Goal: Task Accomplishment & Management: Manage account settings

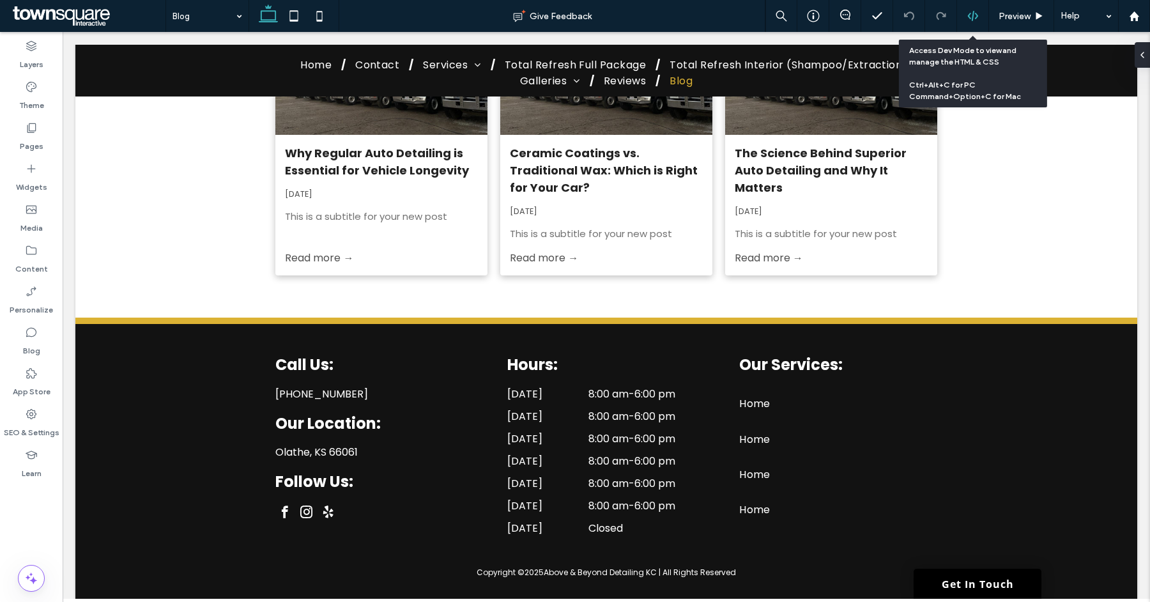
click at [977, 23] on div at bounding box center [973, 16] width 32 height 32
click at [972, 16] on icon at bounding box center [974, 16] width 12 height 12
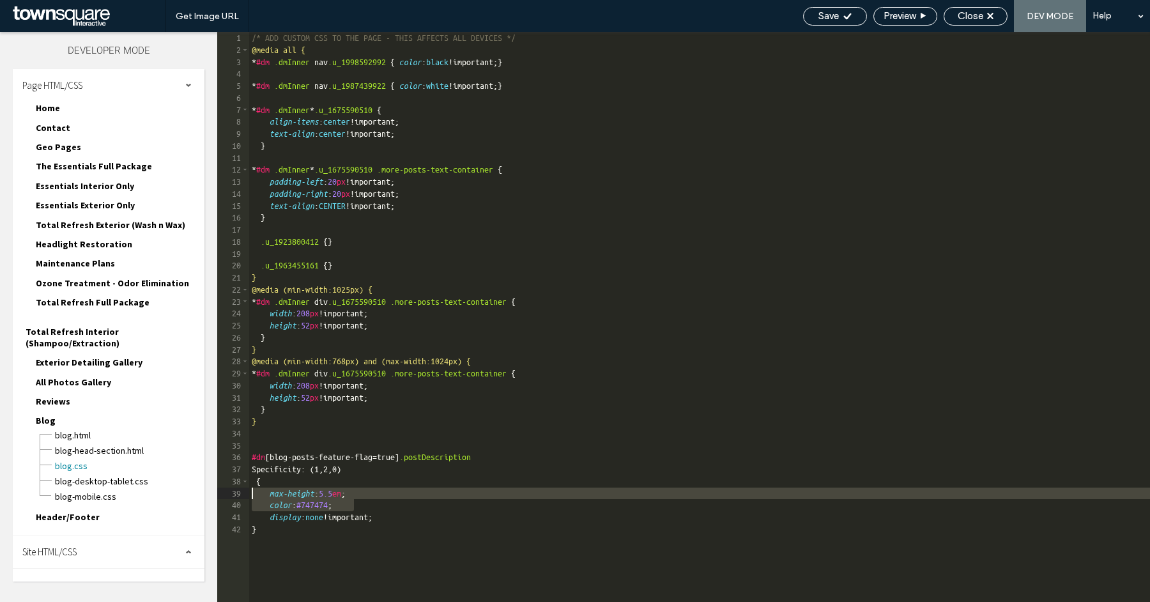
drag, startPoint x: 360, startPoint y: 504, endPoint x: 242, endPoint y: 493, distance: 118.2
click at [242, 493] on div "** 1 2 3 4 5 6 7 8 9 10 11 12 13 14 15 16 17 18 19 20 21 22 23 24 25 26 27 28 2…" at bounding box center [683, 317] width 933 height 570
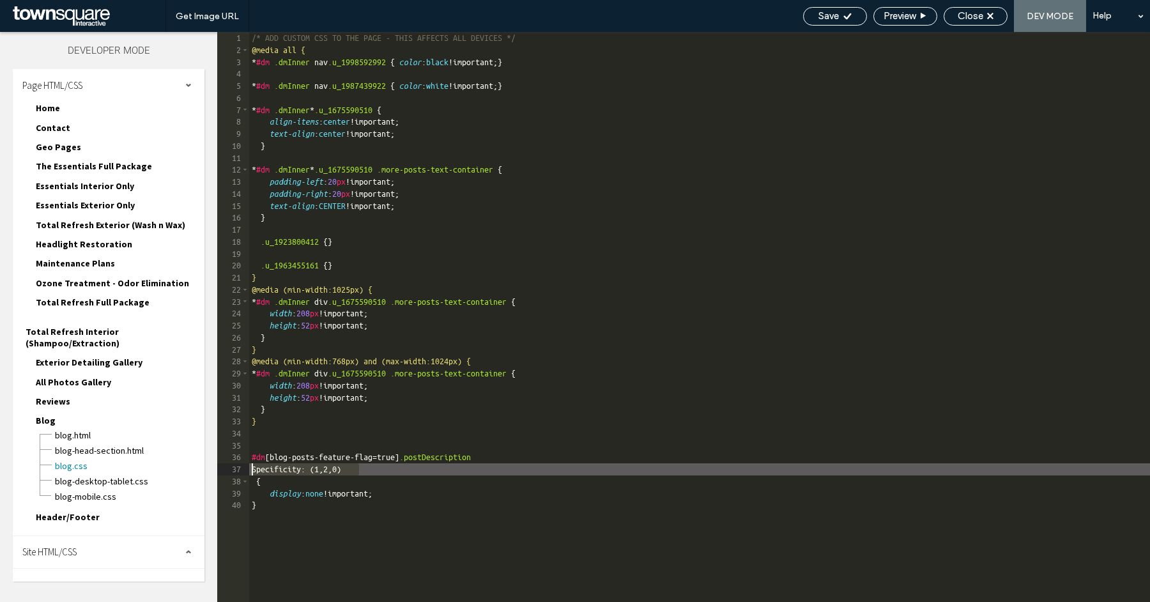
drag, startPoint x: 362, startPoint y: 470, endPoint x: 245, endPoint y: 471, distance: 117.0
click at [245, 471] on div "** 1 2 3 4 5 6 7 8 9 10 11 12 13 14 15 16 17 18 19 20 21 22 23 24 25 26 27 28 2…" at bounding box center [683, 317] width 933 height 570
click at [252, 474] on div "/* ADD CUSTOM CSS TO THE PAGE - THIS AFFECTS ALL DEVICES */ @media all { * #dm …" at bounding box center [808, 329] width 1119 height 595
click at [255, 472] on div "/* ADD CUSTOM CSS TO THE PAGE - THIS AFFECTS ALL DEVICES */ @media all { * #dm …" at bounding box center [808, 329] width 1119 height 595
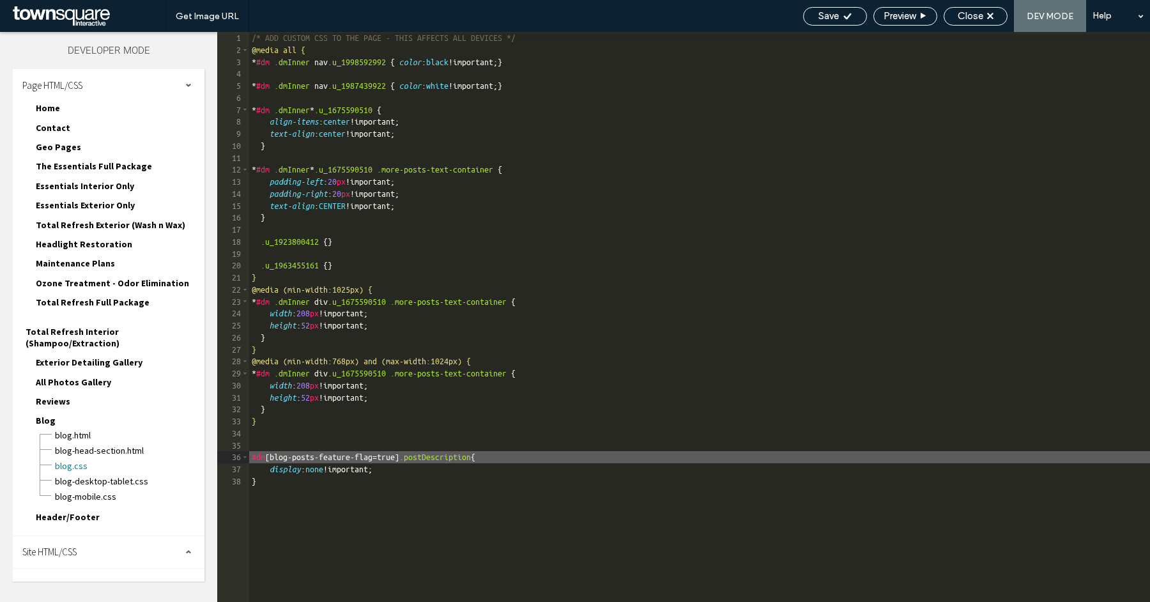
type textarea "**"
click at [437, 459] on div "/* ADD CUSTOM CSS TO THE PAGE - THIS AFFECTS ALL DEVICES */ @media all { * #dm …" at bounding box center [808, 329] width 1119 height 595
drag, startPoint x: 438, startPoint y: 459, endPoint x: 249, endPoint y: 454, distance: 189.3
click at [249, 453] on div "** 1 2 3 4 5 6 7 8 9 10 11 12 13 14 15 16 17 18 19 20 21 22 23 24 25 26 27 28 2…" at bounding box center [683, 317] width 933 height 570
click at [442, 461] on div "/* ADD CUSTOM CSS TO THE PAGE - THIS AFFECTS ALL DEVICES */ @media all { * #dm …" at bounding box center [808, 329] width 1119 height 595
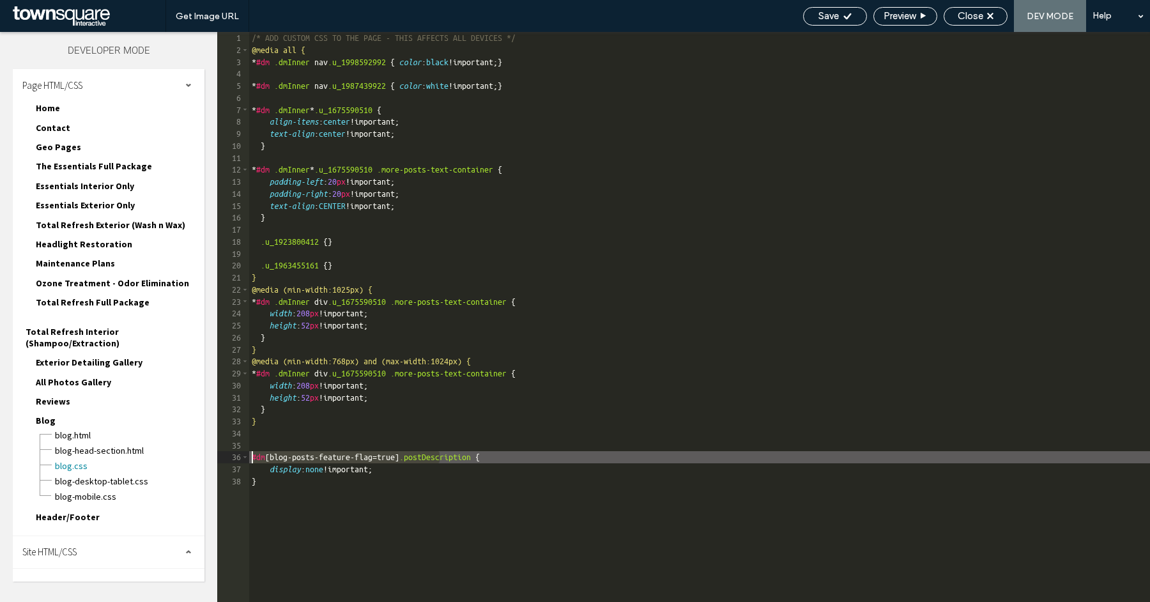
drag, startPoint x: 440, startPoint y: 460, endPoint x: 214, endPoint y: 453, distance: 226.4
click at [214, 453] on div "Layers Theme Pages Widgets Media Content Personalize Blog App Store SEO & Setti…" at bounding box center [575, 317] width 1150 height 570
click at [844, 20] on icon at bounding box center [848, 17] width 10 height 10
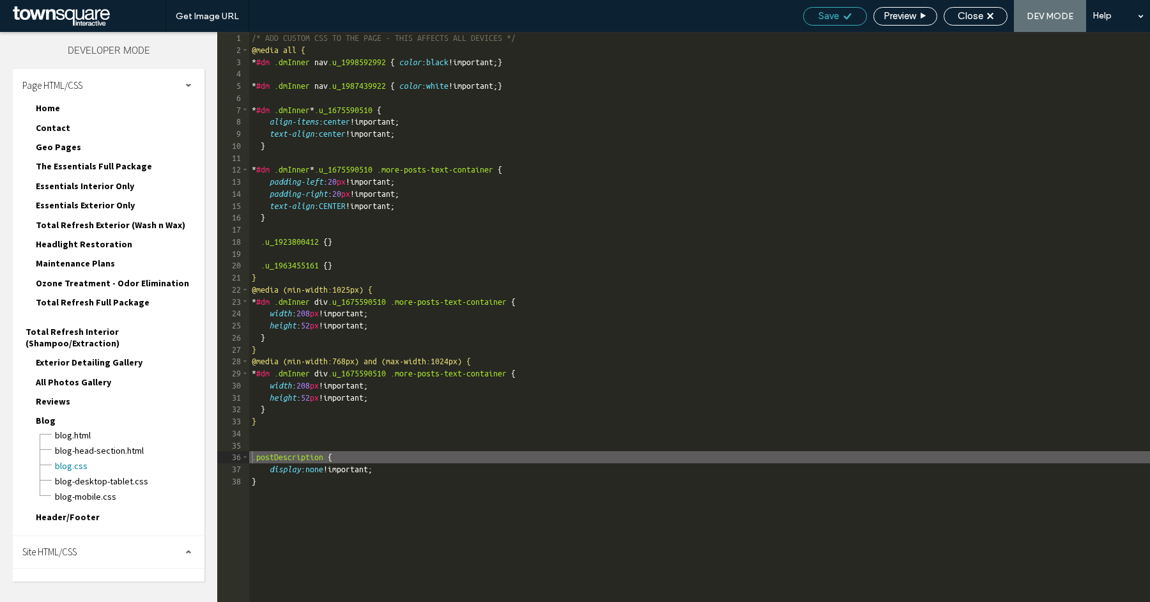
click at [840, 14] on div "Save" at bounding box center [835, 16] width 63 height 12
click at [986, 20] on div "Close" at bounding box center [976, 16] width 63 height 12
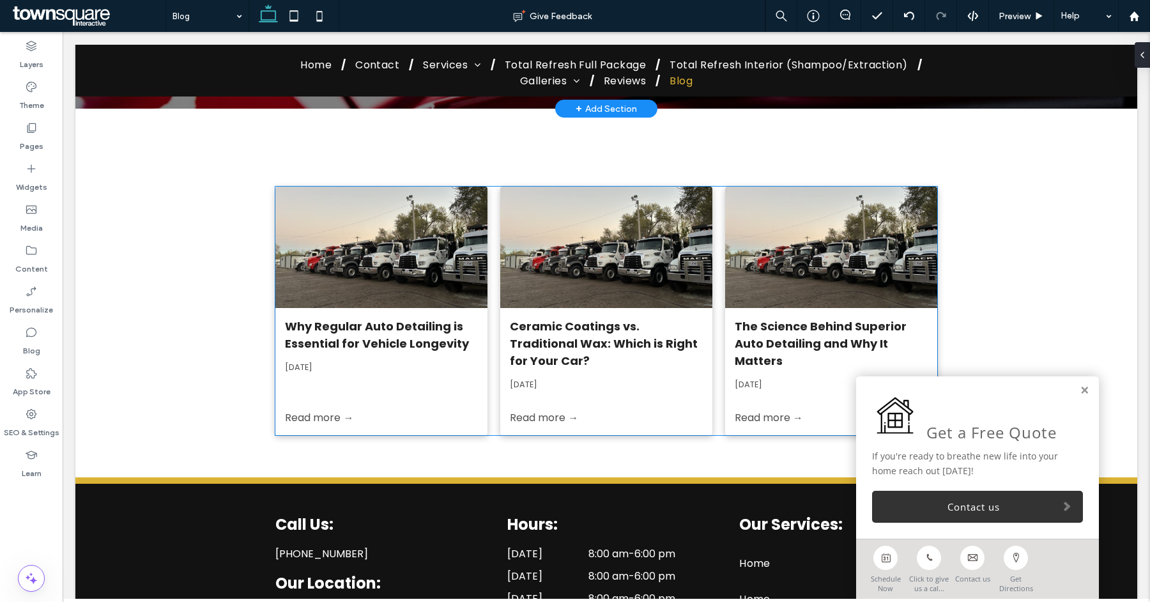
scroll to position [355, 0]
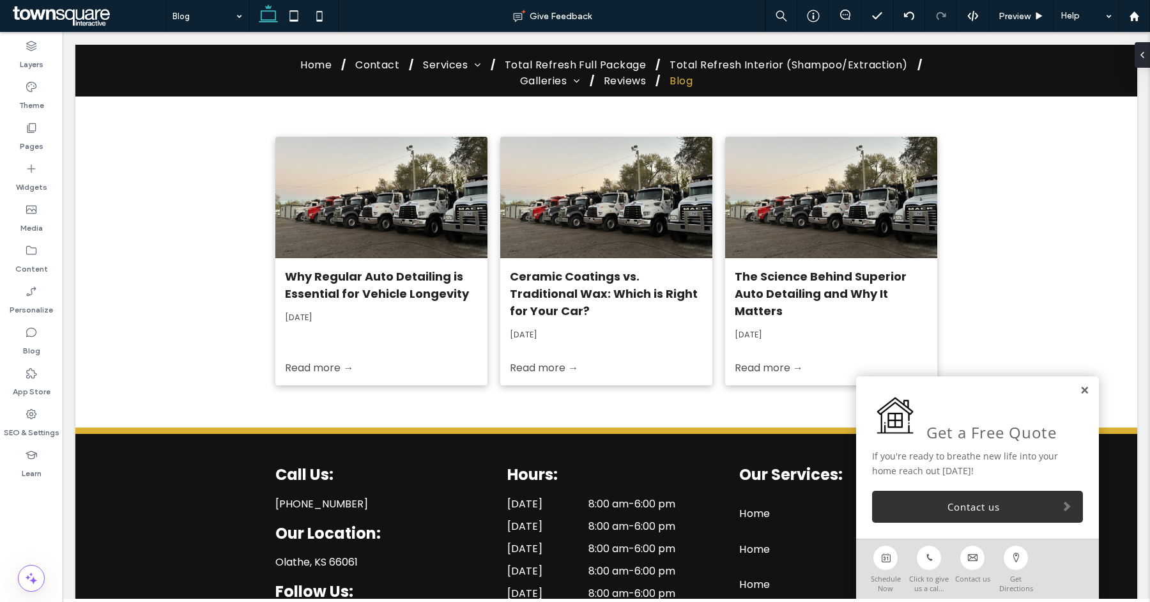
click at [1080, 391] on link at bounding box center [1085, 390] width 10 height 11
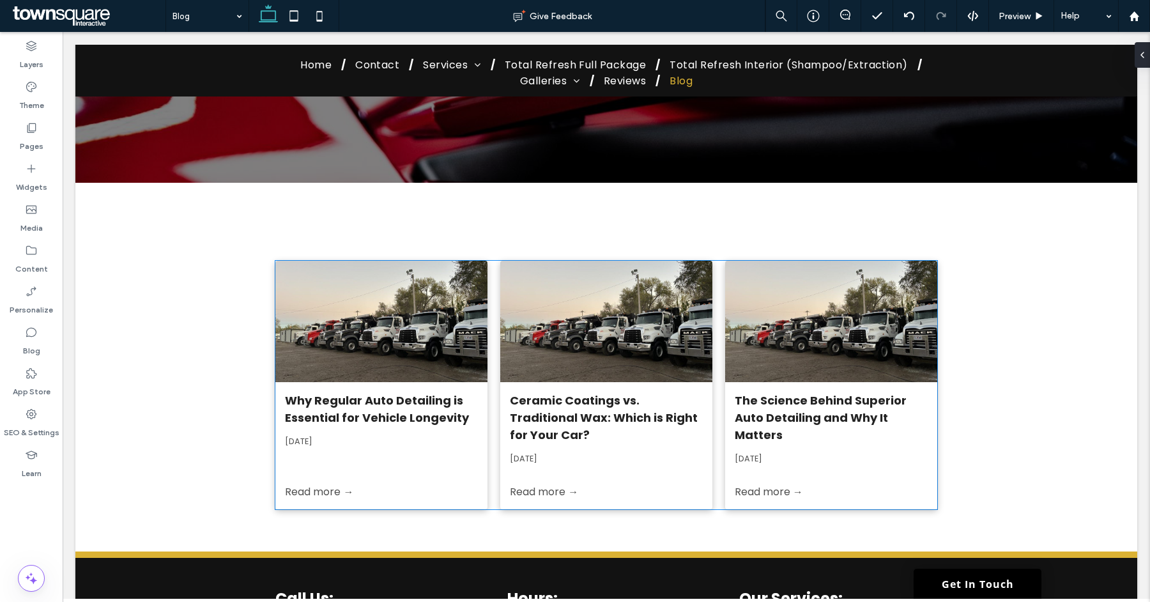
scroll to position [0, 0]
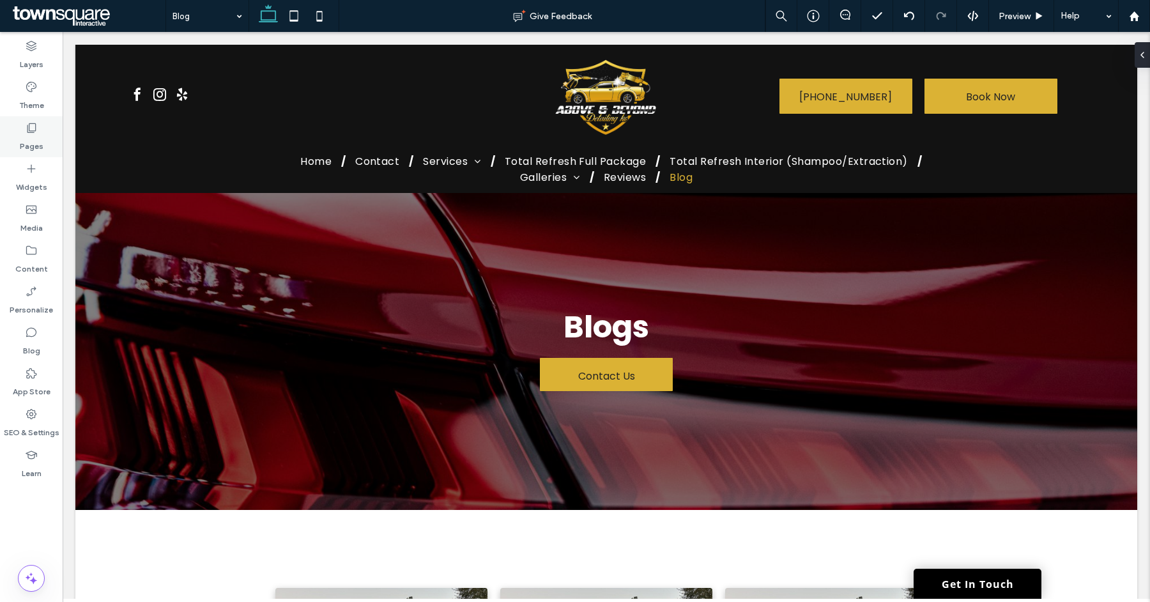
click at [26, 134] on label "Pages" at bounding box center [32, 143] width 24 height 18
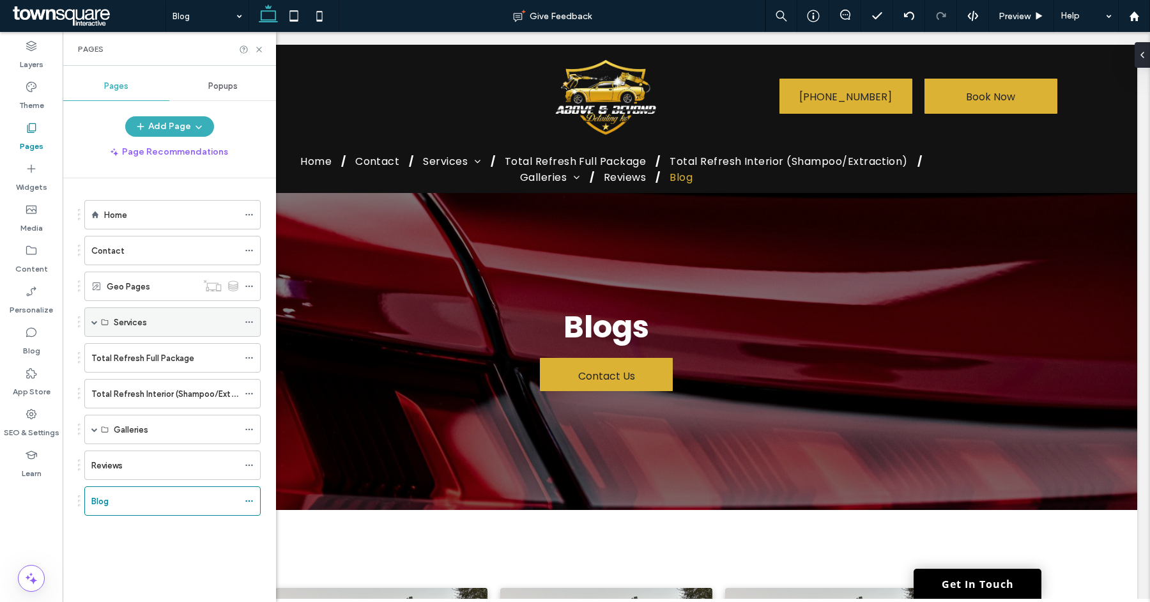
click at [90, 314] on div "Services" at bounding box center [172, 321] width 176 height 29
click at [95, 320] on span at bounding box center [94, 322] width 6 height 6
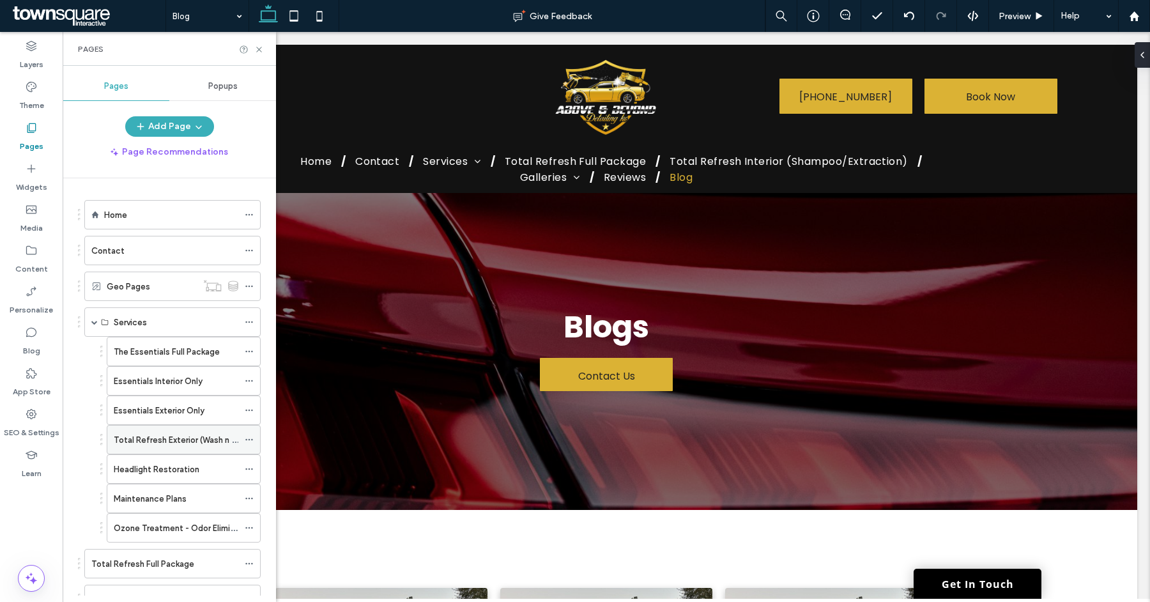
scroll to position [29, 0]
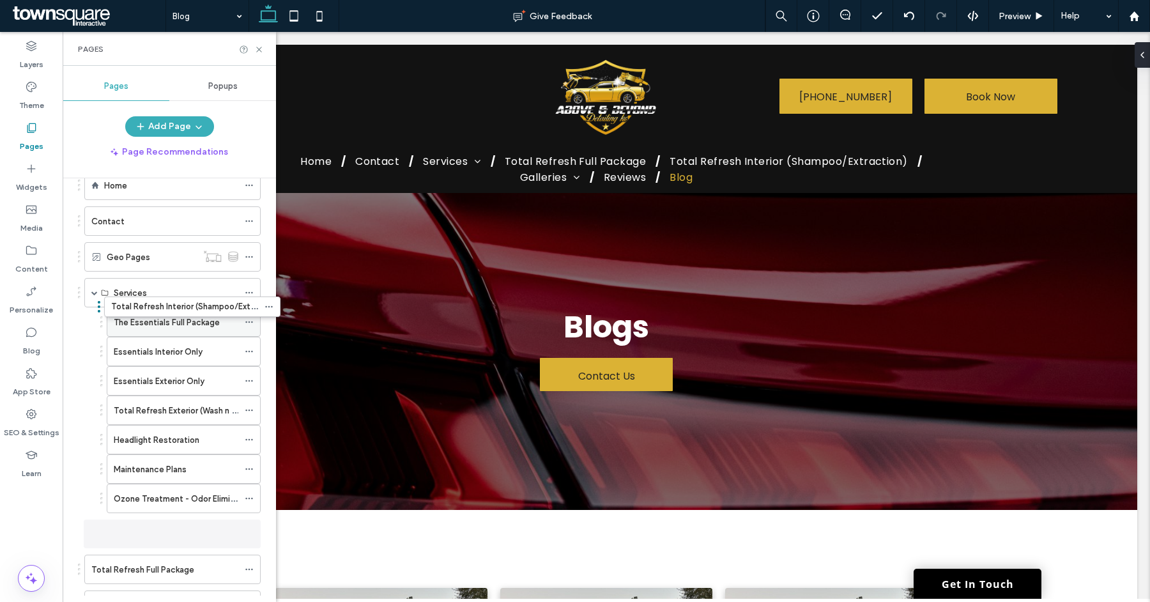
drag, startPoint x: 184, startPoint y: 558, endPoint x: 204, endPoint y: 307, distance: 252.0
drag, startPoint x: 158, startPoint y: 523, endPoint x: 168, endPoint y: 305, distance: 218.8
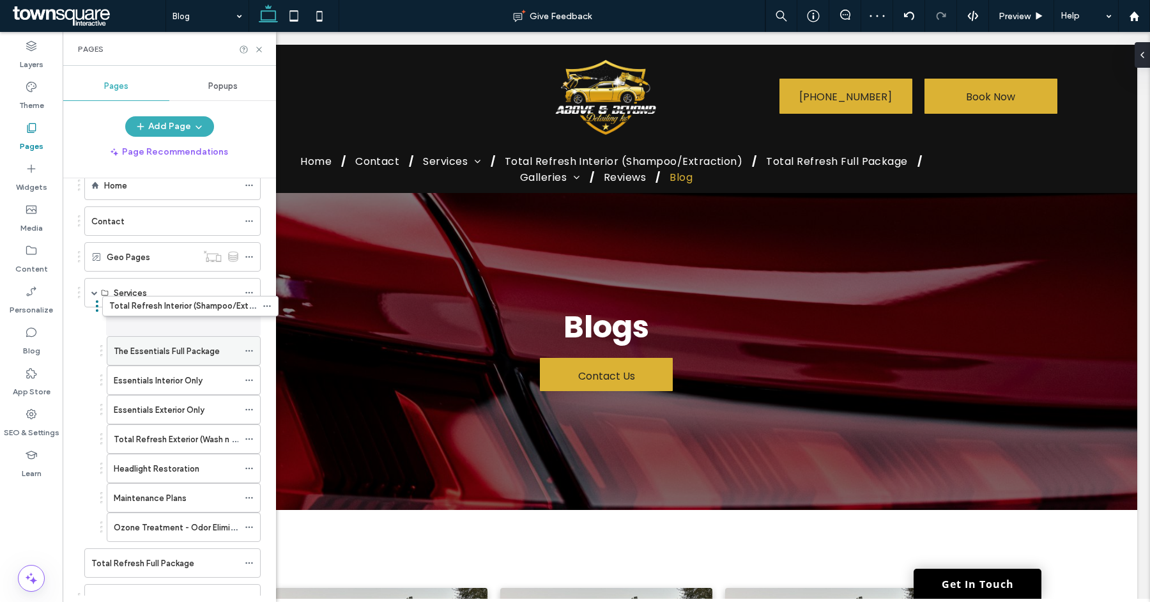
drag, startPoint x: 148, startPoint y: 529, endPoint x: 166, endPoint y: 316, distance: 213.6
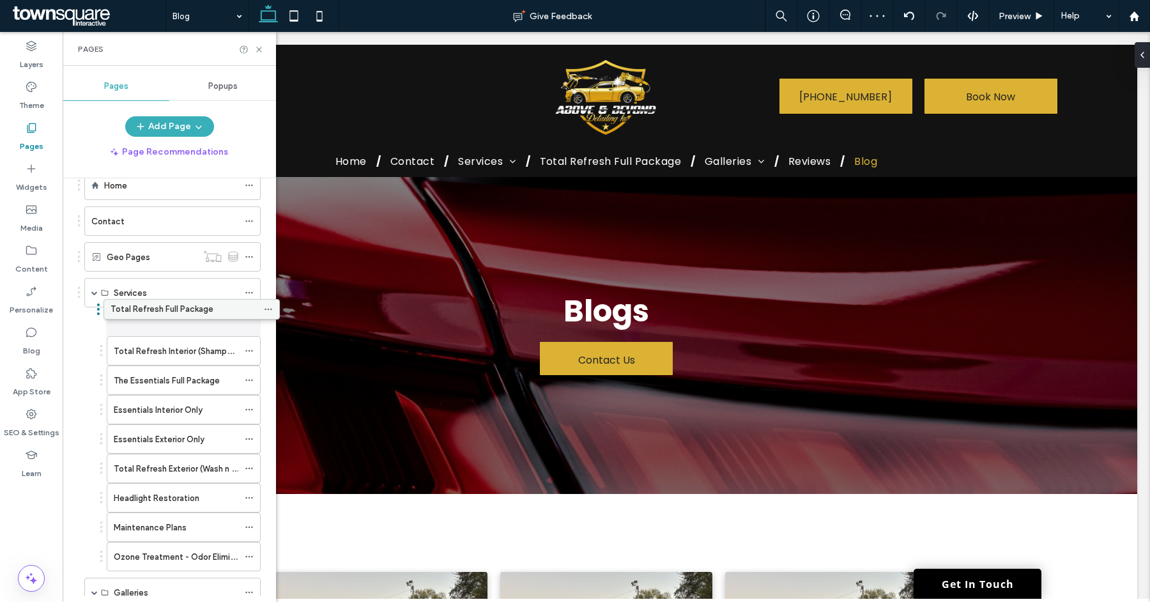
drag, startPoint x: 142, startPoint y: 550, endPoint x: 161, endPoint y: 306, distance: 244.3
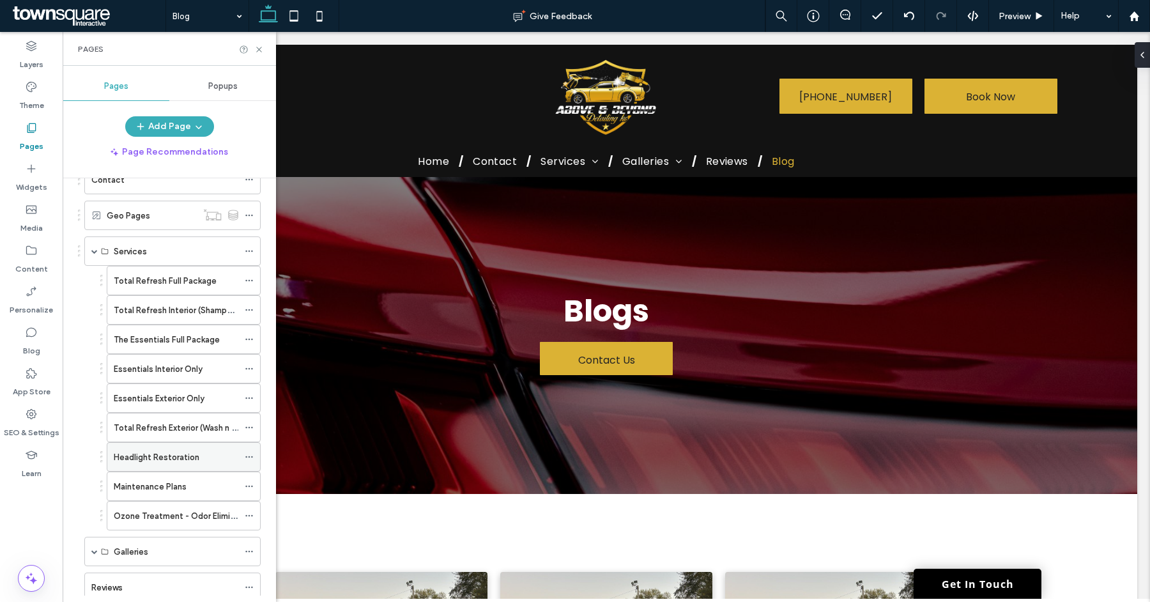
scroll to position [61, 0]
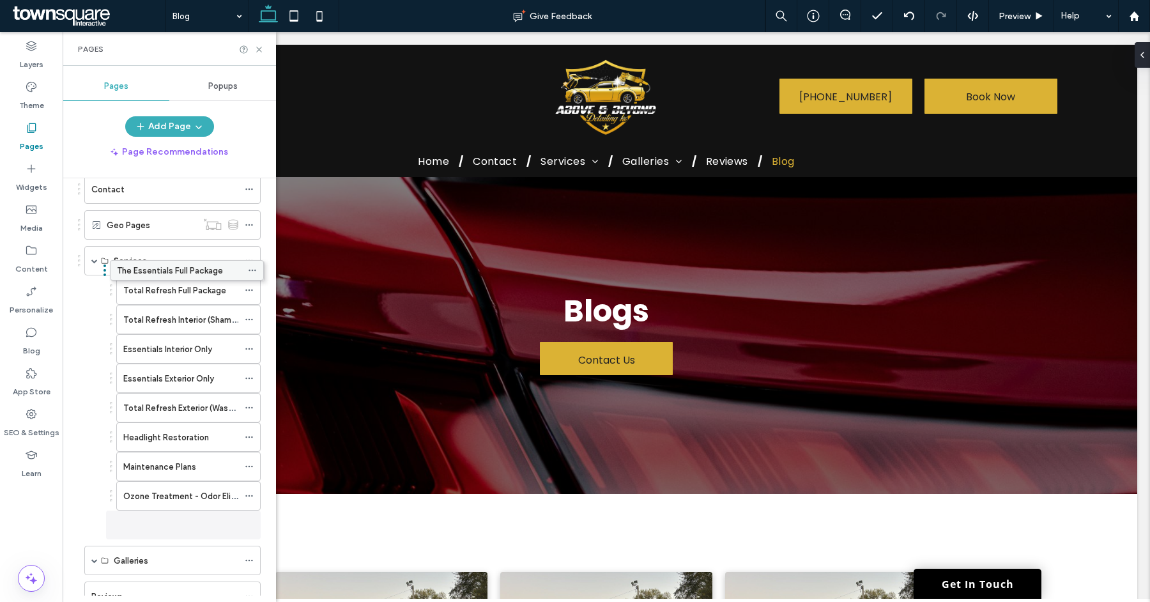
drag, startPoint x: 166, startPoint y: 310, endPoint x: 162, endPoint y: 269, distance: 41.1
drag, startPoint x: 139, startPoint y: 507, endPoint x: 144, endPoint y: 280, distance: 227.6
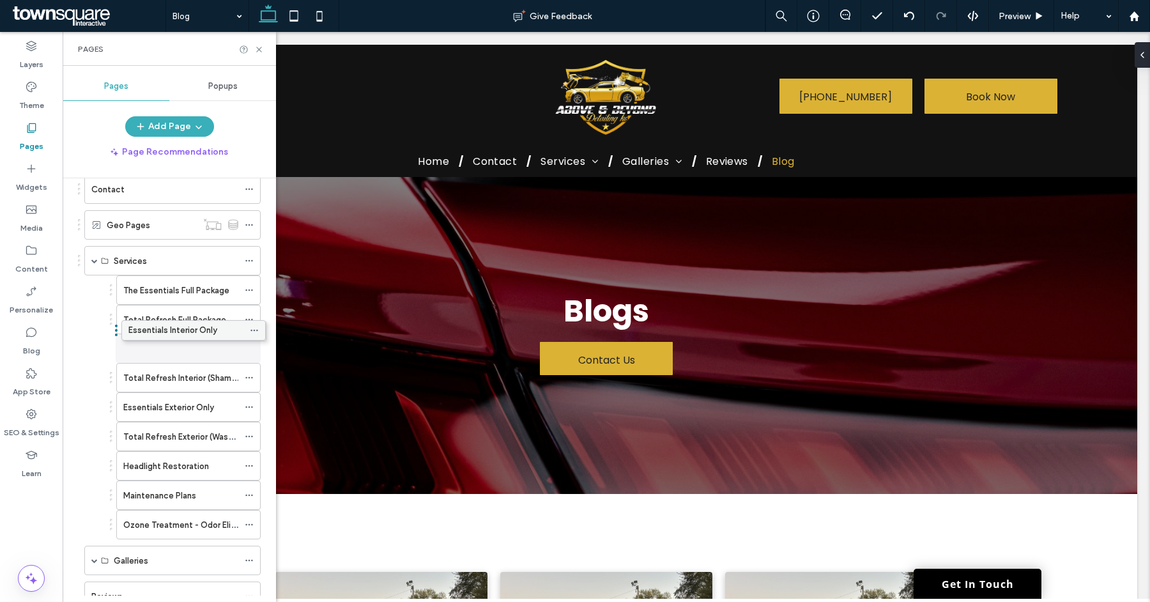
drag, startPoint x: 171, startPoint y: 375, endPoint x: 176, endPoint y: 329, distance: 46.3
drag, startPoint x: 166, startPoint y: 400, endPoint x: 166, endPoint y: 364, distance: 36.4
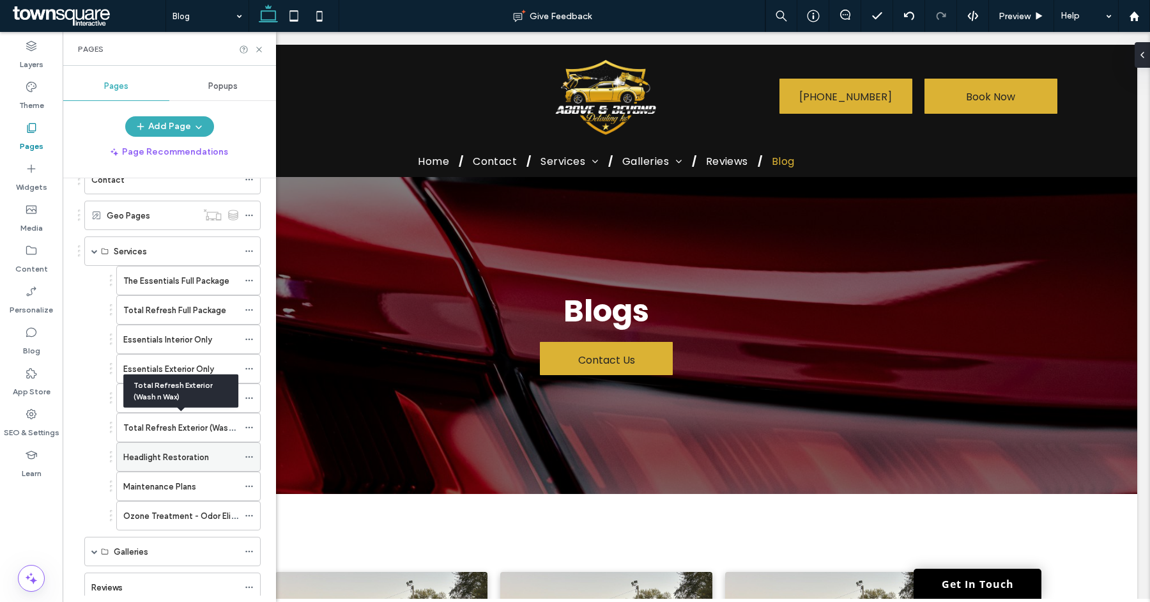
scroll to position [81, 0]
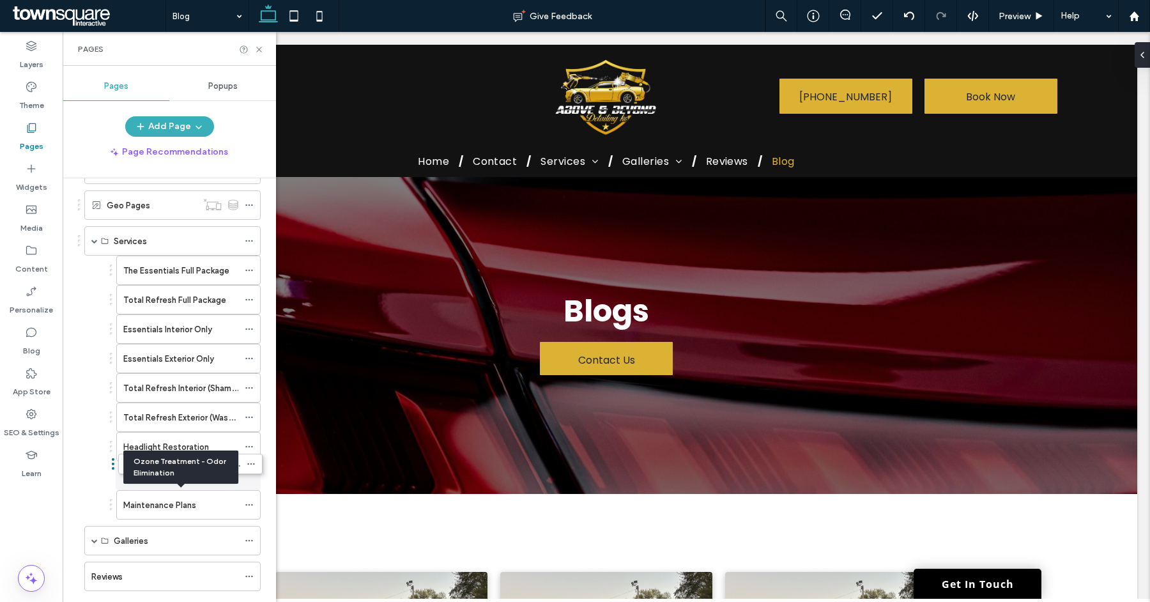
drag, startPoint x: 170, startPoint y: 493, endPoint x: 172, endPoint y: 456, distance: 37.1
drag, startPoint x: 181, startPoint y: 486, endPoint x: 182, endPoint y: 454, distance: 32.0
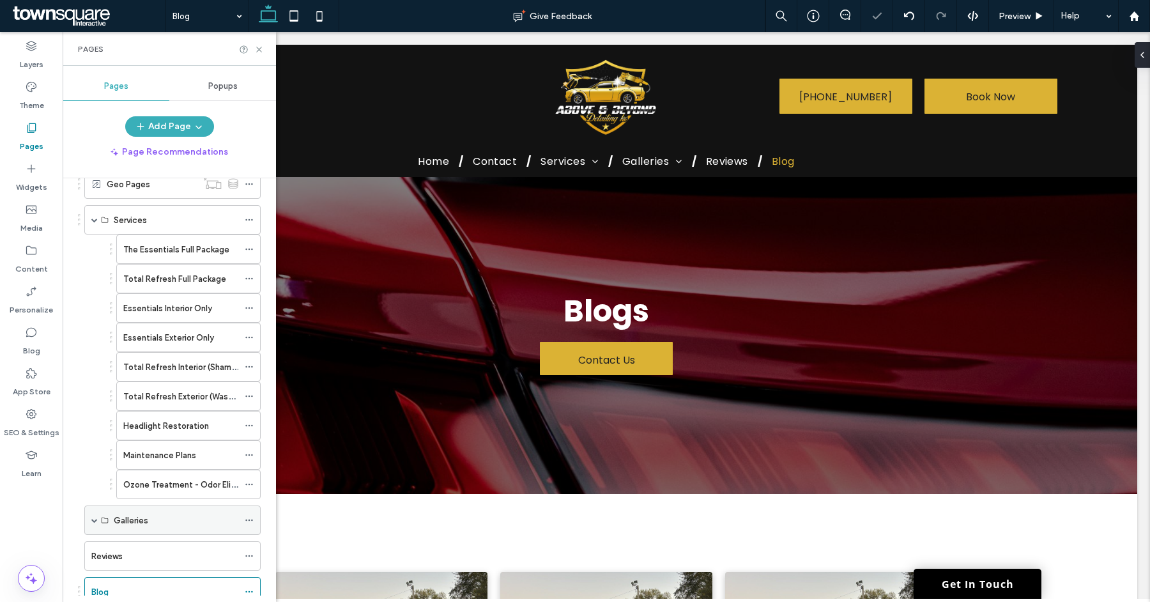
scroll to position [136, 0]
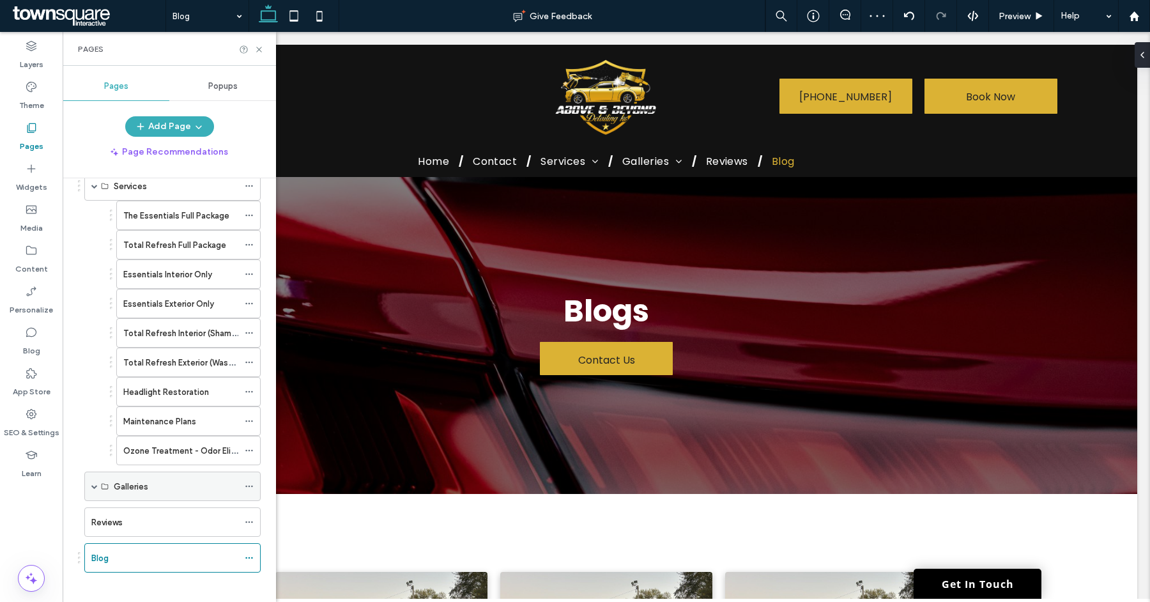
click at [97, 479] on div "Galleries" at bounding box center [172, 486] width 176 height 29
click at [95, 483] on span at bounding box center [94, 486] width 6 height 6
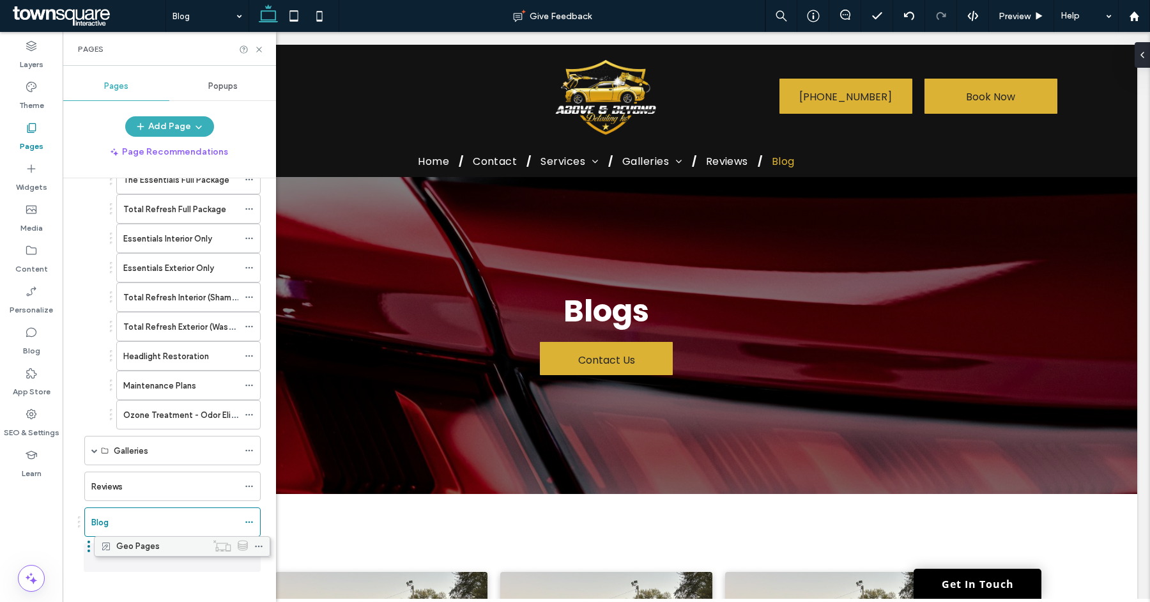
drag, startPoint x: 105, startPoint y: 279, endPoint x: 114, endPoint y: 545, distance: 266.1
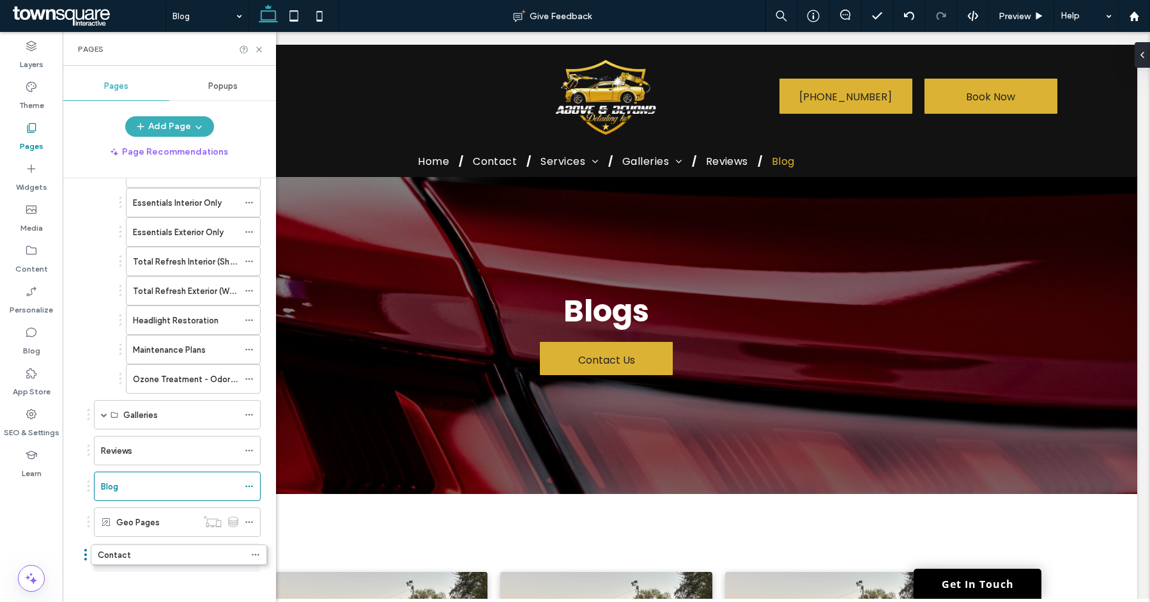
drag, startPoint x: 148, startPoint y: 332, endPoint x: 153, endPoint y: 560, distance: 228.2
click at [28, 432] on label "SEO & Settings" at bounding box center [32, 430] width 56 height 18
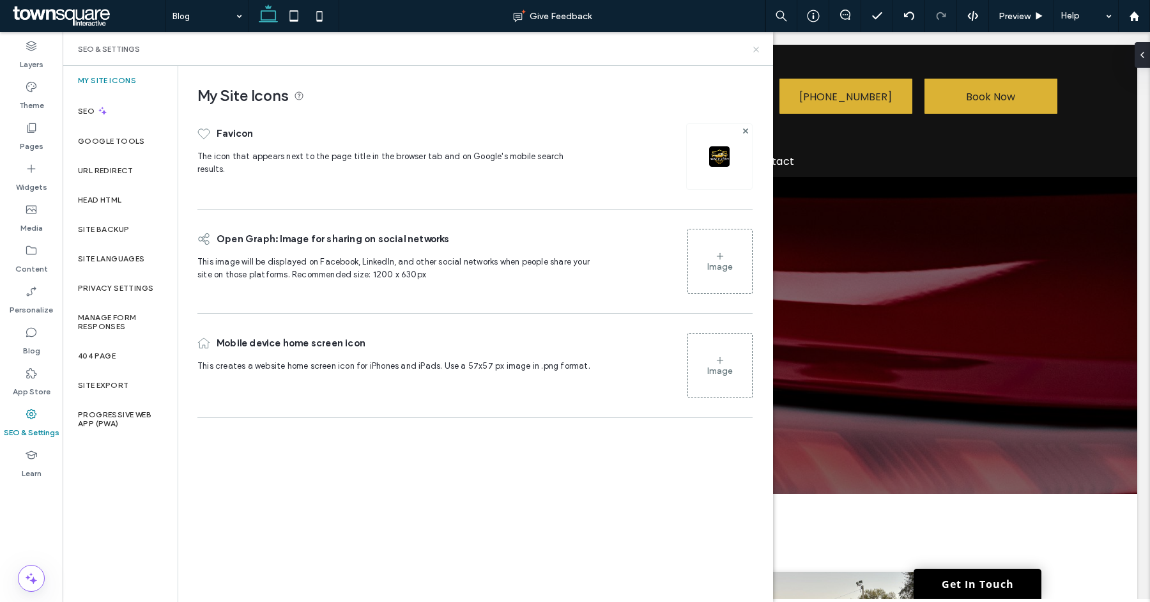
click at [759, 49] on icon at bounding box center [757, 50] width 10 height 10
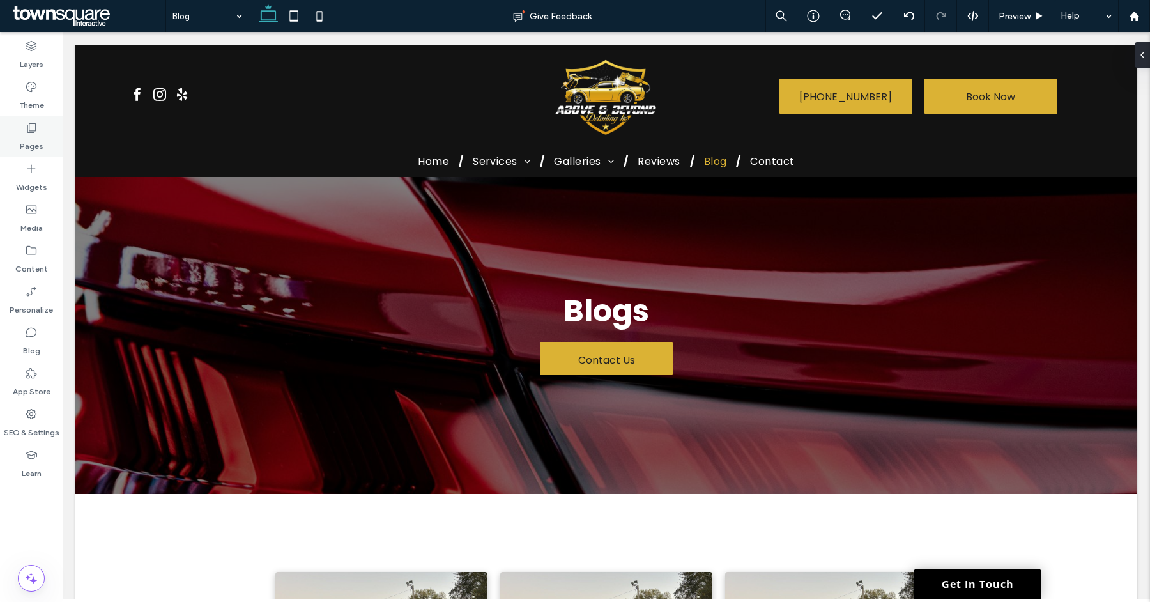
click at [24, 135] on label "Pages" at bounding box center [32, 143] width 24 height 18
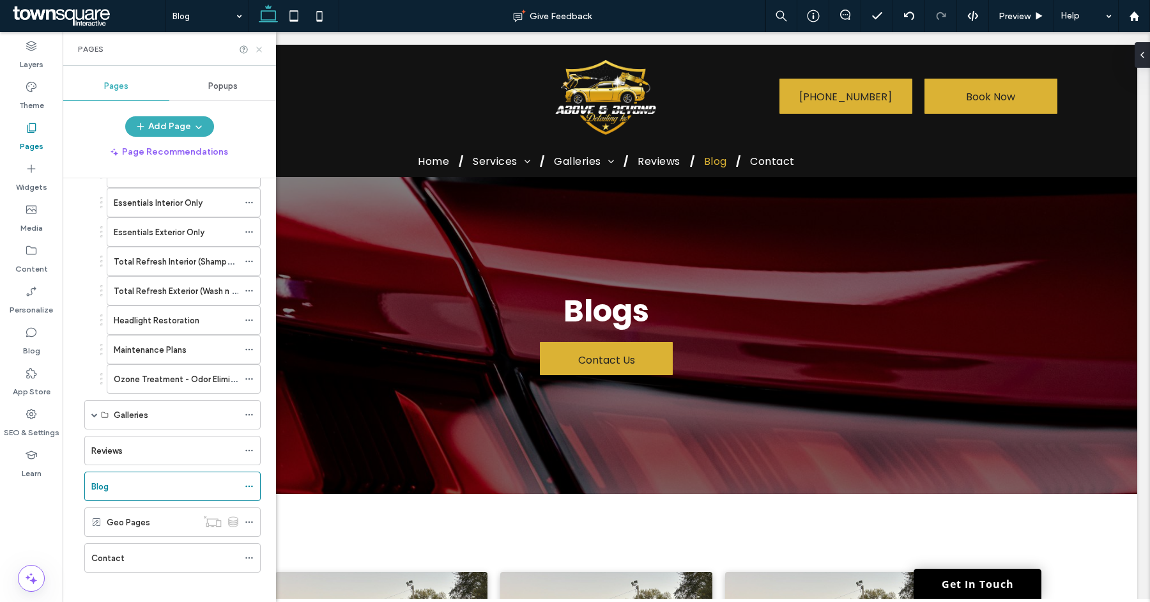
click at [256, 51] on icon at bounding box center [259, 50] width 10 height 10
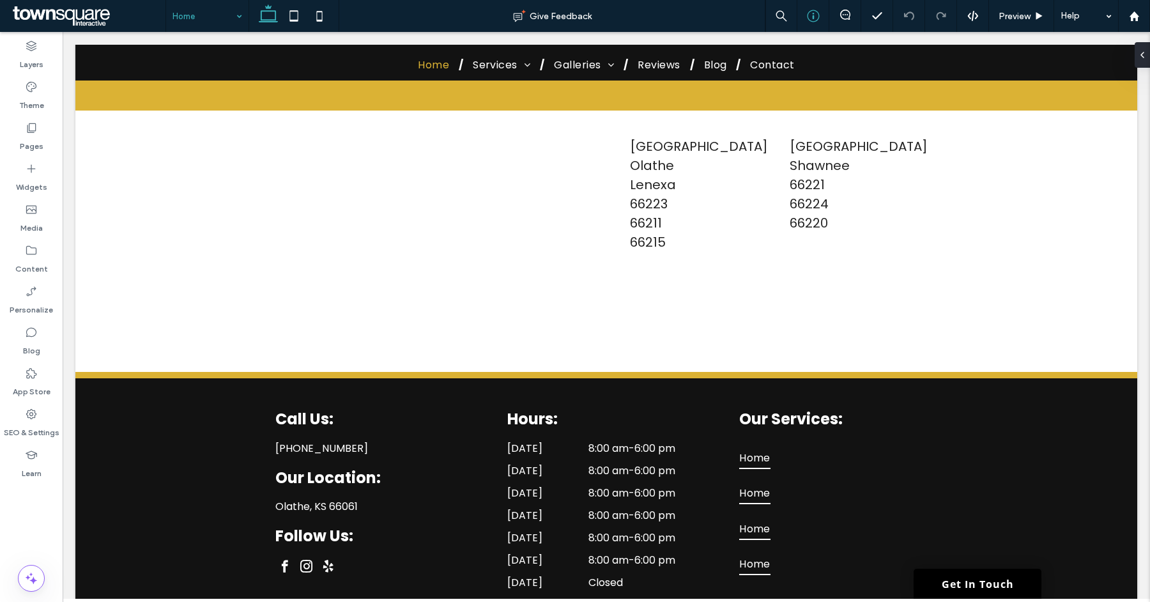
scroll to position [4251, 0]
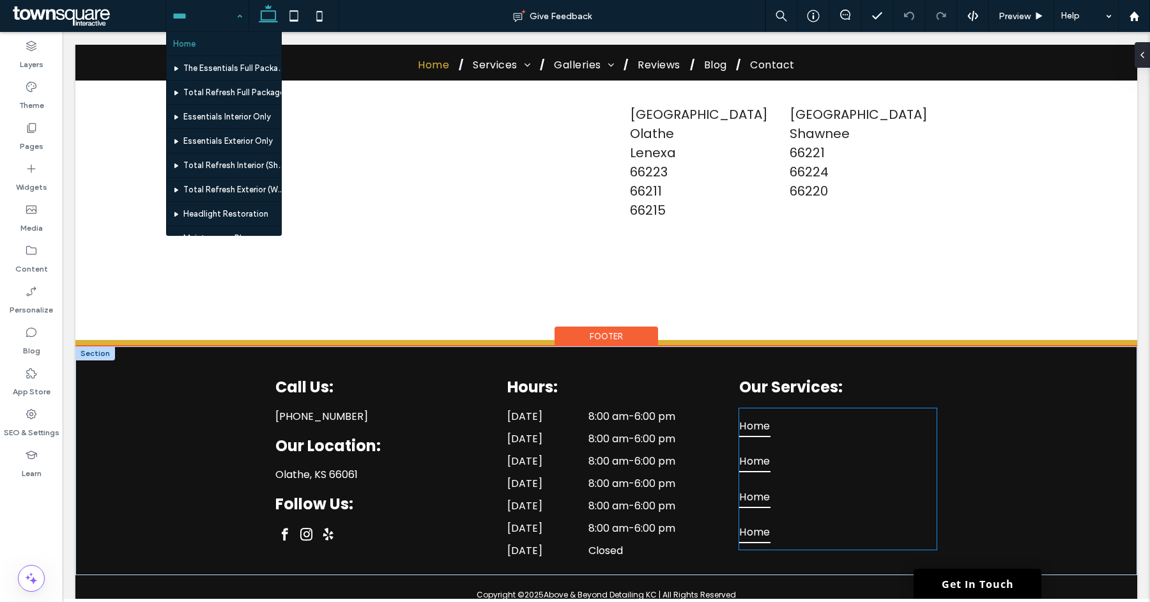
click at [752, 415] on span "Home" at bounding box center [755, 426] width 31 height 22
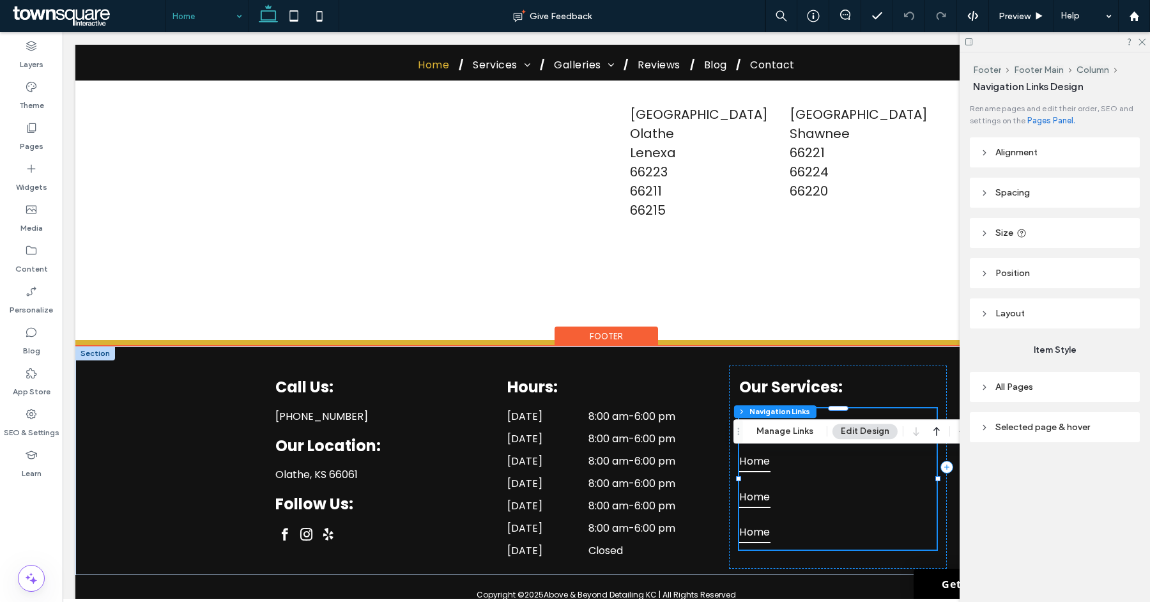
type input "***"
type input "****"
click at [785, 435] on button "Manage Links" at bounding box center [785, 431] width 74 height 15
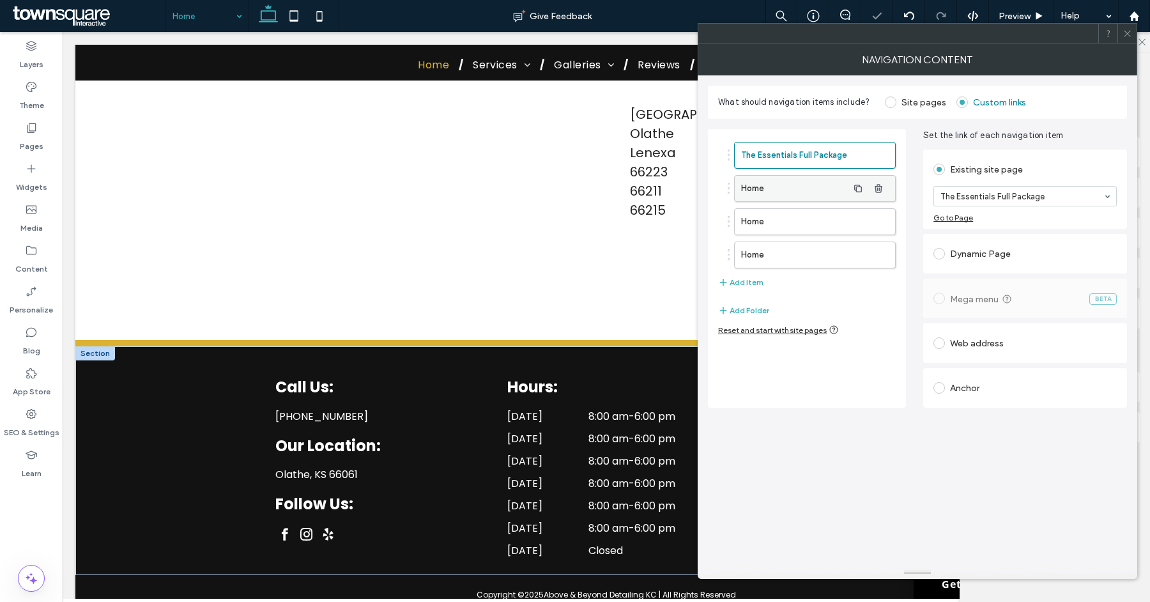
click at [819, 193] on label "Home" at bounding box center [794, 189] width 107 height 26
click at [808, 228] on label "Home" at bounding box center [794, 222] width 107 height 26
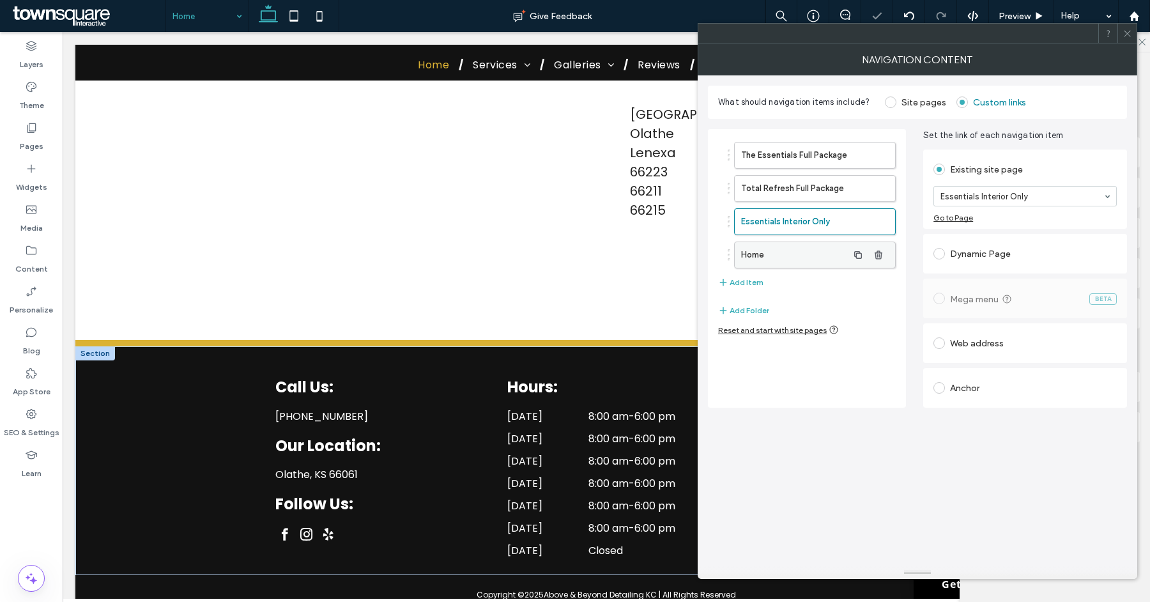
click at [833, 263] on label "Home" at bounding box center [794, 255] width 107 height 26
click at [750, 275] on button "Add Item" at bounding box center [740, 282] width 45 height 15
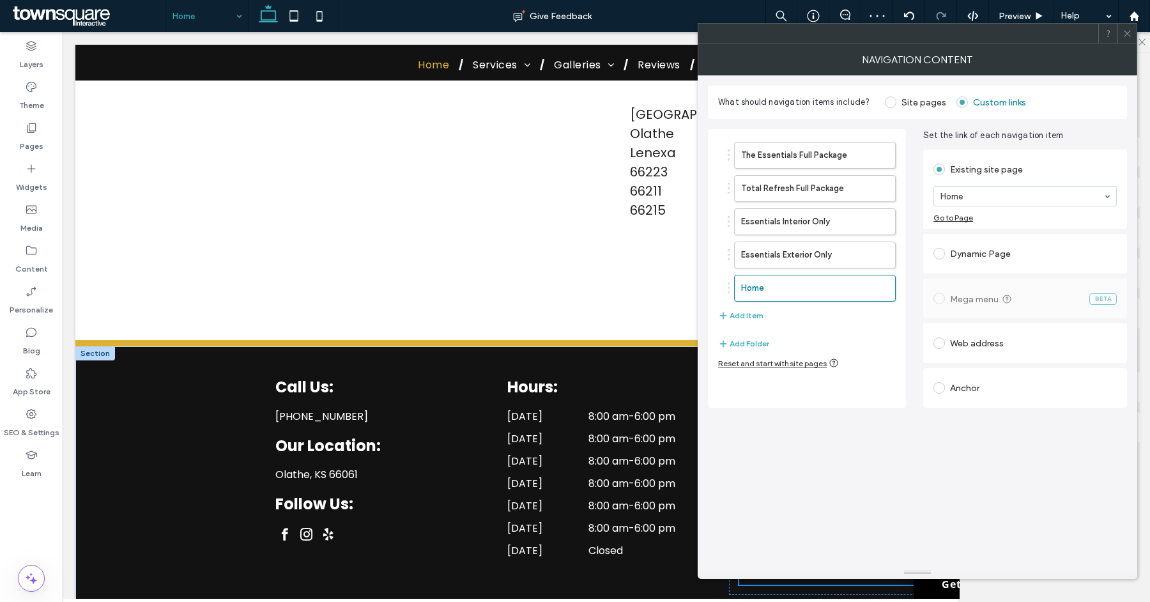
click at [747, 300] on div "The Essentials Full Package Total Refresh Full Package Essentials Interior Only…" at bounding box center [807, 233] width 178 height 194
click at [747, 308] on button "Add Item" at bounding box center [740, 315] width 45 height 15
click at [747, 341] on button "Add Item" at bounding box center [740, 348] width 45 height 15
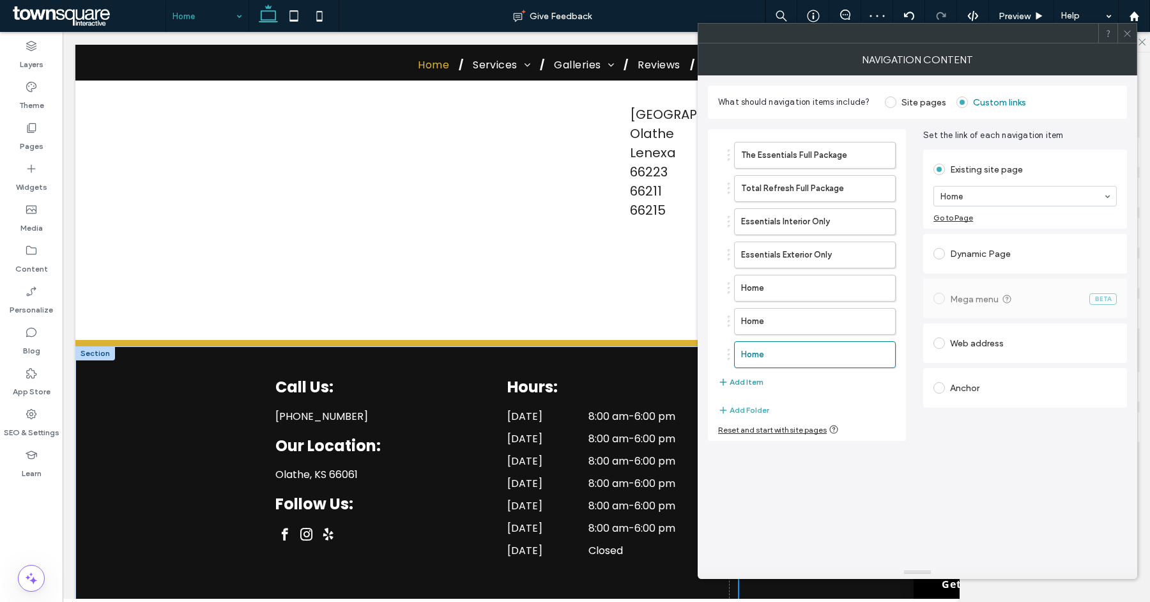
click at [746, 377] on button "Add Item" at bounding box center [740, 382] width 45 height 15
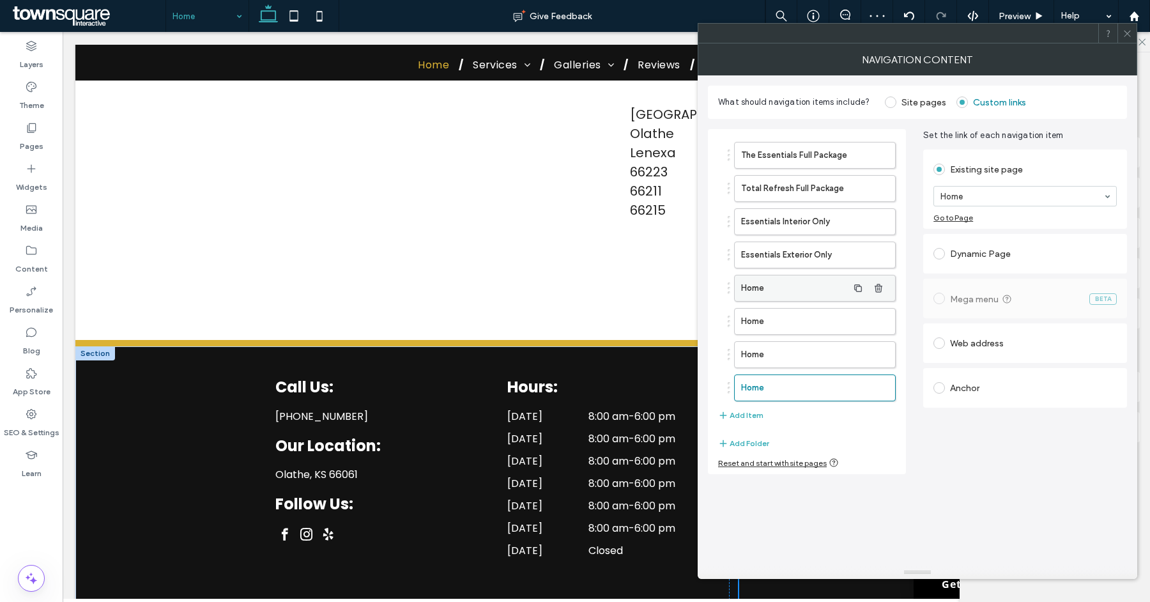
click at [765, 293] on label "Home" at bounding box center [794, 288] width 107 height 26
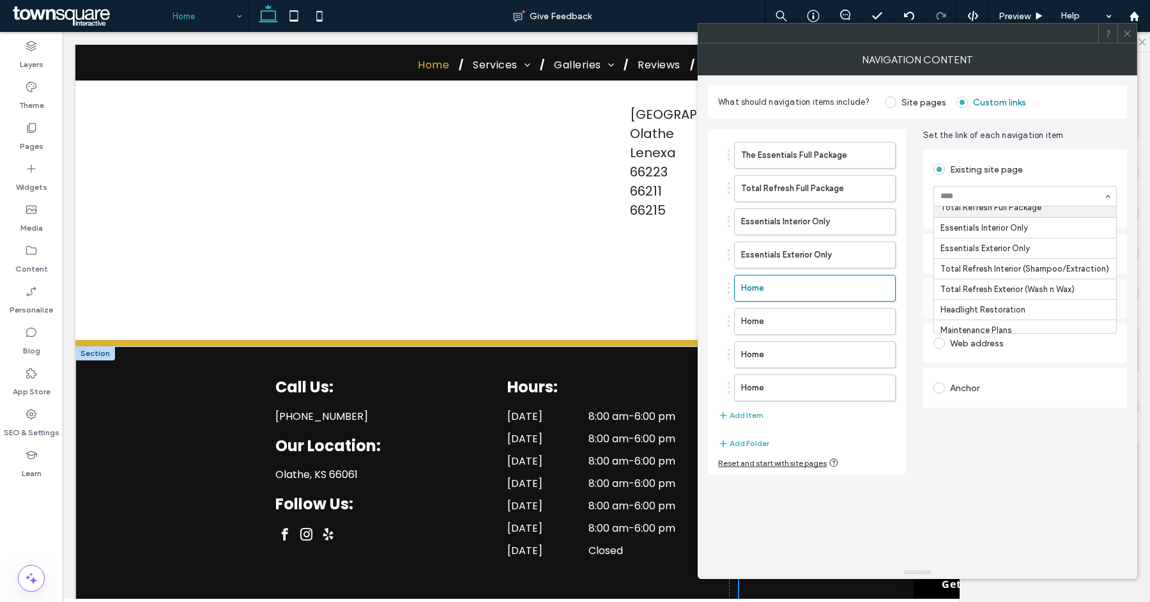
scroll to position [51, 0]
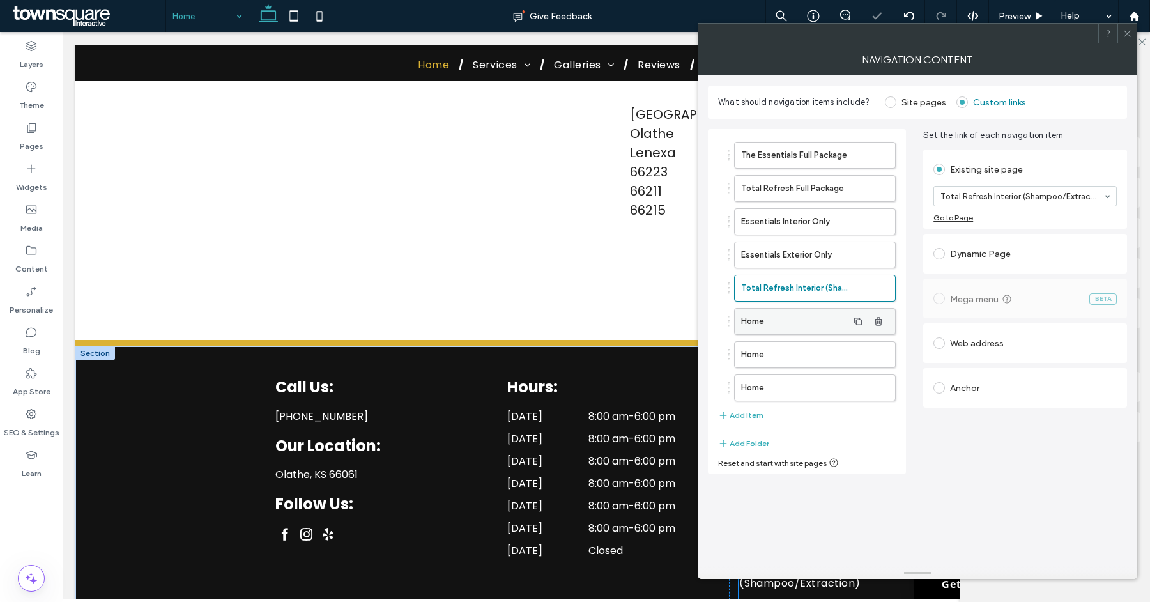
click at [793, 311] on label "Home" at bounding box center [794, 322] width 107 height 26
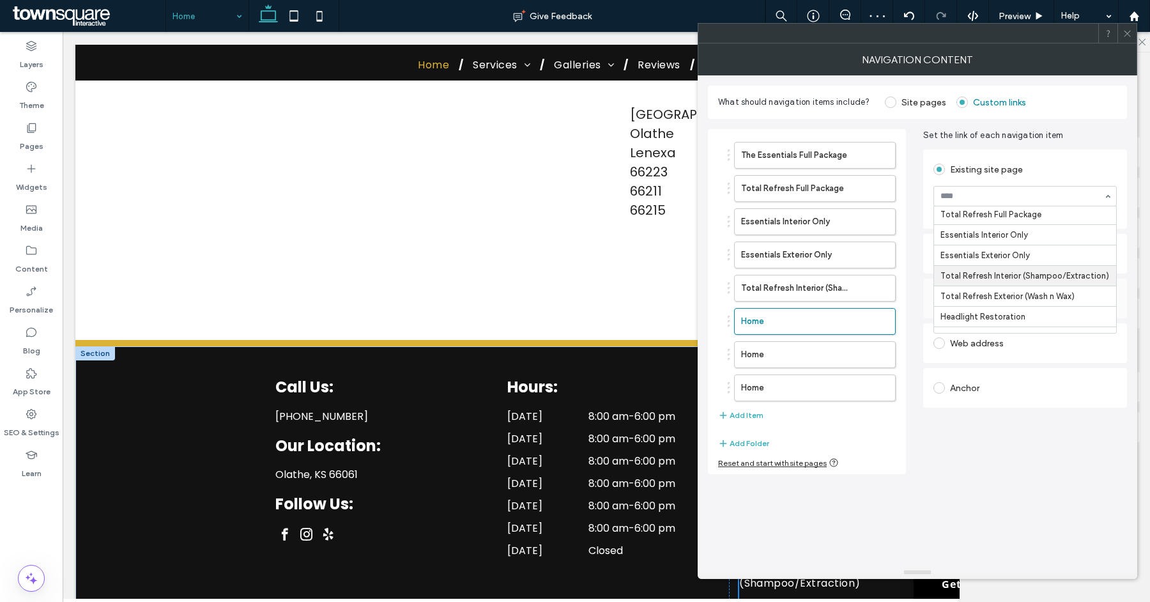
scroll to position [45, 0]
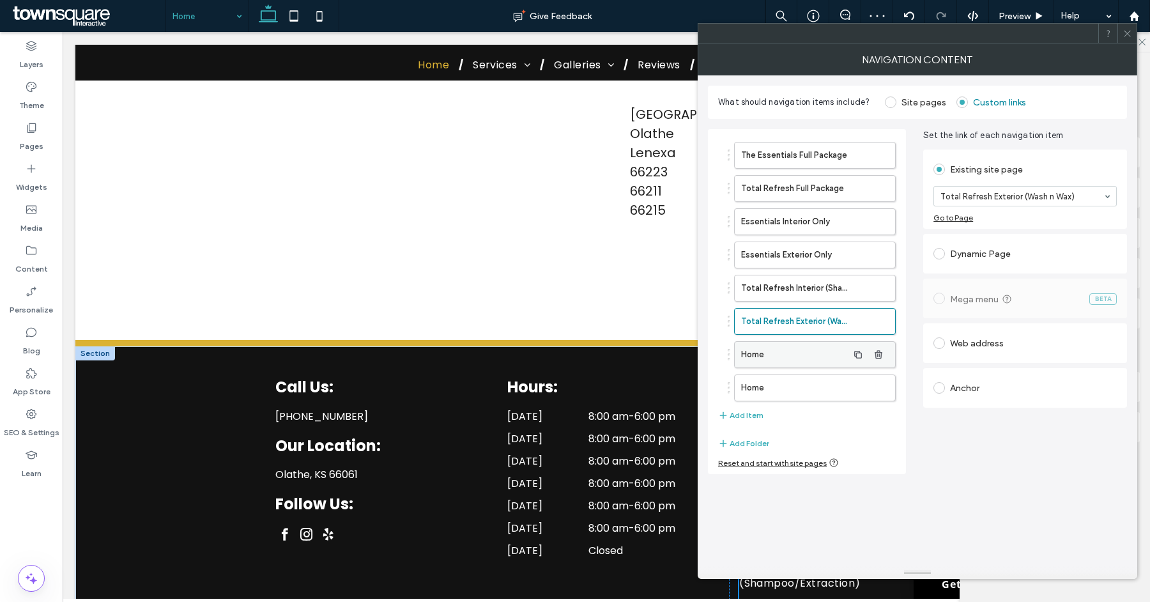
click at [808, 348] on label "Home" at bounding box center [794, 355] width 107 height 26
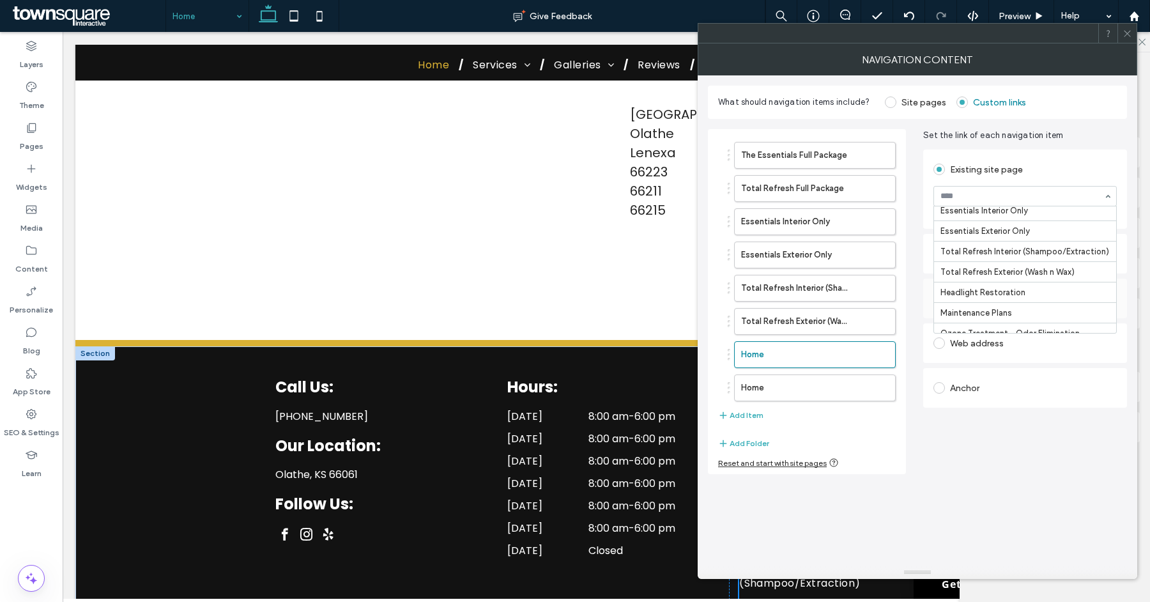
scroll to position [74, 0]
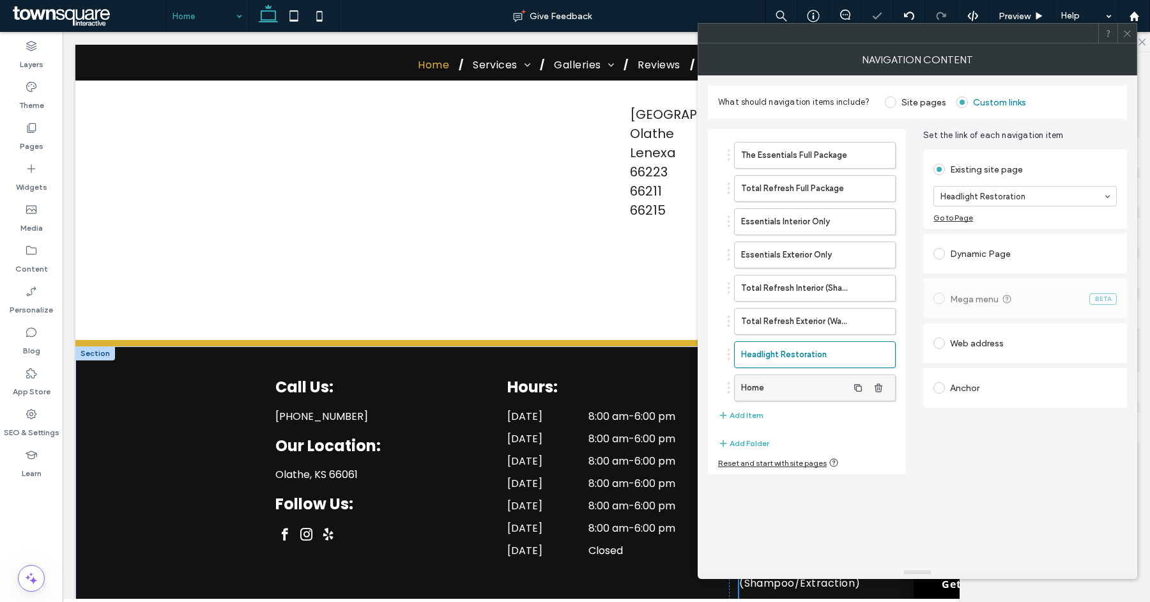
click at [754, 389] on label "Home" at bounding box center [794, 388] width 107 height 26
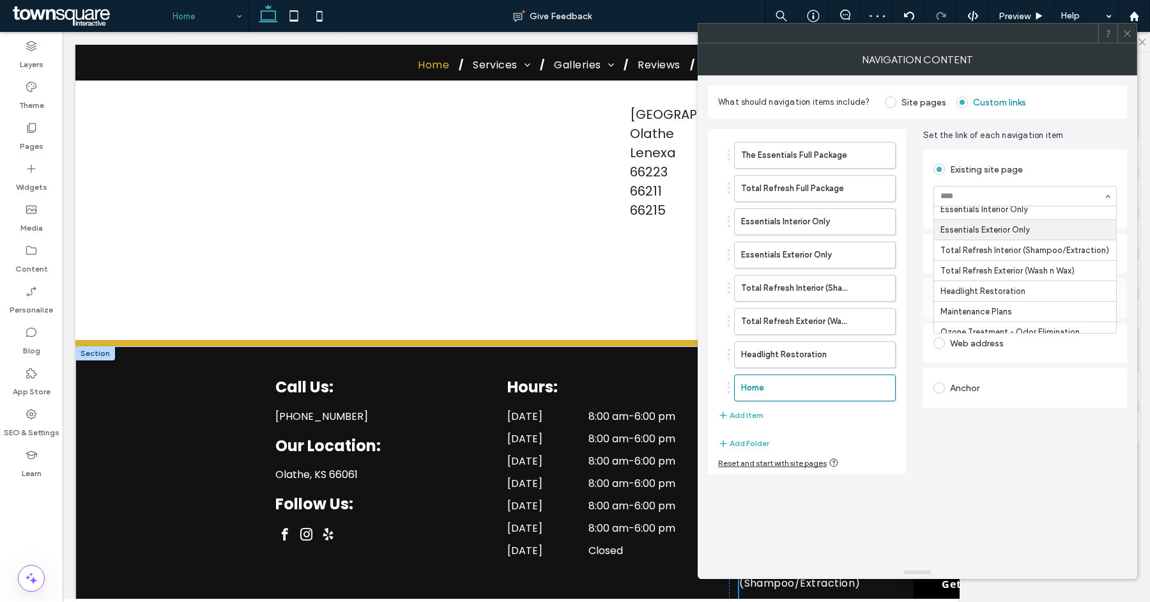
scroll to position [70, 0]
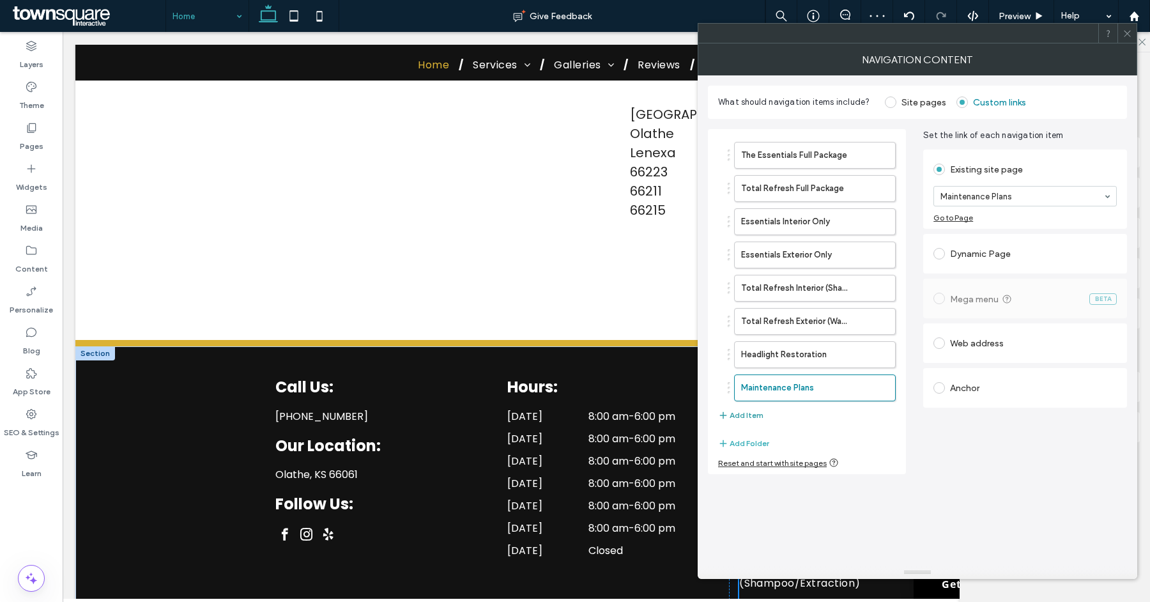
click at [750, 411] on button "Add Item" at bounding box center [740, 415] width 45 height 15
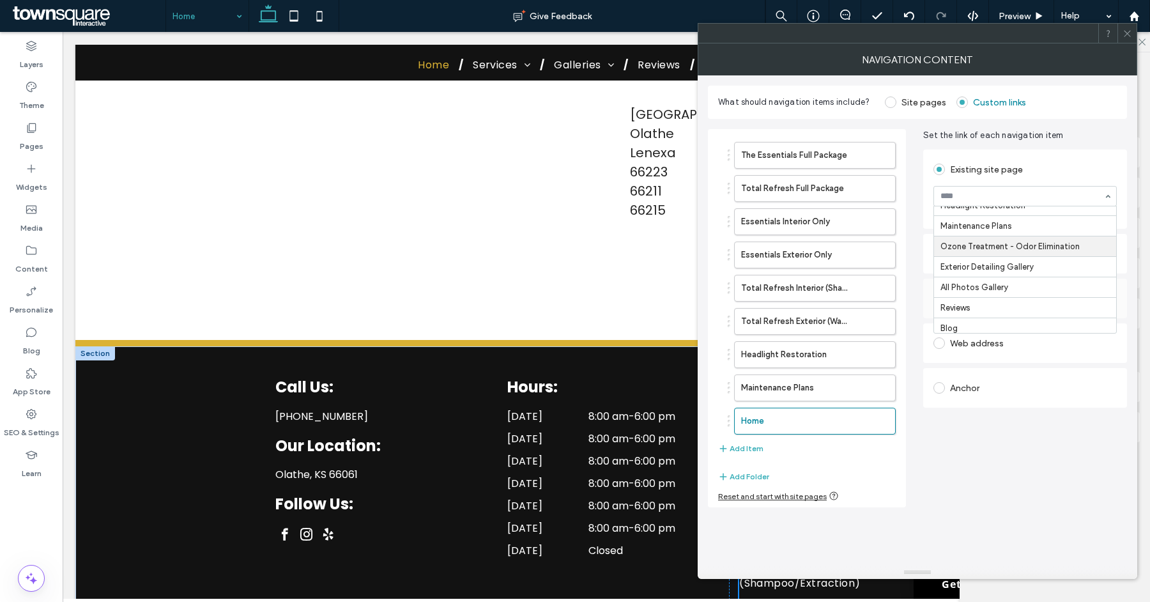
scroll to position [149, 0]
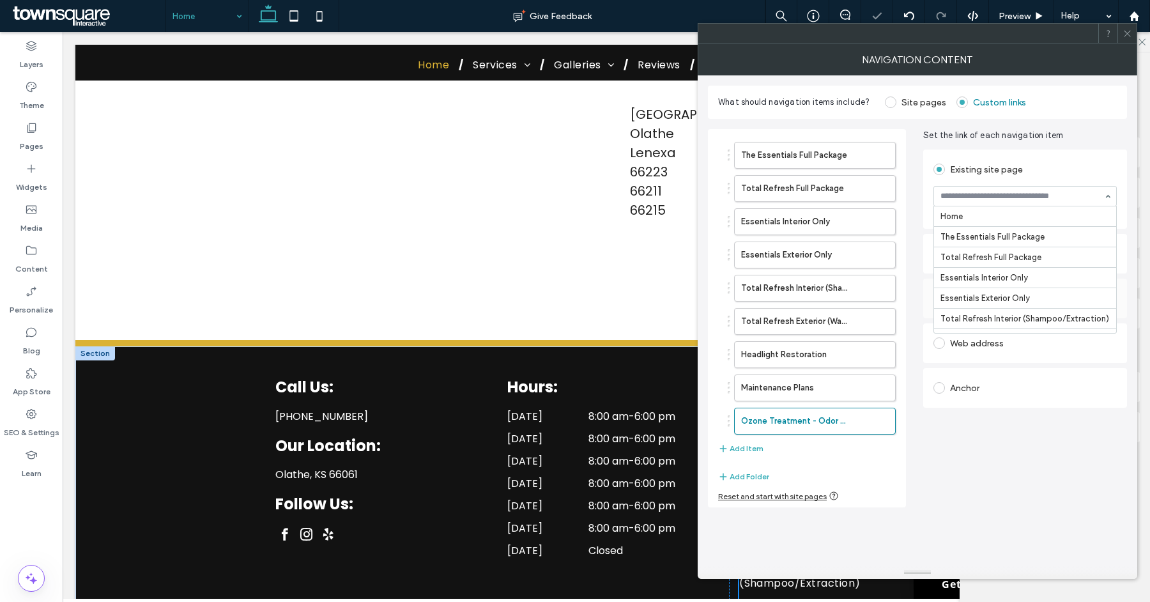
click at [996, 189] on div at bounding box center [1025, 196] width 182 height 19
click at [1124, 38] on span at bounding box center [1128, 33] width 10 height 19
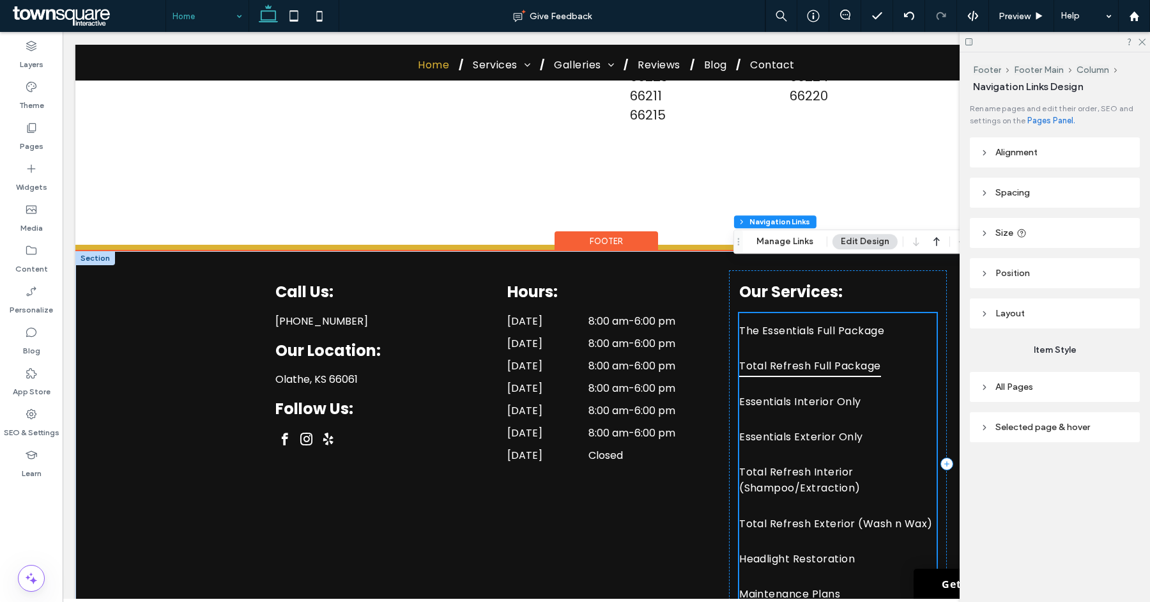
scroll to position [4337, 0]
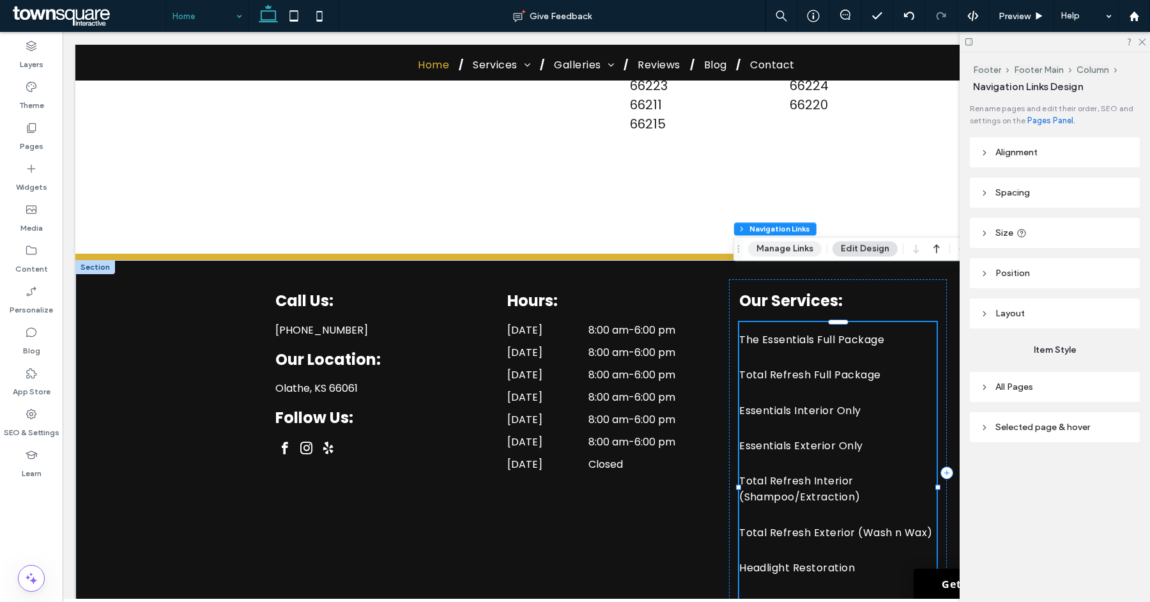
click at [796, 251] on button "Manage Links" at bounding box center [785, 248] width 74 height 15
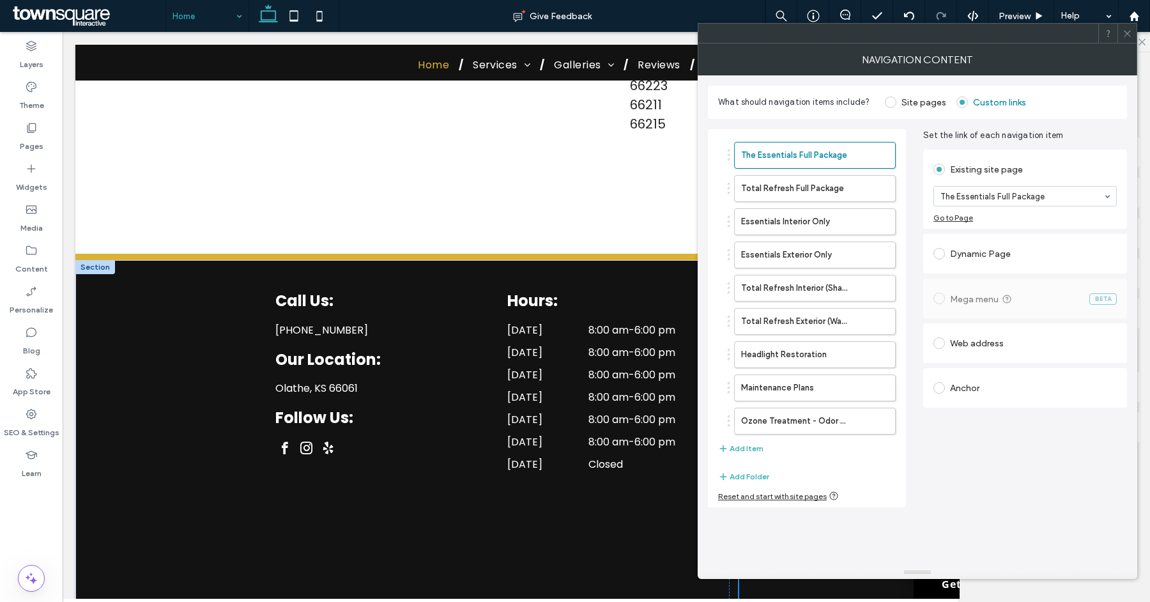
click at [1126, 26] on span at bounding box center [1128, 33] width 10 height 19
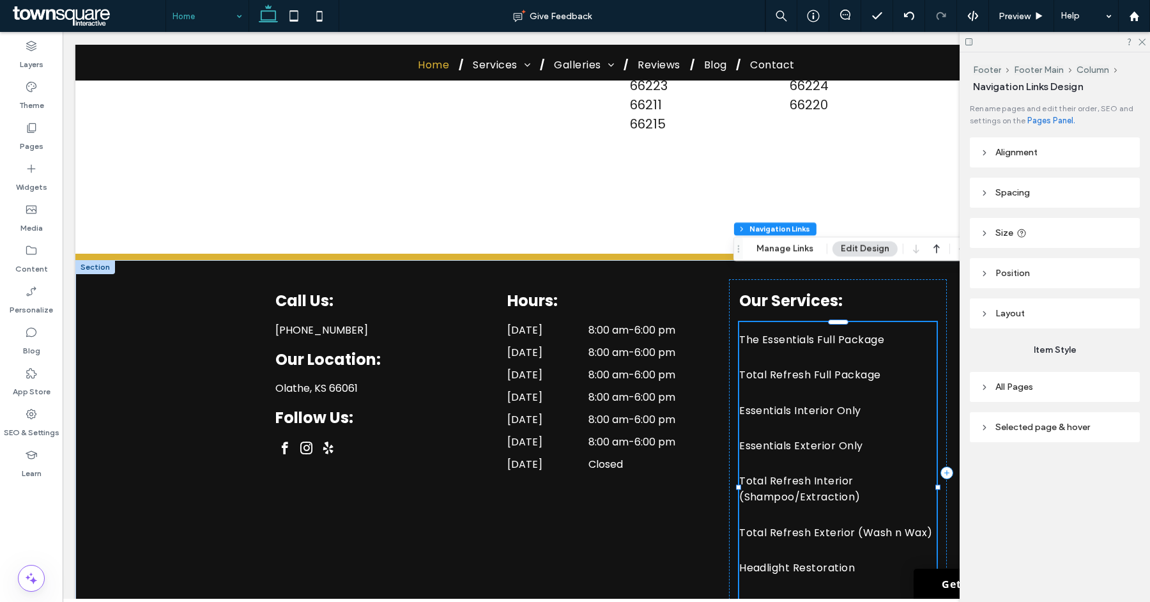
click at [985, 386] on icon at bounding box center [984, 387] width 9 height 9
type input "*"
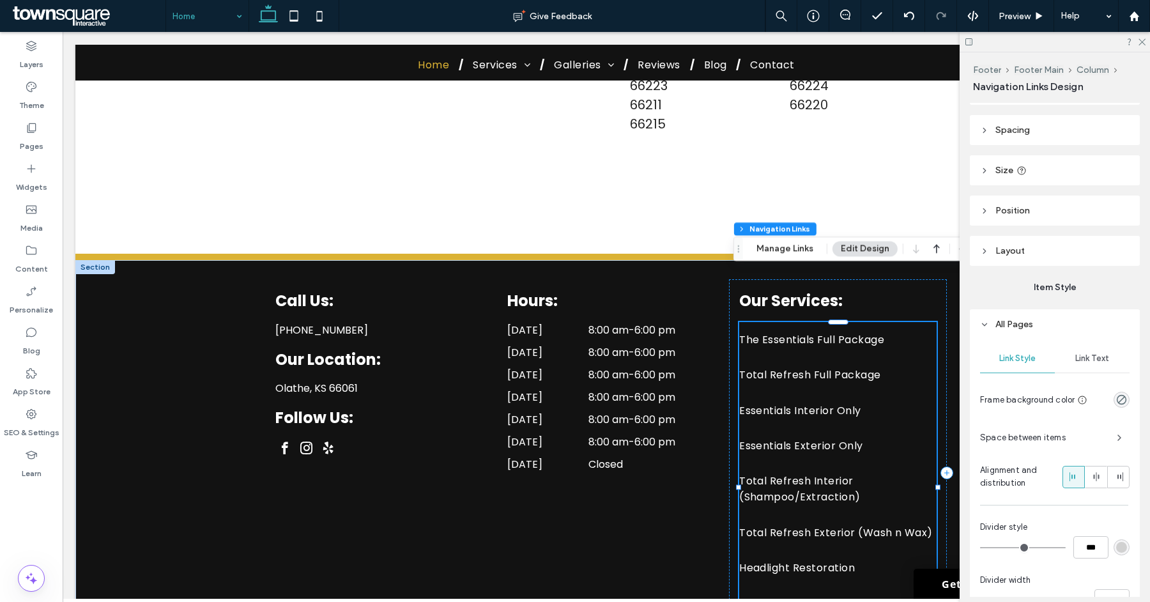
scroll to position [65, 0]
click at [1110, 439] on span "button" at bounding box center [1120, 435] width 20 height 20
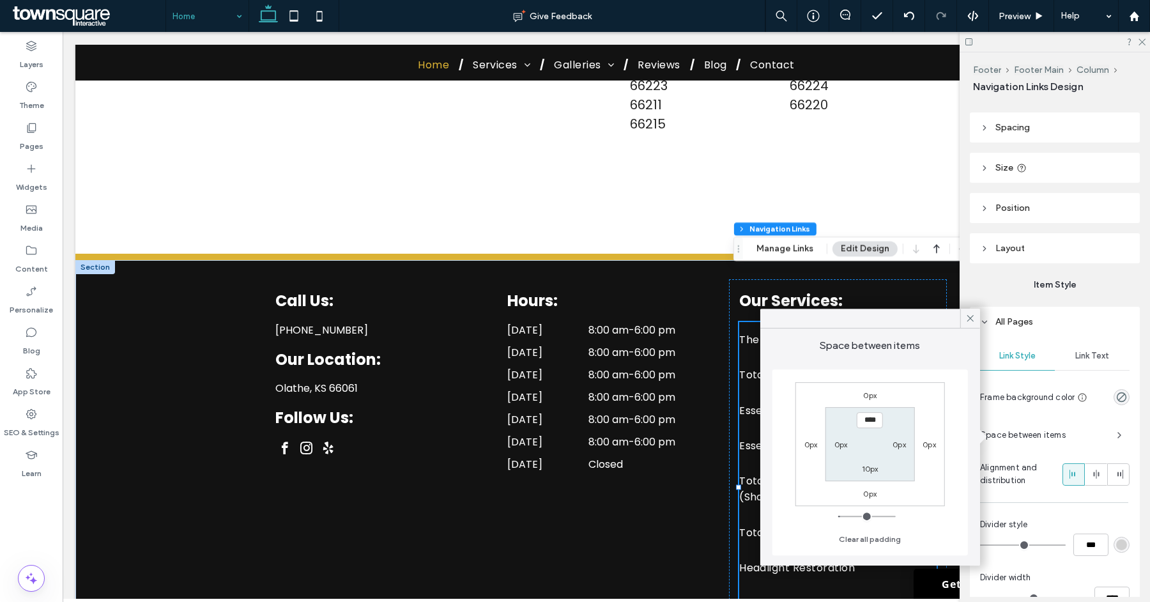
click at [872, 471] on label "10px" at bounding box center [870, 469] width 17 height 10
type input "*"
type input "***"
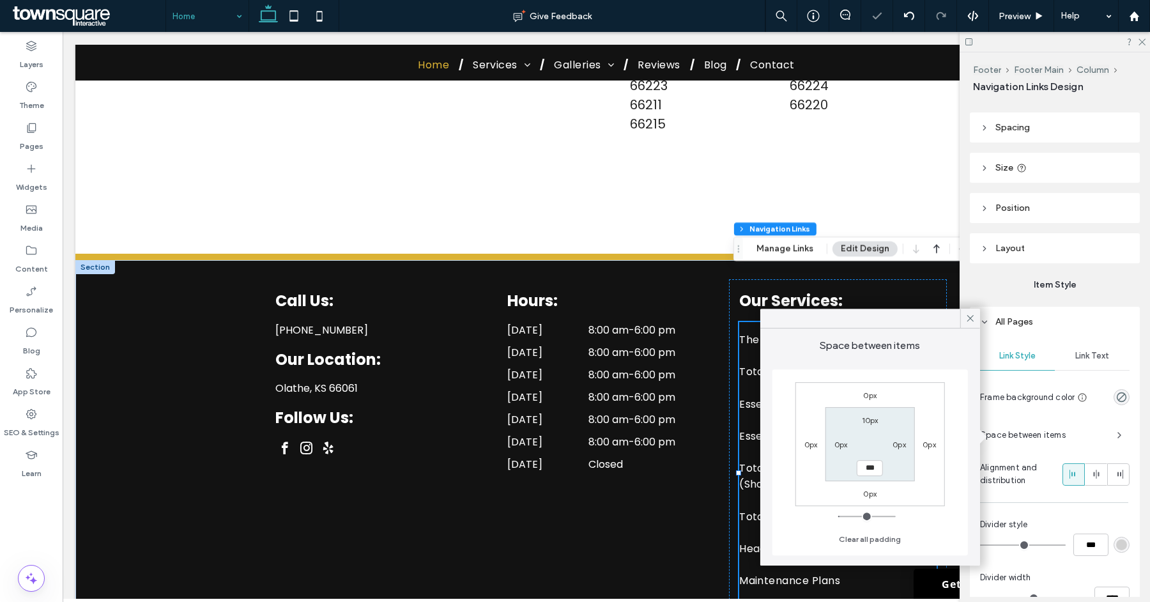
type input "*"
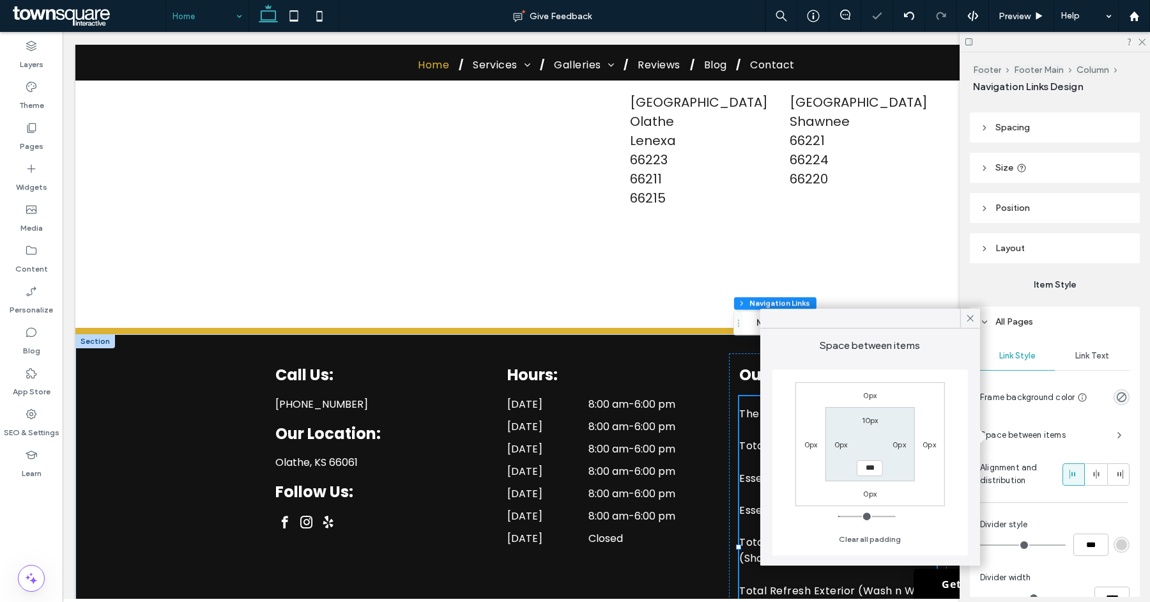
click at [869, 419] on label "10px" at bounding box center [870, 420] width 17 height 10
type input "**"
type input "*"
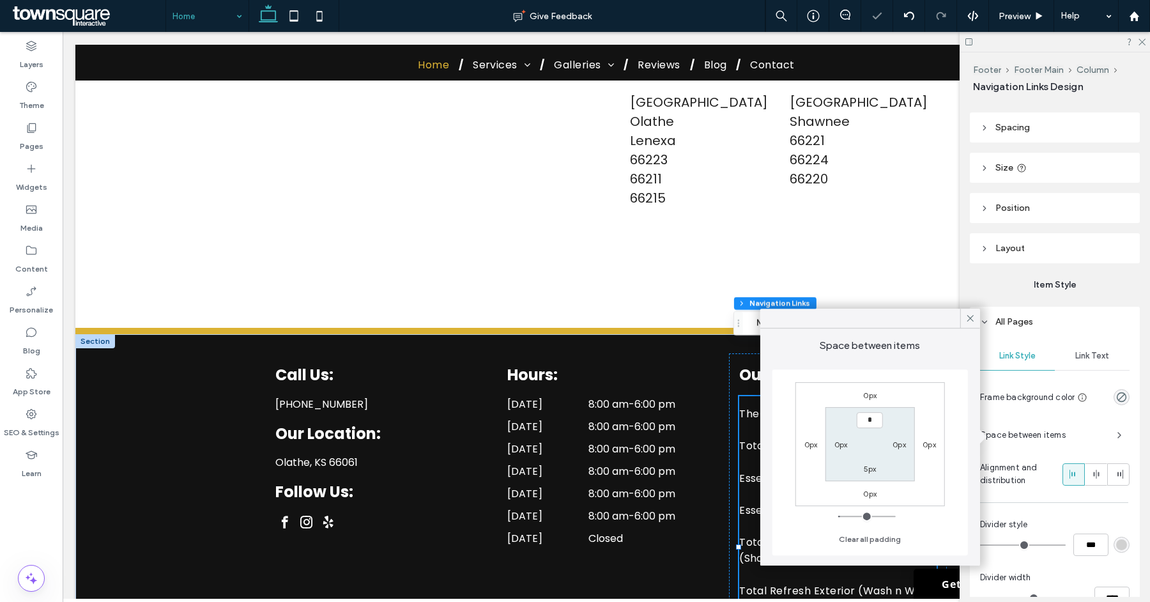
type input "***"
type input "*"
click at [868, 417] on input "***" at bounding box center [870, 420] width 26 height 16
type input "***"
type input "*"
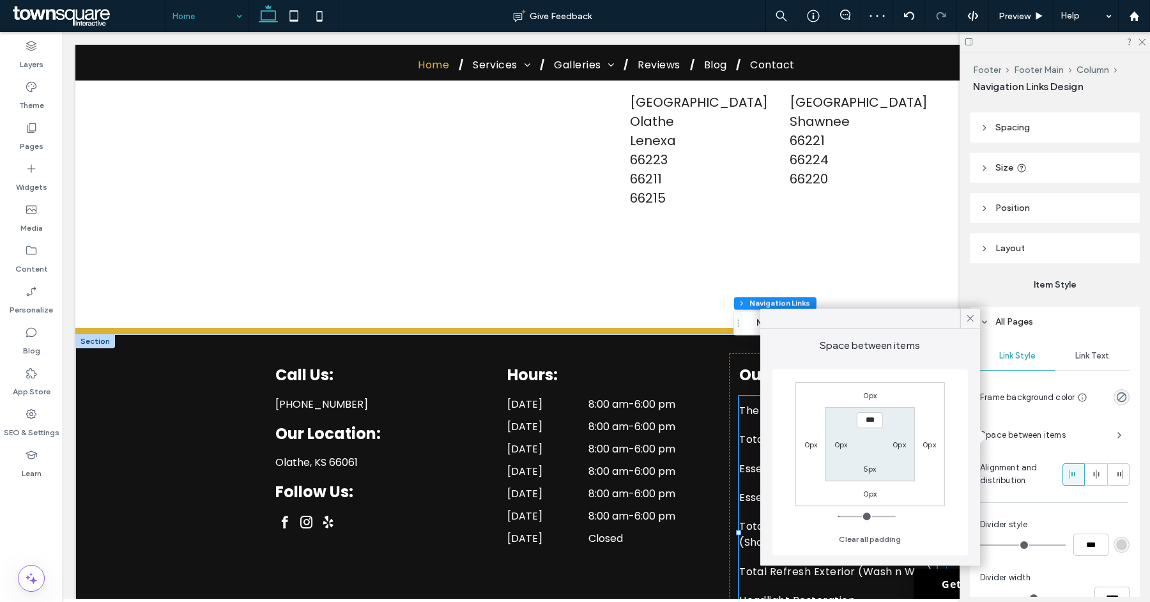
type input "*"
drag, startPoint x: 862, startPoint y: 419, endPoint x: 875, endPoint y: 424, distance: 13.8
click at [875, 424] on input "***" at bounding box center [870, 420] width 26 height 16
type input "*"
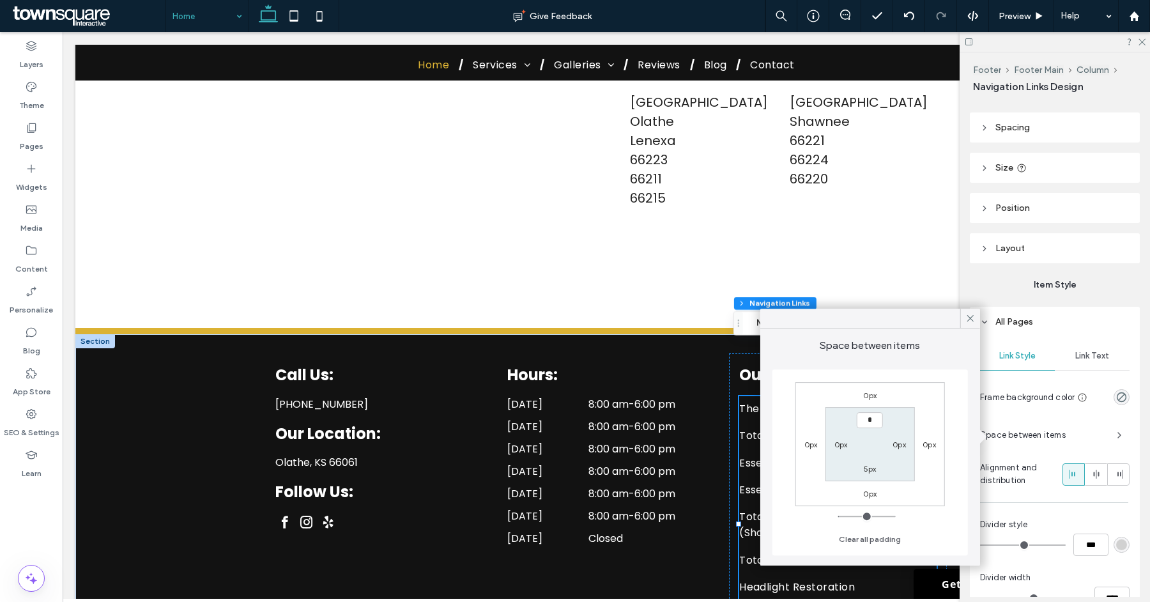
type input "*"
type input "***"
type input "*"
click at [864, 465] on label "5px" at bounding box center [870, 469] width 13 height 10
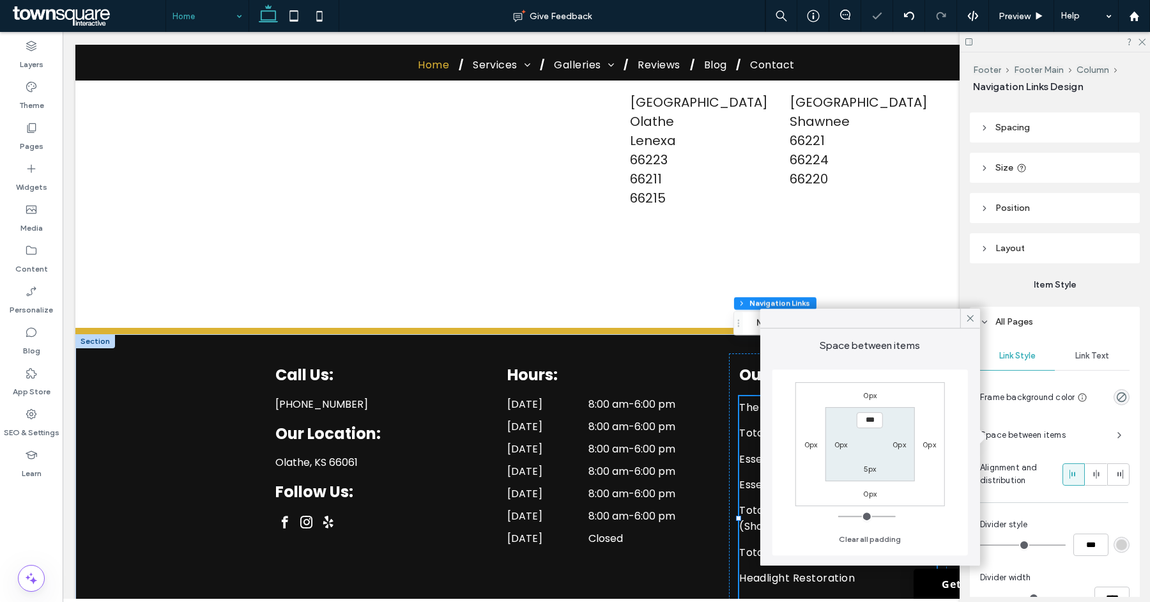
type input "*"
type input "***"
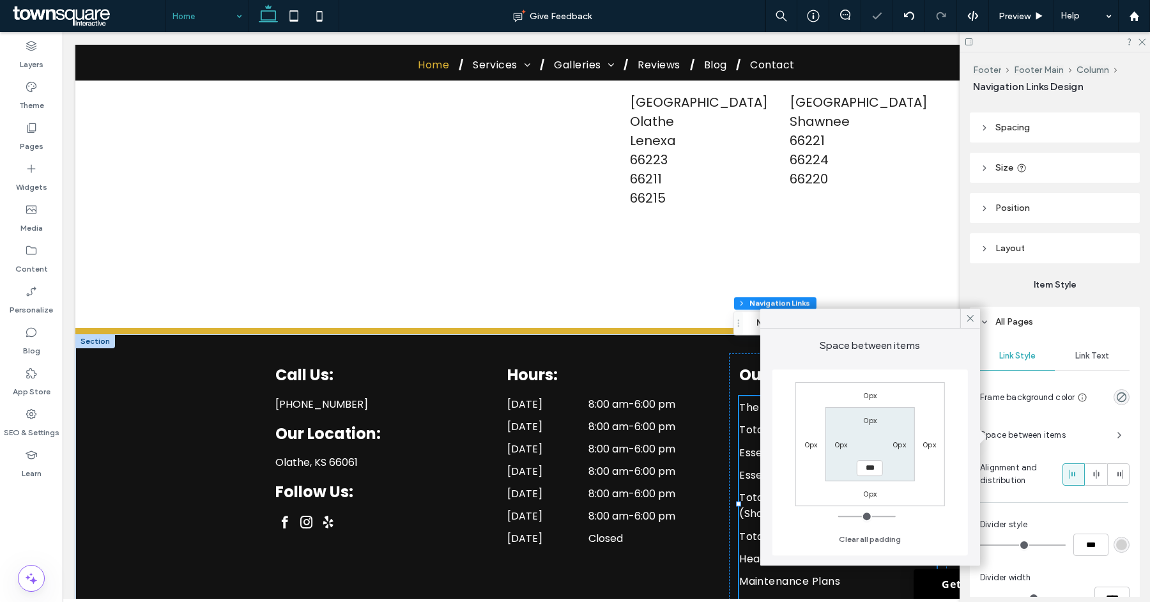
type input "*"
click at [970, 320] on icon at bounding box center [971, 319] width 12 height 12
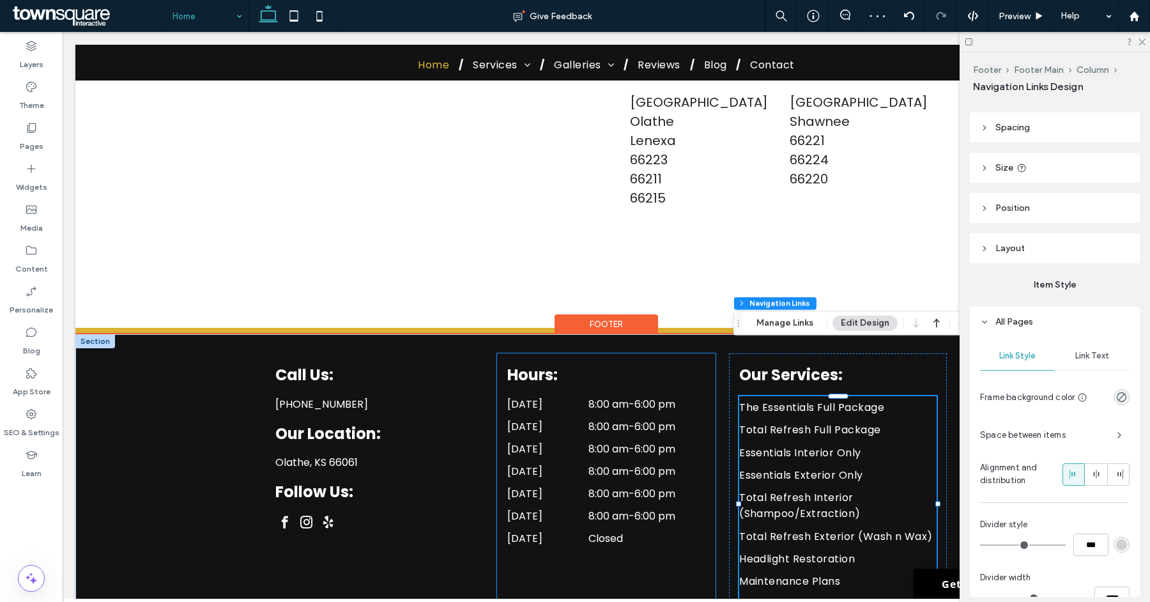
click at [707, 412] on div "Hours: Monday 8:00 am - 6:00 pm Tuesday 8:00 am - 6:00 pm Wednesday 8:00 am - 6…" at bounding box center [606, 489] width 218 height 272
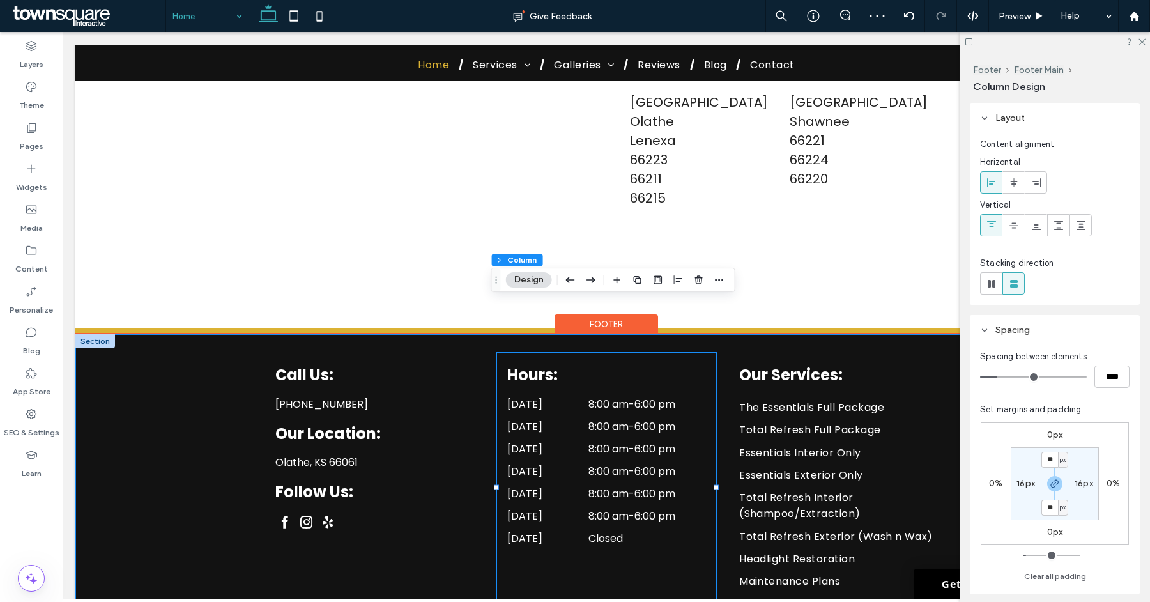
click at [716, 416] on div "Call Us: (913) 401-5748 Our Location: Olathe, KS 66061 Follow Us: Hours: Monday…" at bounding box center [606, 483] width 767 height 298
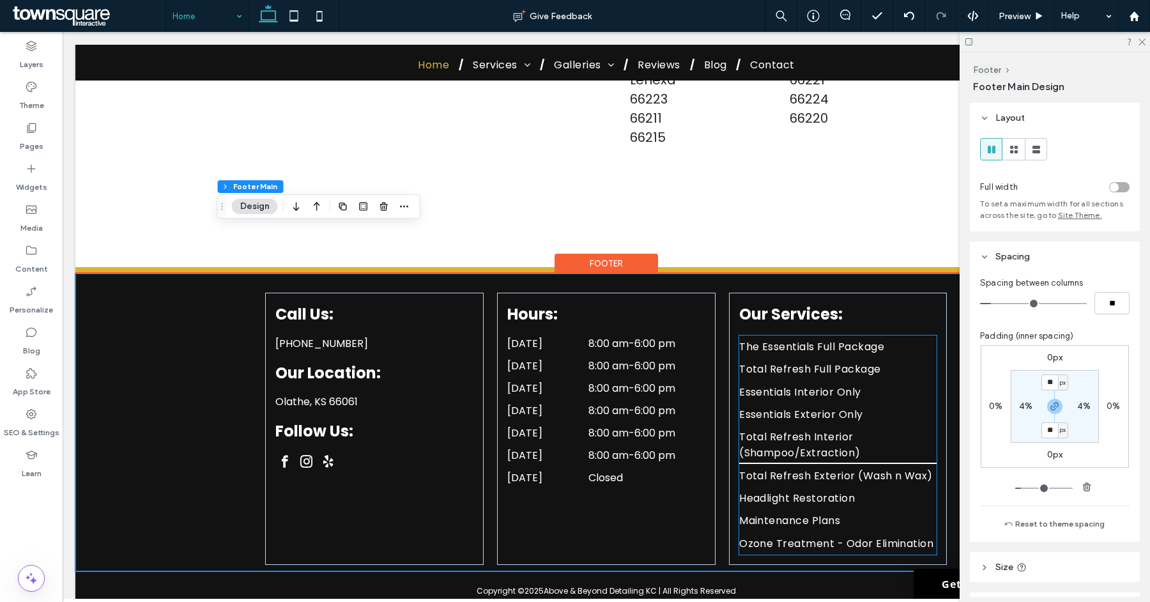
scroll to position [4330, 0]
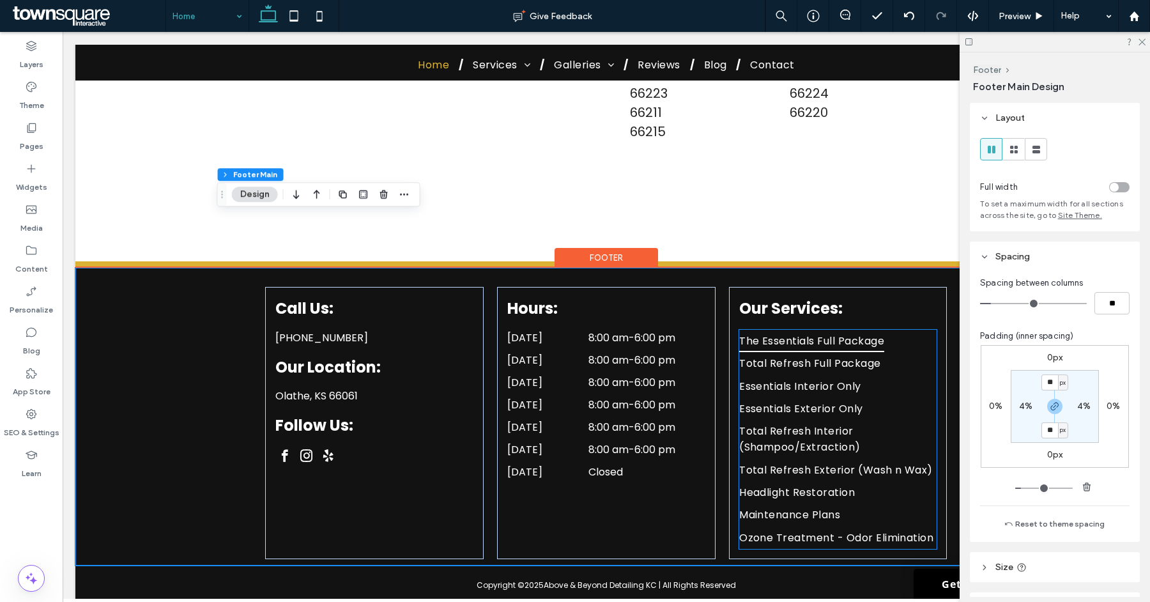
click at [893, 330] on link "The Essentials Full Package" at bounding box center [838, 341] width 197 height 22
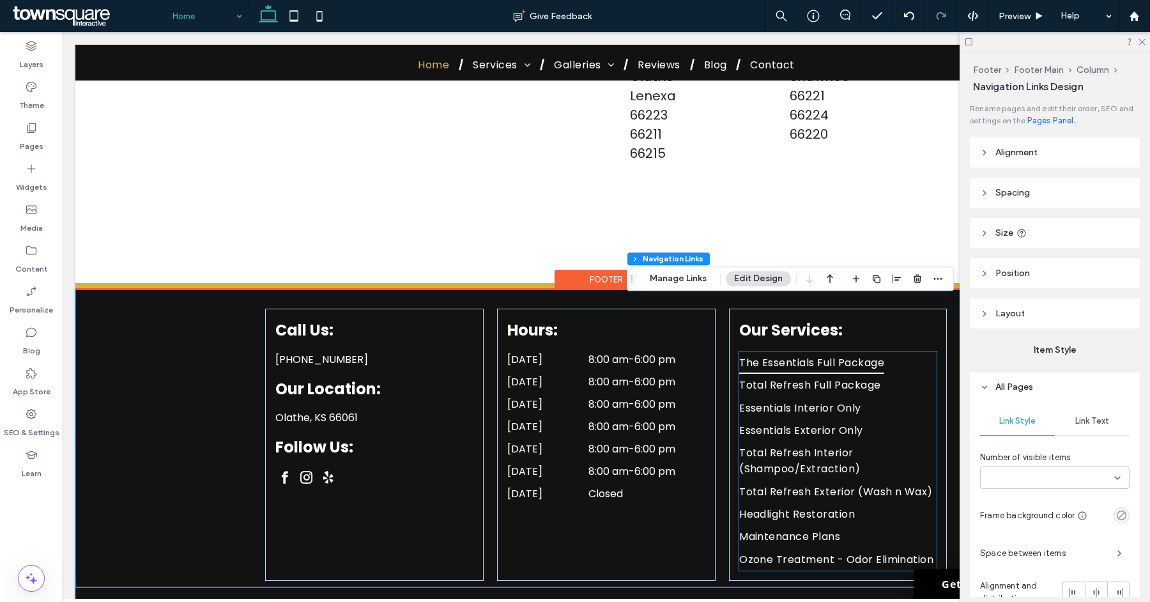
type input "***"
type input "****"
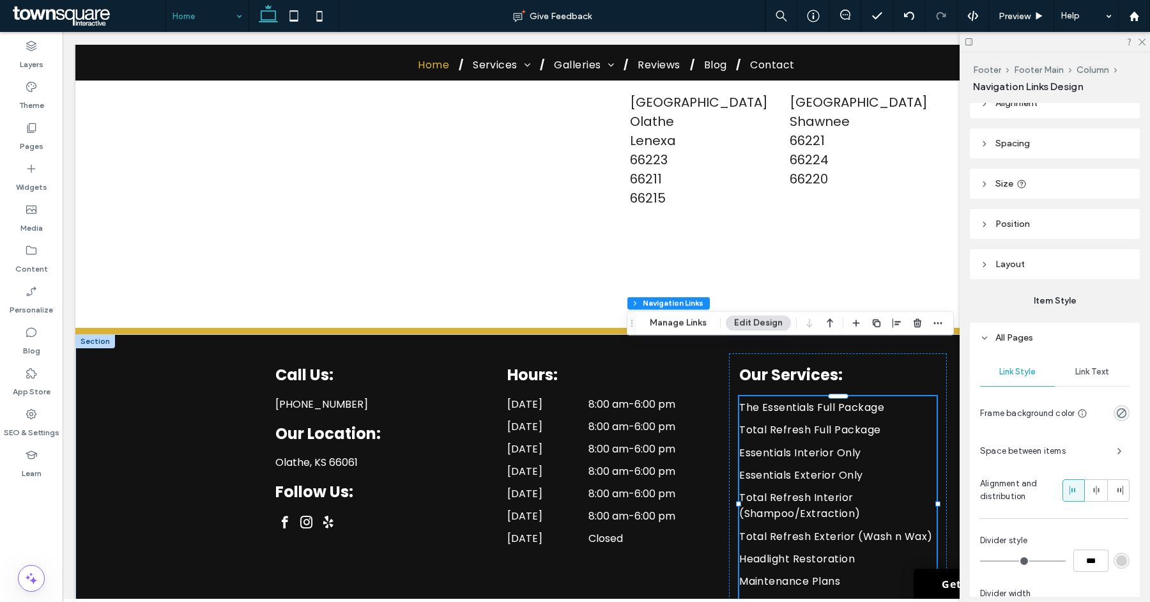
scroll to position [61, 0]
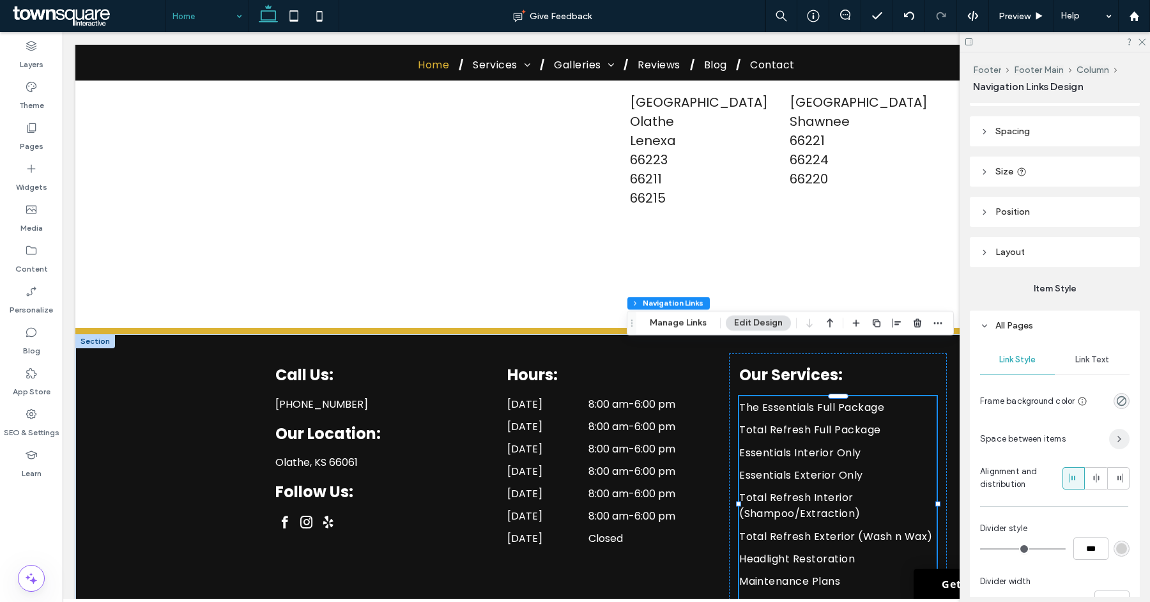
click at [1110, 446] on span "button" at bounding box center [1120, 439] width 20 height 20
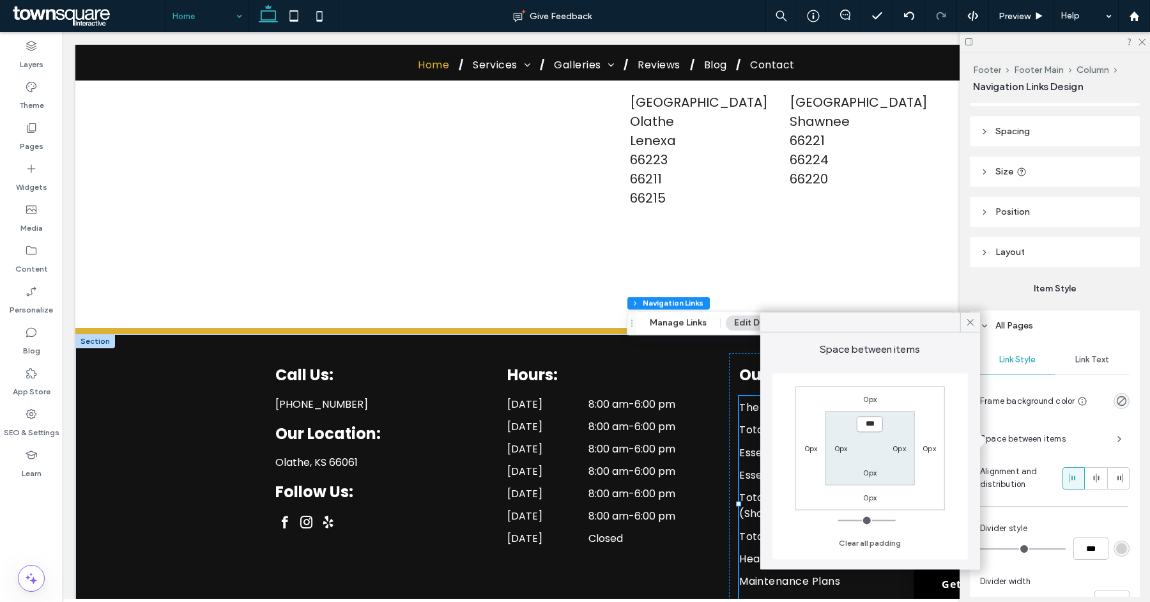
click at [869, 424] on input "***" at bounding box center [870, 424] width 26 height 16
type input "*"
type input "***"
type input "*"
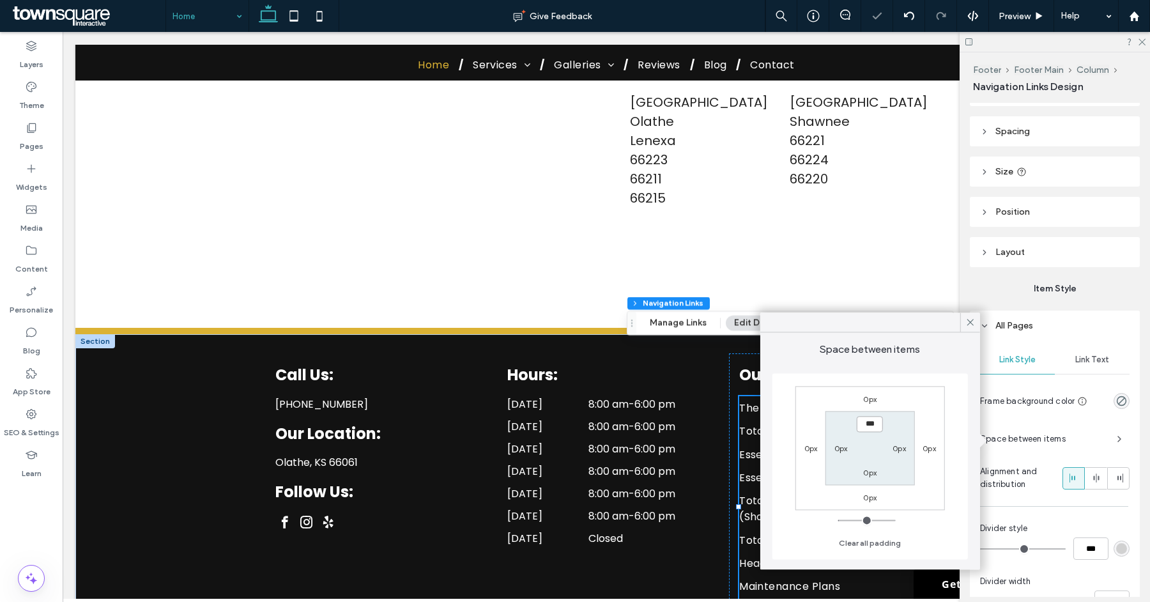
type input "*"
click at [868, 470] on label "0px" at bounding box center [869, 473] width 13 height 10
type input "*"
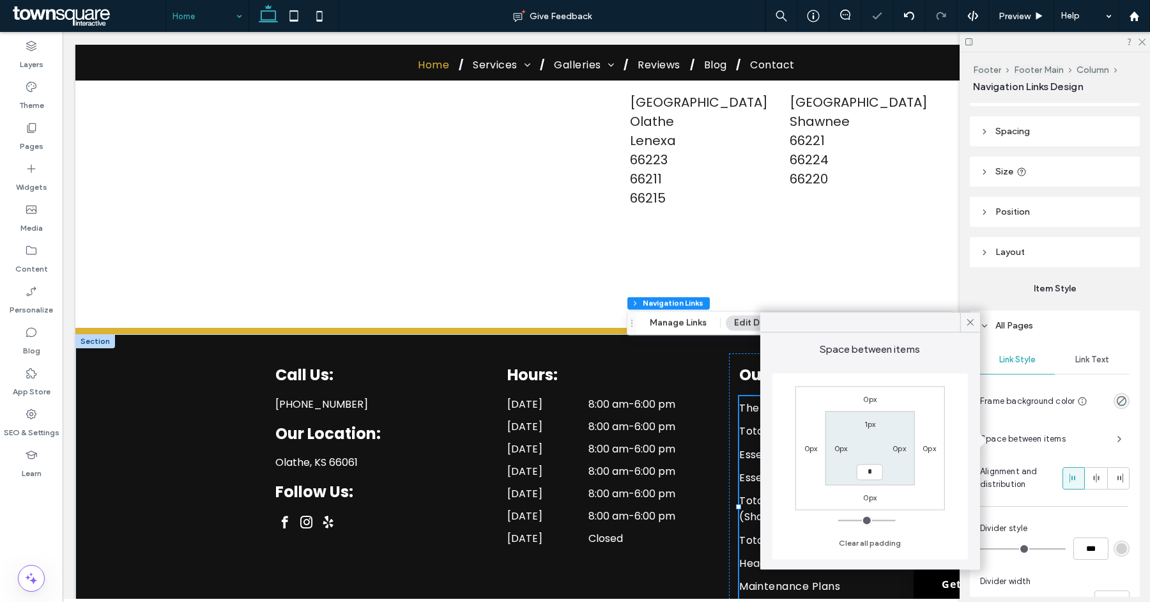
type input "*"
type input "***"
type input "*"
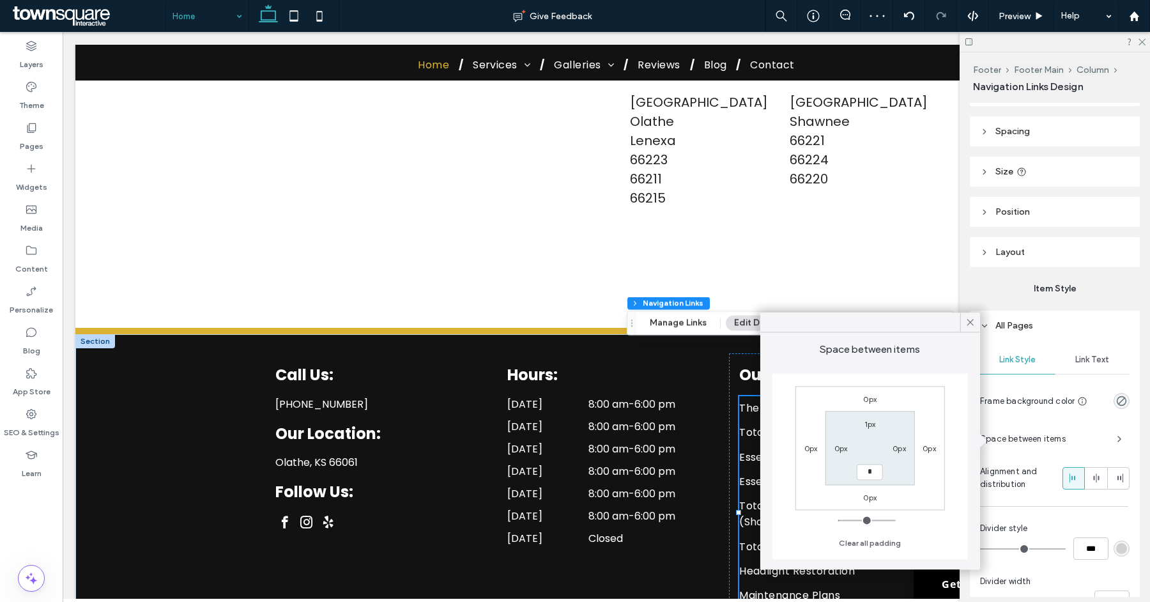
type input "*"
type input "***"
type input "*"
click at [973, 322] on icon at bounding box center [971, 322] width 12 height 12
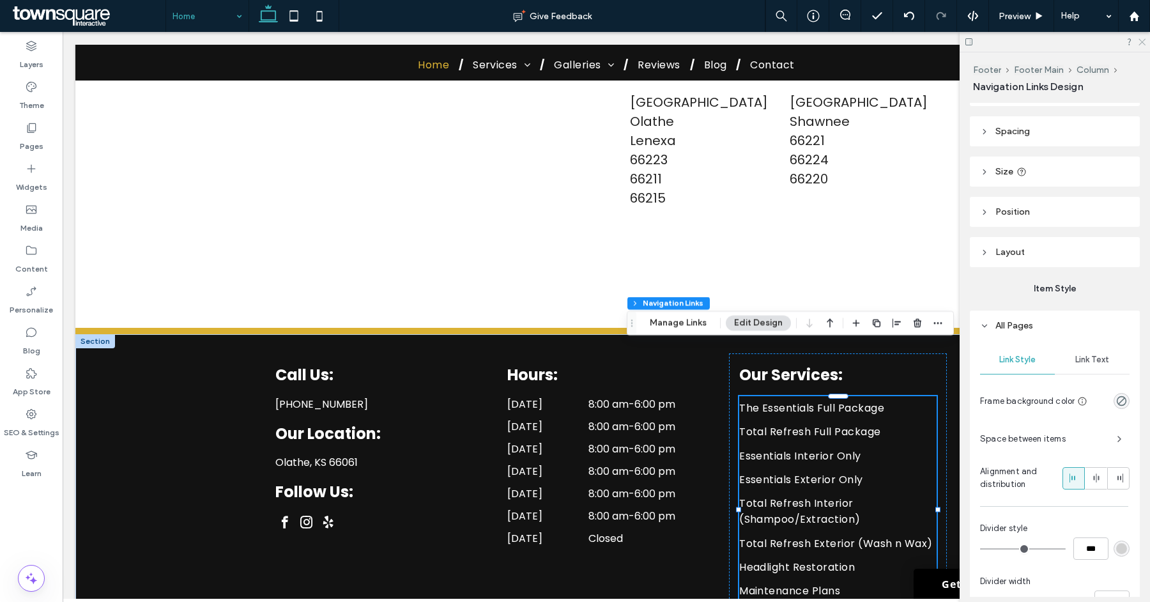
click at [1140, 42] on icon at bounding box center [1142, 41] width 8 height 8
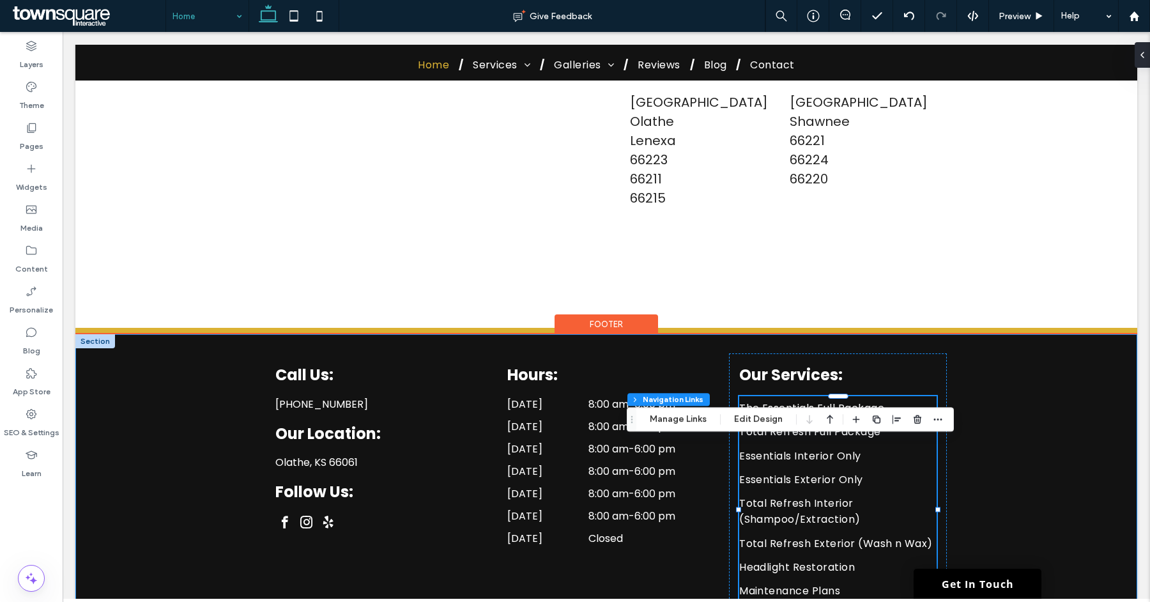
click at [980, 405] on div "Call Us: (913) 401-5748 Our Location: Olathe, KS 66061 Follow Us: Hours: Monday…" at bounding box center [606, 488] width 767 height 309
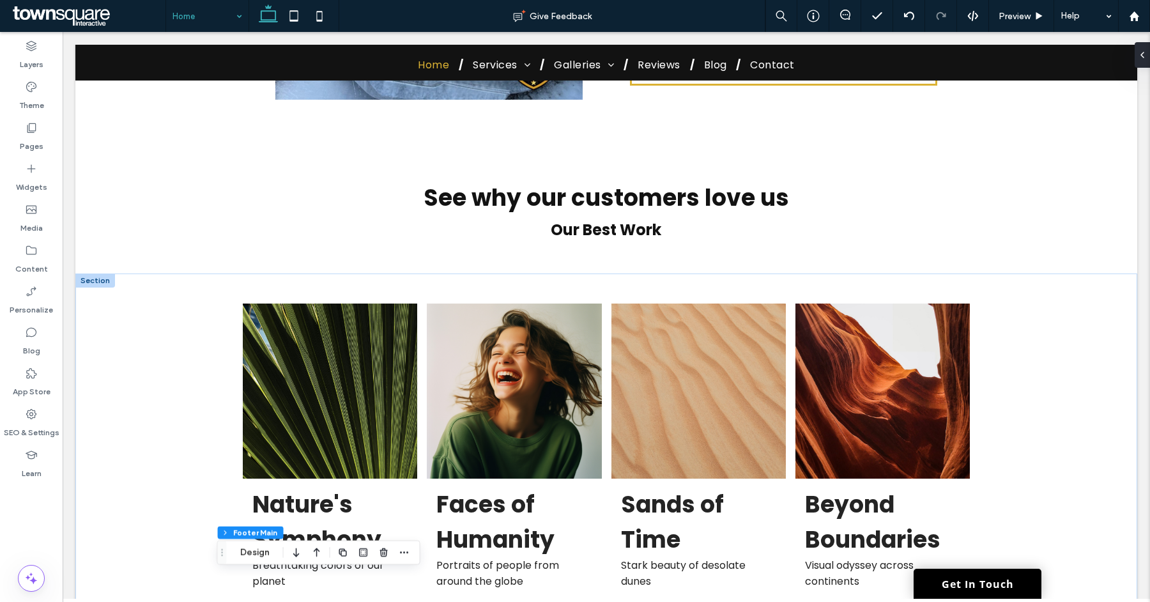
scroll to position [2536, 0]
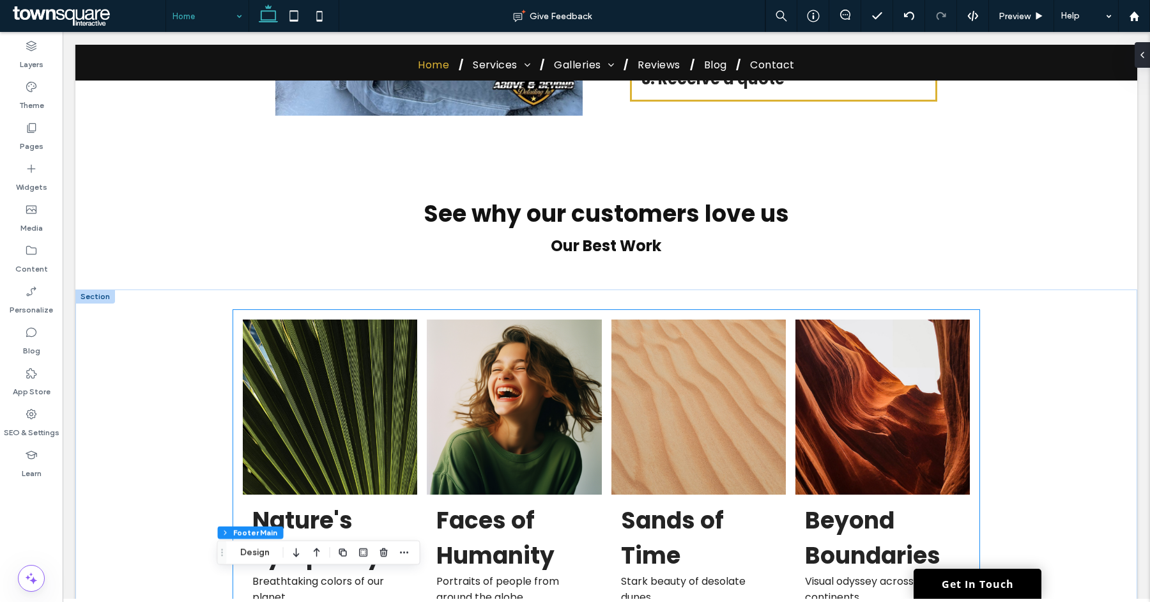
click at [728, 320] on link at bounding box center [699, 407] width 174 height 174
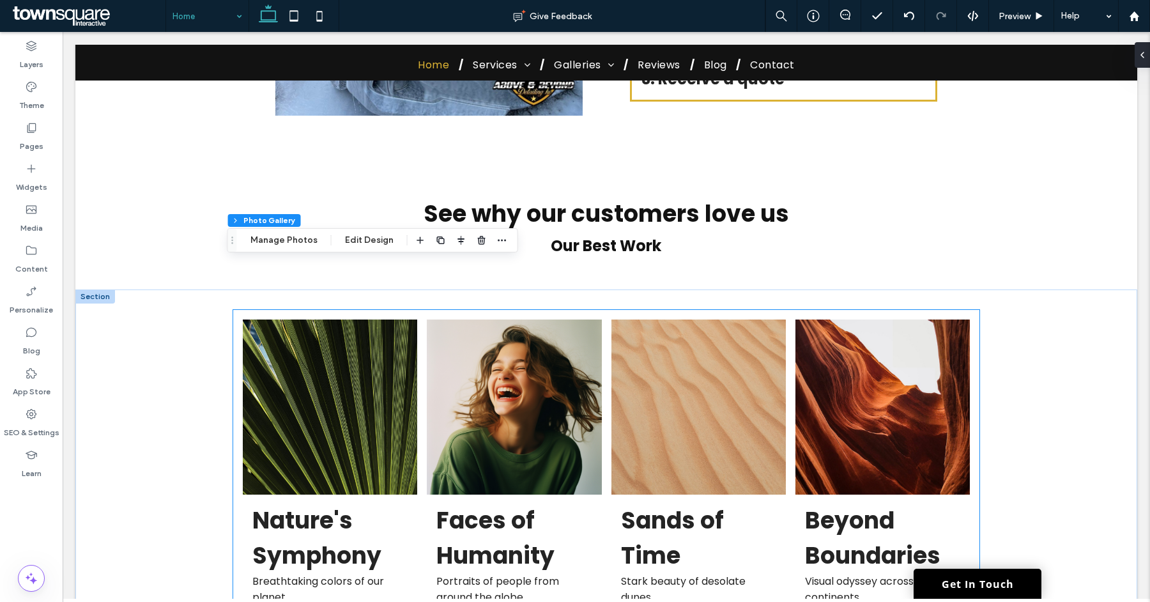
click at [728, 320] on link at bounding box center [699, 407] width 174 height 174
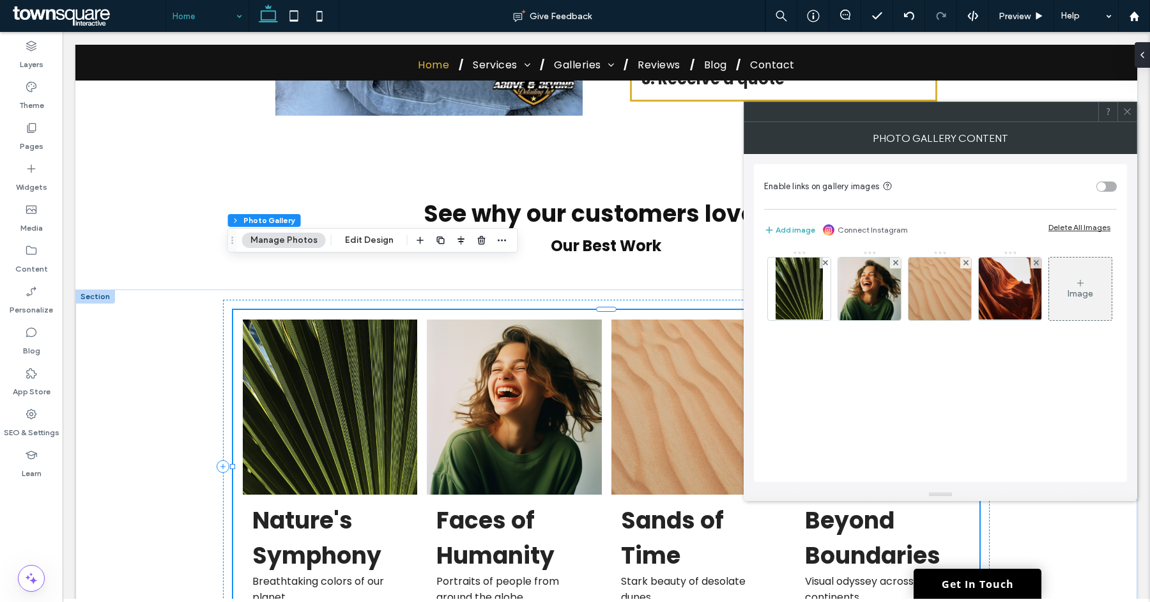
click at [728, 320] on link at bounding box center [699, 407] width 174 height 174
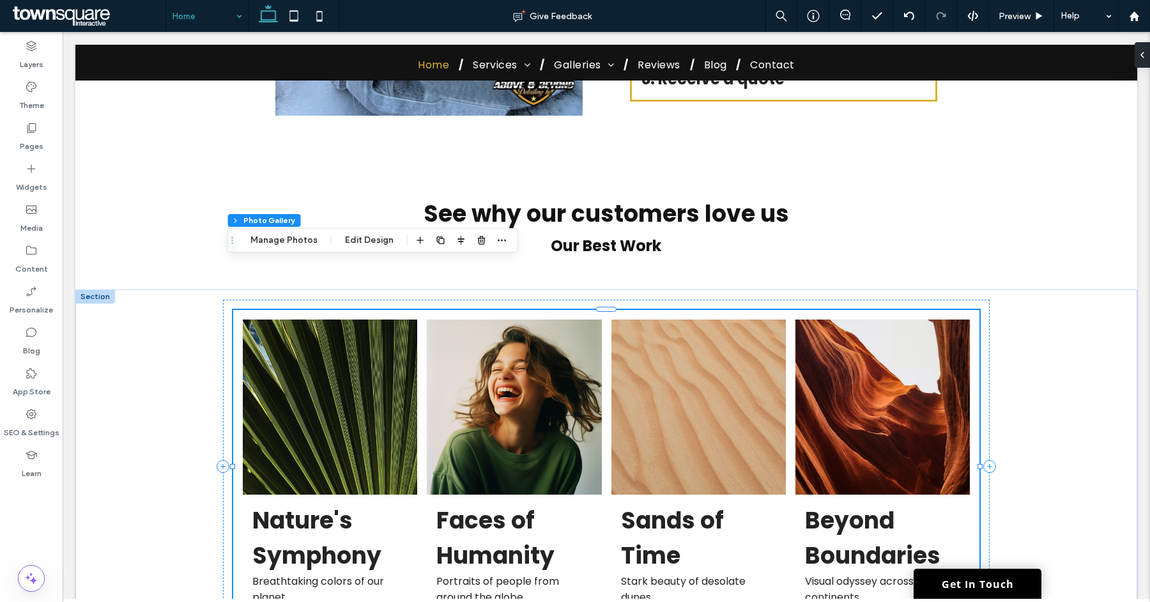
click at [796, 320] on link at bounding box center [883, 407] width 174 height 174
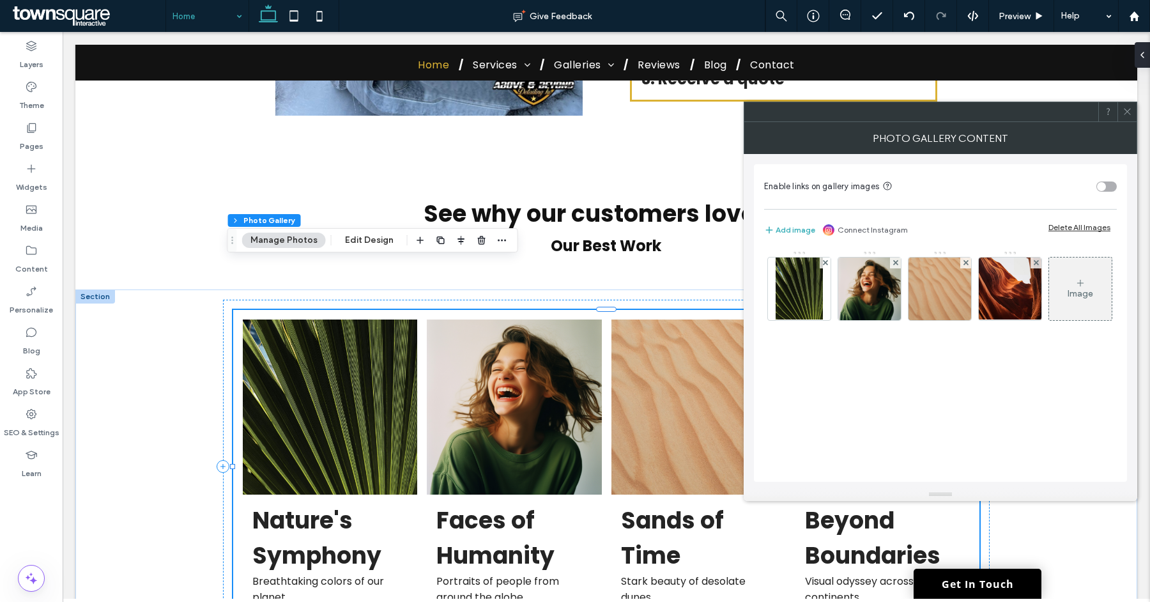
click at [1064, 226] on div "Delete All Images" at bounding box center [1080, 227] width 62 height 10
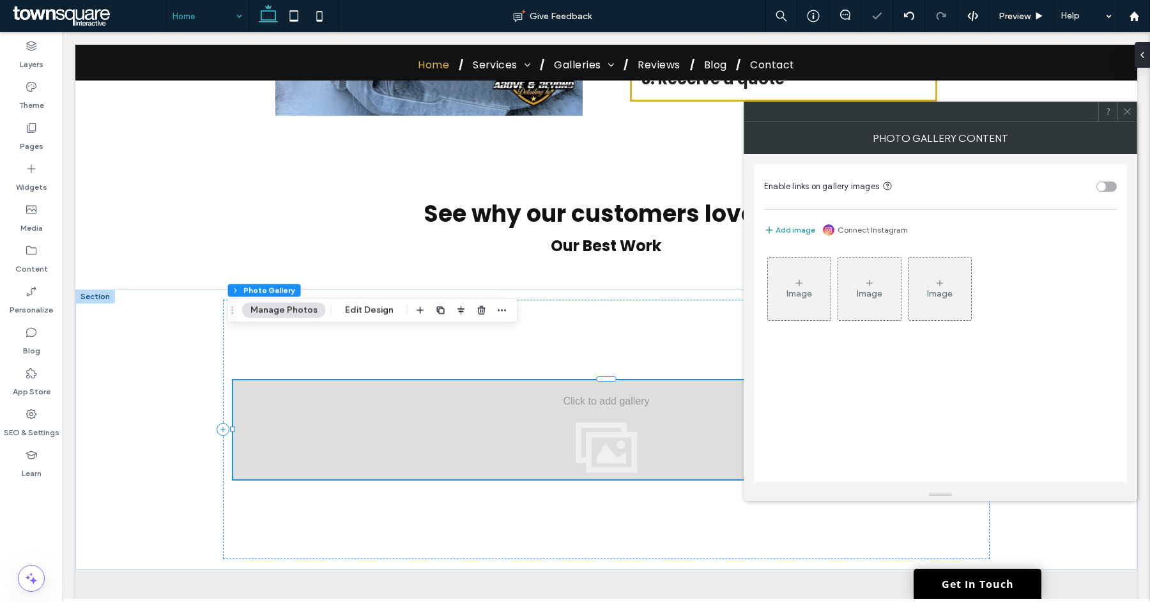
click at [794, 226] on button "Add image" at bounding box center [789, 229] width 51 height 15
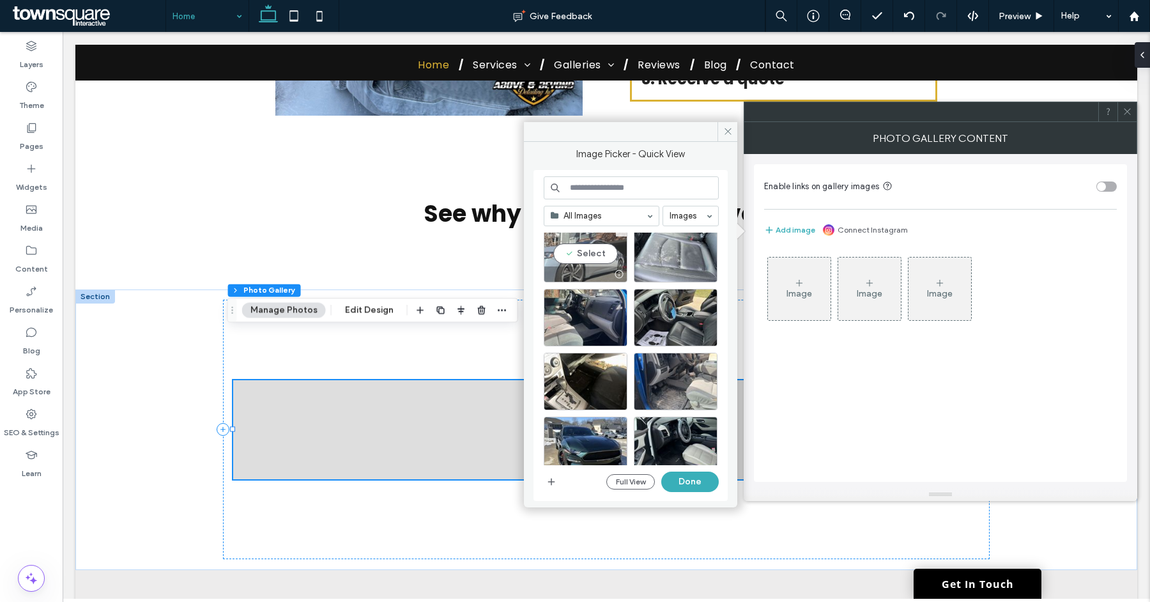
click at [594, 258] on div "Select" at bounding box center [586, 254] width 84 height 58
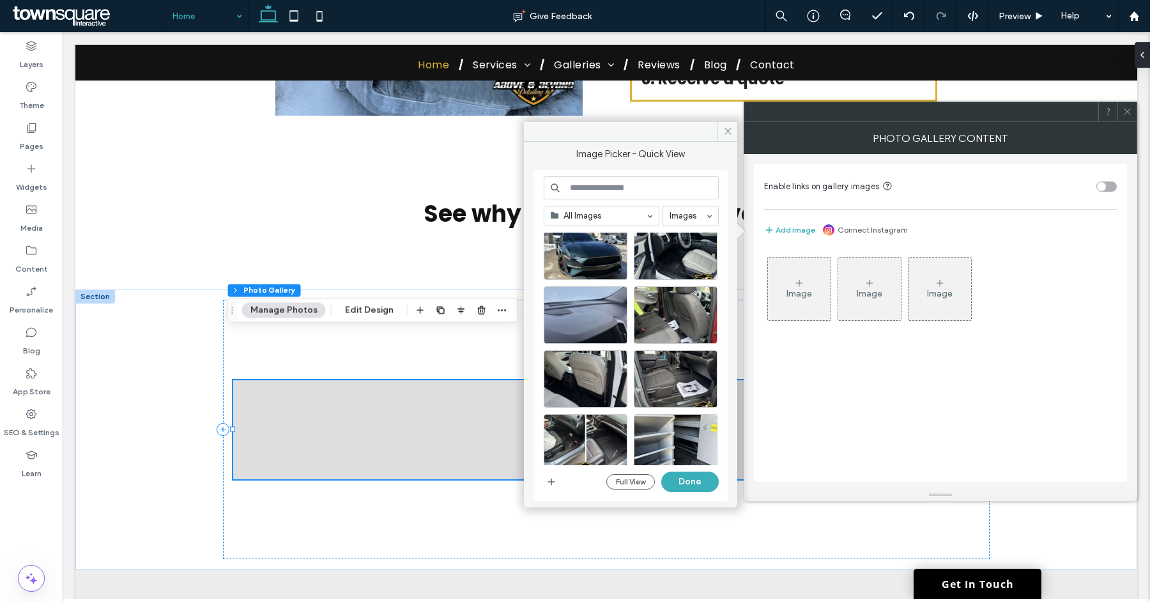
scroll to position [801, 0]
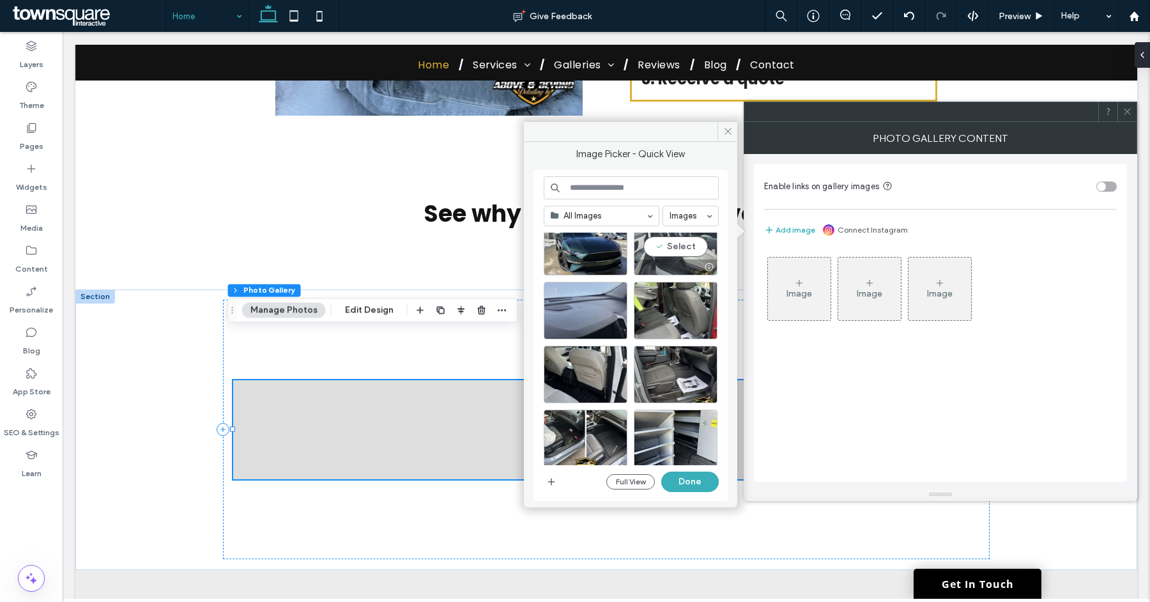
click at [654, 250] on div "Select" at bounding box center [676, 247] width 84 height 58
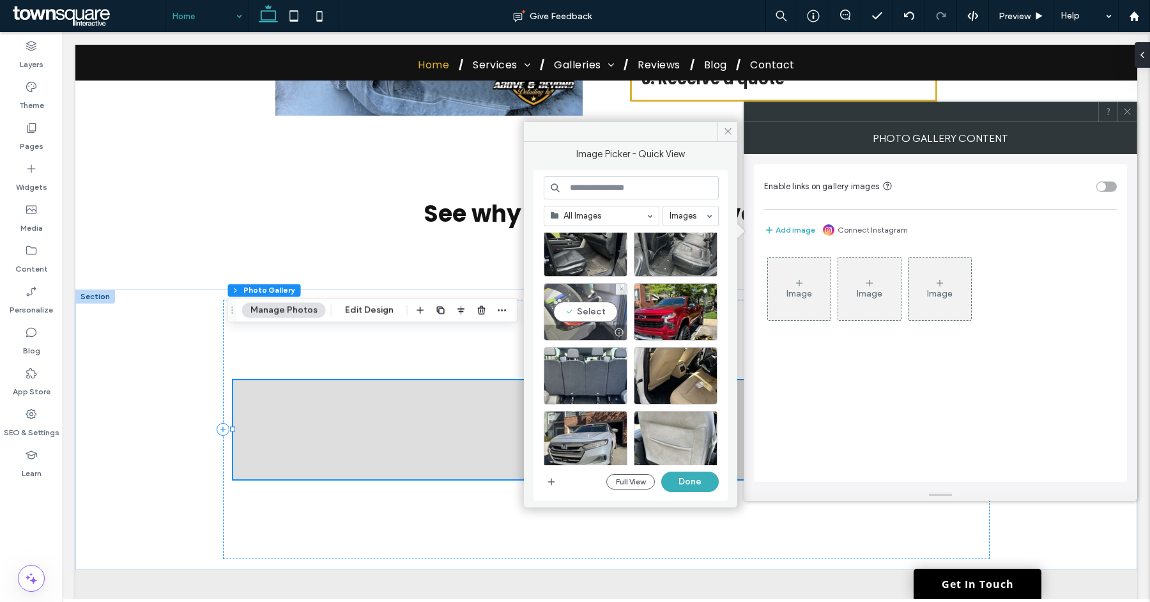
scroll to position [1075, 0]
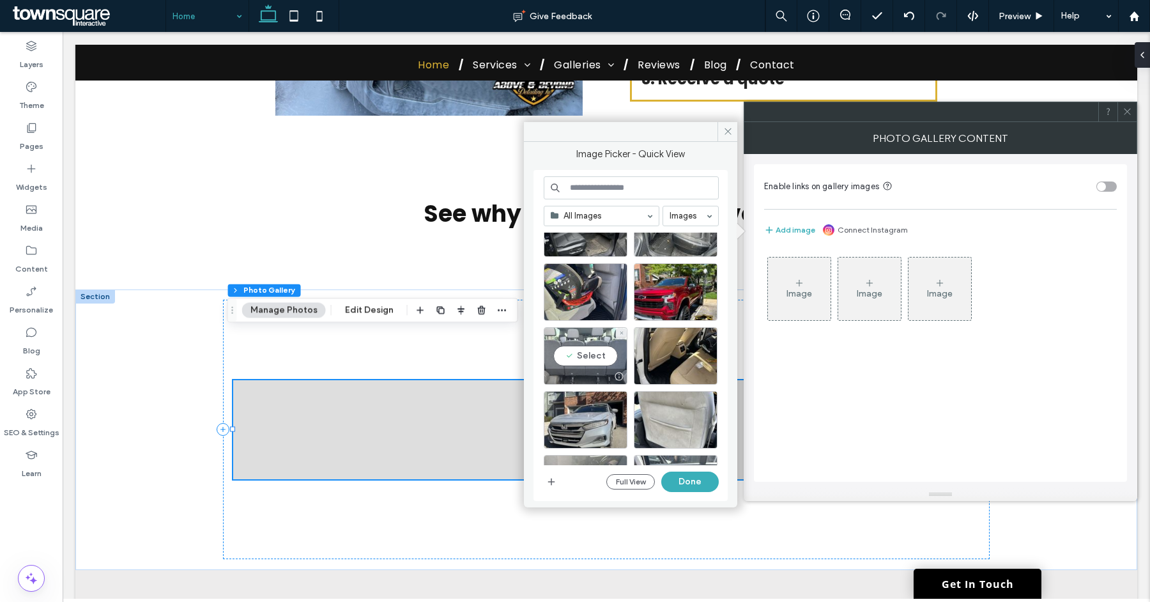
click at [603, 353] on div "Select" at bounding box center [586, 356] width 84 height 58
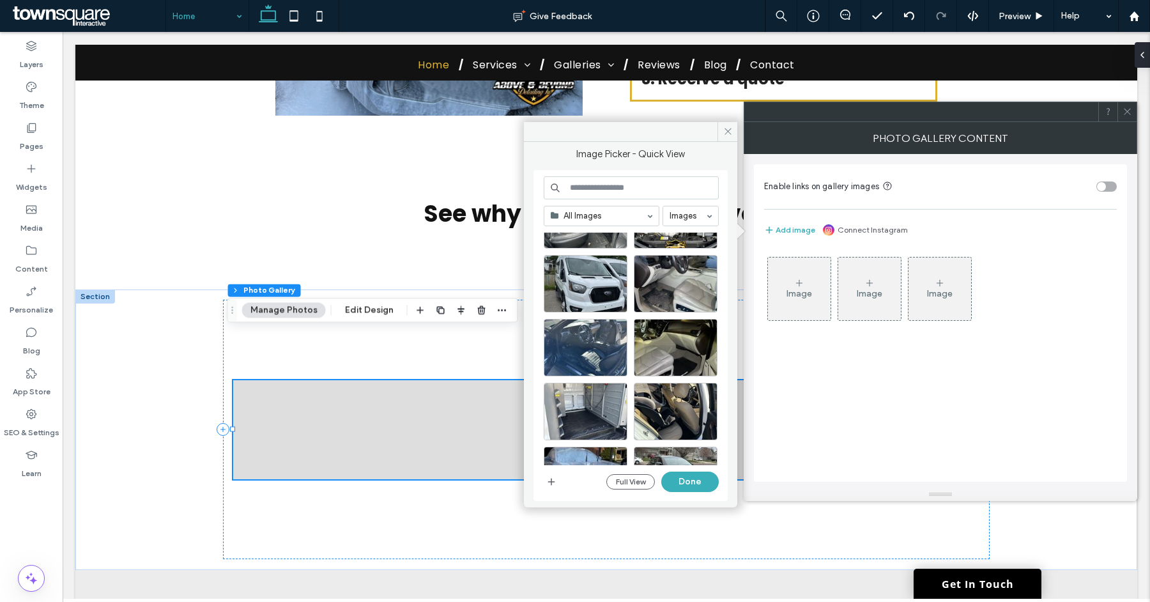
scroll to position [1855, 0]
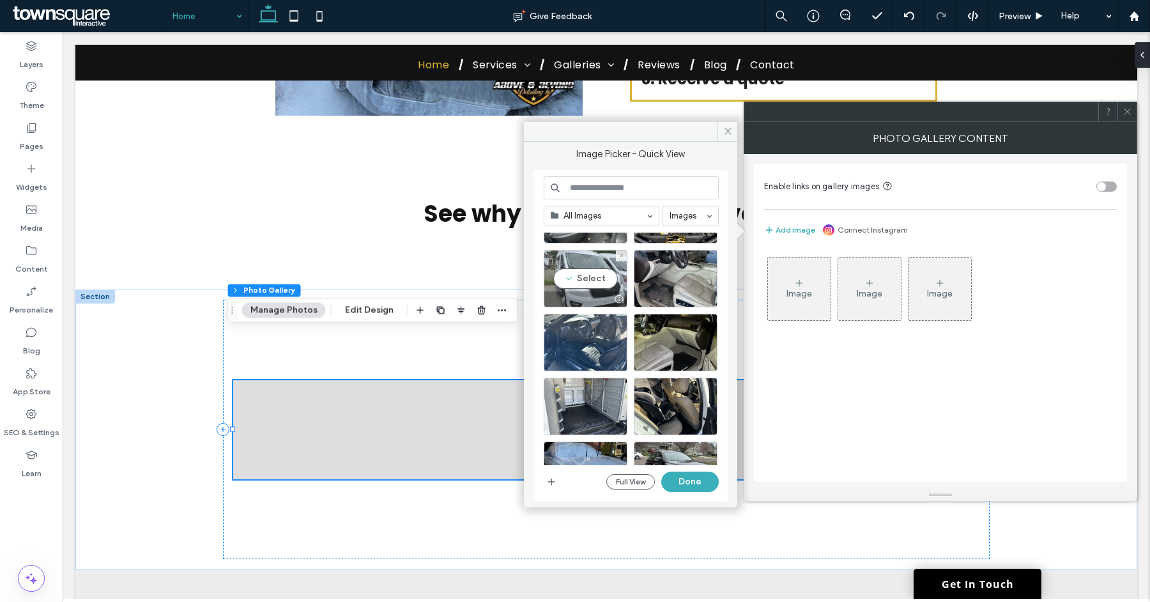
click at [597, 288] on div "Select" at bounding box center [586, 279] width 84 height 58
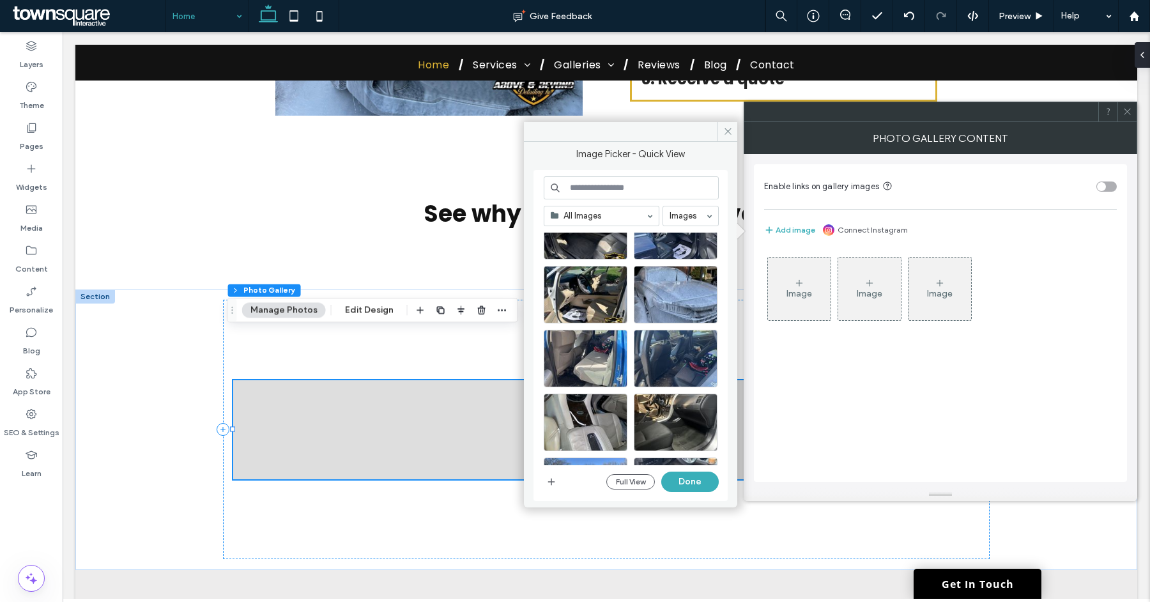
scroll to position [2544, 0]
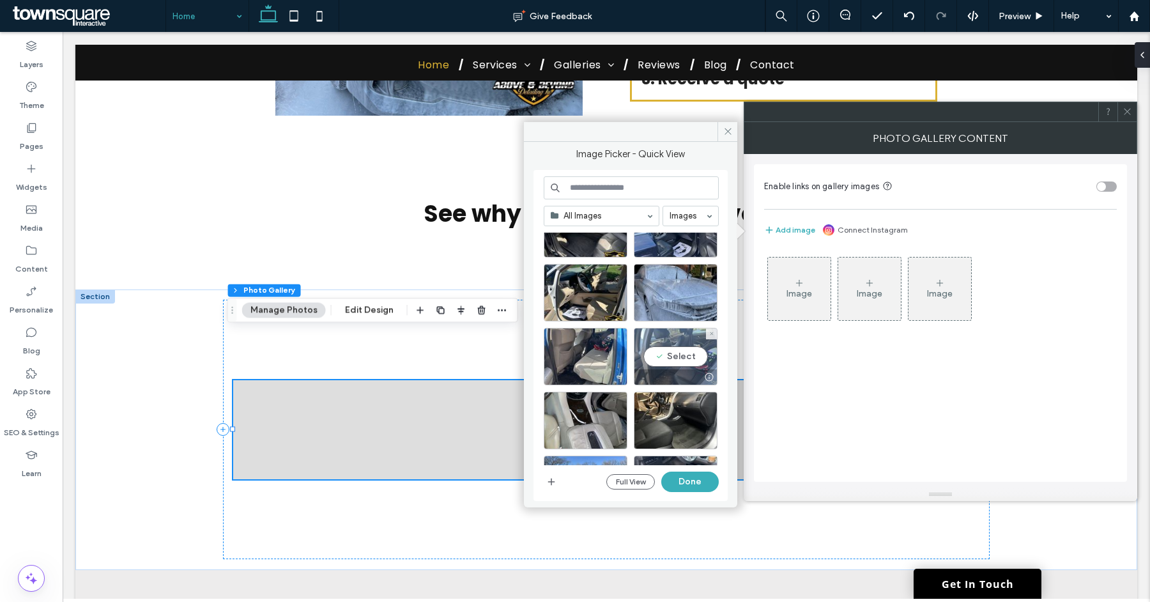
click at [665, 355] on div "Select" at bounding box center [676, 357] width 84 height 58
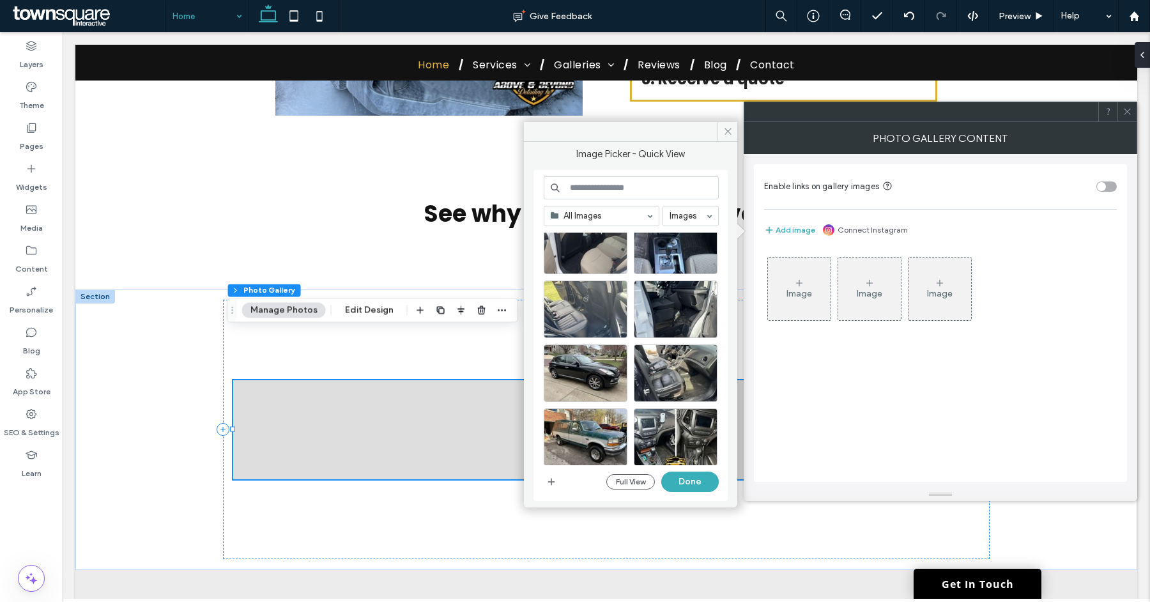
scroll to position [3040, 0]
click at [607, 364] on div "Select" at bounding box center [586, 373] width 84 height 58
click at [678, 473] on button "Done" at bounding box center [691, 482] width 58 height 20
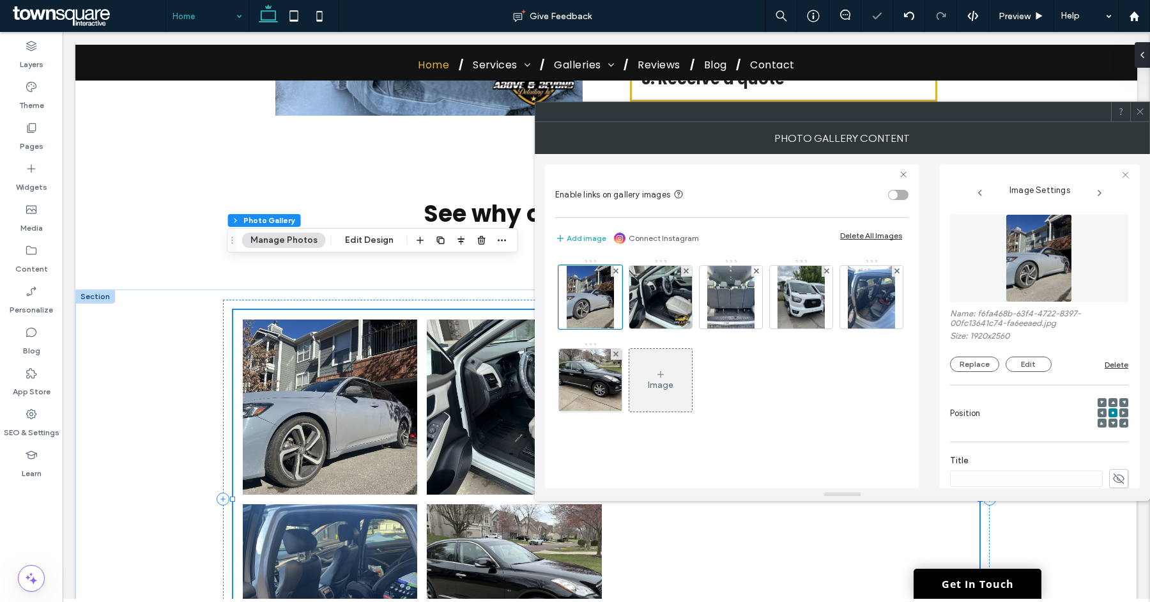
click at [1135, 114] on div at bounding box center [1140, 111] width 19 height 19
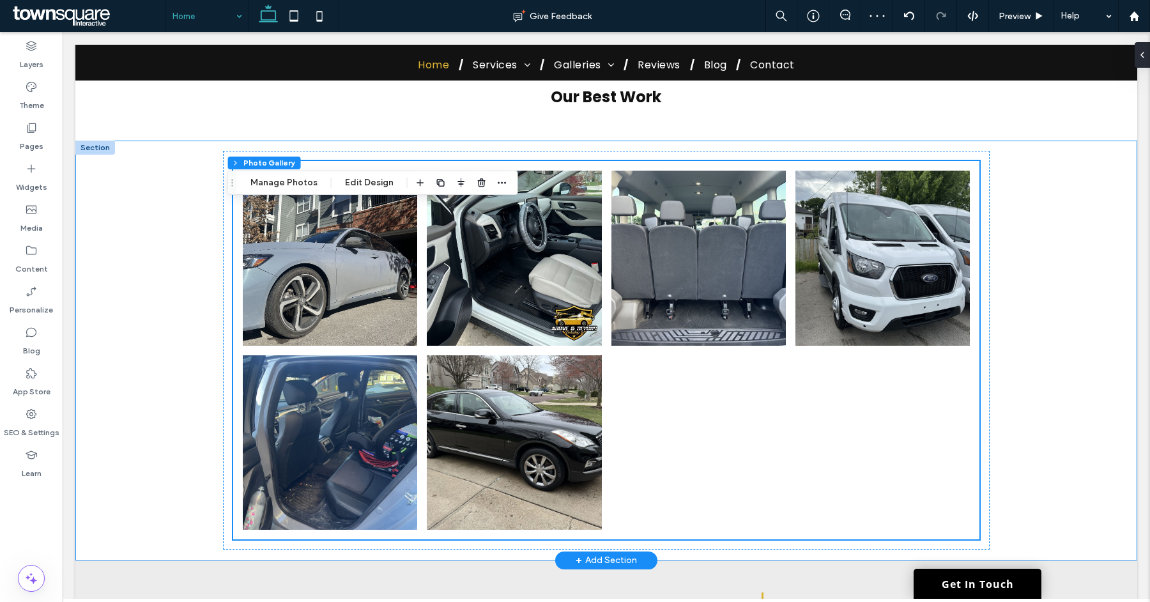
scroll to position [2725, 0]
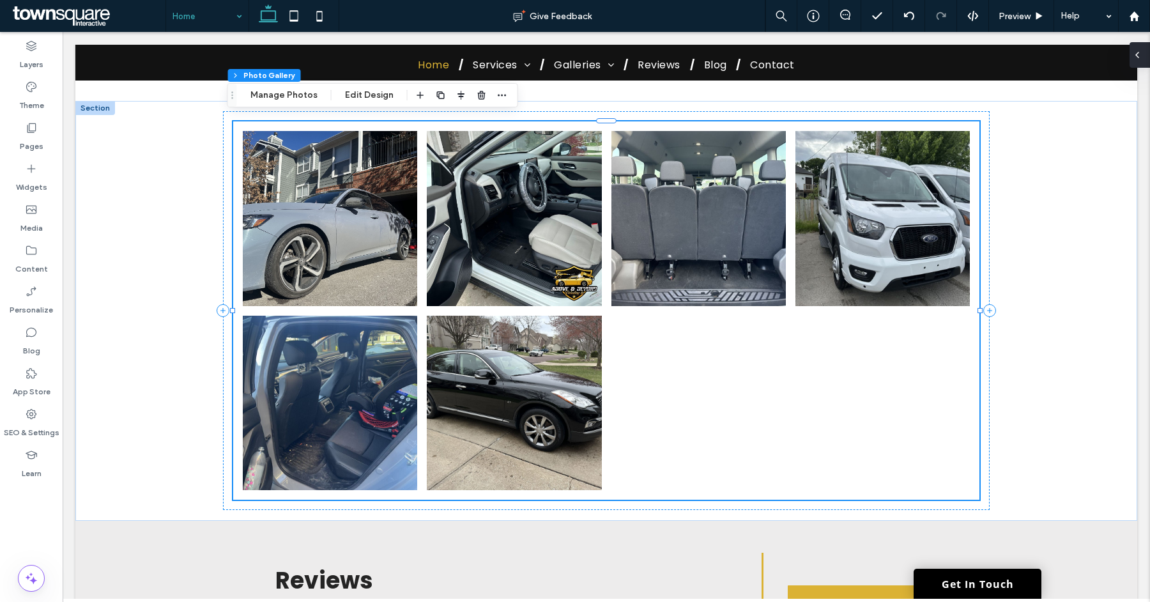
click at [1141, 58] on icon at bounding box center [1138, 55] width 10 height 10
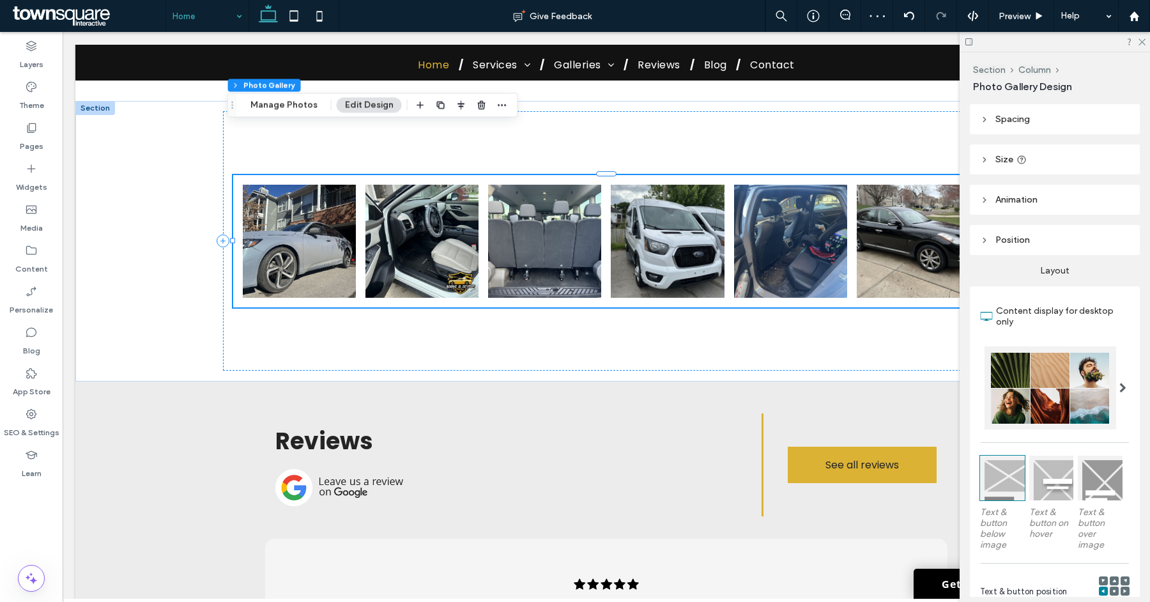
scroll to position [0, 0]
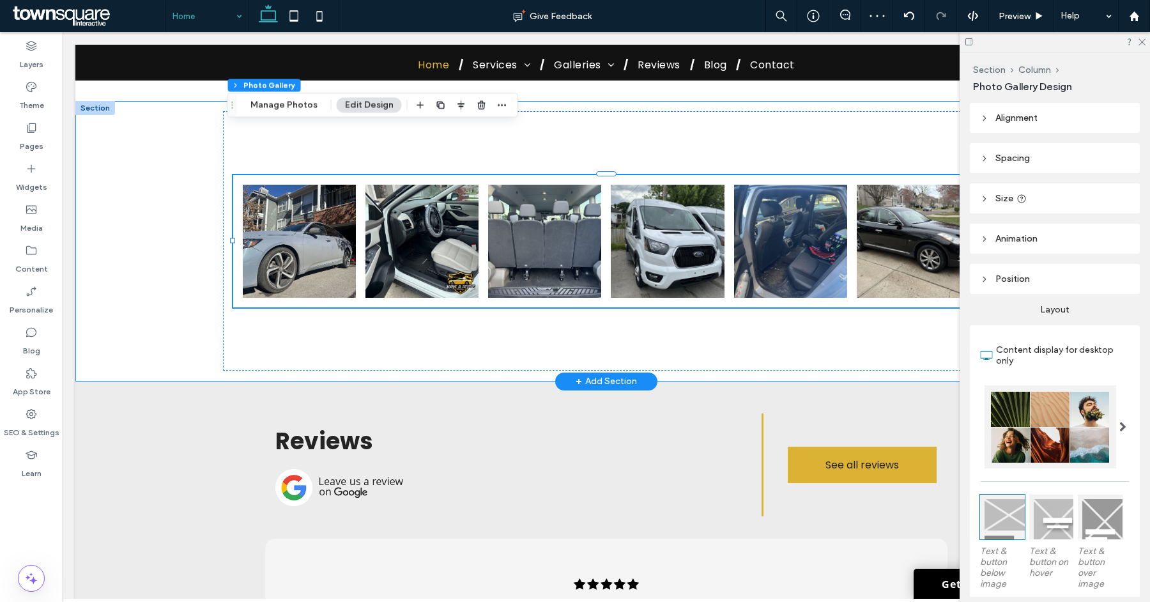
click at [666, 326] on div "Button Button Button Button Button Button" at bounding box center [606, 241] width 767 height 281
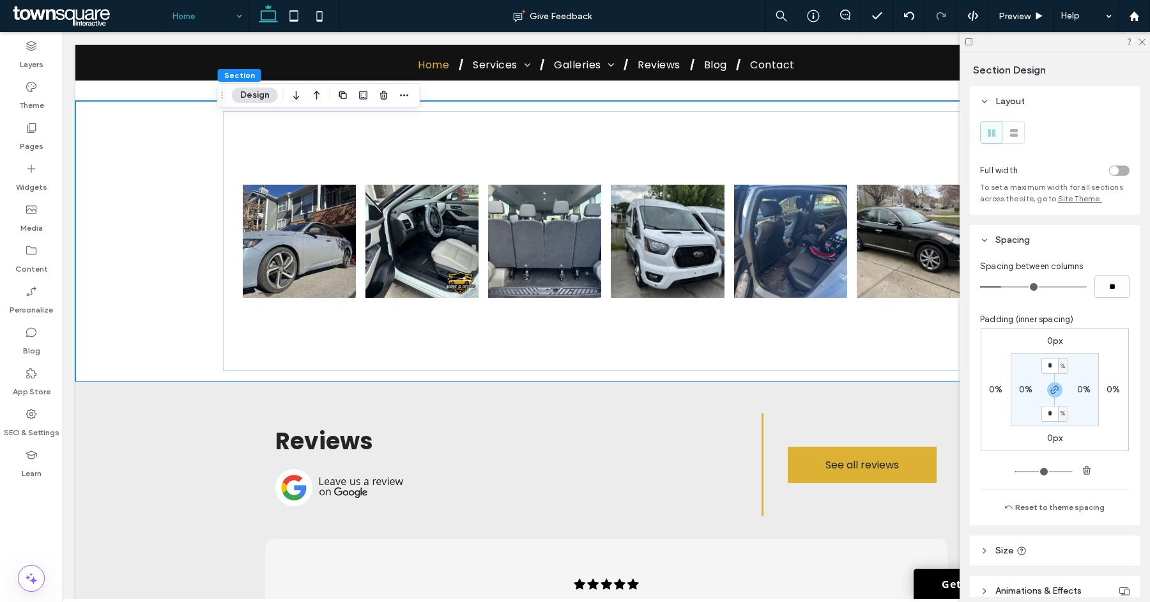
click at [1113, 170] on div "toggle" at bounding box center [1120, 171] width 20 height 10
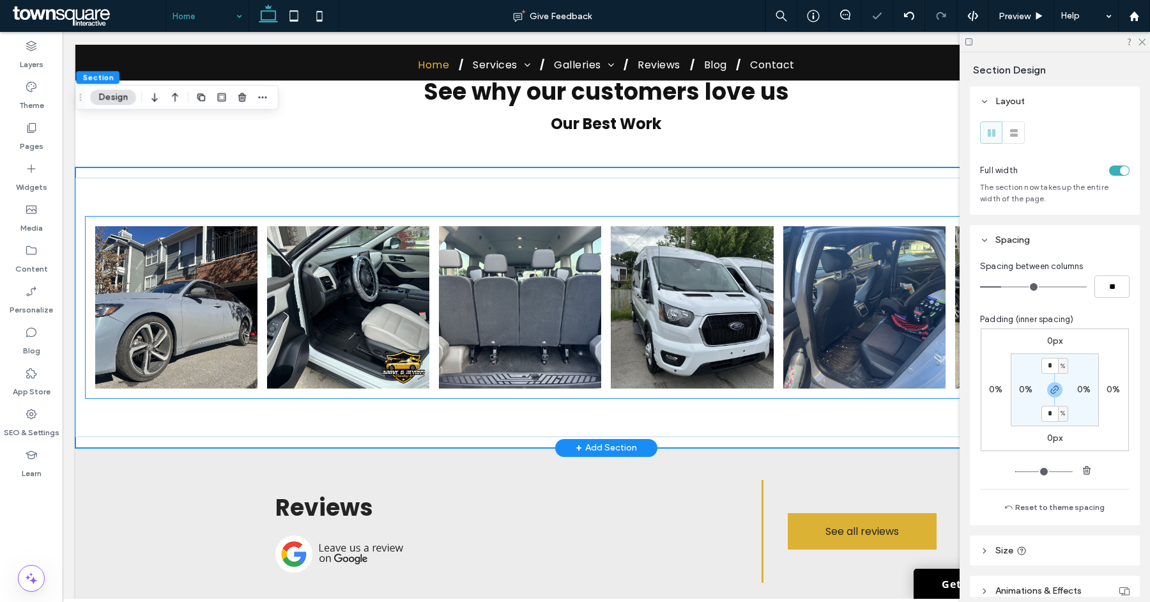
scroll to position [2650, 0]
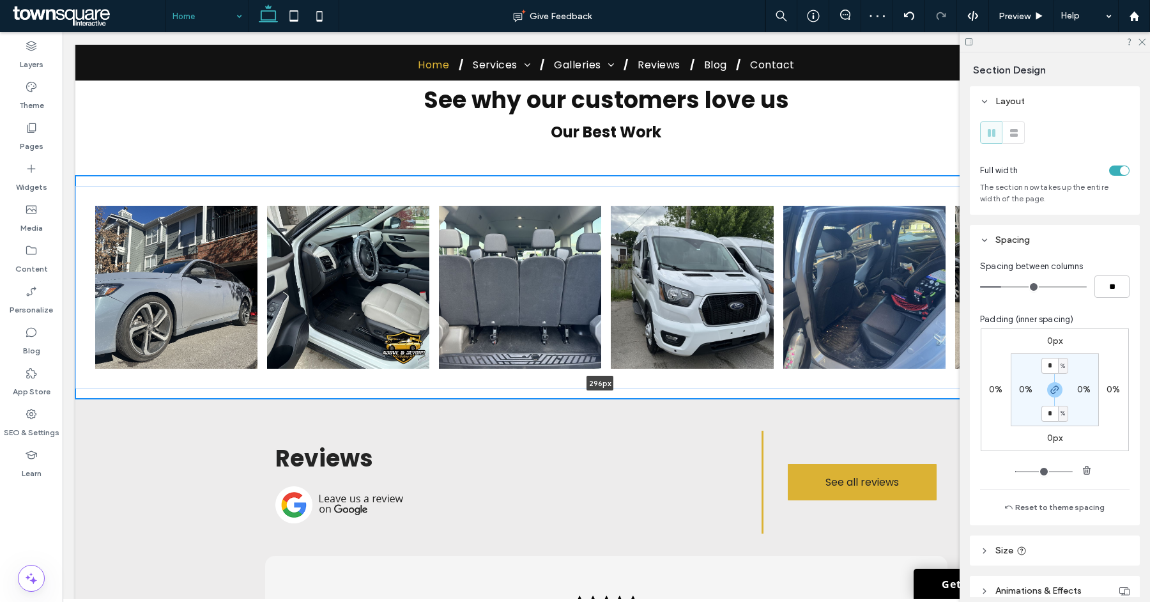
drag, startPoint x: 467, startPoint y: 408, endPoint x: 475, endPoint y: 316, distance: 91.7
click at [475, 316] on div "Button Button Button Button Button Button 296px Section + Add Section" at bounding box center [606, 287] width 1062 height 223
type input "***"
drag, startPoint x: 477, startPoint y: 348, endPoint x: 479, endPoint y: 311, distance: 37.1
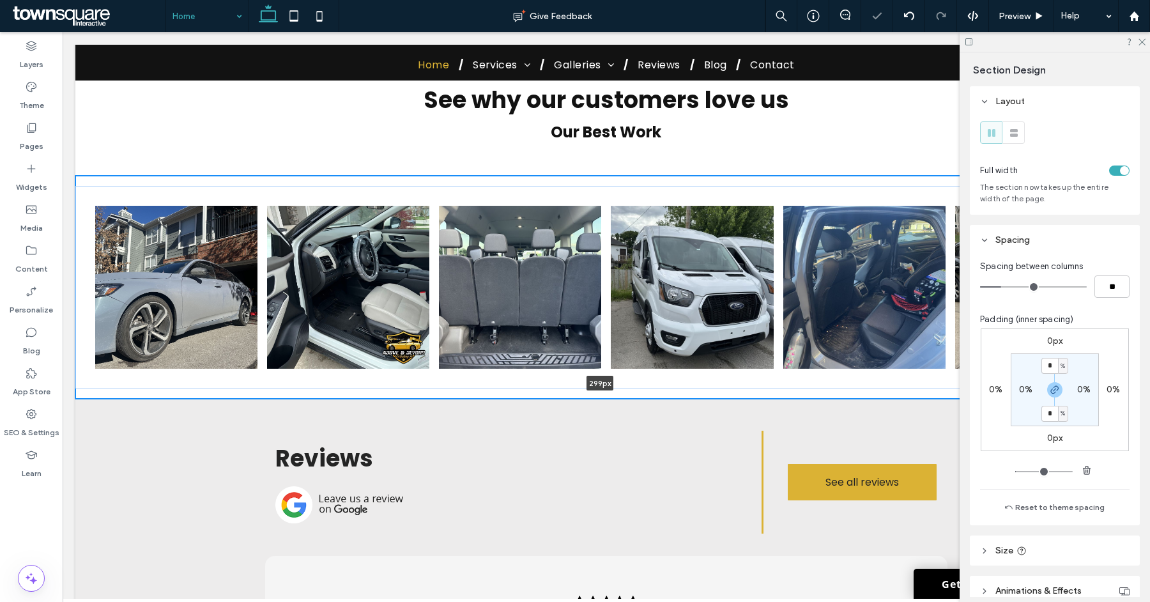
click at [479, 312] on div "Button Button Button Button Button Button 299px Section + Add Section" at bounding box center [606, 287] width 1062 height 223
type input "***"
click at [1044, 364] on input "*" at bounding box center [1050, 366] width 17 height 16
type input "*"
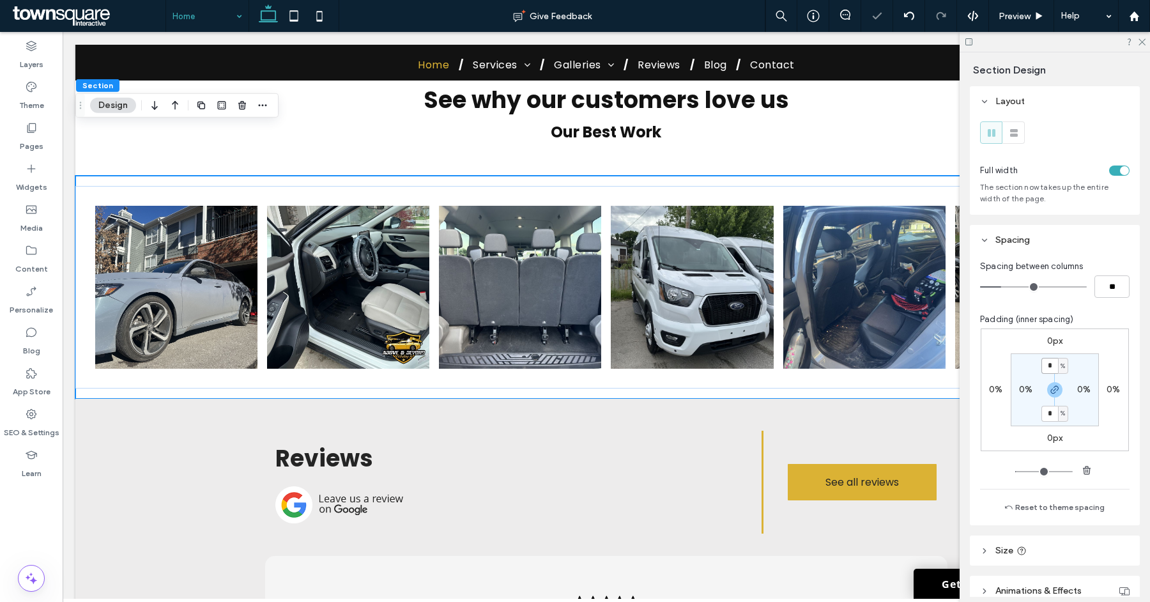
type input "*"
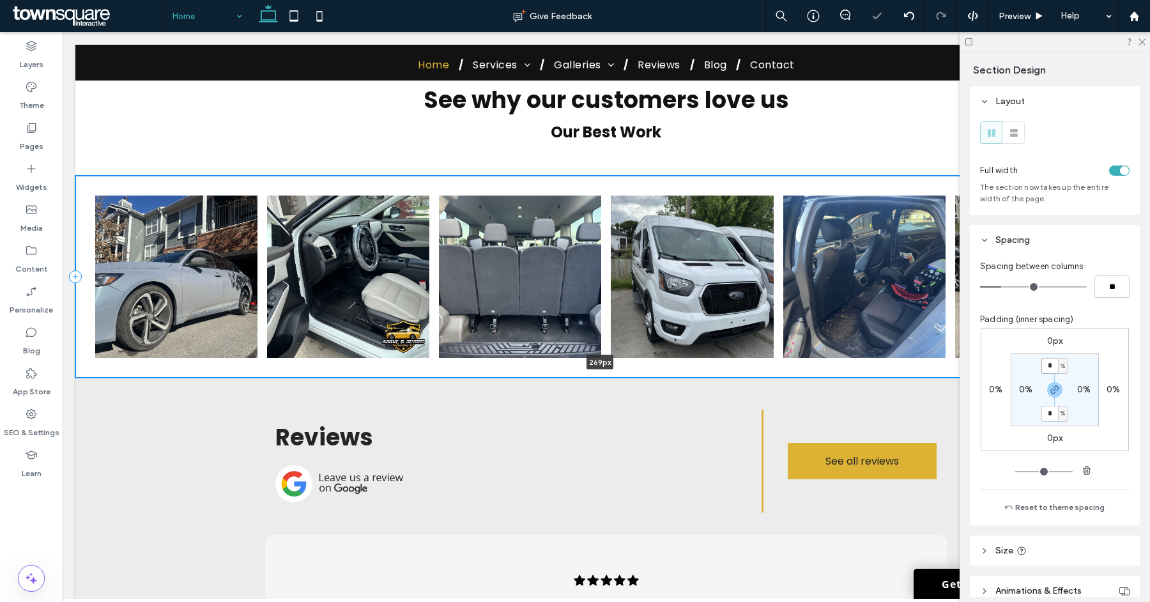
drag, startPoint x: 506, startPoint y: 323, endPoint x: 508, endPoint y: 285, distance: 38.4
click at [508, 285] on div "Button Button Button Button Button Button 269px Section + Add Section" at bounding box center [606, 277] width 1062 height 202
type input "***"
click at [529, 176] on div "Button Button Button Button Button Button" at bounding box center [606, 277] width 1062 height 202
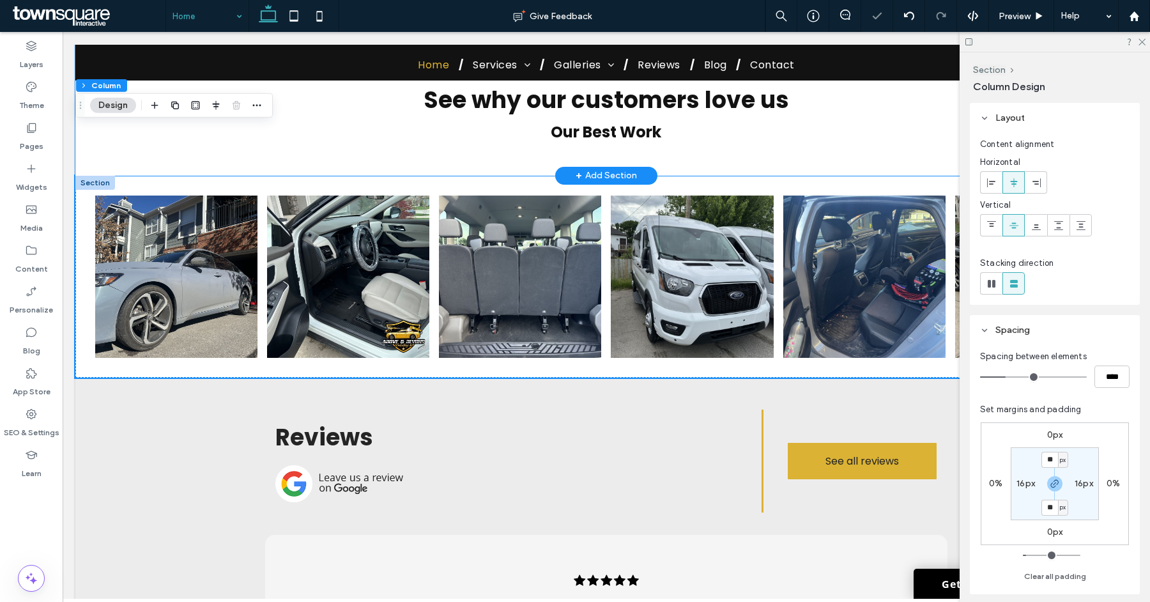
click at [529, 118] on div "See why our customers love us Our Best Work" at bounding box center [606, 105] width 767 height 142
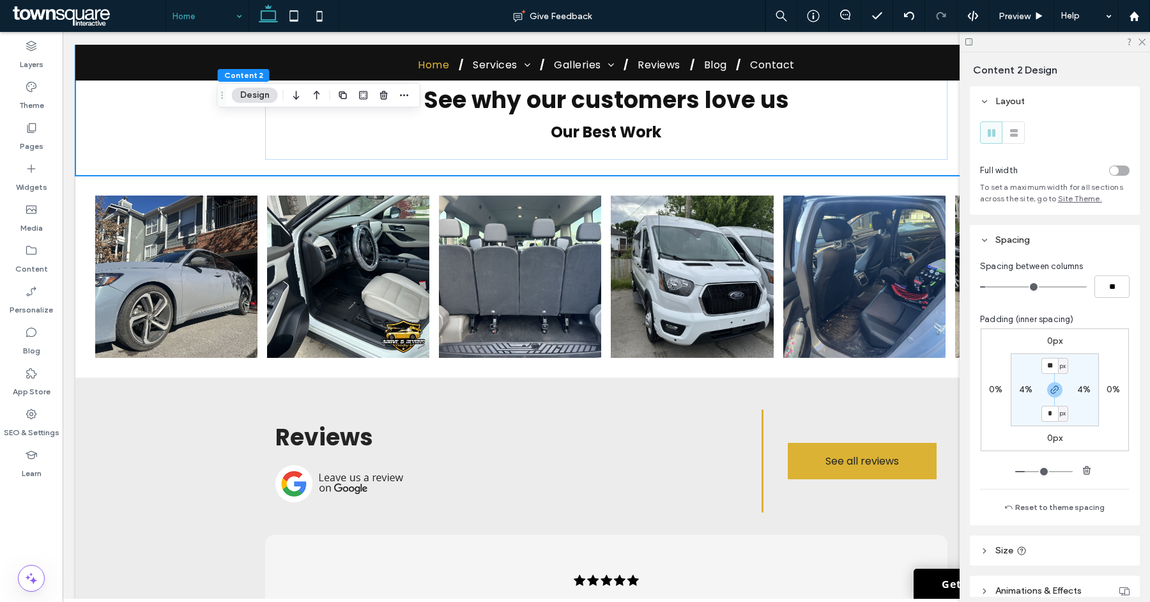
type input "**"
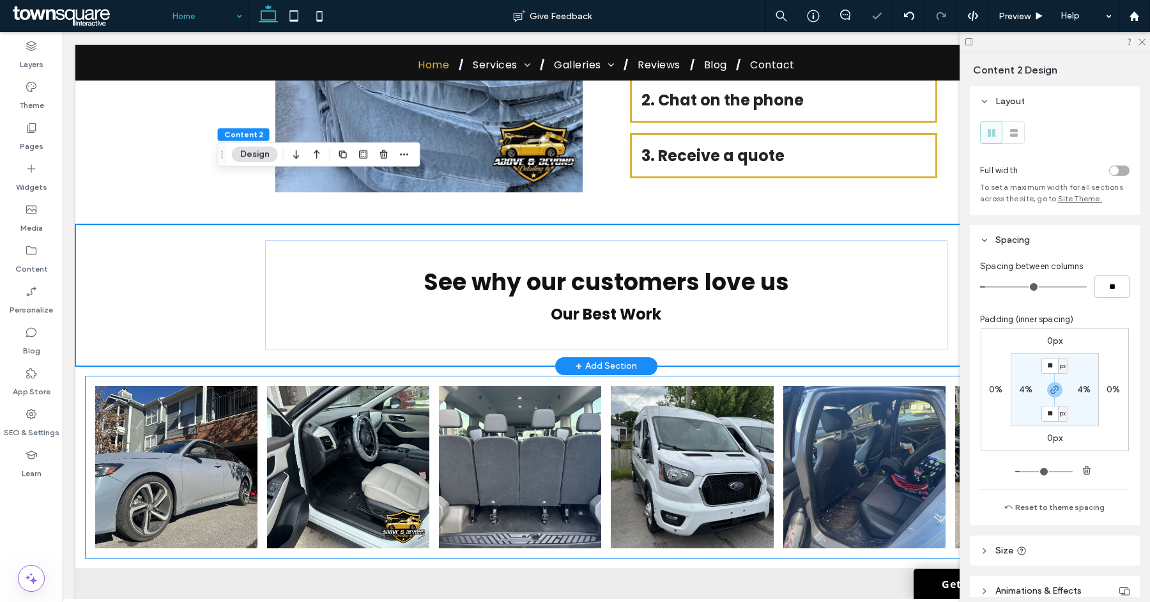
scroll to position [2346, 0]
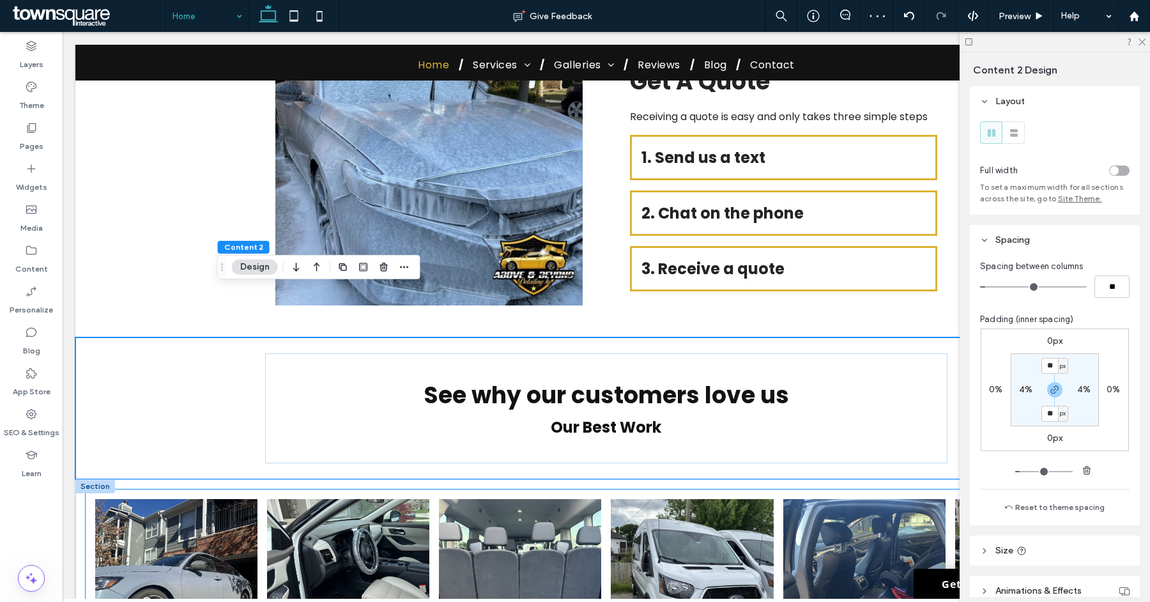
drag, startPoint x: 570, startPoint y: 429, endPoint x: 527, endPoint y: 452, distance: 49.2
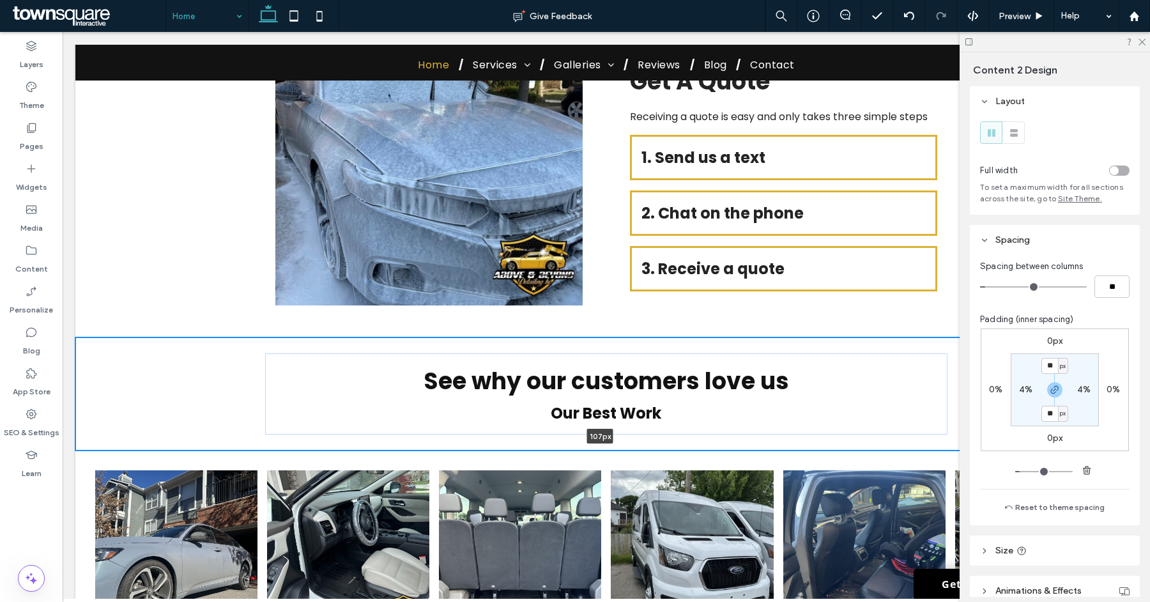
drag, startPoint x: 273, startPoint y: 432, endPoint x: 290, endPoint y: 359, distance: 74.9
click at [290, 359] on div "See why our customers love us Our Best Work 107px Section + Add Section" at bounding box center [606, 393] width 1062 height 113
type input "***"
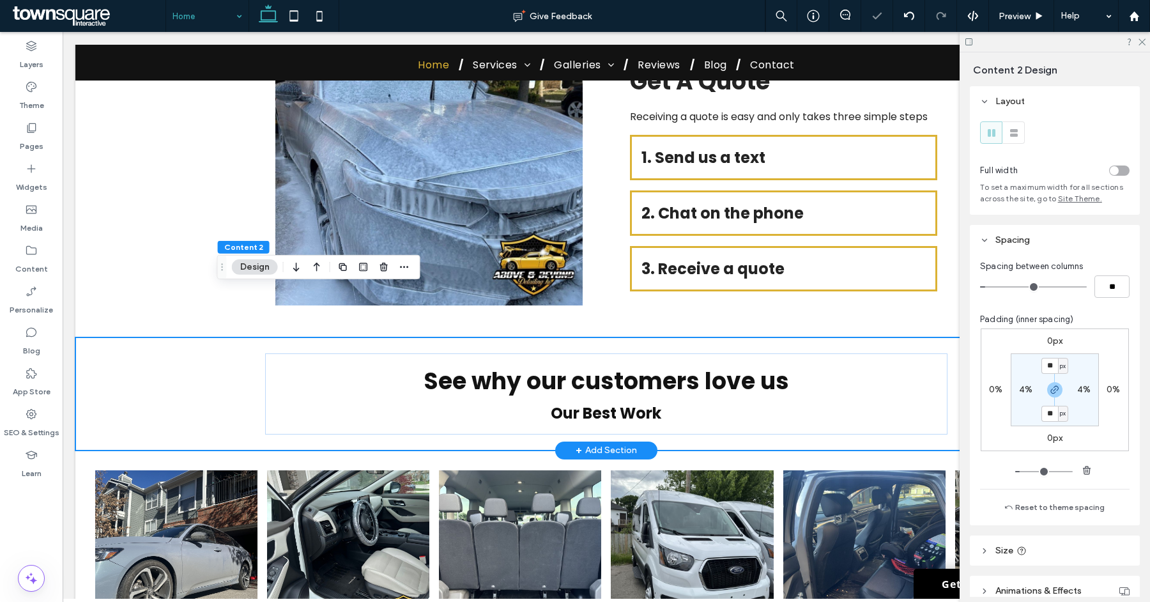
click at [153, 351] on div "See why our customers love us Our Best Work 107px" at bounding box center [606, 393] width 1062 height 113
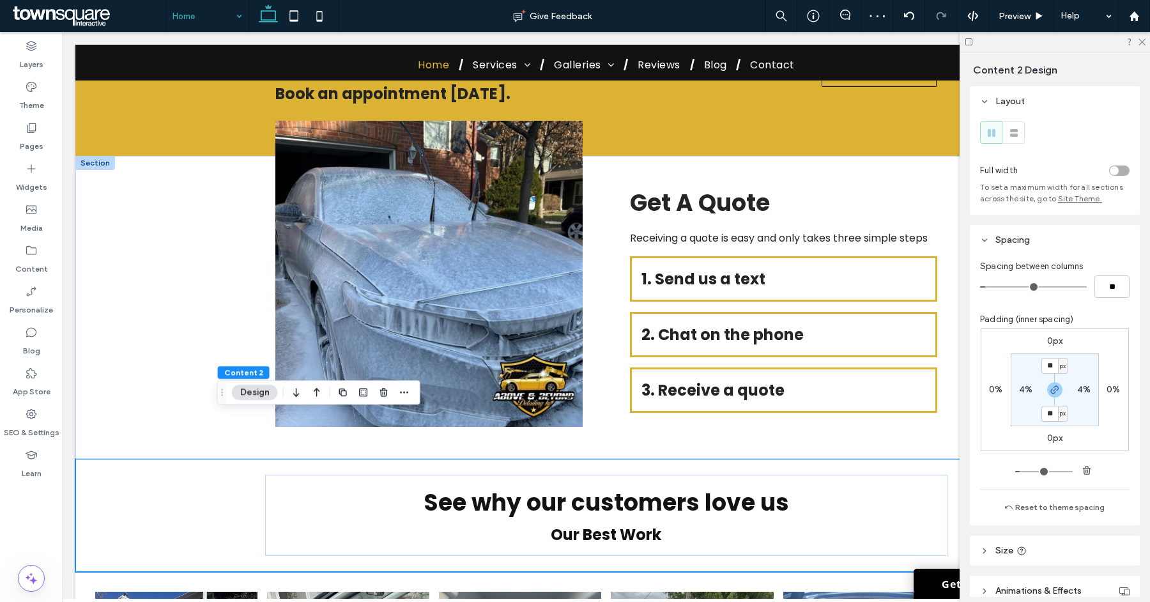
scroll to position [2221, 0]
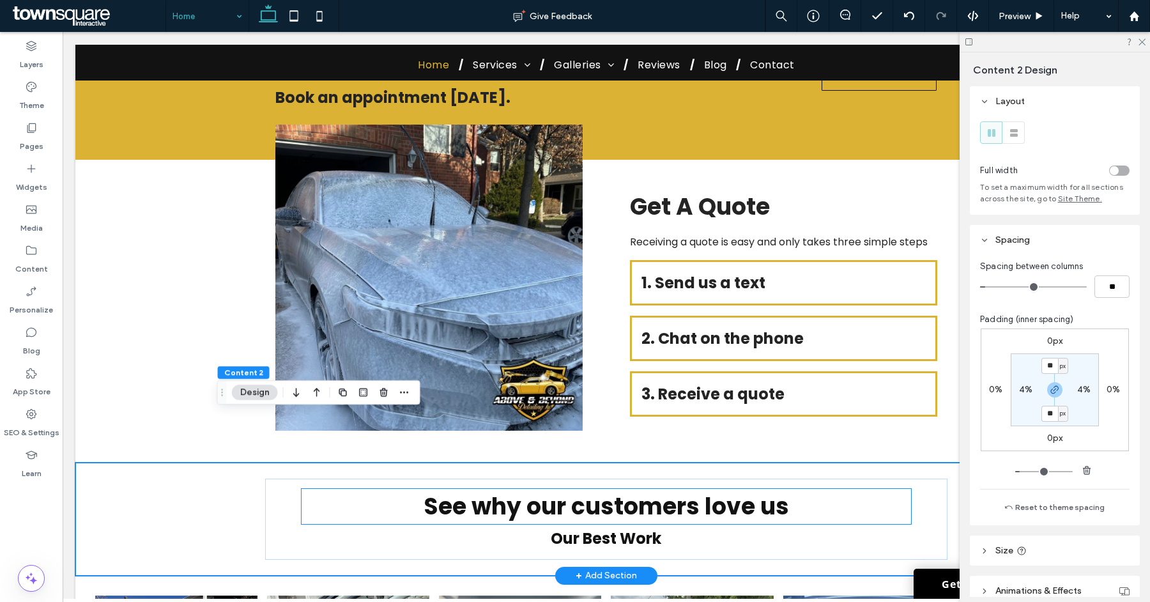
click at [500, 490] on span "See why our customers love us" at bounding box center [607, 506] width 366 height 33
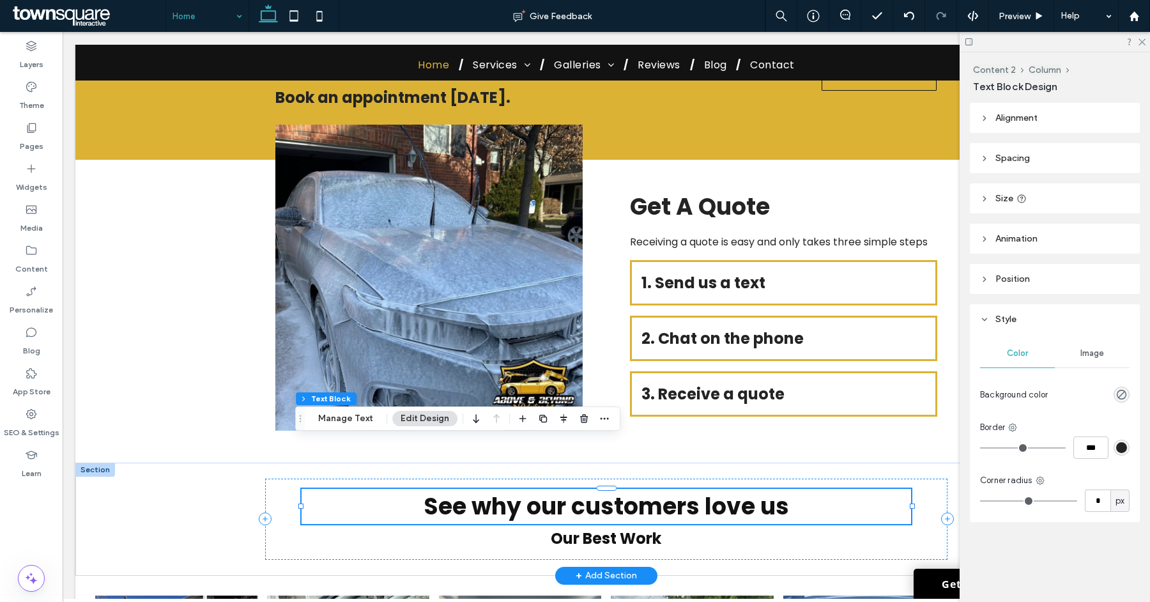
click at [500, 490] on span "See why our customers love us" at bounding box center [607, 506] width 366 height 33
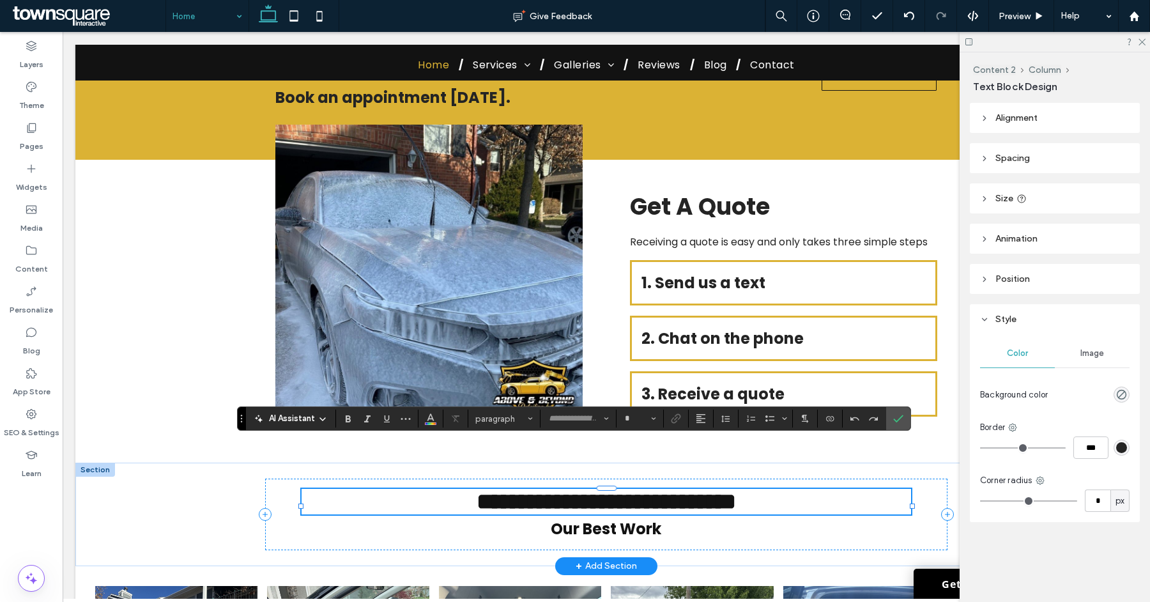
type input "*******"
type input "**"
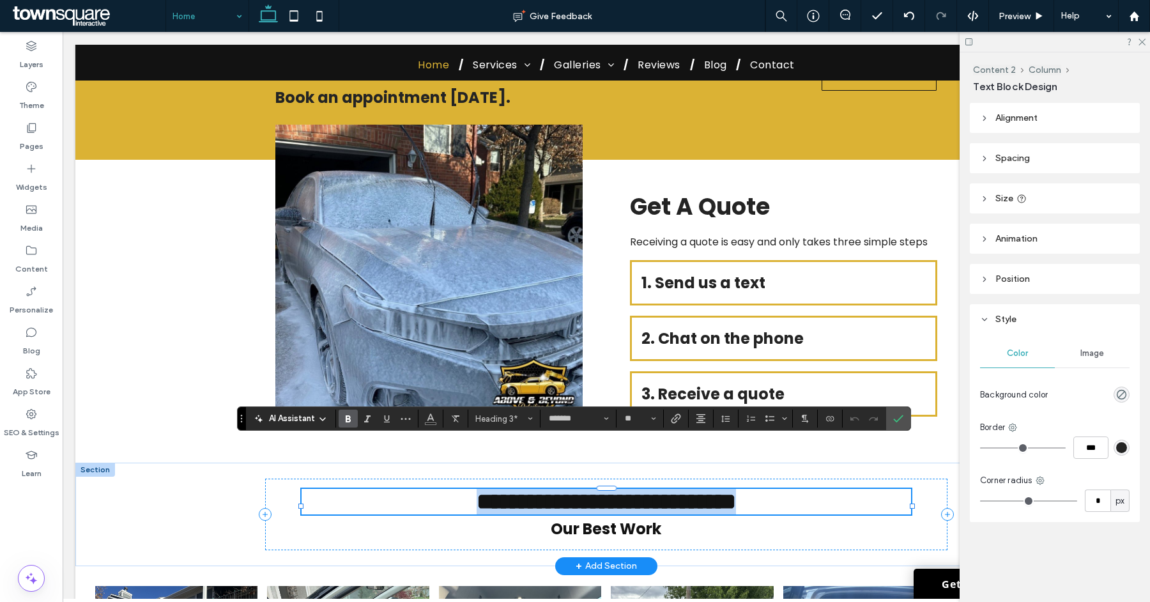
click at [481, 490] on span "**********" at bounding box center [606, 501] width 259 height 23
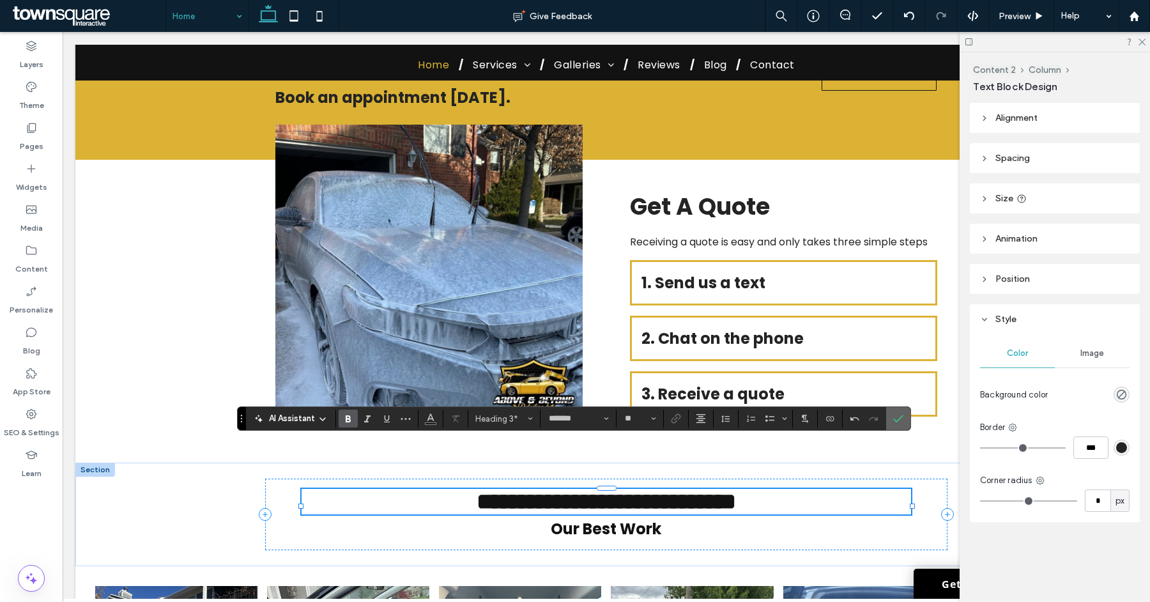
click at [900, 418] on label "Confirm" at bounding box center [898, 418] width 19 height 23
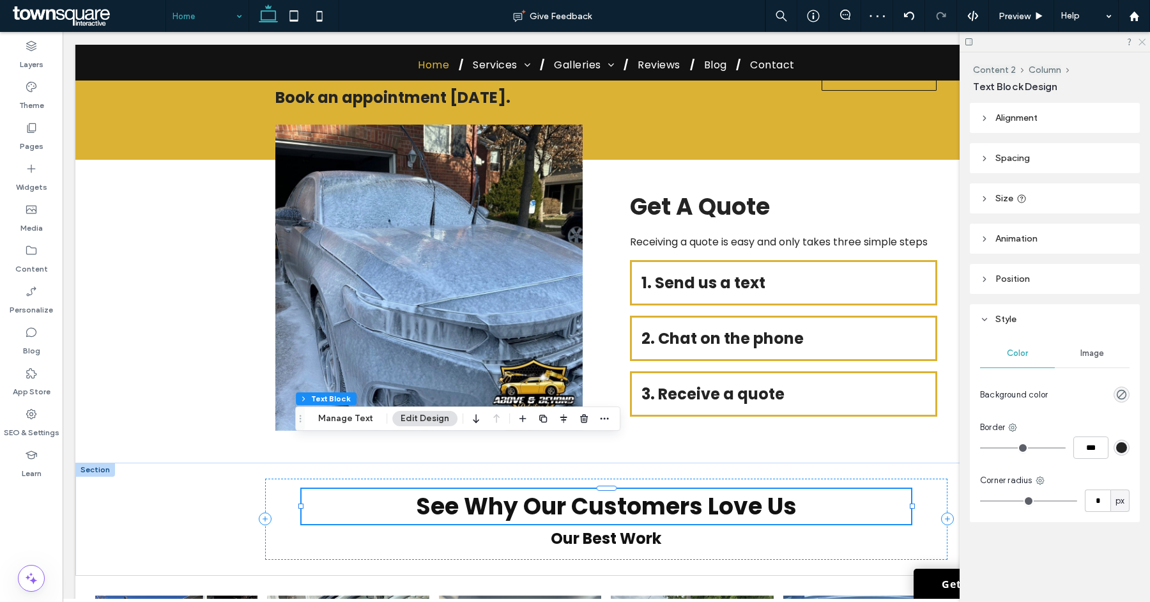
click at [1144, 45] on icon at bounding box center [1142, 41] width 8 height 8
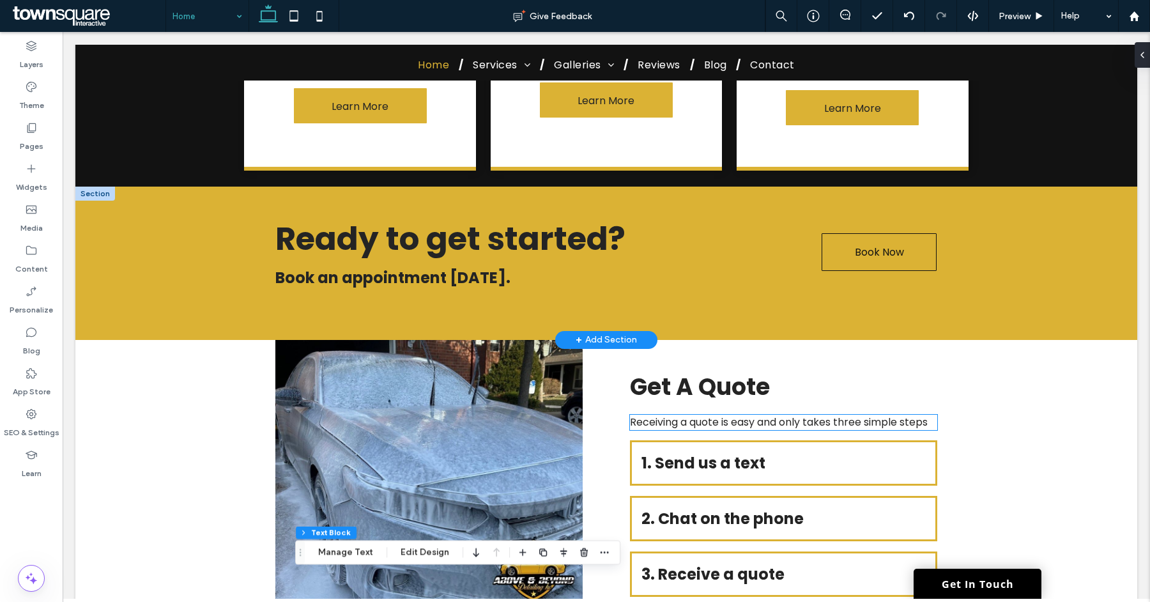
scroll to position [2025, 0]
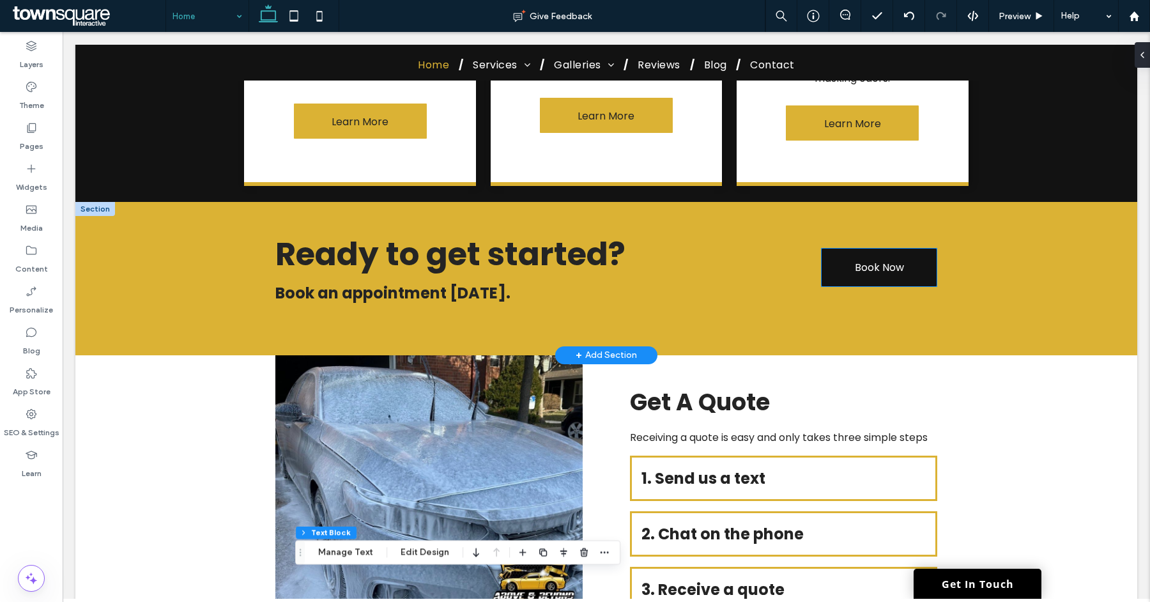
click at [832, 249] on link "Book Now" at bounding box center [879, 268] width 115 height 38
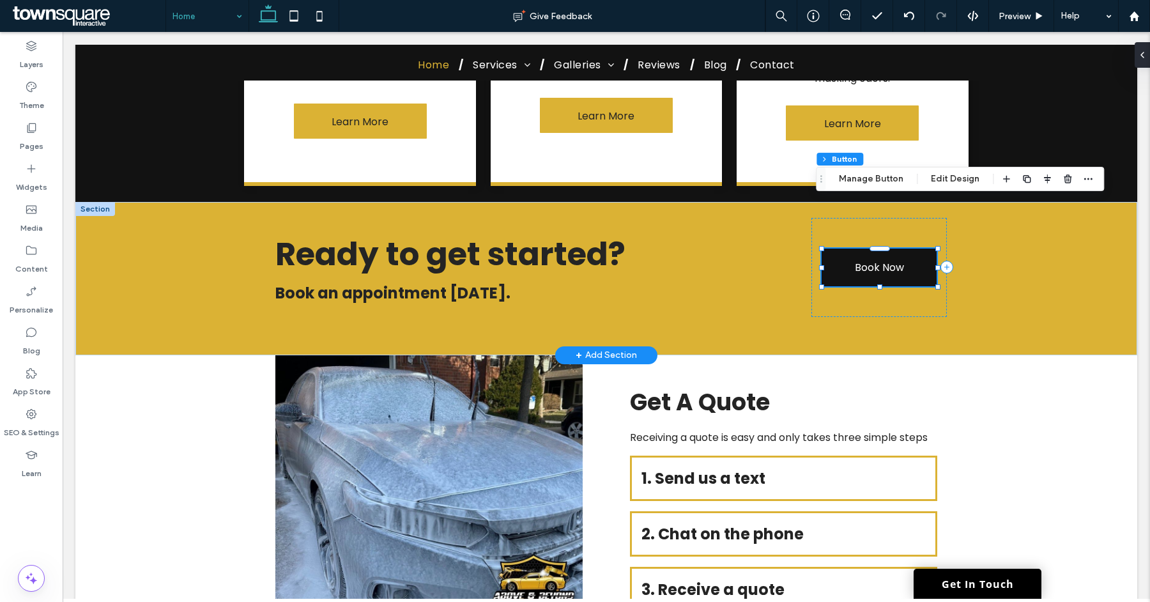
type input "**"
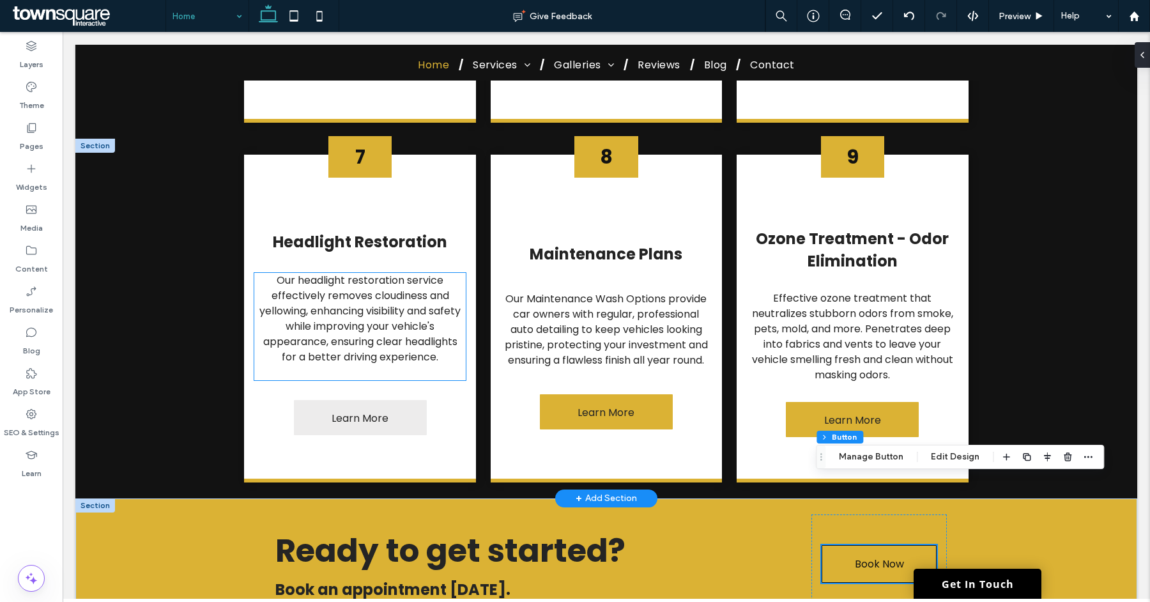
scroll to position [1701, 0]
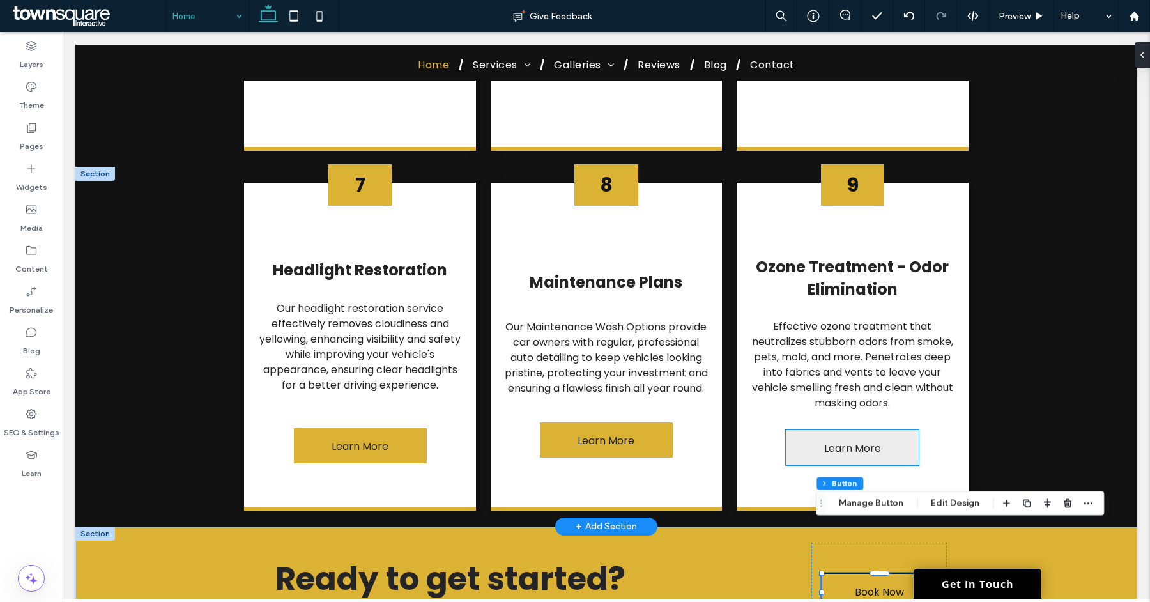
click at [805, 430] on link "Learn More" at bounding box center [852, 447] width 133 height 35
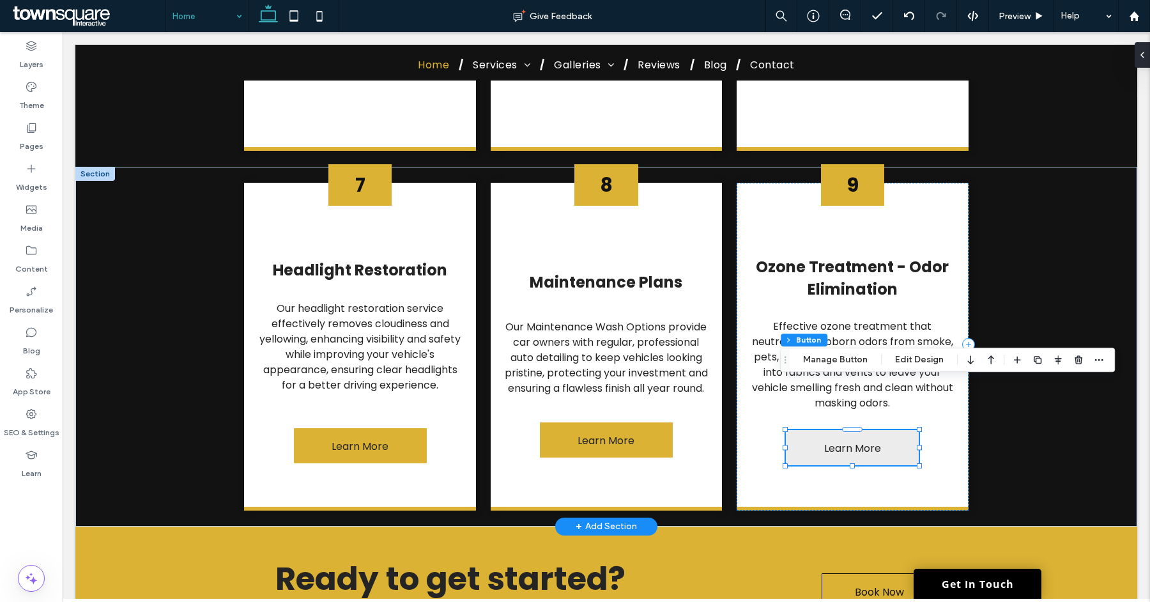
click at [805, 430] on div "Learn More" at bounding box center [852, 447] width 133 height 35
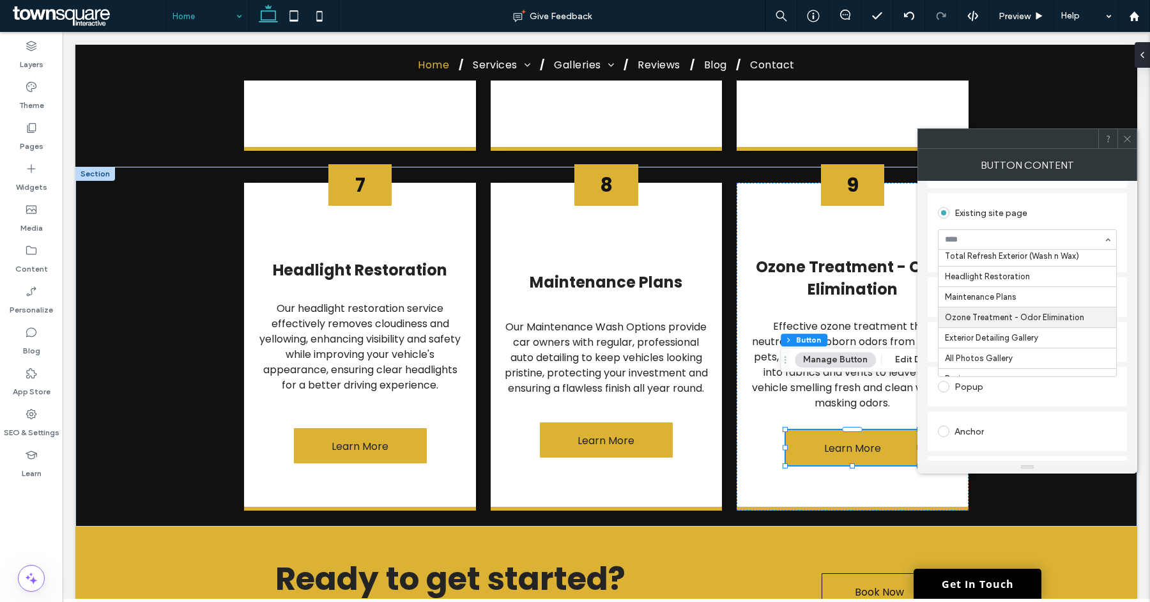
scroll to position [130, 0]
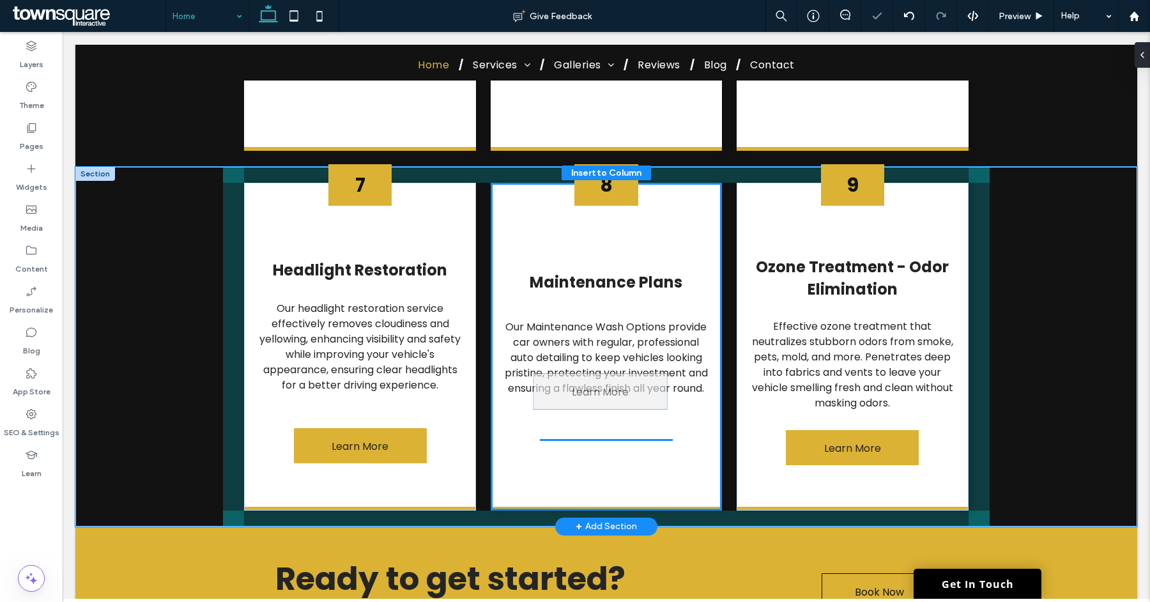
click at [585, 399] on span "Learn More" at bounding box center [600, 392] width 57 height 36
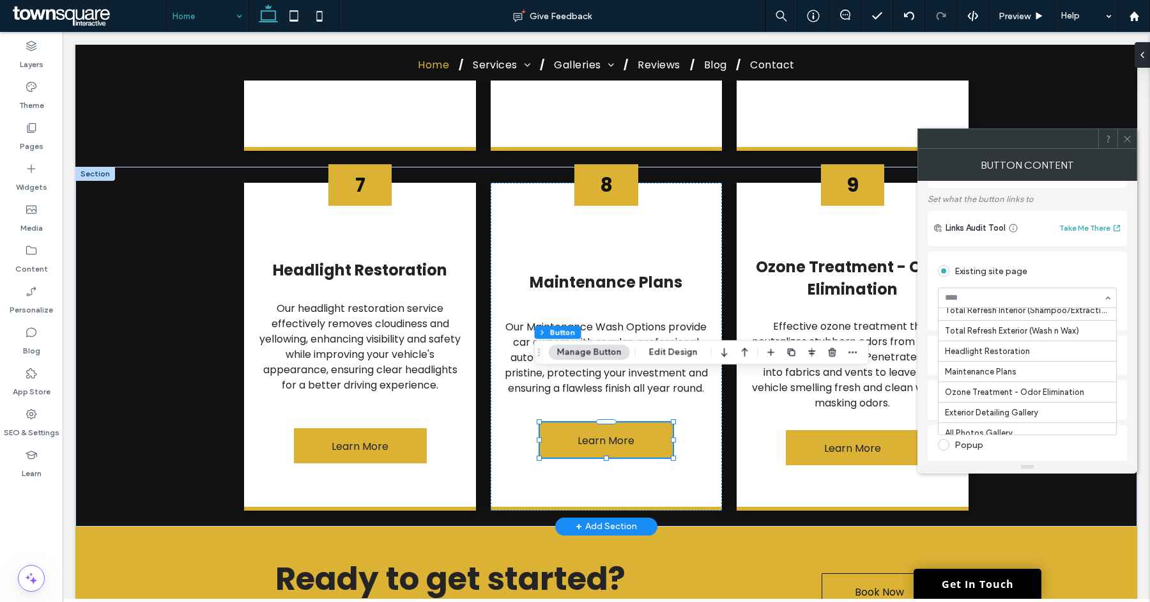
scroll to position [116, 0]
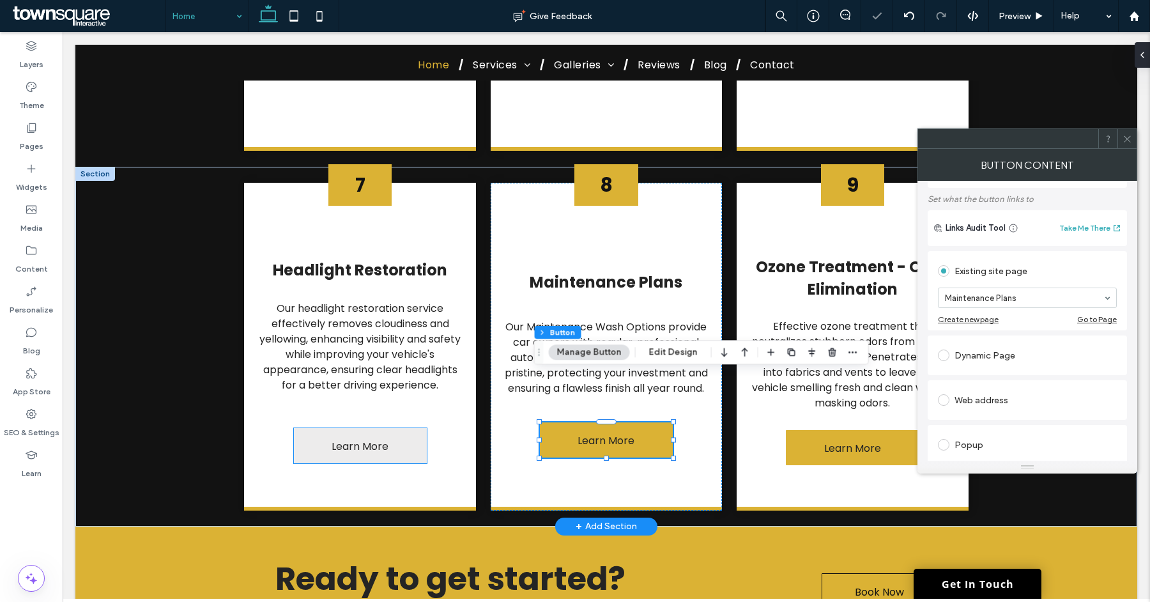
click at [368, 428] on span "Learn More" at bounding box center [360, 446] width 57 height 36
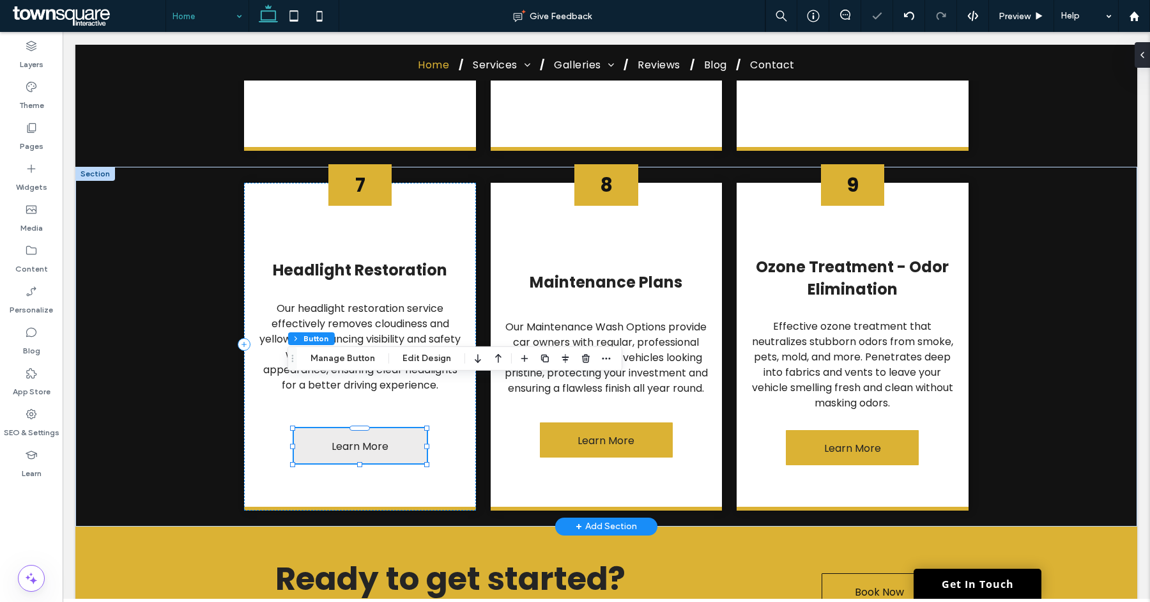
click at [368, 428] on div "Learn More" at bounding box center [360, 445] width 133 height 35
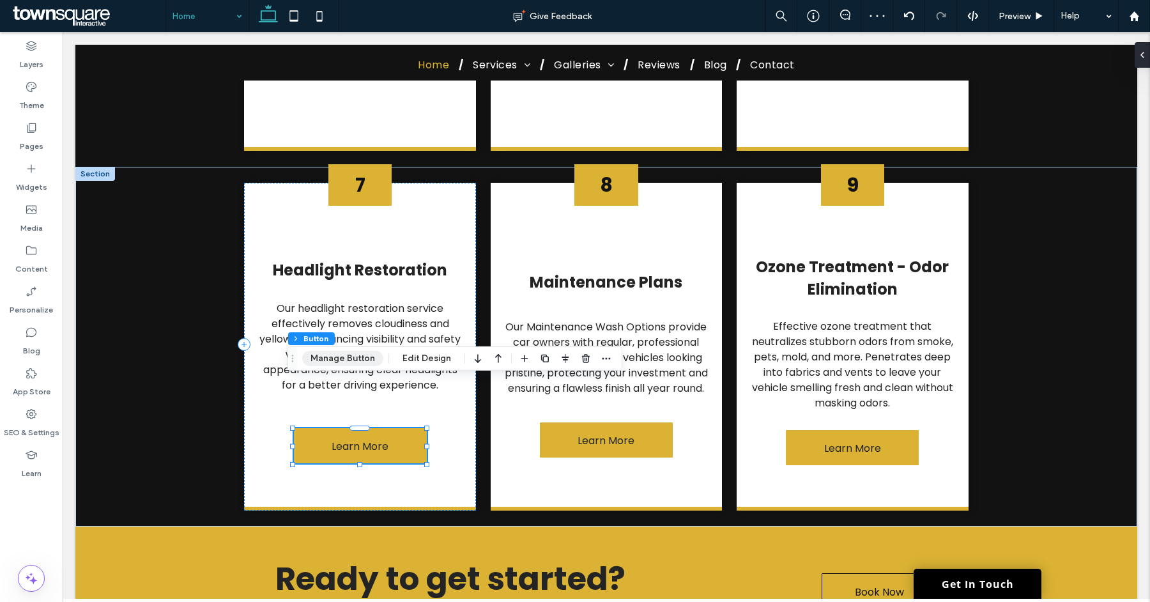
click at [366, 359] on button "Manage Button" at bounding box center [342, 358] width 81 height 15
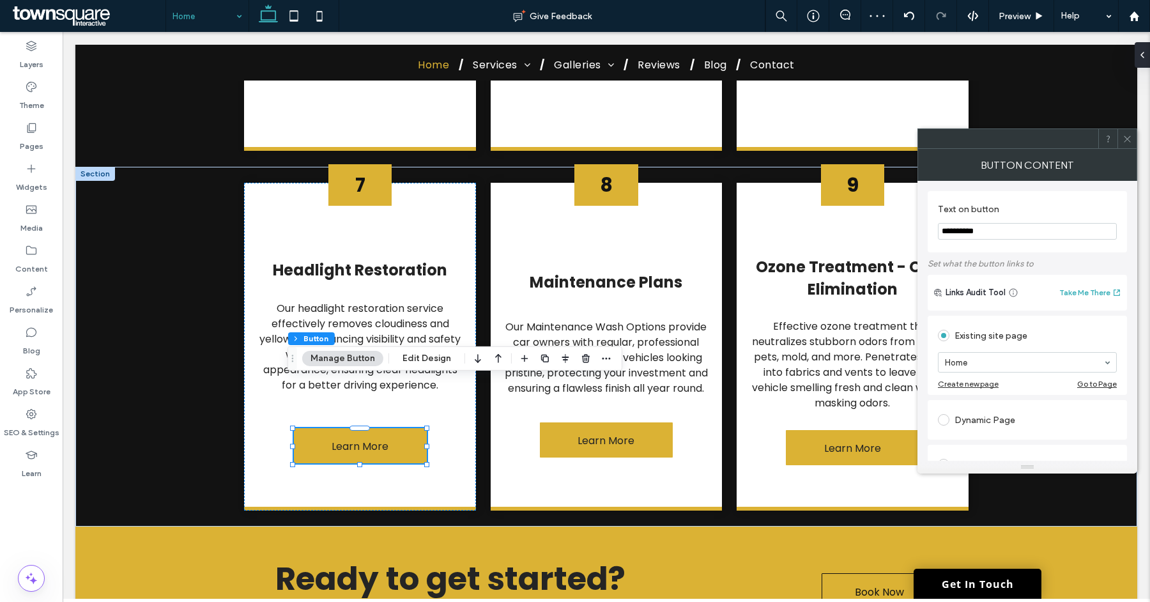
click at [1011, 341] on div "Existing site page" at bounding box center [1027, 335] width 179 height 20
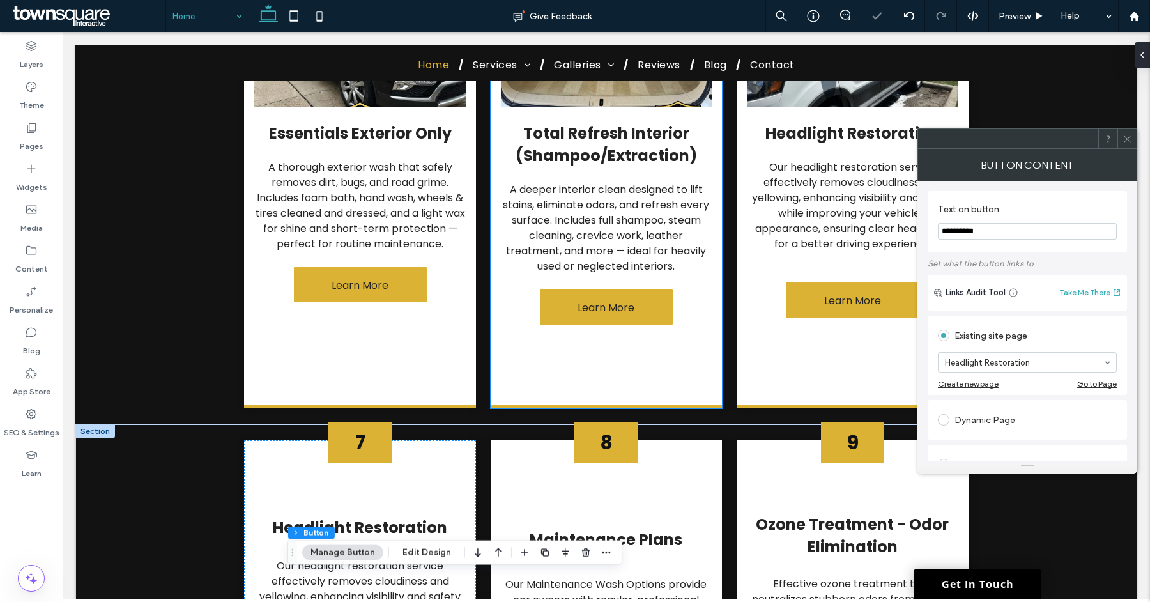
scroll to position [1387, 0]
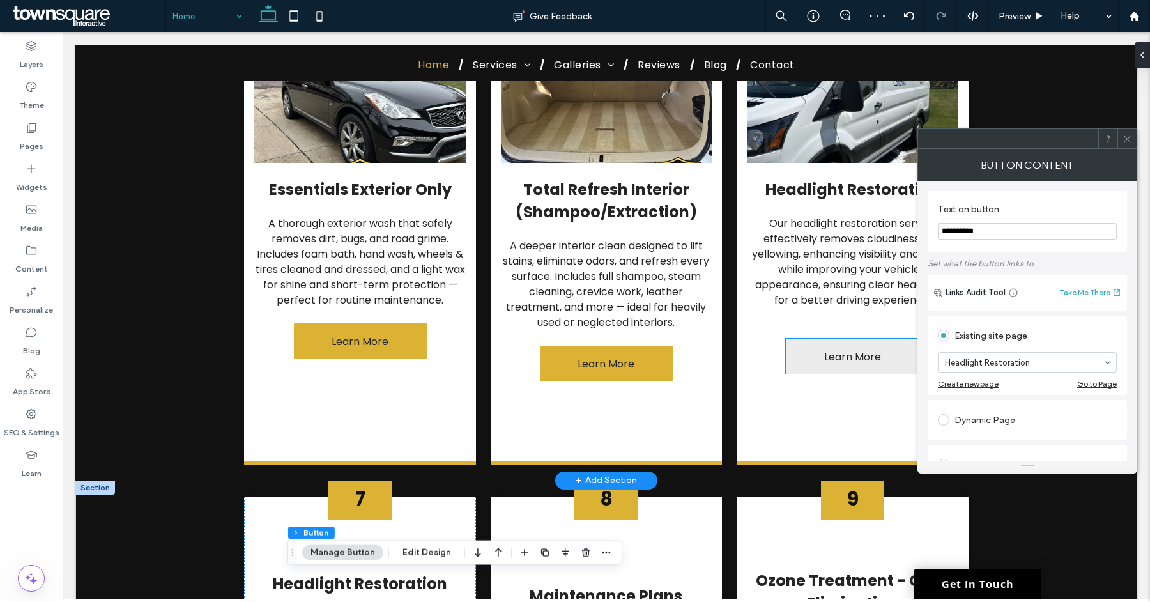
click at [808, 339] on link "Learn More" at bounding box center [852, 356] width 133 height 35
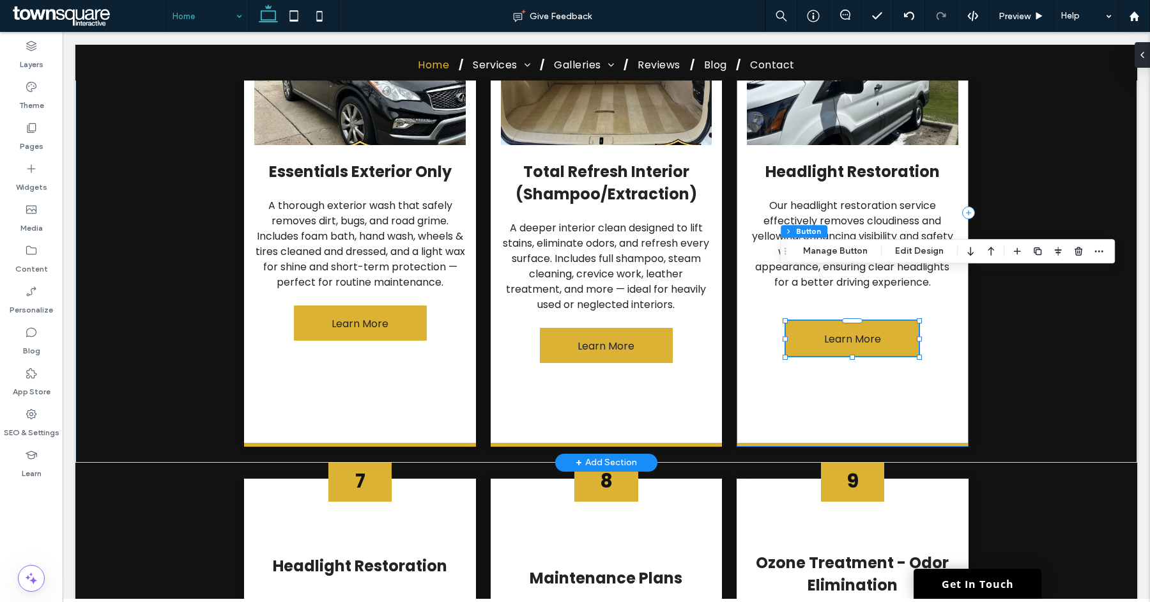
scroll to position [1358, 0]
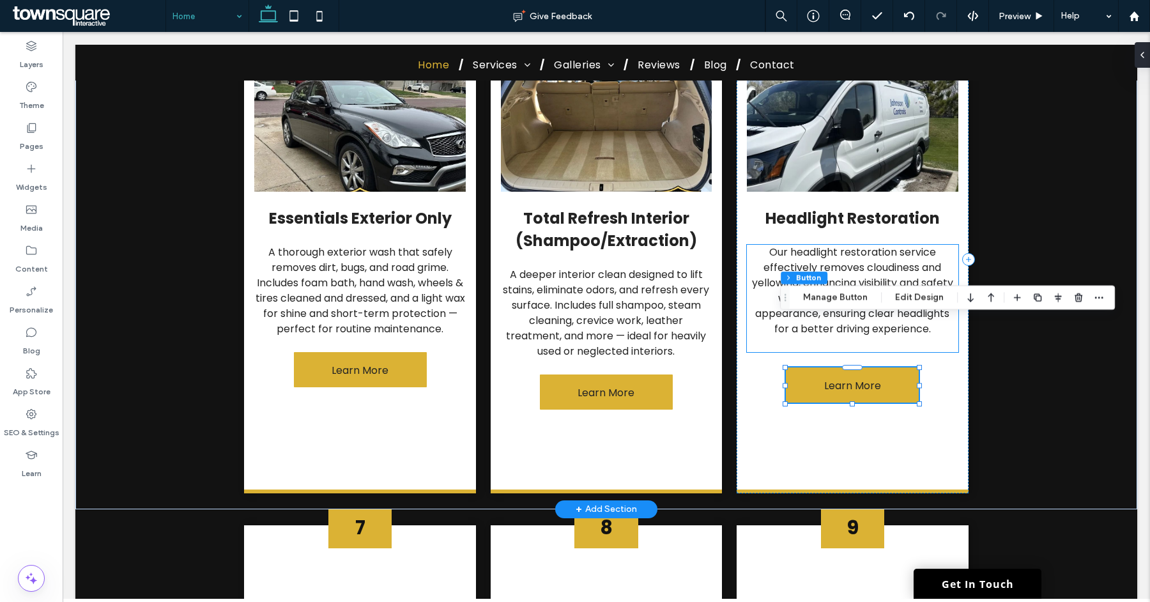
click at [837, 245] on span "Our headlight restoration service effectively removes cloudiness and yellowing,…" at bounding box center [852, 290] width 201 height 91
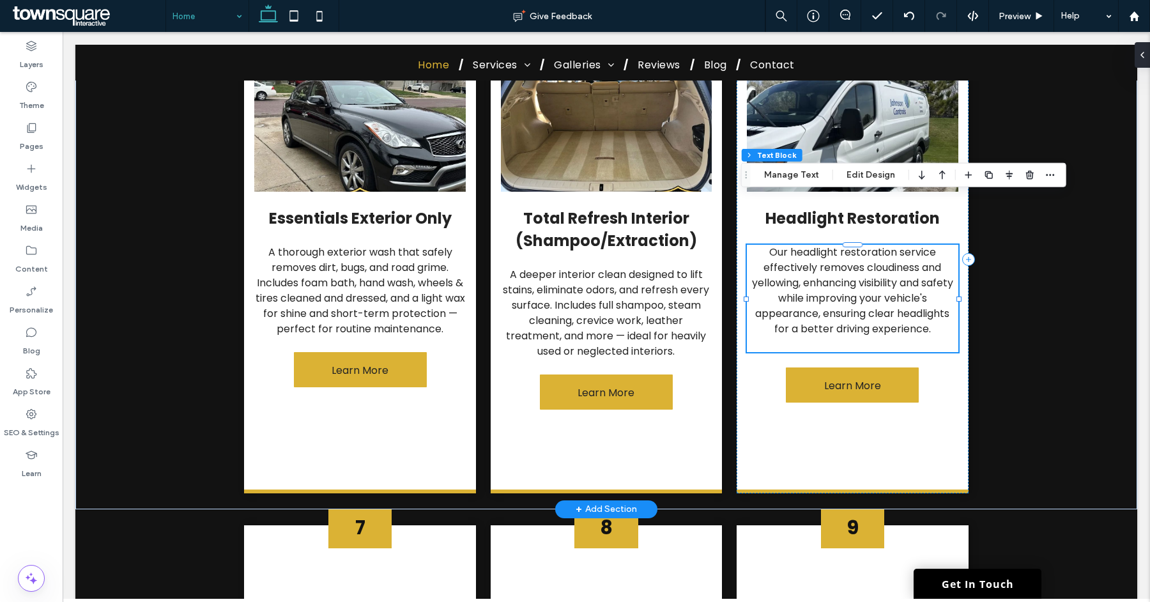
click at [837, 245] on div "Our headlight restoration service effectively removes cloudiness and yellowing,…" at bounding box center [853, 298] width 212 height 107
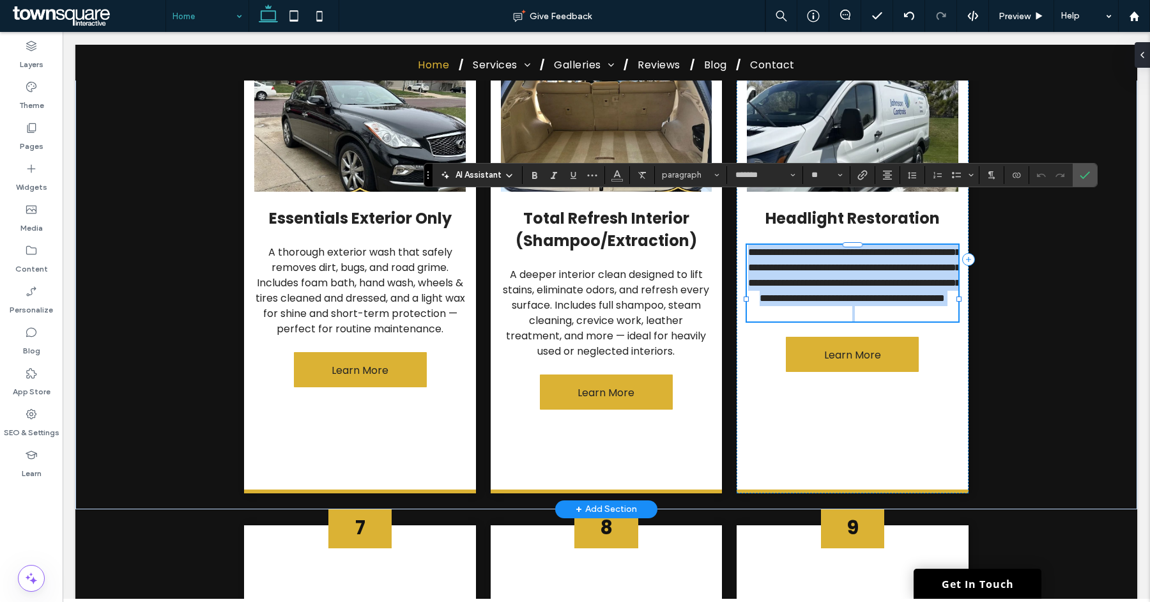
paste div
type input "**"
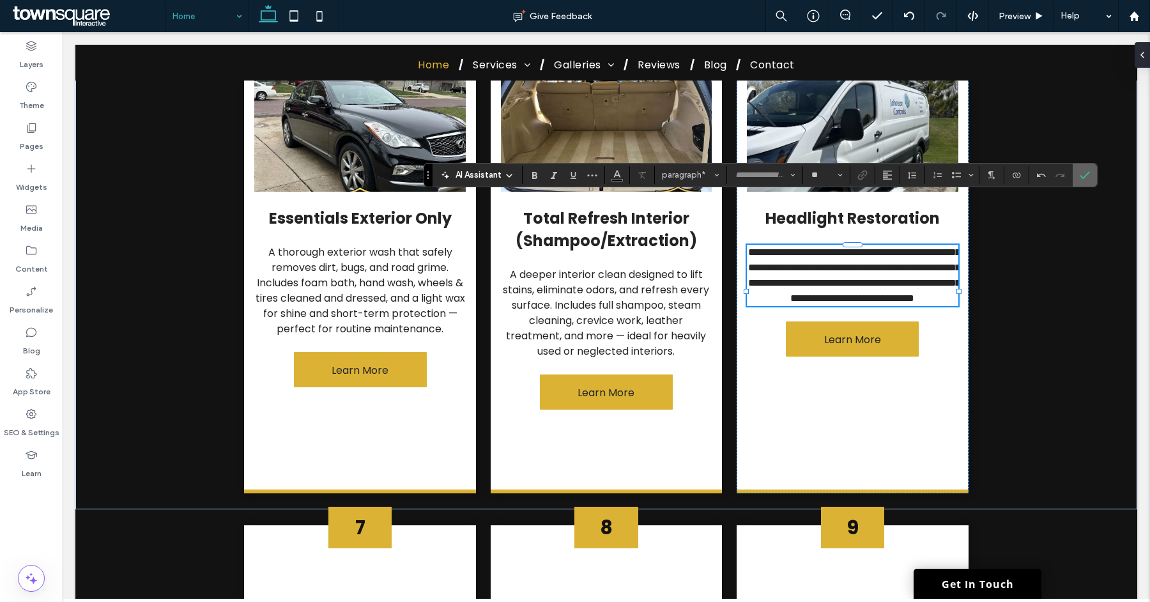
drag, startPoint x: 1081, startPoint y: 172, endPoint x: 1017, endPoint y: 140, distance: 71.5
click at [1081, 172] on icon "Confirm" at bounding box center [1085, 175] width 10 height 10
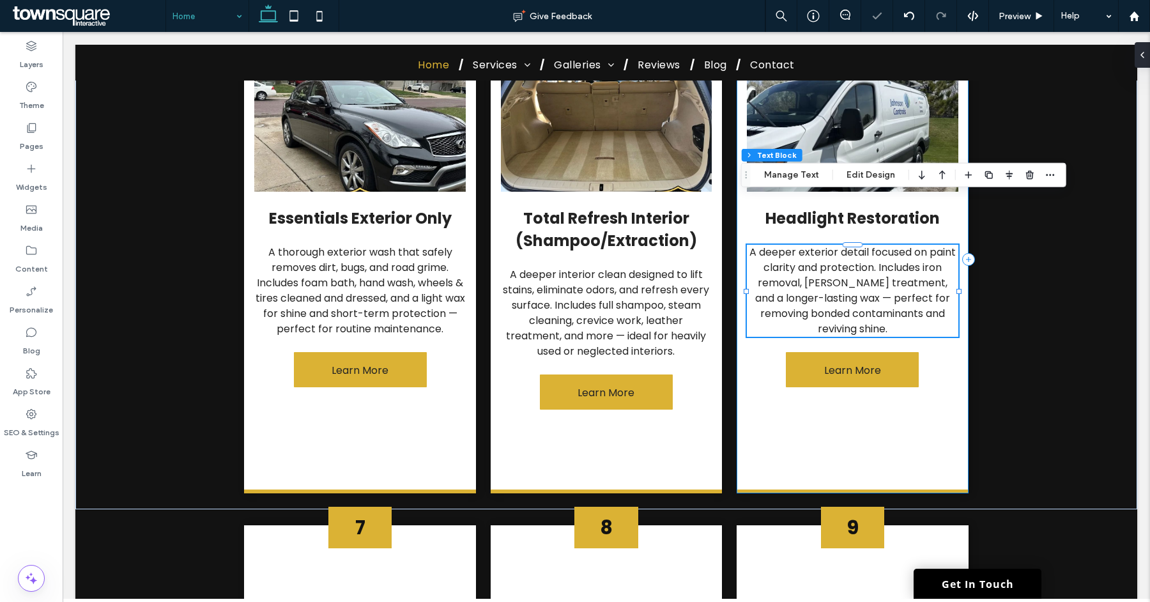
click at [907, 146] on div "6 Headlight Restoration A deeper exterior detail focused on paint clarity and p…" at bounding box center [853, 261] width 232 height 464
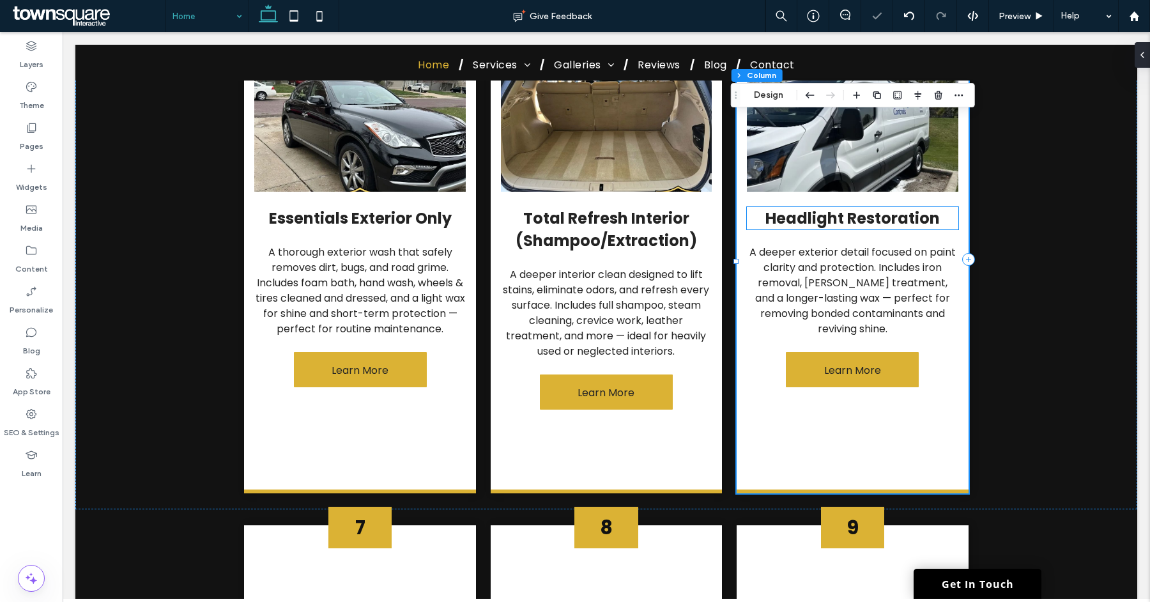
click at [861, 208] on span "Headlight Restoration" at bounding box center [853, 218] width 174 height 21
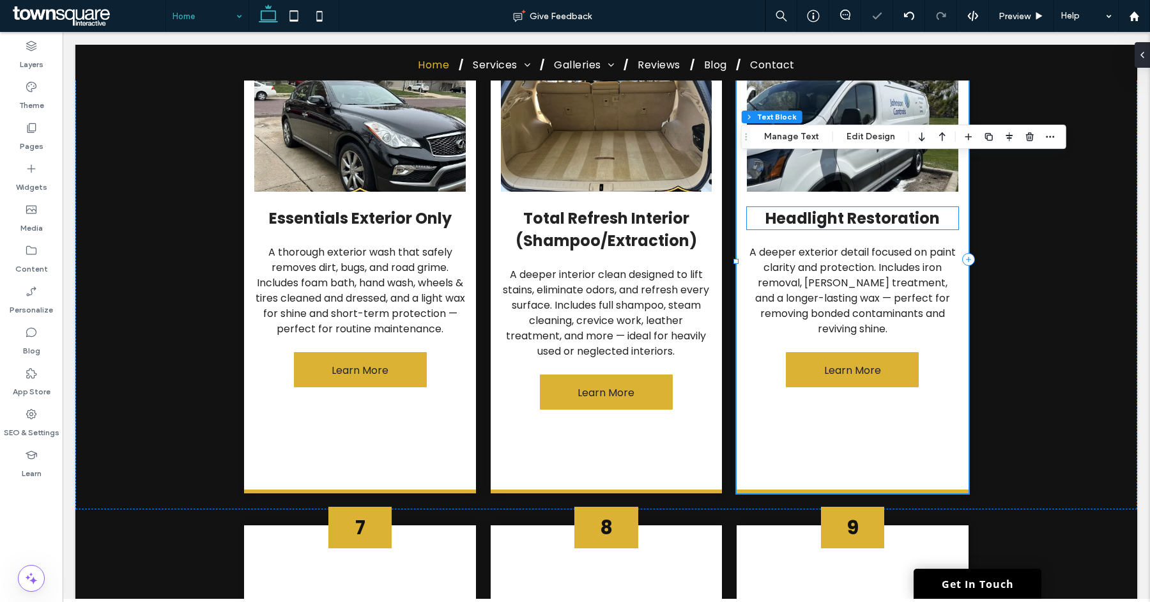
click at [861, 207] on div "Headlight Restoration" at bounding box center [853, 218] width 212 height 22
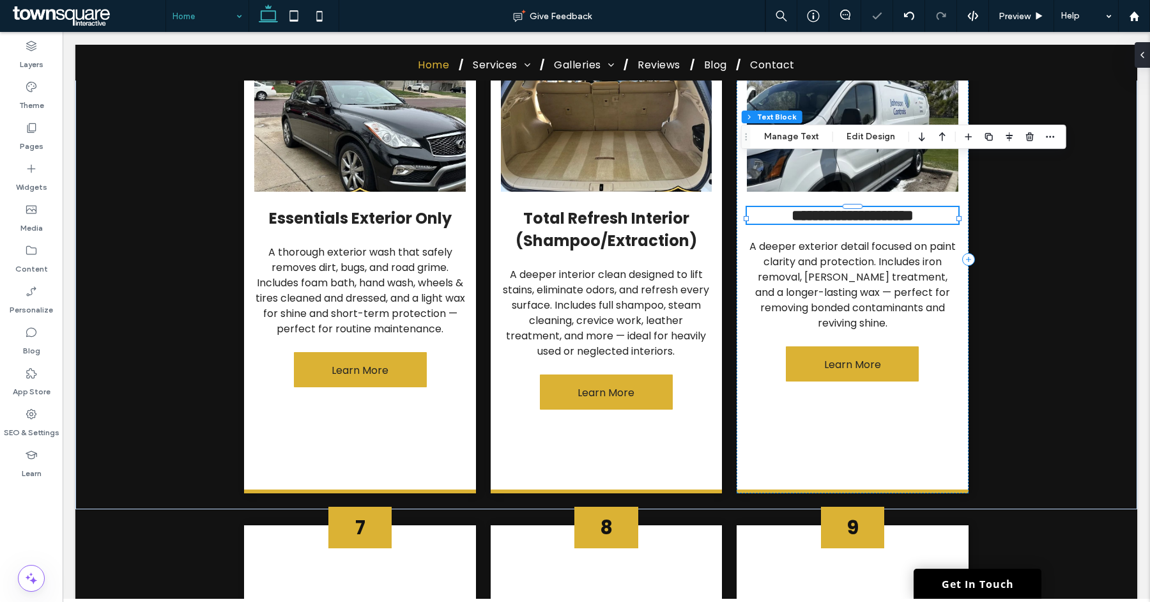
click at [861, 208] on span "**********" at bounding box center [853, 215] width 122 height 15
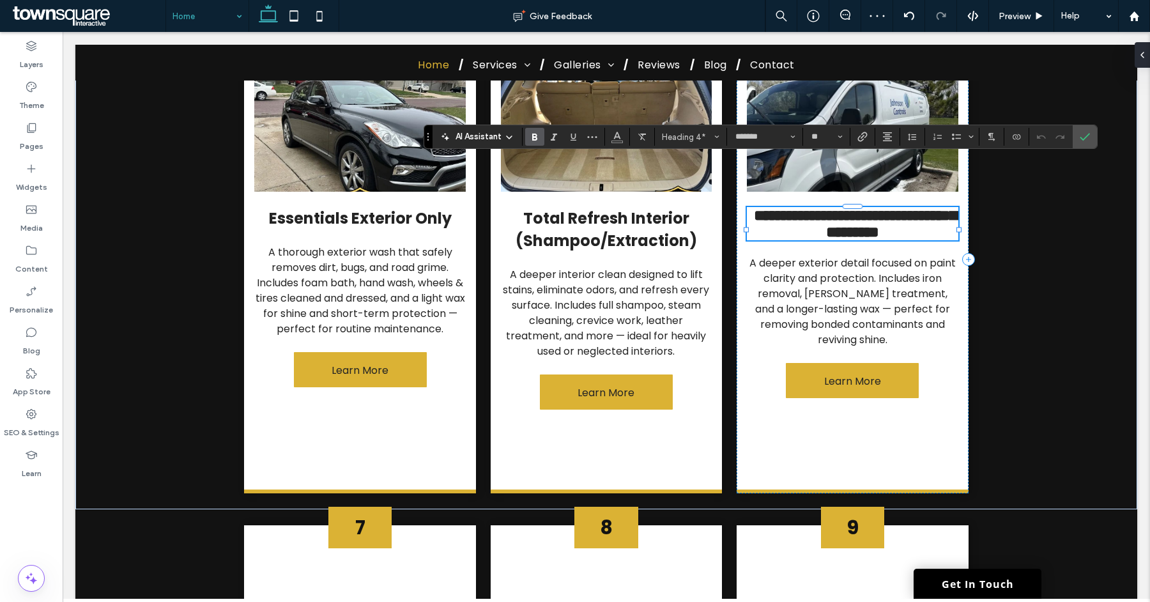
type input "**"
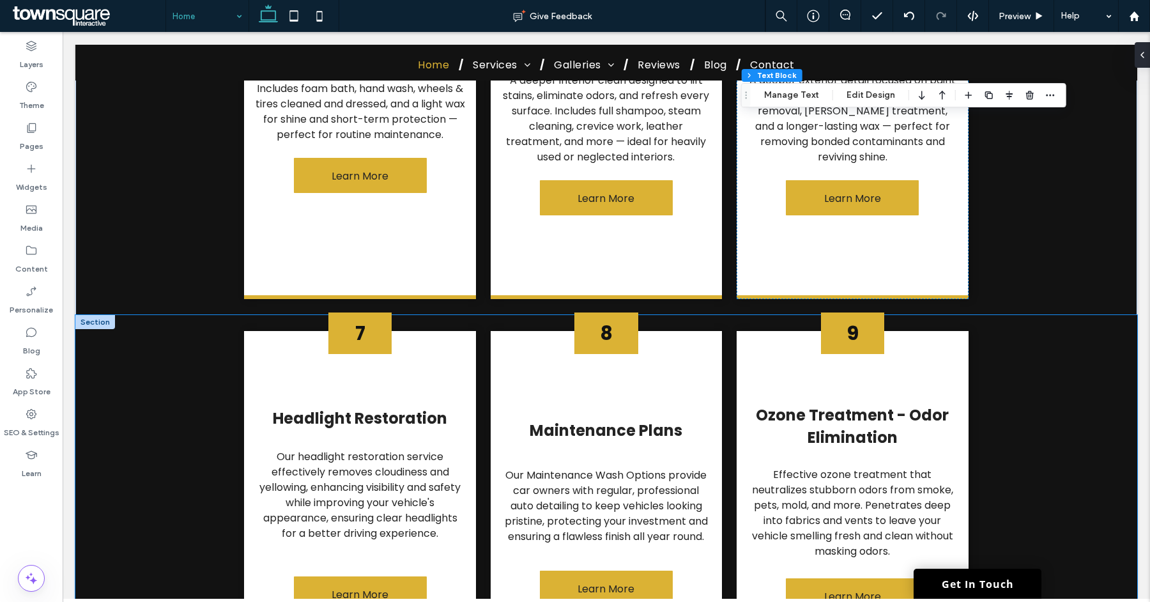
scroll to position [1563, 0]
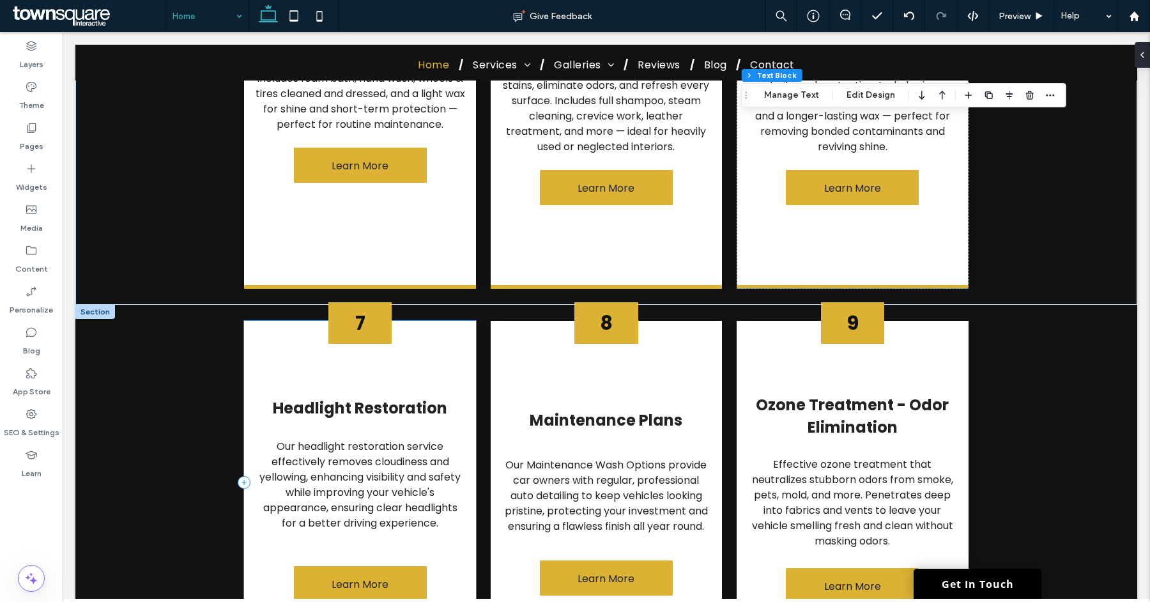
click at [442, 328] on div "7 Headlight Restoration Our headlight restoration service effectively removes c…" at bounding box center [360, 485] width 232 height 328
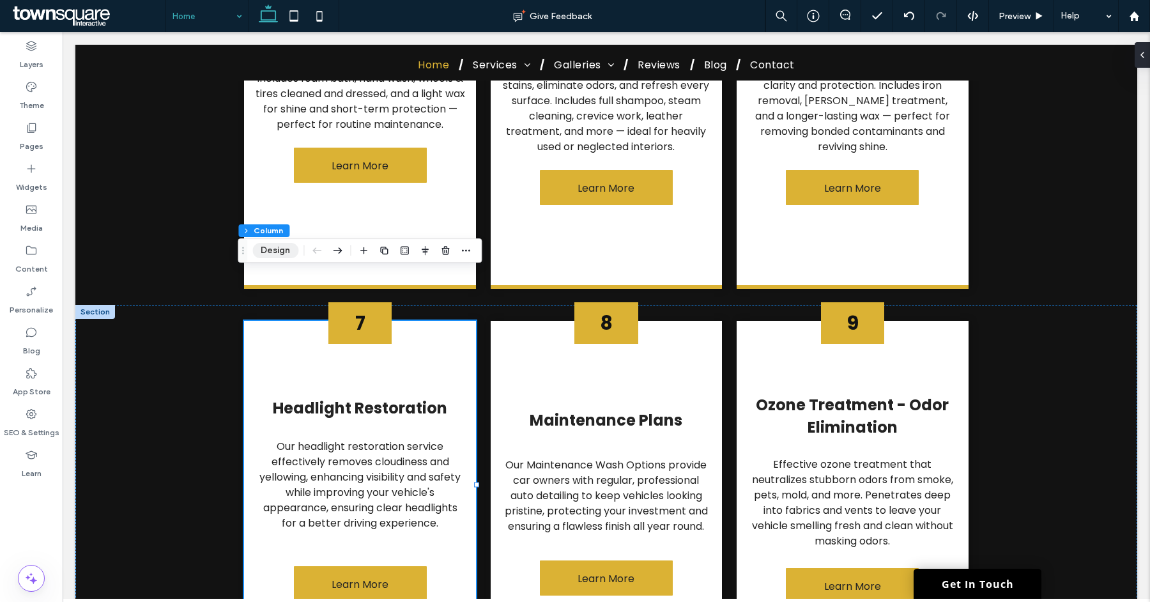
click at [280, 249] on button "Design" at bounding box center [275, 250] width 46 height 15
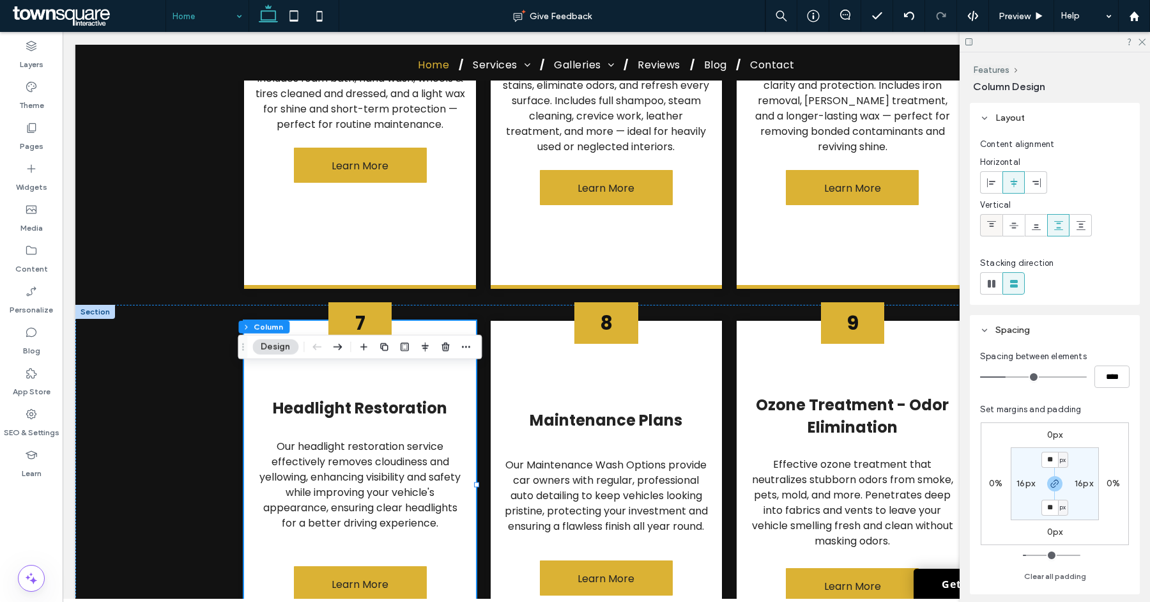
click at [984, 223] on div at bounding box center [991, 225] width 21 height 21
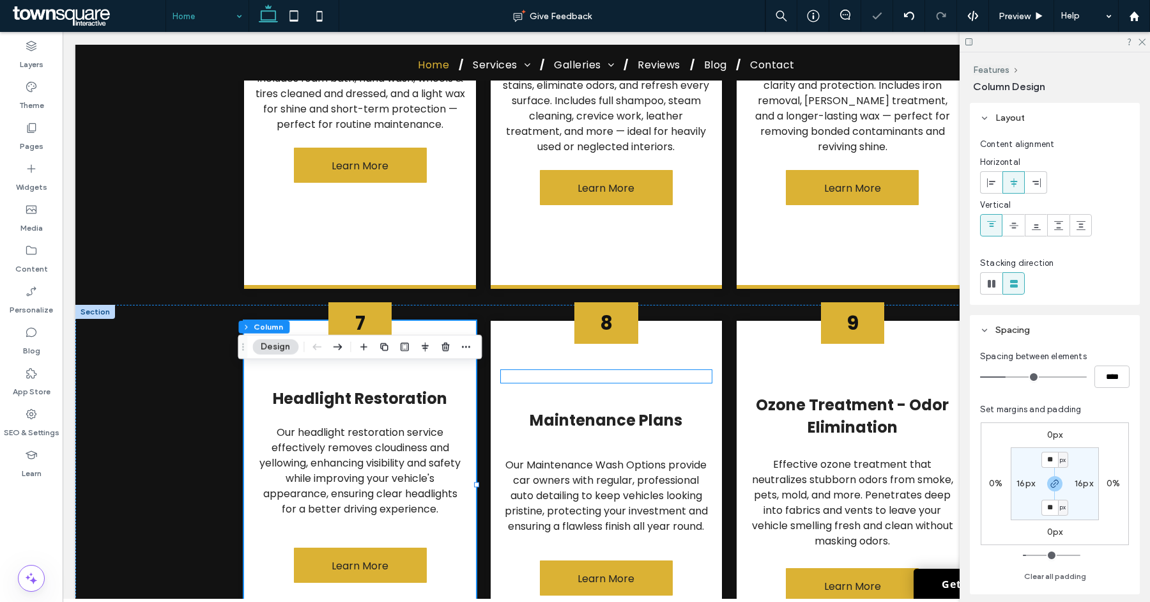
click at [702, 370] on div at bounding box center [607, 376] width 212 height 13
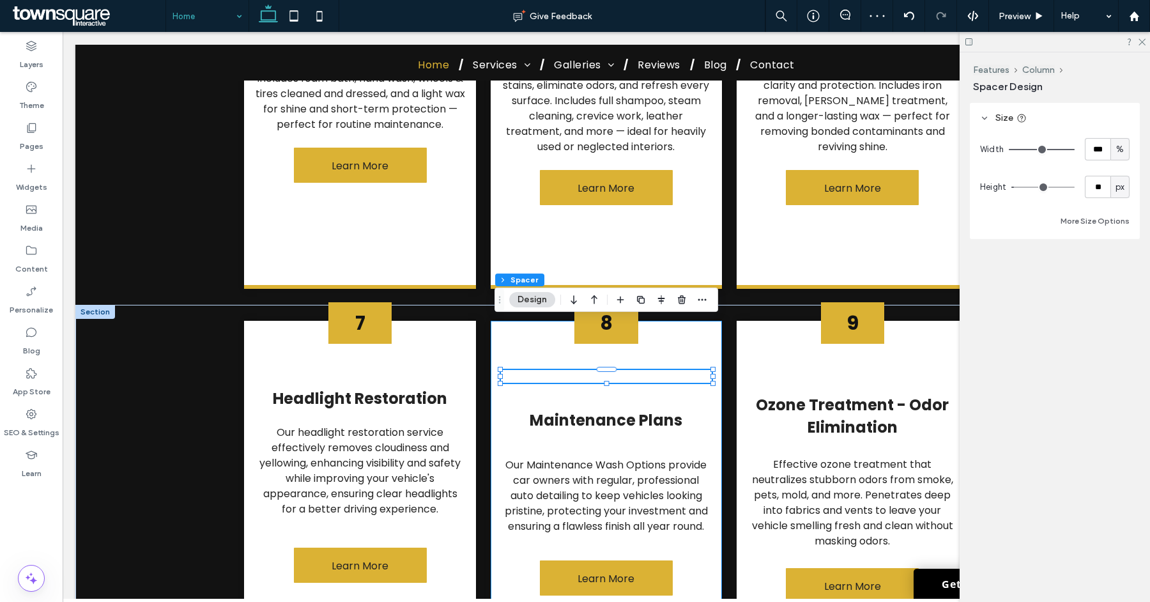
click at [709, 362] on div "8 Maintenance Plans Our Maintenance Wash Options provide car owners with regula…" at bounding box center [607, 485] width 232 height 328
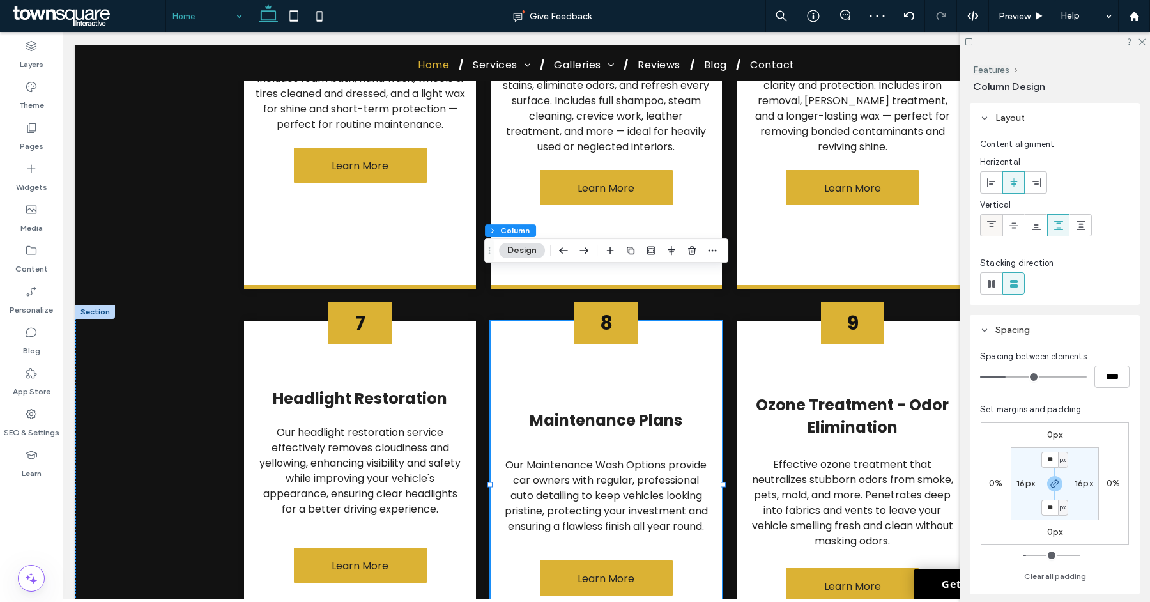
click at [996, 228] on div at bounding box center [991, 225] width 21 height 21
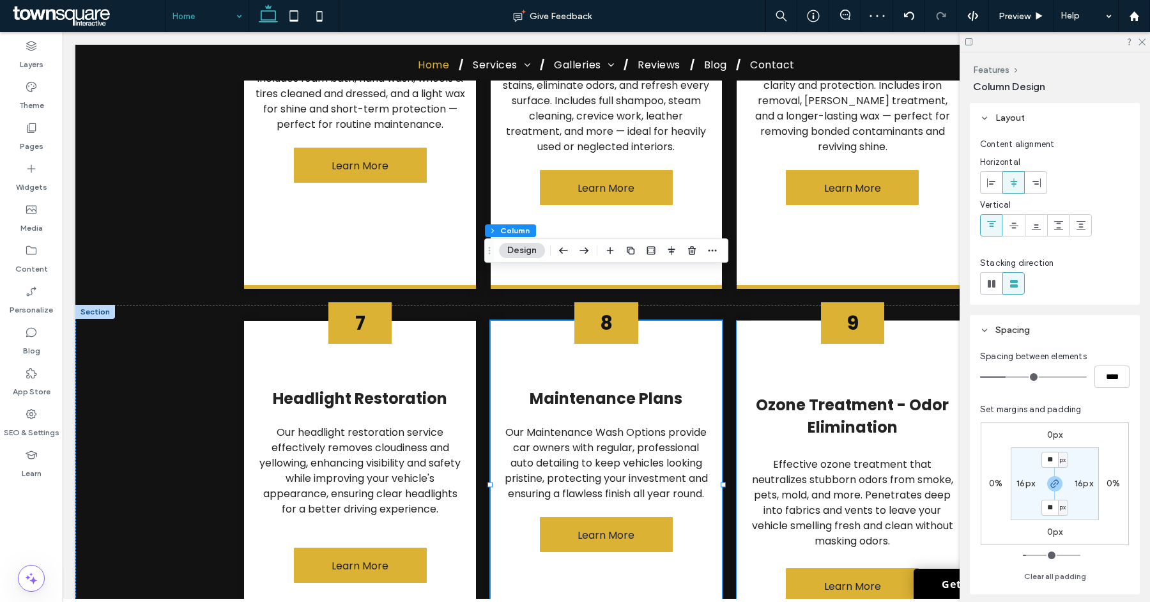
click at [738, 329] on div "9 Ozone Treatment - Odor Elimination Effective ozone treatment that neutralizes…" at bounding box center [853, 485] width 232 height 328
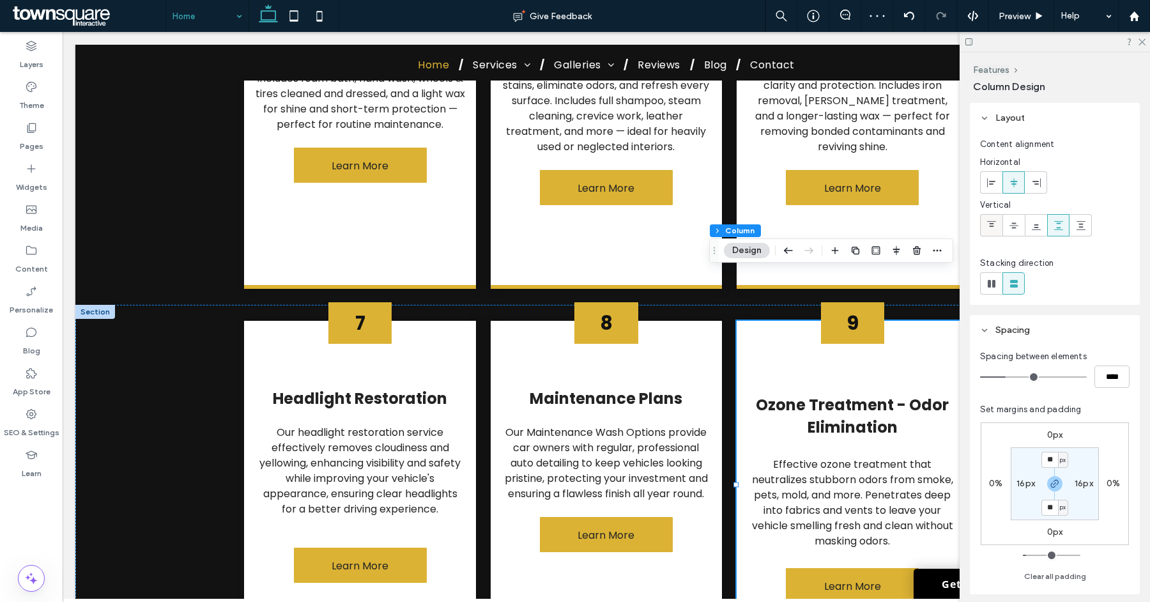
click at [991, 227] on icon at bounding box center [992, 226] width 10 height 10
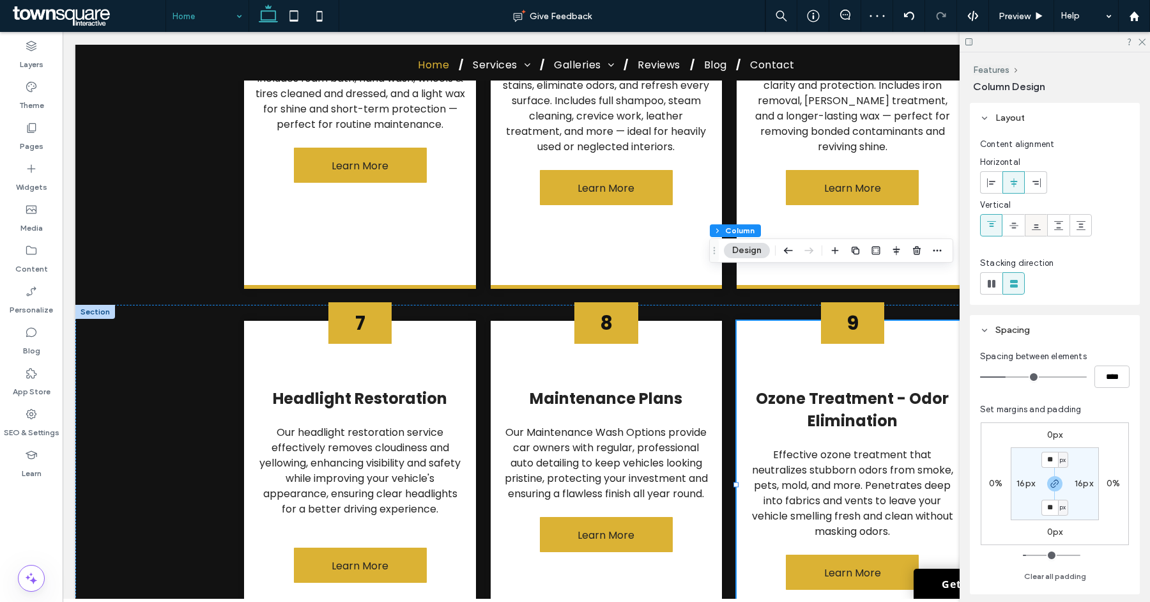
click at [1036, 233] on span at bounding box center [1037, 225] width 10 height 21
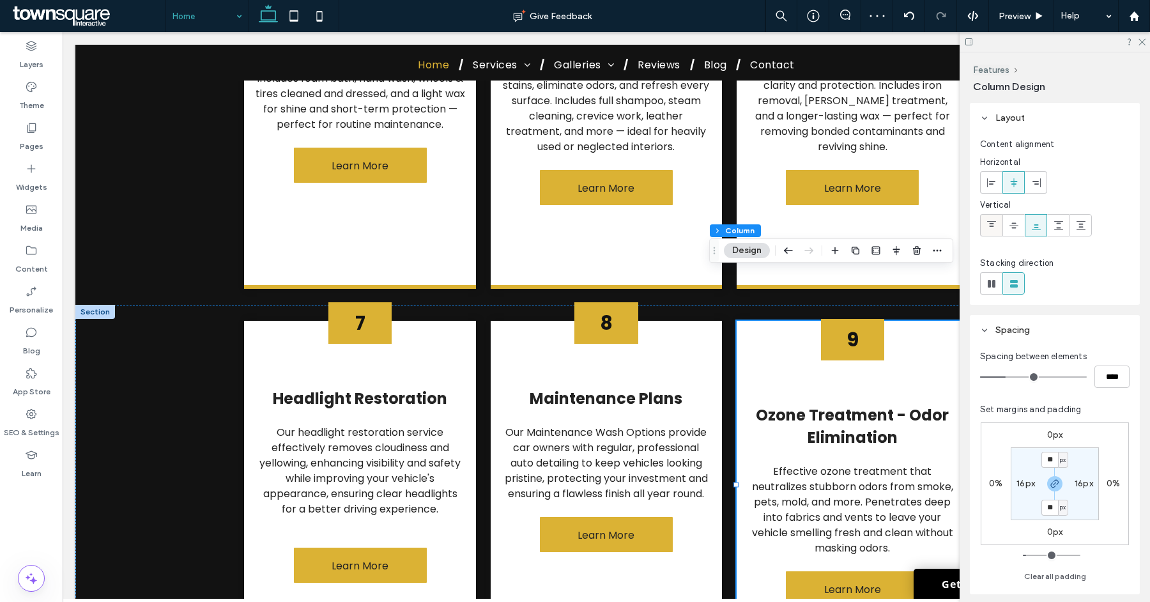
click at [992, 229] on icon at bounding box center [992, 226] width 10 height 10
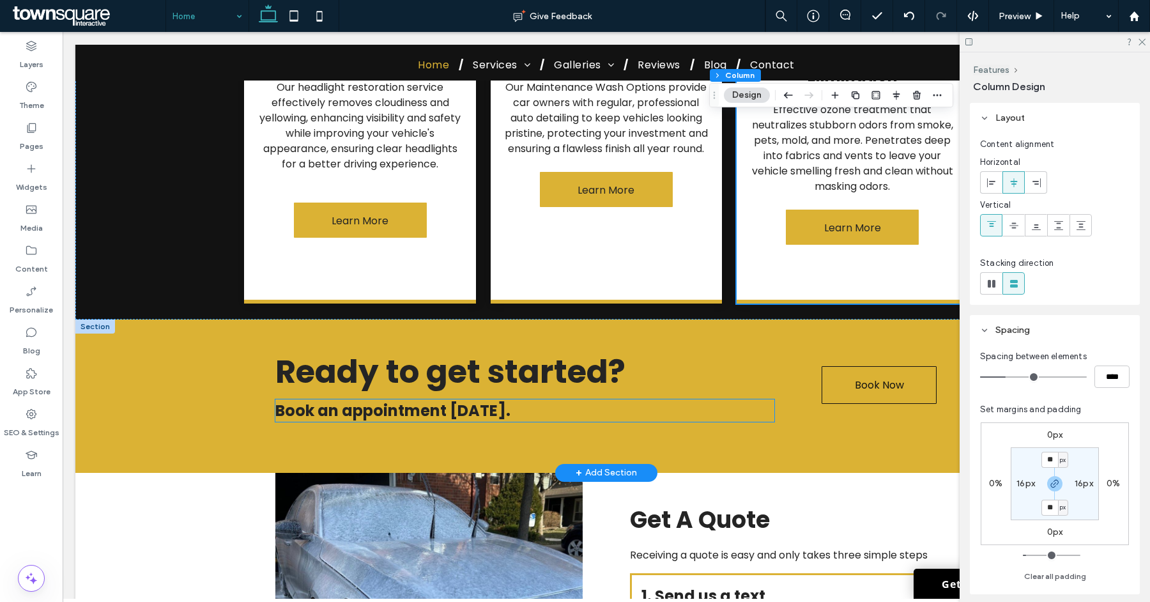
scroll to position [1898, 0]
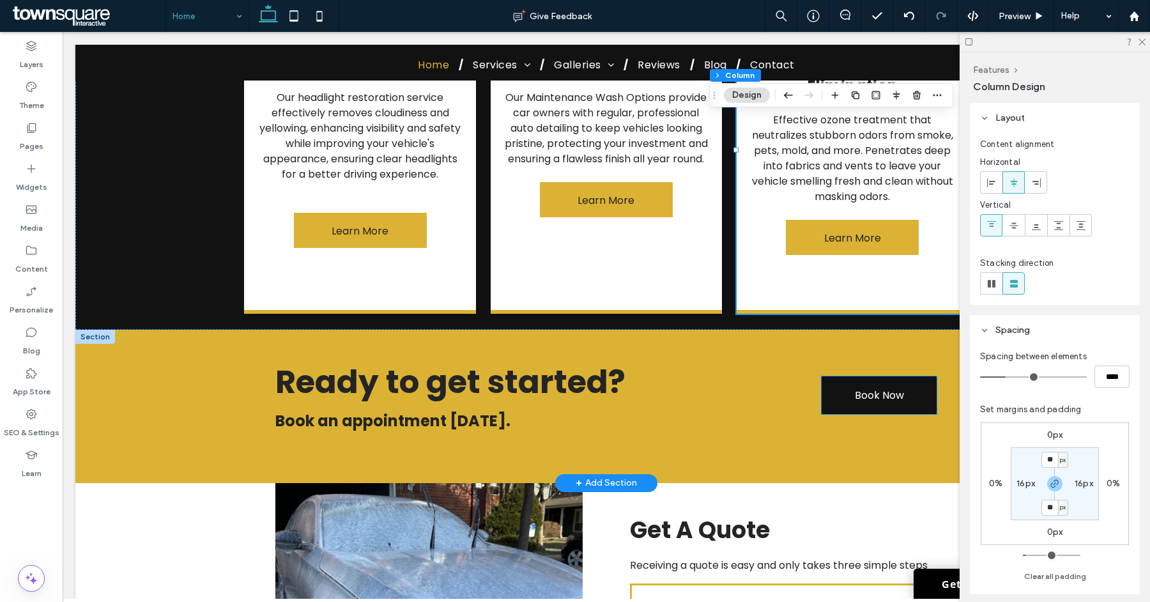
click at [835, 376] on link "Book Now" at bounding box center [879, 395] width 115 height 38
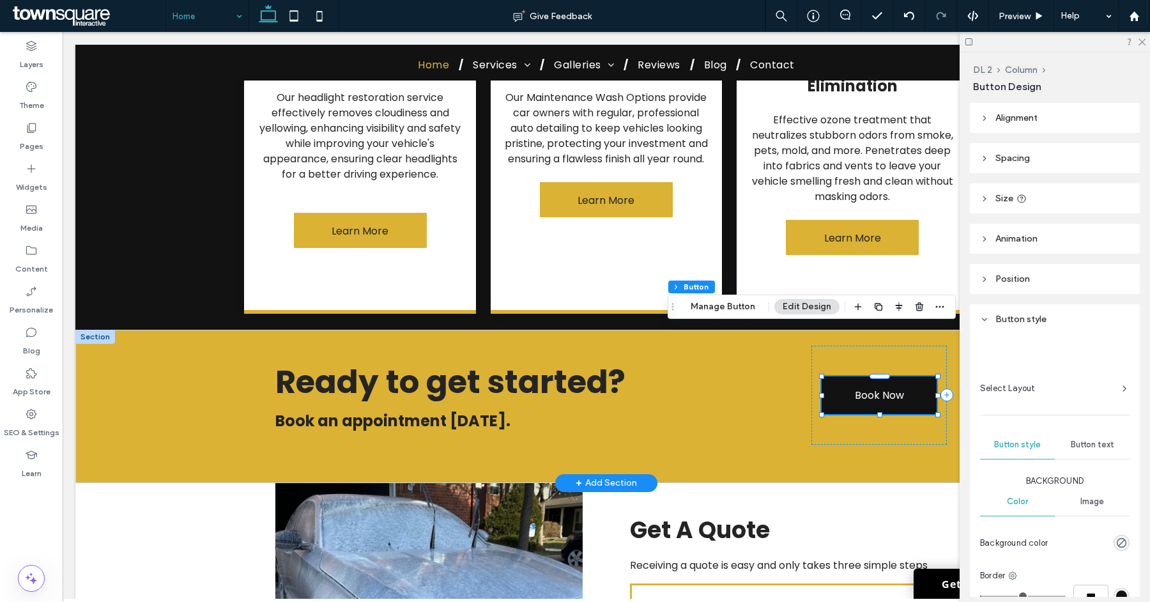
type input "**"
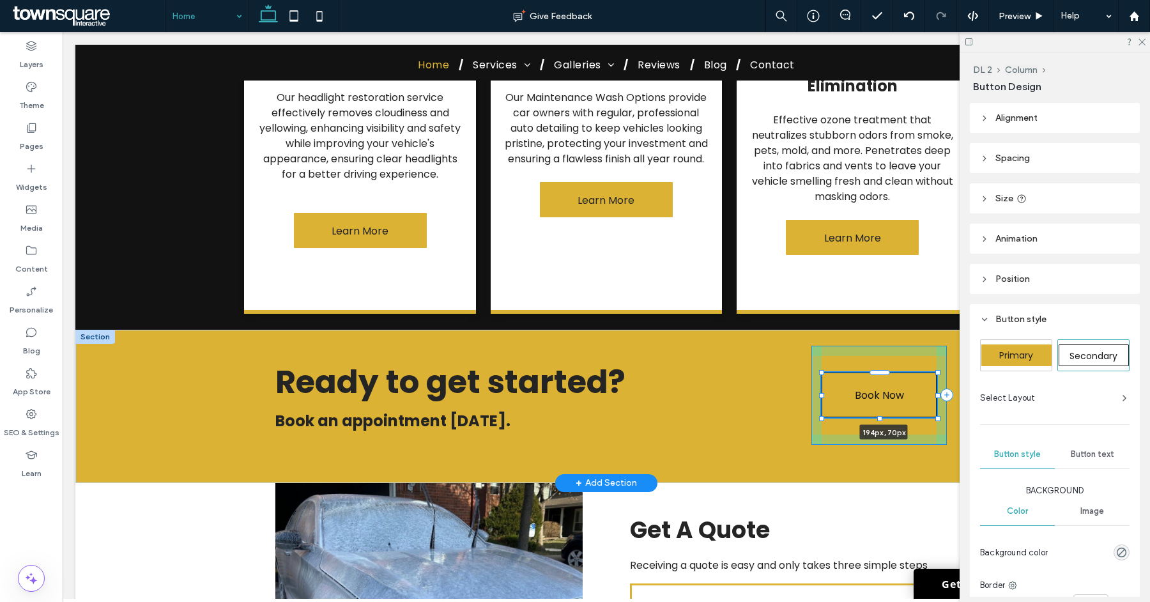
click at [938, 369] on div "Ready to get started? ﻿ Book an appointment today. Book Now 194px , 70px" at bounding box center [606, 406] width 767 height 153
type input "***"
type input "**"
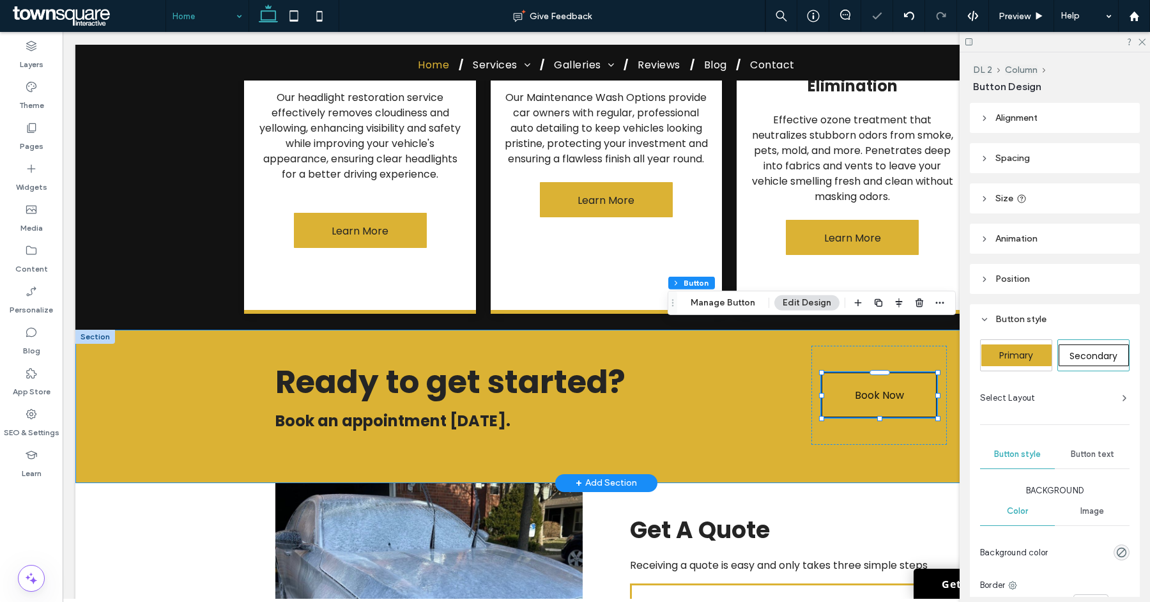
click at [953, 392] on div "Ready to get started? ﻿ Book an appointment today. Book Now 194px , 70px" at bounding box center [606, 406] width 767 height 153
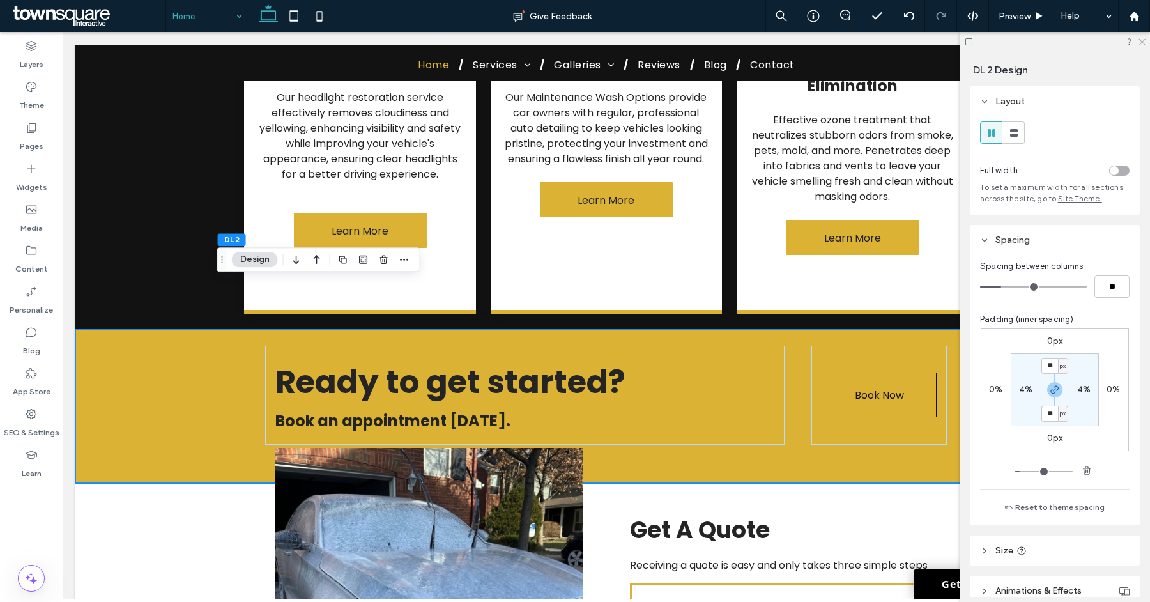
click at [1143, 42] on icon at bounding box center [1142, 41] width 8 height 8
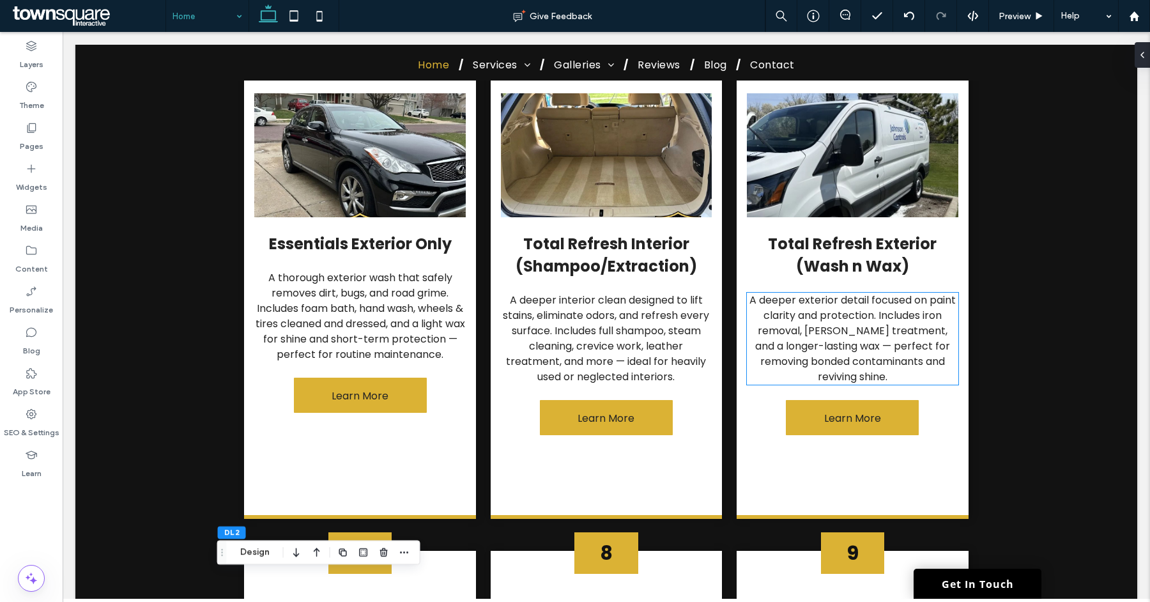
scroll to position [1365, 0]
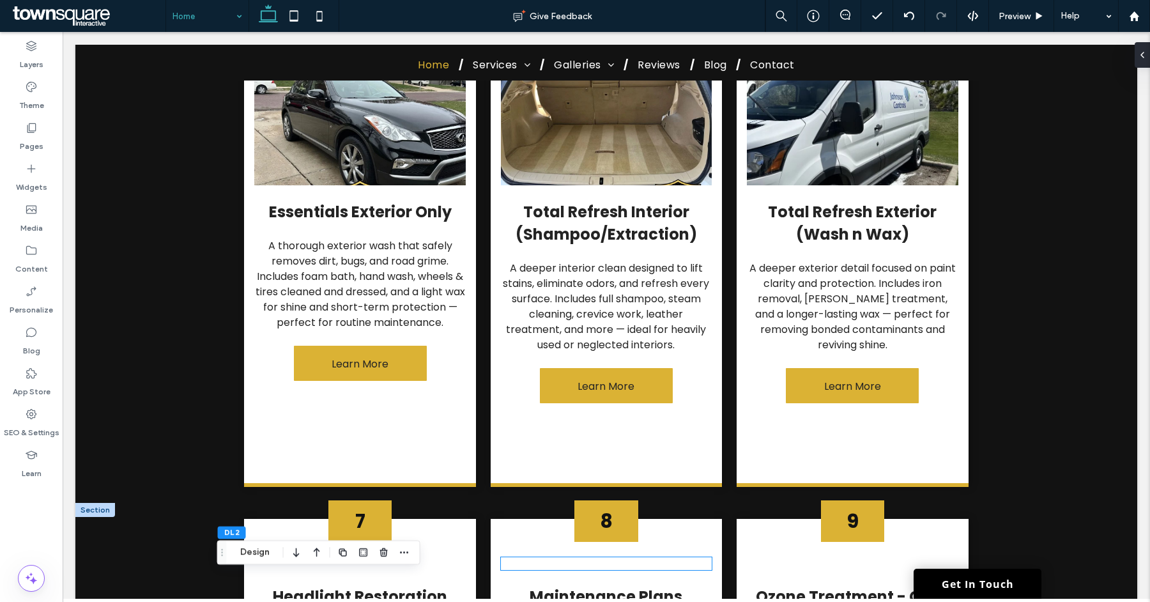
click at [608, 557] on div at bounding box center [607, 563] width 212 height 13
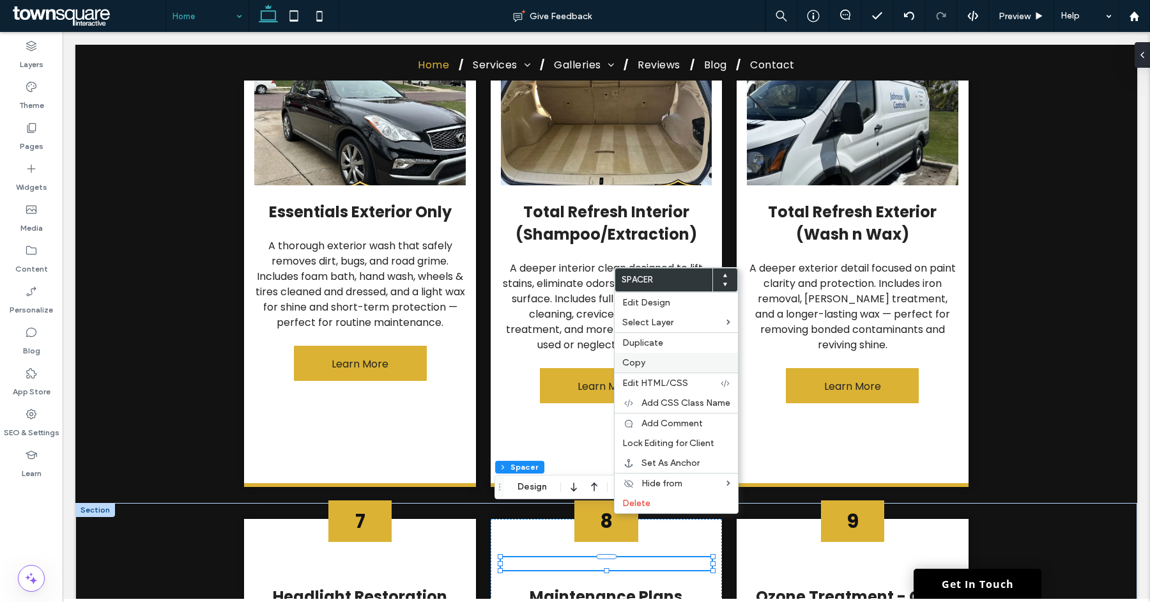
click at [636, 364] on span "Copy" at bounding box center [634, 362] width 23 height 11
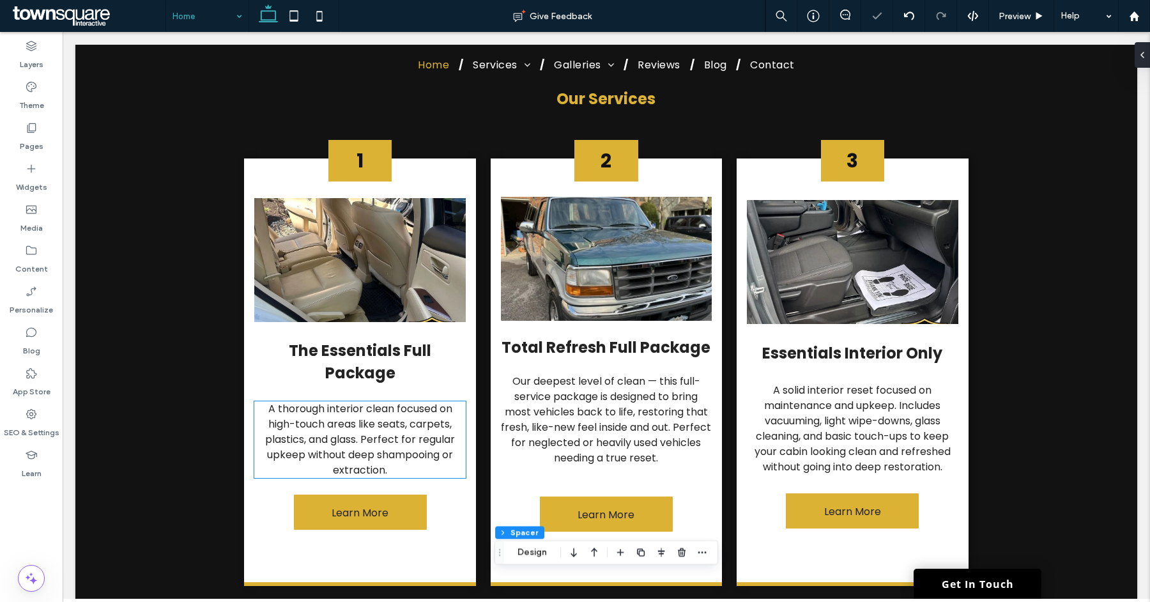
scroll to position [919, 0]
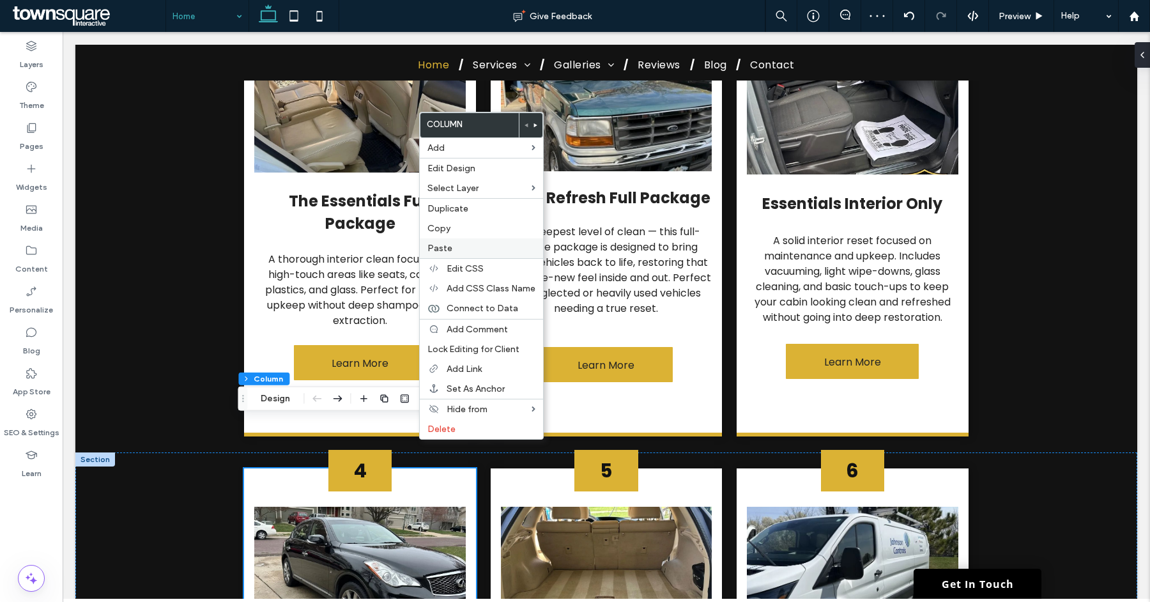
click at [449, 245] on span "Paste" at bounding box center [440, 248] width 25 height 11
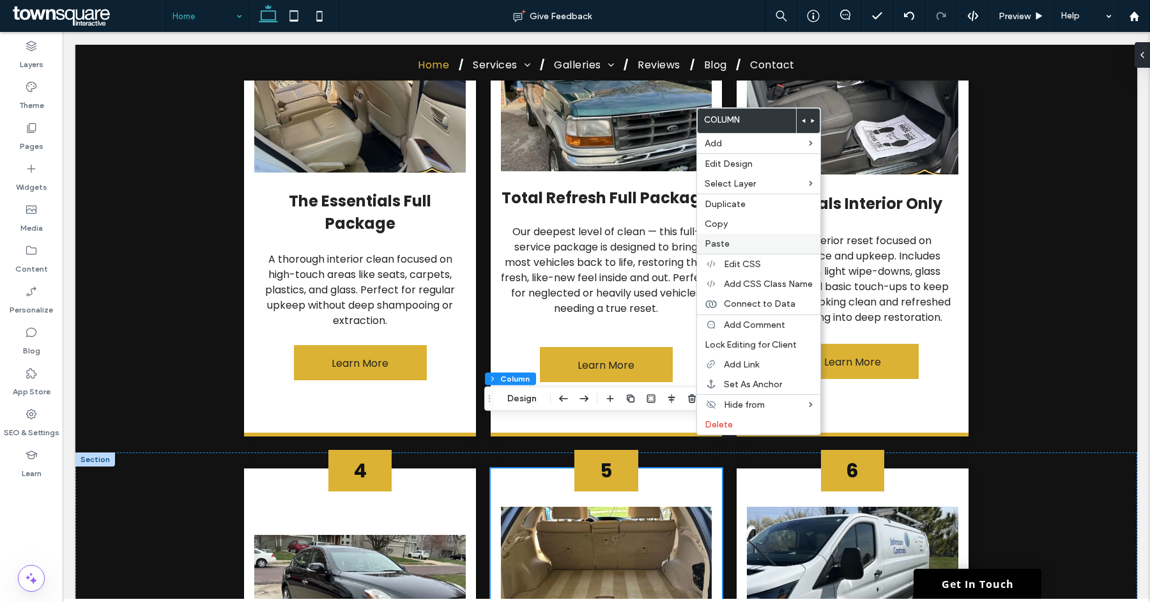
click at [720, 249] on span "Paste" at bounding box center [717, 243] width 25 height 11
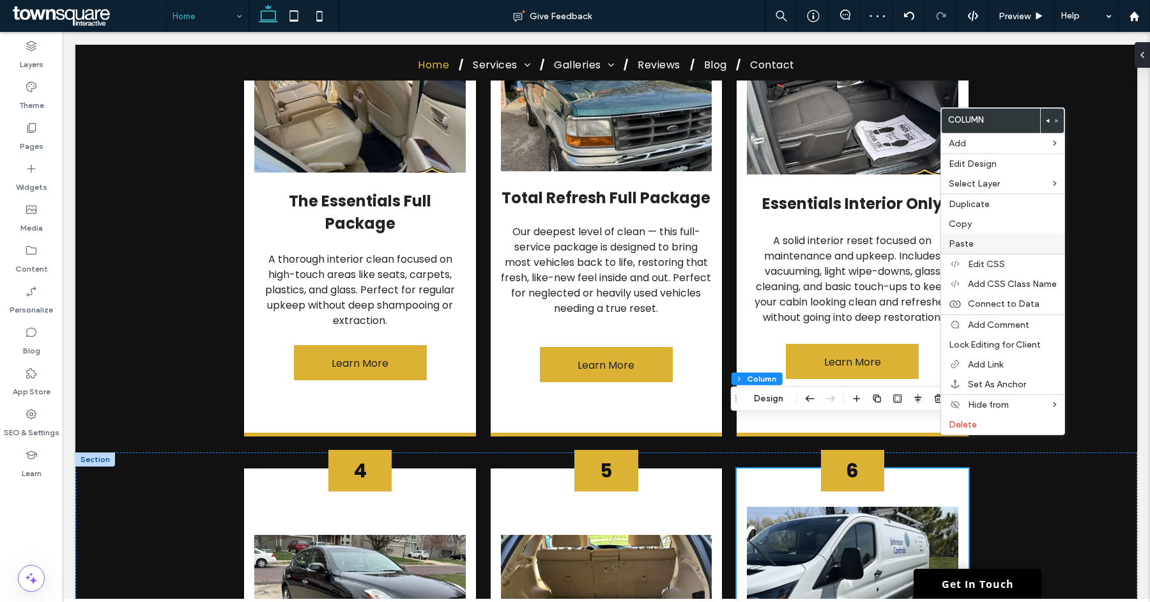
click at [956, 239] on span "Paste" at bounding box center [961, 243] width 25 height 11
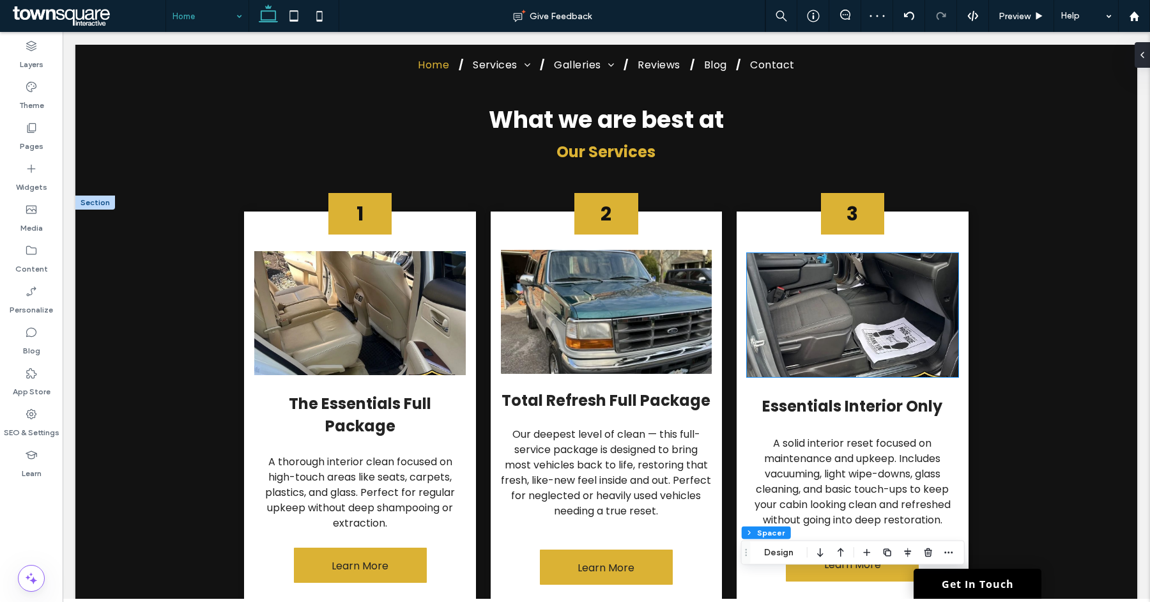
scroll to position [699, 0]
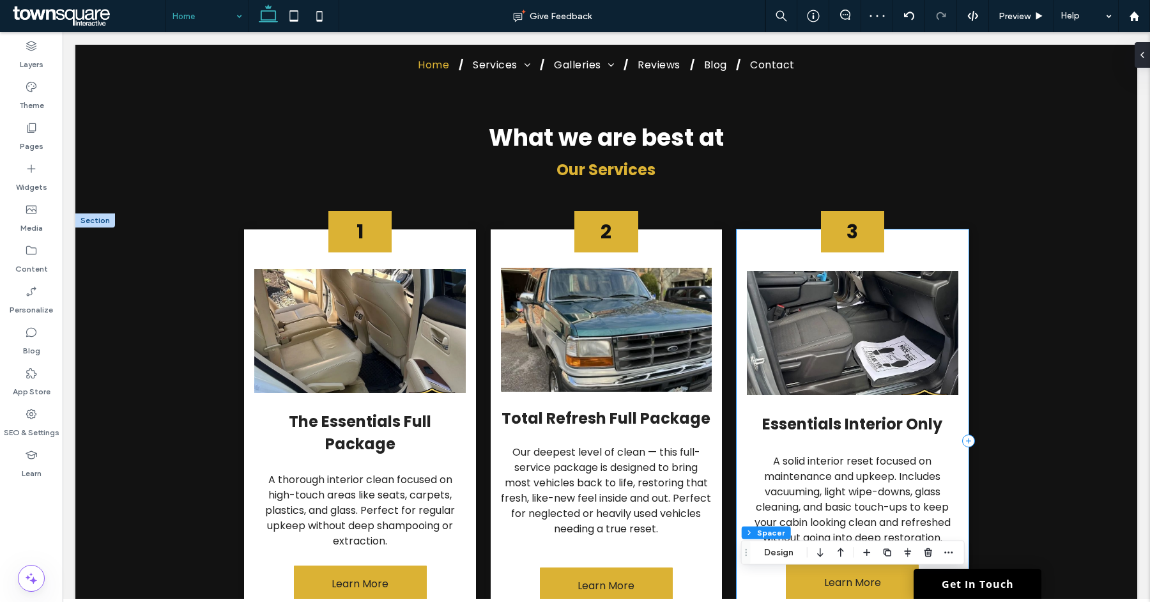
click at [938, 229] on div "3 Essentials Interior Only A solid interior reset focused on maintenance and up…" at bounding box center [853, 443] width 232 height 428
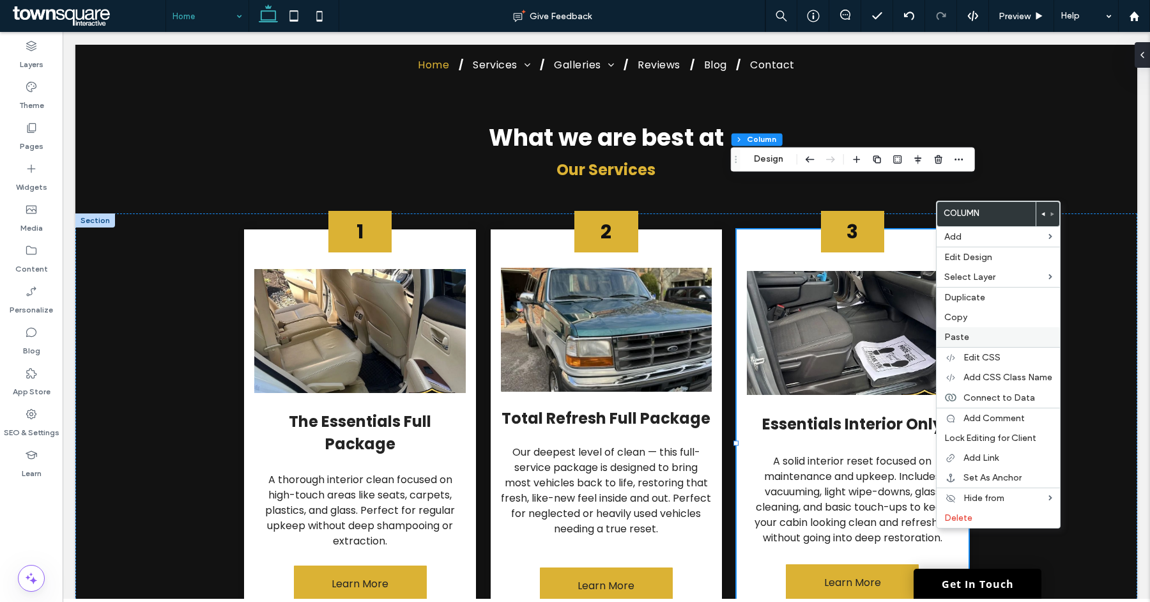
click at [975, 332] on label "Paste" at bounding box center [999, 337] width 108 height 11
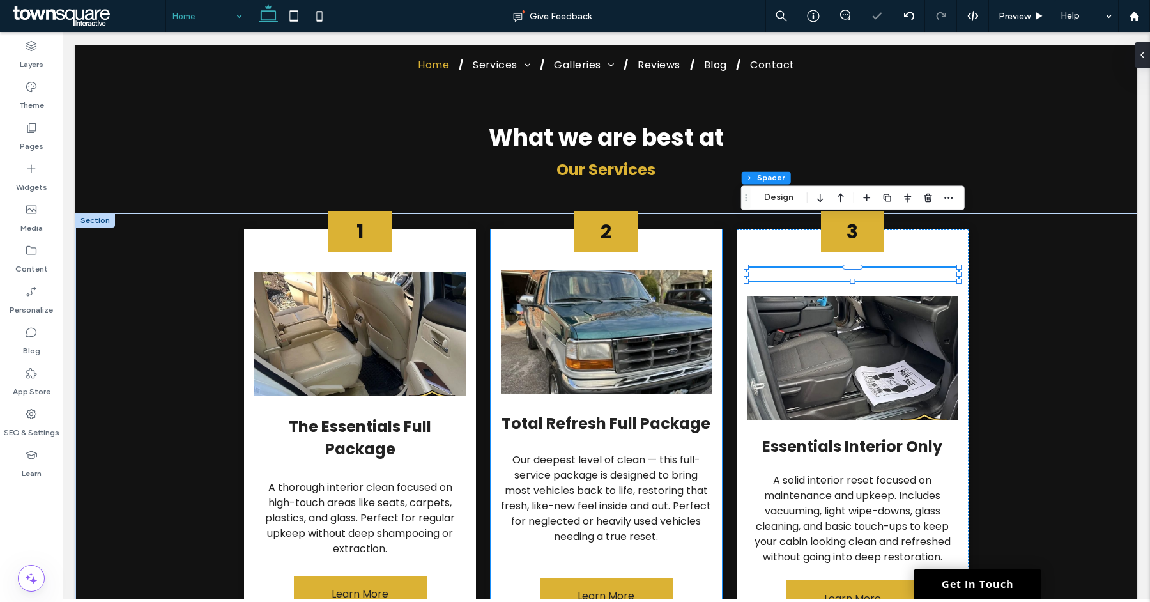
click at [695, 229] on div "2 Total Refresh Full Package Our deepest level of clean — this full-service pac…" at bounding box center [607, 449] width 232 height 440
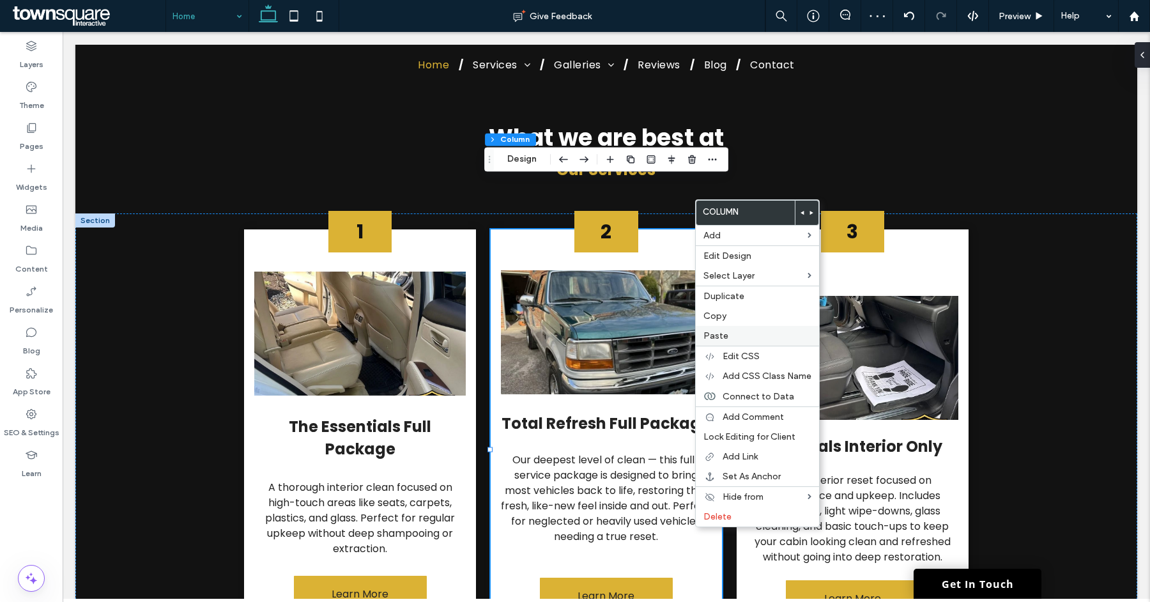
click at [725, 332] on span "Paste" at bounding box center [716, 335] width 25 height 11
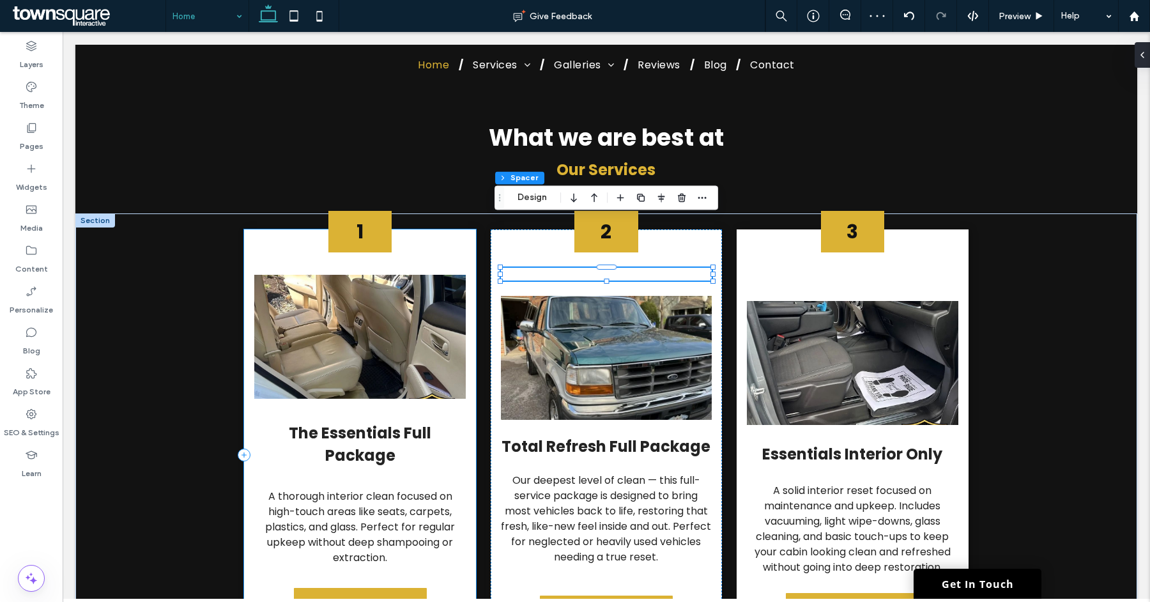
click at [437, 229] on div "1 The Essentials Full Package A thorough interior clean focused on high-touch a…" at bounding box center [360, 457] width 232 height 456
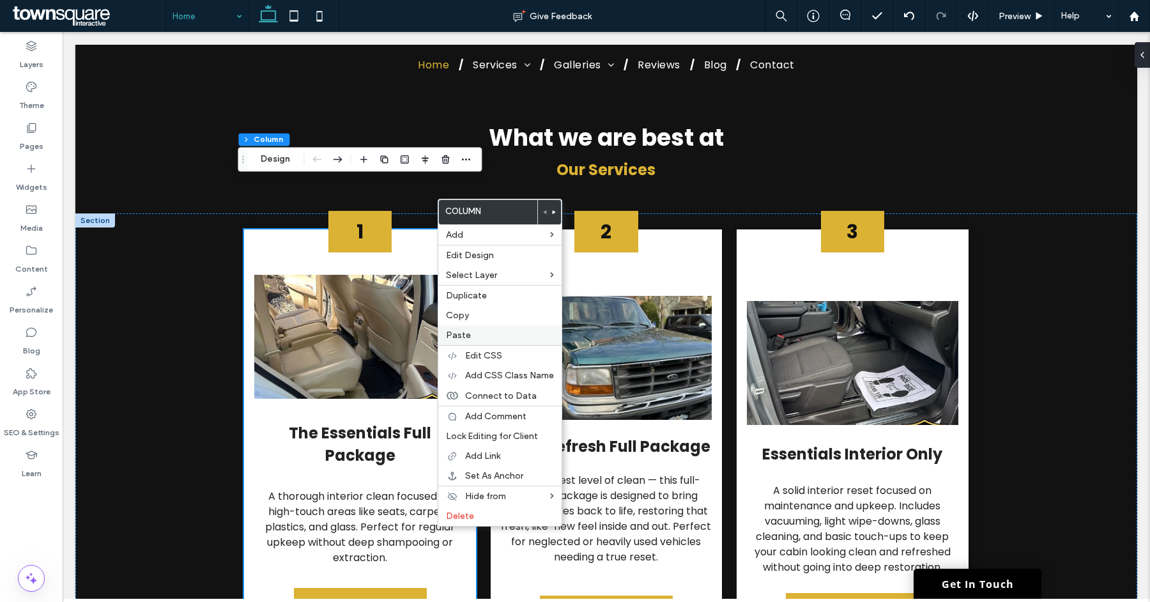
click at [467, 333] on span "Paste" at bounding box center [458, 335] width 25 height 11
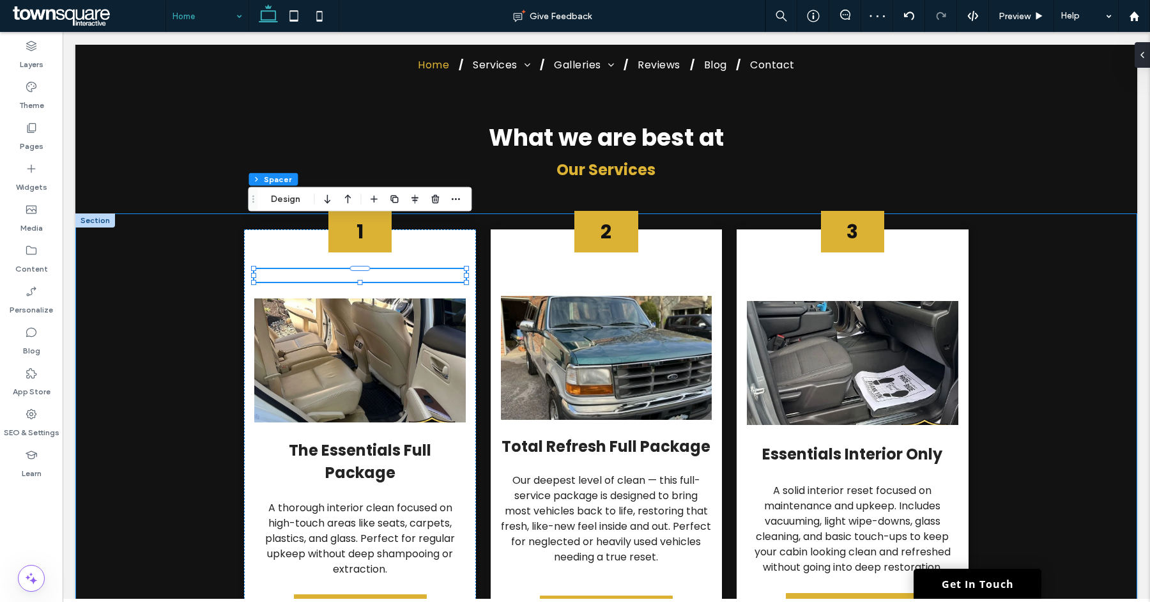
click at [992, 343] on div "1 The Essentials Full Package A thorough interior clean focused on high-touch a…" at bounding box center [606, 457] width 1062 height 488
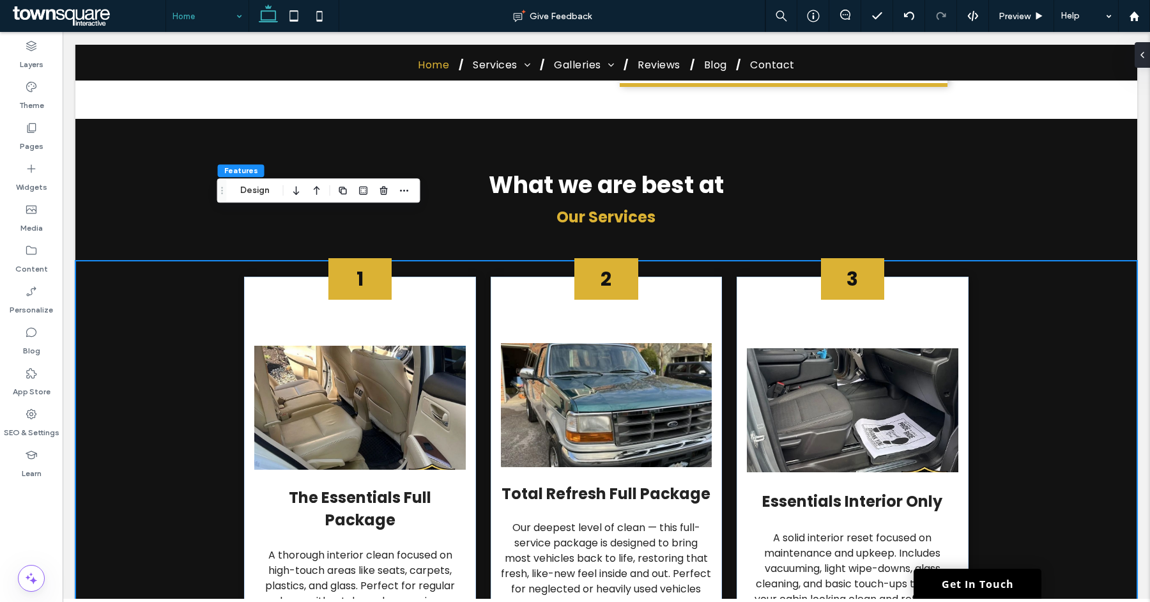
scroll to position [641, 0]
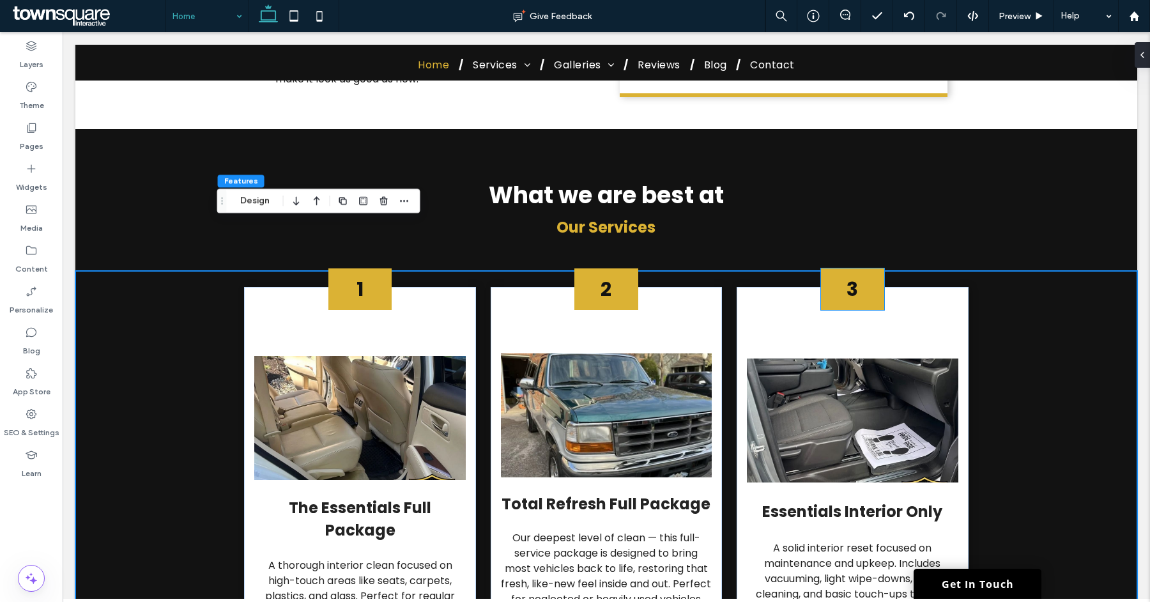
click at [847, 275] on span "3" at bounding box center [853, 288] width 12 height 27
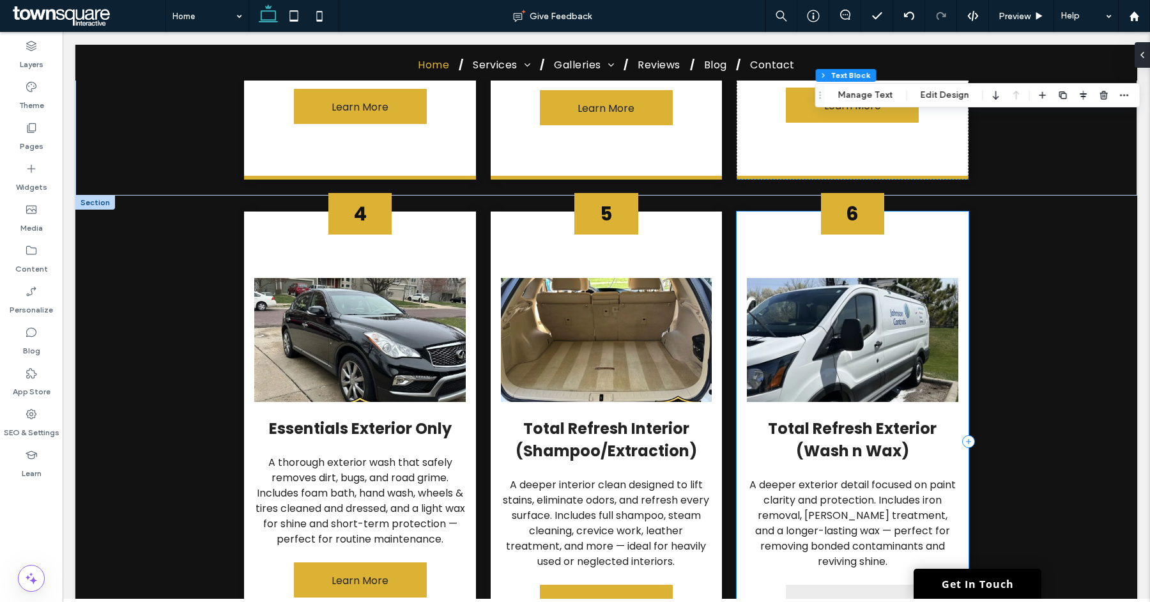
scroll to position [1214, 0]
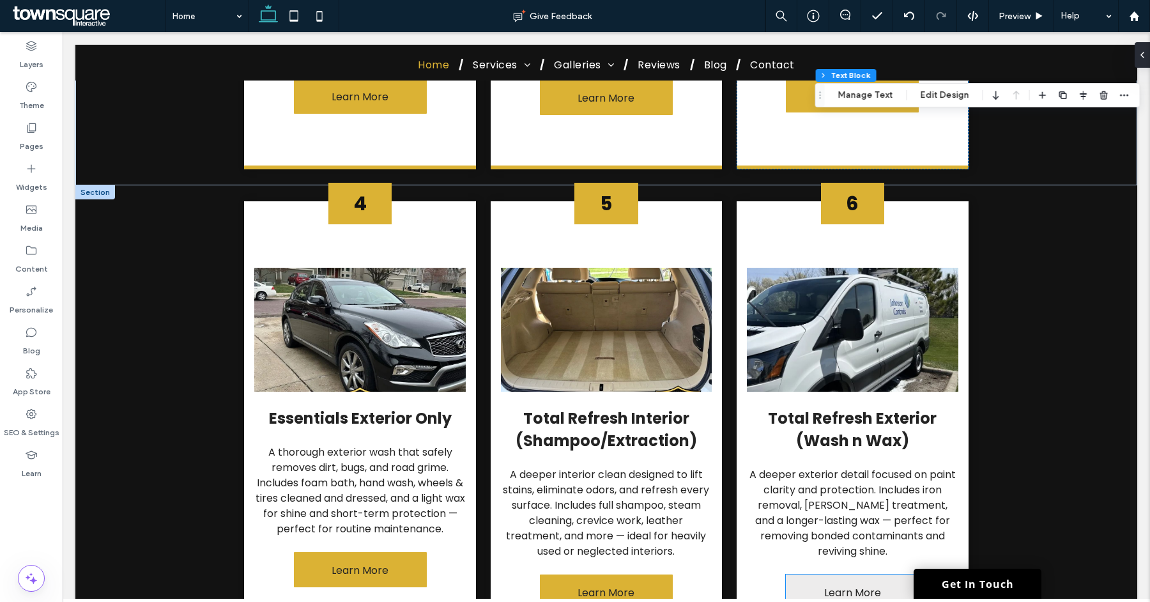
click at [812, 575] on link "Learn More" at bounding box center [852, 592] width 133 height 35
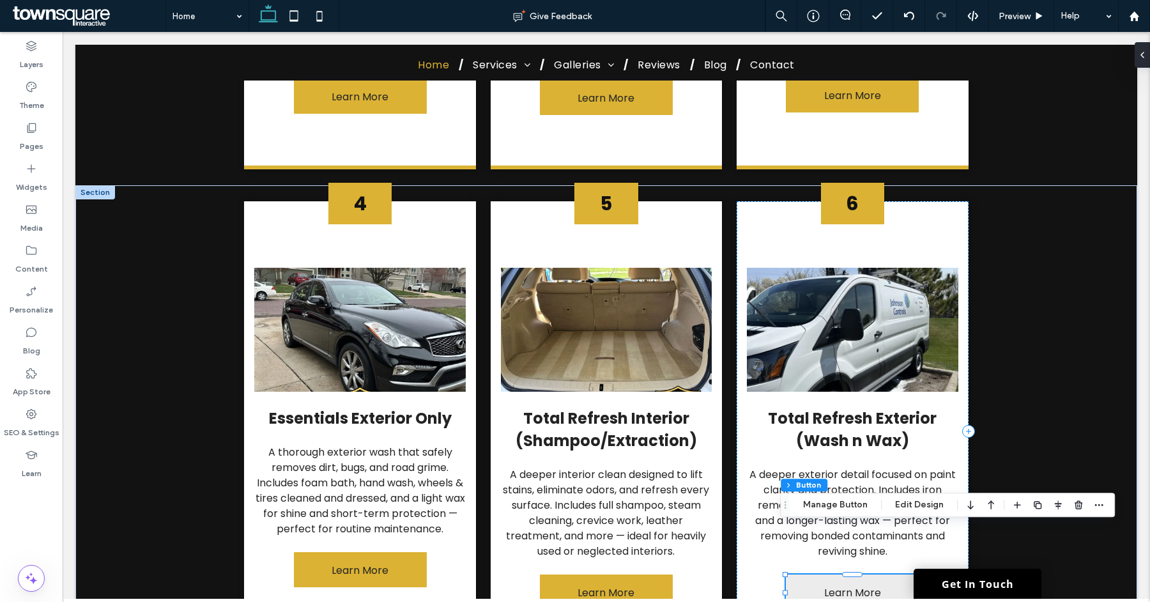
click at [812, 575] on link "Learn More" at bounding box center [852, 592] width 133 height 35
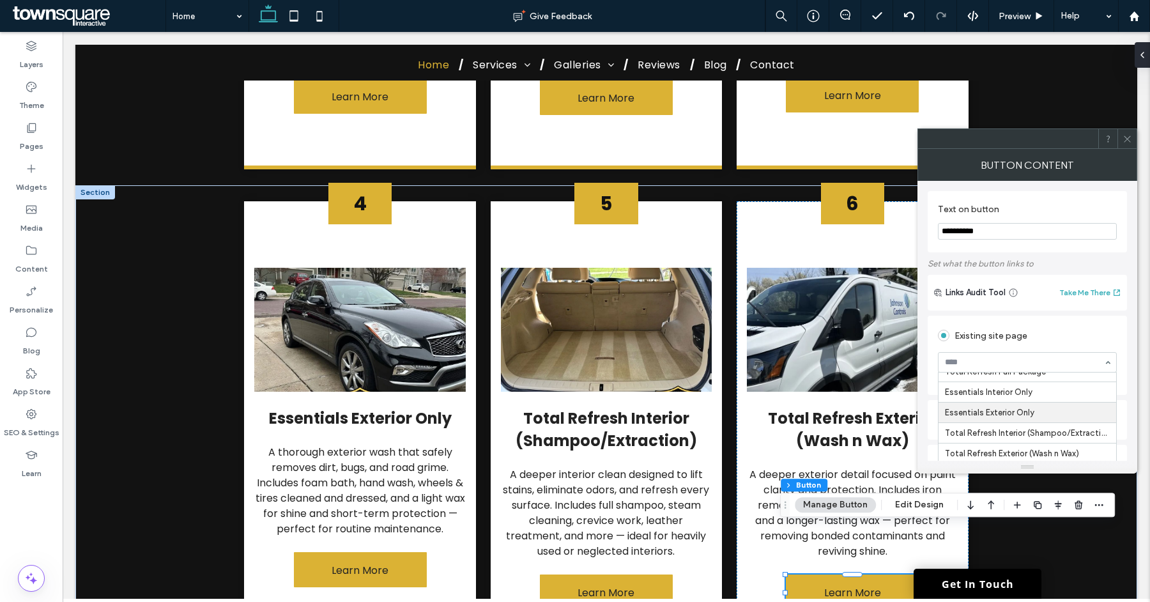
scroll to position [62, 0]
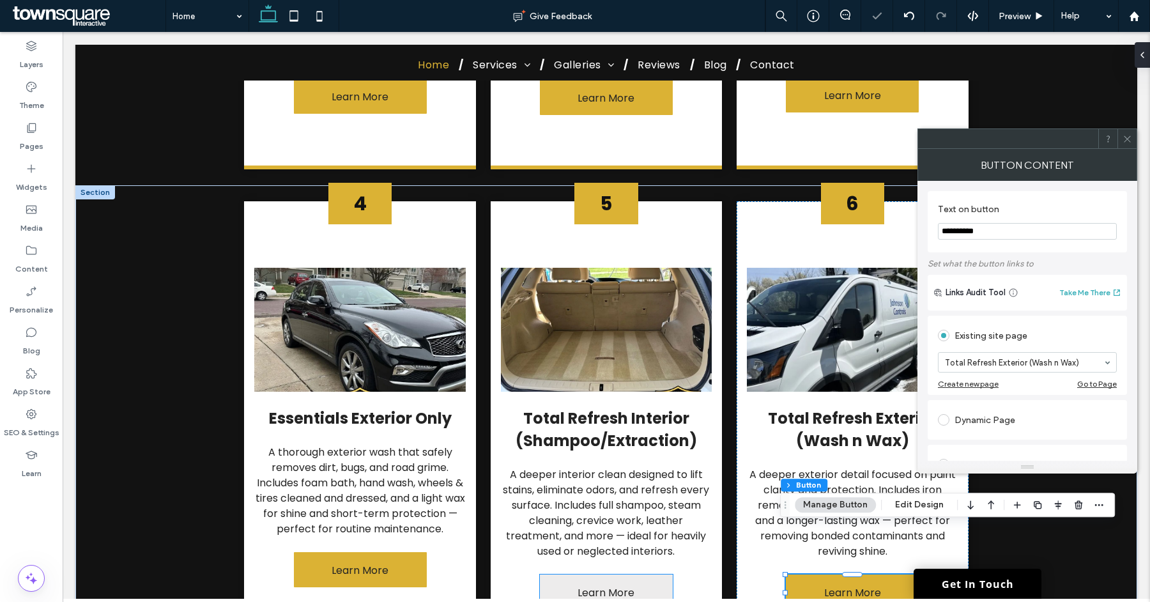
click at [616, 575] on span "Learn More" at bounding box center [606, 593] width 57 height 36
click at [616, 575] on div "Learn More" at bounding box center [606, 592] width 133 height 35
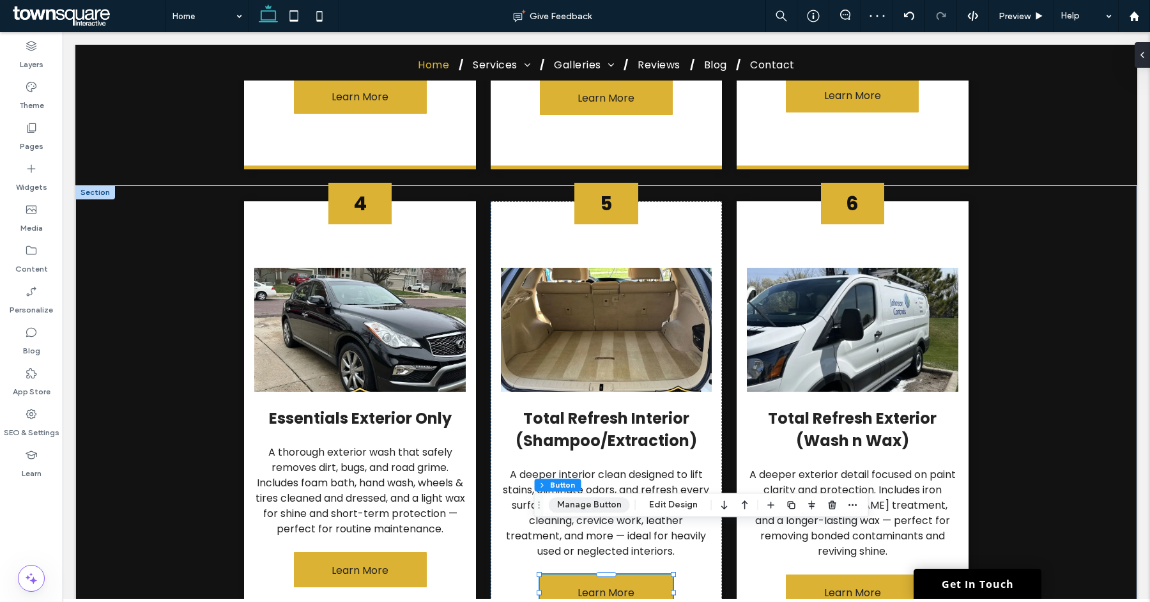
click at [598, 509] on button "Manage Button" at bounding box center [589, 504] width 81 height 15
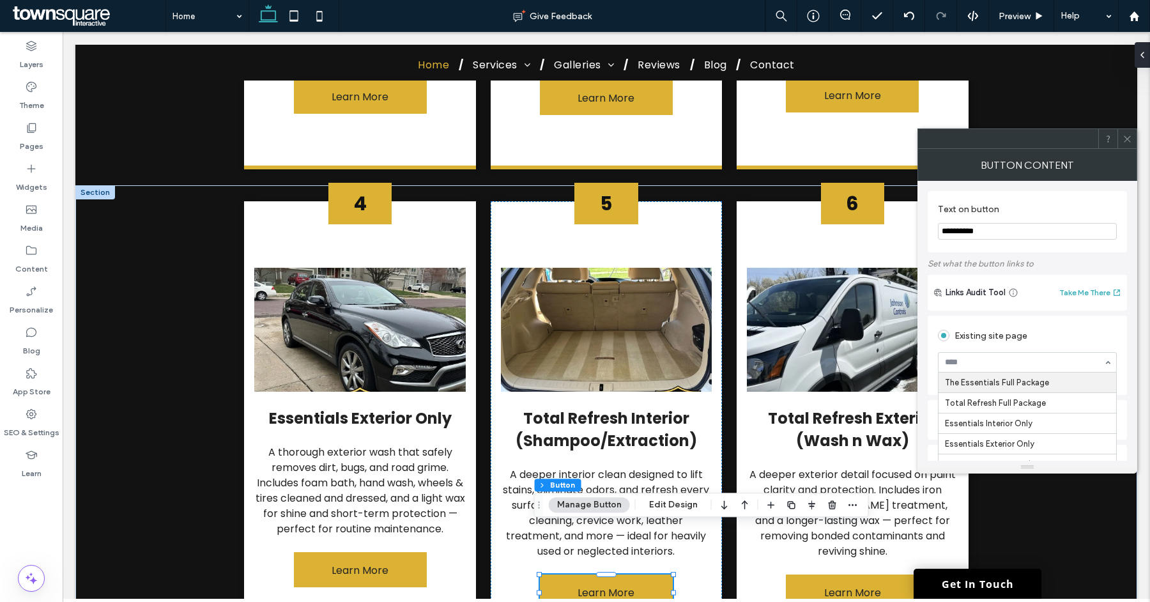
scroll to position [42, 0]
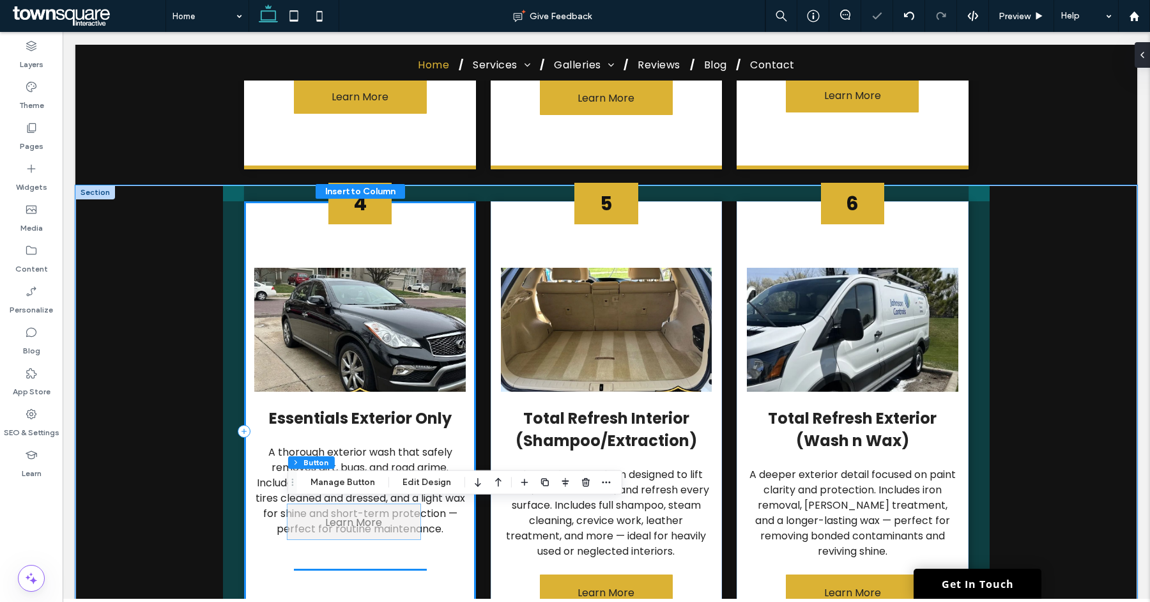
click at [394, 526] on link "Learn More" at bounding box center [354, 521] width 133 height 35
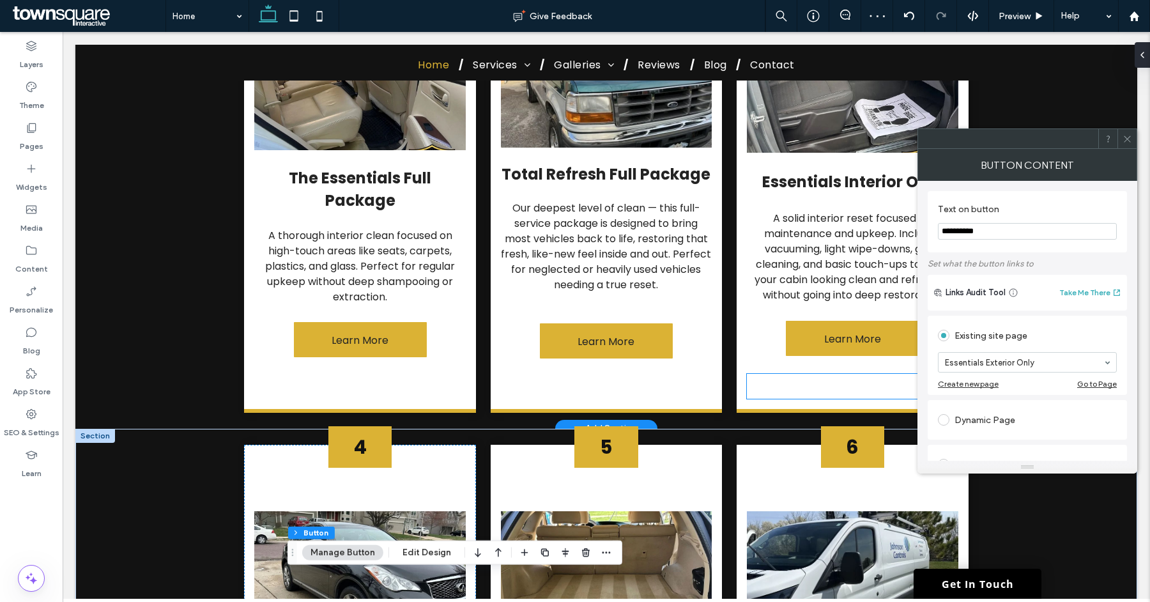
scroll to position [950, 0]
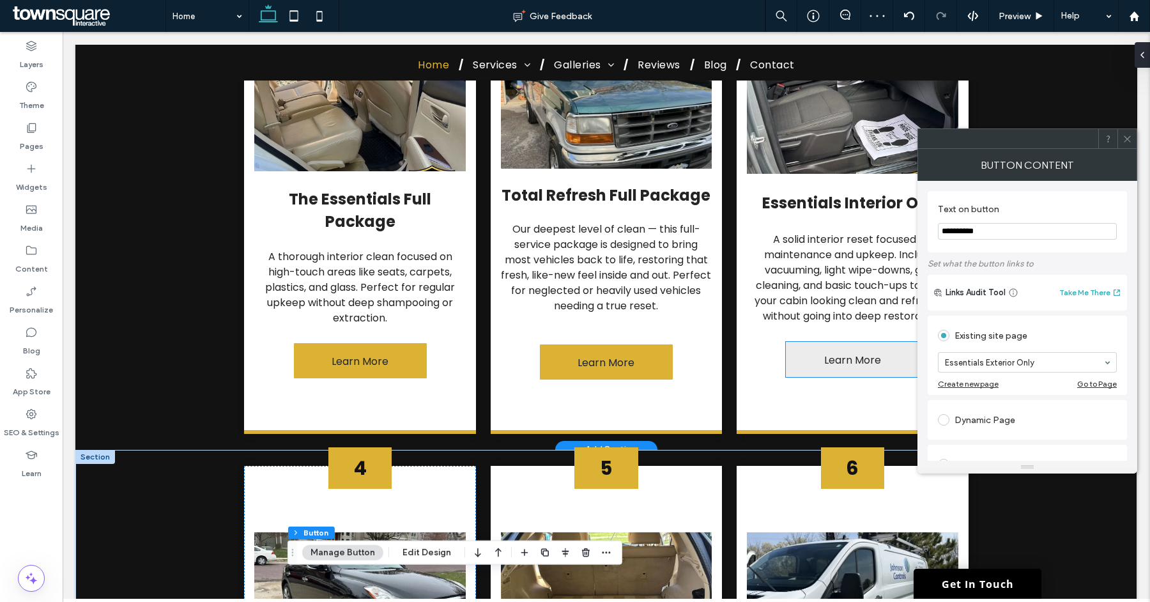
click at [836, 342] on span "Learn More" at bounding box center [853, 360] width 57 height 36
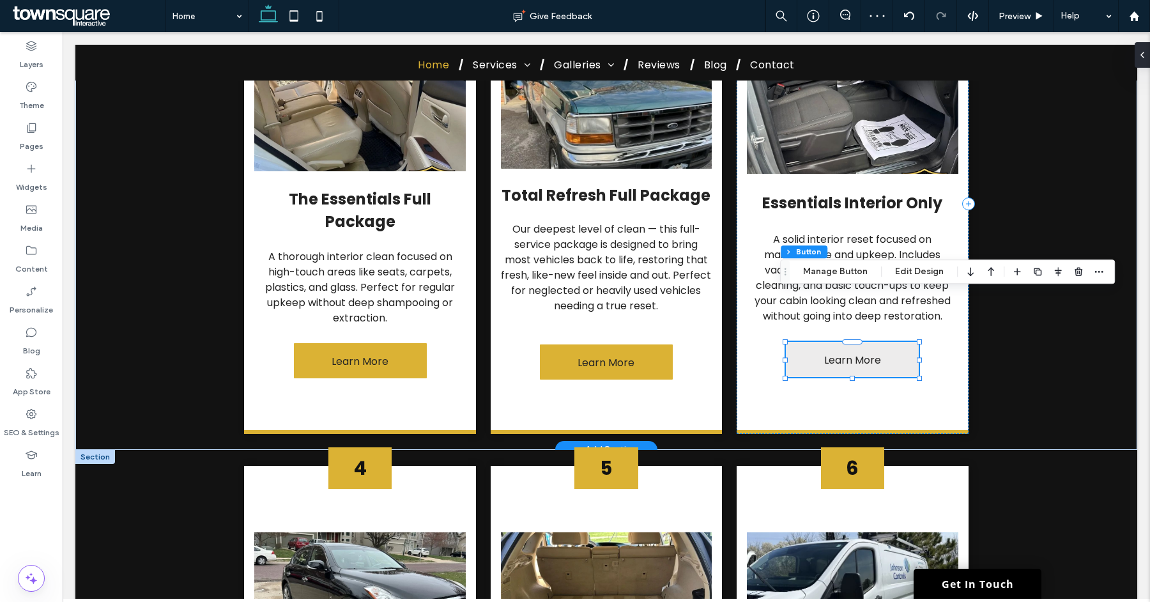
click at [836, 342] on div "Learn More" at bounding box center [852, 359] width 133 height 35
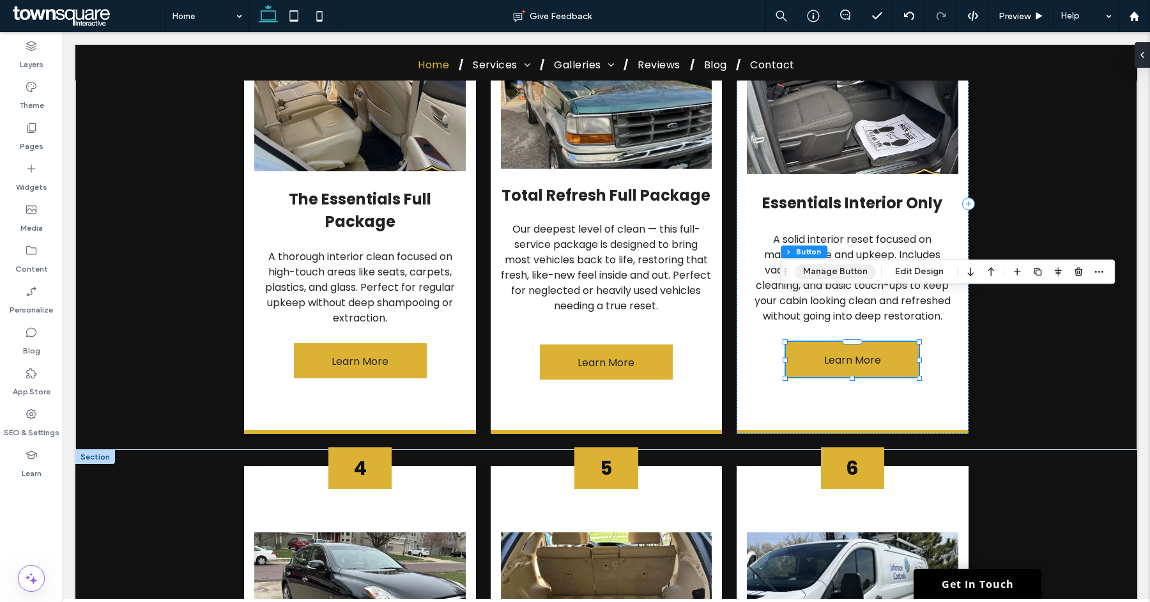
click at [837, 279] on button "Manage Button" at bounding box center [835, 271] width 81 height 15
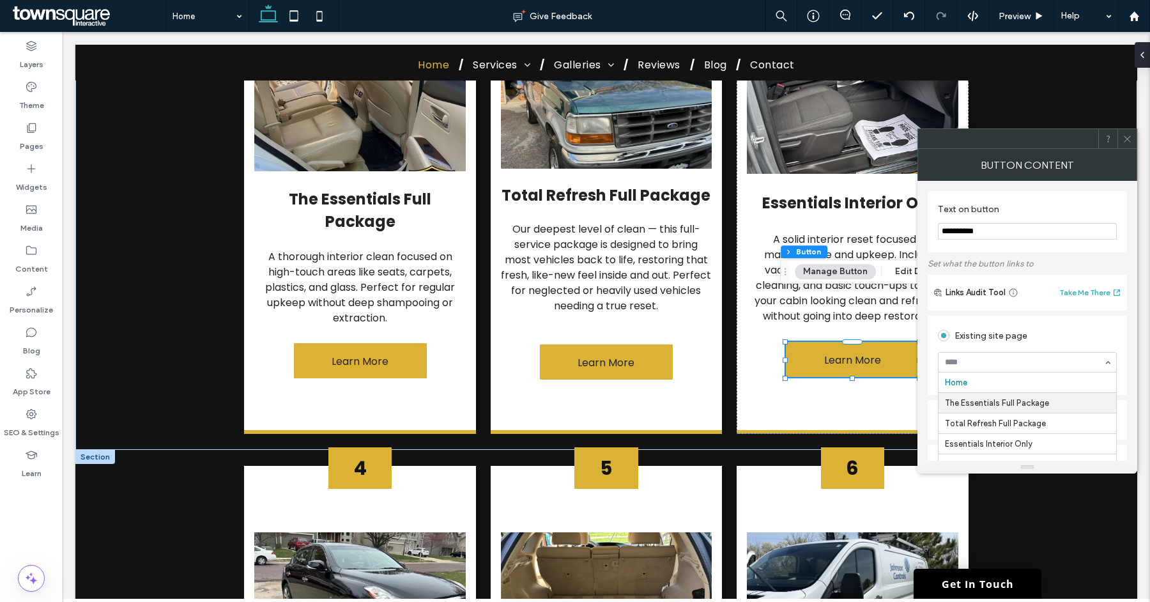
scroll to position [40, 0]
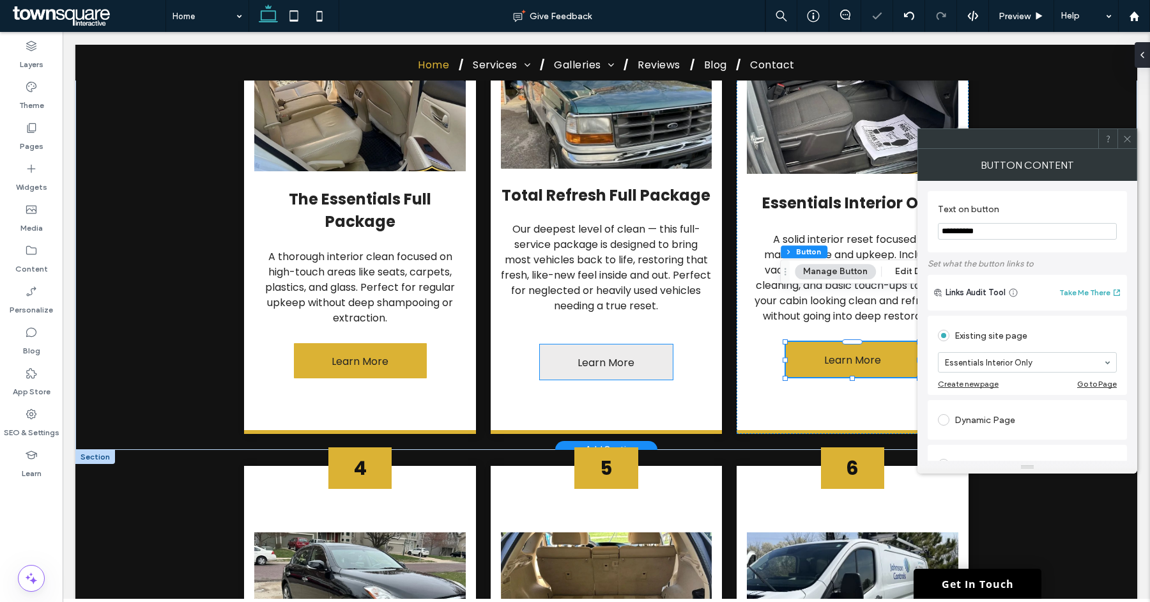
click at [623, 345] on span "Learn More" at bounding box center [606, 363] width 57 height 36
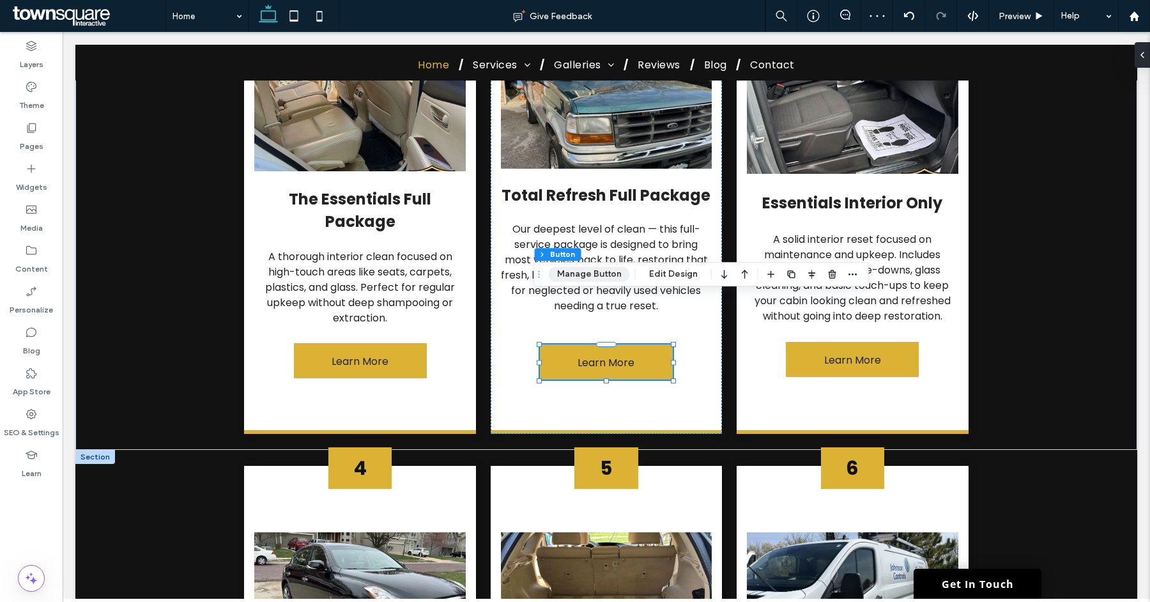
click at [612, 277] on button "Manage Button" at bounding box center [589, 274] width 81 height 15
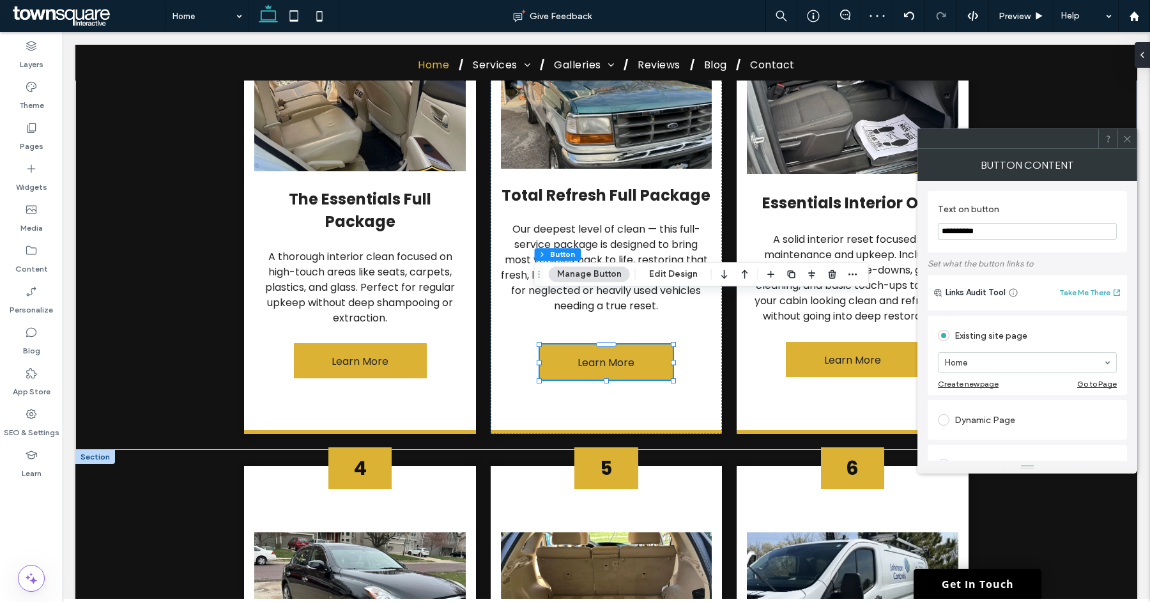
scroll to position [10, 0]
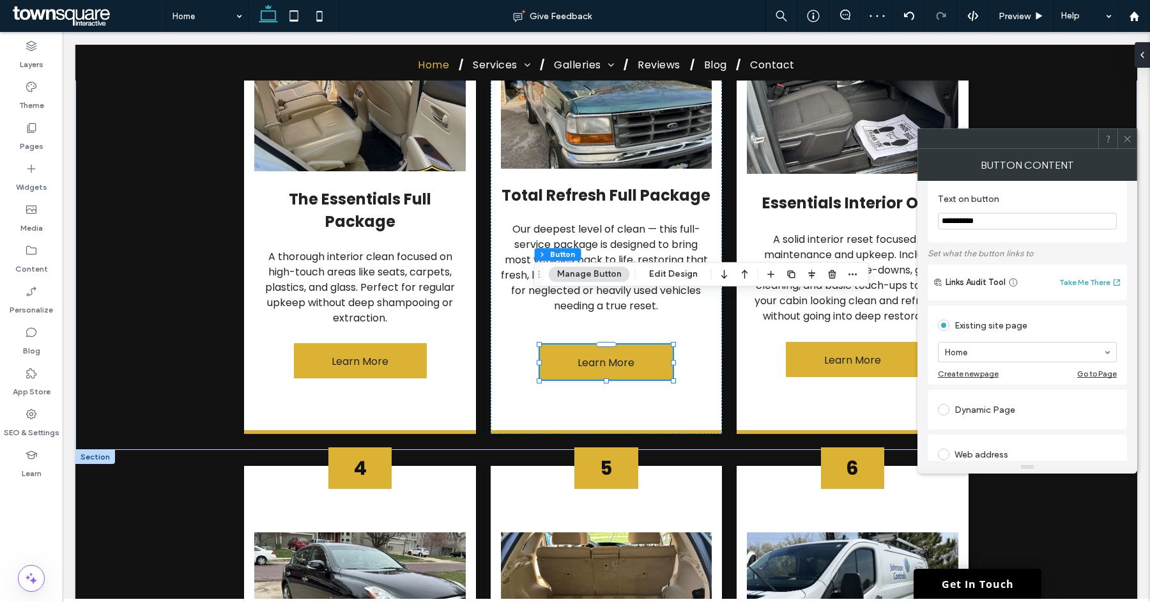
click at [1011, 368] on section "Home" at bounding box center [1027, 352] width 179 height 33
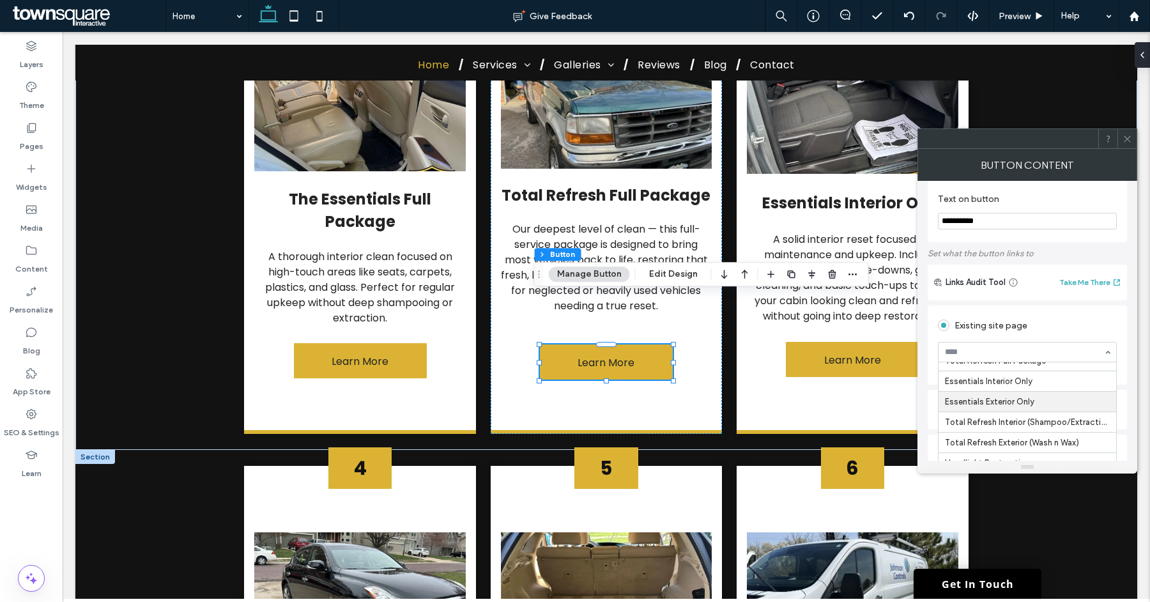
scroll to position [32, 0]
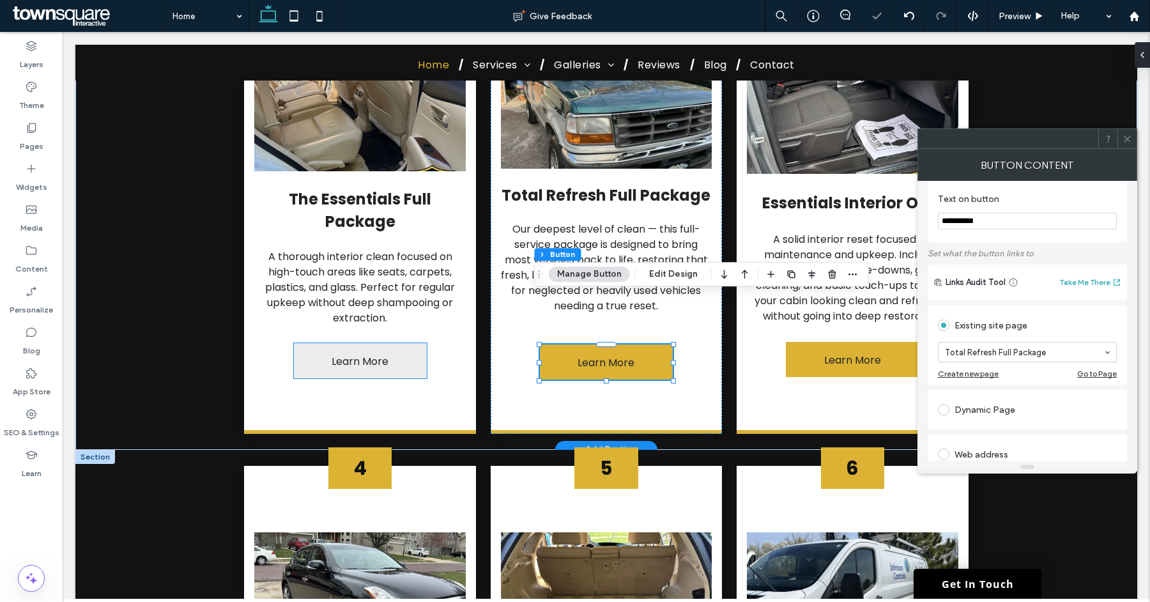
click at [400, 343] on link "Learn More" at bounding box center [360, 360] width 133 height 35
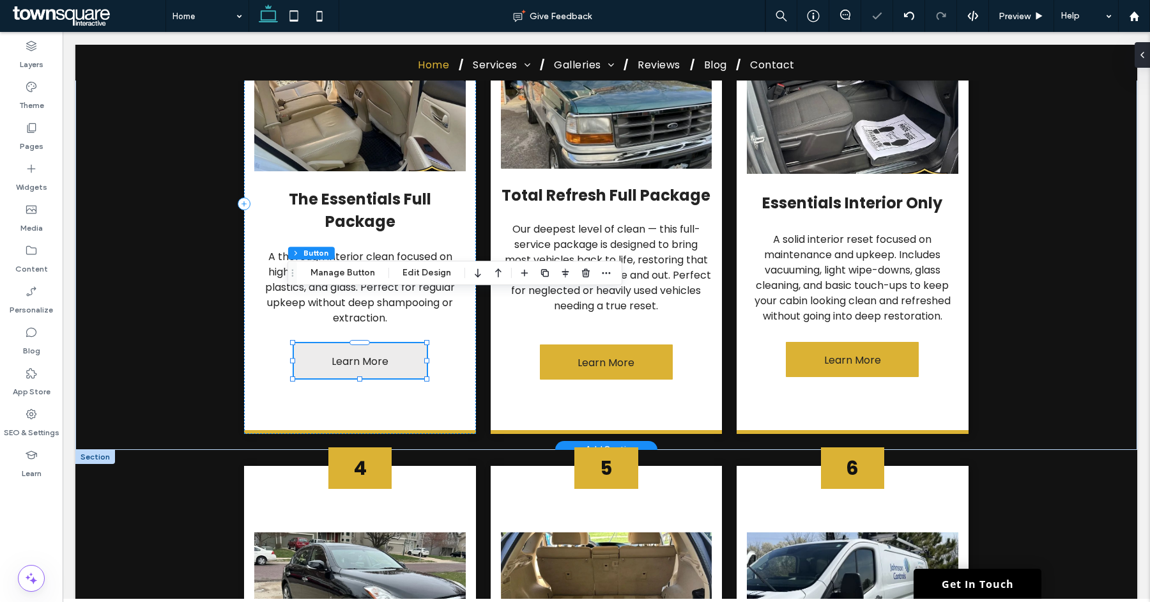
click at [400, 343] on div "Learn More" at bounding box center [360, 360] width 133 height 35
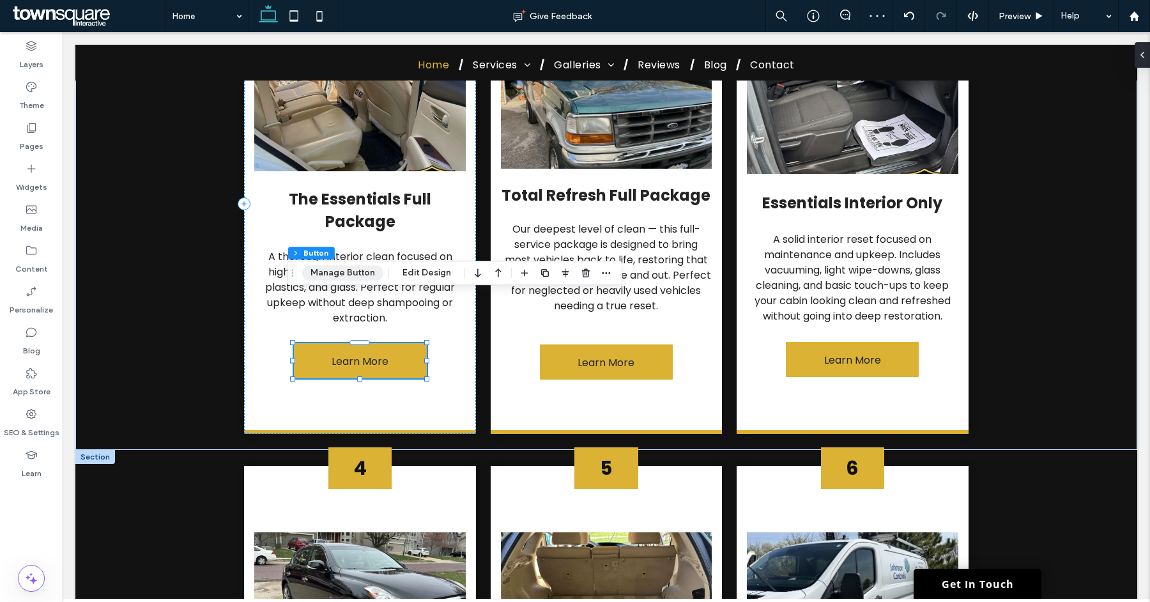
click at [367, 272] on button "Manage Button" at bounding box center [342, 272] width 81 height 15
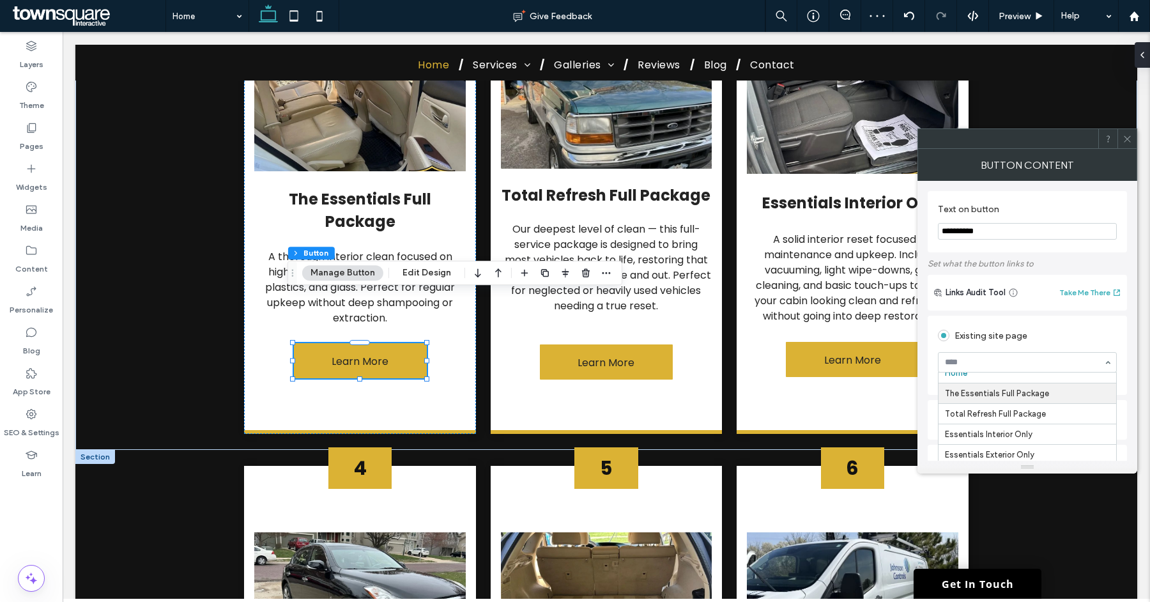
scroll to position [20, 0]
click at [1127, 140] on icon at bounding box center [1128, 139] width 10 height 10
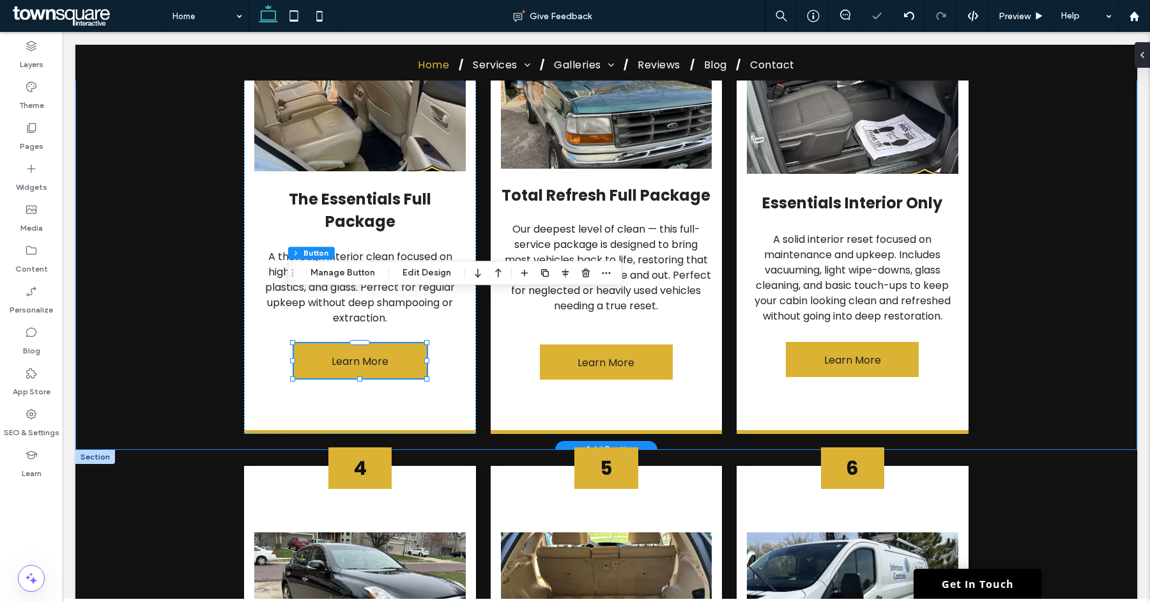
click at [1055, 270] on div "1 The Essentials Full Package A thorough interior clean focused on high-touch a…" at bounding box center [606, 206] width 1062 height 488
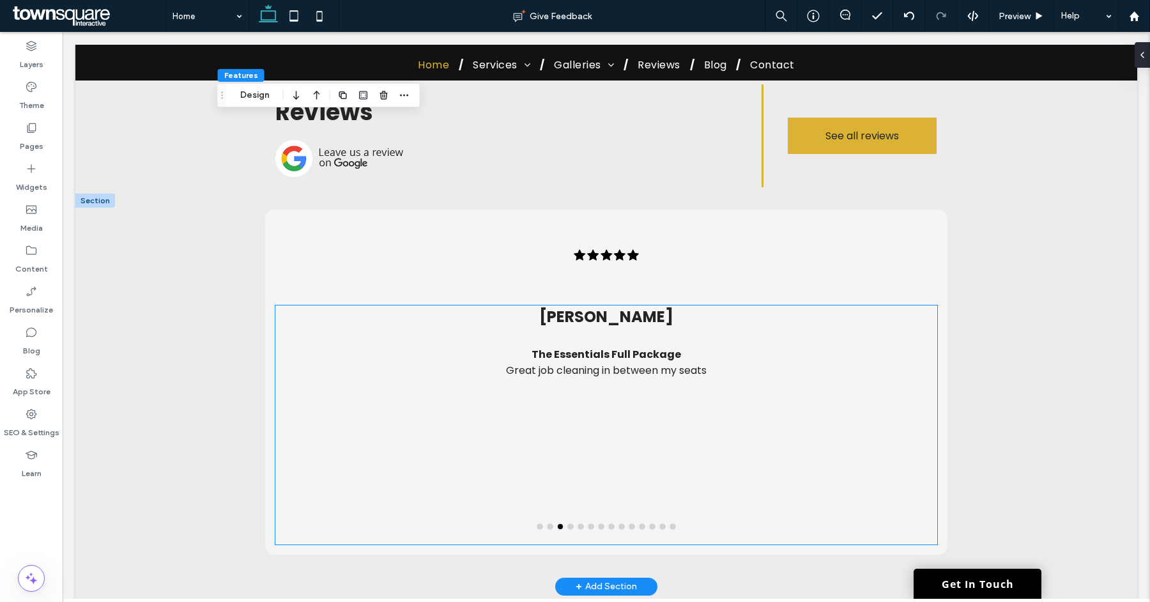
scroll to position [2753, 0]
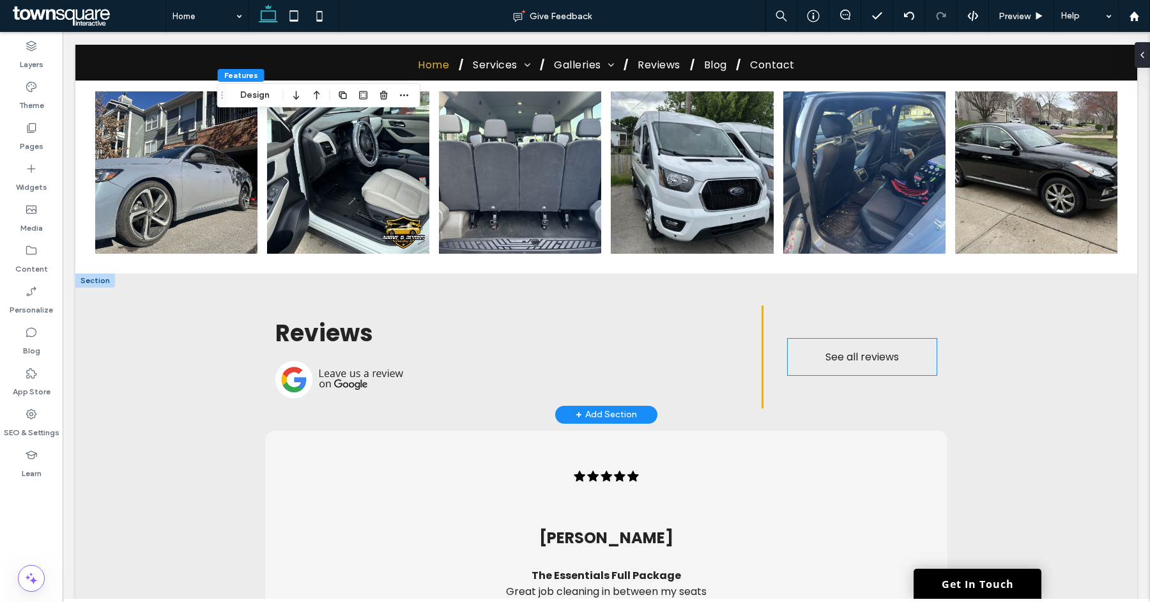
click at [830, 349] on span "See all reviews" at bounding box center [863, 357] width 74 height 16
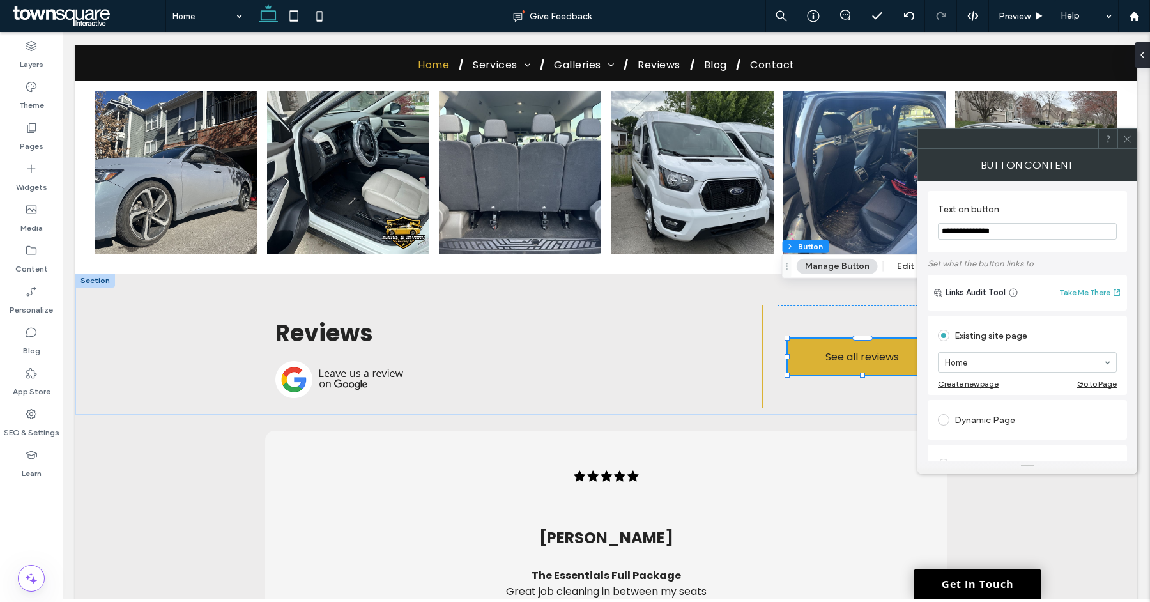
click at [1033, 378] on section "Home" at bounding box center [1027, 362] width 179 height 33
click at [1131, 139] on icon at bounding box center [1128, 139] width 10 height 10
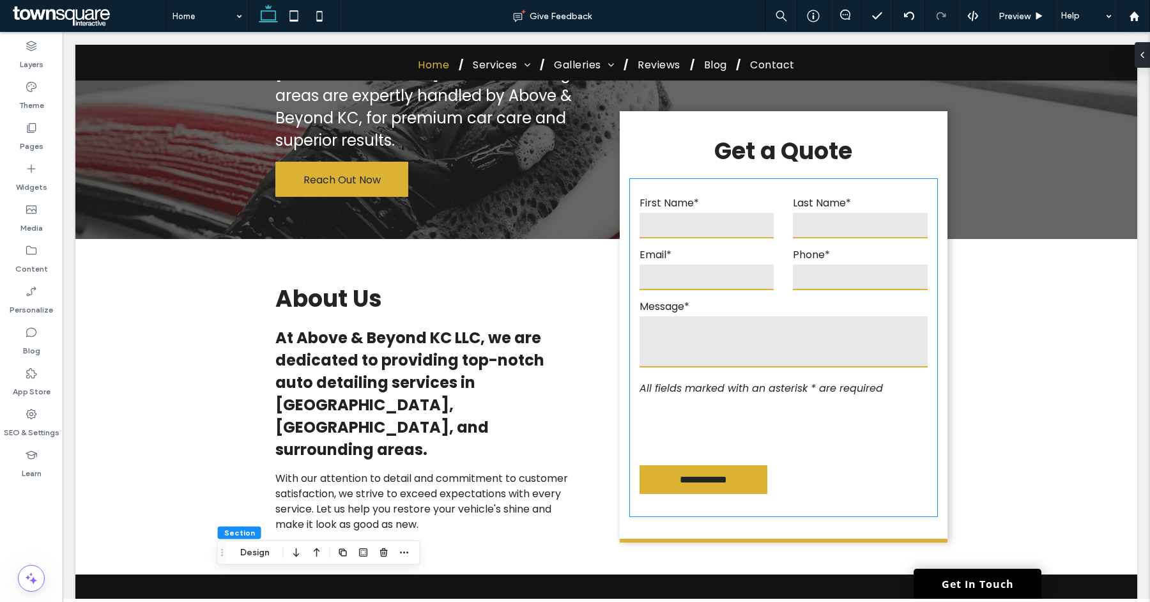
scroll to position [0, 0]
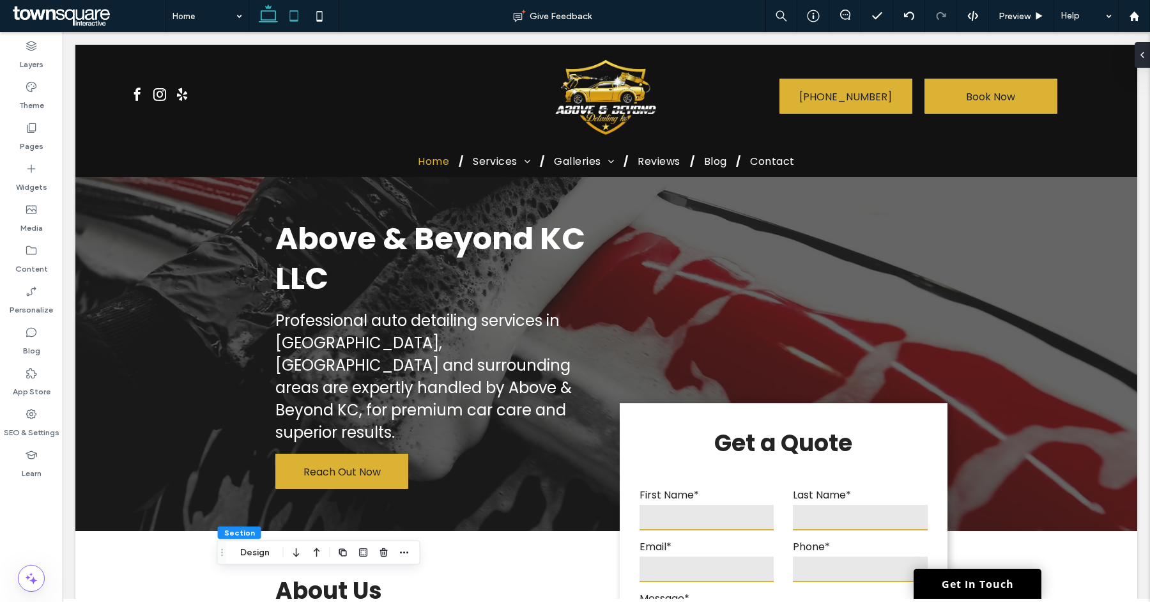
click at [288, 23] on icon at bounding box center [294, 16] width 26 height 26
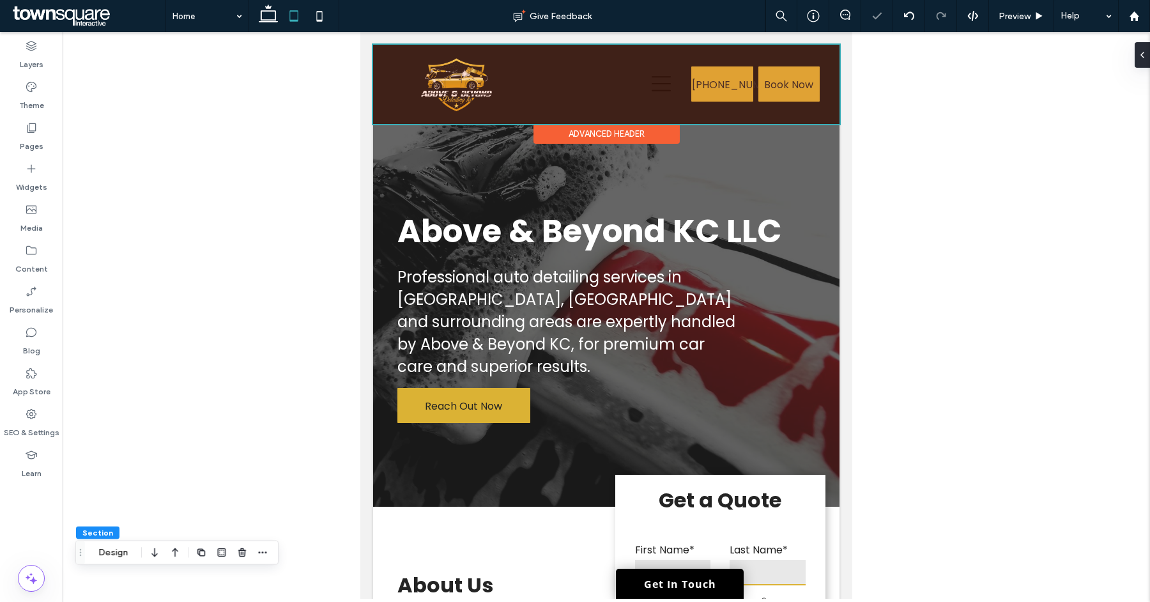
click at [723, 84] on div at bounding box center [606, 84] width 467 height 79
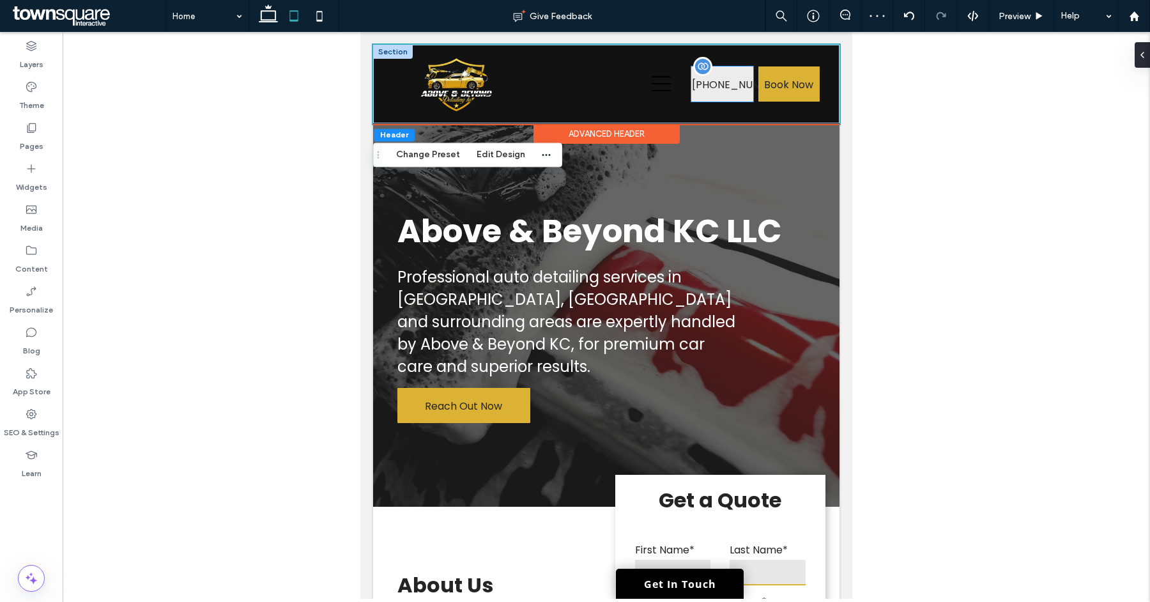
click at [692, 90] on span "[PHONE_NUMBER]" at bounding box center [722, 84] width 61 height 36
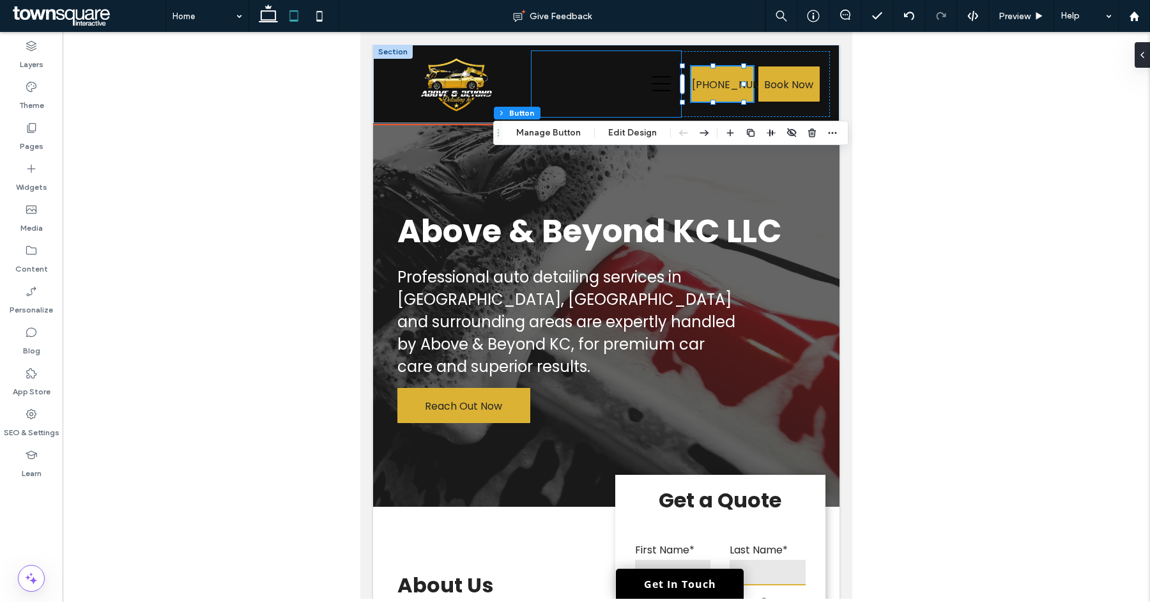
click at [672, 97] on div at bounding box center [607, 84] width 150 height 66
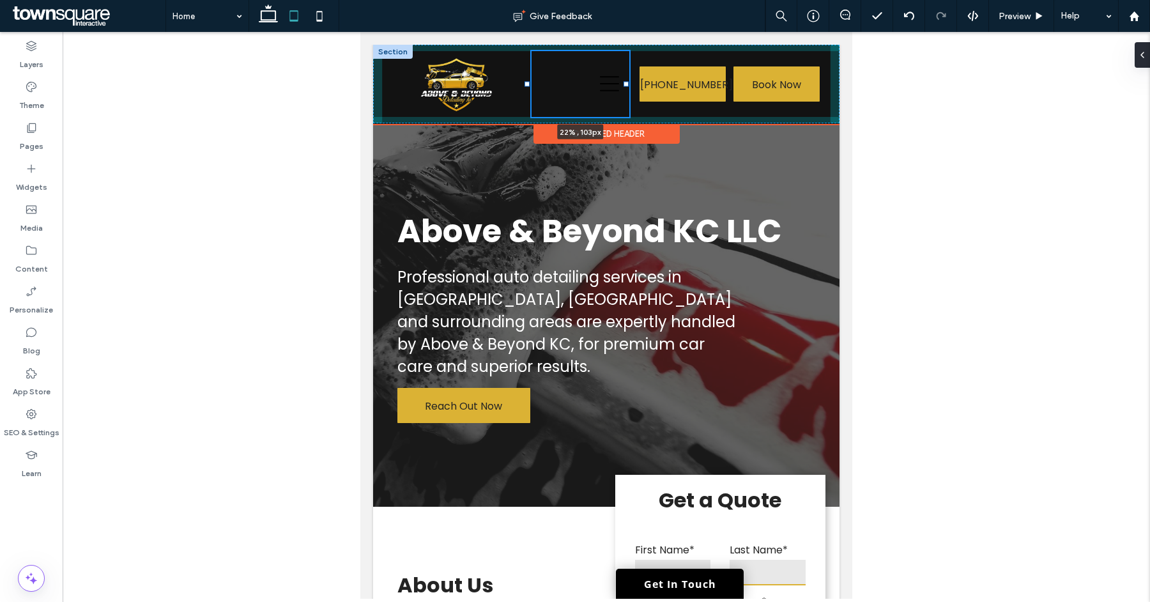
drag, startPoint x: 673, startPoint y: 85, endPoint x: 625, endPoint y: 88, distance: 48.0
click at [529, 52] on div at bounding box center [528, 51] width 1 height 1
type input "**"
type input "*****"
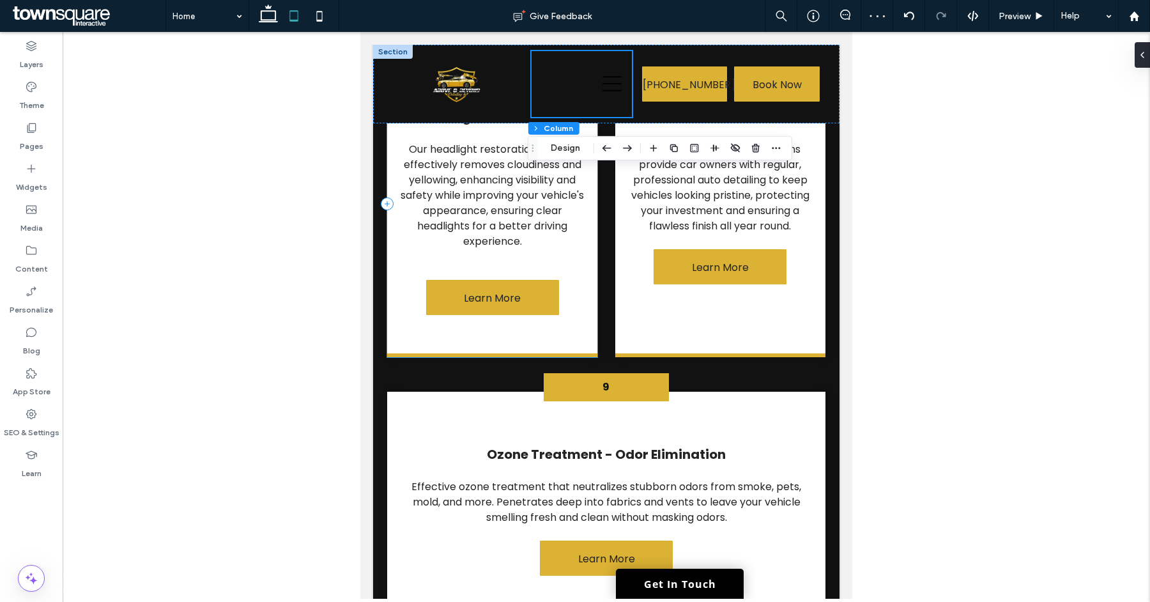
scroll to position [2966, 0]
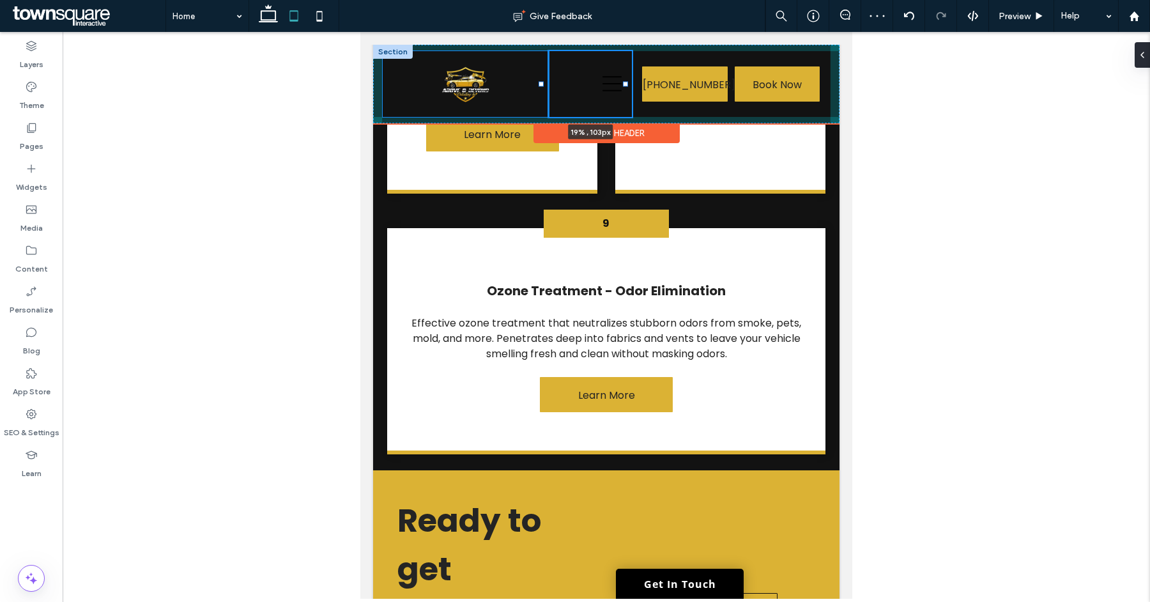
drag, startPoint x: 529, startPoint y: 84, endPoint x: 543, endPoint y: 88, distance: 14.8
click at [543, 88] on div "19% , 103px (913) 401-5748 (913) 401-5748 Book Now" at bounding box center [606, 84] width 467 height 79
type input "**"
type input "*****"
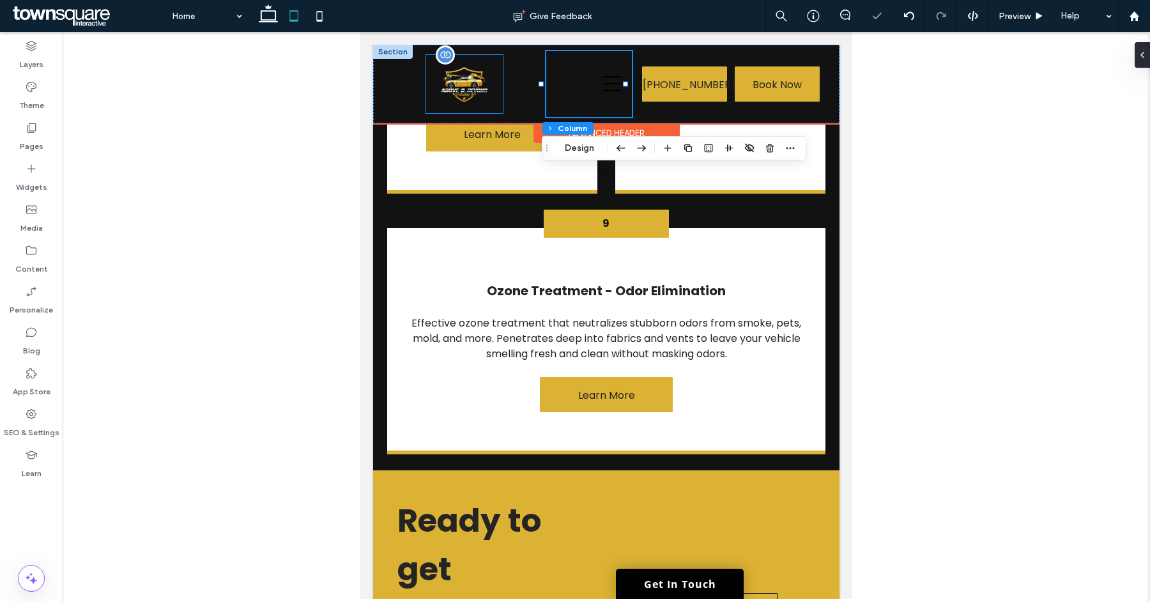
click at [475, 89] on img at bounding box center [464, 84] width 50 height 38
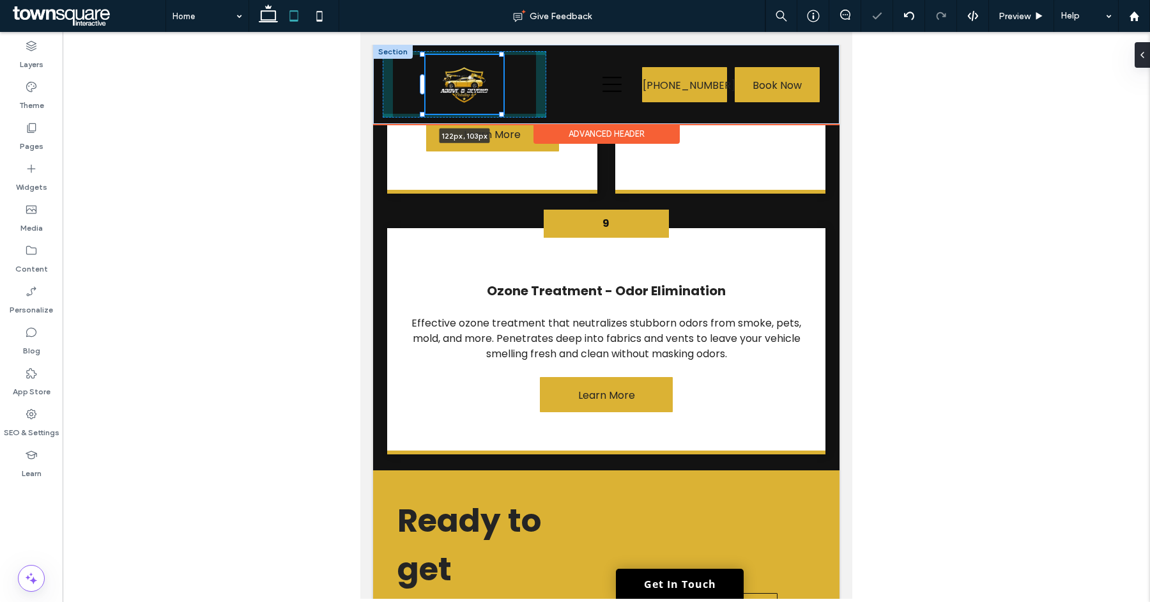
click at [505, 112] on div "122px , 103px (913) 401-5748 (913) 401-5748 Book Now" at bounding box center [606, 84] width 467 height 79
type input "***"
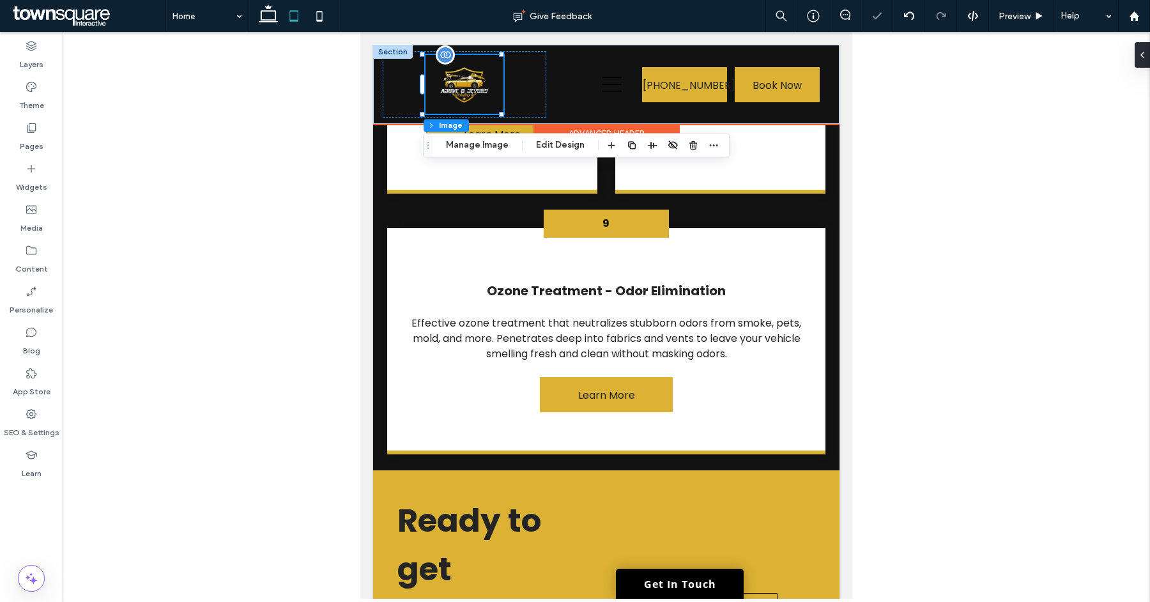
click at [485, 100] on img at bounding box center [465, 84] width 52 height 39
click at [541, 143] on button "Edit Design" at bounding box center [560, 144] width 65 height 15
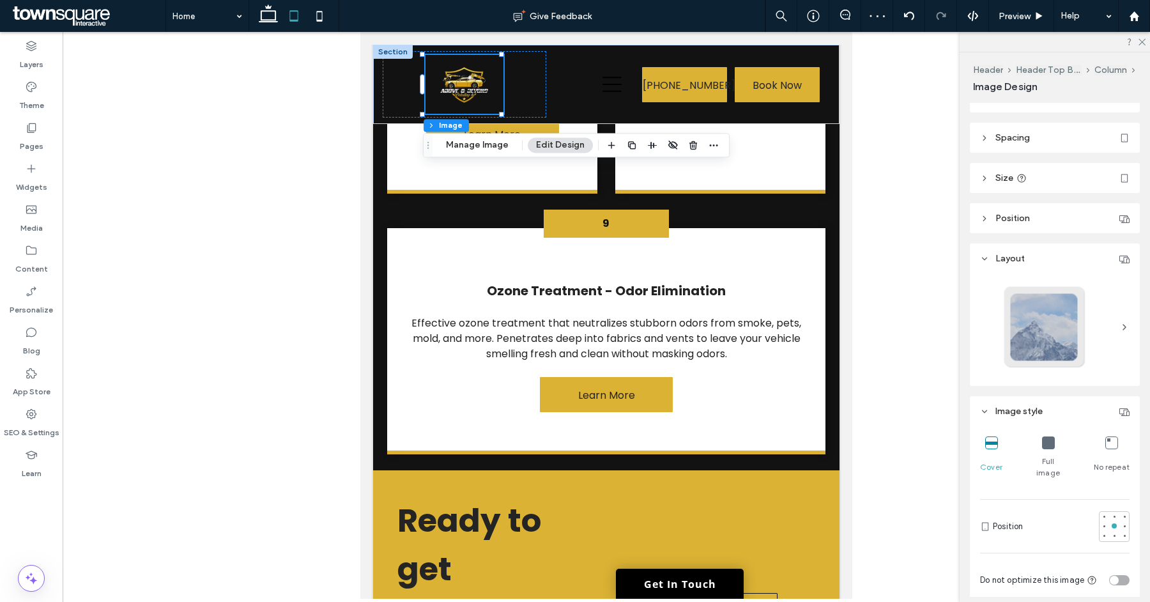
scroll to position [31, 0]
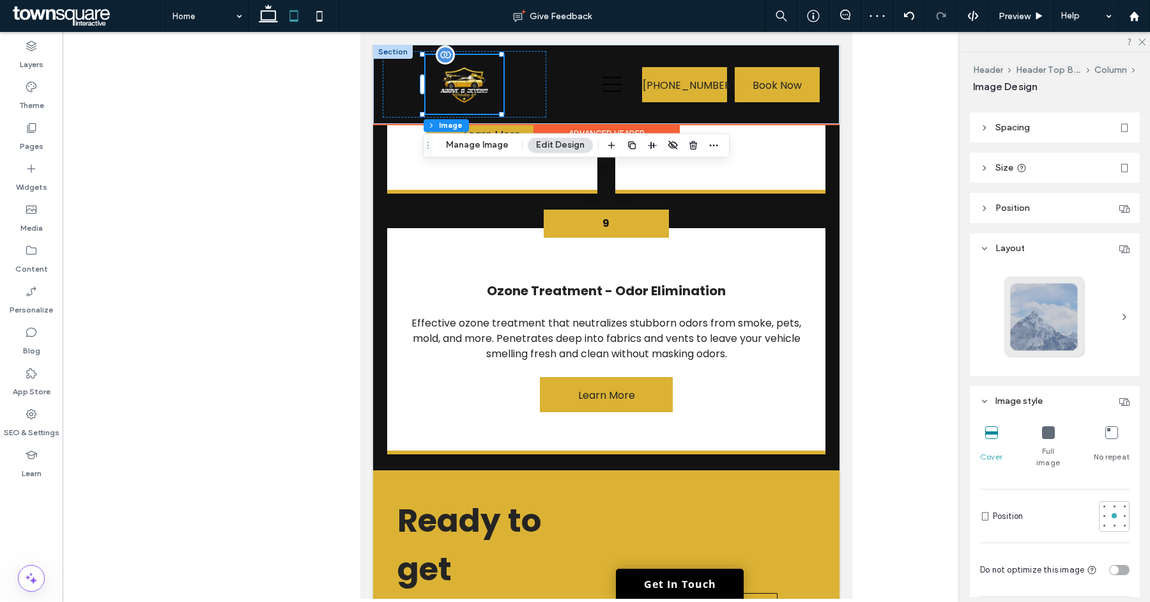
click at [475, 87] on img at bounding box center [465, 84] width 52 height 39
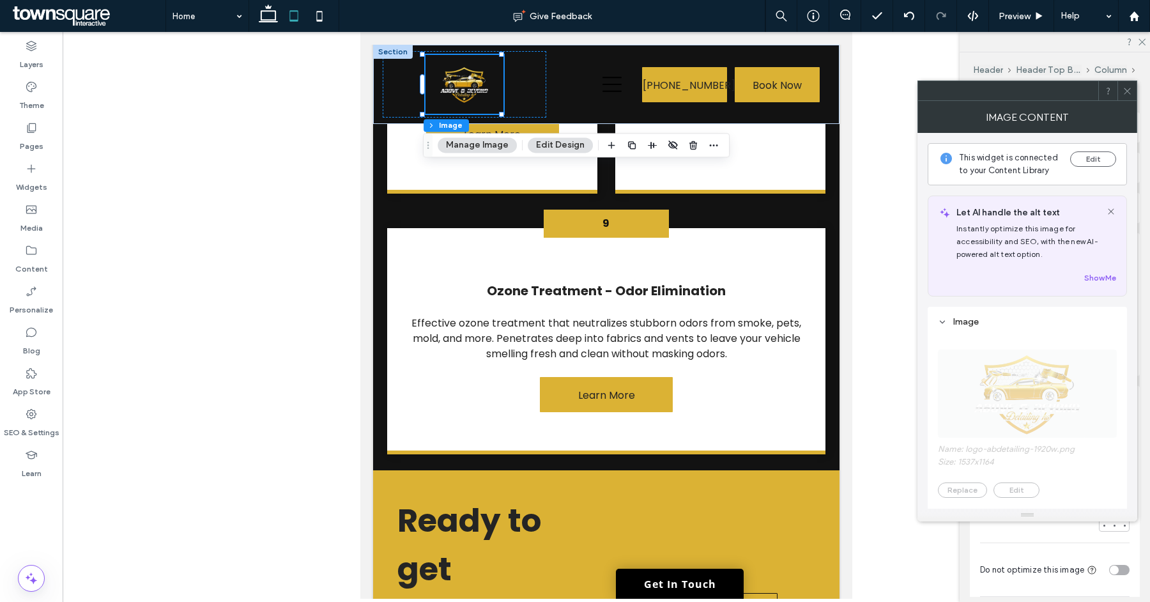
click at [1126, 89] on icon at bounding box center [1128, 91] width 10 height 10
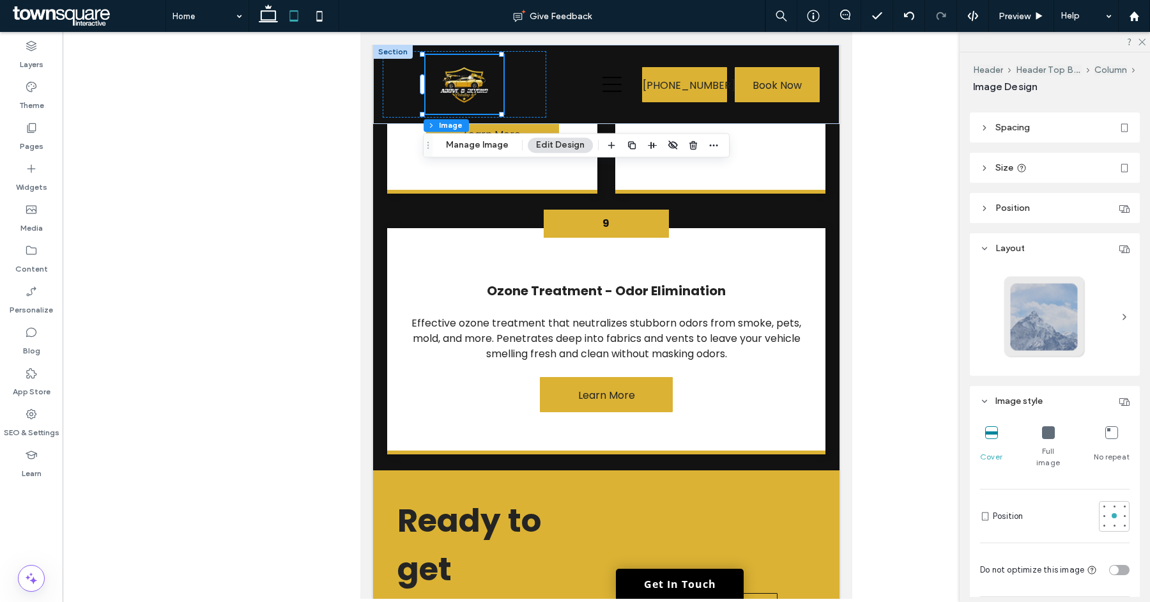
click at [1147, 40] on div at bounding box center [1055, 42] width 190 height 20
click at [1142, 40] on icon at bounding box center [1142, 41] width 8 height 8
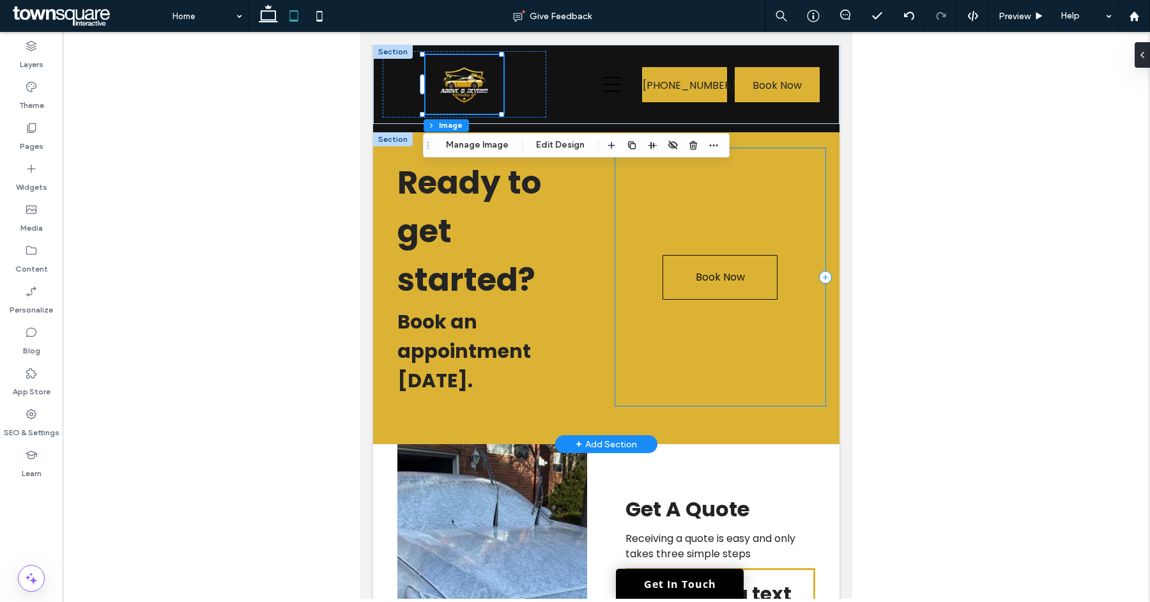
scroll to position [3333, 0]
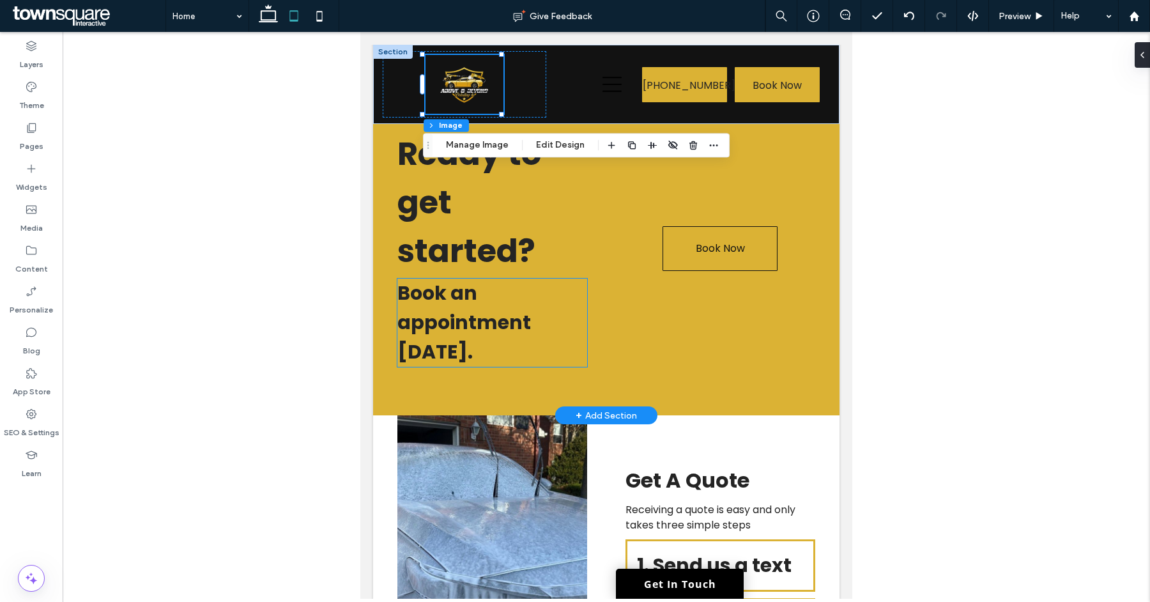
click at [543, 320] on h6 "Book an appointment [DATE]." at bounding box center [493, 323] width 190 height 88
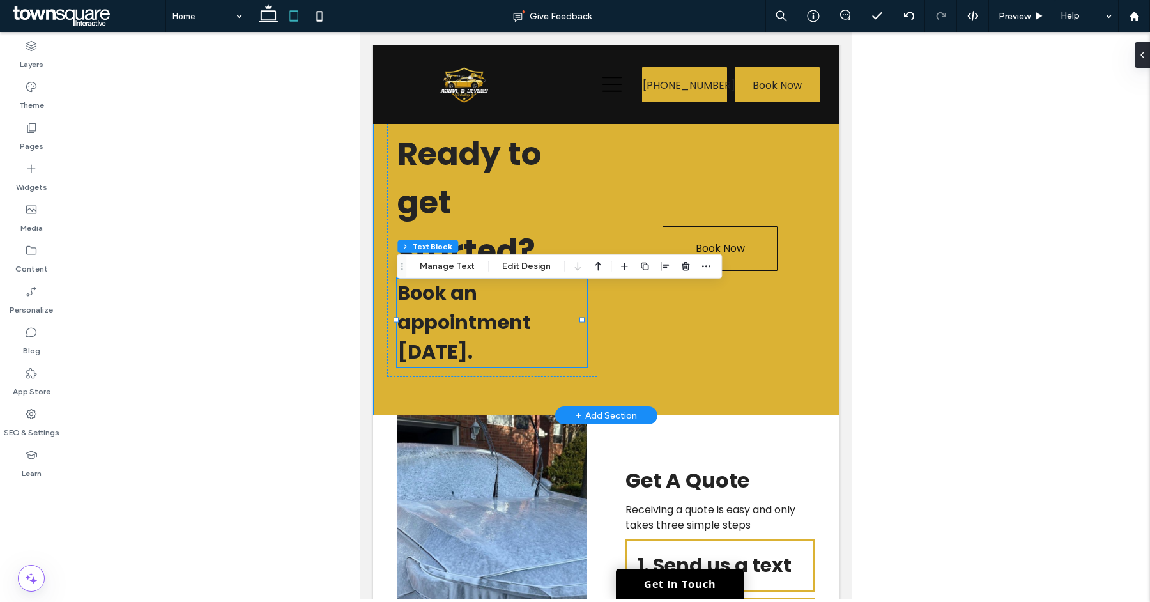
click at [592, 336] on div "Ready to get started? ﻿ Book an appointment today. Book Now" at bounding box center [606, 260] width 467 height 312
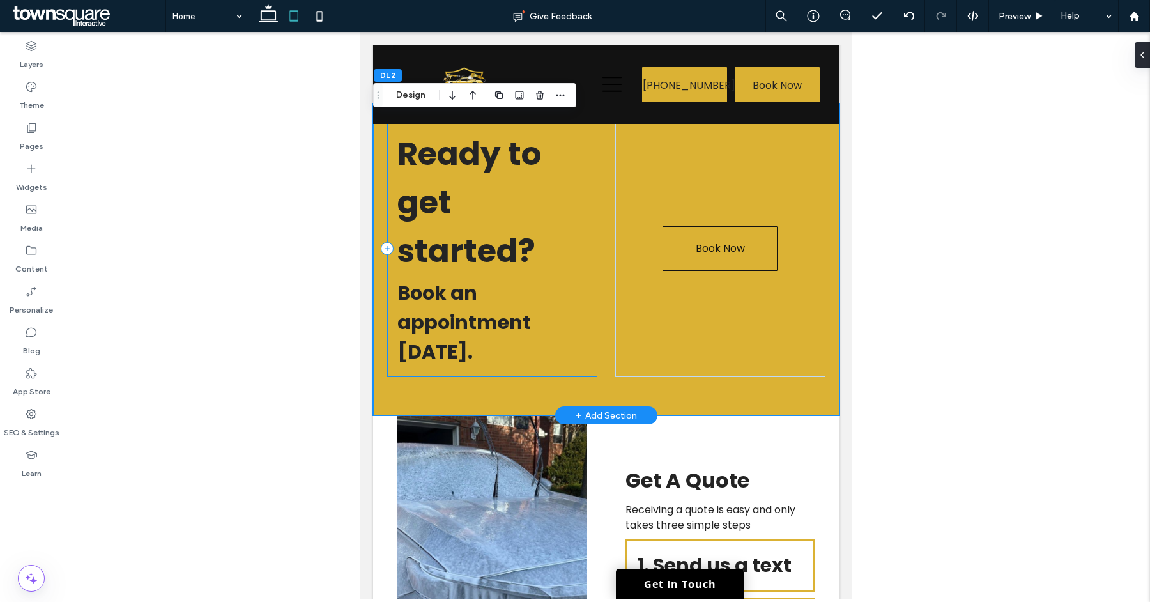
click at [587, 283] on div "Ready to get started? ﻿ Book an appointment today." at bounding box center [492, 249] width 210 height 258
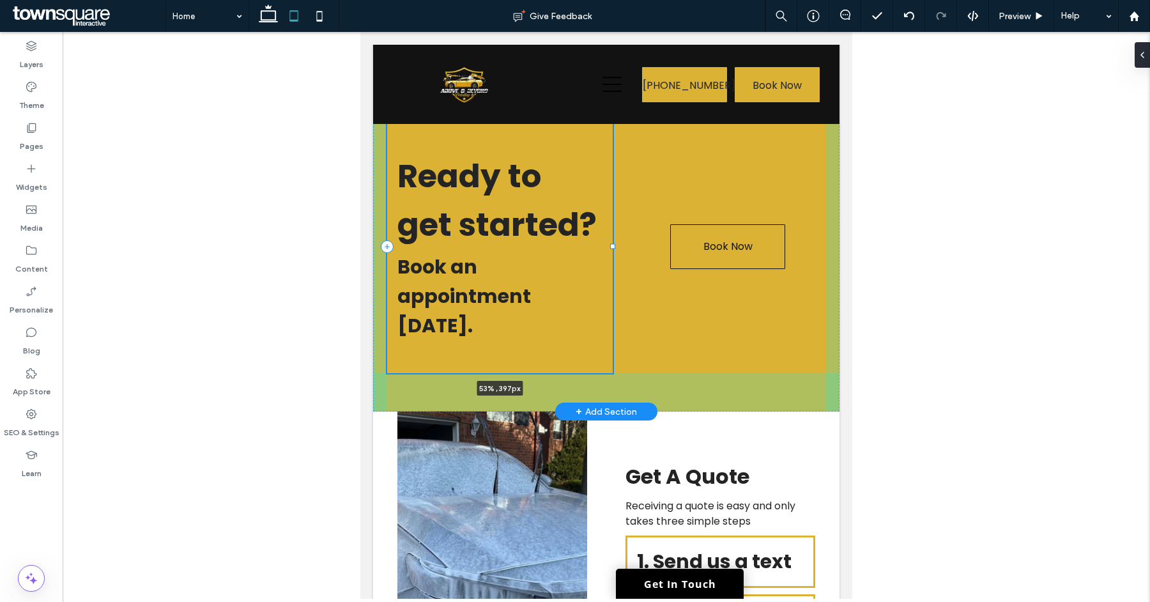
drag, startPoint x: 591, startPoint y: 258, endPoint x: 611, endPoint y: 259, distance: 20.5
click at [611, 249] on div at bounding box center [612, 246] width 5 height 5
type input "**"
type input "*****"
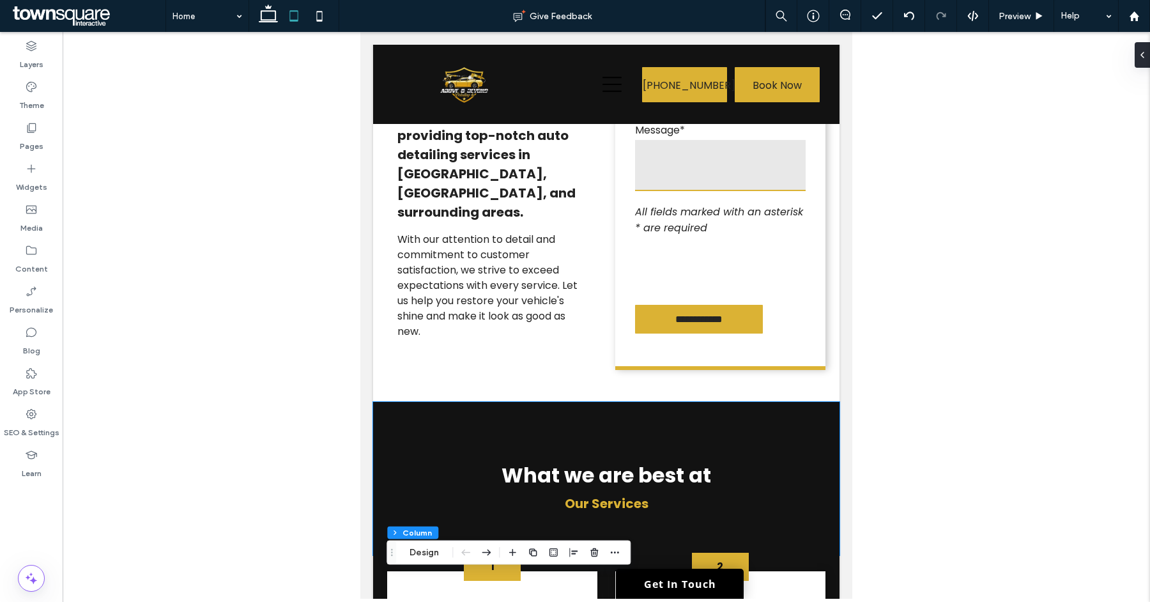
scroll to position [0, 0]
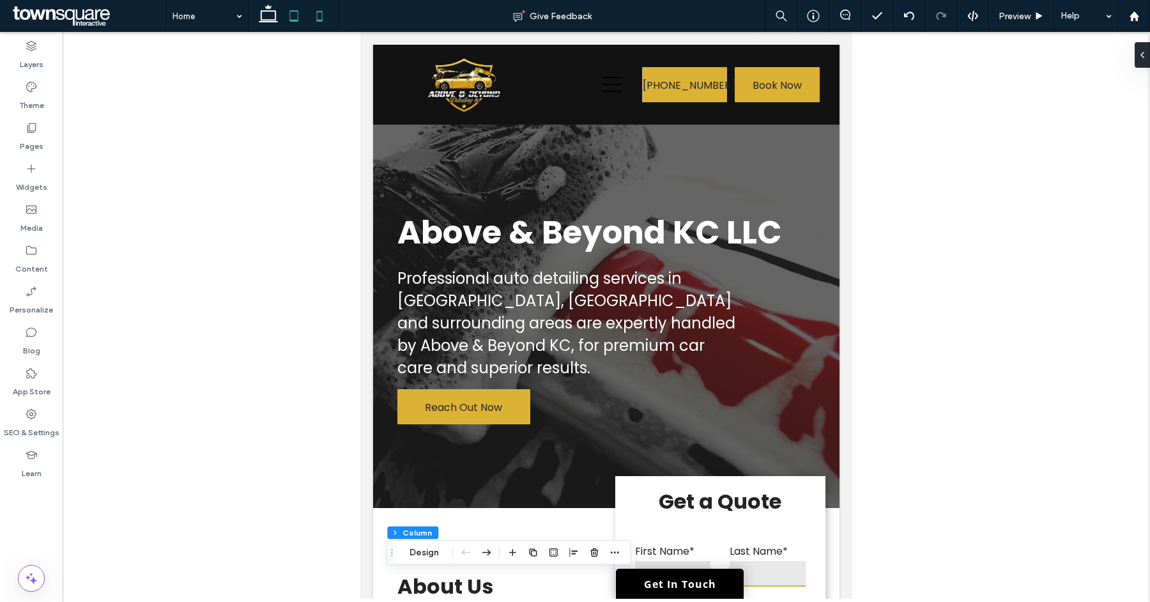
click at [325, 17] on icon at bounding box center [320, 16] width 26 height 26
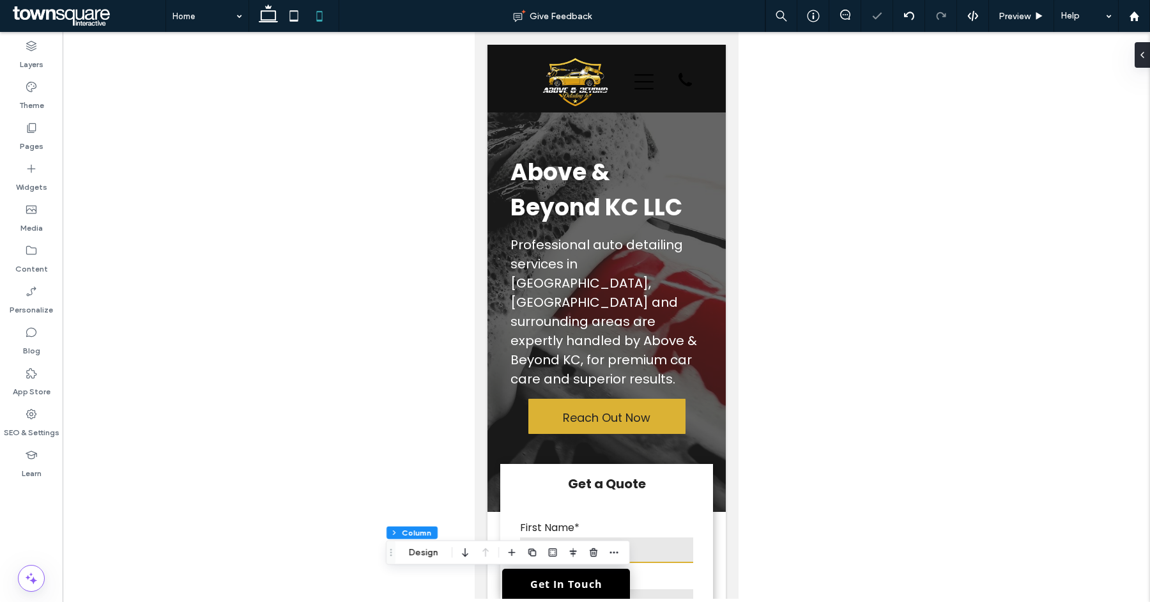
type input "**"
type input "****"
type input "**"
click at [300, 22] on icon at bounding box center [294, 16] width 26 height 26
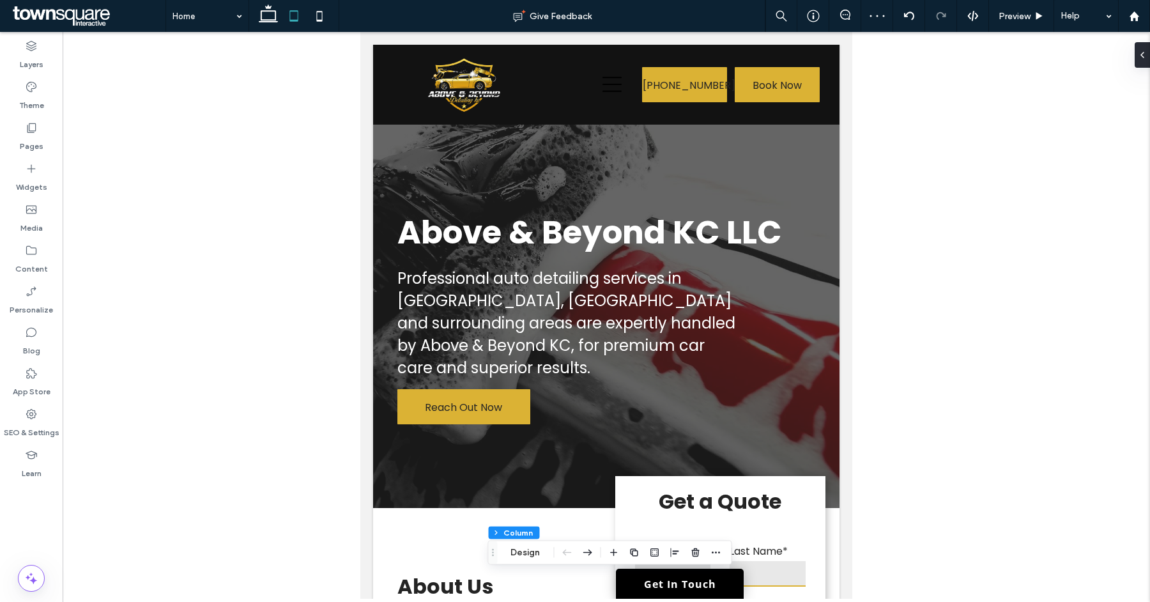
type input "*"
type input "***"
type input "**"
type input "*****"
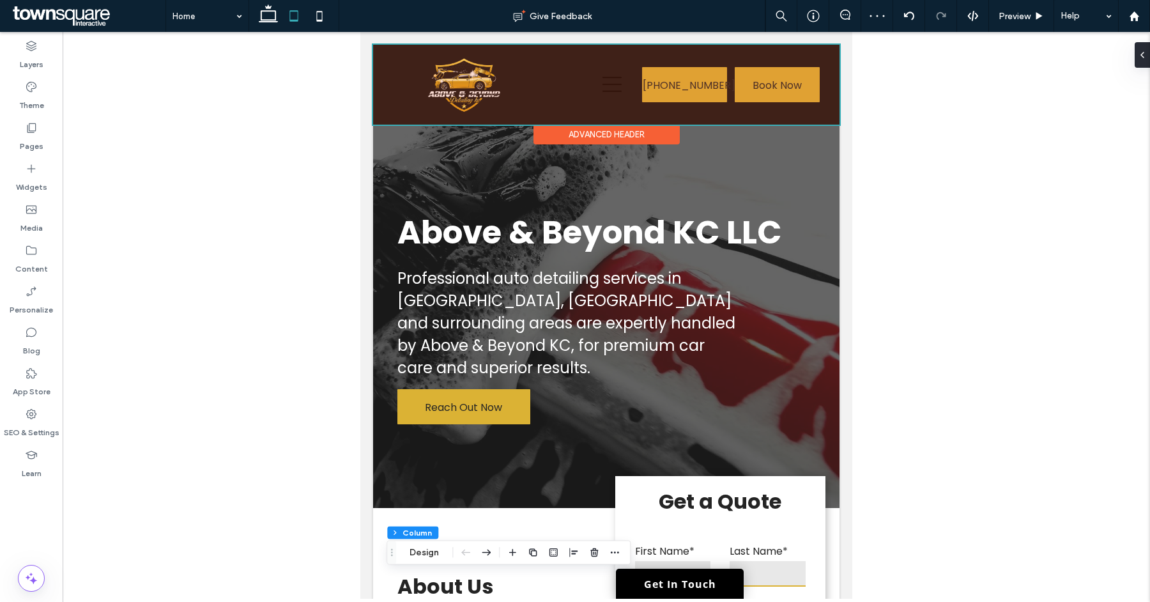
click at [593, 91] on div at bounding box center [606, 85] width 467 height 80
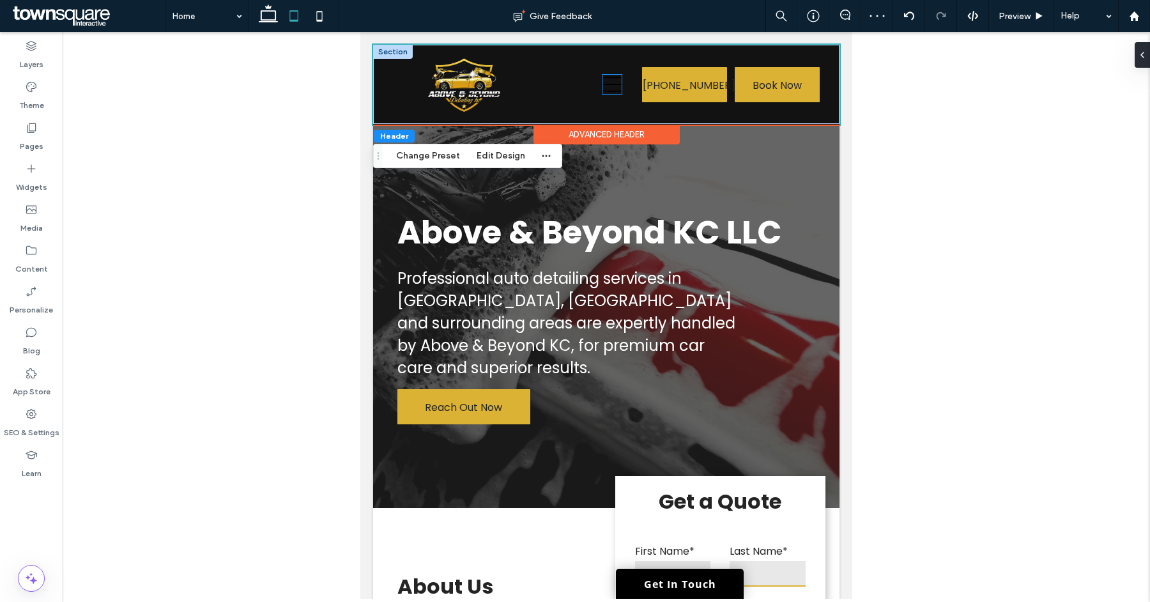
click at [603, 86] on icon at bounding box center [612, 84] width 19 height 19
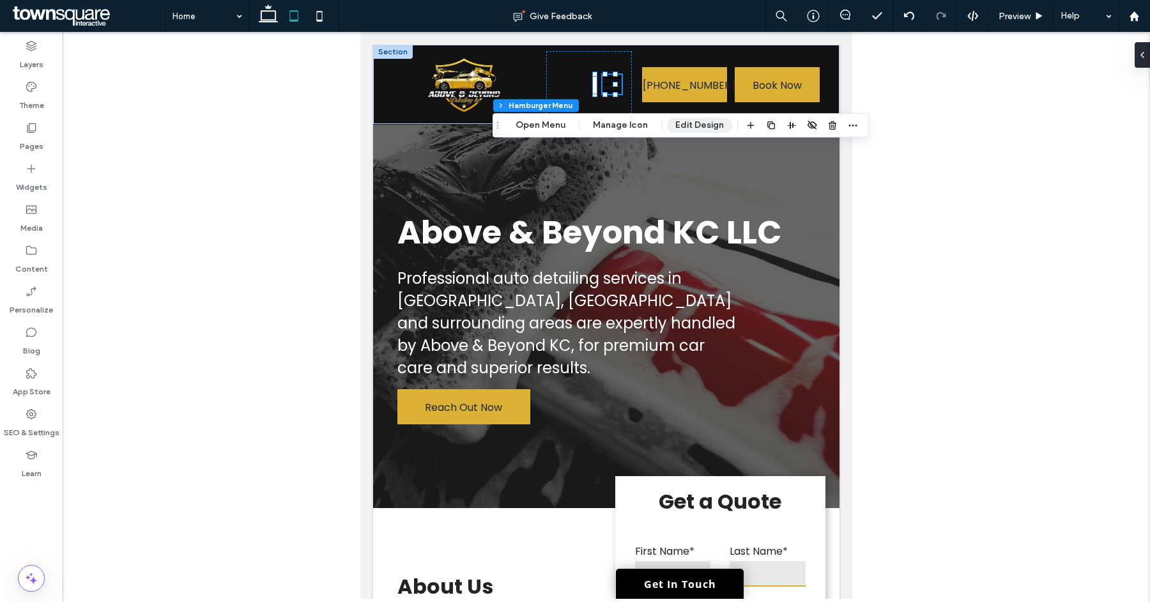
click at [672, 121] on button "Edit Design" at bounding box center [699, 125] width 65 height 15
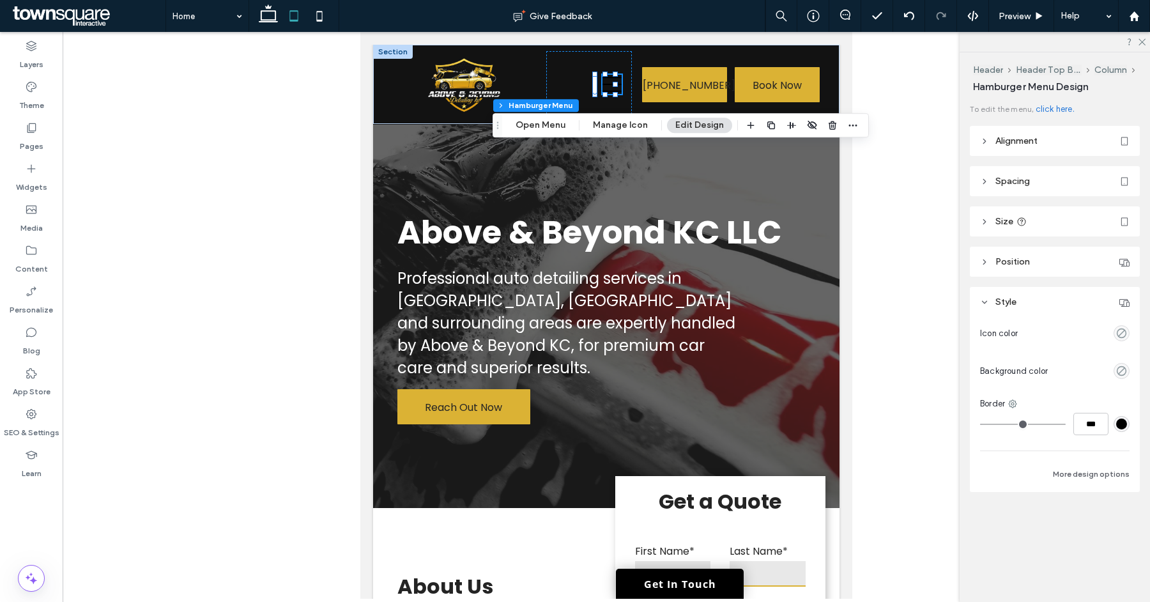
click at [1120, 329] on div "empty color" at bounding box center [1122, 333] width 16 height 16
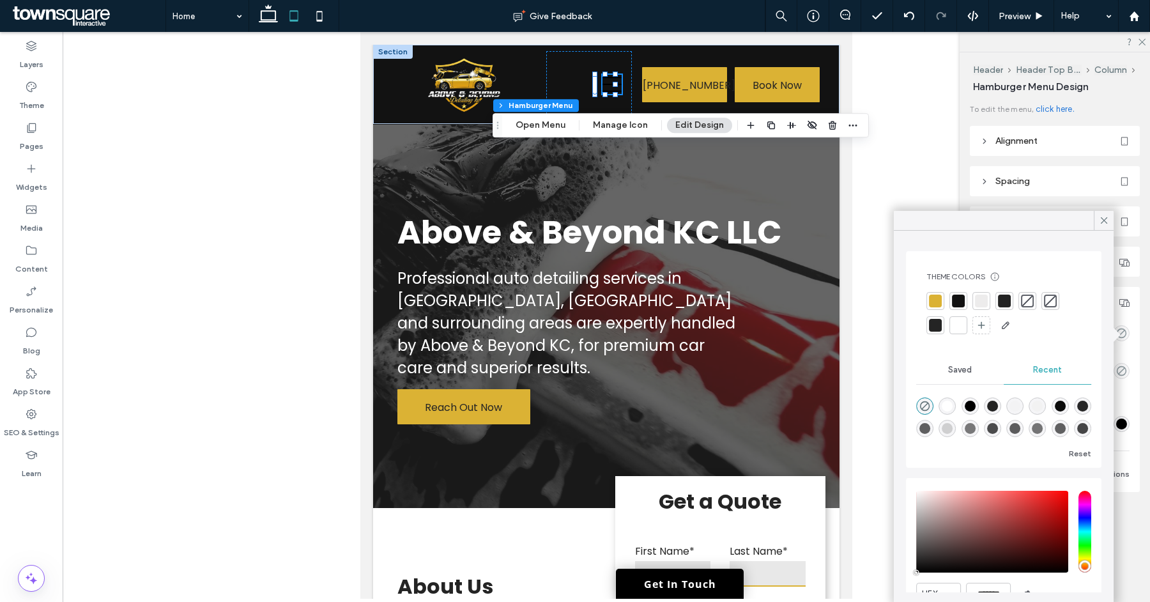
click at [955, 322] on div at bounding box center [958, 325] width 13 height 13
click at [1101, 221] on icon at bounding box center [1105, 221] width 12 height 12
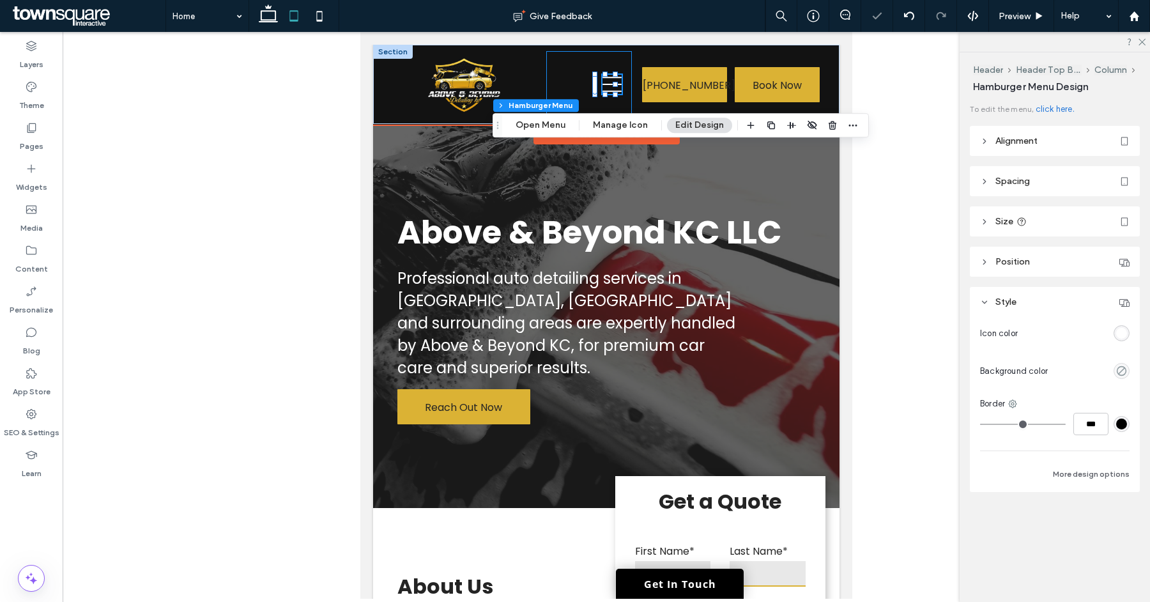
click at [563, 81] on div at bounding box center [589, 84] width 86 height 66
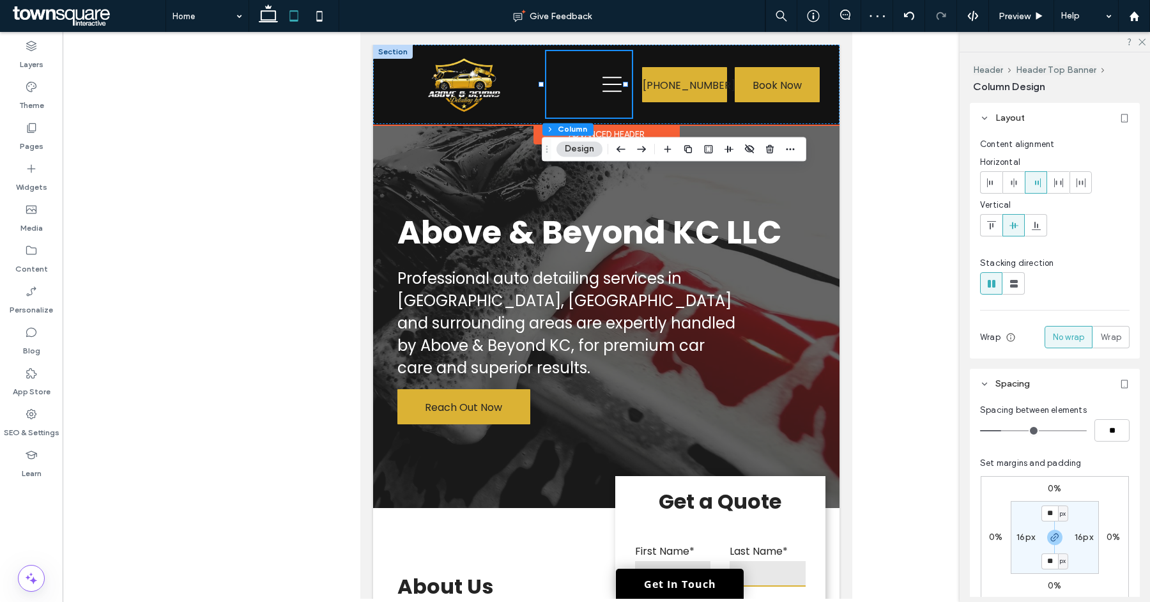
click at [558, 87] on div at bounding box center [589, 84] width 86 height 66
click at [527, 93] on div at bounding box center [465, 84] width 164 height 66
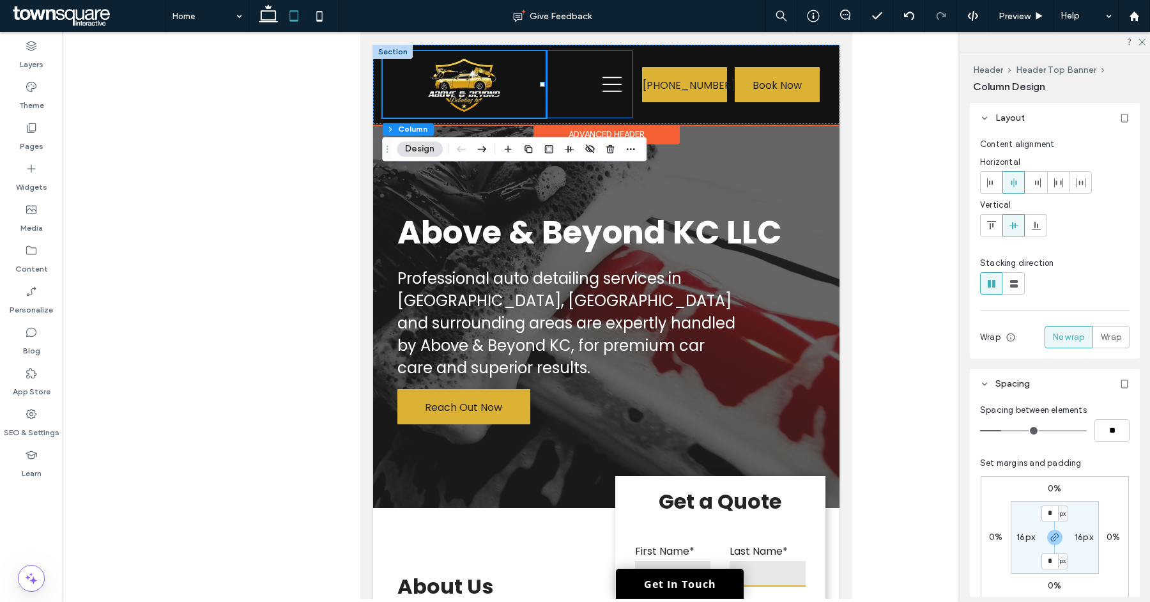
click at [587, 94] on div at bounding box center [589, 84] width 86 height 66
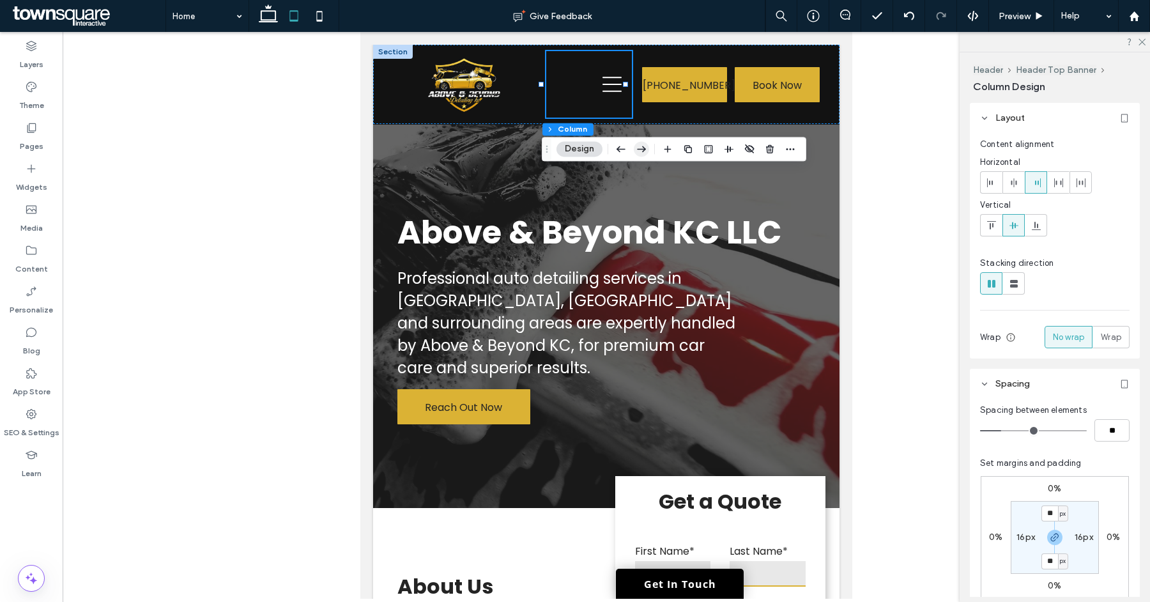
click at [645, 148] on icon "button" at bounding box center [641, 148] width 15 height 23
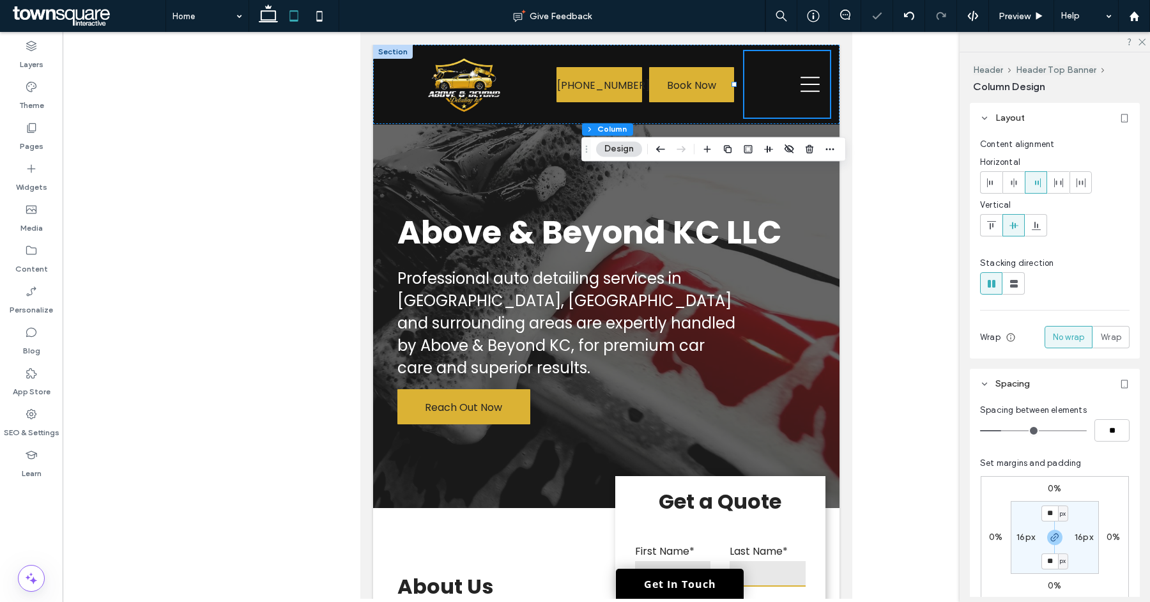
click at [860, 128] on div at bounding box center [607, 315] width 1088 height 567
click at [323, 18] on icon at bounding box center [320, 16] width 26 height 26
type input "**"
type input "***"
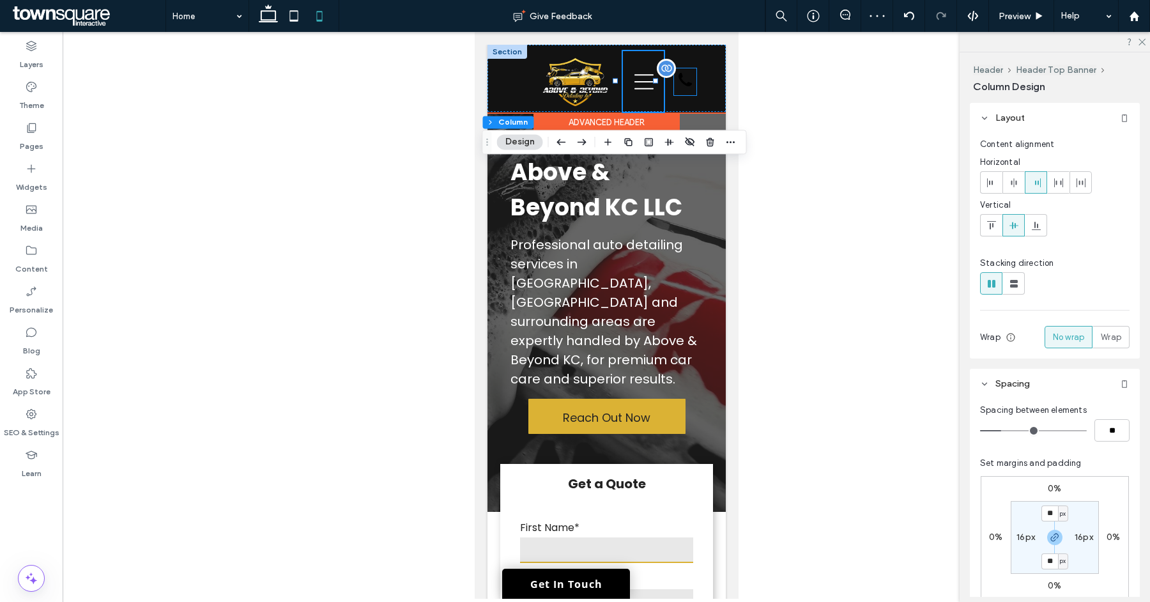
click at [680, 82] on icon at bounding box center [684, 79] width 13 height 13
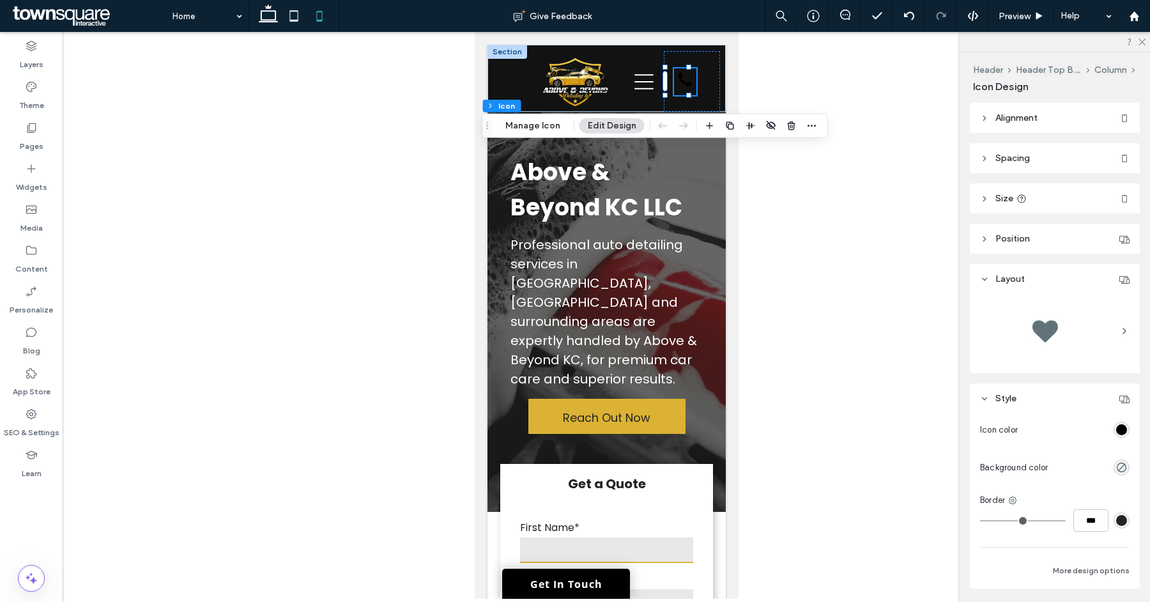
click at [1117, 430] on div "rgb(0, 0, 0)" at bounding box center [1122, 429] width 11 height 11
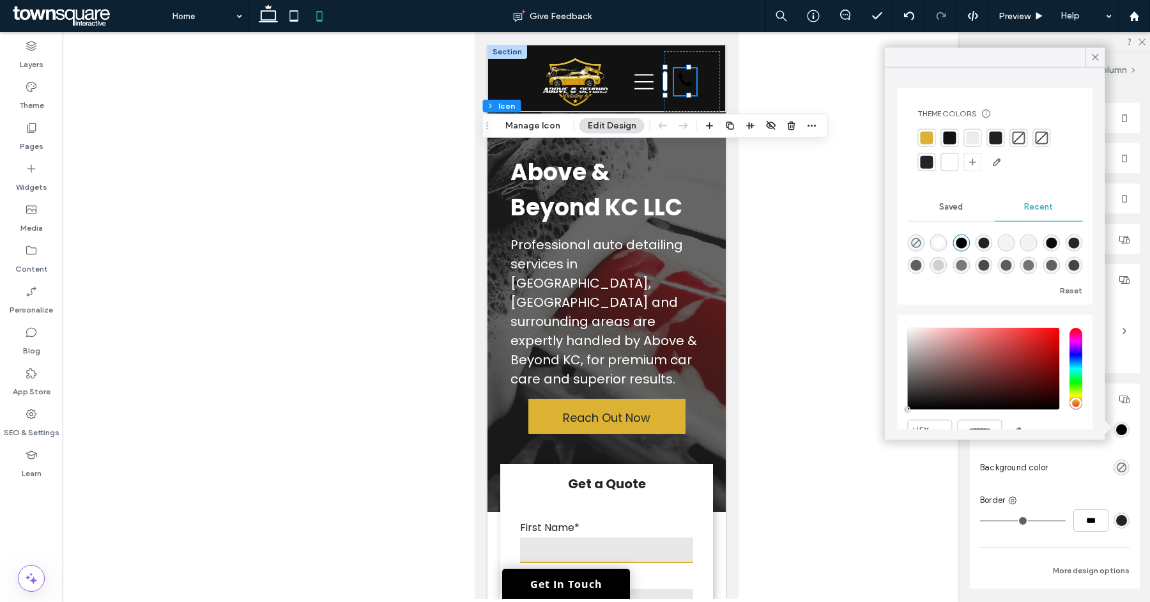
click at [949, 157] on div at bounding box center [949, 162] width 13 height 13
click at [702, 89] on div "(913) 401-5748 (913) 401-5748 Book Now" at bounding box center [691, 81] width 56 height 61
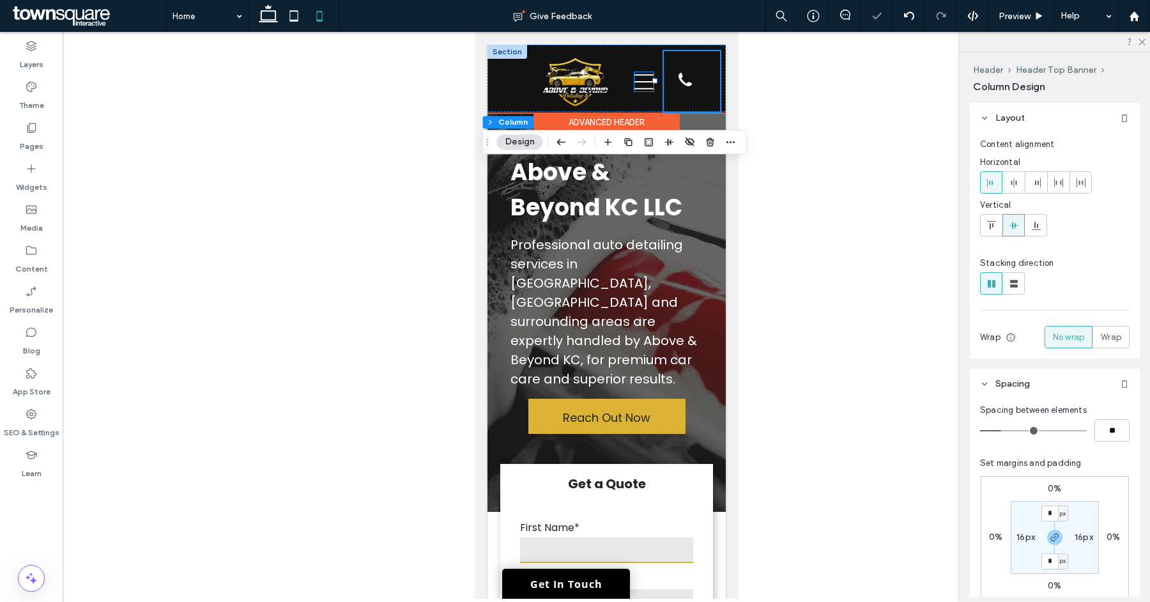
click at [634, 88] on icon at bounding box center [643, 81] width 19 height 19
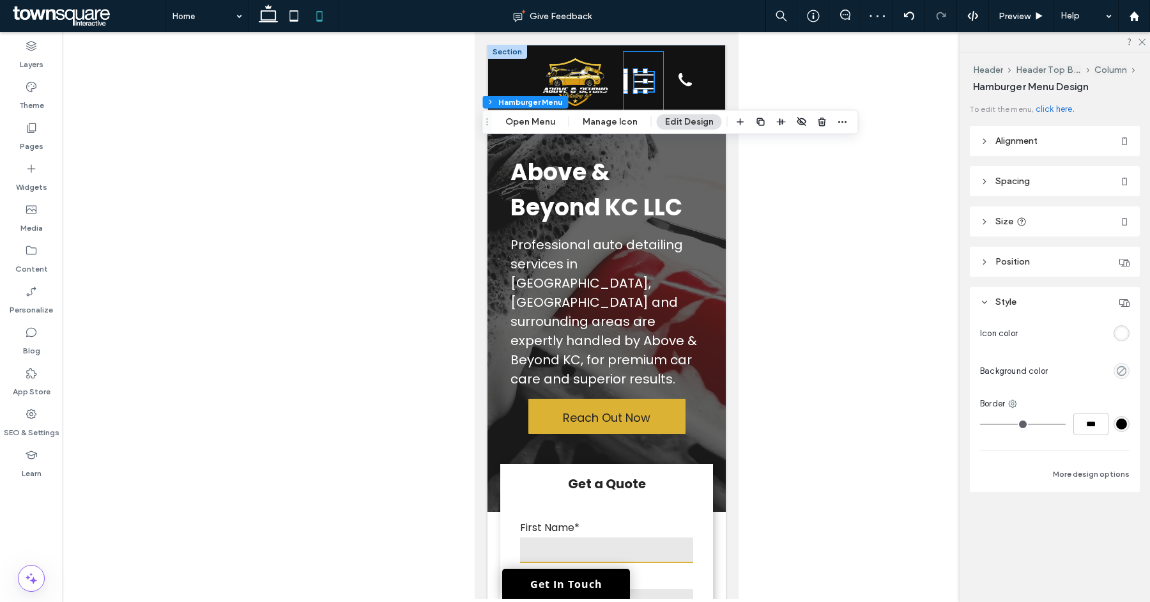
click at [633, 98] on div at bounding box center [643, 81] width 41 height 61
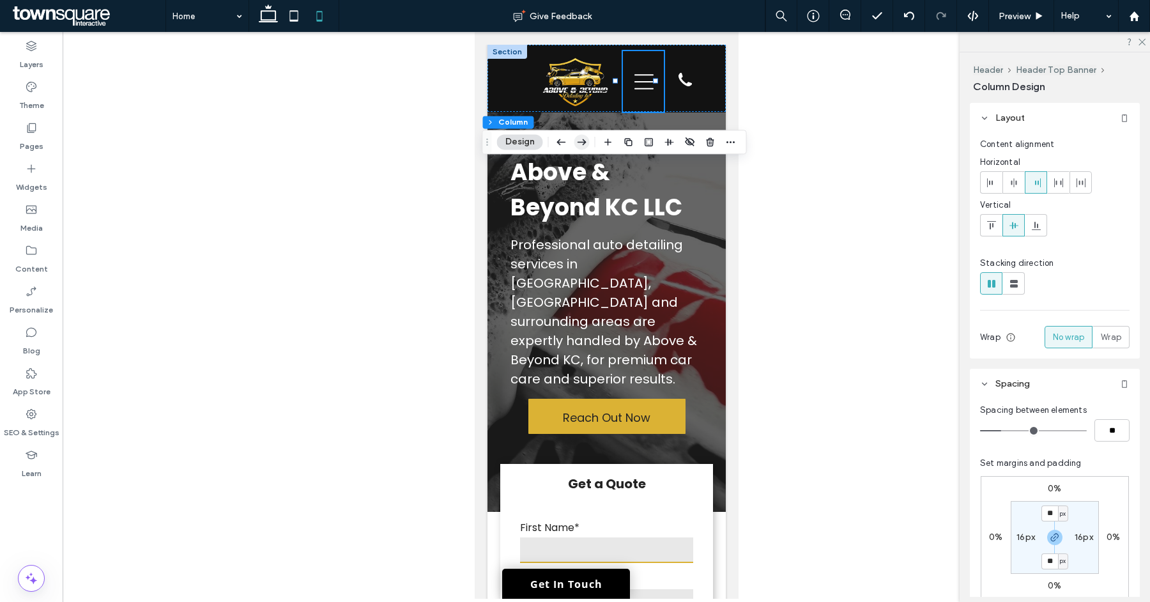
click at [586, 141] on icon "button" at bounding box center [582, 141] width 15 height 23
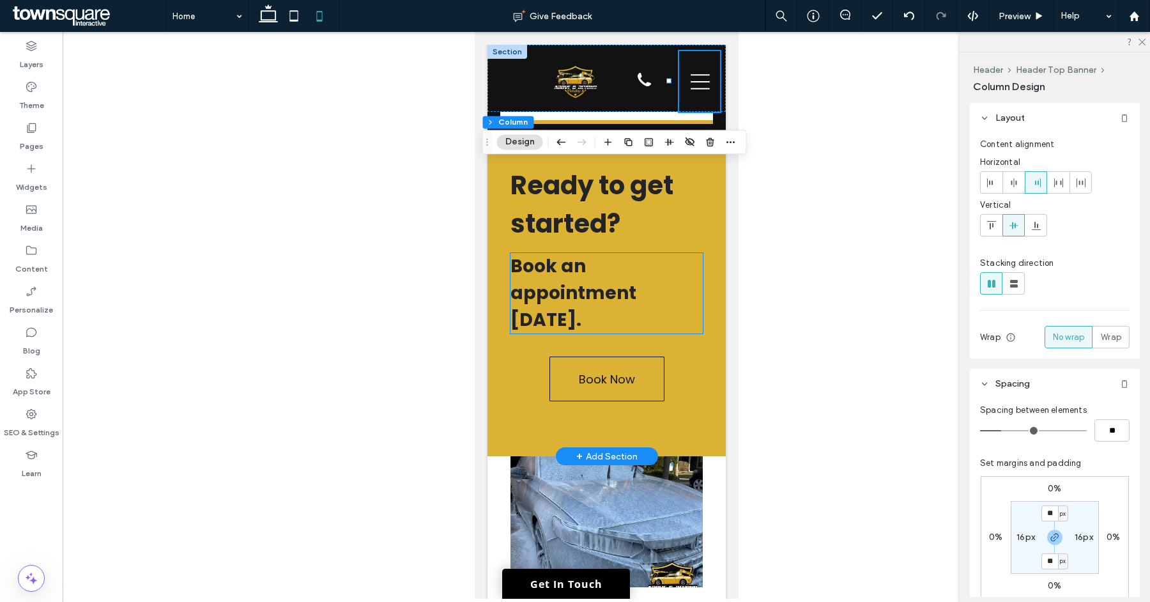
scroll to position [4913, 0]
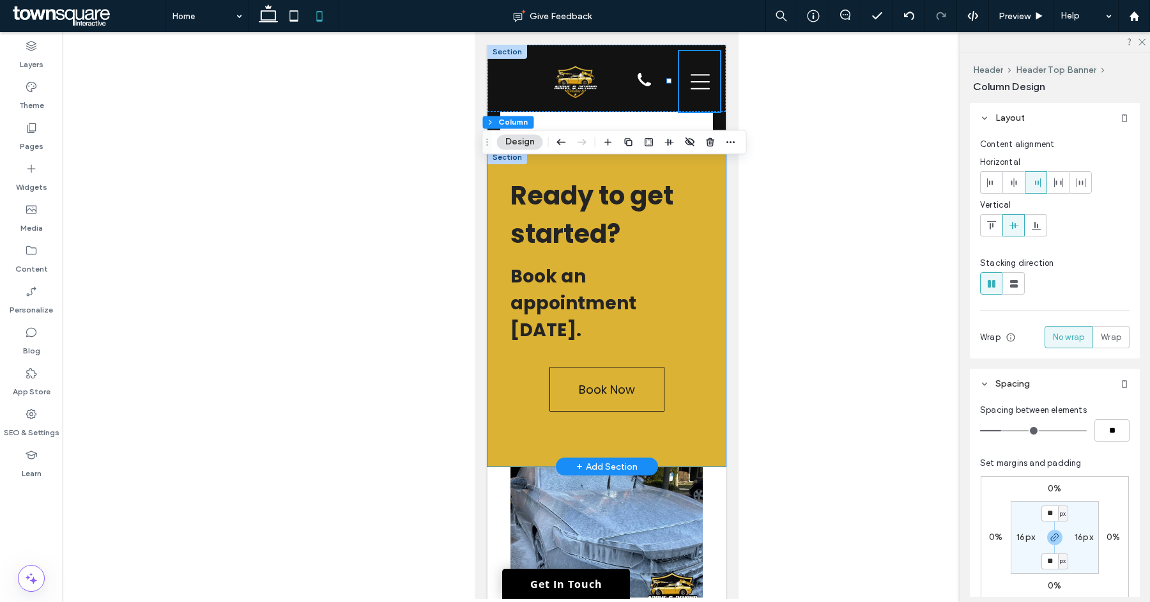
click at [693, 449] on div "Ready to get started? ﻿ Book an appointment today. Book Now" at bounding box center [606, 308] width 238 height 316
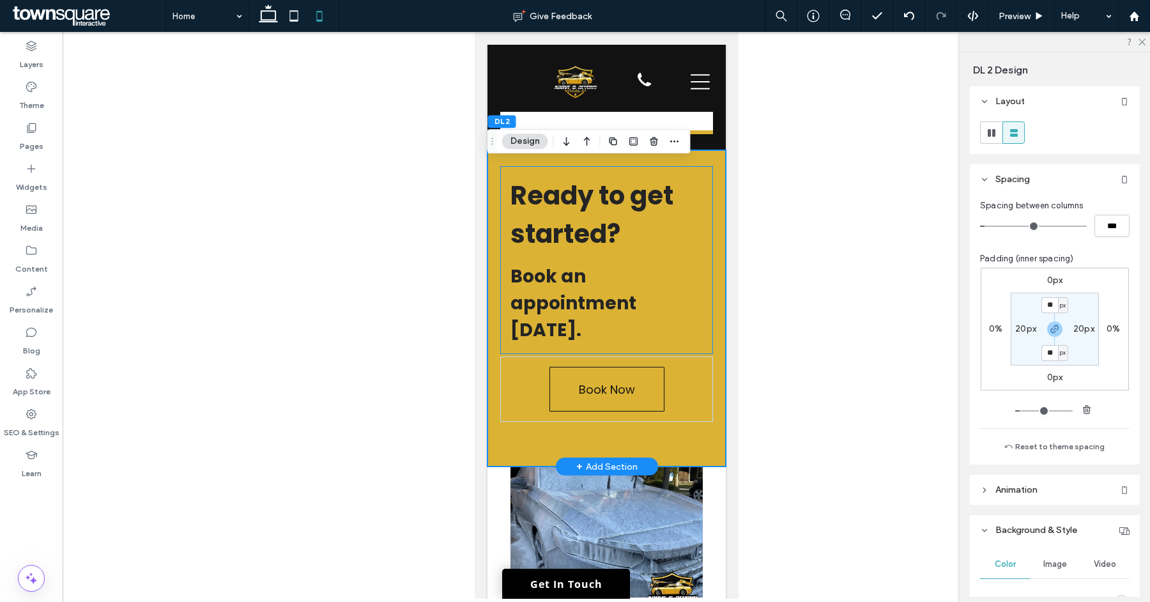
click at [696, 354] on div "Ready to get started? ﻿ Book an appointment today." at bounding box center [606, 260] width 213 height 188
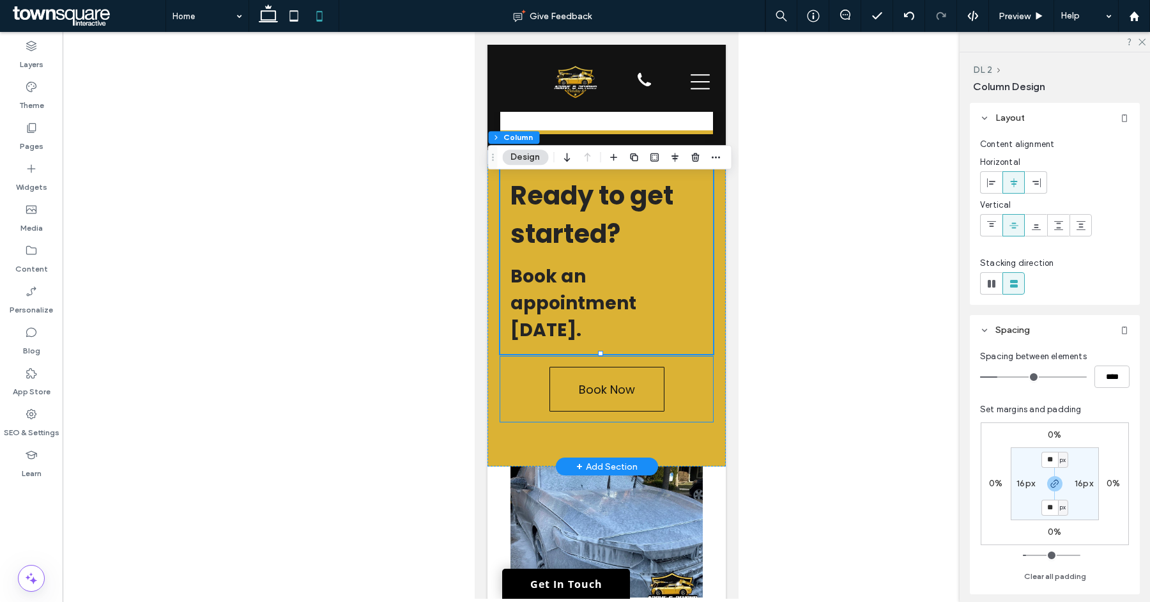
click at [697, 373] on div "Book Now" at bounding box center [606, 389] width 213 height 65
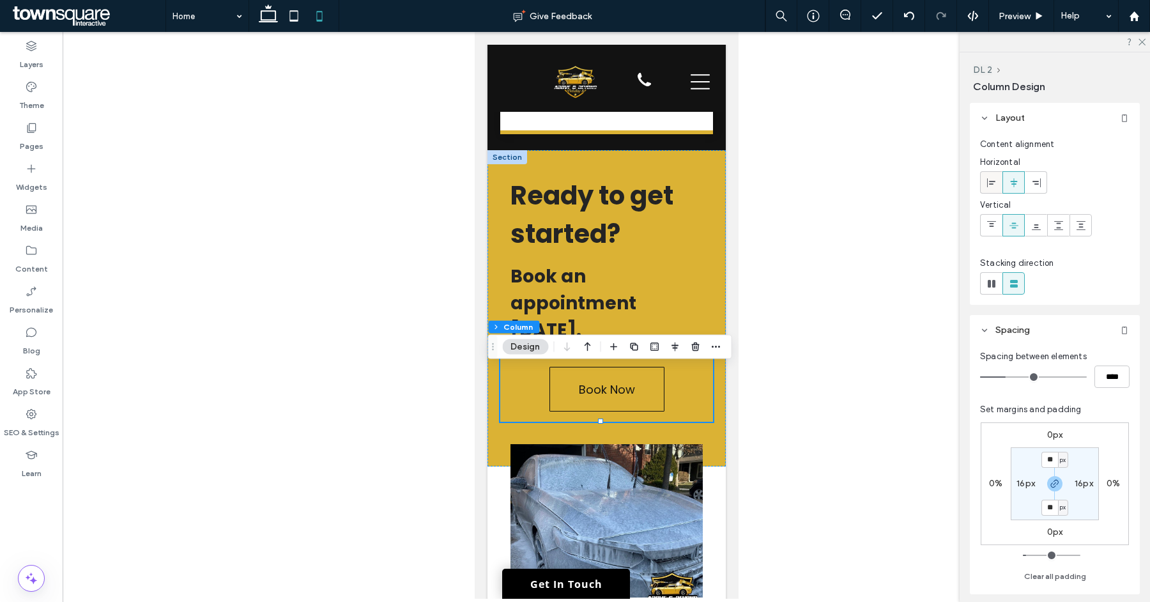
click at [997, 183] on div at bounding box center [991, 182] width 21 height 21
click at [663, 401] on div "Book Now" at bounding box center [606, 389] width 213 height 65
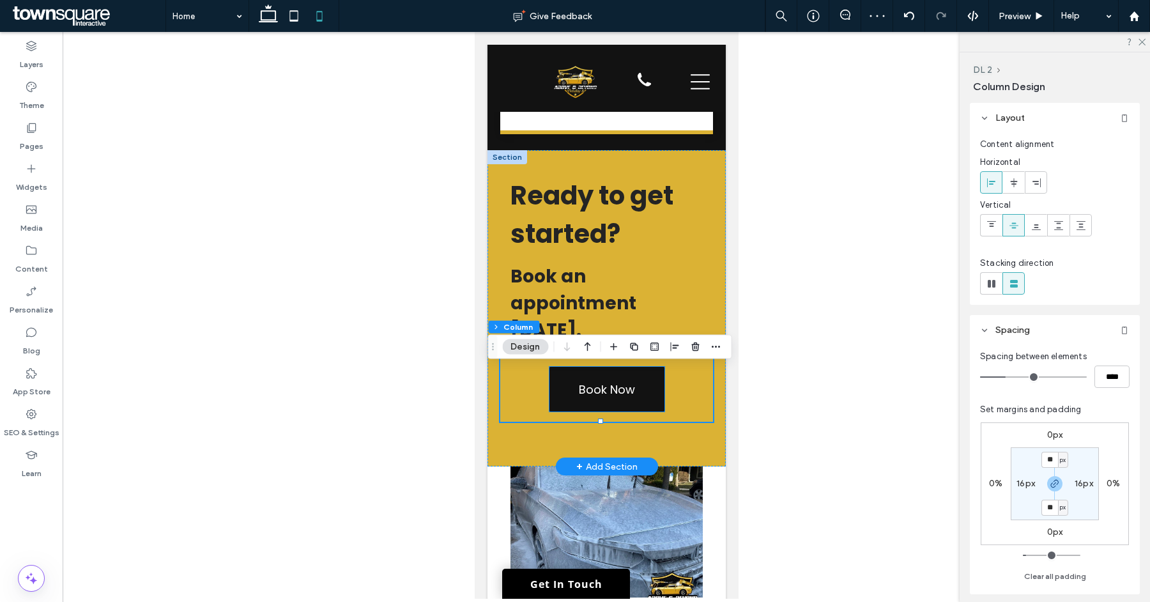
click at [656, 403] on link "Book Now" at bounding box center [606, 389] width 115 height 45
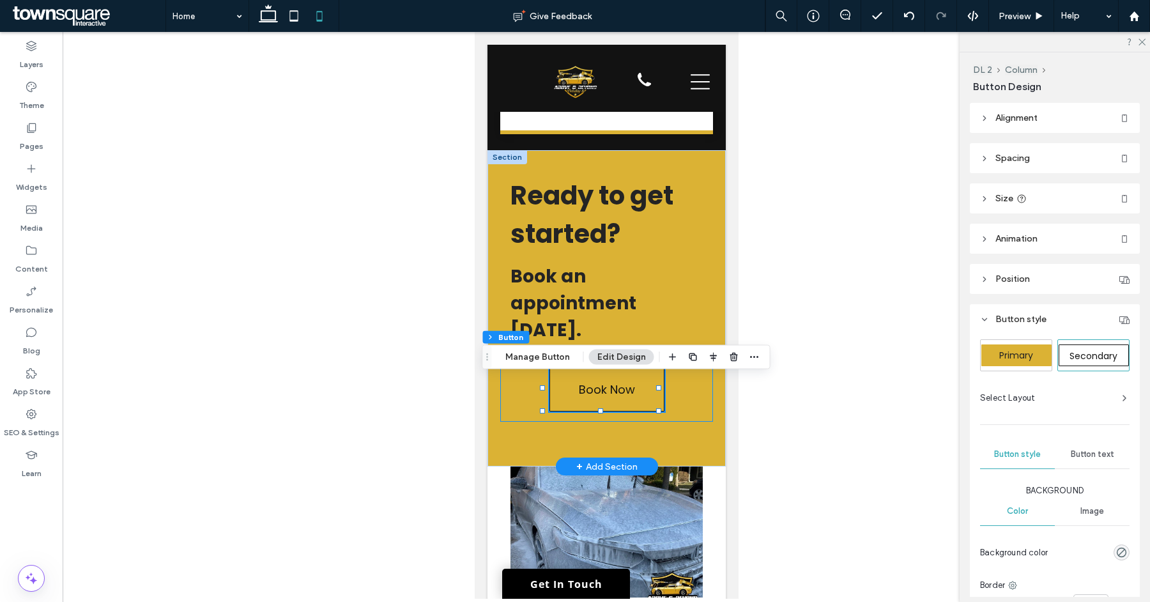
click at [679, 407] on div "Book Now" at bounding box center [606, 389] width 213 height 65
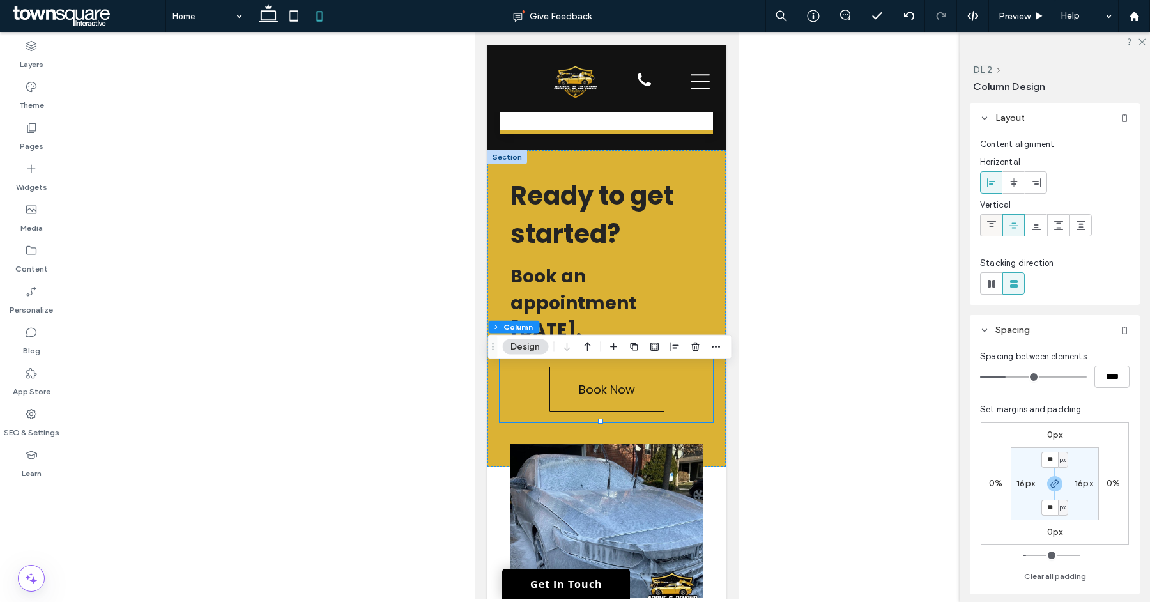
click at [987, 215] on span at bounding box center [992, 225] width 10 height 21
click at [1005, 223] on div at bounding box center [1013, 225] width 21 height 21
click at [1011, 180] on icon at bounding box center [1014, 183] width 10 height 10
click at [996, 183] on icon at bounding box center [992, 183] width 10 height 10
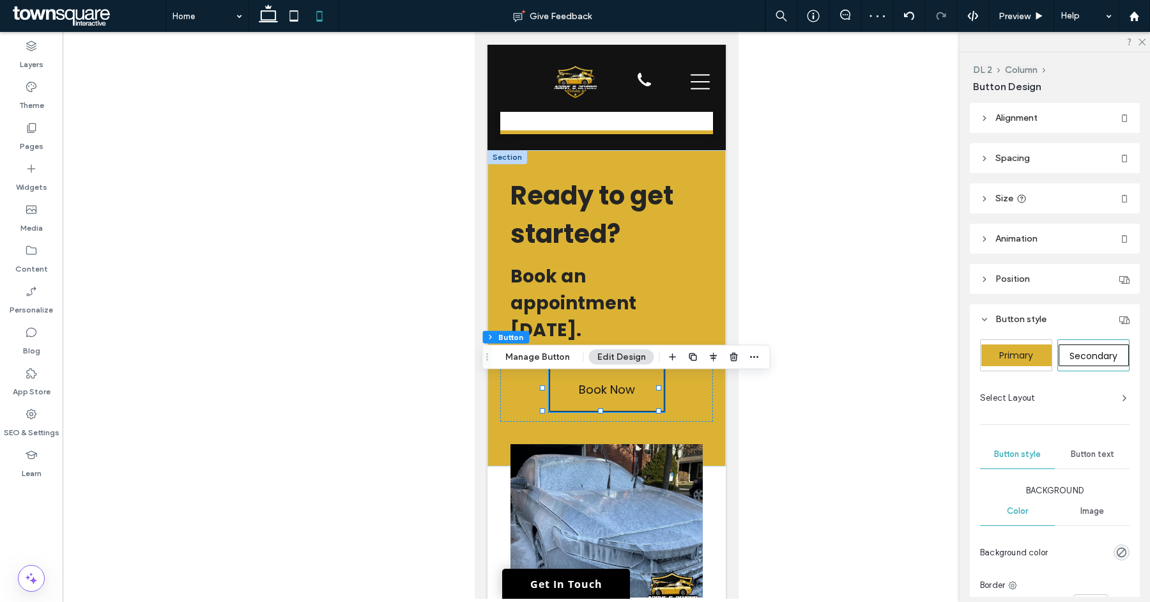
click at [982, 105] on header "Alignment" at bounding box center [1055, 118] width 170 height 30
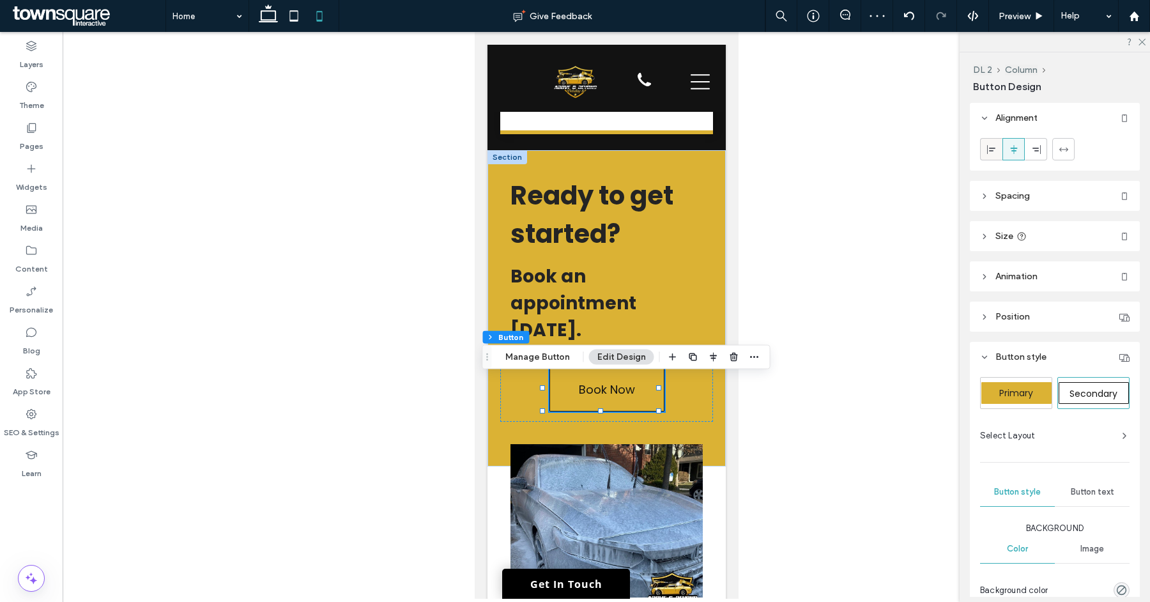
click at [987, 141] on span at bounding box center [992, 149] width 10 height 21
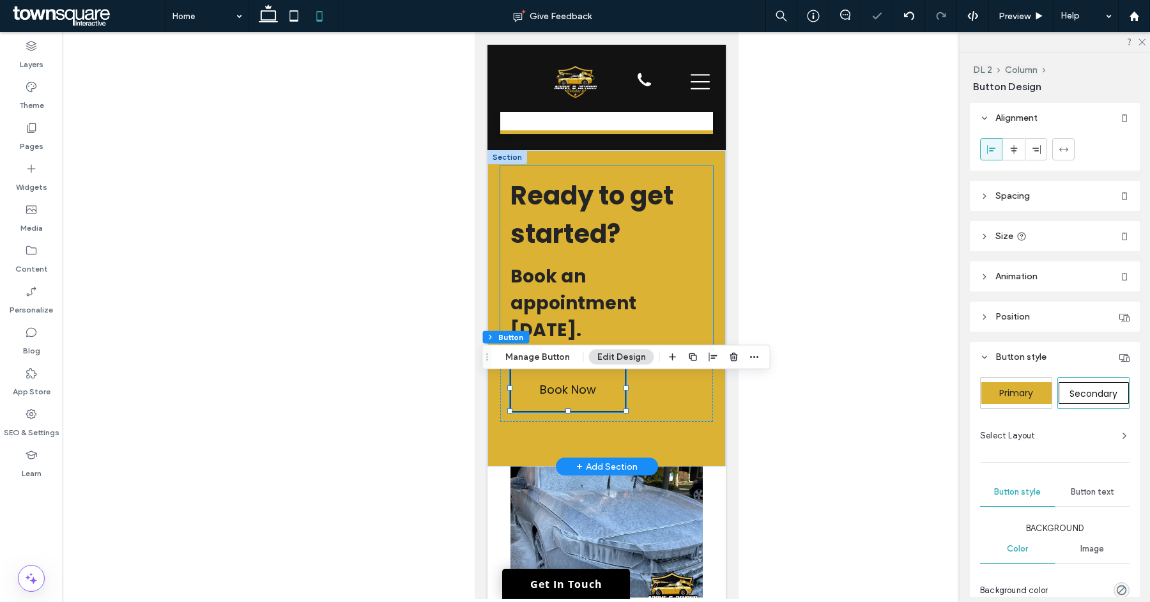
click at [692, 279] on div "Ready to get started? ﻿ Book an appointment today." at bounding box center [606, 260] width 213 height 188
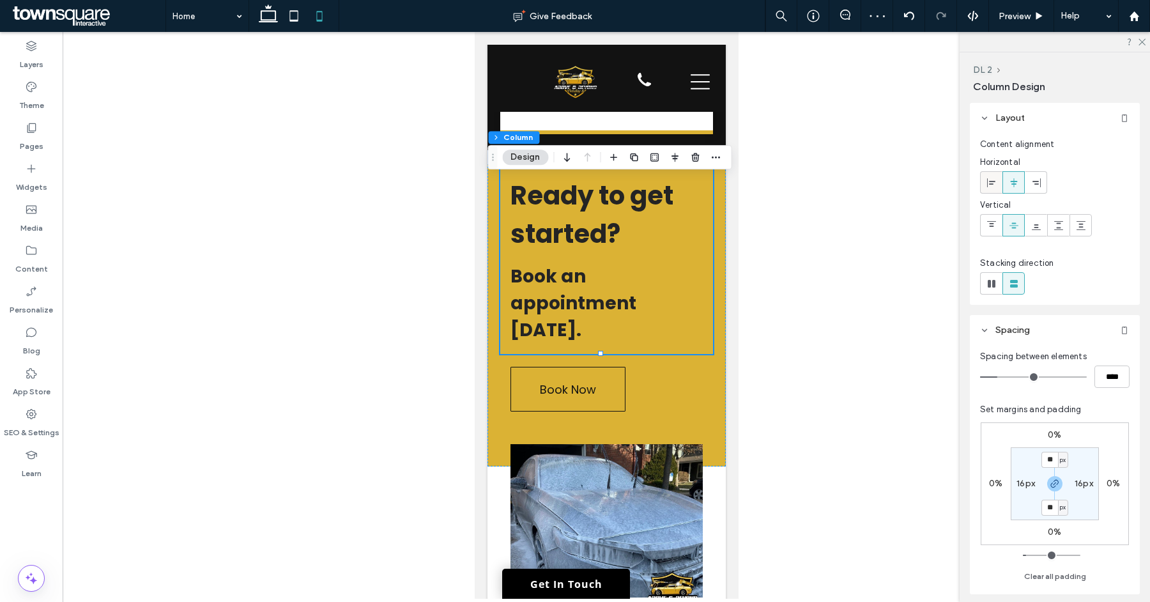
click at [988, 188] on span at bounding box center [992, 182] width 10 height 21
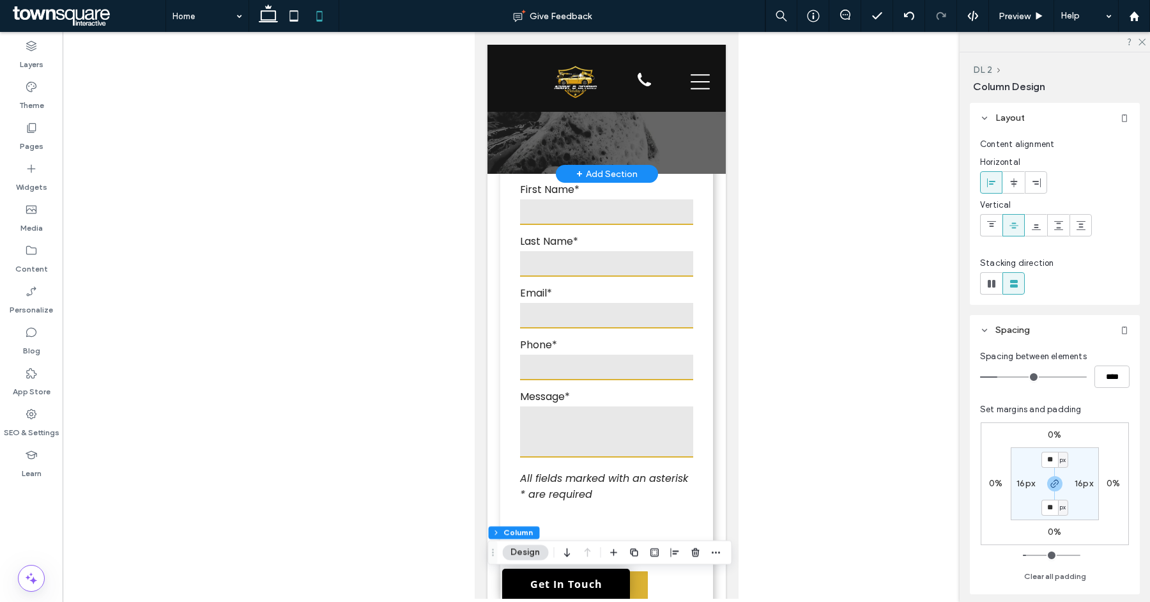
scroll to position [0, 0]
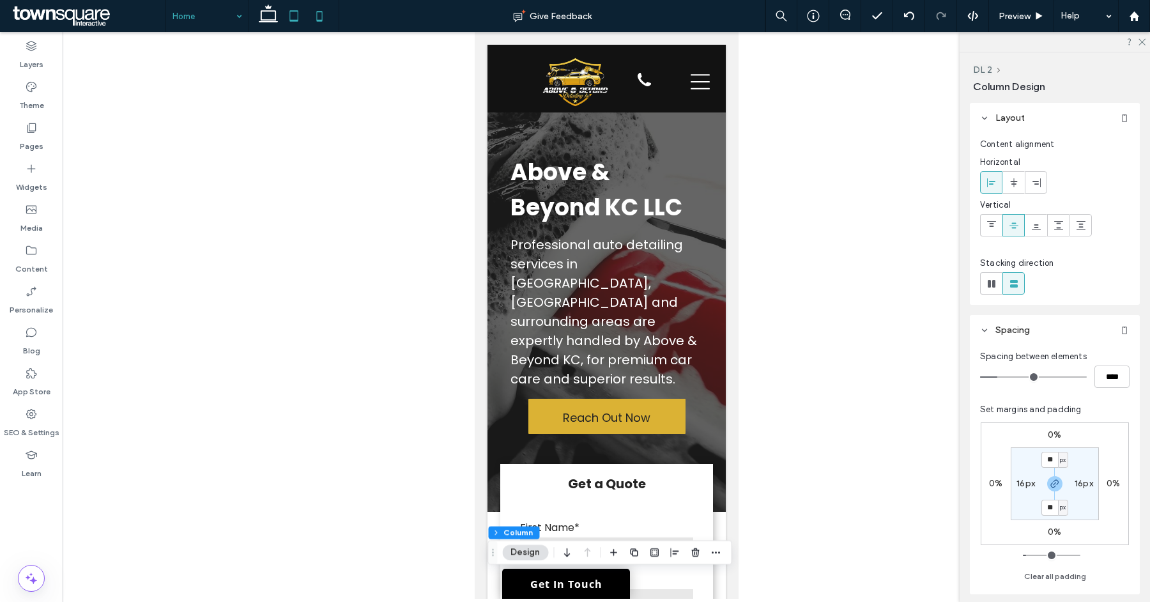
click at [293, 16] on icon at bounding box center [294, 16] width 26 height 26
type input "*"
type input "***"
type input "**"
type input "*****"
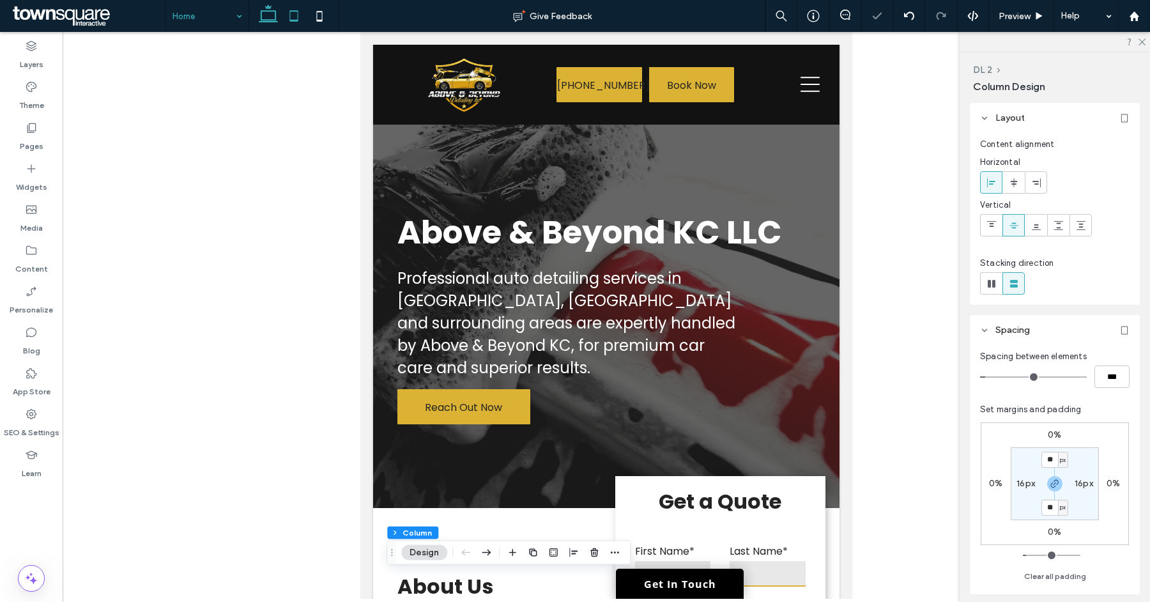
click at [274, 16] on icon at bounding box center [269, 16] width 26 height 26
type input "**"
type input "*****"
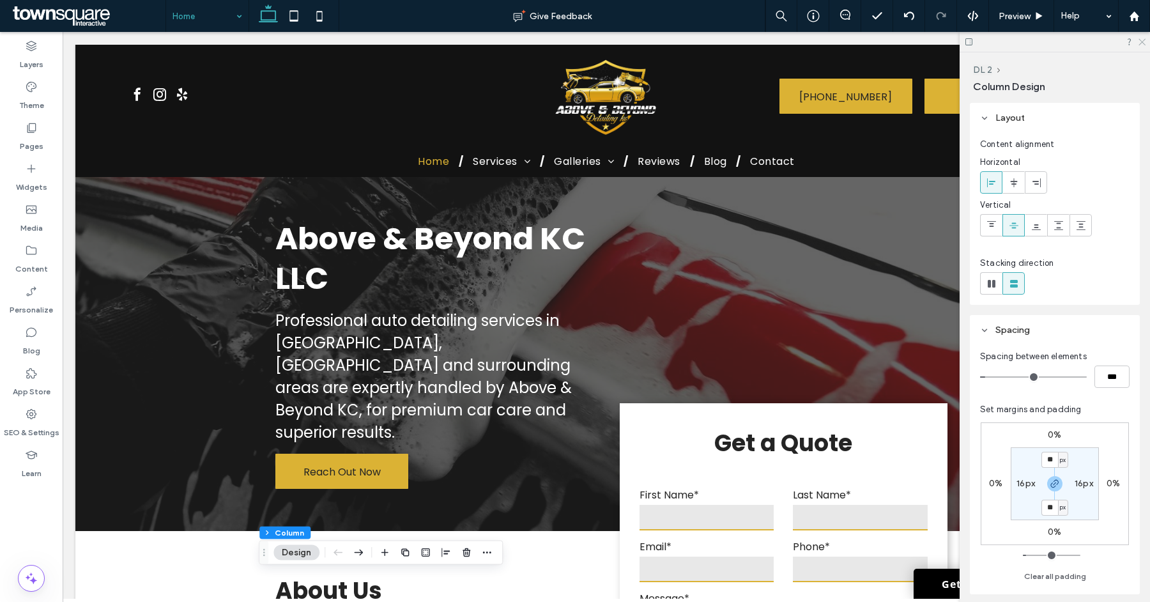
click at [1138, 43] on icon at bounding box center [1142, 41] width 8 height 8
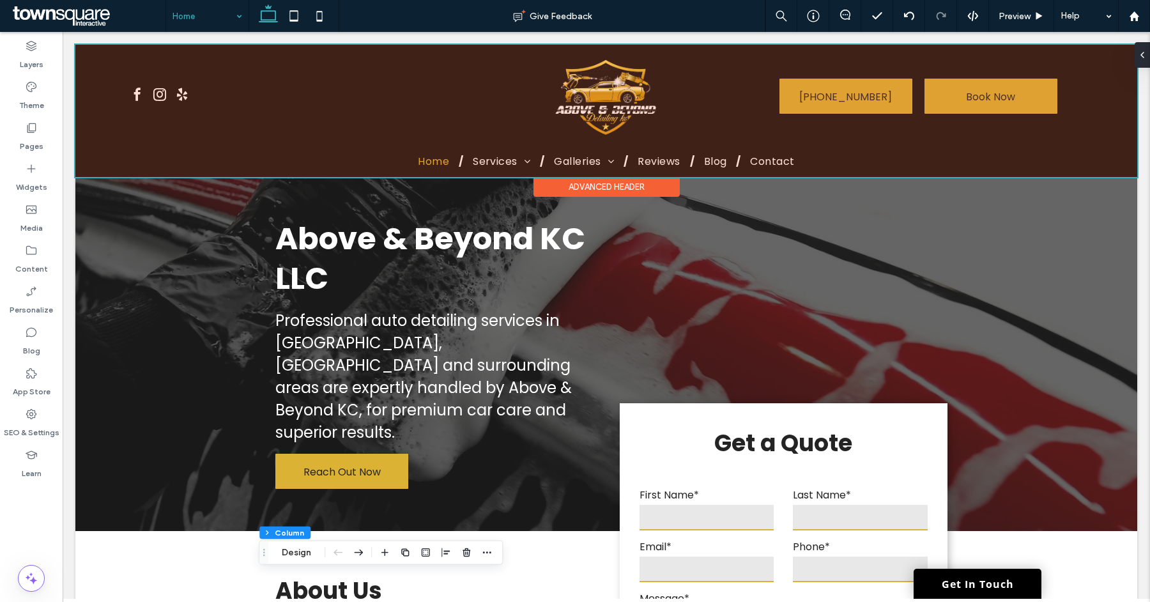
click at [509, 143] on div at bounding box center [606, 111] width 1062 height 132
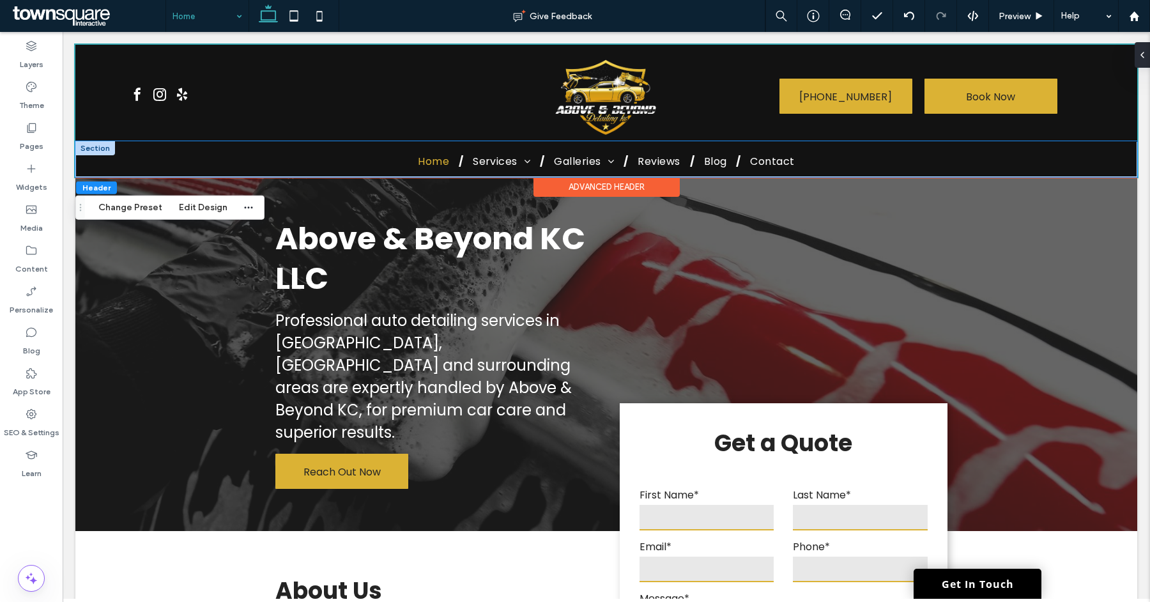
click at [507, 146] on div "Home Services The Essentials Full Package Total Refresh Full Package Essentials…" at bounding box center [606, 159] width 767 height 35
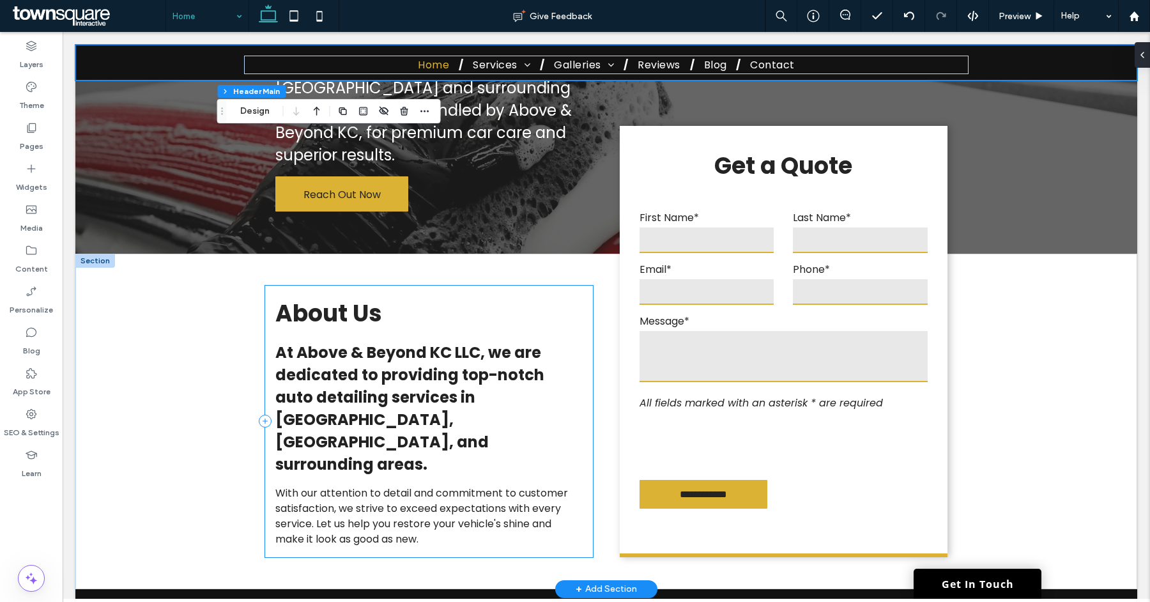
scroll to position [171, 0]
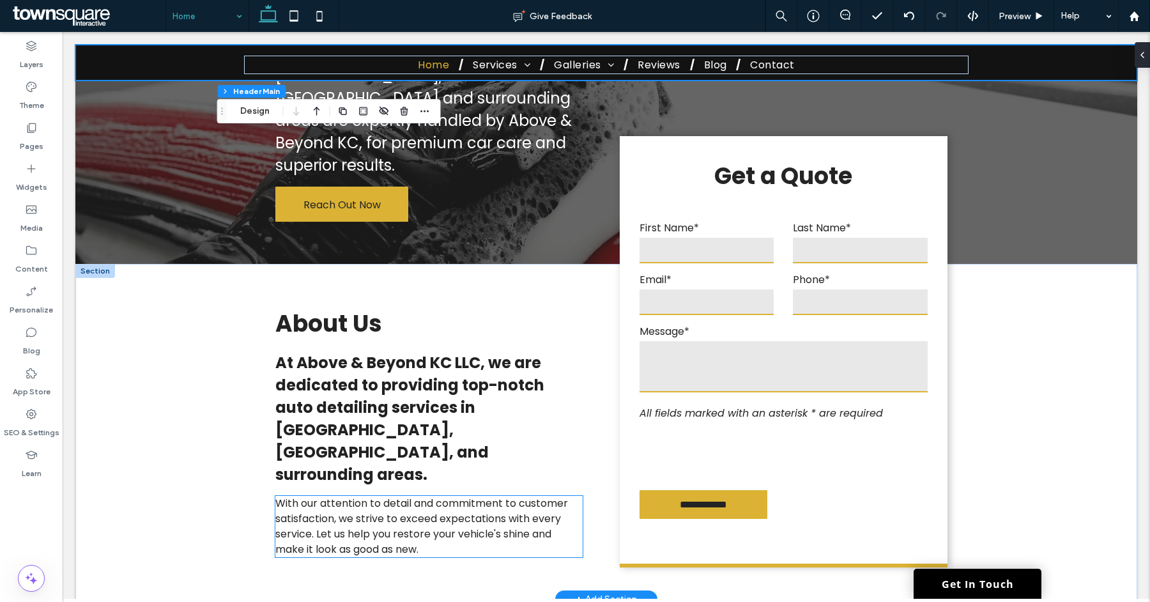
click at [478, 496] on p "With our attention to detail and commitment to customer satisfaction, we strive…" at bounding box center [428, 526] width 307 height 61
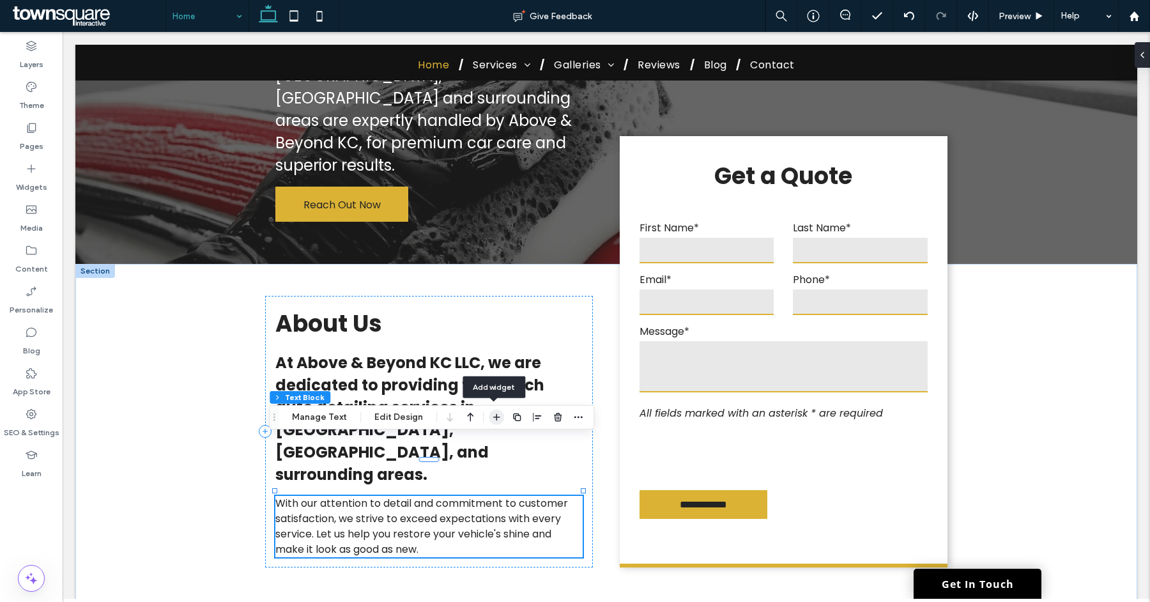
click at [494, 421] on icon "button" at bounding box center [497, 417] width 10 height 10
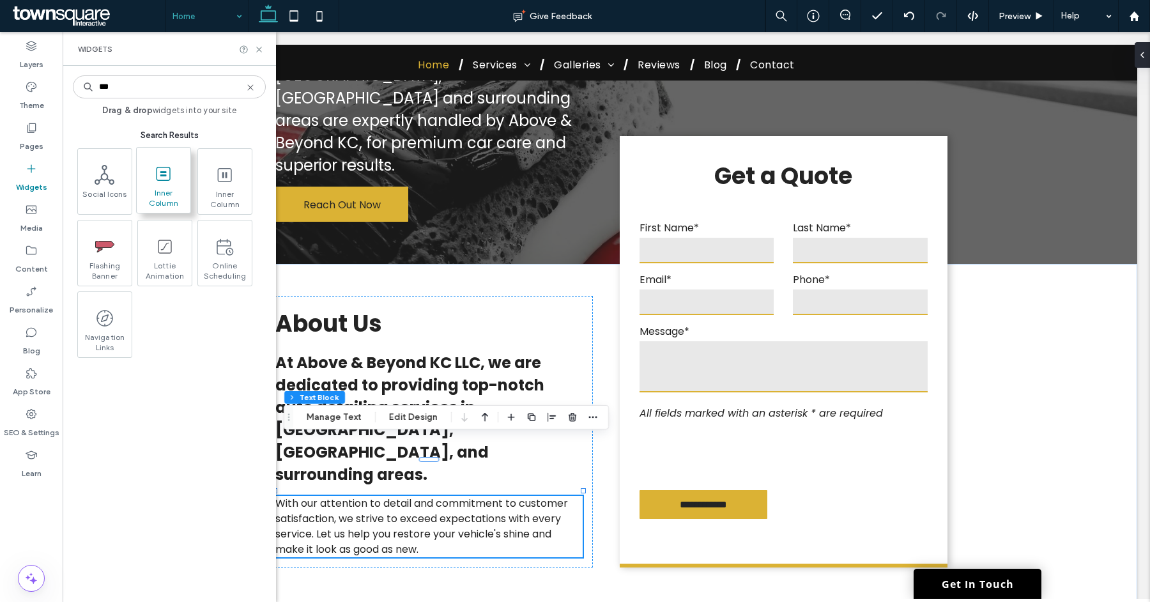
type input "***"
click at [157, 190] on span "Inner Column" at bounding box center [164, 197] width 54 height 18
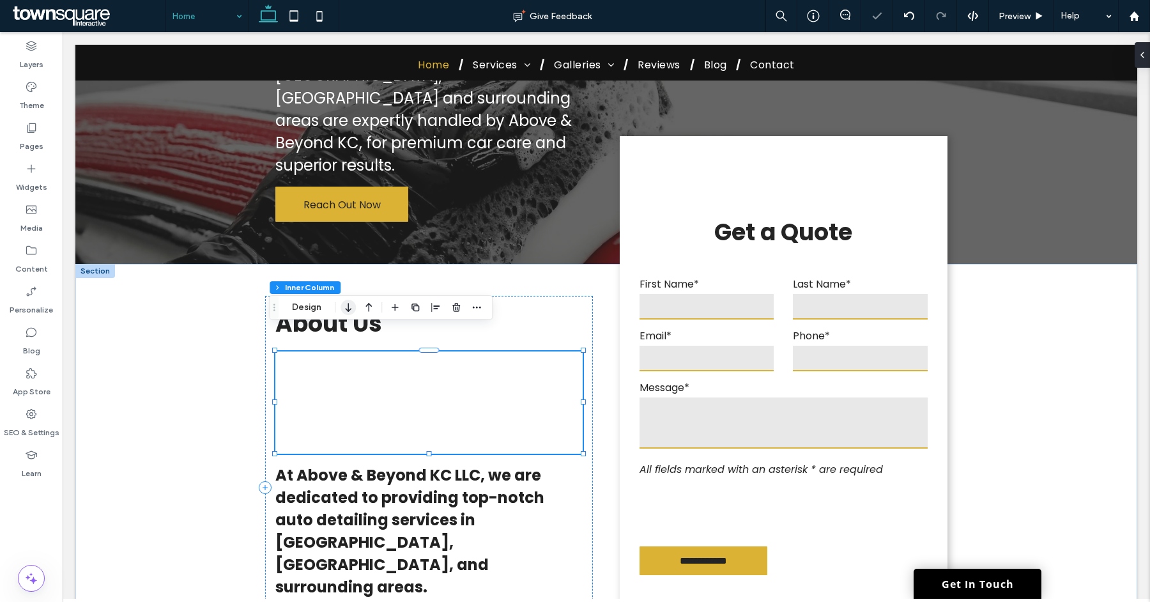
click at [348, 314] on icon "button" at bounding box center [348, 307] width 15 height 23
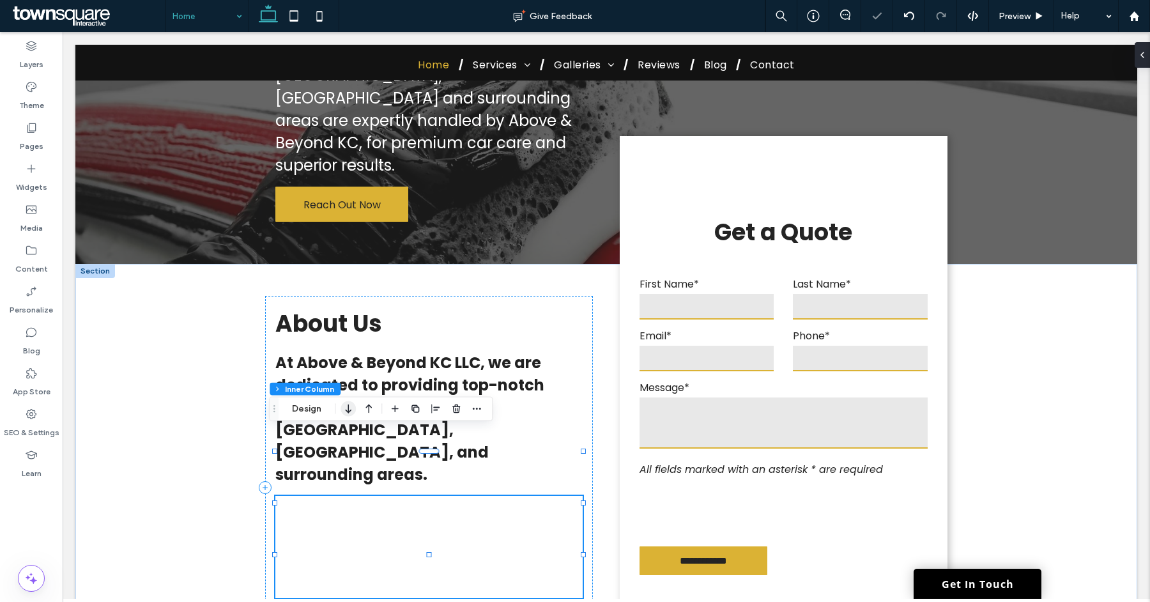
click at [352, 414] on icon "button" at bounding box center [348, 409] width 15 height 23
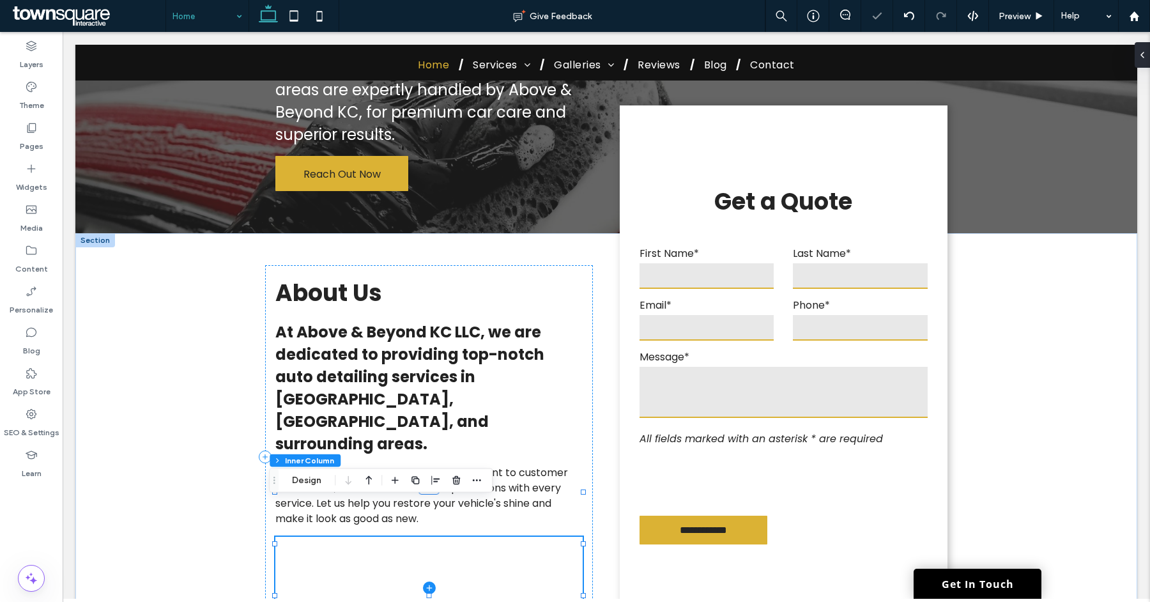
scroll to position [222, 0]
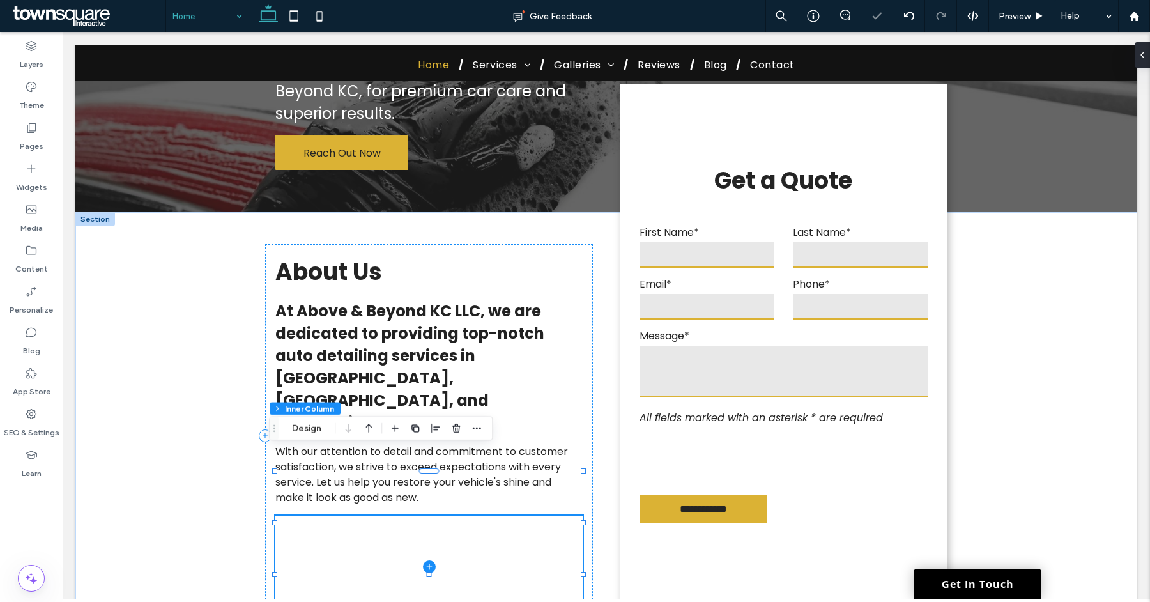
click at [421, 516] on span at bounding box center [428, 567] width 307 height 102
click at [425, 561] on icon at bounding box center [429, 567] width 13 height 13
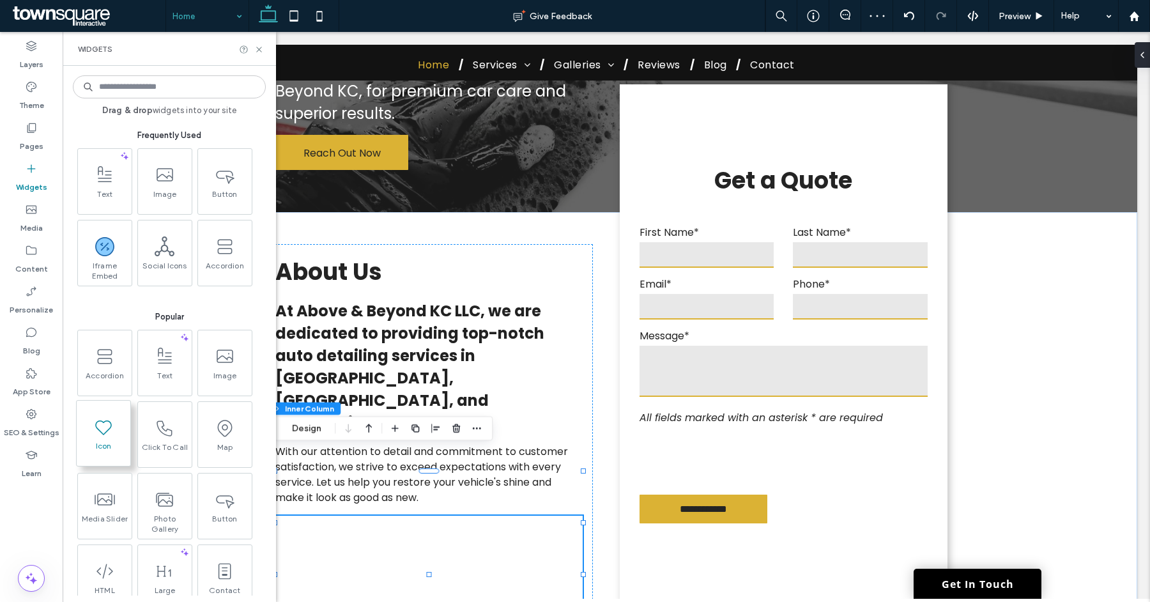
click at [102, 428] on icon at bounding box center [103, 427] width 20 height 20
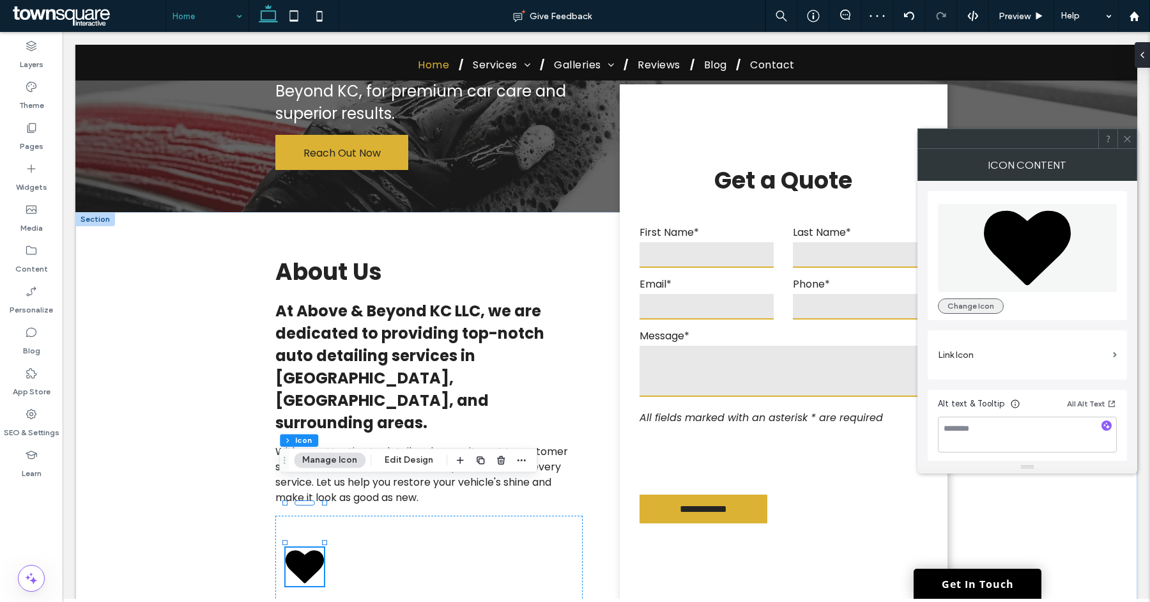
click at [964, 302] on button "Change Icon" at bounding box center [971, 305] width 66 height 15
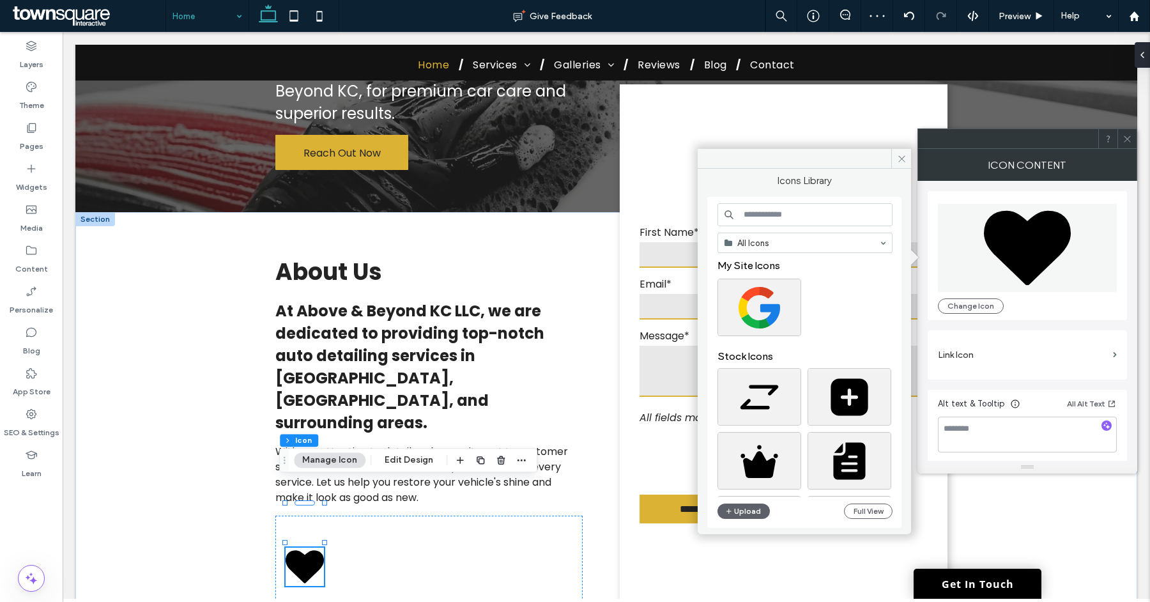
click at [837, 218] on input at bounding box center [805, 214] width 175 height 23
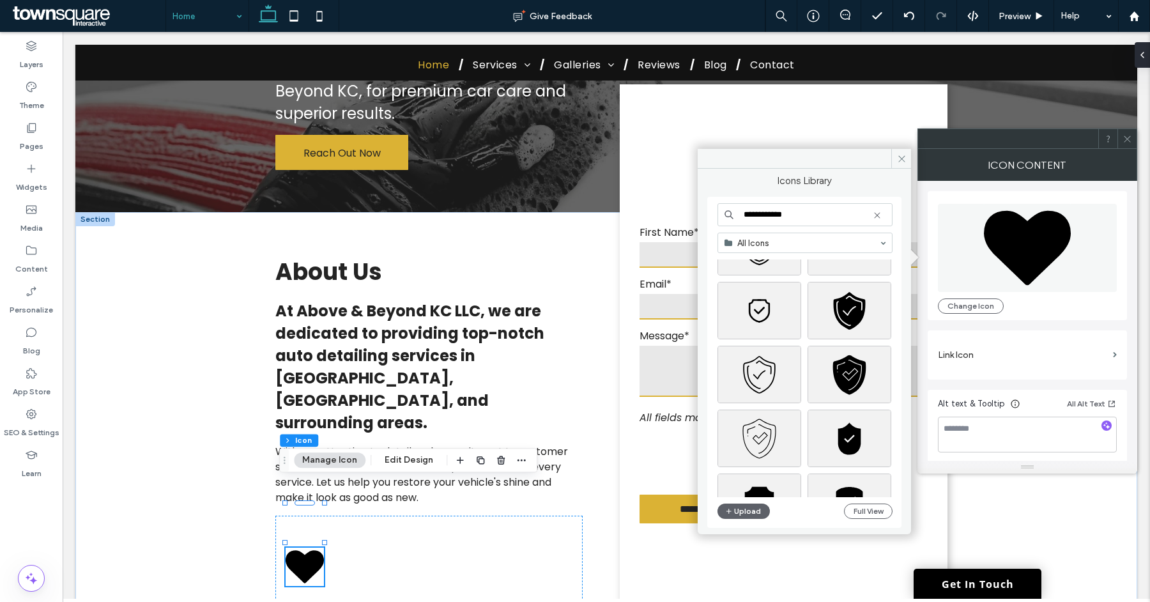
scroll to position [135, 0]
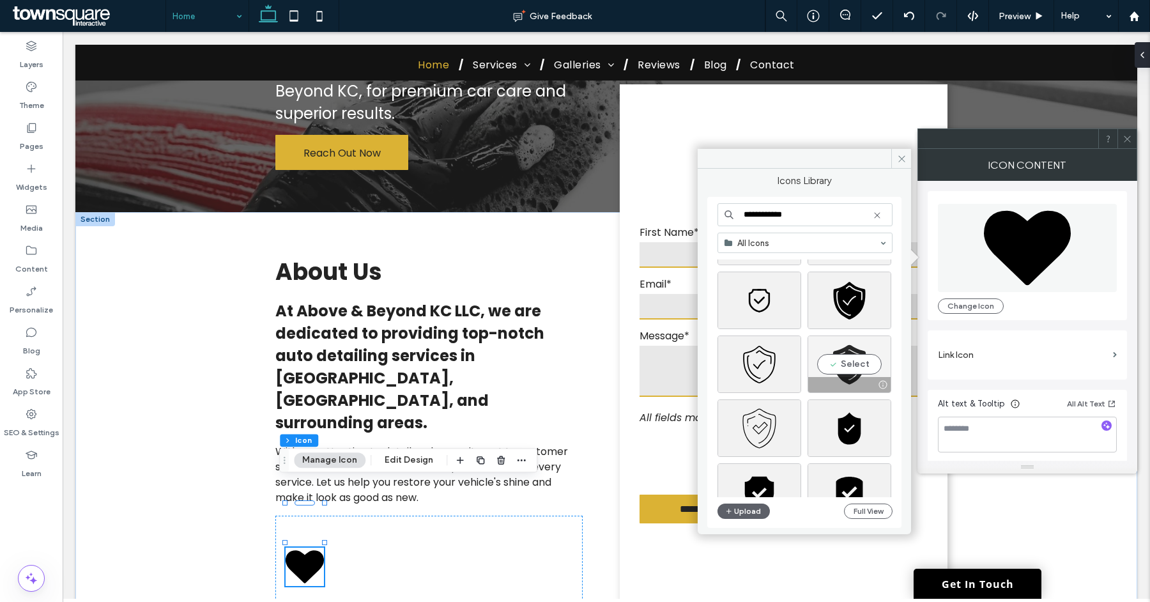
type input "**********"
click at [837, 361] on div "Select" at bounding box center [850, 365] width 84 height 58
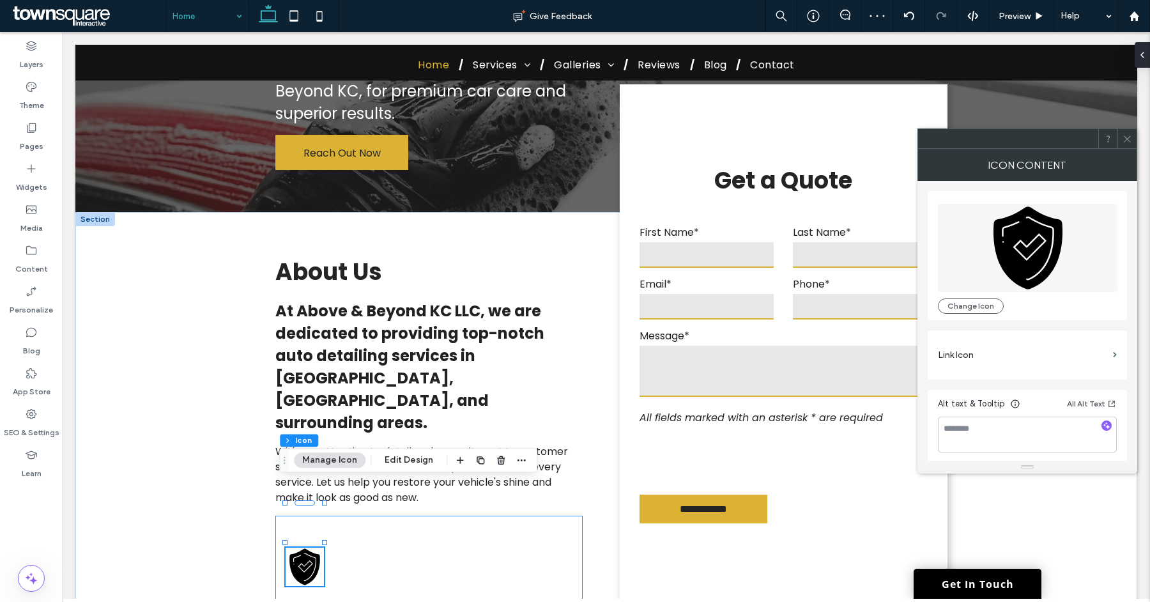
click at [414, 516] on div at bounding box center [428, 567] width 307 height 102
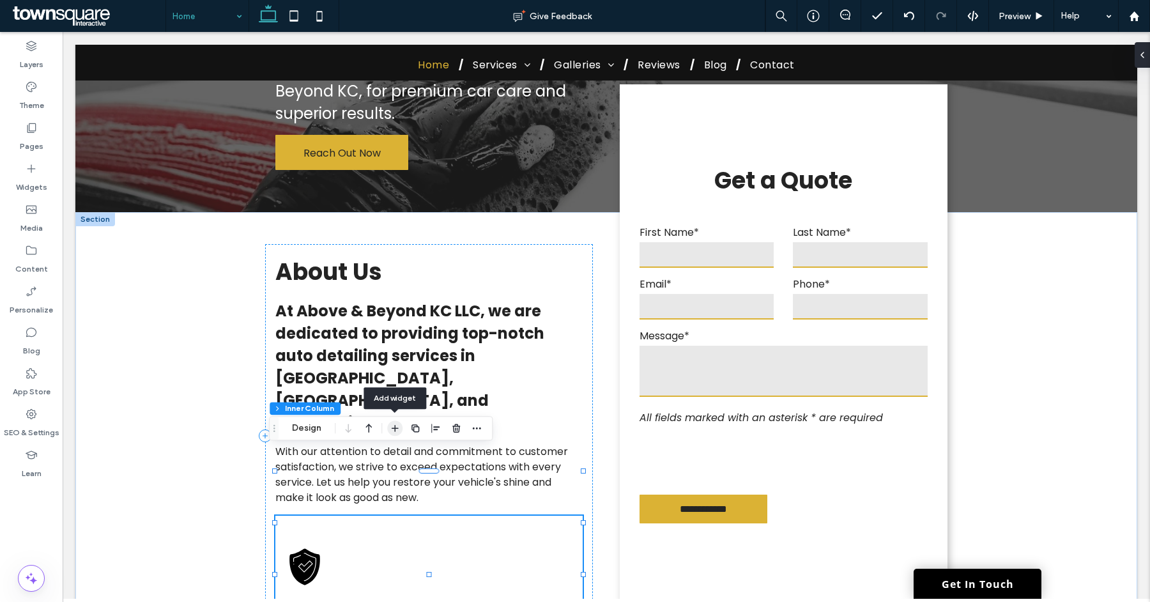
click at [392, 428] on use "button" at bounding box center [395, 428] width 7 height 7
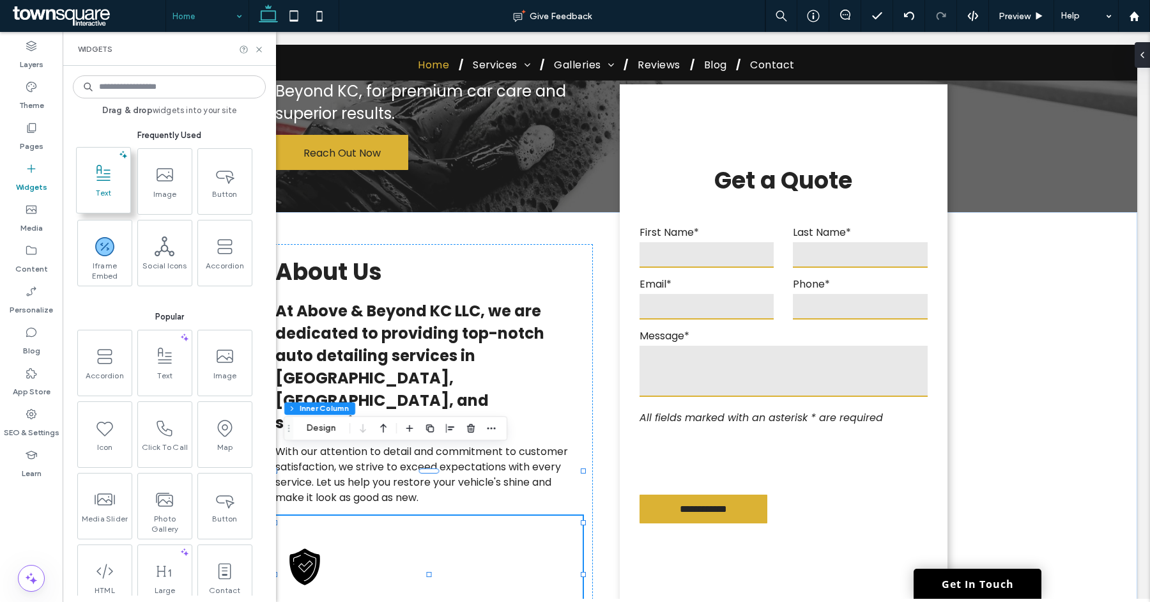
click at [96, 176] on icon at bounding box center [103, 174] width 20 height 20
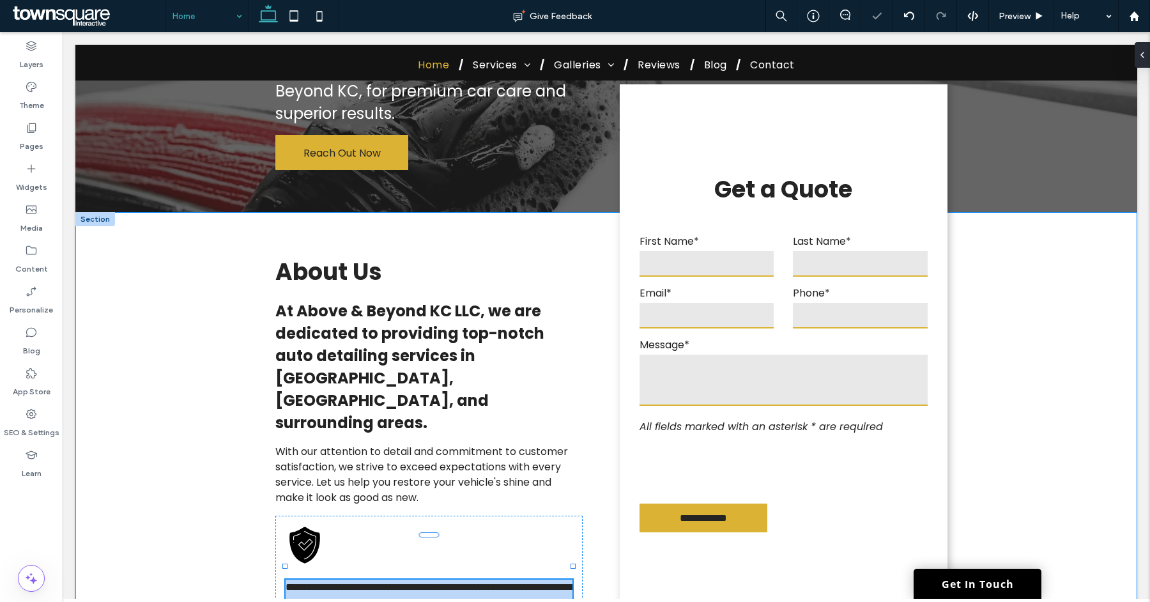
type input "*******"
type input "**"
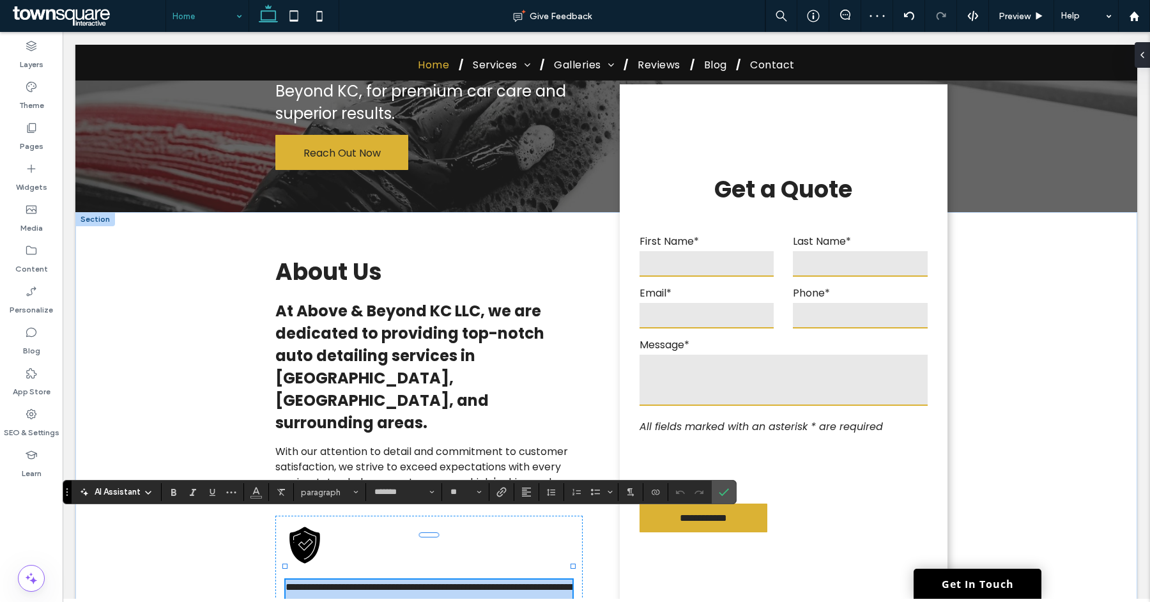
click at [328, 580] on p "**********" at bounding box center [429, 603] width 286 height 46
paste div
type input "**"
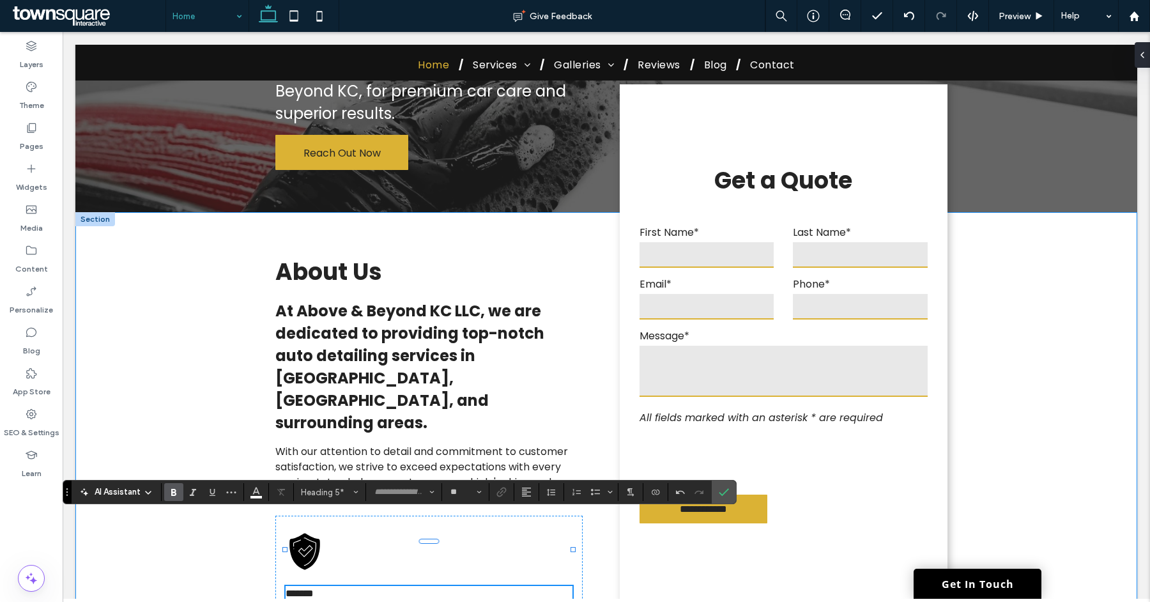
drag, startPoint x: 327, startPoint y: 538, endPoint x: 243, endPoint y: 527, distance: 85.1
click at [243, 527] on div "**********" at bounding box center [606, 436] width 767 height 448
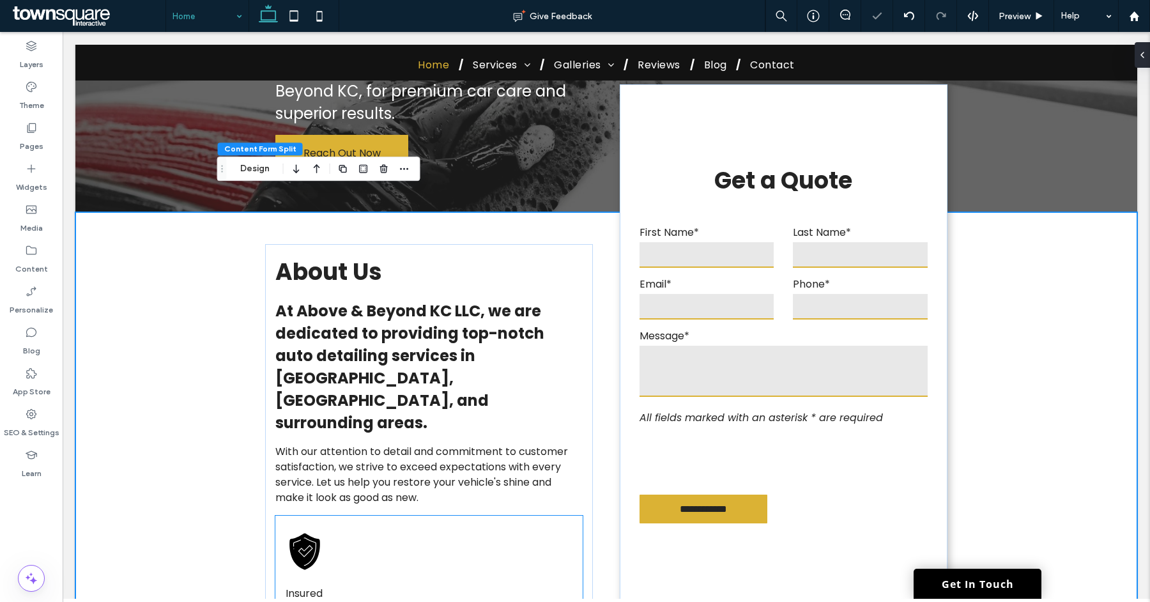
click at [314, 586] on span "Insured" at bounding box center [304, 593] width 37 height 15
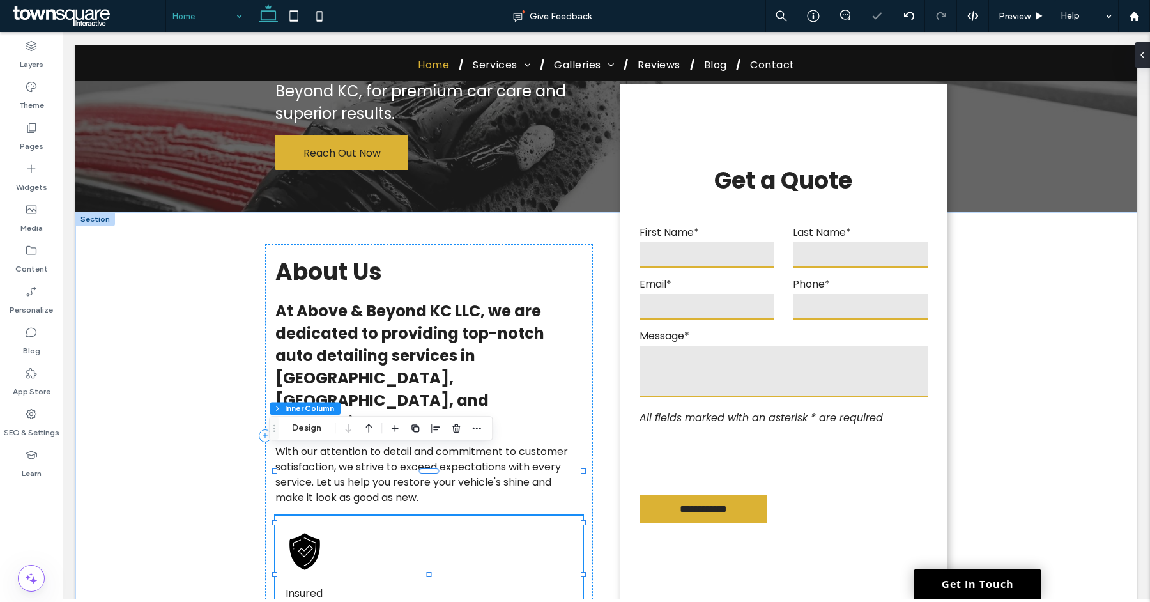
click at [314, 586] on span "Insured" at bounding box center [304, 593] width 37 height 15
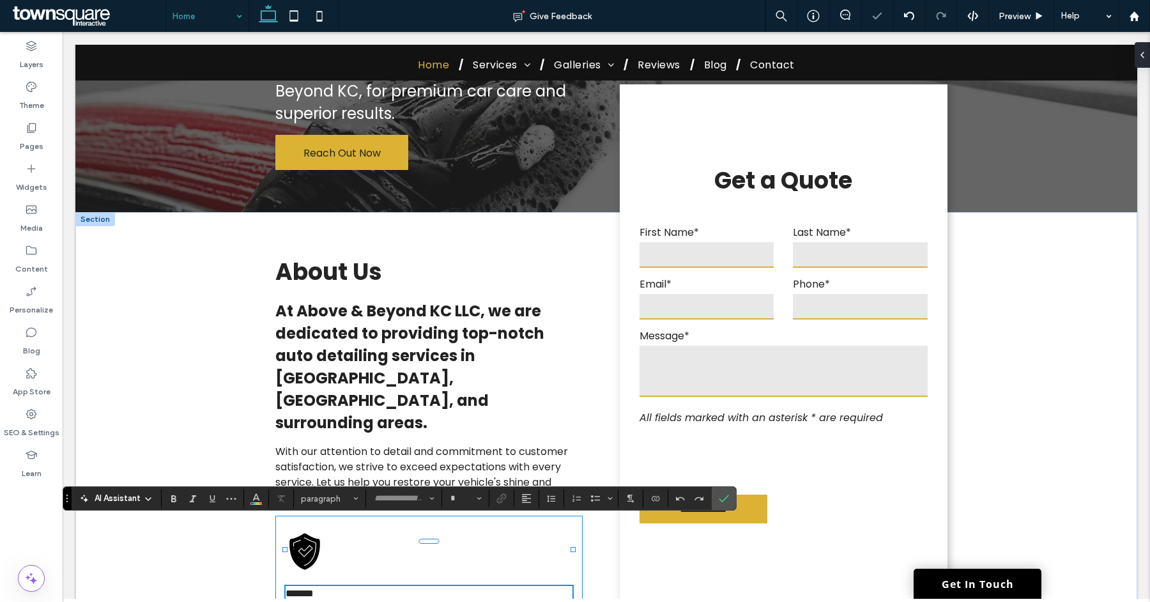
type input "*******"
type input "**"
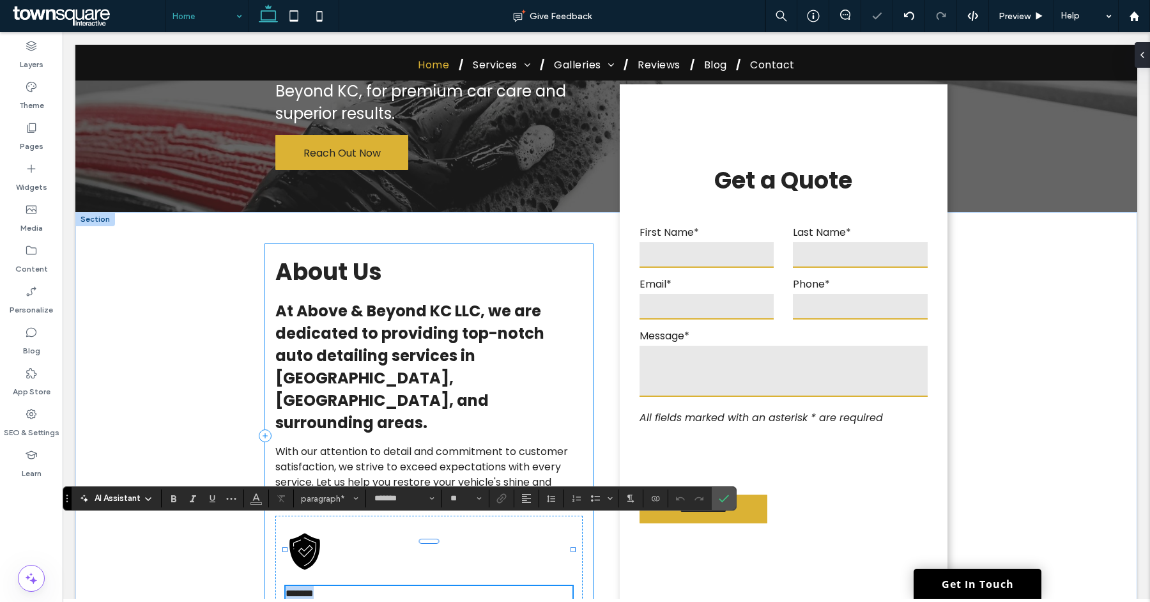
drag, startPoint x: 318, startPoint y: 530, endPoint x: 256, endPoint y: 525, distance: 61.6
click at [251, 528] on div "**********" at bounding box center [606, 436] width 767 height 448
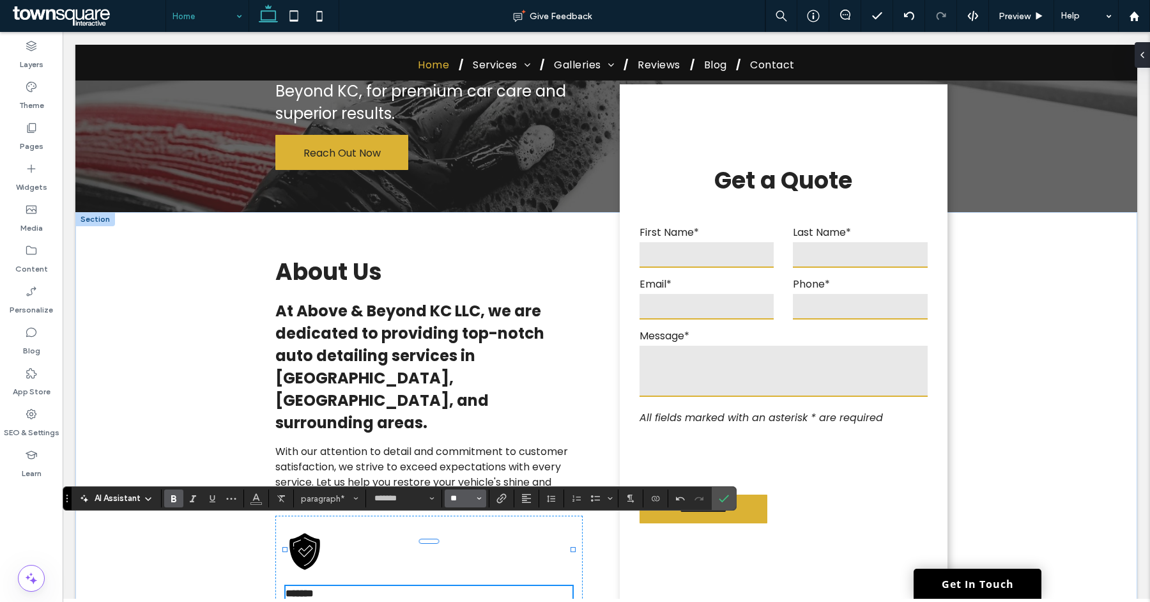
click at [458, 500] on input "**" at bounding box center [461, 498] width 25 height 10
type input "**"
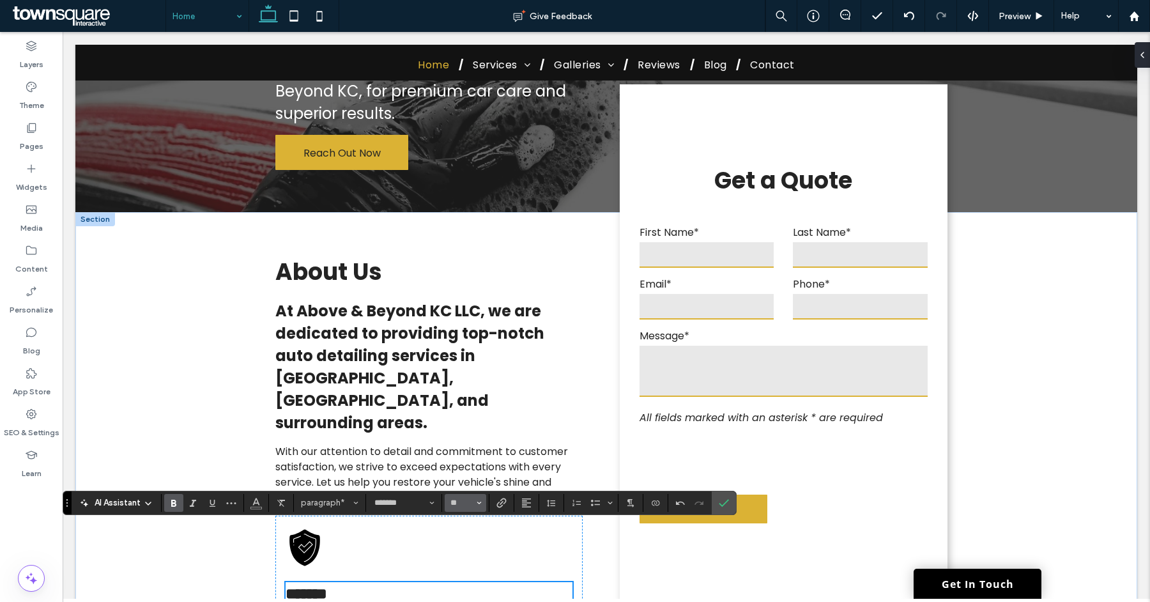
scroll to position [219, 0]
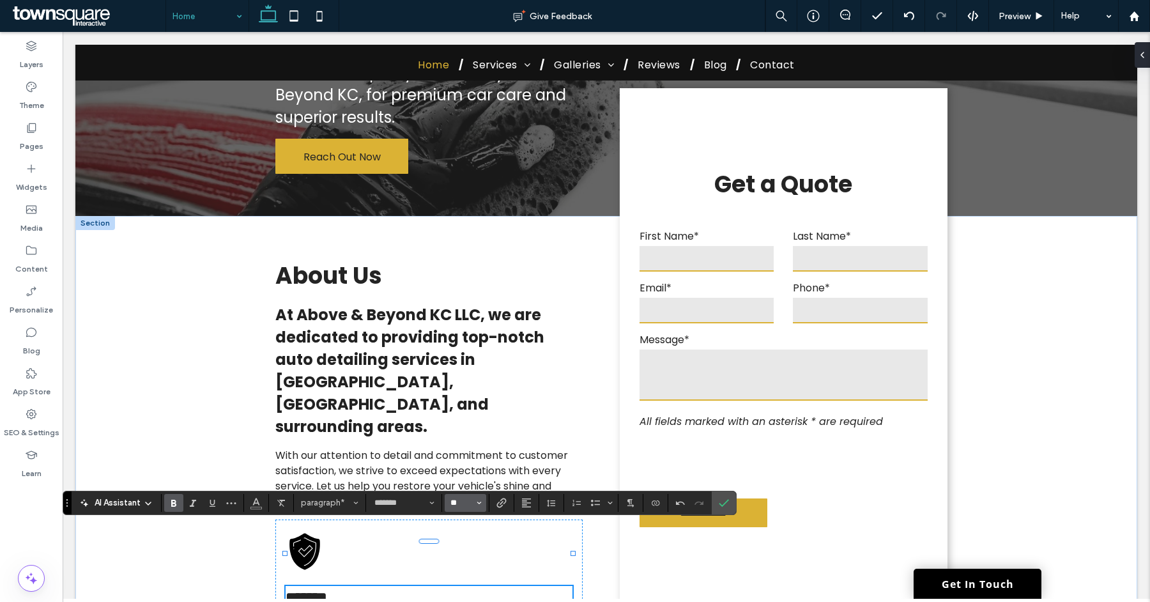
click at [463, 501] on input "**" at bounding box center [461, 503] width 25 height 10
type input "**"
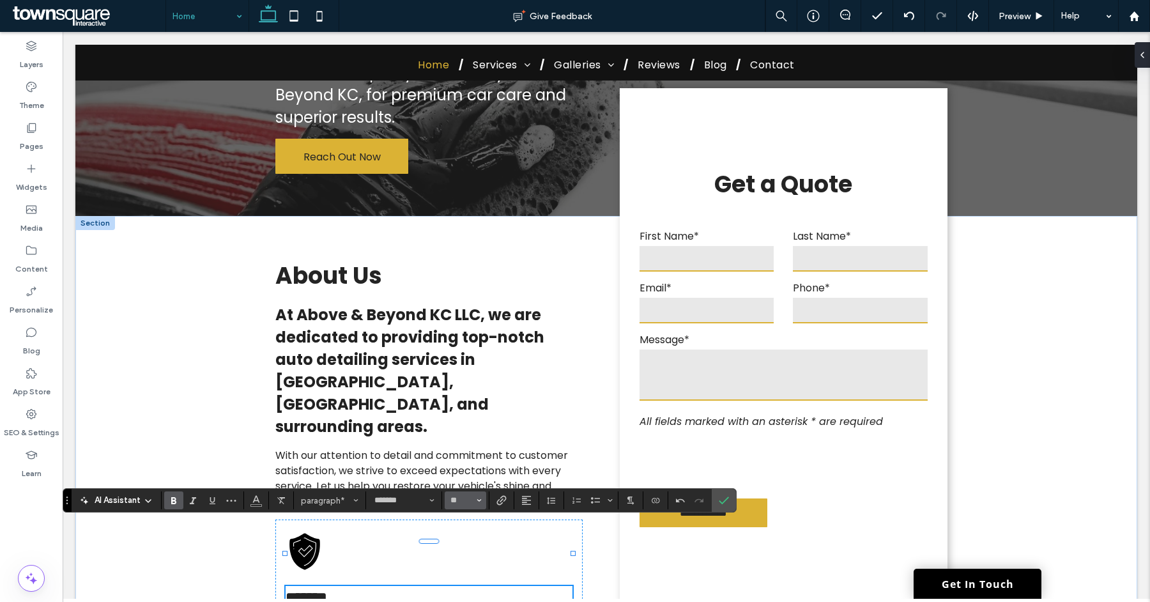
scroll to position [221, 0]
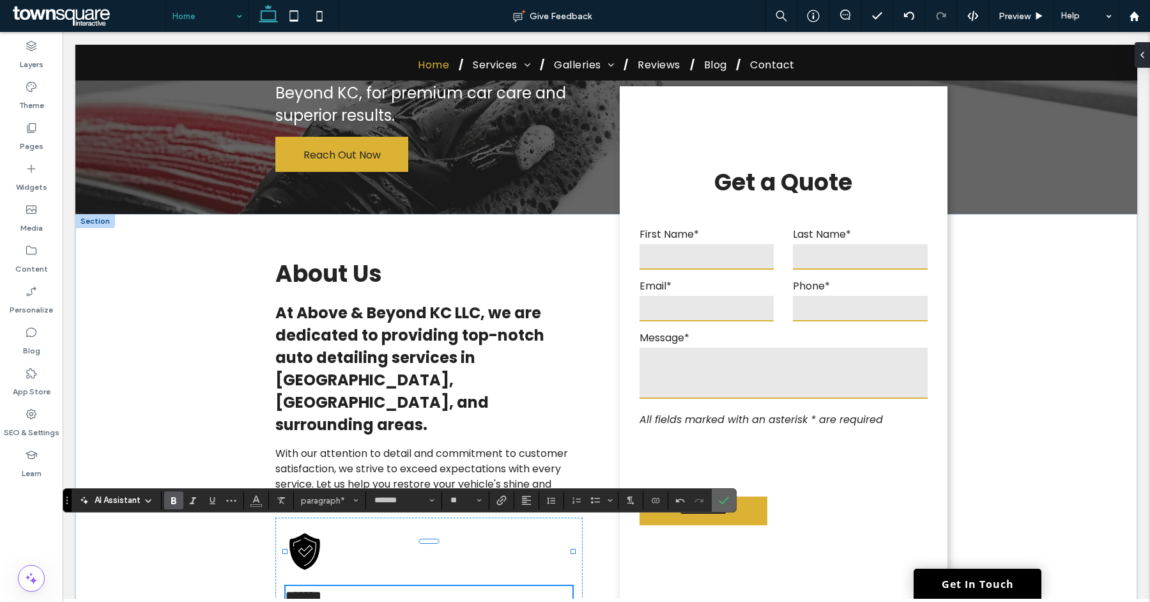
click at [722, 502] on icon "Confirm" at bounding box center [724, 500] width 10 height 10
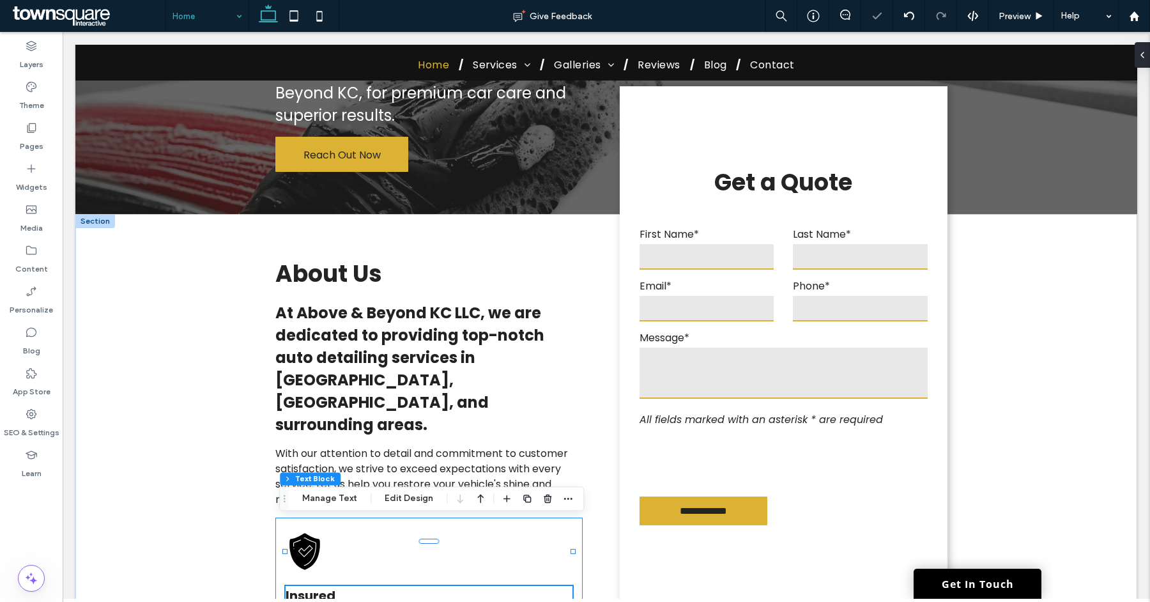
click at [477, 518] on div "Insured" at bounding box center [428, 569] width 307 height 102
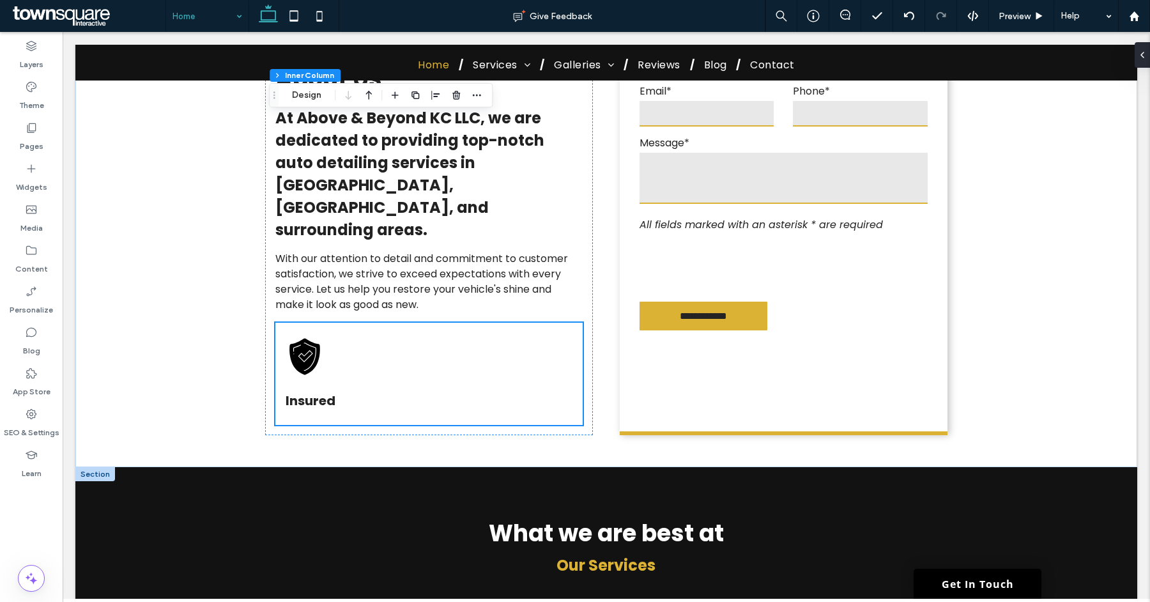
scroll to position [405, 0]
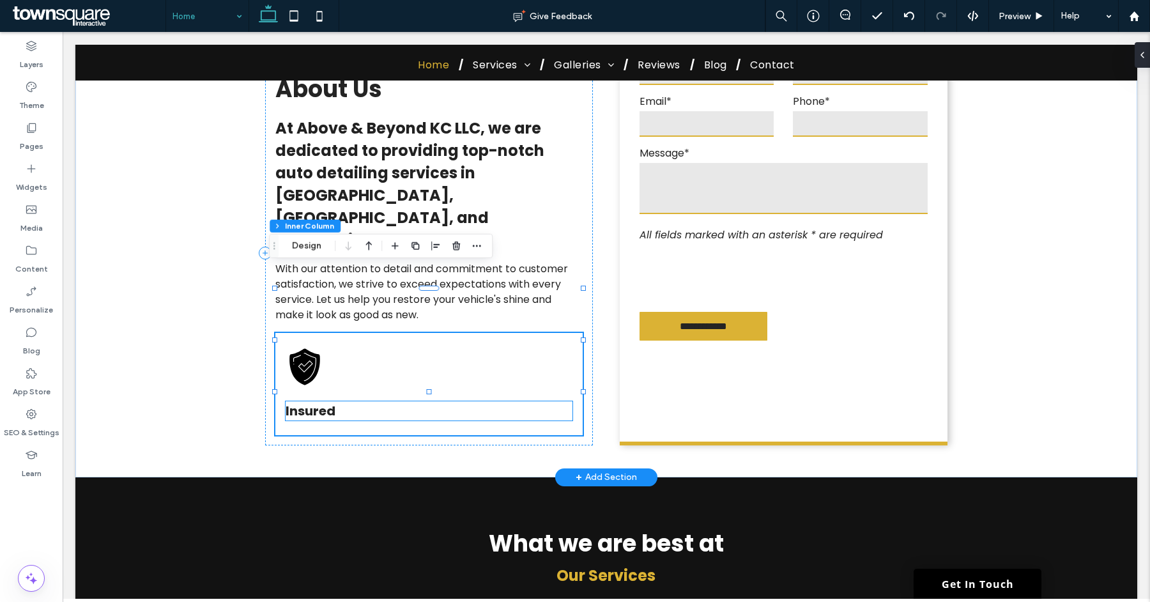
click at [563, 401] on p "Insured" at bounding box center [429, 410] width 286 height 19
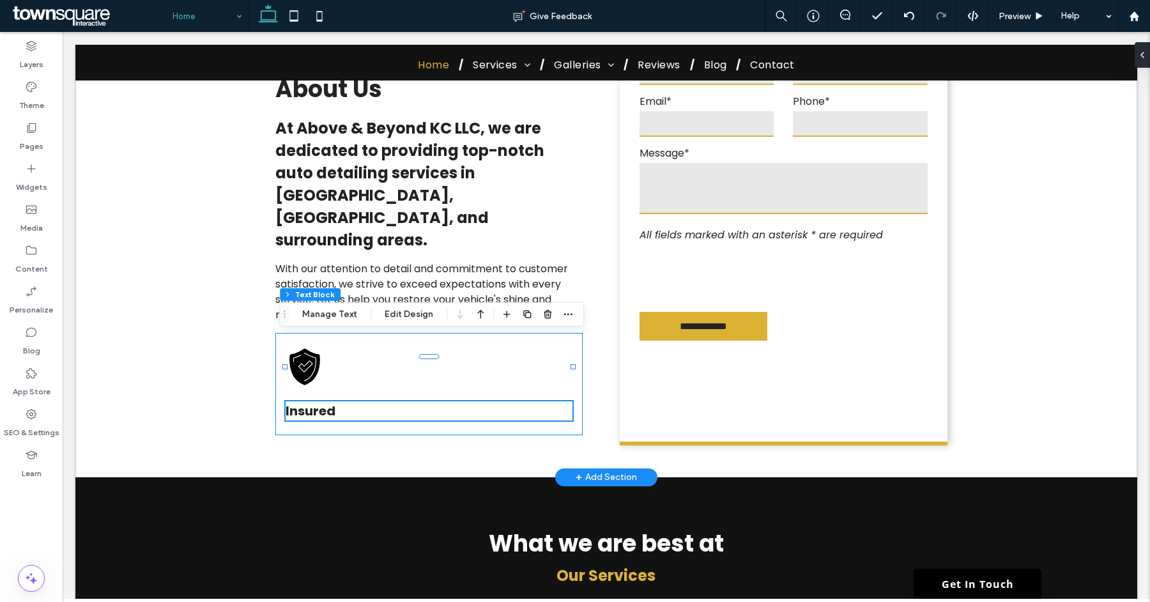
click at [568, 366] on div "Insured" at bounding box center [428, 384] width 307 height 102
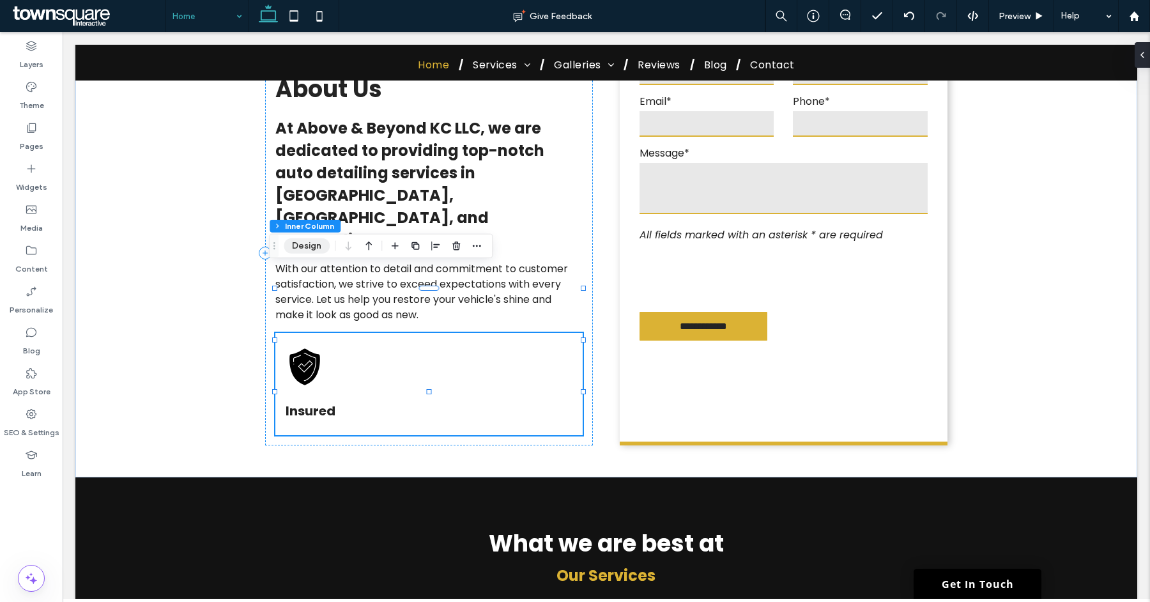
click at [321, 249] on button "Design" at bounding box center [307, 245] width 46 height 15
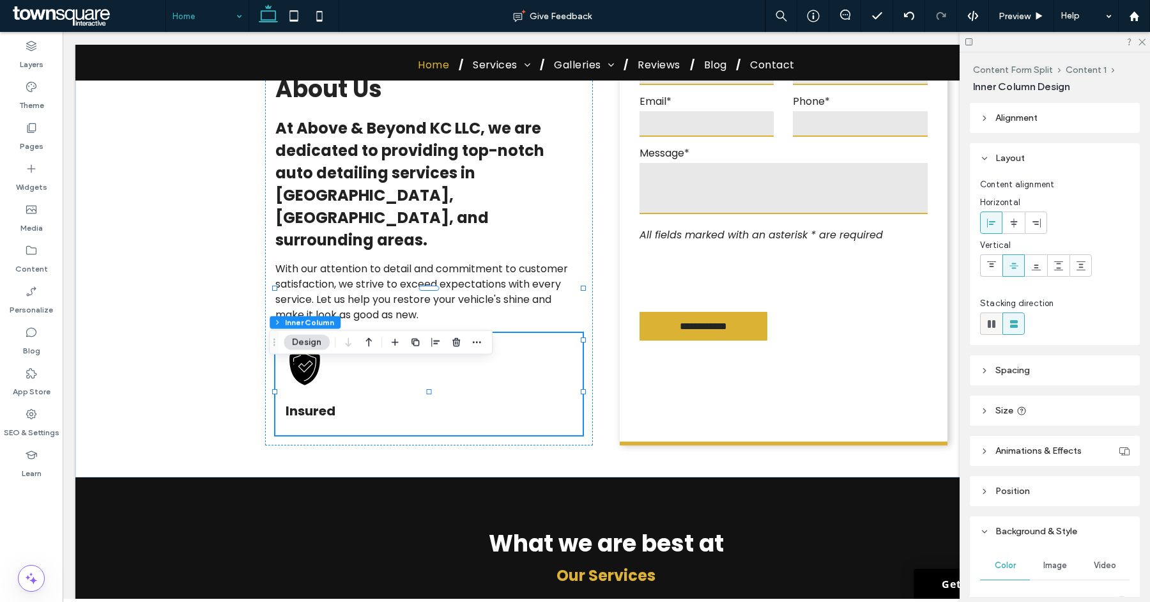
click at [981, 323] on div at bounding box center [991, 323] width 21 height 21
type input "*"
type input "**"
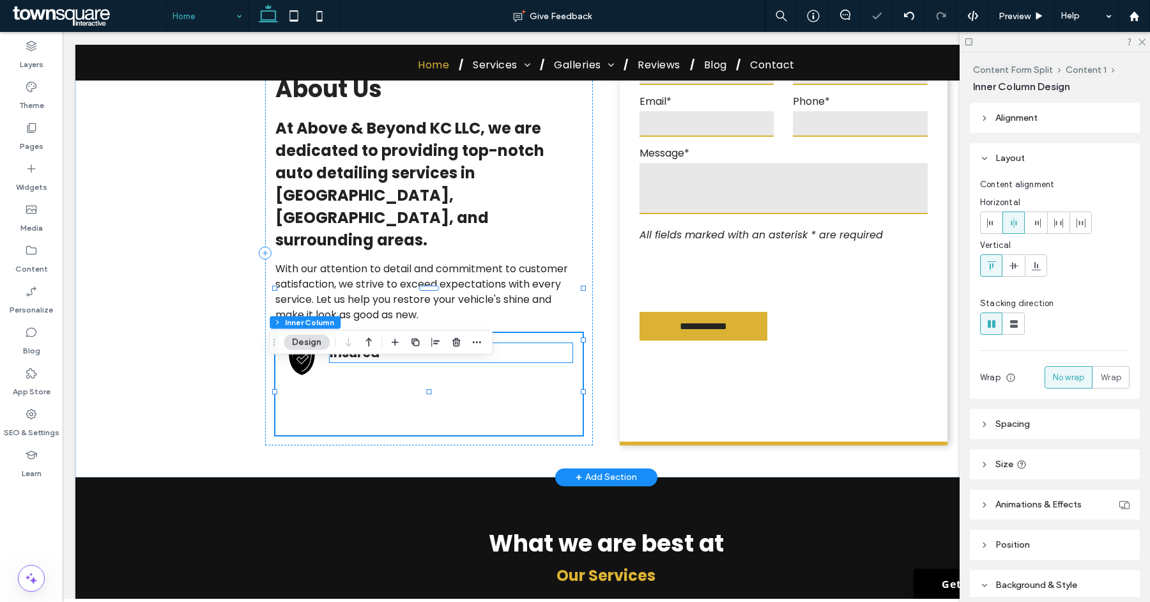
click at [364, 344] on strong "Insured" at bounding box center [355, 353] width 50 height 18
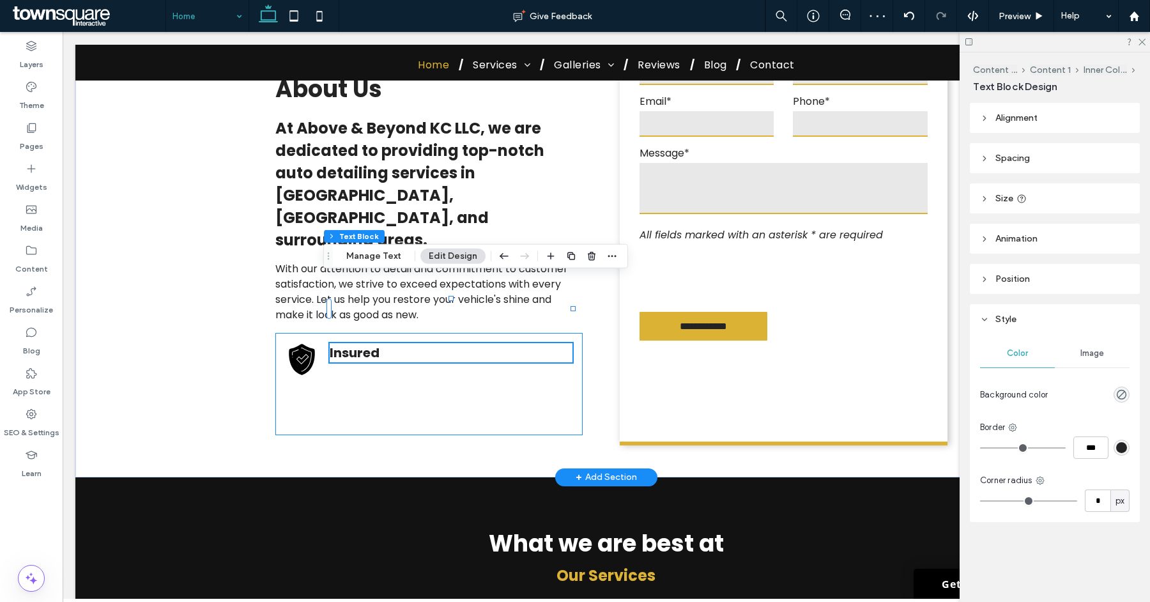
click at [468, 339] on div "Insured" at bounding box center [428, 384] width 307 height 102
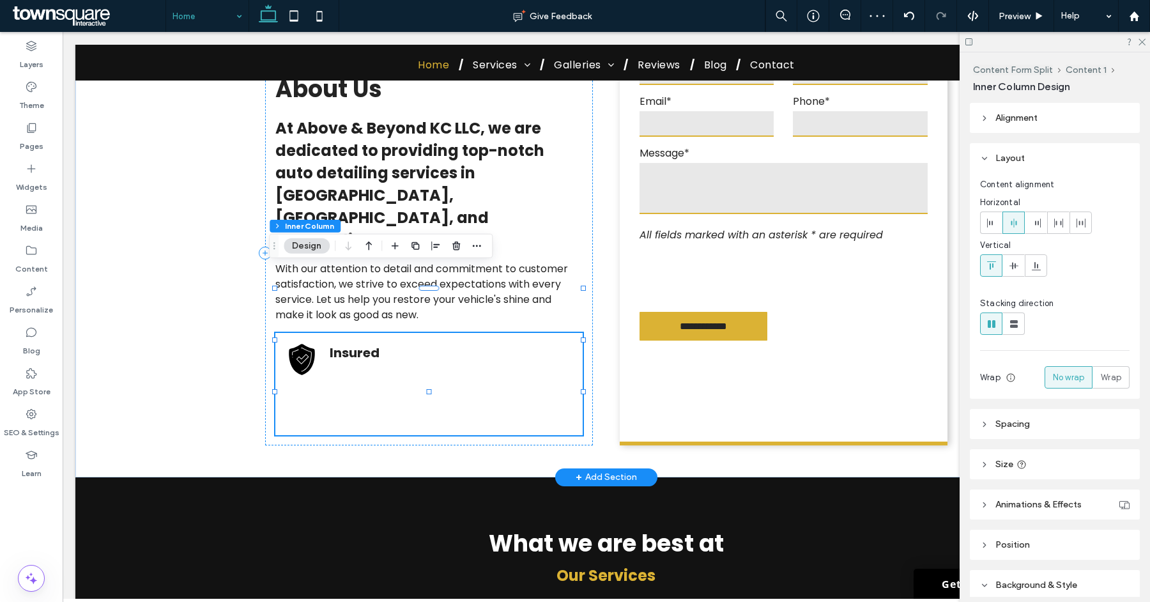
click at [387, 333] on div "Insured" at bounding box center [428, 384] width 307 height 102
click at [1008, 263] on div at bounding box center [1013, 265] width 21 height 21
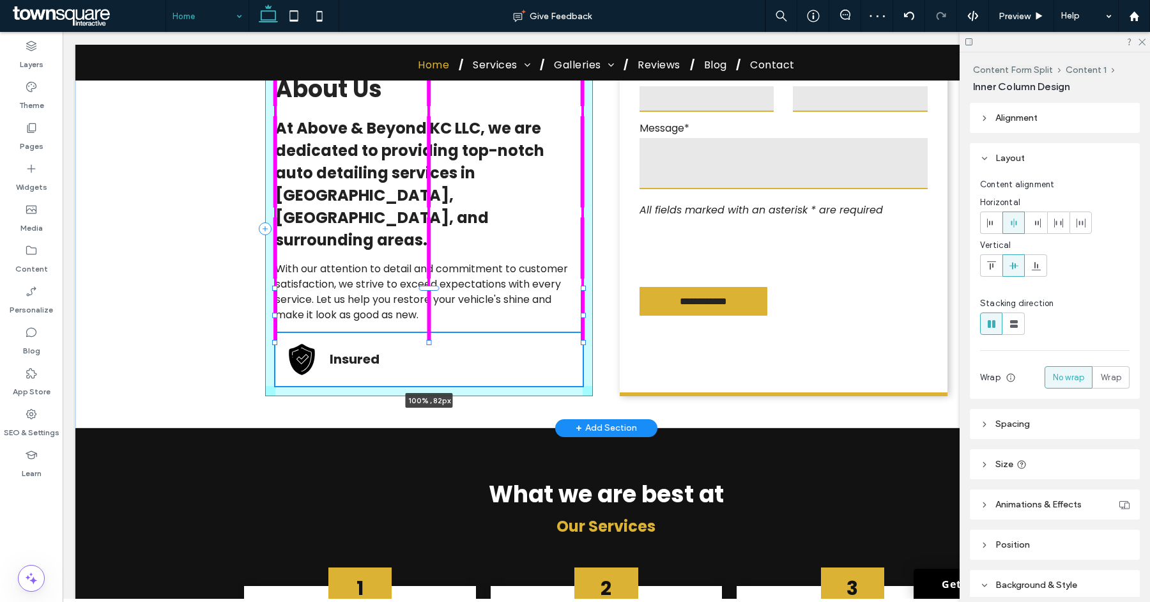
drag, startPoint x: 425, startPoint y: 368, endPoint x: 433, endPoint y: 323, distance: 46.1
click at [428, 324] on div "**********" at bounding box center [606, 228] width 767 height 399
type input "**"
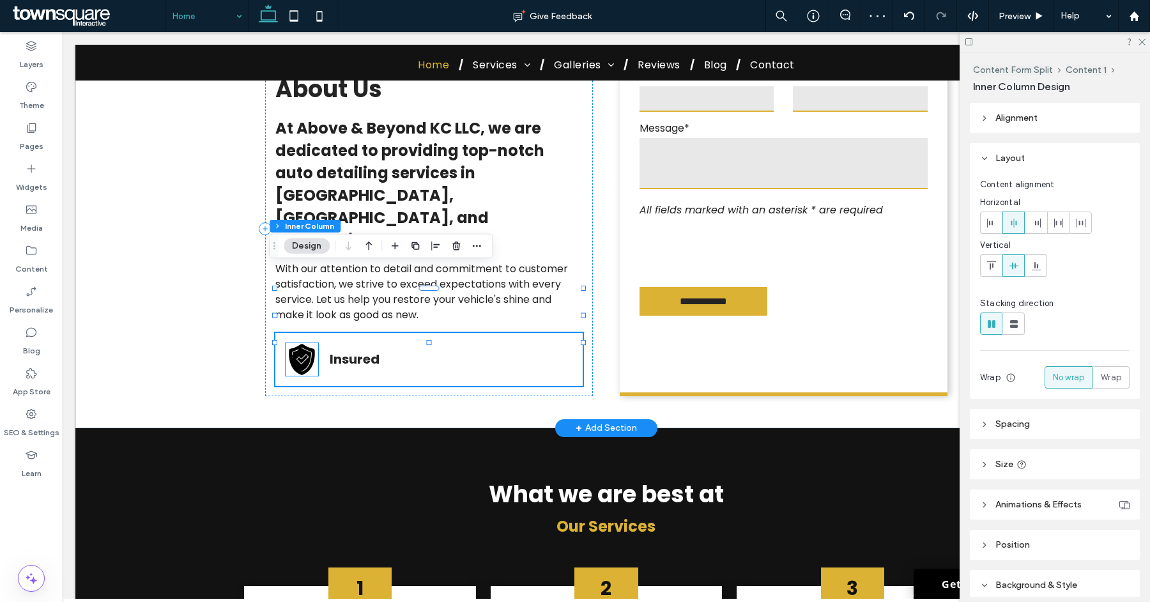
click at [307, 343] on icon at bounding box center [302, 359] width 33 height 33
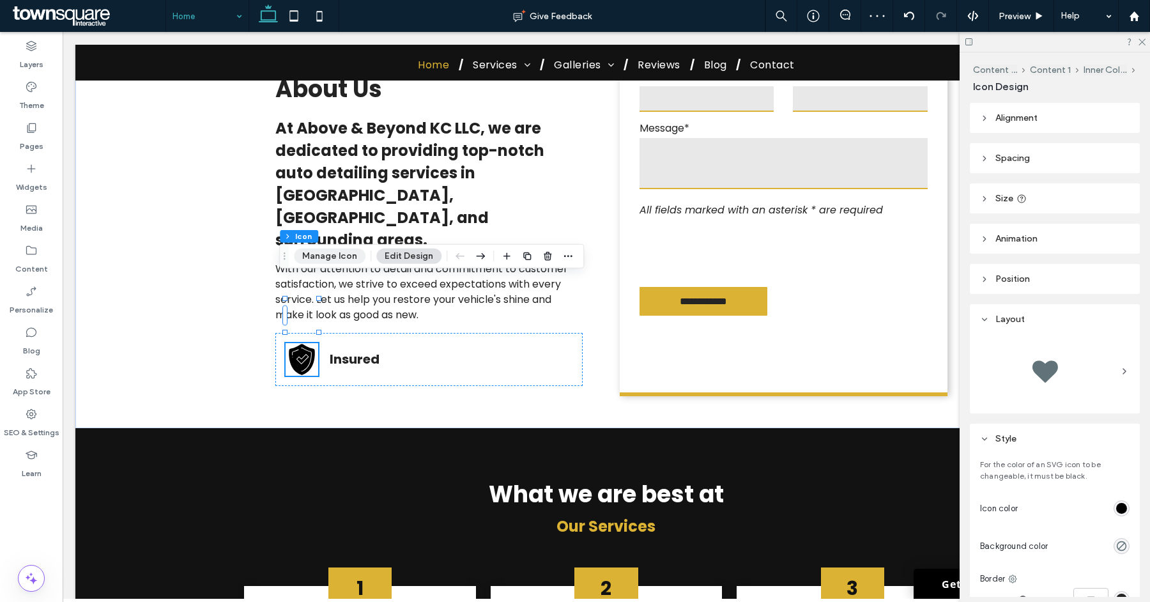
click at [327, 258] on button "Manage Icon" at bounding box center [330, 256] width 72 height 15
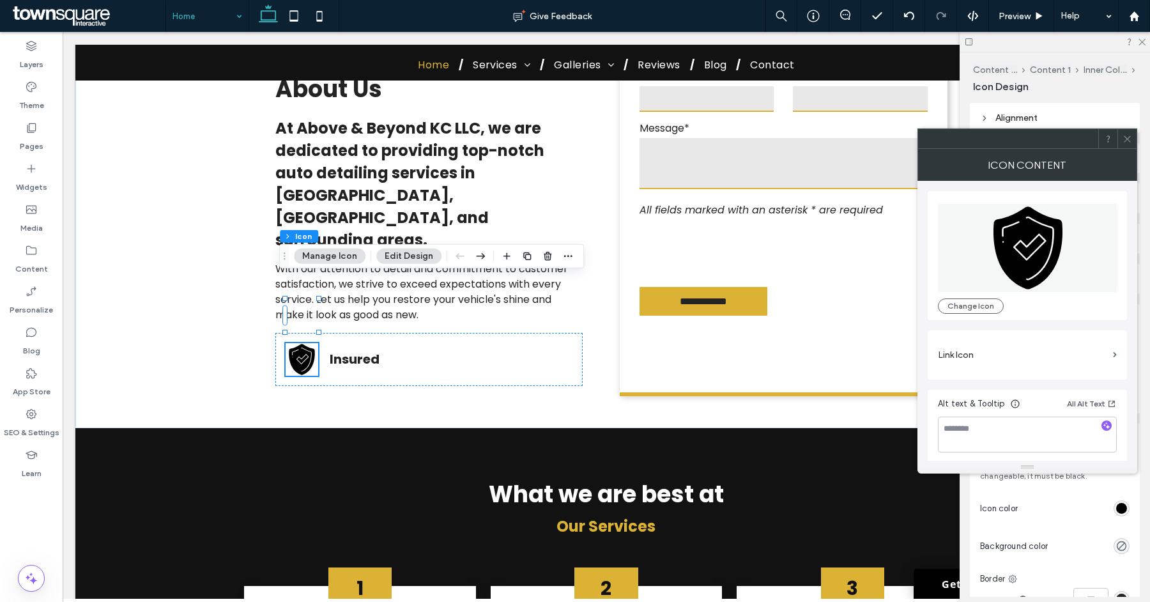
click at [1117, 510] on div "rgb(0, 0, 0)" at bounding box center [1122, 508] width 11 height 11
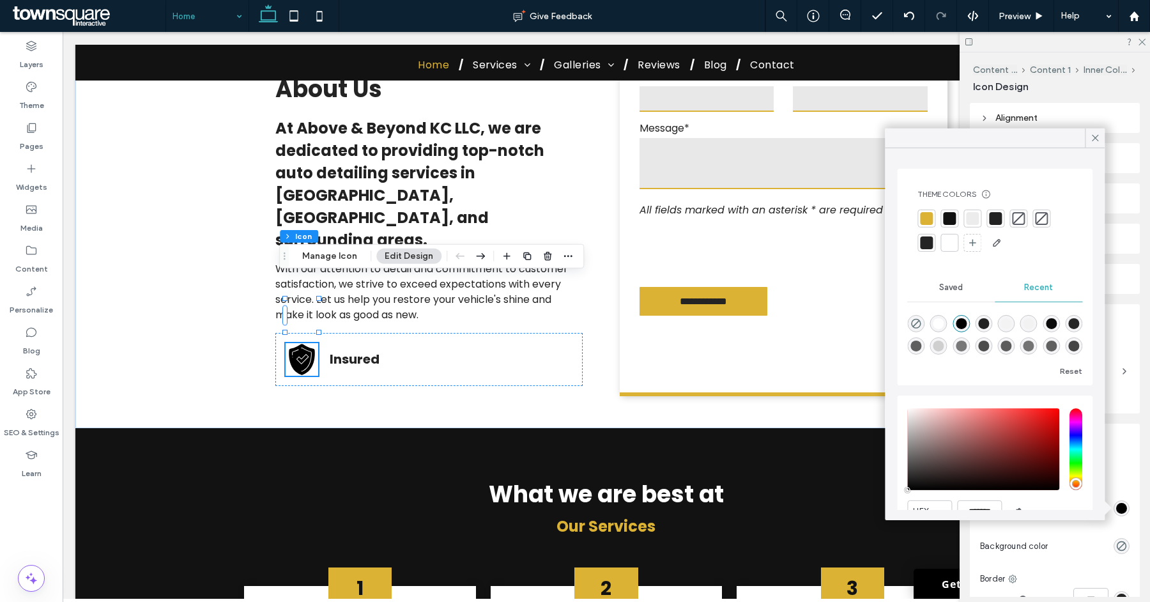
click at [926, 217] on div at bounding box center [926, 218] width 13 height 13
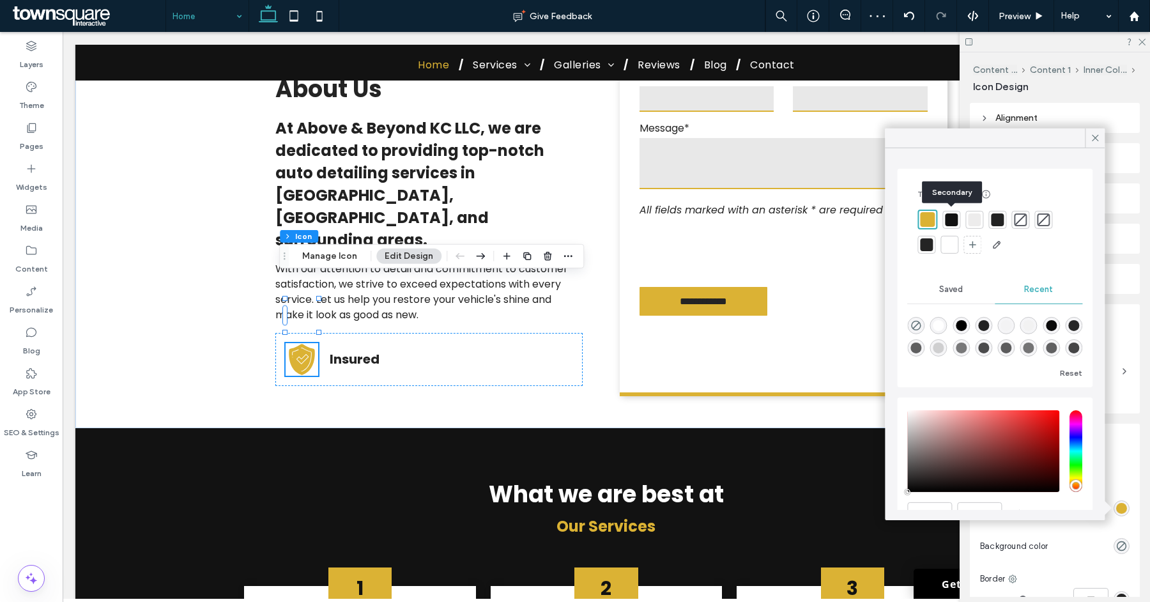
click at [946, 220] on div at bounding box center [951, 219] width 13 height 13
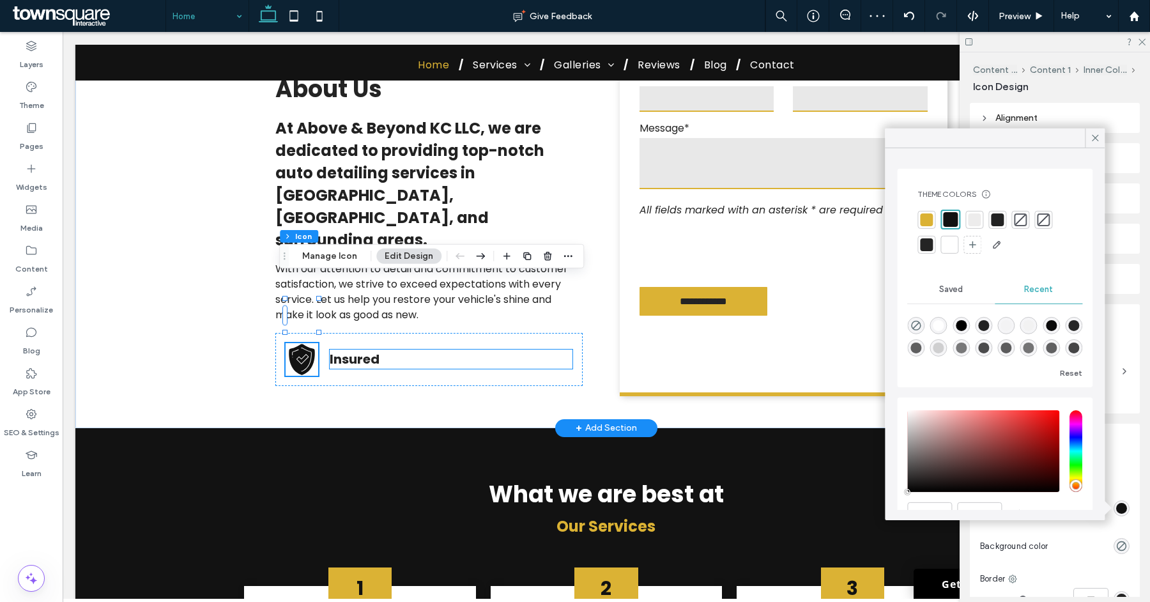
click at [362, 350] on strong "Insured" at bounding box center [355, 359] width 50 height 18
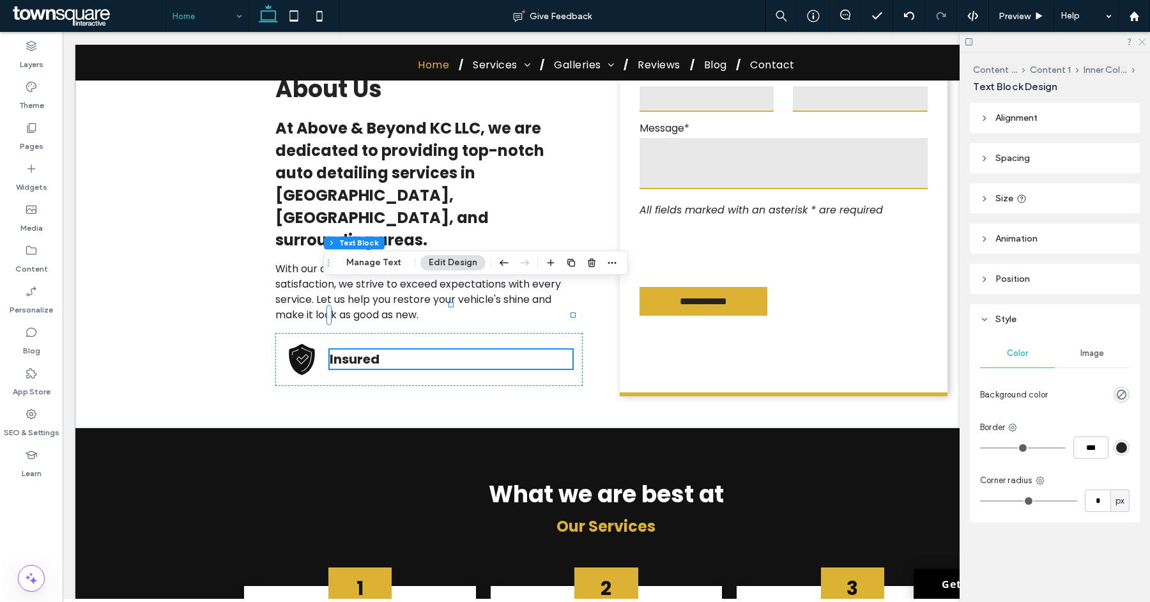
click at [1140, 39] on use at bounding box center [1142, 42] width 7 height 7
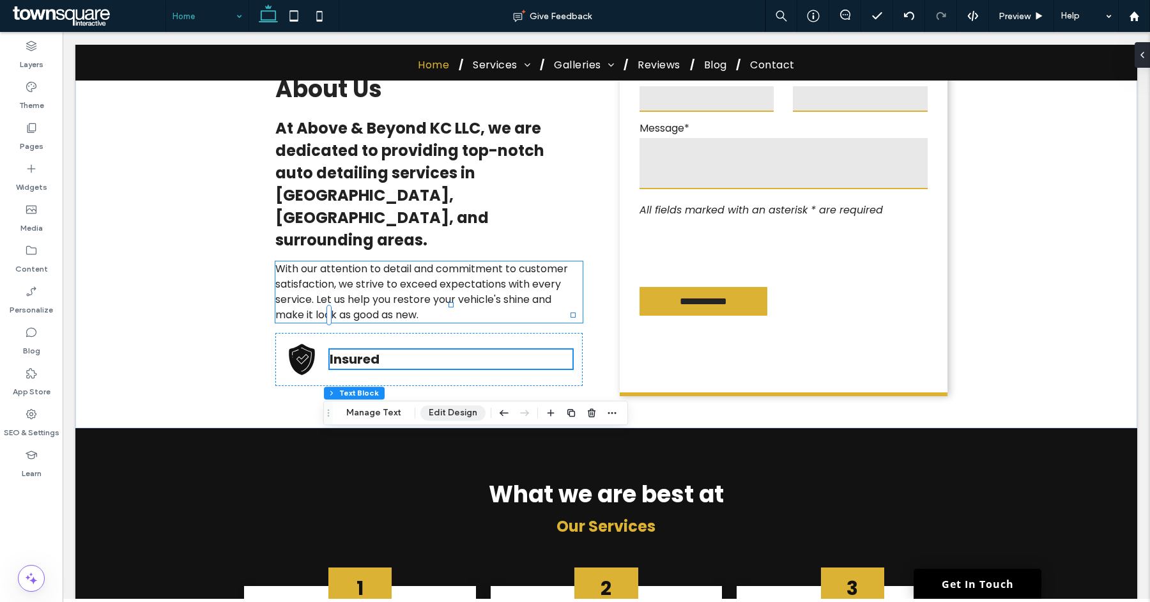
scroll to position [173, 0]
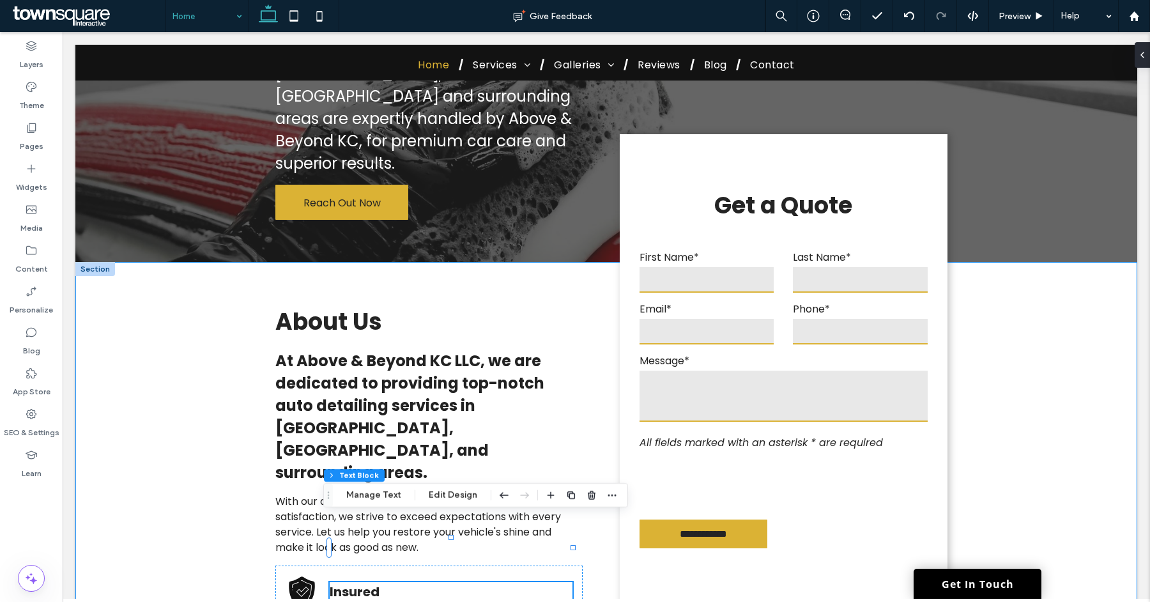
click at [247, 540] on div "**********" at bounding box center [606, 461] width 767 height 399
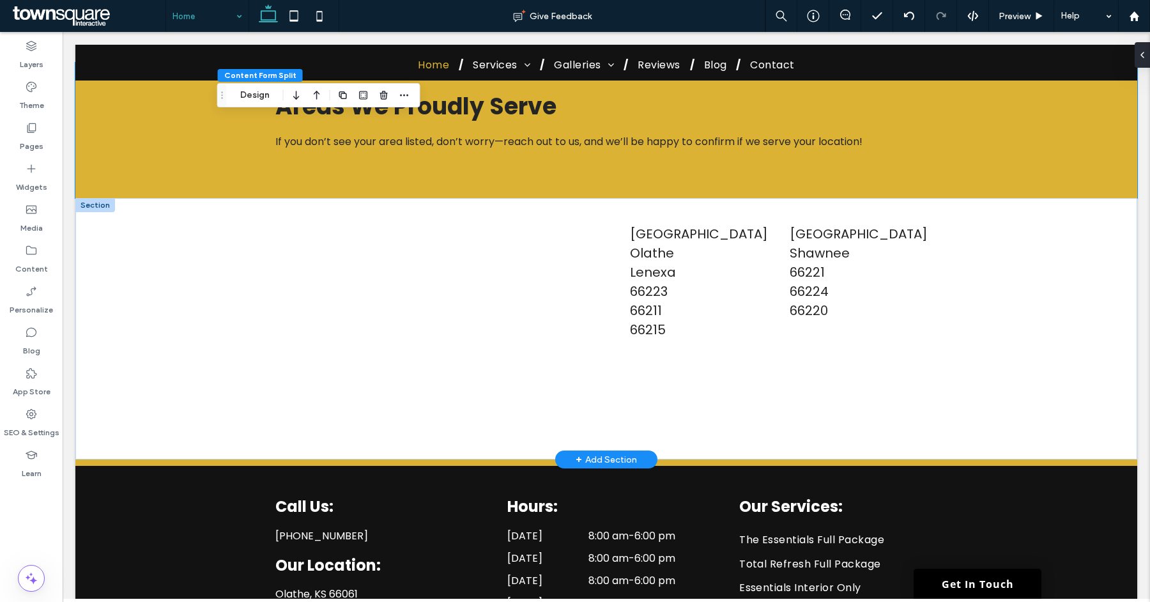
scroll to position [4220, 0]
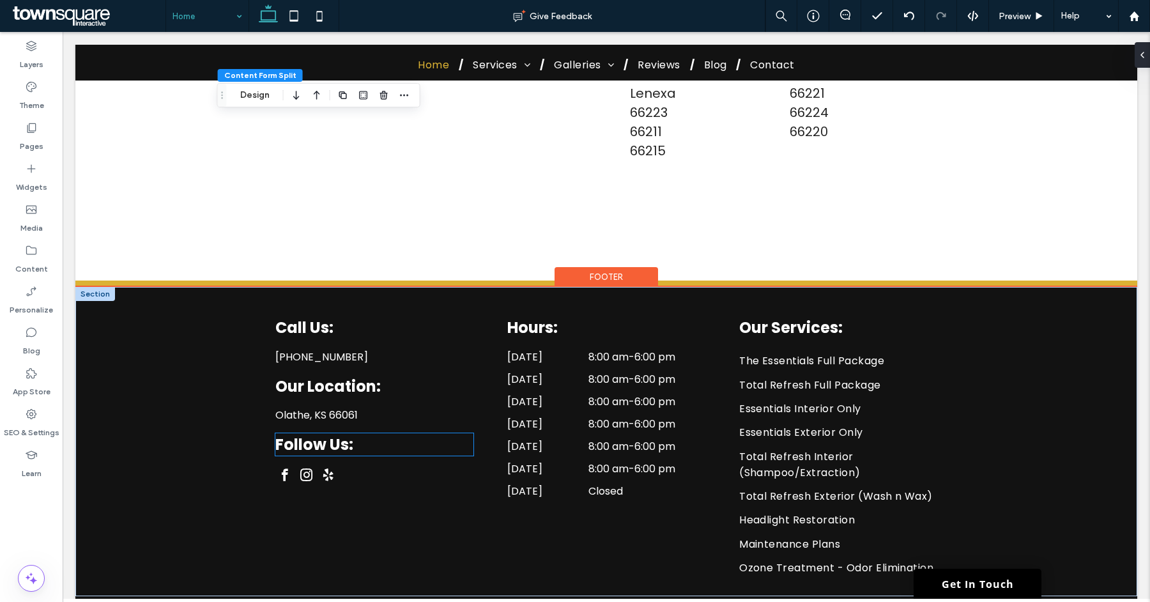
click at [321, 434] on span "Follow Us:" at bounding box center [314, 444] width 78 height 21
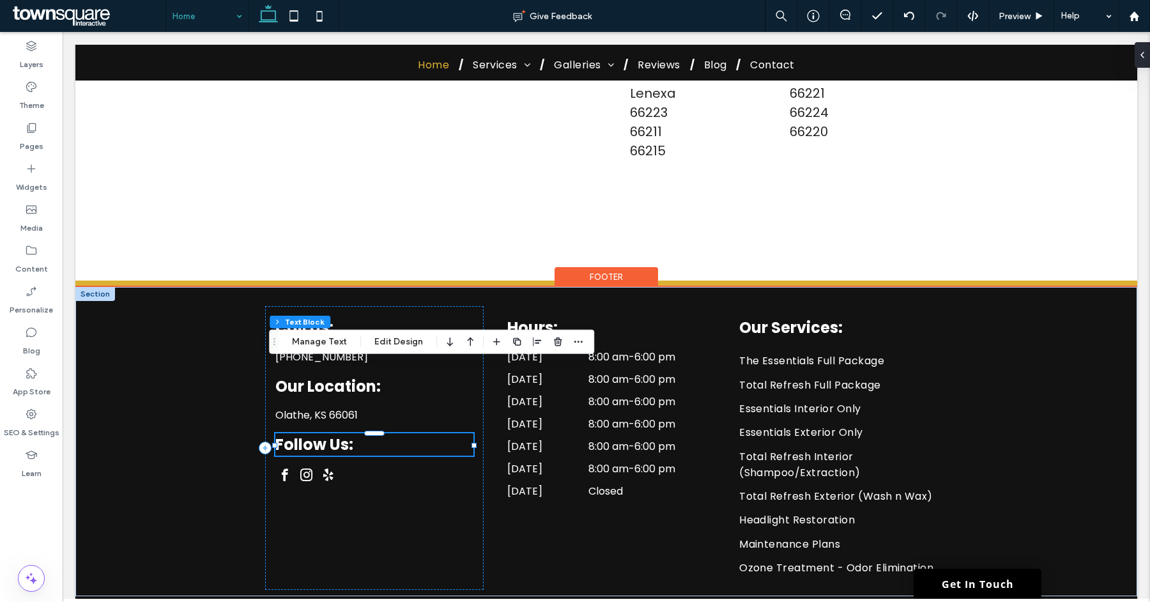
click at [321, 434] on span "Follow Us:" at bounding box center [314, 444] width 78 height 21
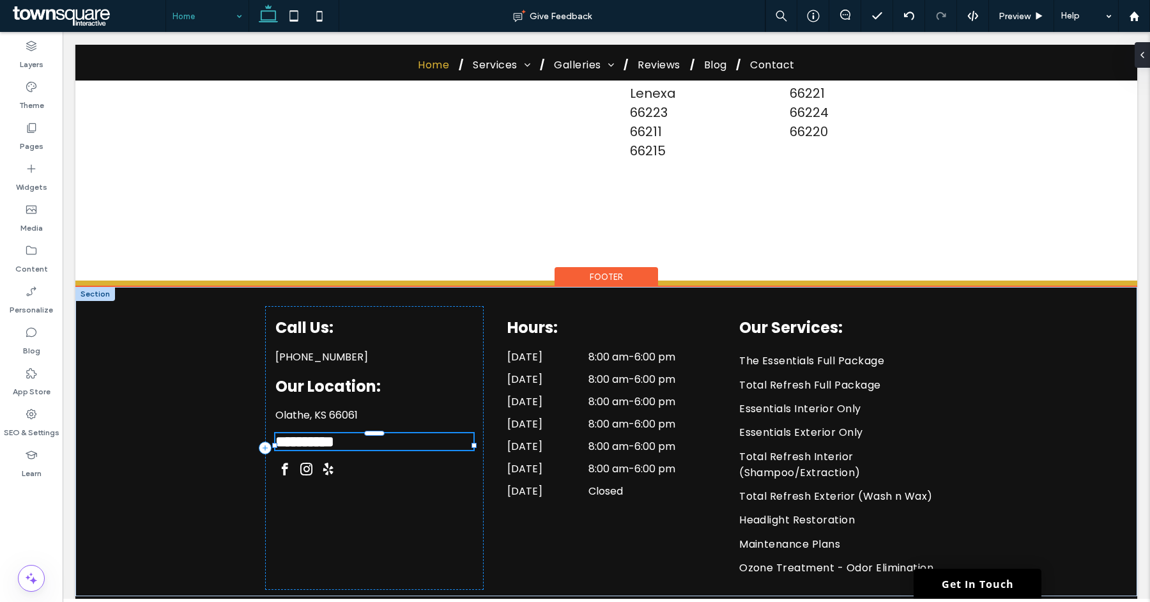
type input "*******"
type input "**"
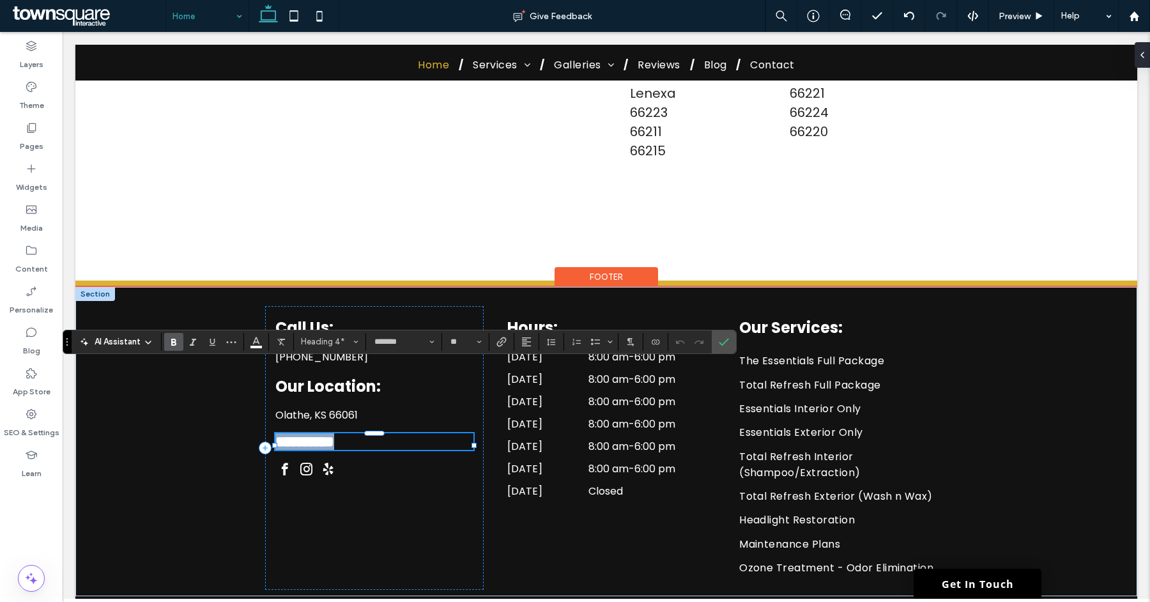
click at [318, 434] on span "**********" at bounding box center [304, 441] width 59 height 15
click at [722, 337] on icon "Confirm" at bounding box center [724, 342] width 10 height 10
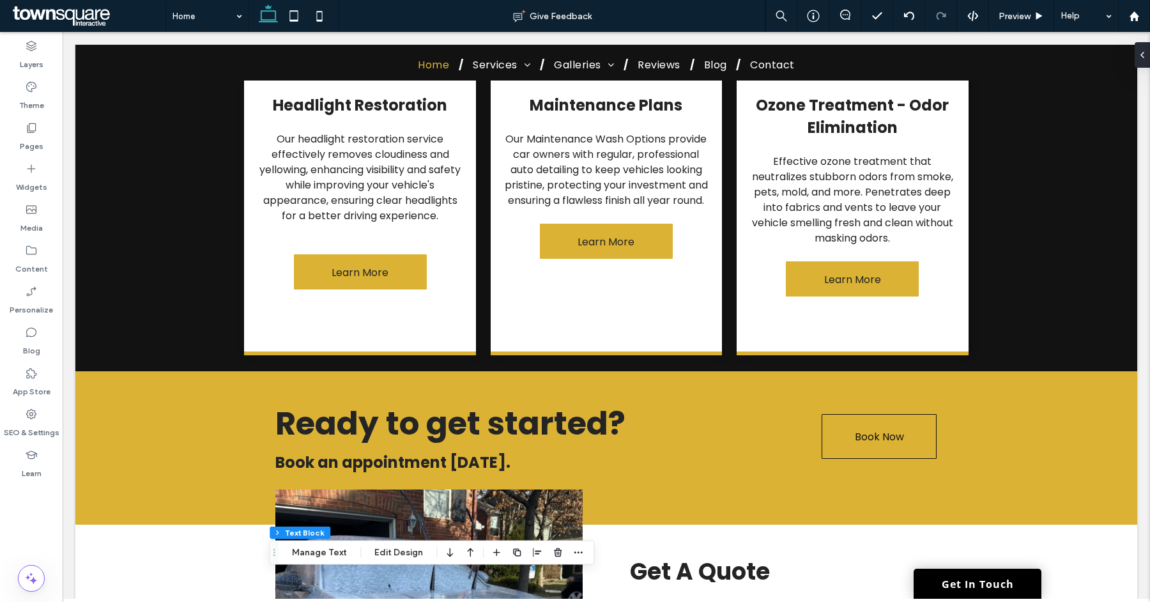
scroll to position [1969, 0]
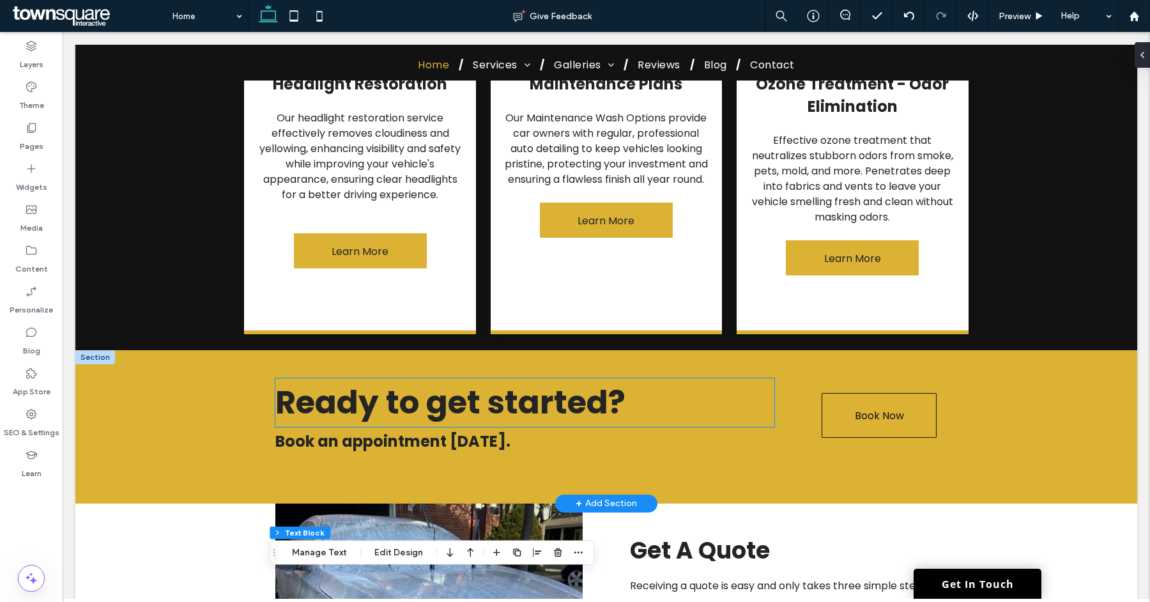
click at [426, 380] on span "Ready to get started?" at bounding box center [450, 402] width 350 height 45
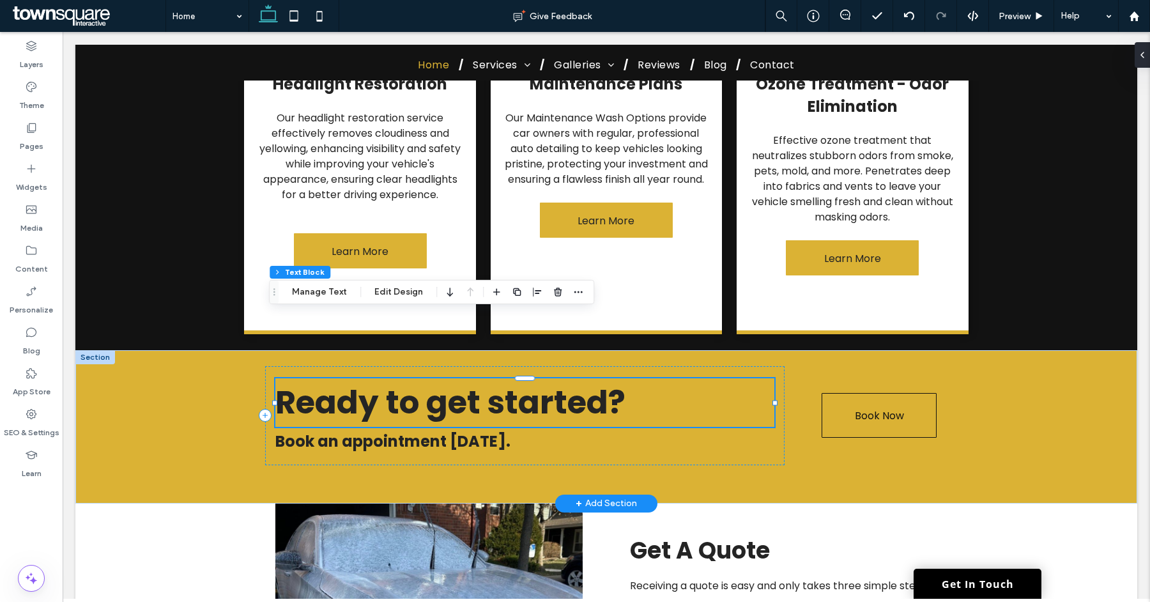
click at [393, 380] on span "Ready to get started?" at bounding box center [450, 402] width 350 height 45
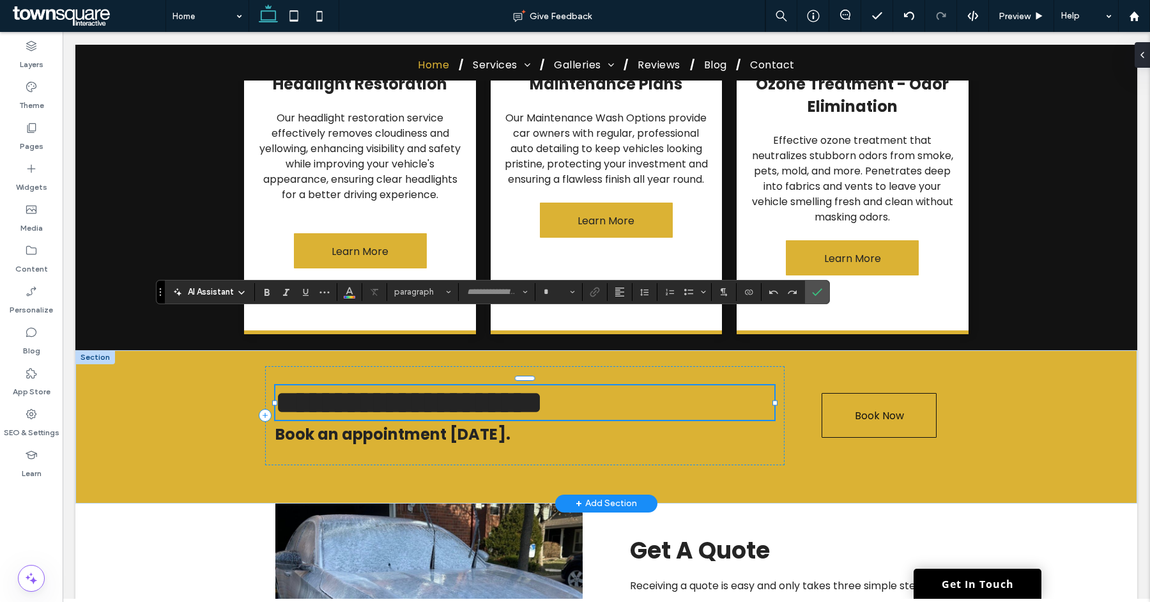
type input "*******"
type input "**"
click at [394, 387] on span "**********" at bounding box center [408, 402] width 267 height 31
drag, startPoint x: 396, startPoint y: 340, endPoint x: 384, endPoint y: 341, distance: 12.2
click at [384, 387] on span "**********" at bounding box center [408, 402] width 267 height 31
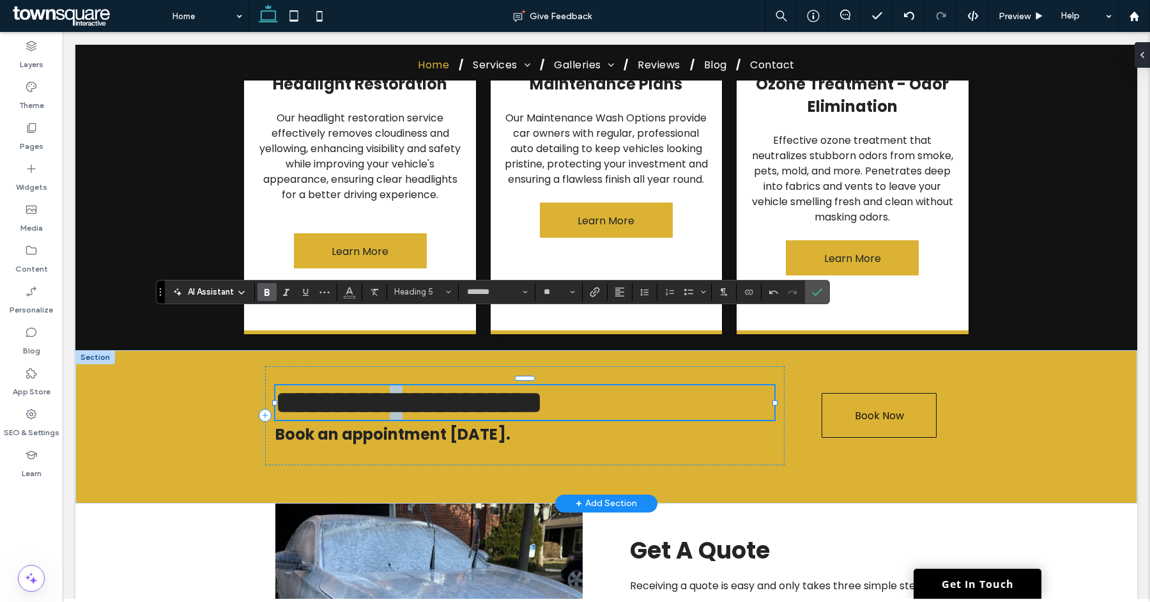
drag, startPoint x: 442, startPoint y: 345, endPoint x: 430, endPoint y: 345, distance: 11.5
click at [430, 387] on span "**********" at bounding box center [408, 402] width 267 height 31
click at [503, 387] on span "**********" at bounding box center [408, 402] width 267 height 31
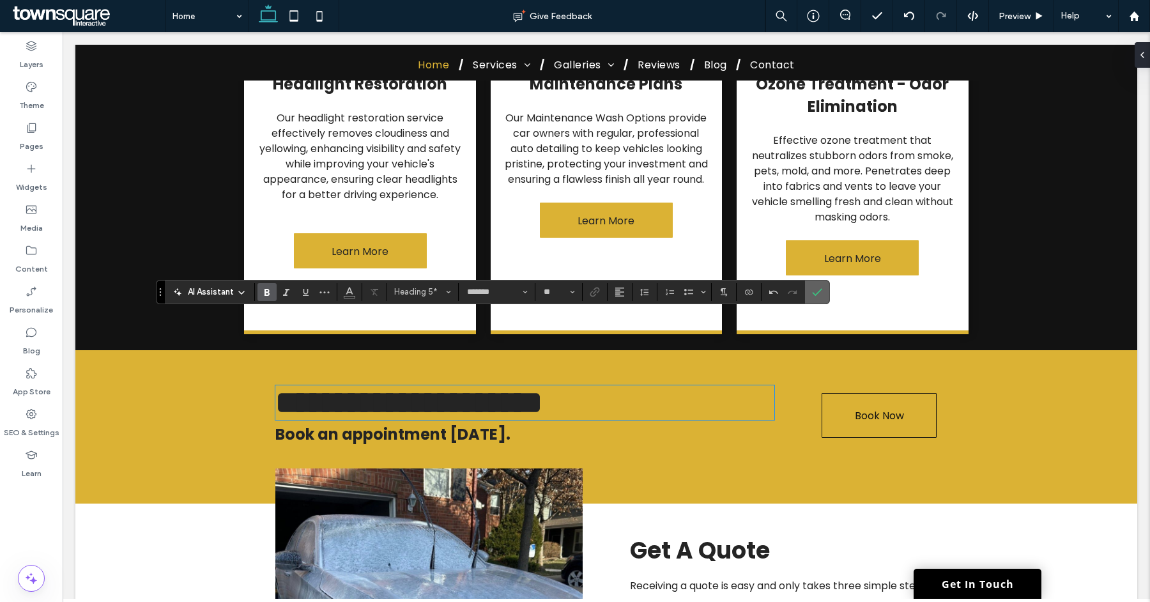
click at [815, 299] on span "Confirm" at bounding box center [817, 292] width 10 height 22
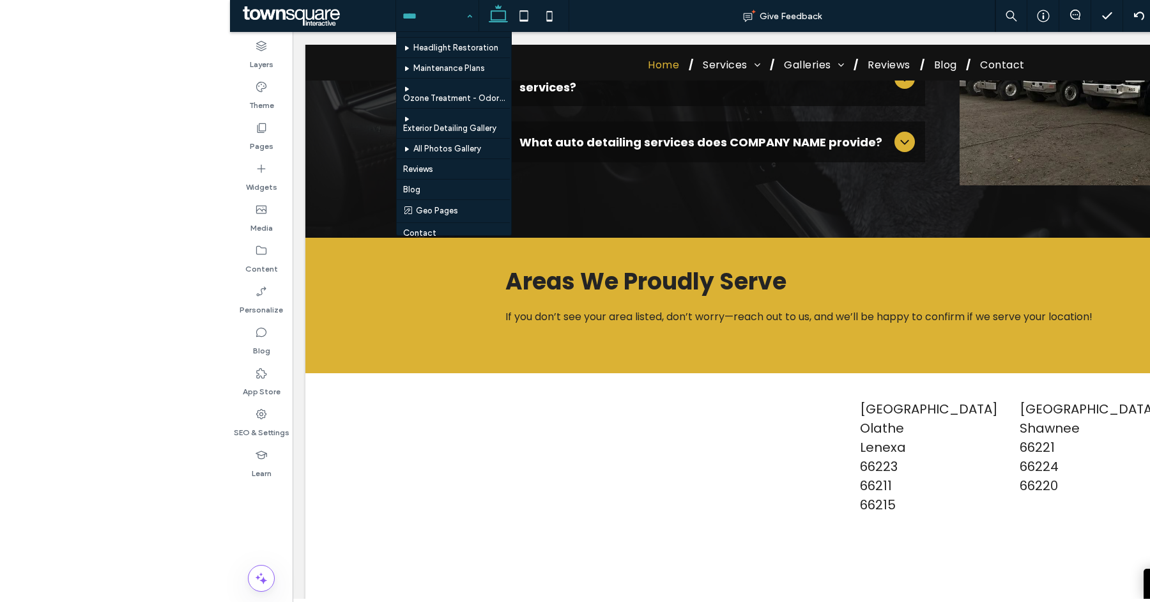
scroll to position [206, 0]
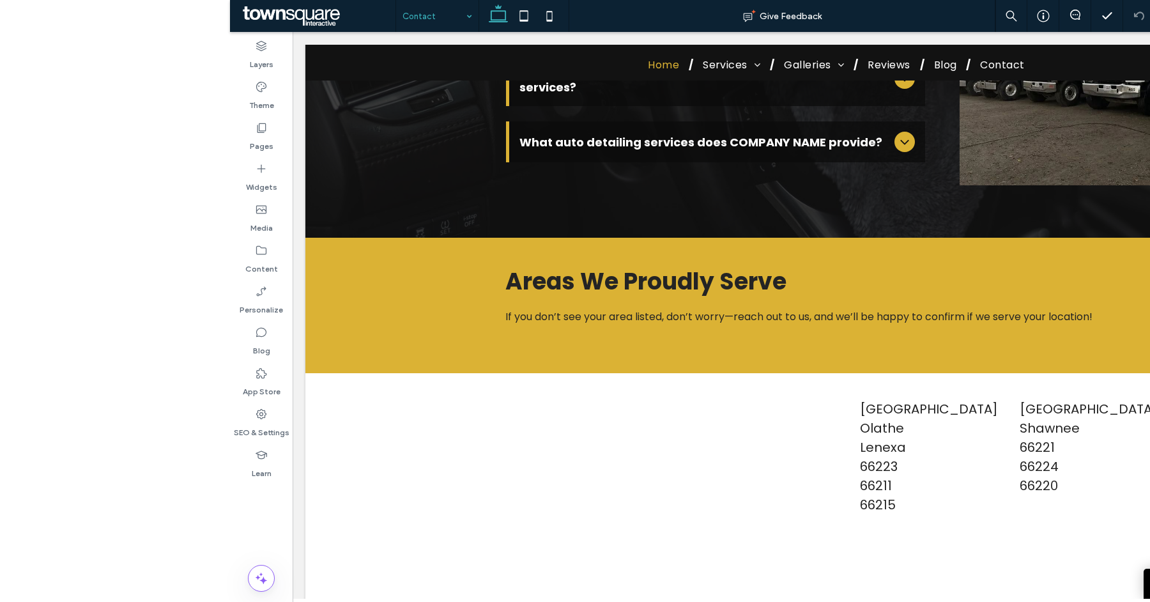
click at [0, 0] on color-contrast-checker at bounding box center [0, 0] width 0 height 0
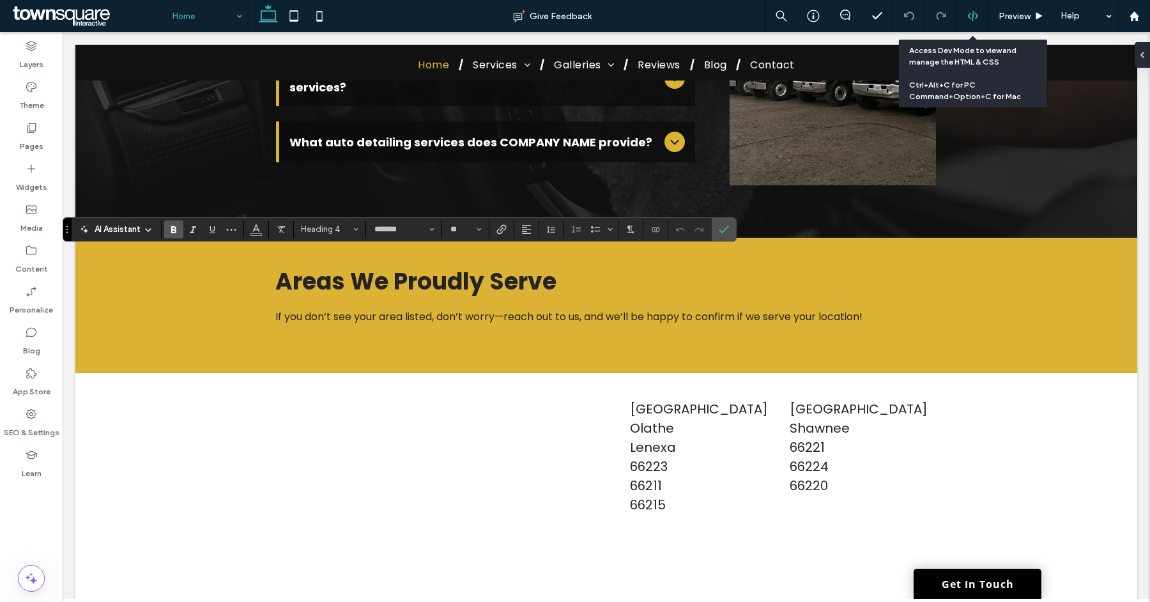
click at [968, 17] on icon at bounding box center [974, 16] width 12 height 12
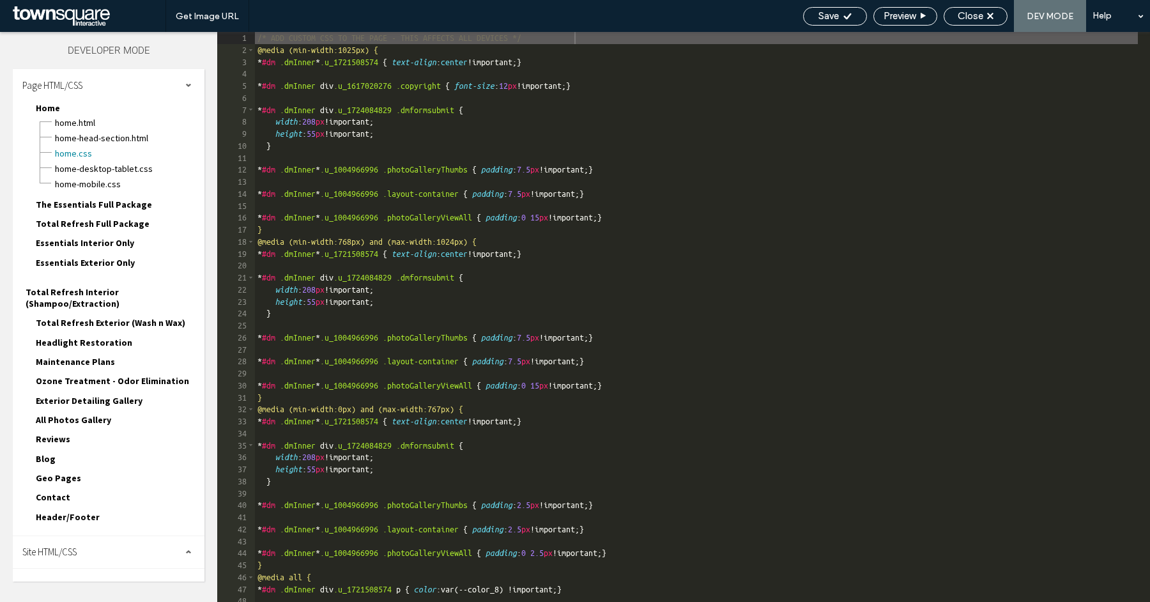
click at [76, 540] on div "Site HTML/CSS" at bounding box center [109, 552] width 192 height 32
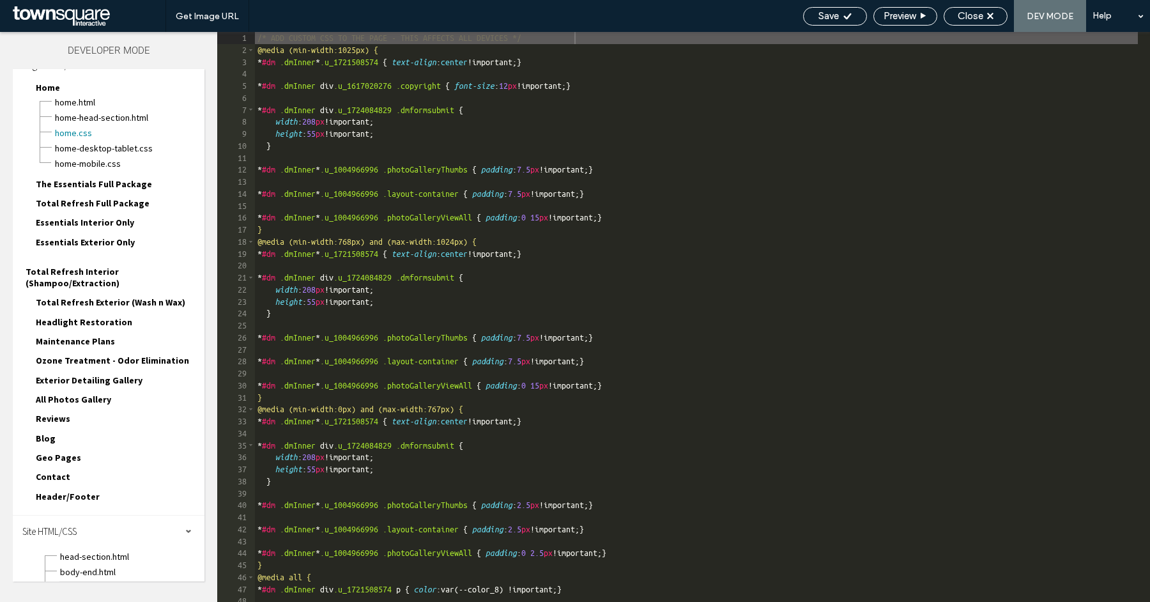
scroll to position [63, 0]
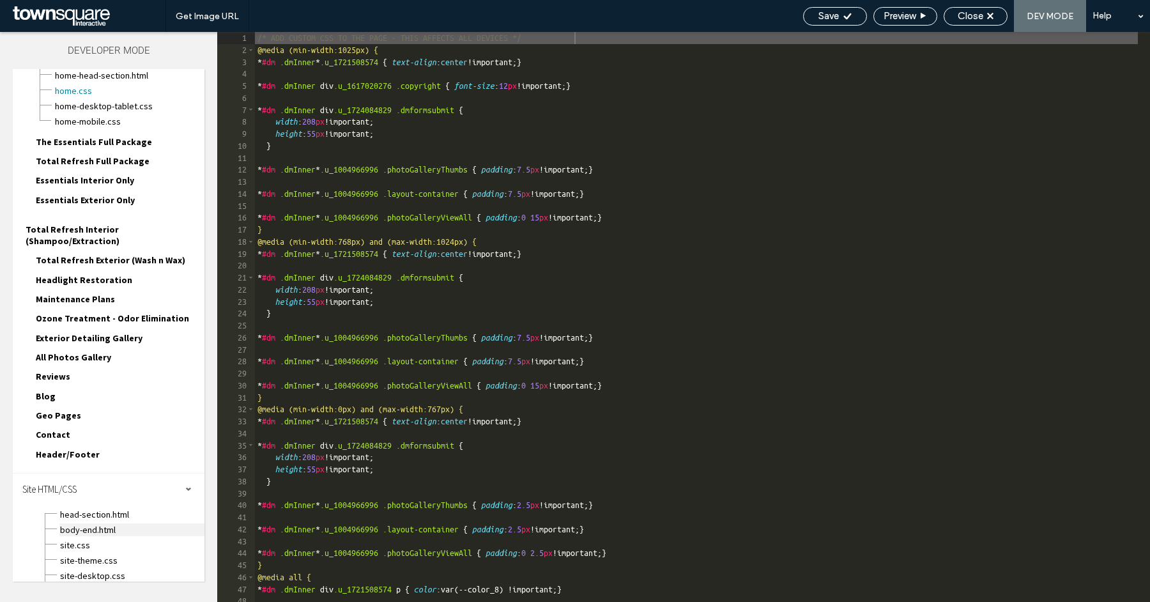
click at [100, 523] on span "body-end.html" at bounding box center [131, 529] width 145 height 13
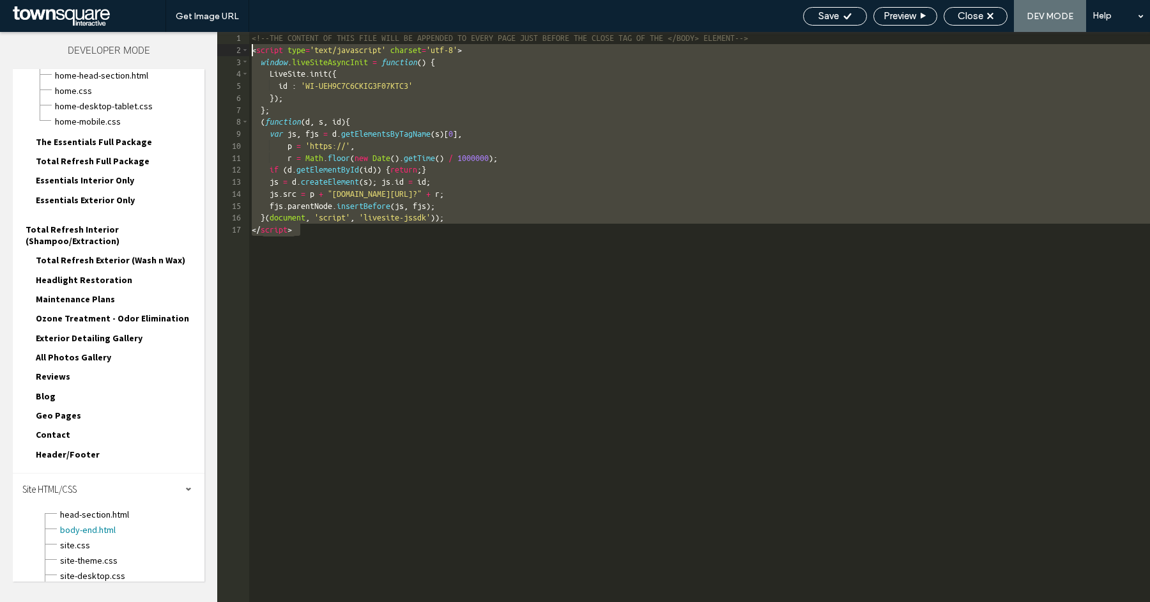
drag, startPoint x: 322, startPoint y: 223, endPoint x: 235, endPoint y: 54, distance: 189.8
click at [235, 54] on div "** 1 2 3 4 5 6 7 8 9 10 11 12 13 14 15 16 17 <!--THE CONTENT OF THIS FILE WILL …" at bounding box center [683, 317] width 933 height 570
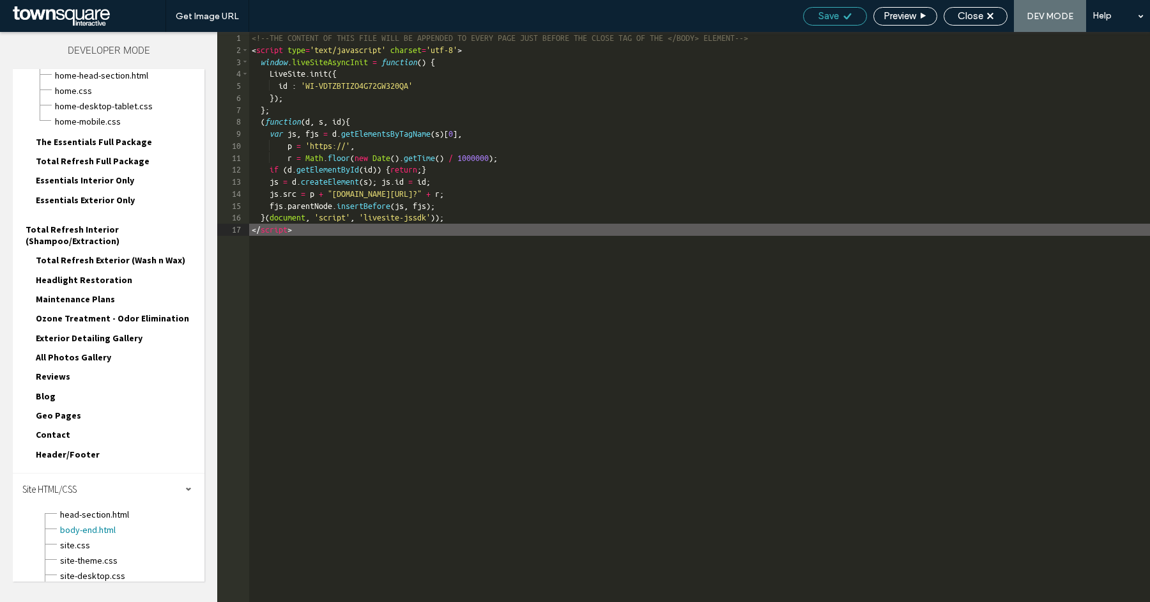
click at [813, 20] on div "Save" at bounding box center [835, 16] width 63 height 12
click at [827, 18] on span "Save" at bounding box center [829, 16] width 20 height 12
click at [977, 17] on span "Close" at bounding box center [971, 16] width 26 height 12
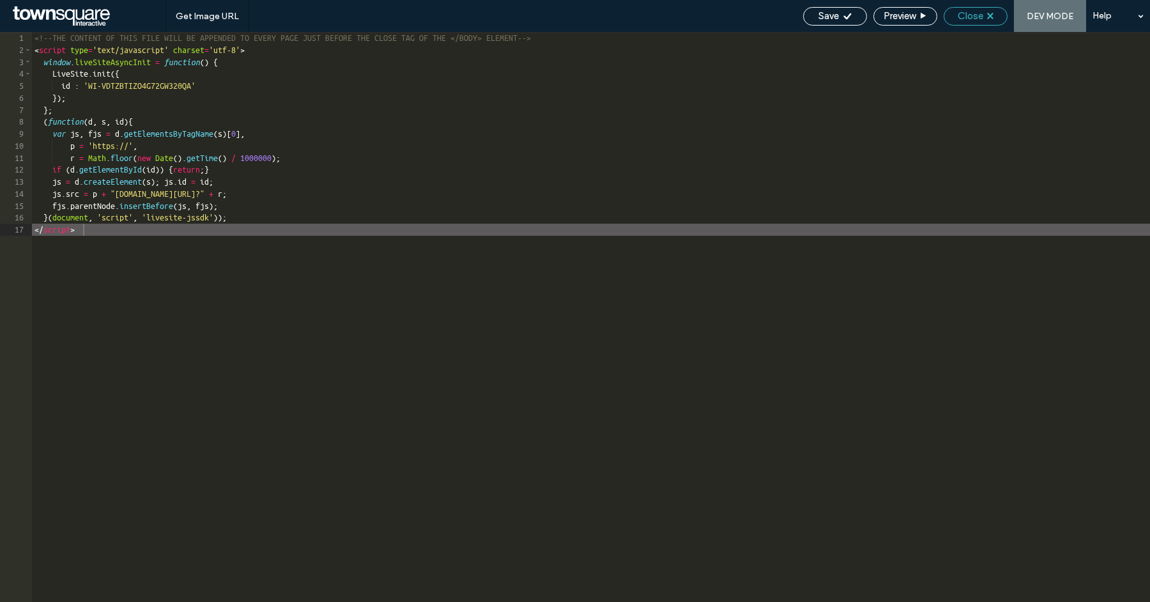
scroll to position [59, 0]
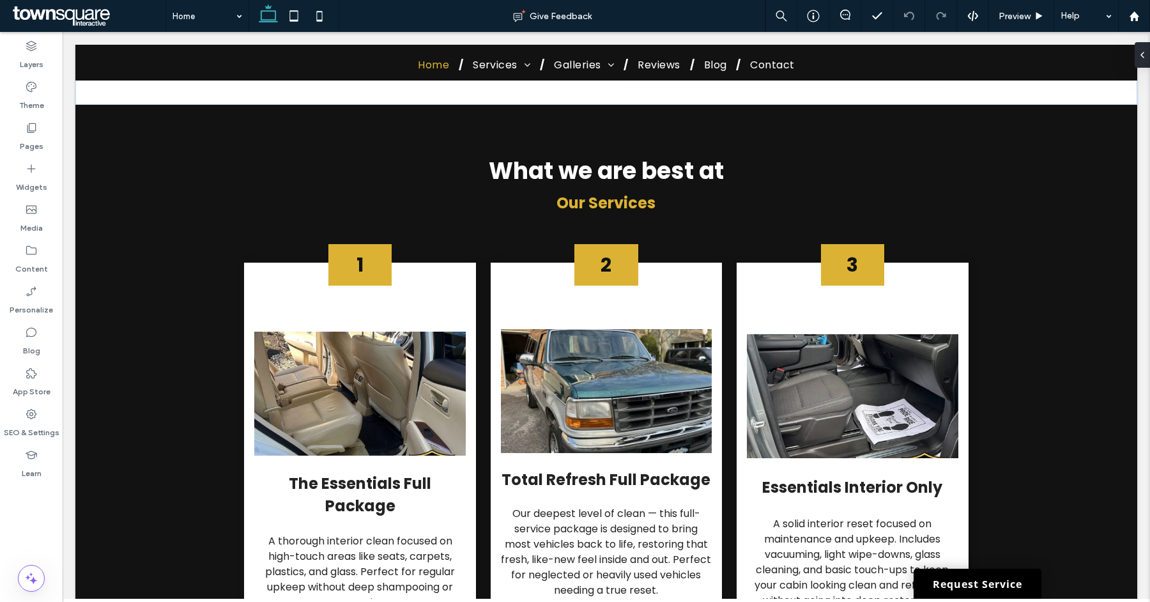
scroll to position [660, 0]
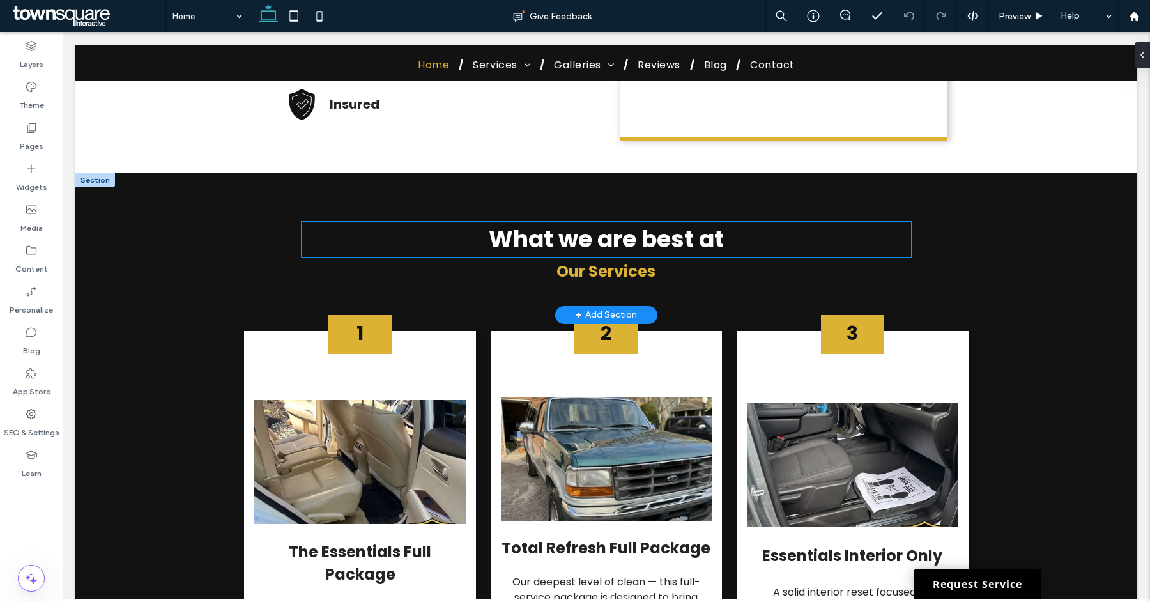
click at [574, 223] on span "What we are best at" at bounding box center [606, 239] width 235 height 33
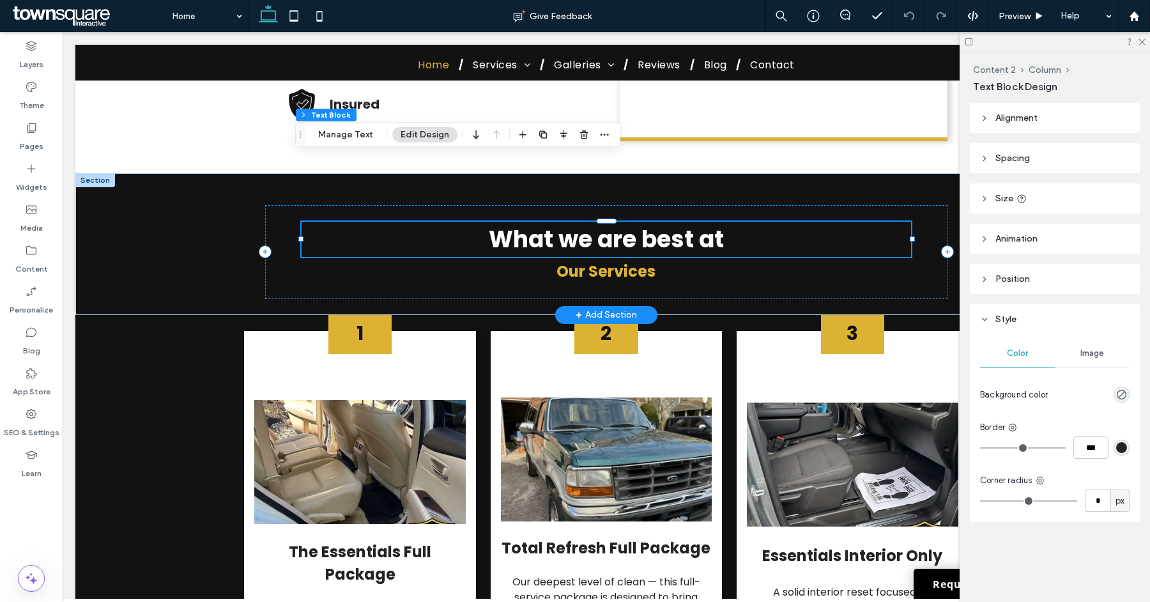
click at [560, 223] on span "What we are best at" at bounding box center [606, 239] width 235 height 33
type input "*******"
type input "**"
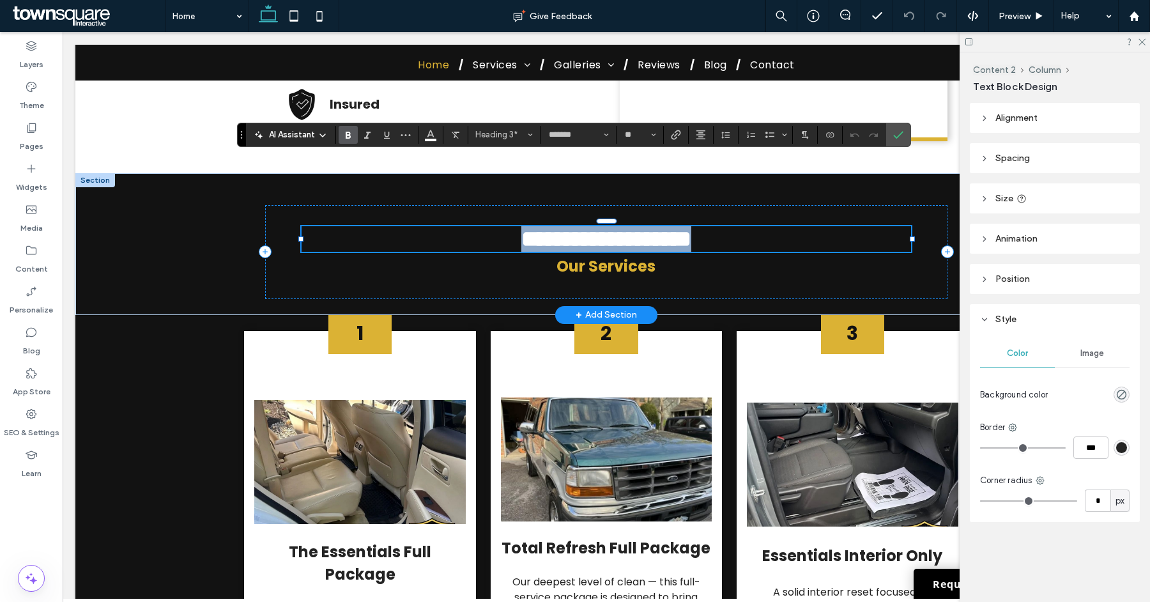
click at [561, 228] on span "**********" at bounding box center [607, 239] width 170 height 23
drag, startPoint x: 607, startPoint y: 176, endPoint x: 599, endPoint y: 176, distance: 7.7
click at [598, 228] on span "**********" at bounding box center [607, 239] width 170 height 23
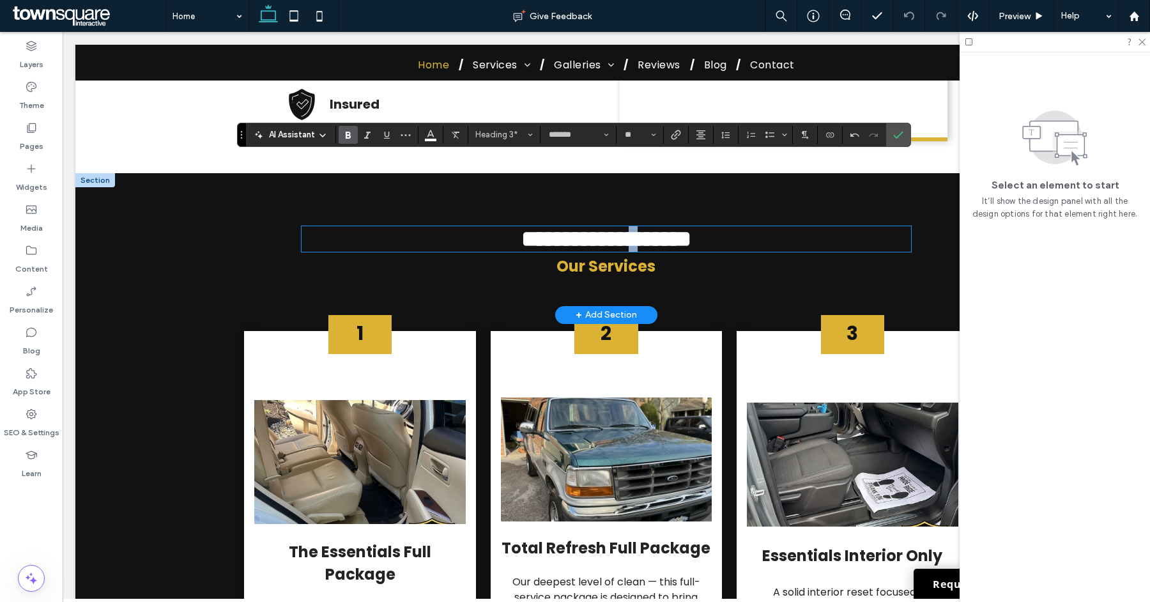
click at [648, 228] on span "**********" at bounding box center [607, 239] width 170 height 23
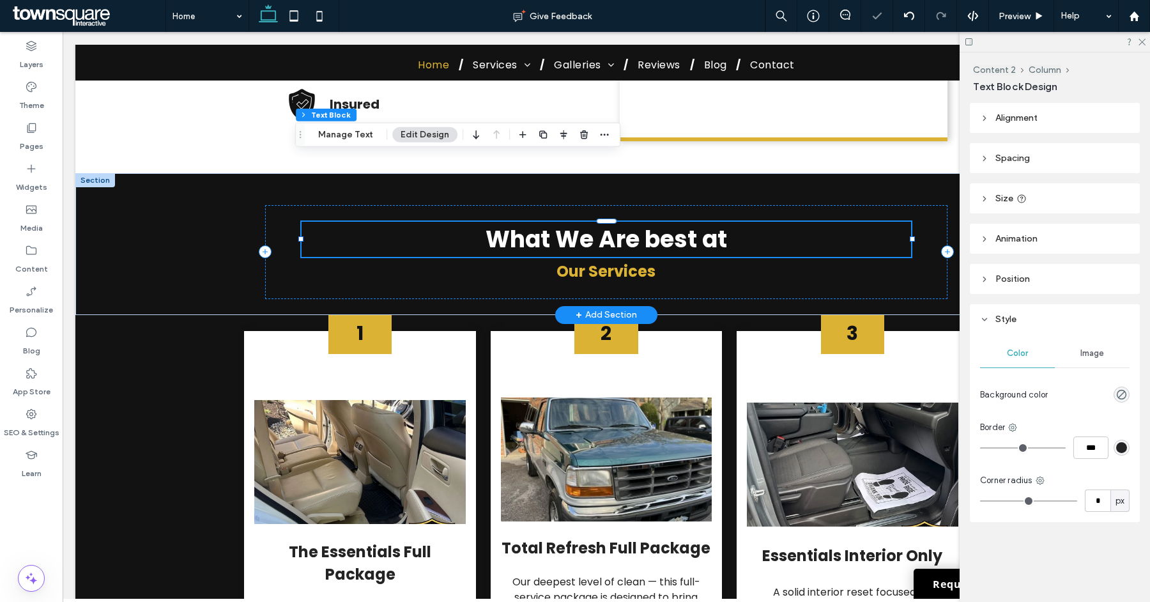
click at [644, 223] on span "What We Are best at" at bounding box center [607, 239] width 242 height 33
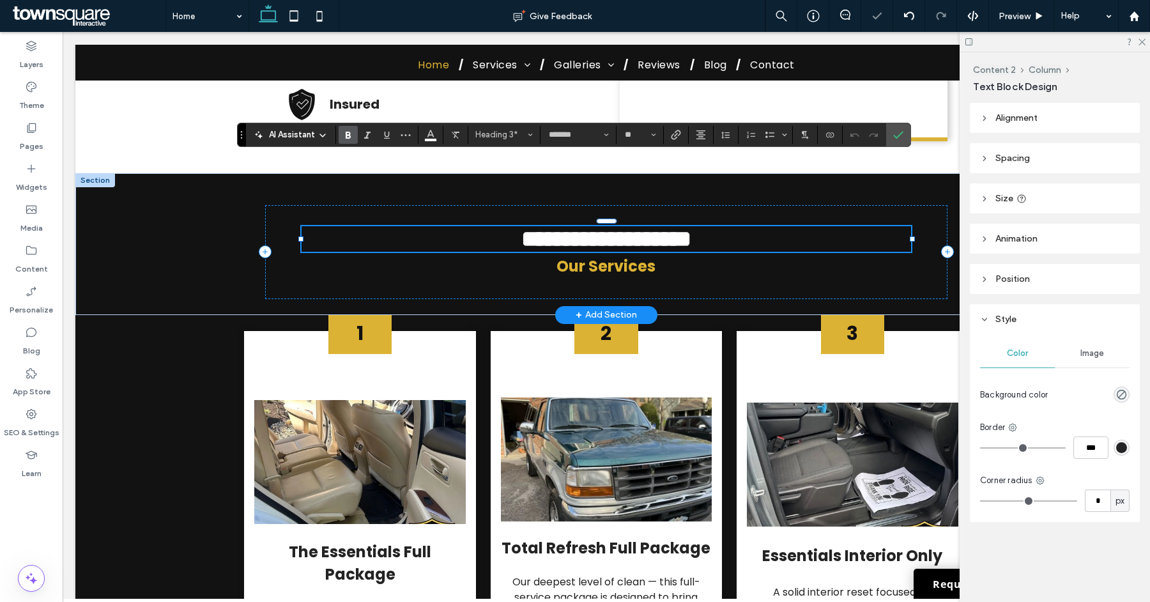
click at [647, 228] on span "**********" at bounding box center [607, 239] width 170 height 23
click at [646, 228] on span "**********" at bounding box center [607, 239] width 170 height 23
drag, startPoint x: 695, startPoint y: 174, endPoint x: 704, endPoint y: 178, distance: 8.9
click at [692, 228] on span "**********" at bounding box center [607, 239] width 170 height 23
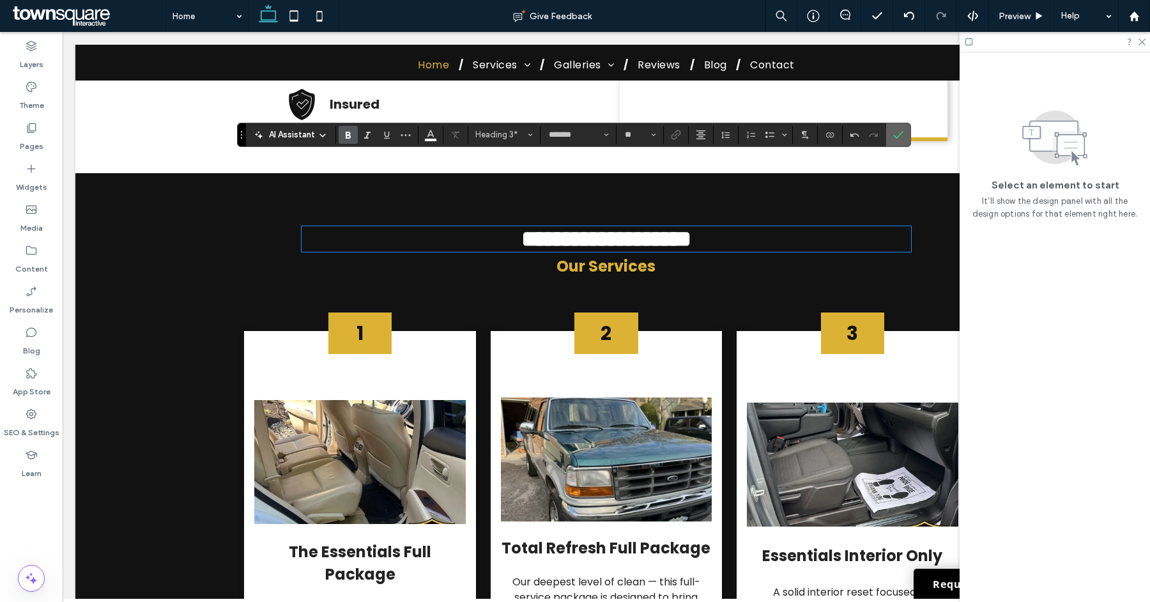
click at [894, 132] on icon "Confirm" at bounding box center [899, 135] width 10 height 10
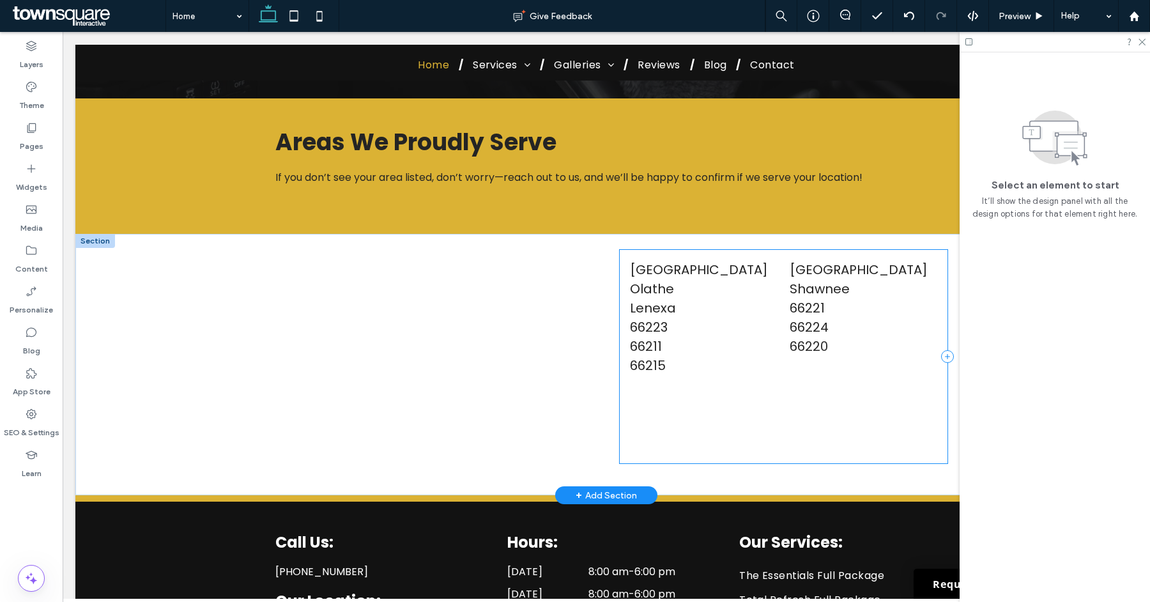
scroll to position [4016, 0]
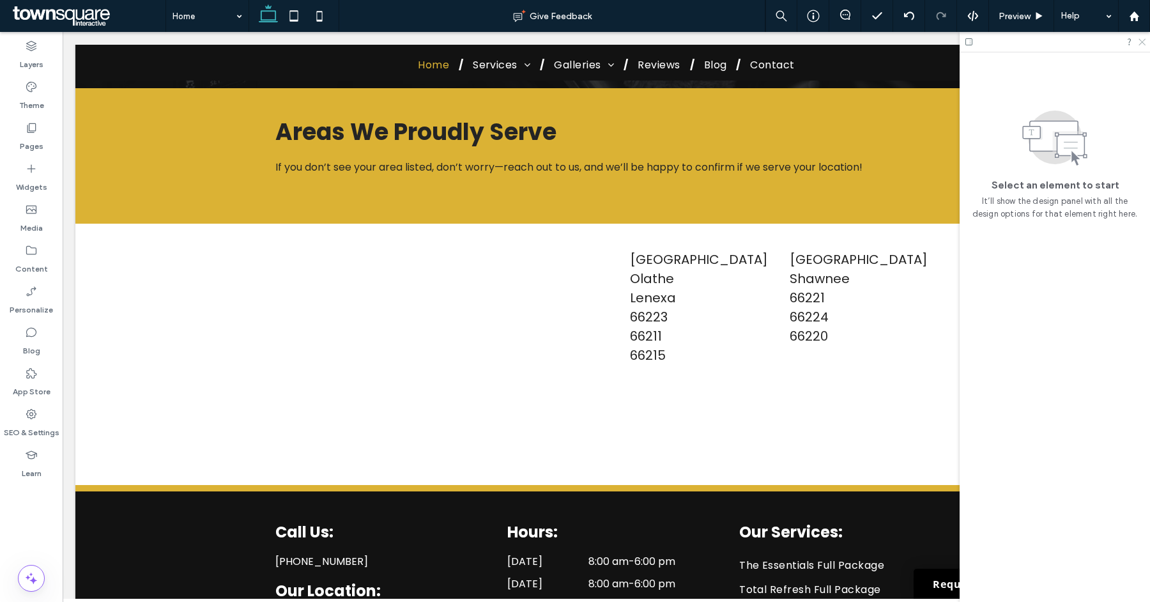
click at [1142, 45] on icon at bounding box center [1142, 41] width 8 height 8
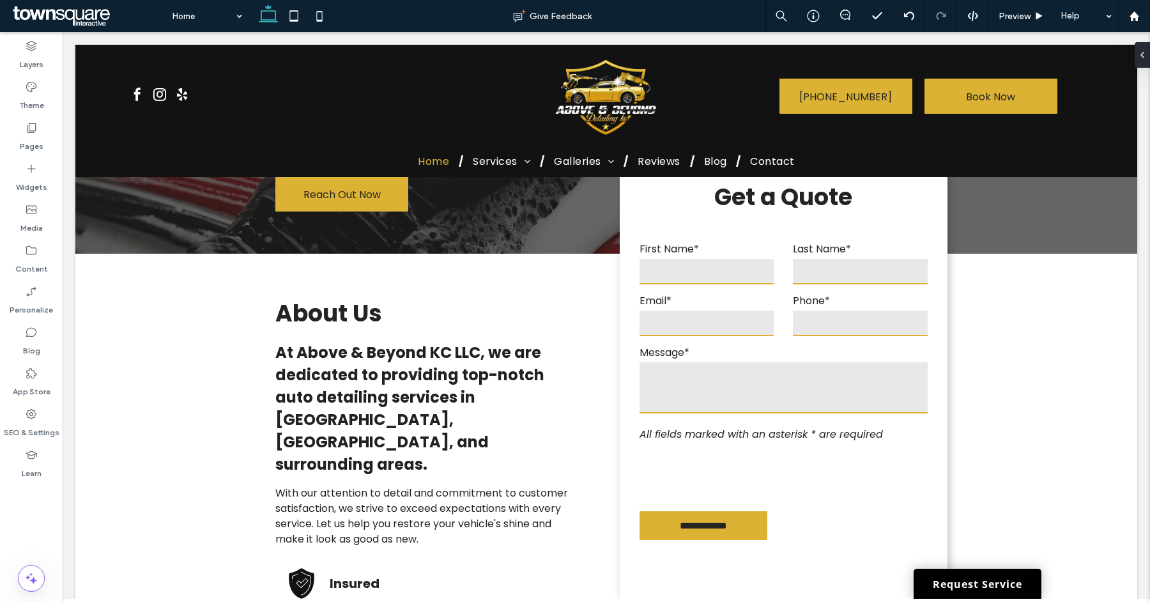
scroll to position [0, 0]
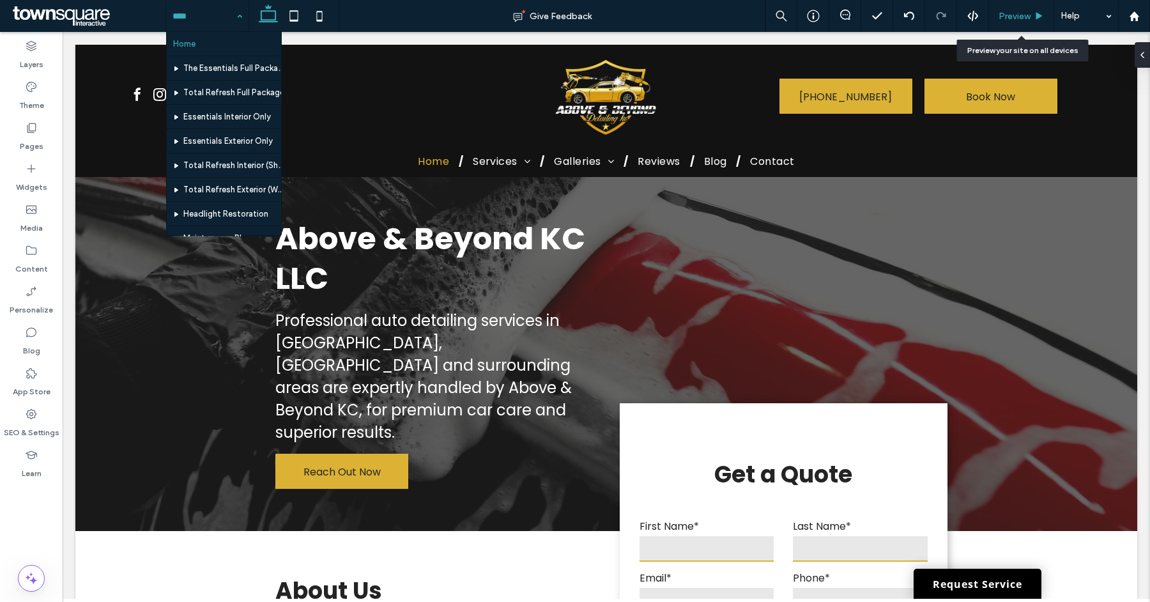
click at [1029, 24] on div "Preview" at bounding box center [1021, 16] width 65 height 32
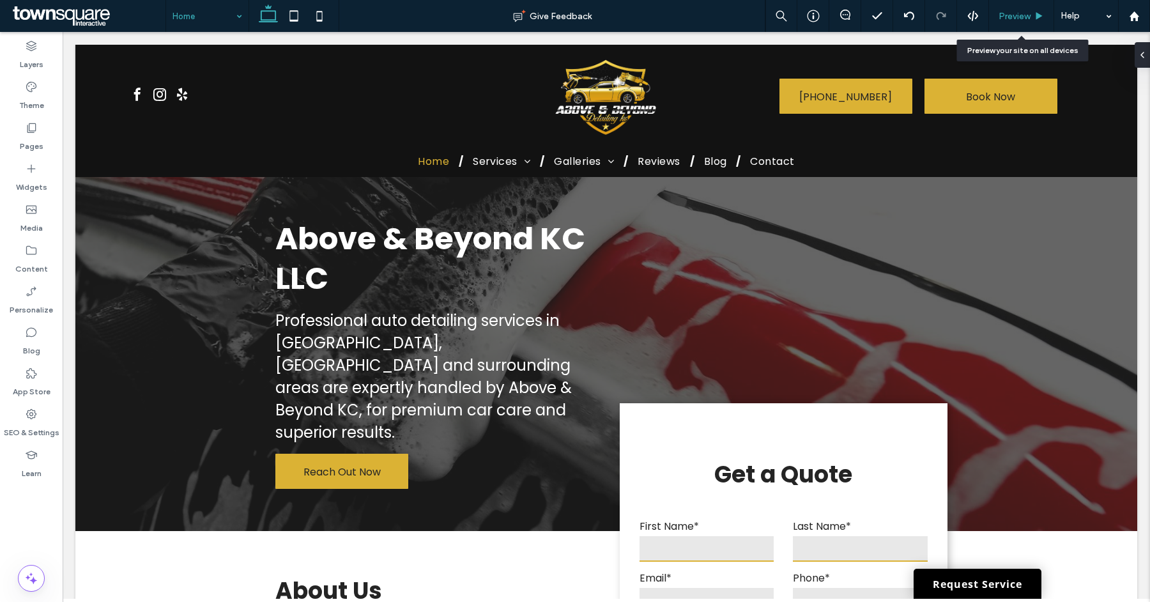
click at [1023, 17] on span "Preview" at bounding box center [1015, 16] width 32 height 11
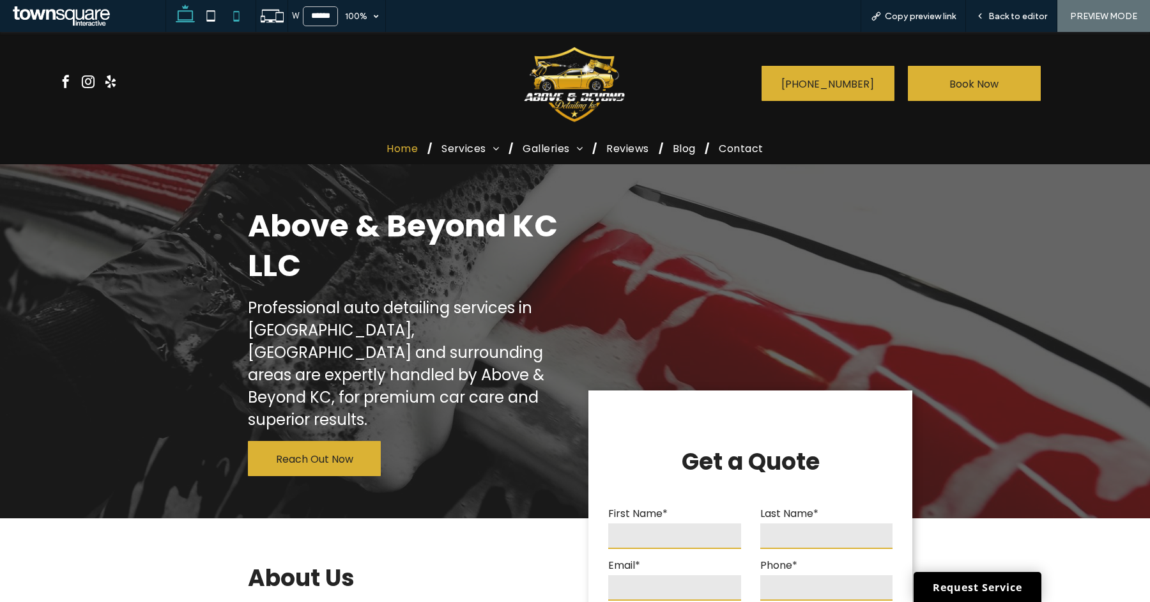
click at [224, 19] on icon at bounding box center [237, 16] width 26 height 26
type input "*****"
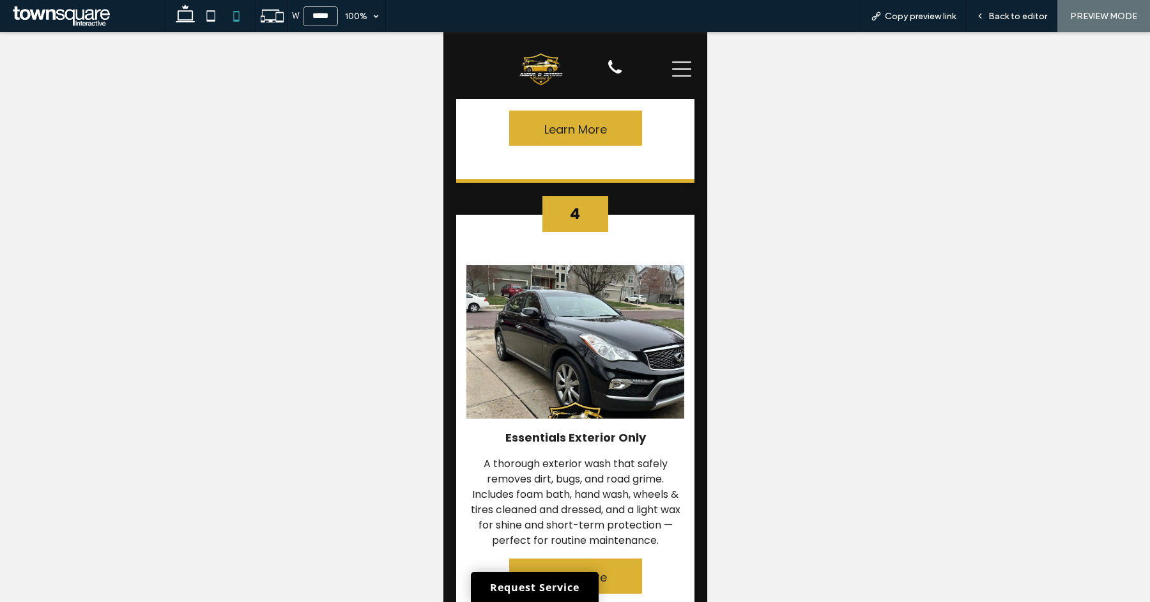
scroll to position [1553, 0]
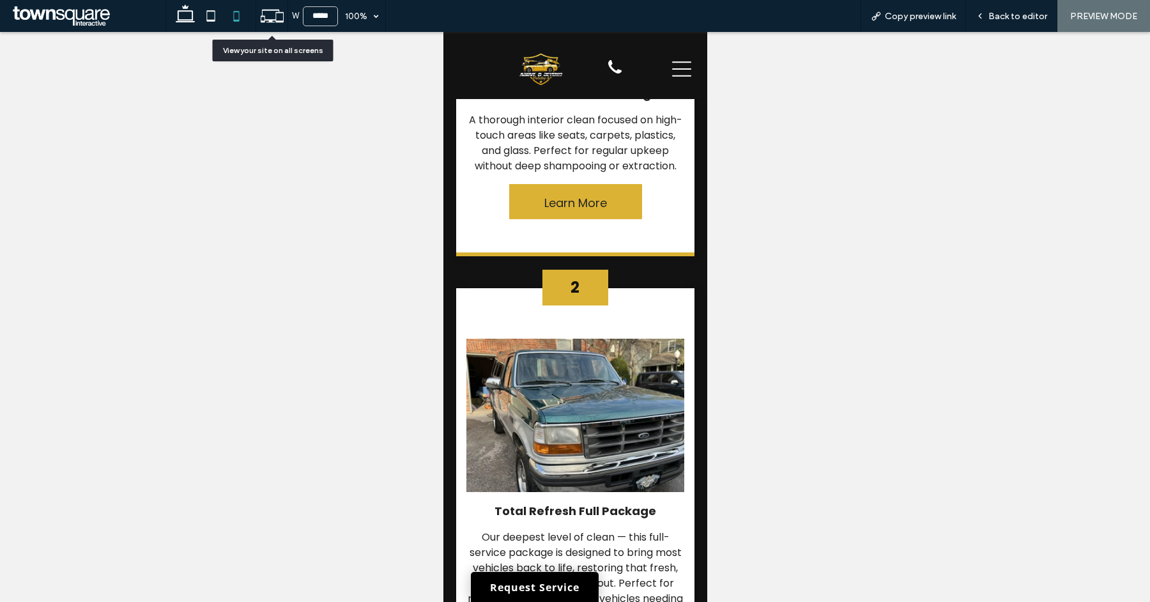
click at [277, 19] on icon at bounding box center [272, 16] width 24 height 24
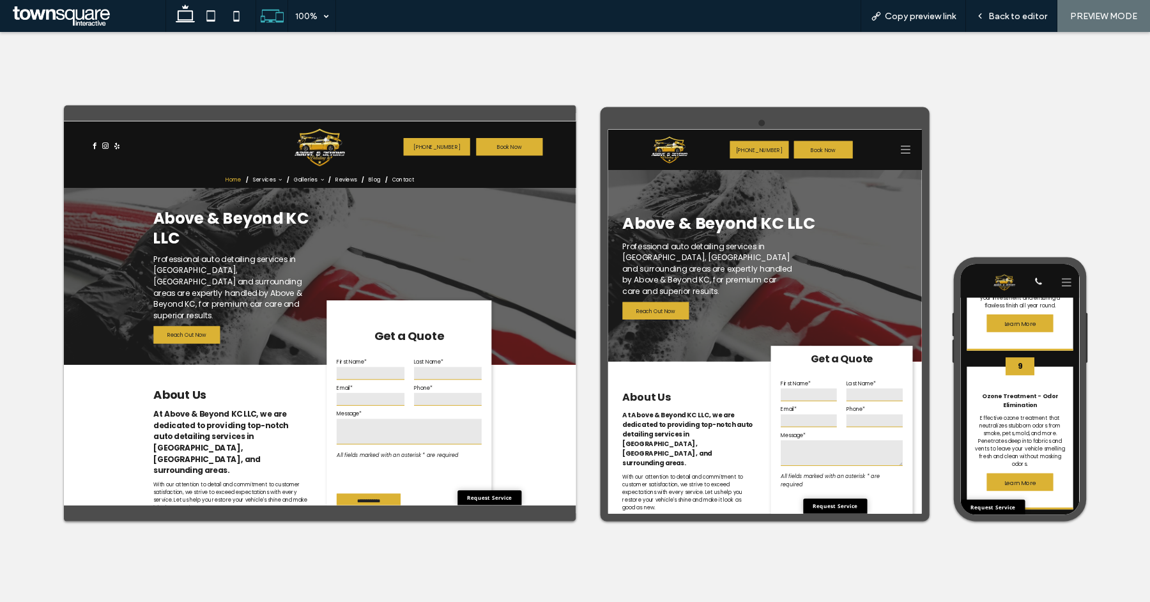
scroll to position [3140, 0]
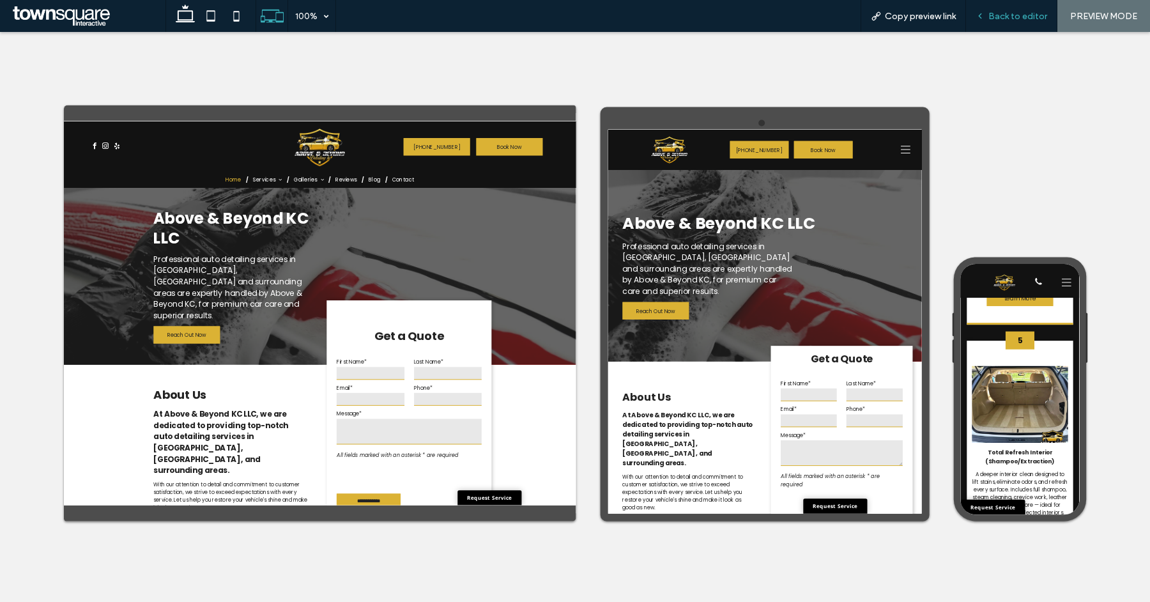
click at [1034, 11] on span "Back to editor" at bounding box center [1018, 16] width 59 height 11
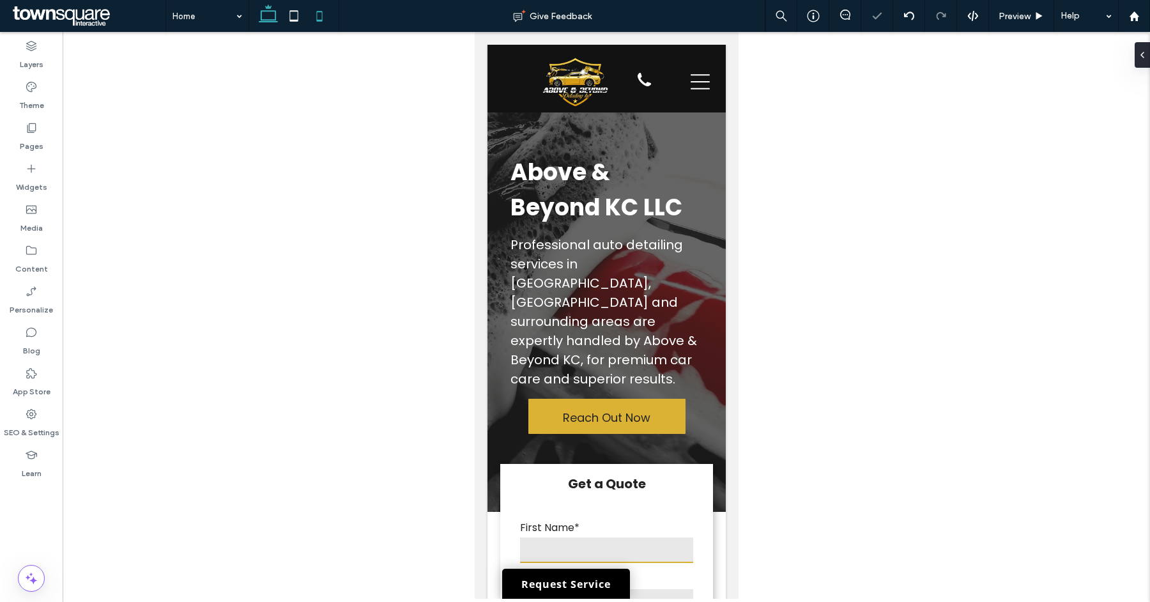
click at [268, 19] on icon at bounding box center [269, 16] width 26 height 26
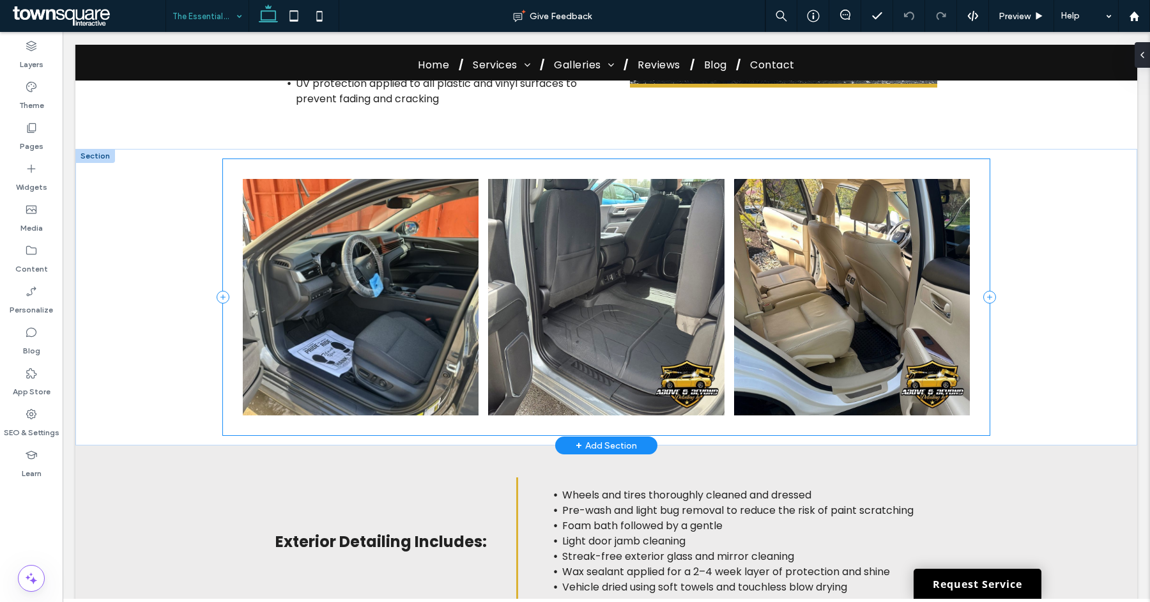
scroll to position [463, 0]
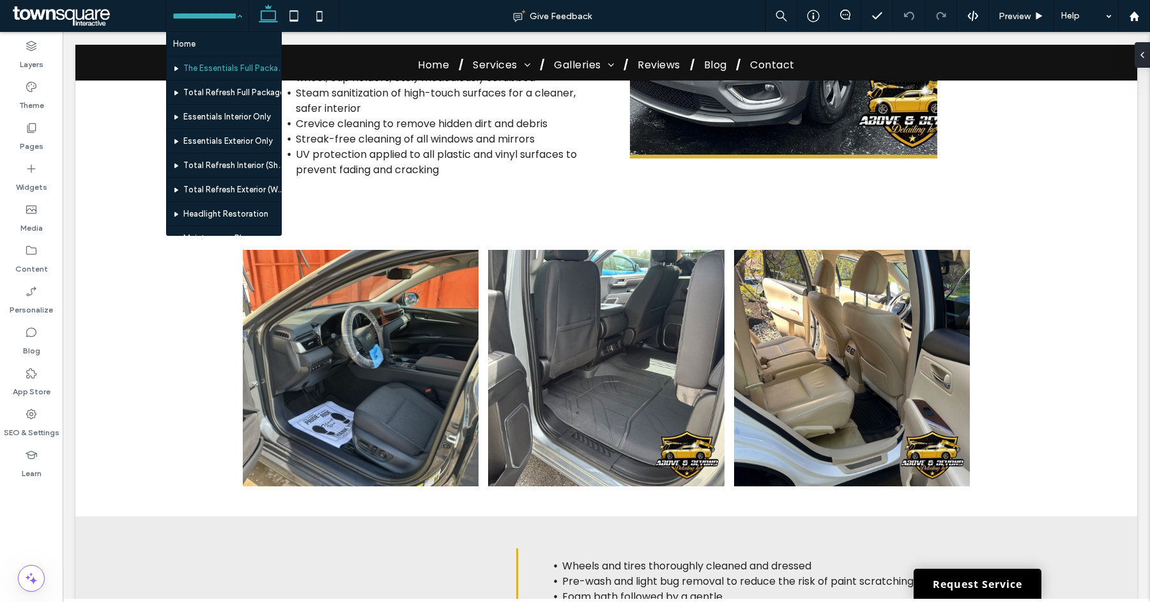
click at [185, 9] on input at bounding box center [204, 16] width 63 height 32
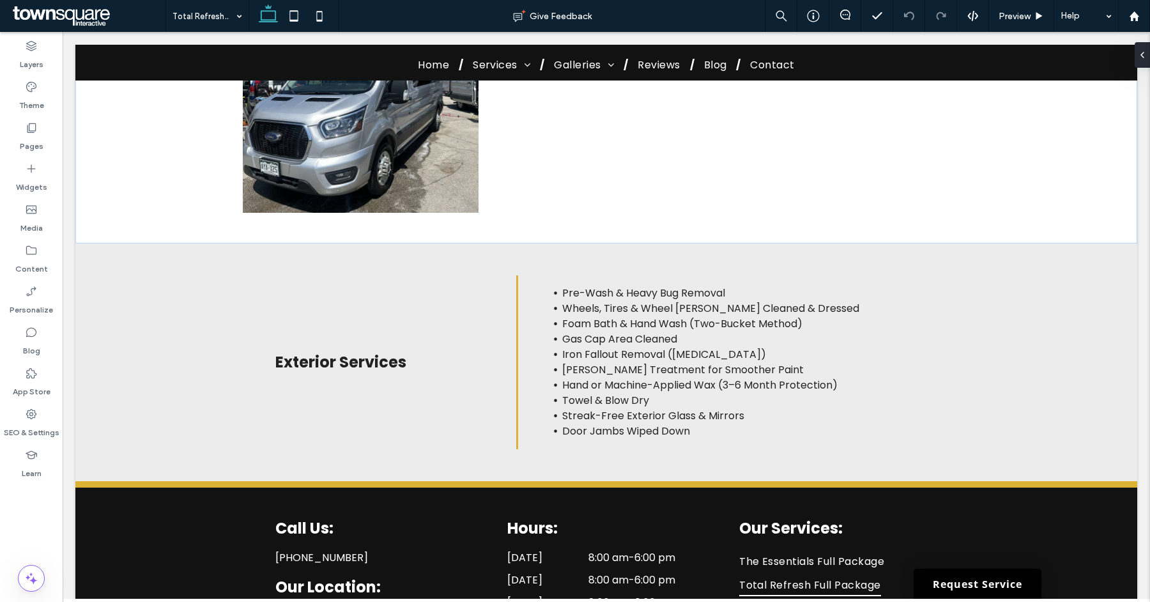
scroll to position [928, 0]
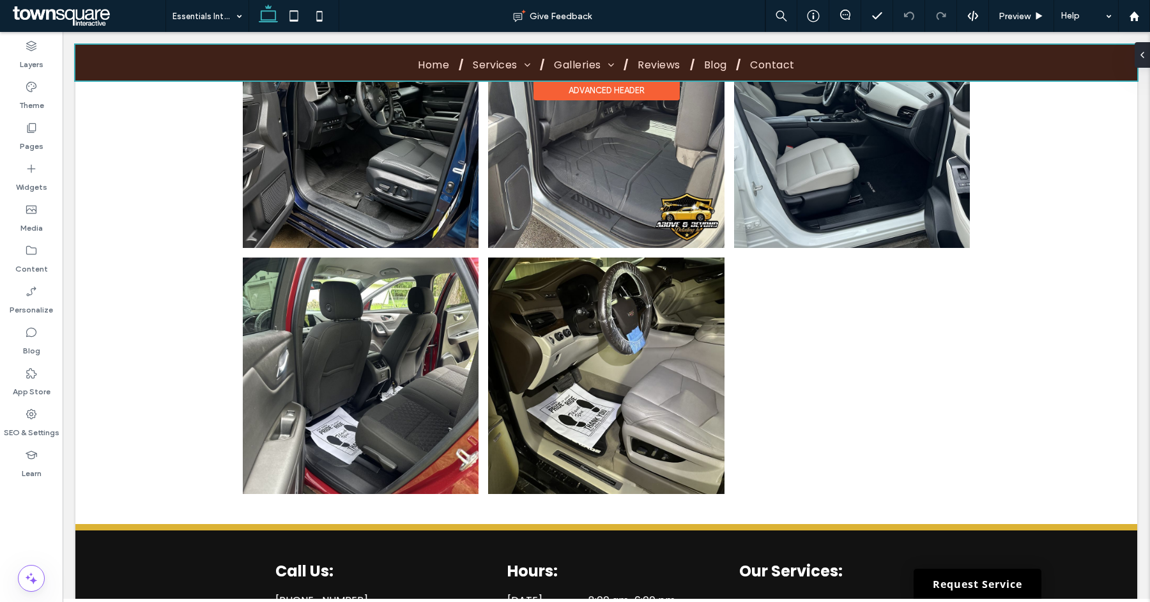
scroll to position [1250, 0]
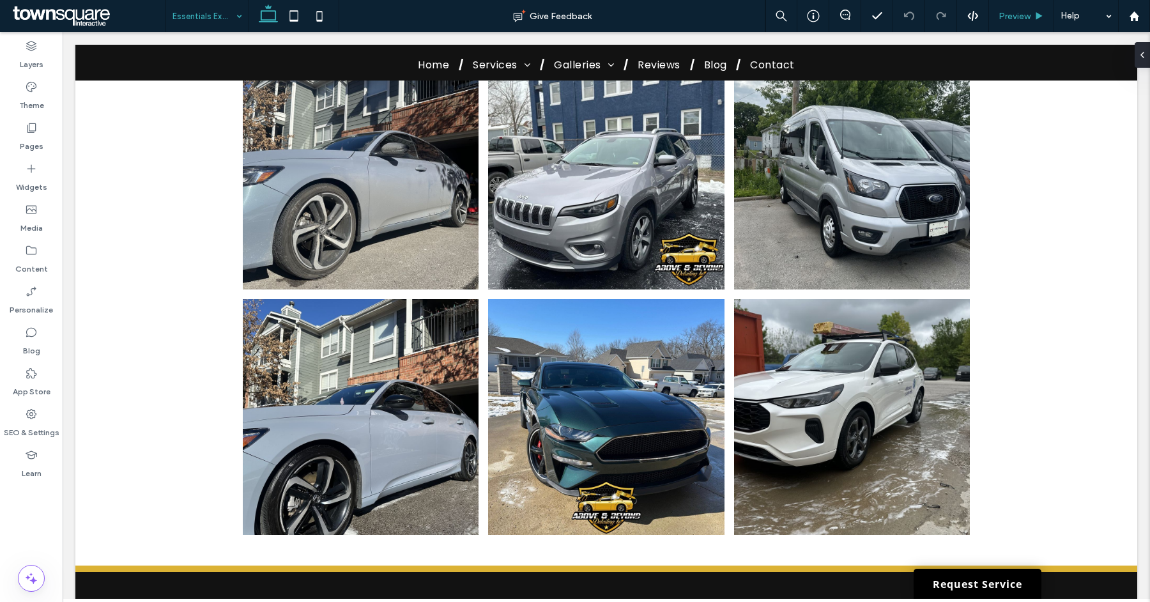
scroll to position [943, 0]
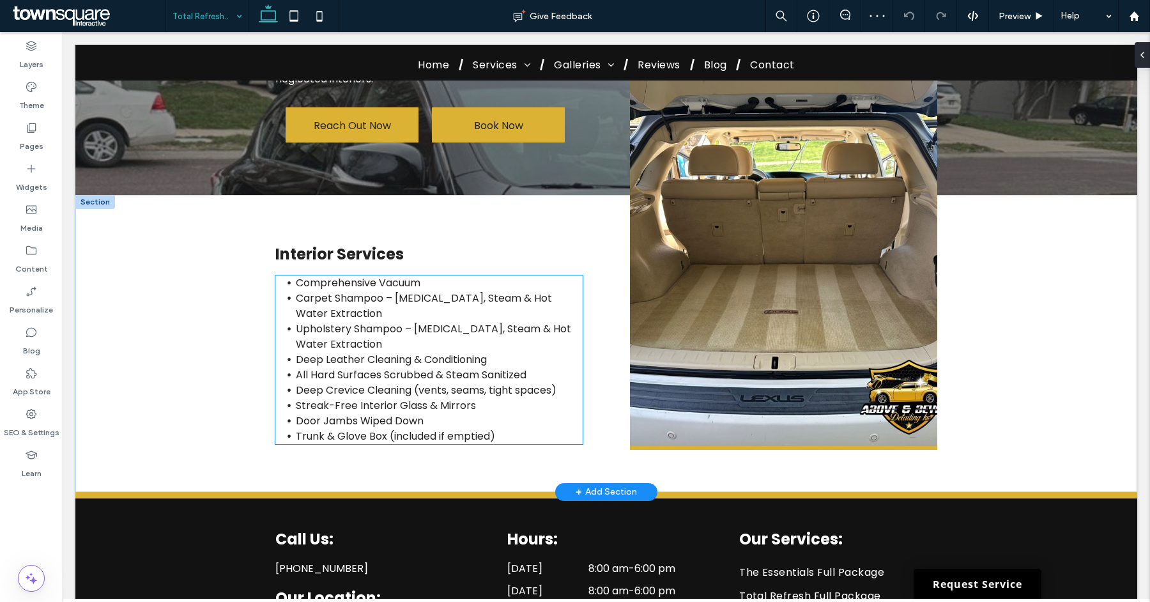
scroll to position [167, 0]
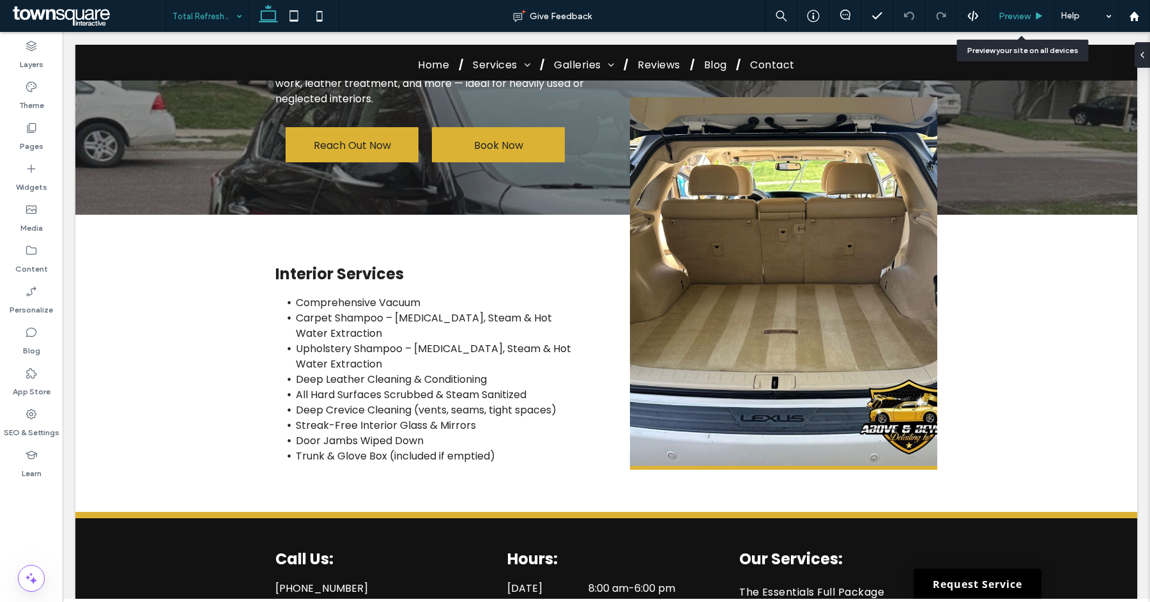
click at [1010, 4] on div "Preview" at bounding box center [1021, 16] width 65 height 32
click at [1010, 17] on span "Preview" at bounding box center [1015, 16] width 32 height 11
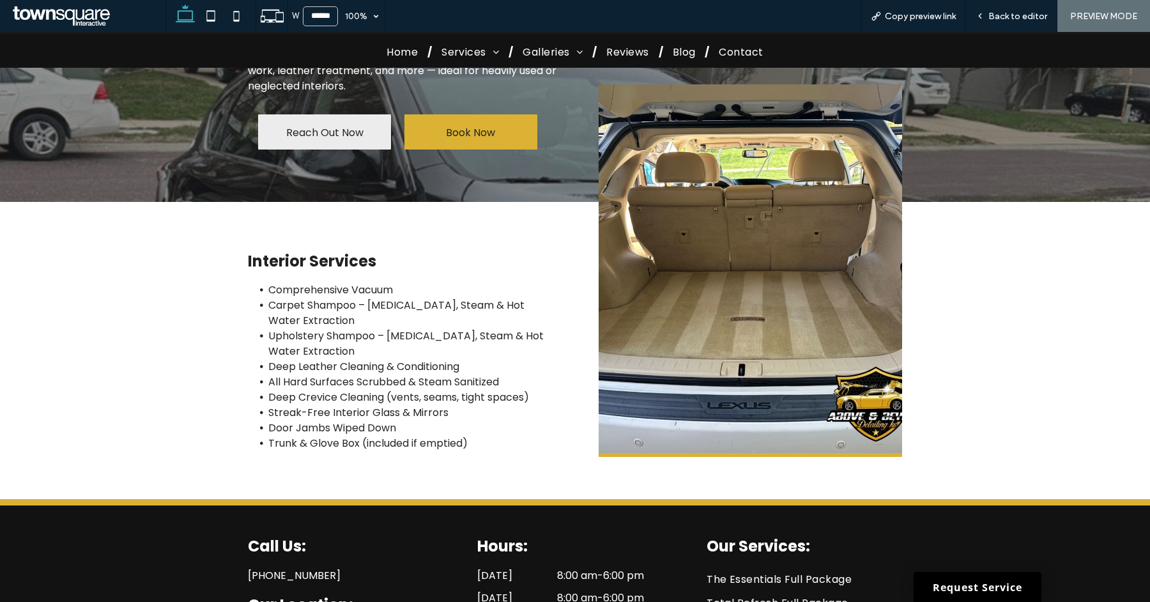
click at [357, 137] on link "Reach Out Now" at bounding box center [324, 131] width 133 height 35
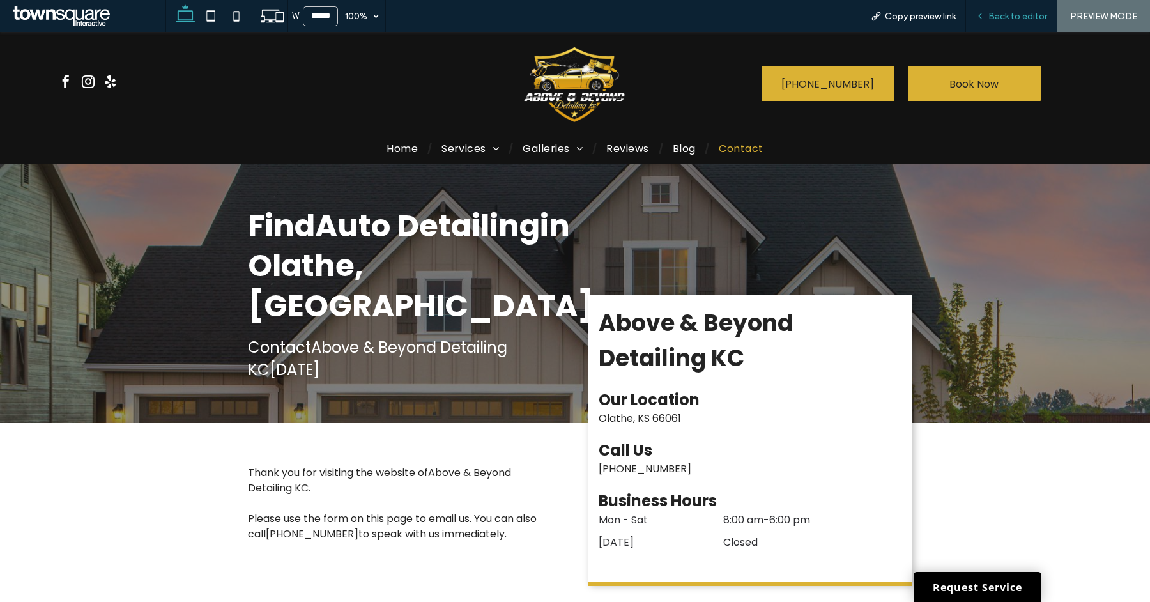
click at [1000, 21] on span "Back to editor" at bounding box center [1018, 16] width 59 height 11
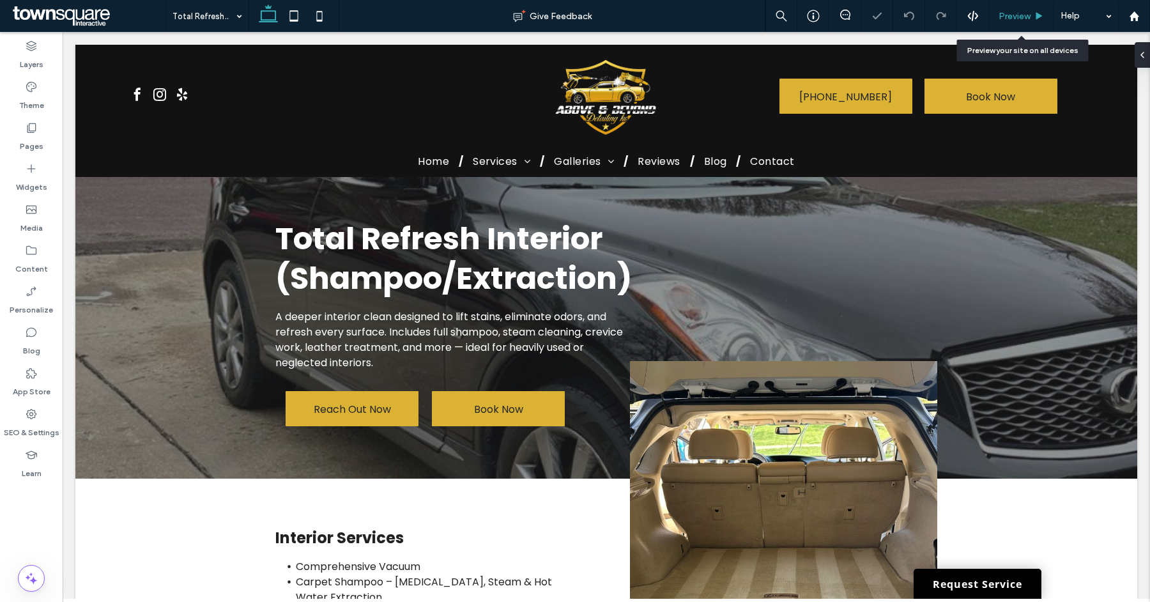
click at [1007, 14] on span "Preview" at bounding box center [1015, 16] width 32 height 11
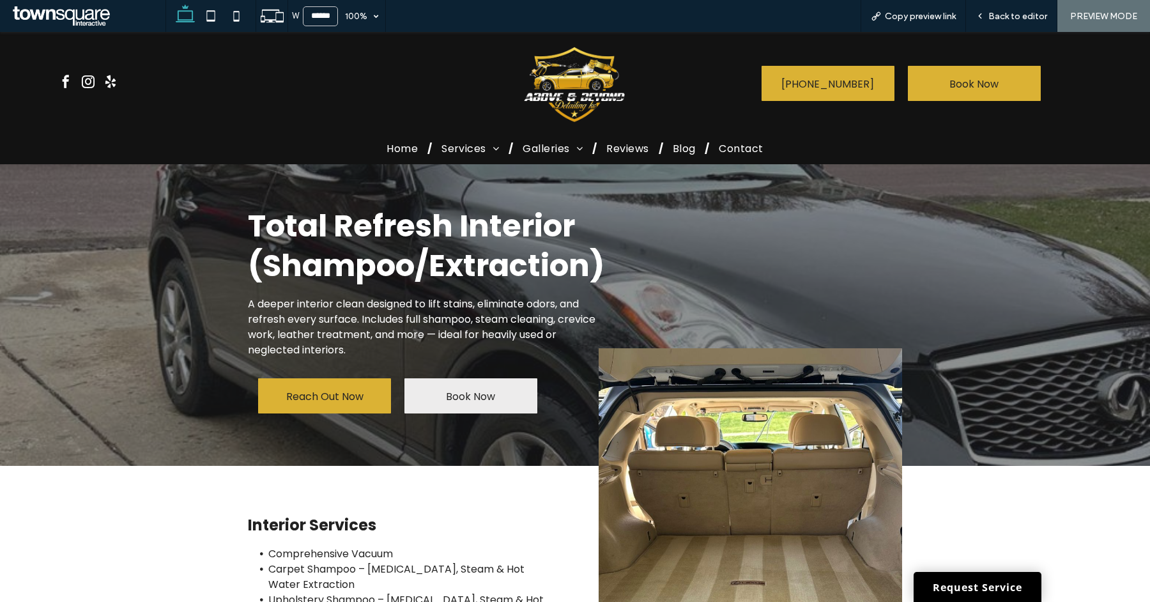
click at [476, 381] on span "Book Now" at bounding box center [470, 396] width 49 height 36
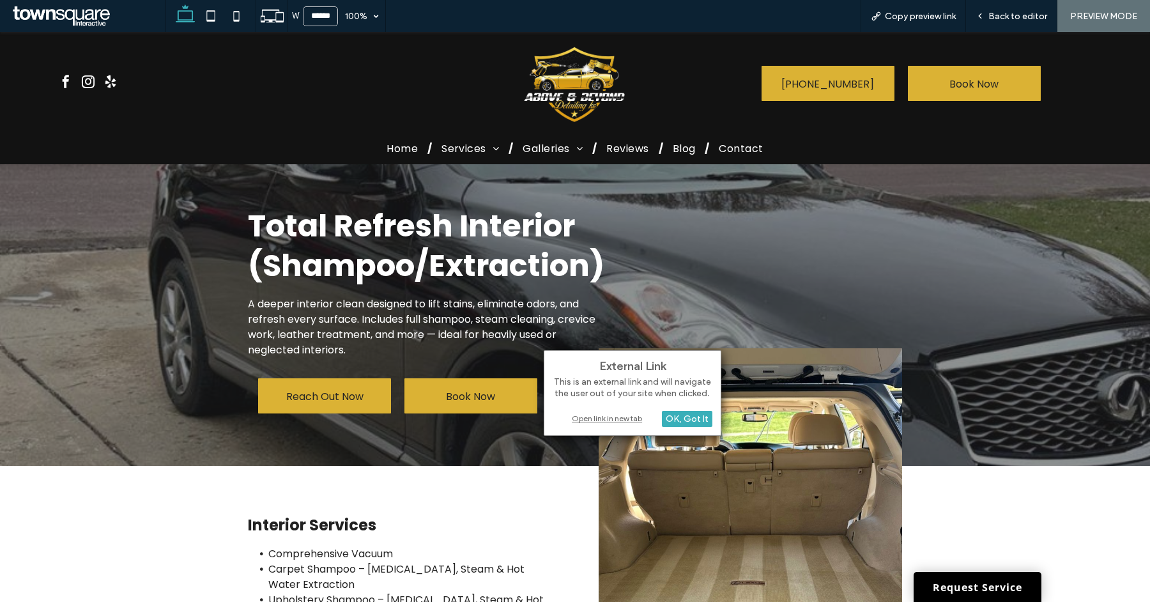
click at [612, 417] on div "Open link in new tab" at bounding box center [633, 418] width 160 height 13
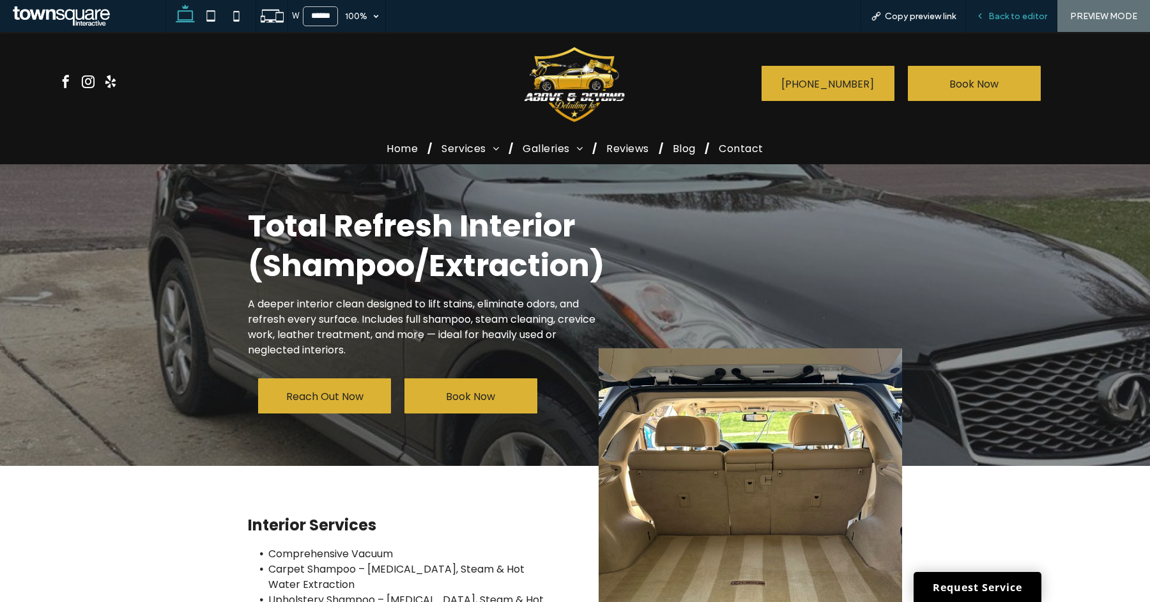
click at [1002, 17] on span "Back to editor" at bounding box center [1018, 16] width 59 height 11
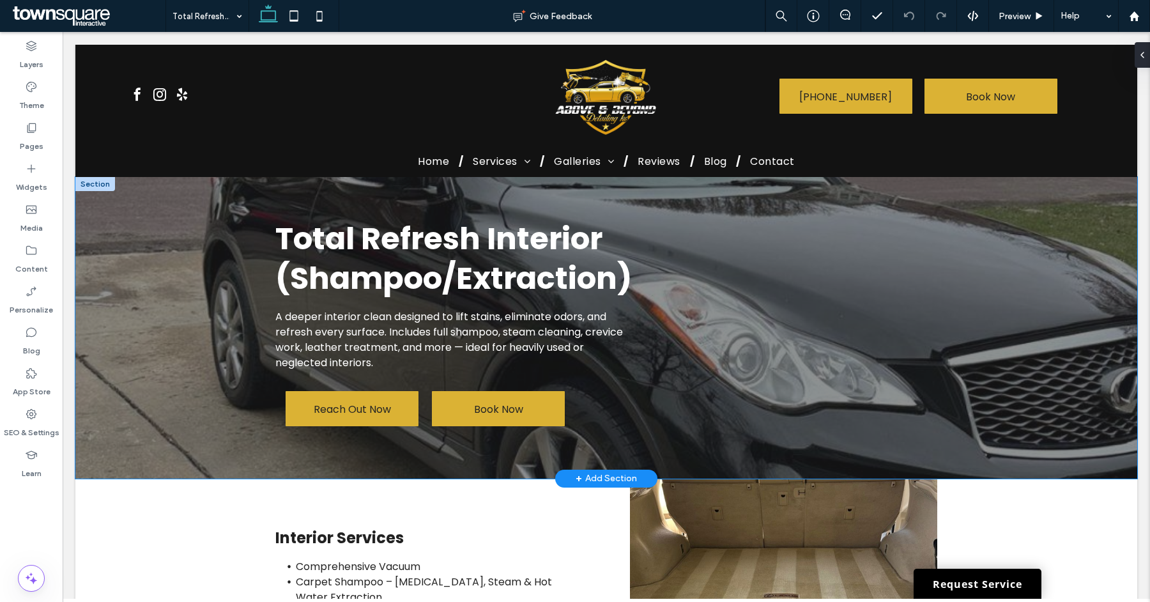
click at [1071, 242] on div "Total Refresh Interior (Shampoo/Extraction) A deeper interior clean designed to…" at bounding box center [606, 328] width 1062 height 302
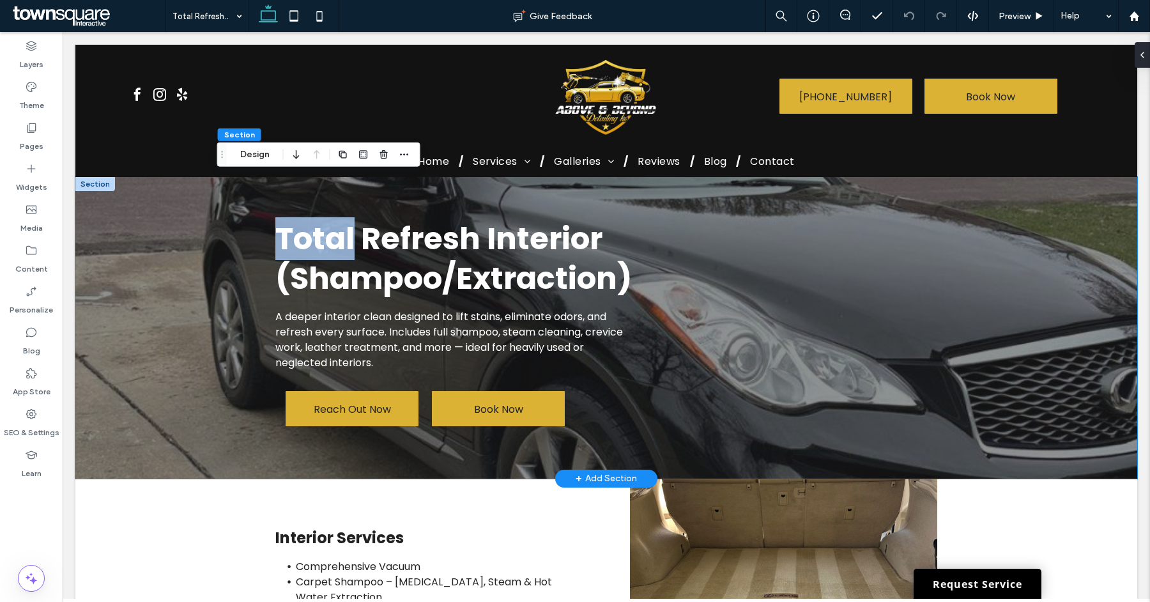
click at [1071, 242] on div "Total Refresh Interior (Shampoo/Extraction) A deeper interior clean designed to…" at bounding box center [606, 328] width 1062 height 302
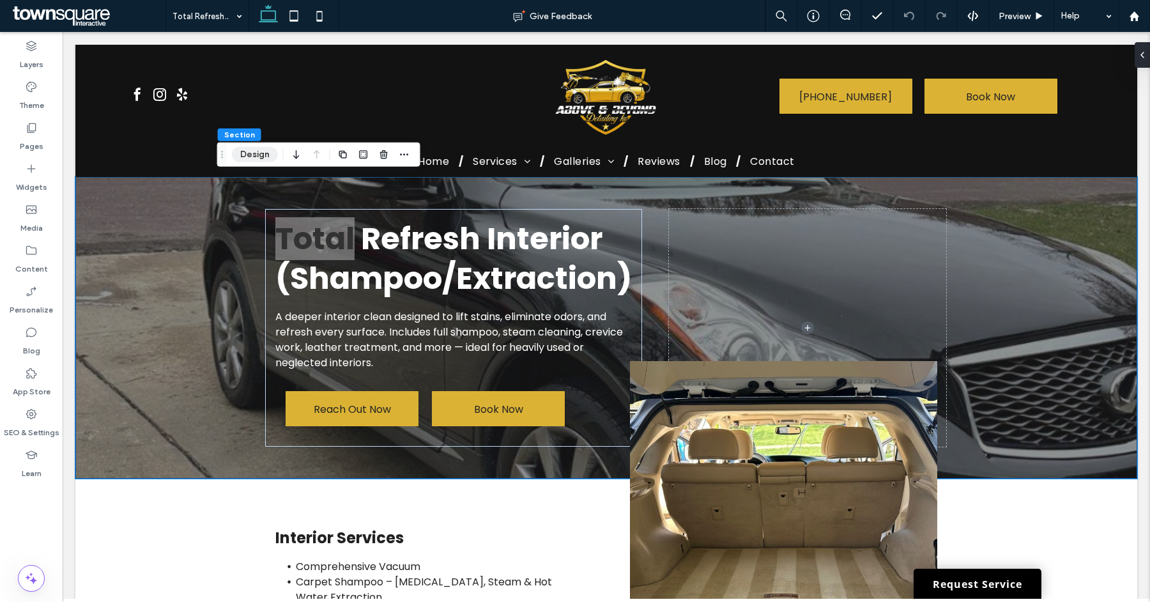
click at [265, 150] on button "Design" at bounding box center [255, 154] width 46 height 15
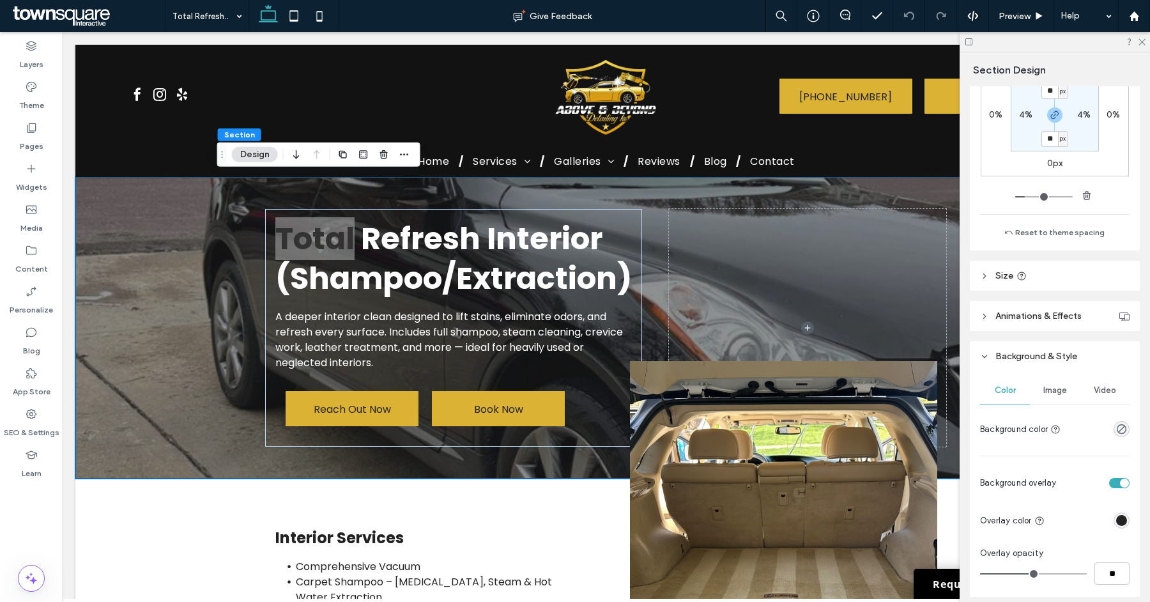
scroll to position [348, 0]
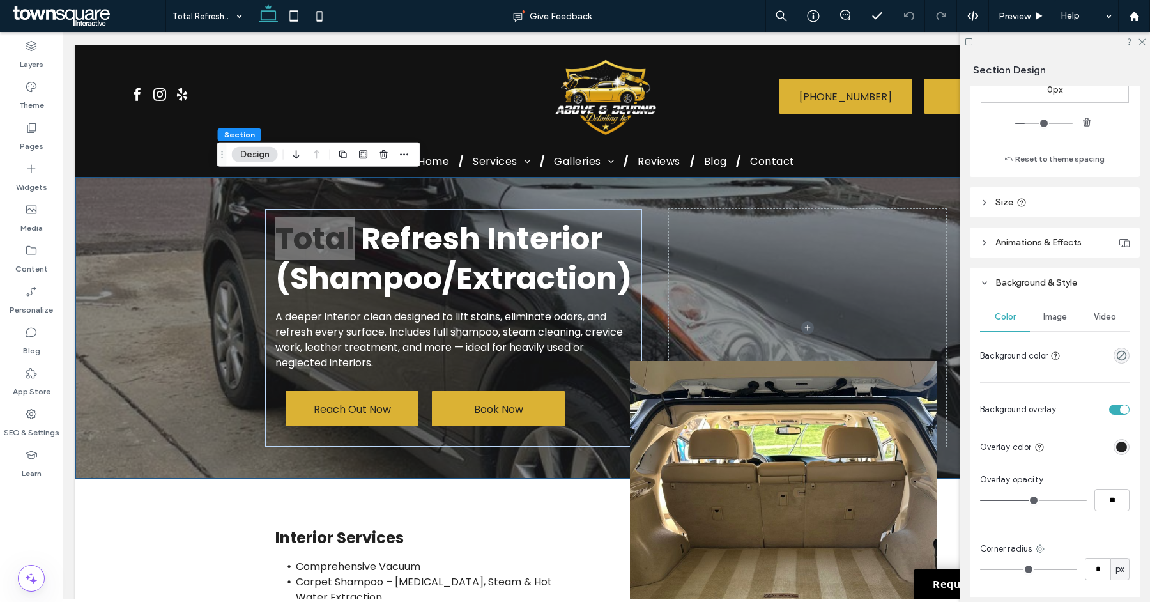
click at [1044, 315] on span "Image" at bounding box center [1056, 317] width 24 height 10
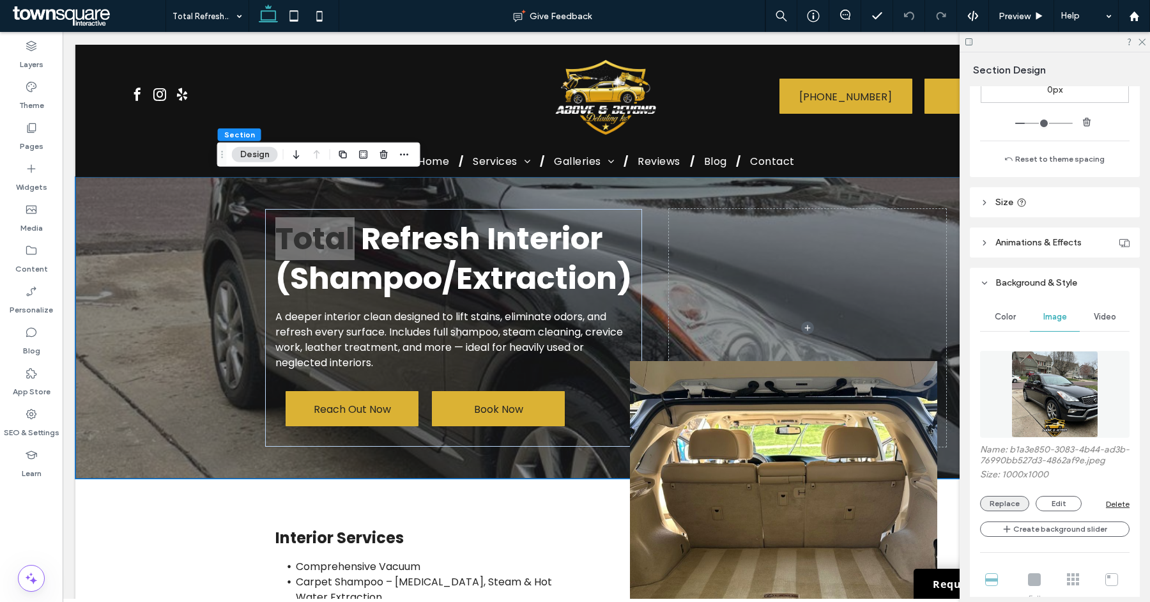
click at [1011, 511] on button "Replace" at bounding box center [1004, 503] width 49 height 15
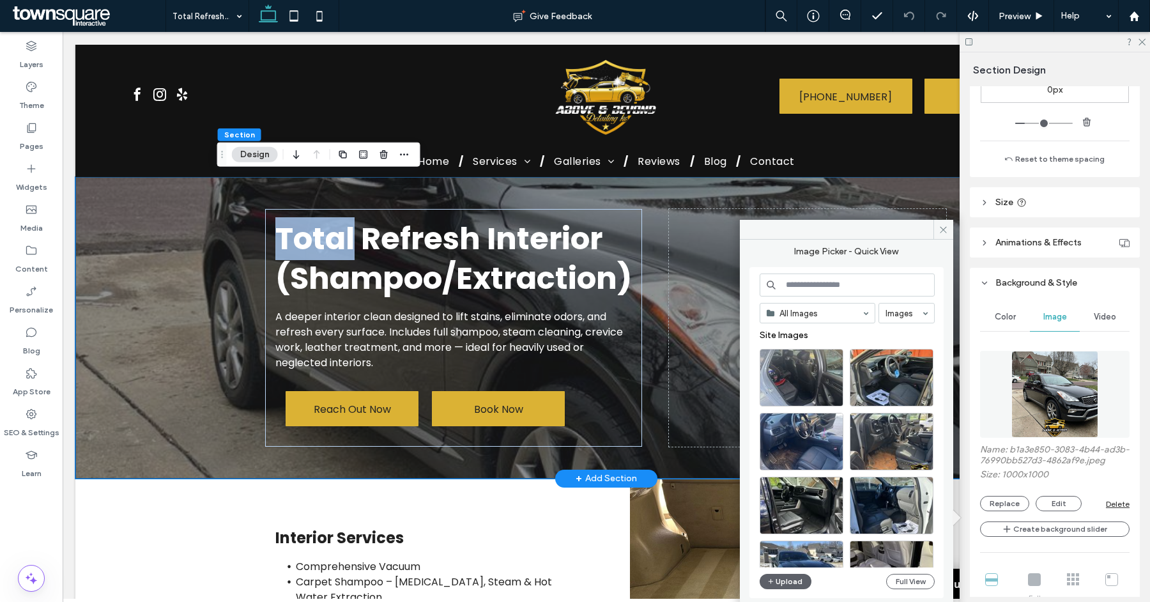
click at [157, 392] on div "Total Refresh Interior (Shampoo/Extraction) A deeper interior clean designed to…" at bounding box center [606, 328] width 1062 height 302
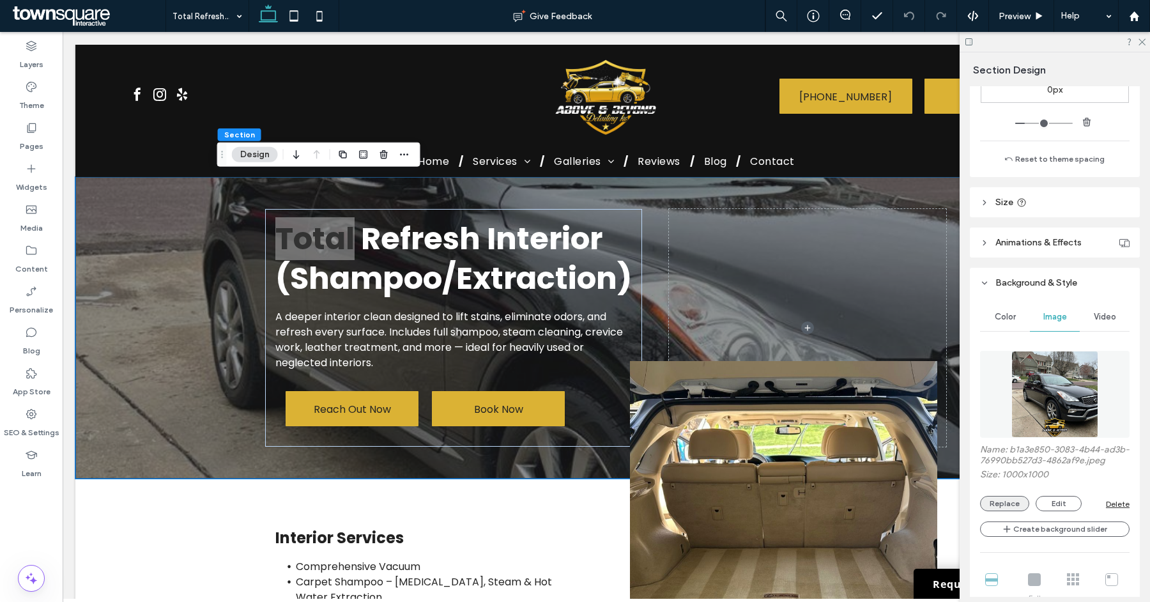
click at [1000, 511] on button "Replace" at bounding box center [1004, 503] width 49 height 15
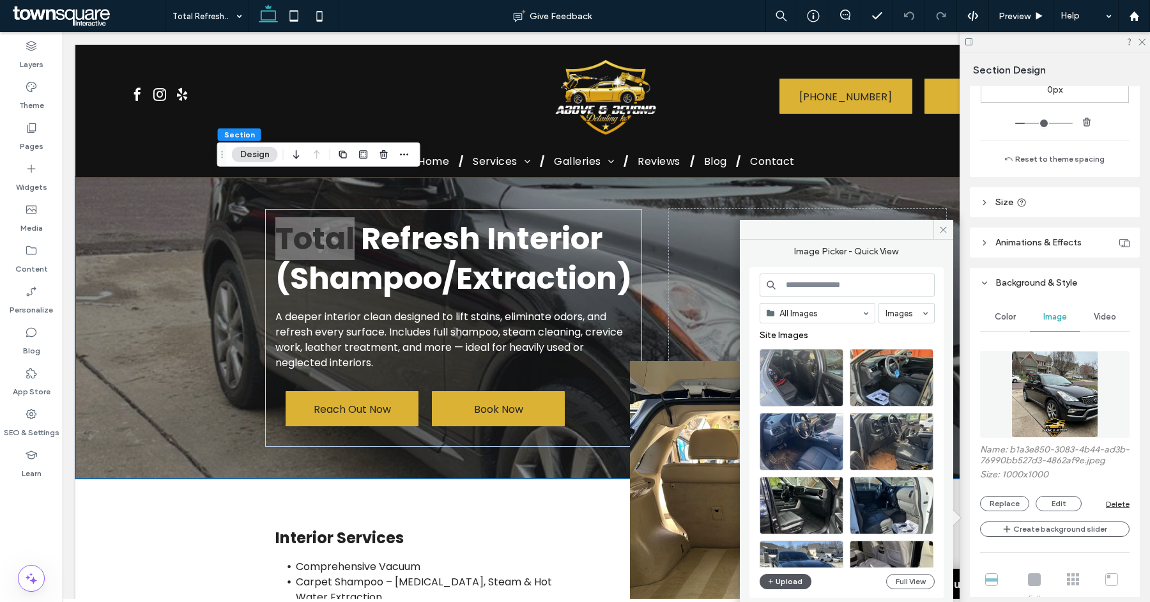
click at [780, 575] on button "Upload" at bounding box center [786, 581] width 52 height 15
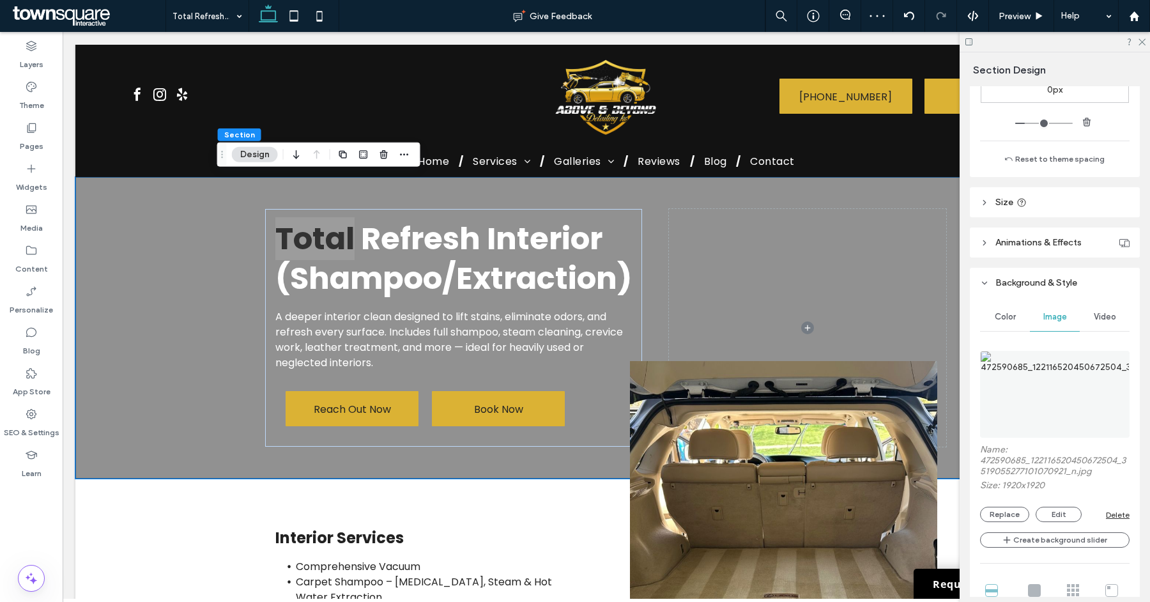
click at [1108, 518] on div "Delete" at bounding box center [1118, 515] width 24 height 10
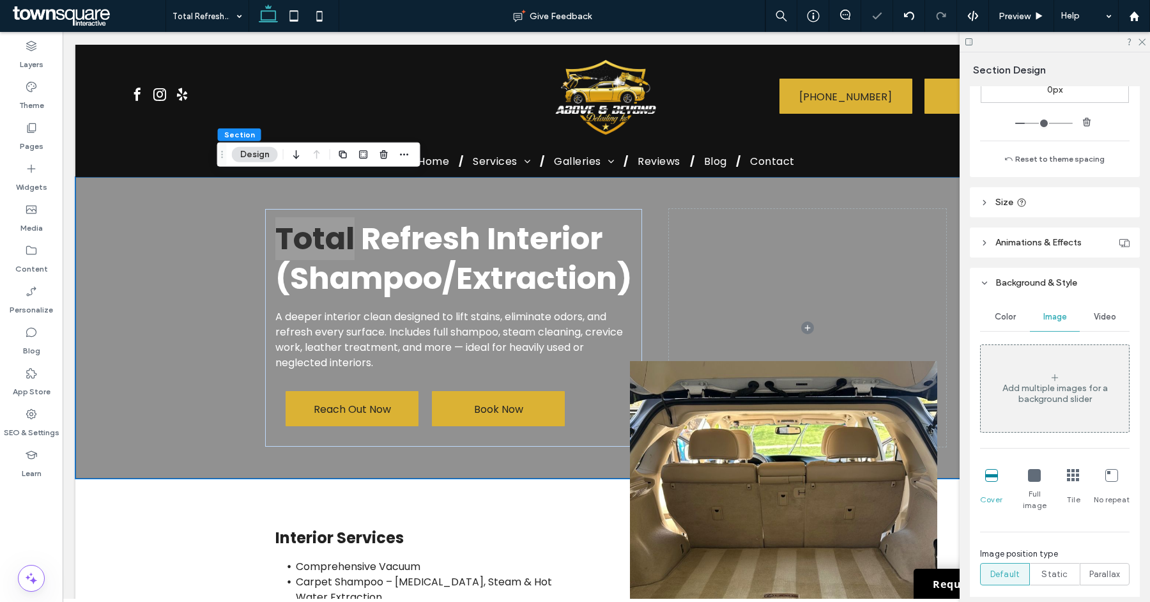
click at [1026, 409] on div "Add multiple images for a background slider" at bounding box center [1055, 388] width 148 height 84
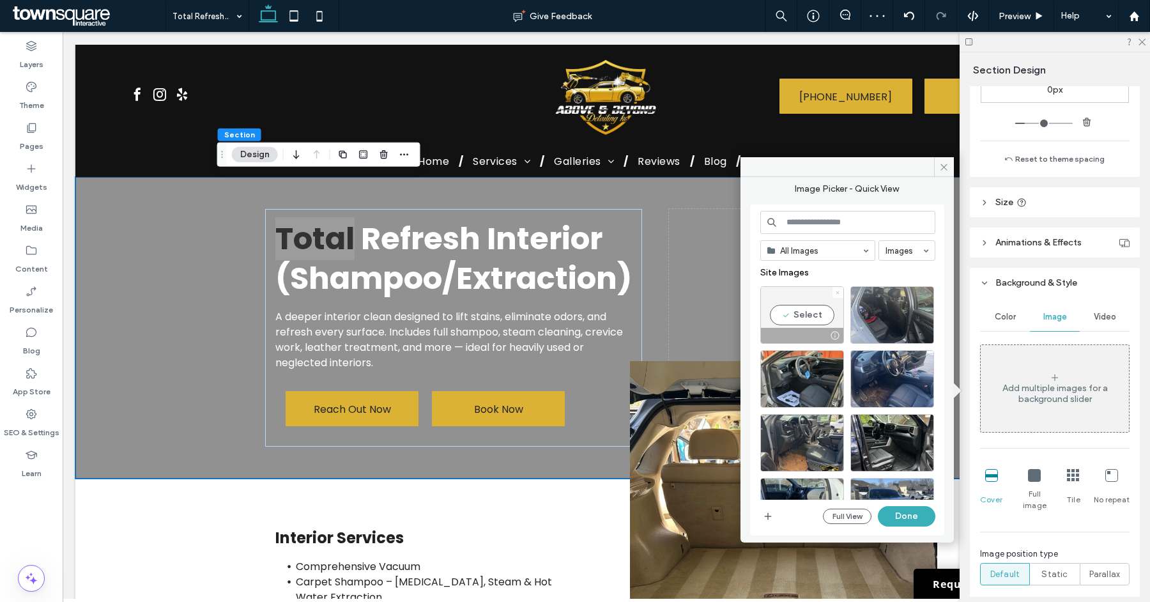
click at [835, 292] on icon at bounding box center [837, 292] width 5 height 5
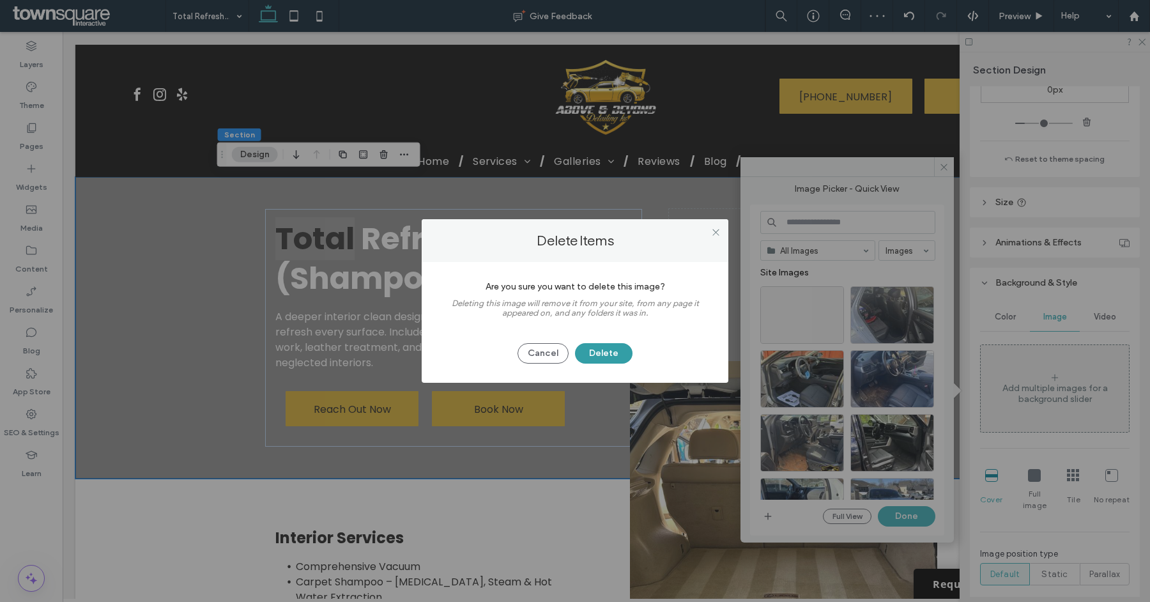
click at [616, 359] on button "Delete" at bounding box center [604, 353] width 58 height 20
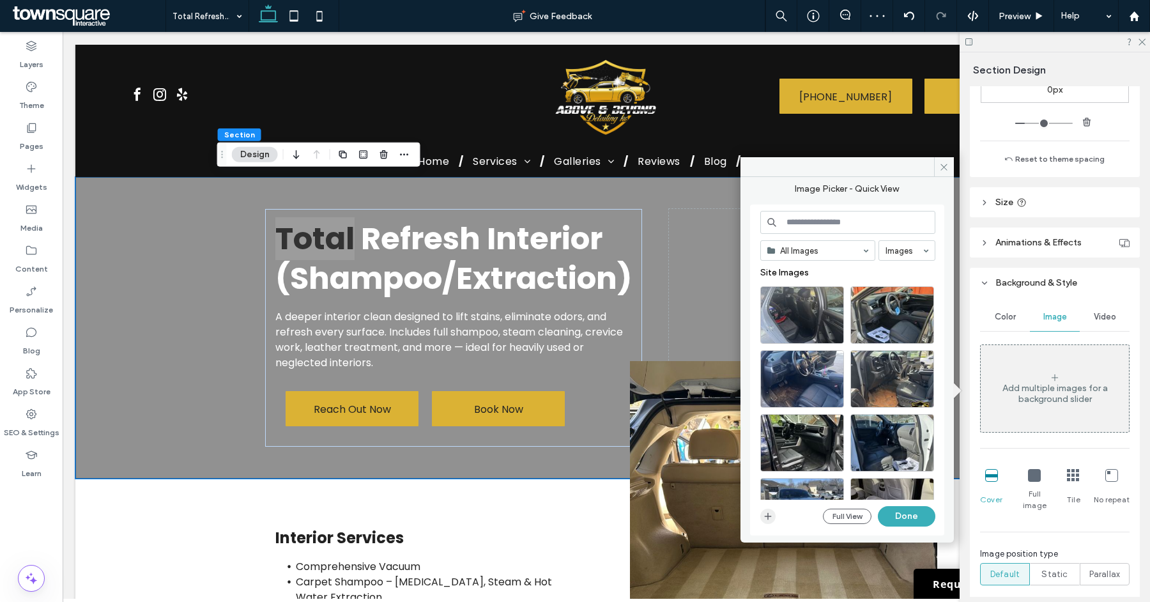
click at [767, 514] on icon "button" at bounding box center [768, 516] width 10 height 10
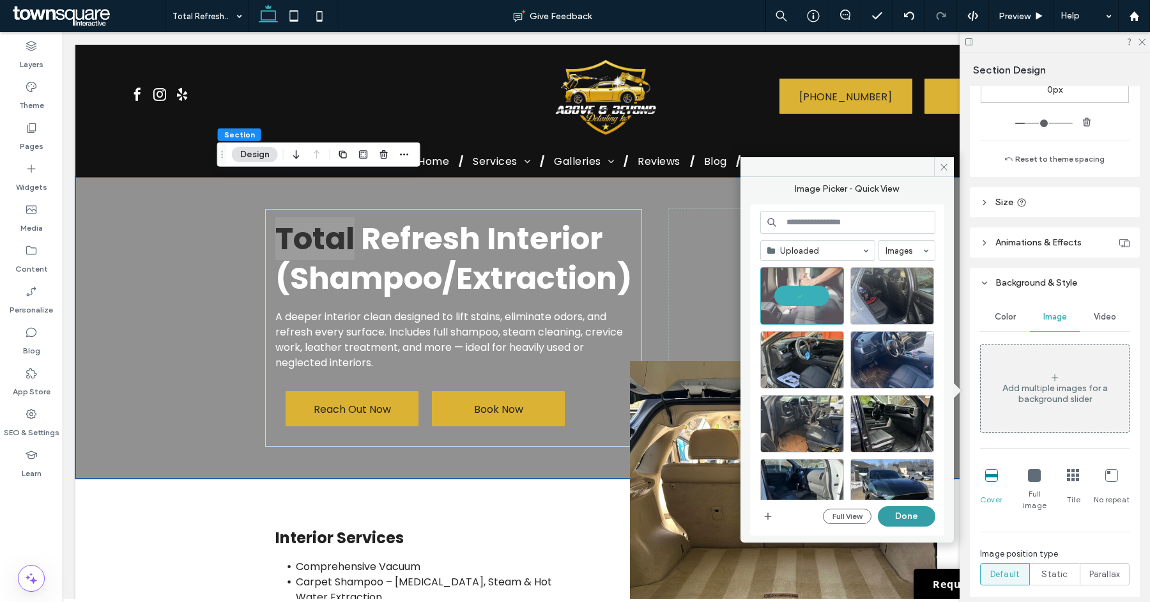
click at [904, 514] on button "Done" at bounding box center [907, 516] width 58 height 20
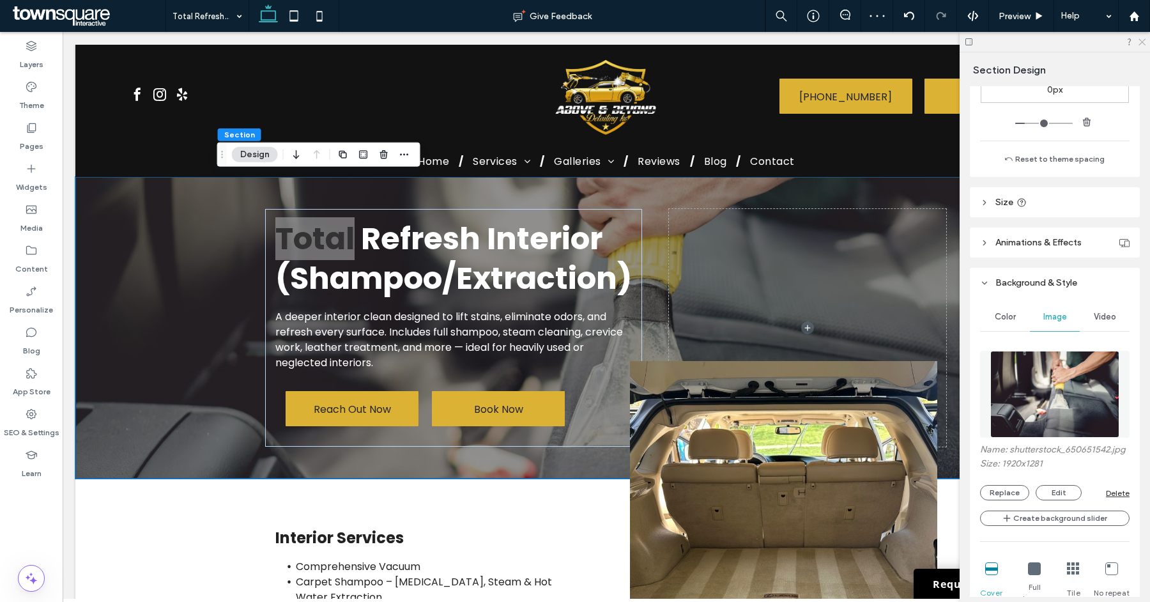
click at [1143, 40] on icon at bounding box center [1142, 41] width 8 height 8
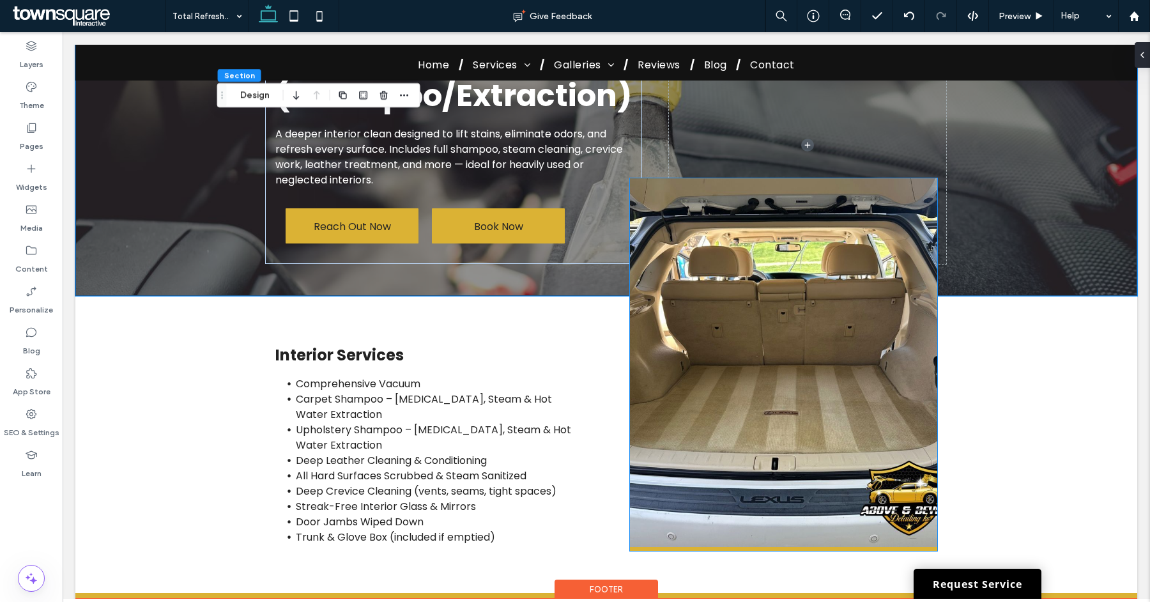
scroll to position [0, 0]
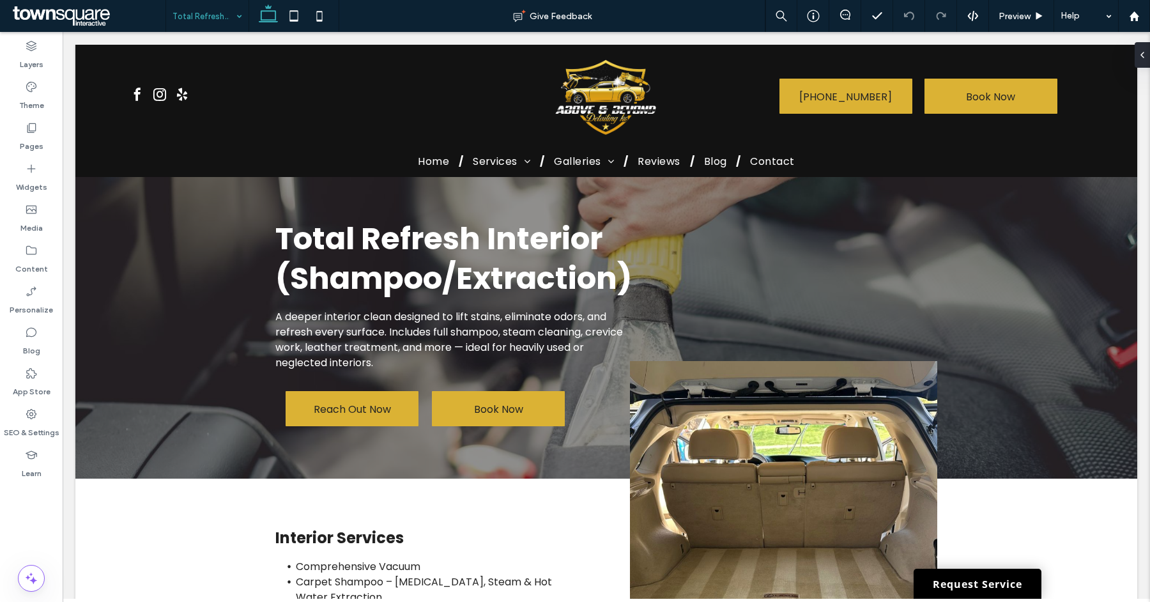
click at [219, 7] on input at bounding box center [204, 16] width 63 height 32
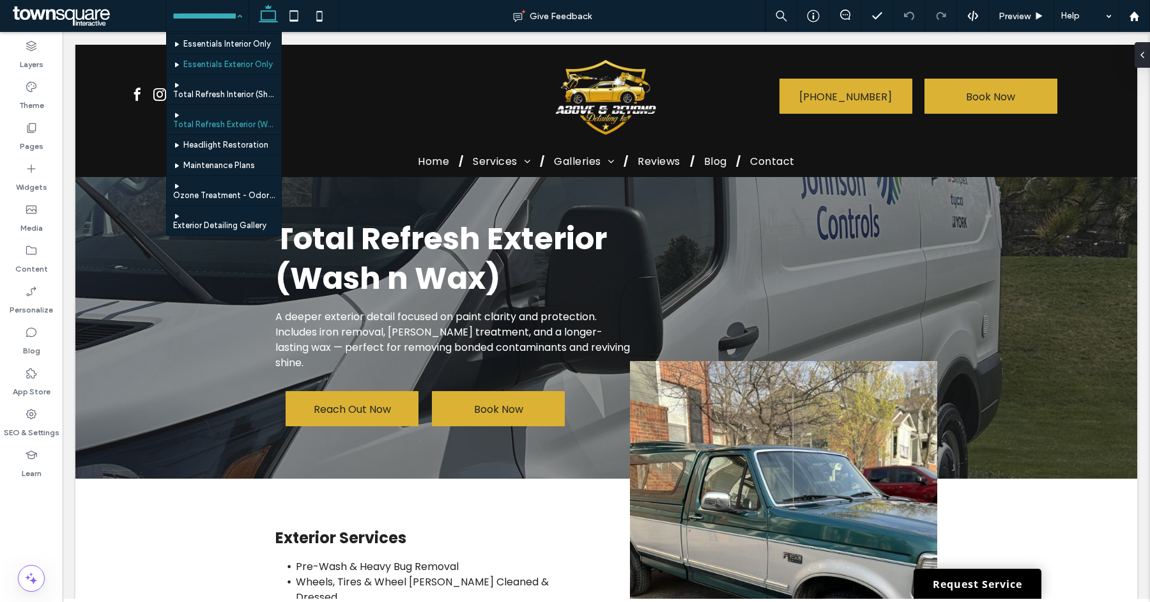
scroll to position [88, 0]
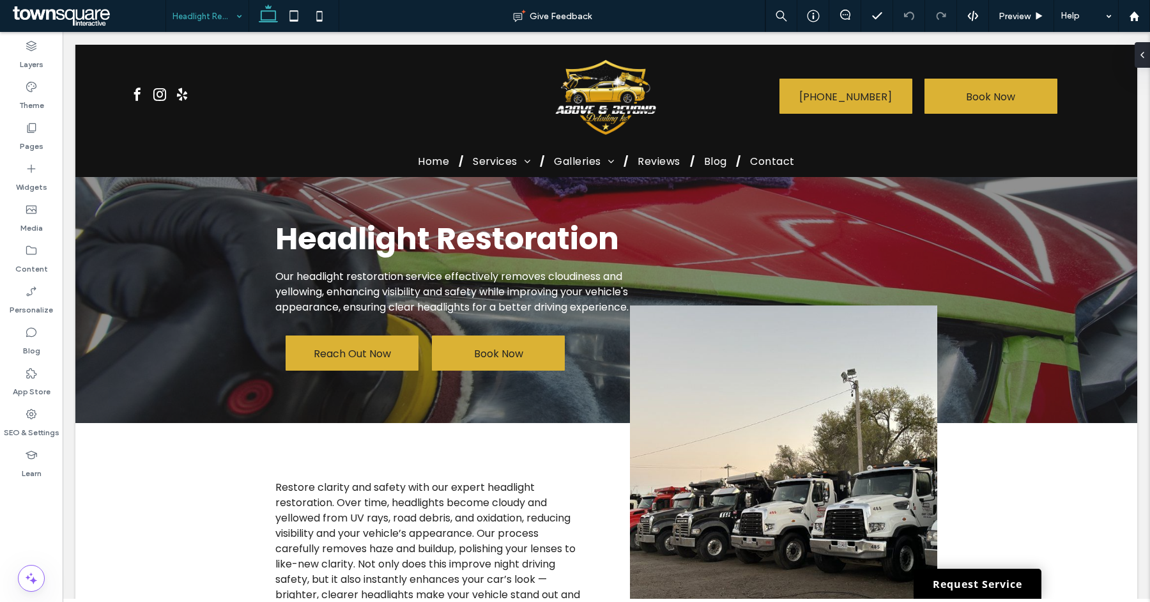
click at [205, 24] on input at bounding box center [204, 16] width 63 height 32
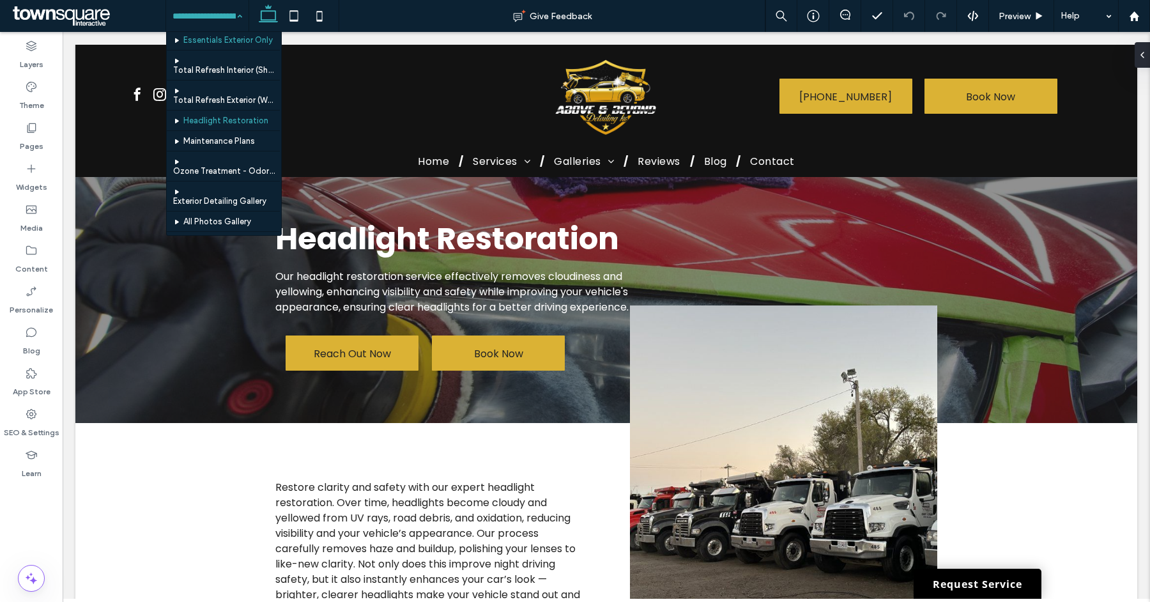
scroll to position [118, 0]
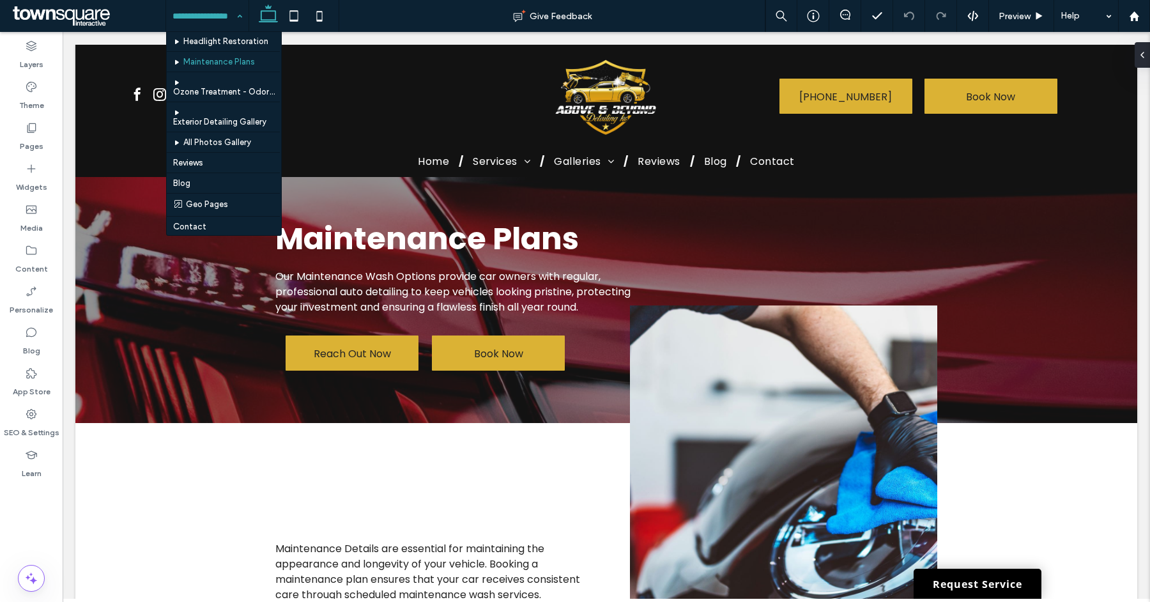
scroll to position [206, 0]
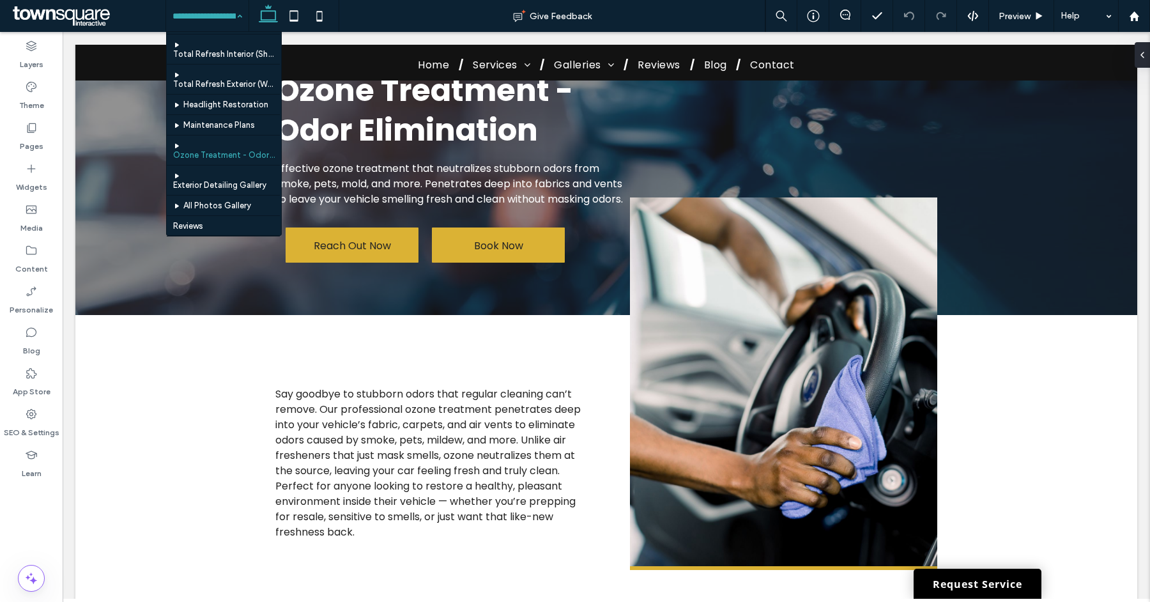
scroll to position [206, 0]
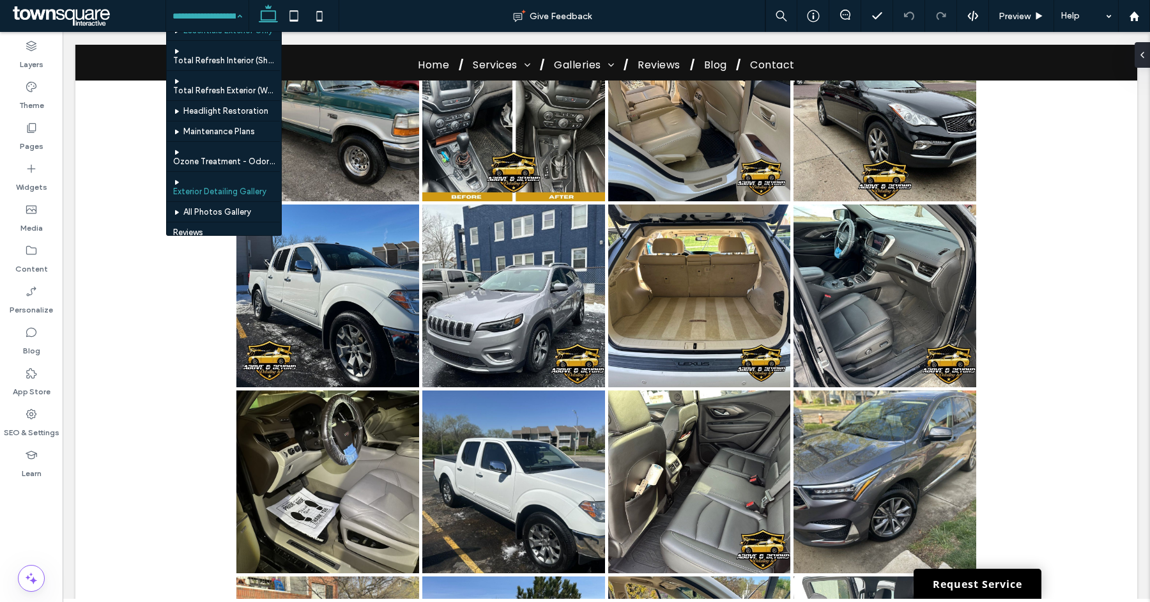
scroll to position [178, 0]
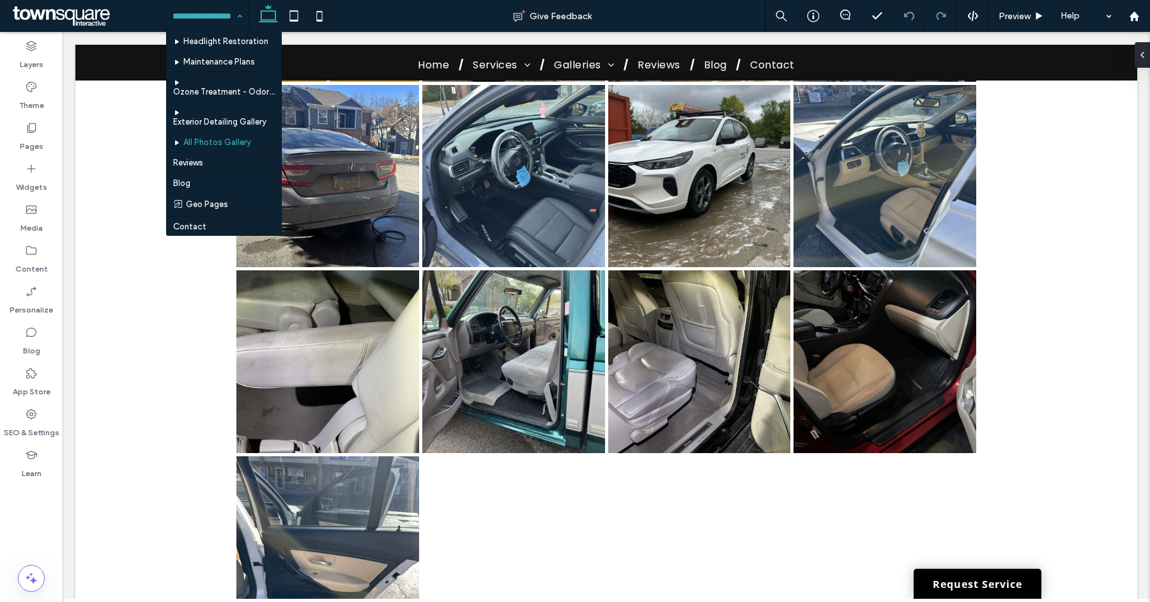
scroll to position [206, 0]
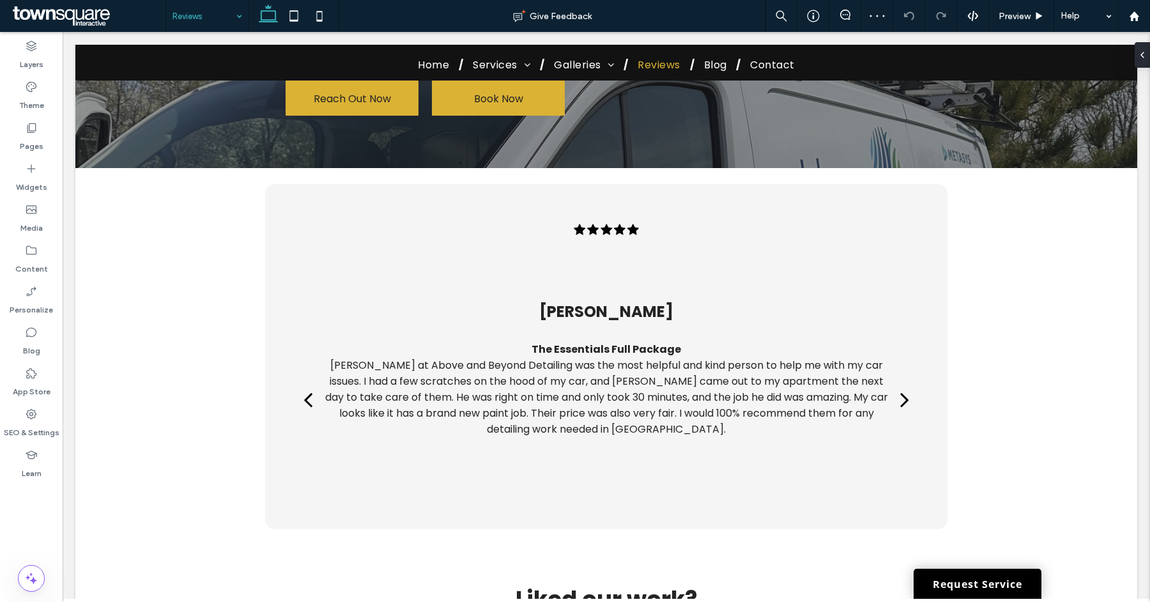
scroll to position [185, 0]
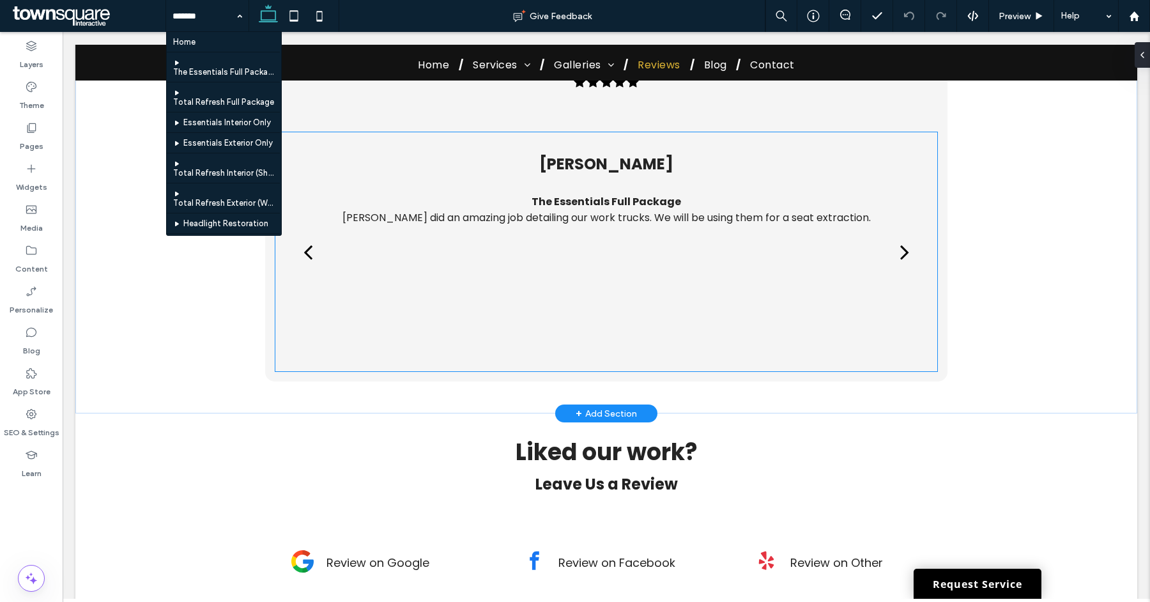
click at [901, 253] on div "next" at bounding box center [905, 252] width 9 height 26
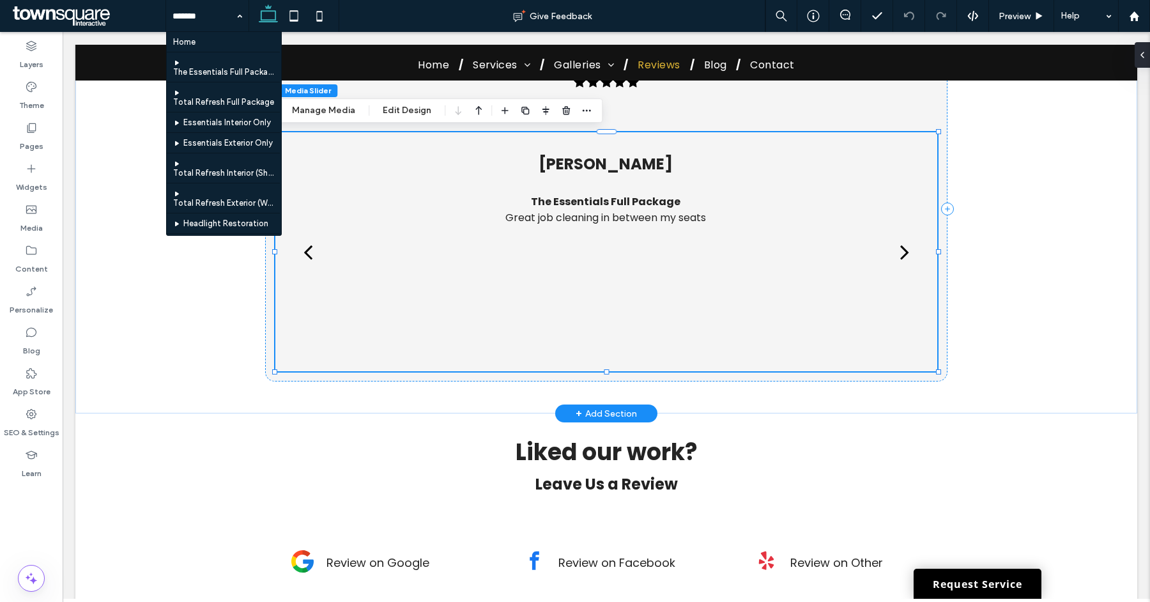
click at [901, 253] on div "next" at bounding box center [905, 252] width 9 height 26
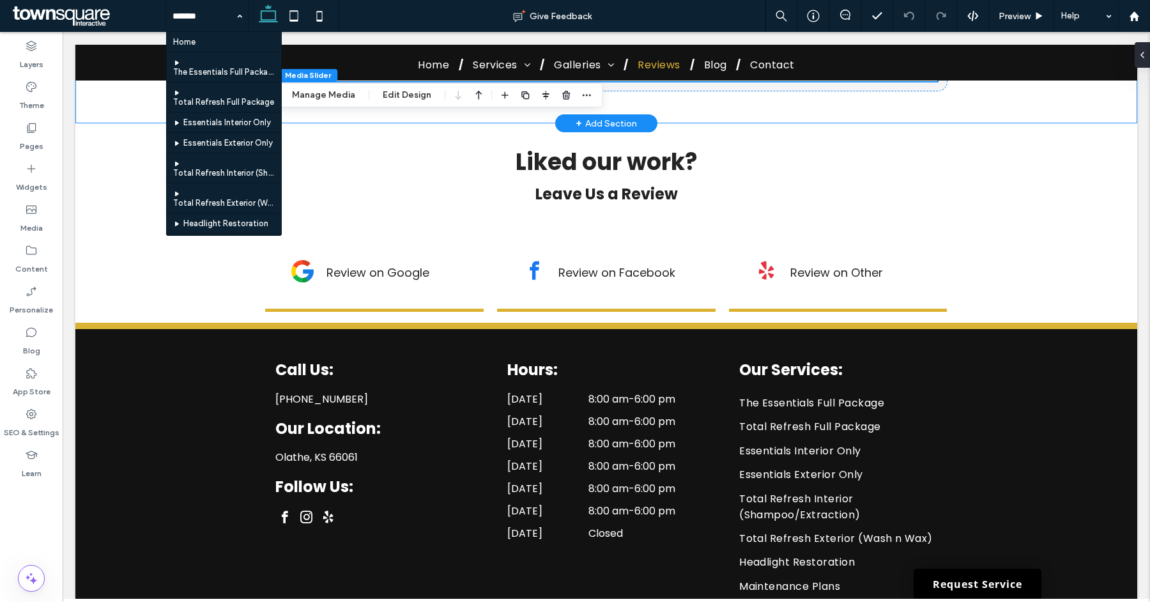
scroll to position [607, 0]
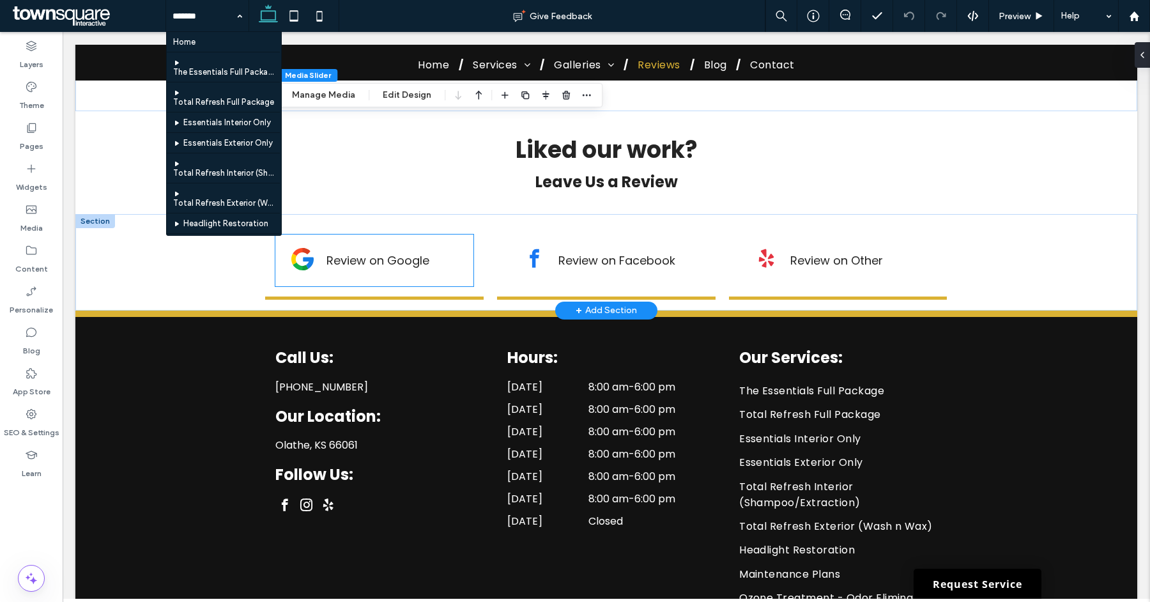
click at [406, 252] on link "Review on Google" at bounding box center [378, 260] width 103 height 16
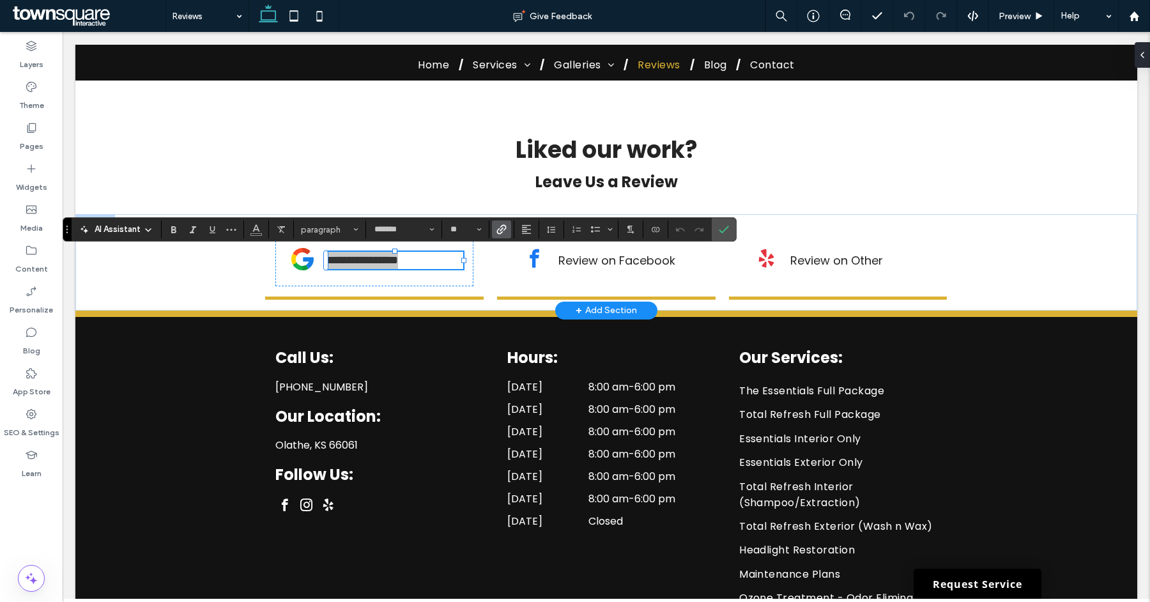
click at [497, 230] on icon "Link" at bounding box center [502, 229] width 10 height 10
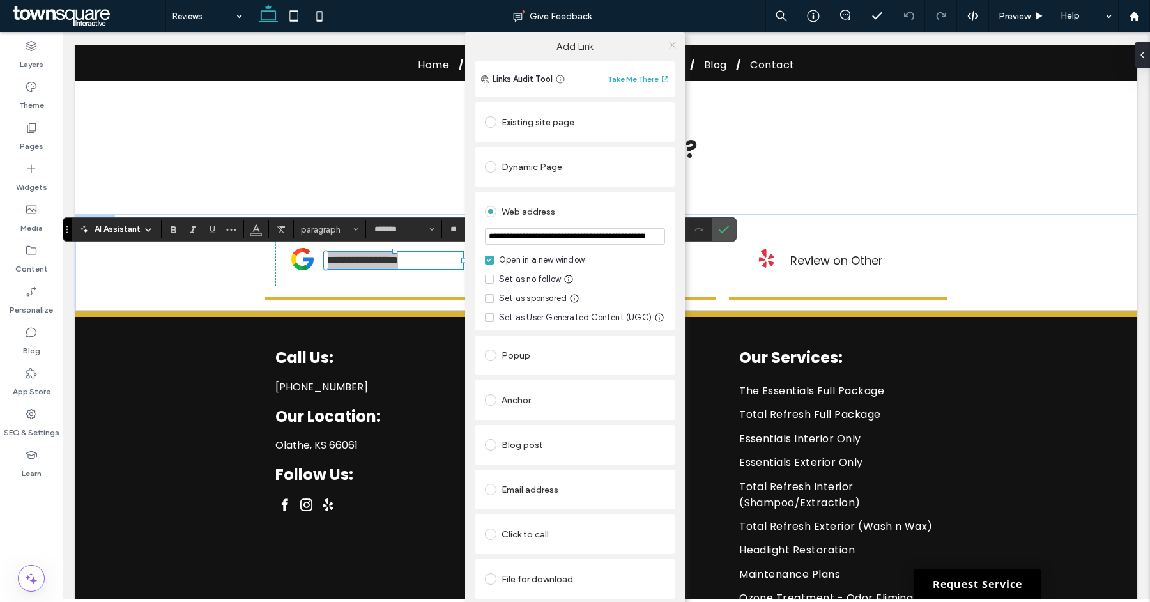
click at [672, 46] on icon at bounding box center [673, 45] width 10 height 10
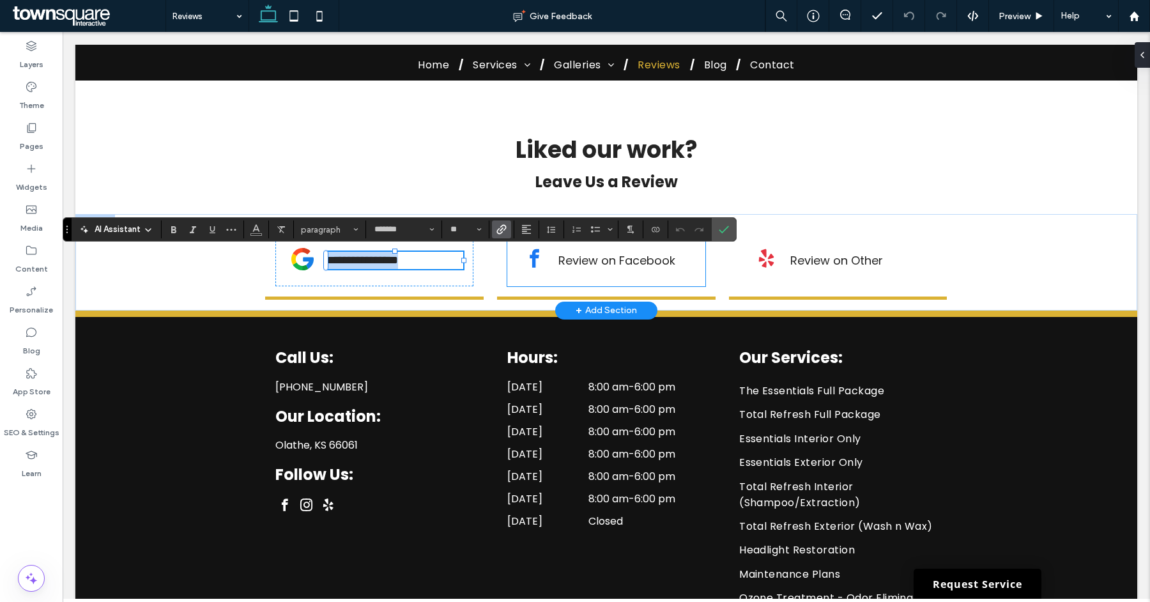
click at [563, 254] on link "Review on Facebook" at bounding box center [617, 260] width 117 height 16
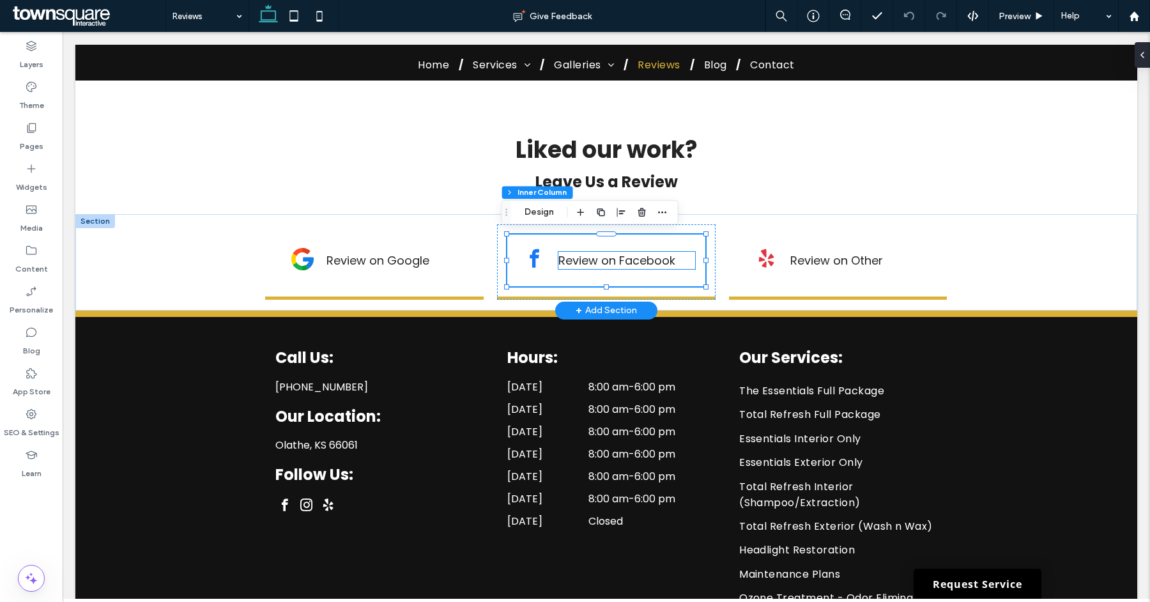
click at [566, 258] on link "Review on Facebook" at bounding box center [617, 260] width 117 height 16
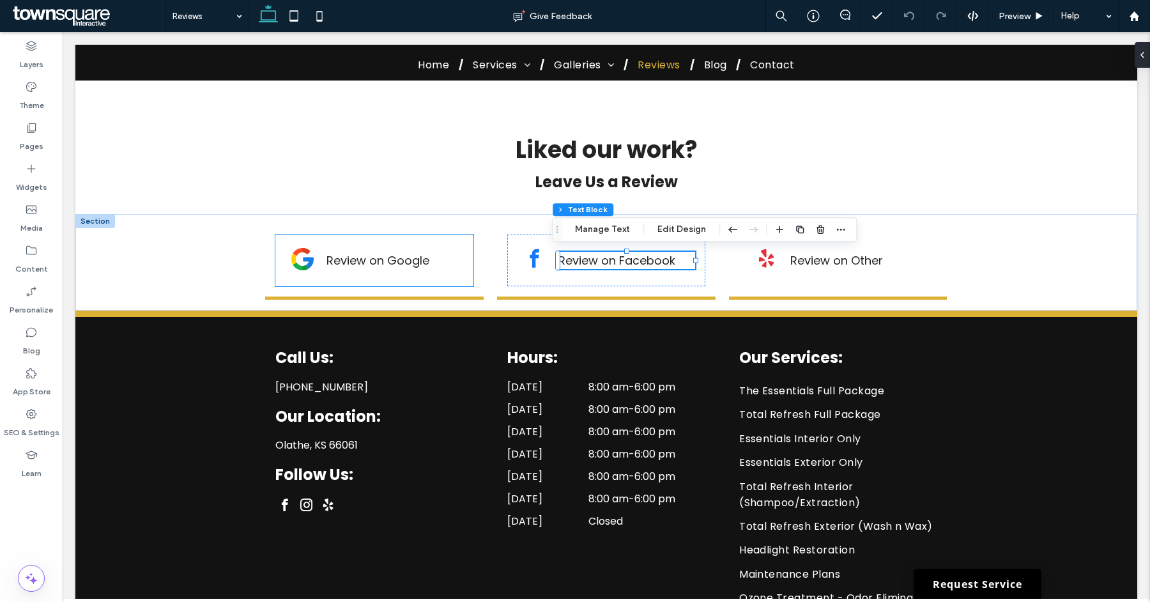
click at [293, 268] on icon "Google" at bounding box center [300, 267] width 15 height 8
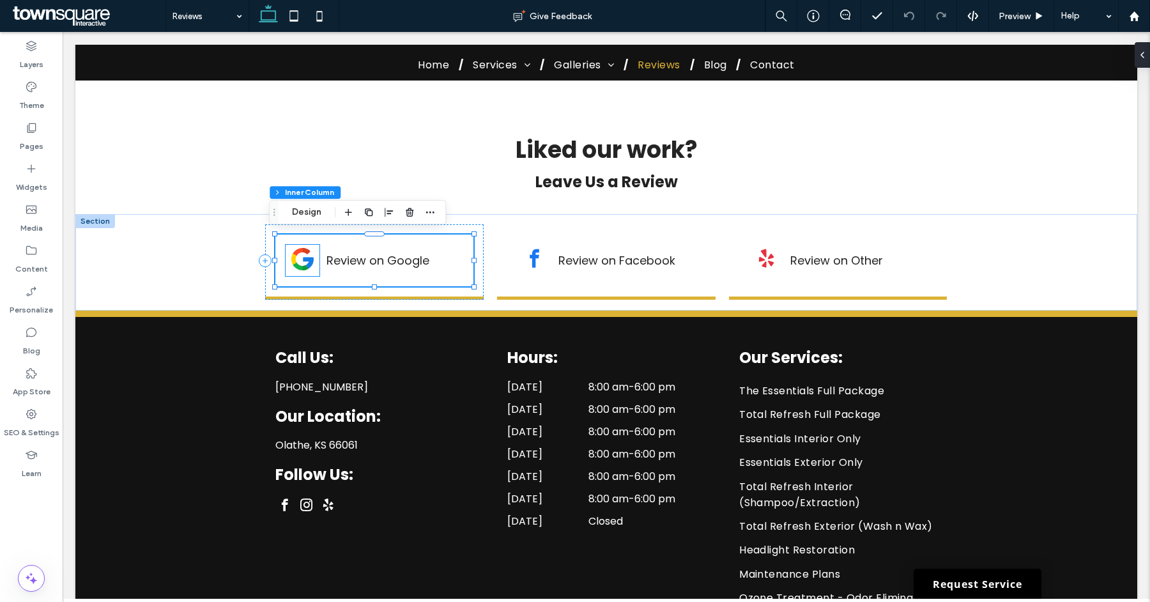
click at [293, 261] on icon "Google" at bounding box center [302, 259] width 22 height 22
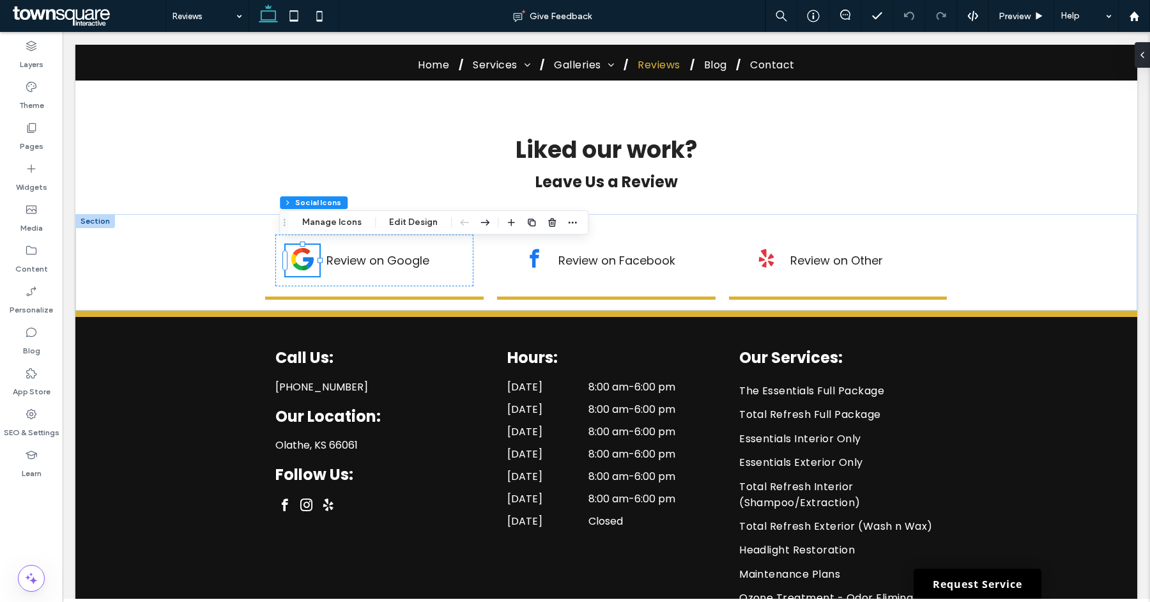
click at [293, 261] on icon "Google" at bounding box center [302, 259] width 22 height 22
type input "**"
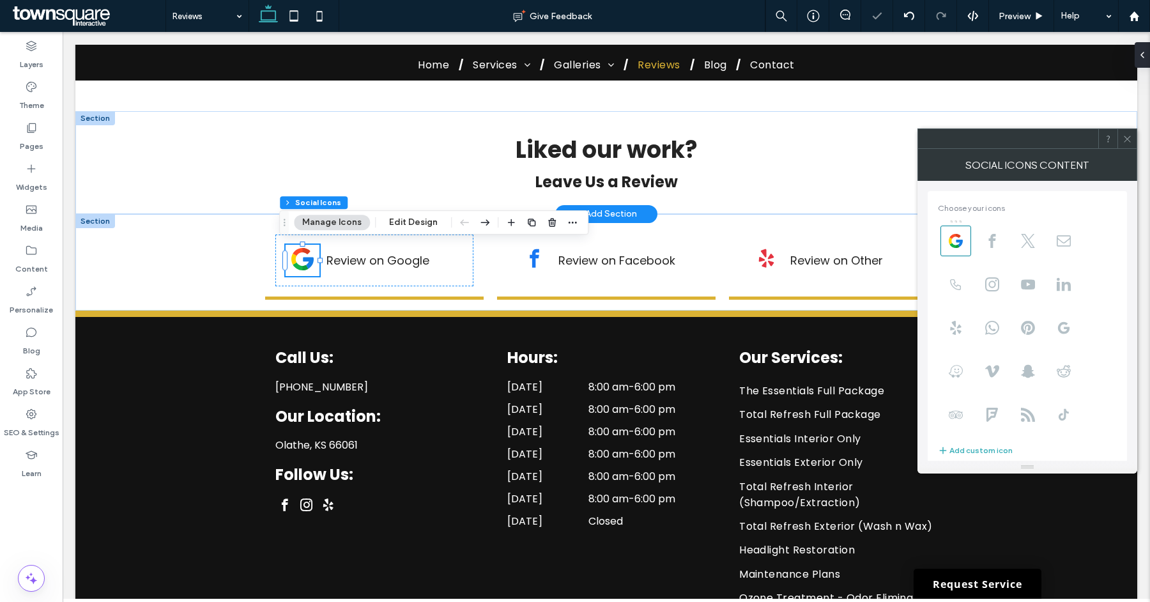
scroll to position [86, 0]
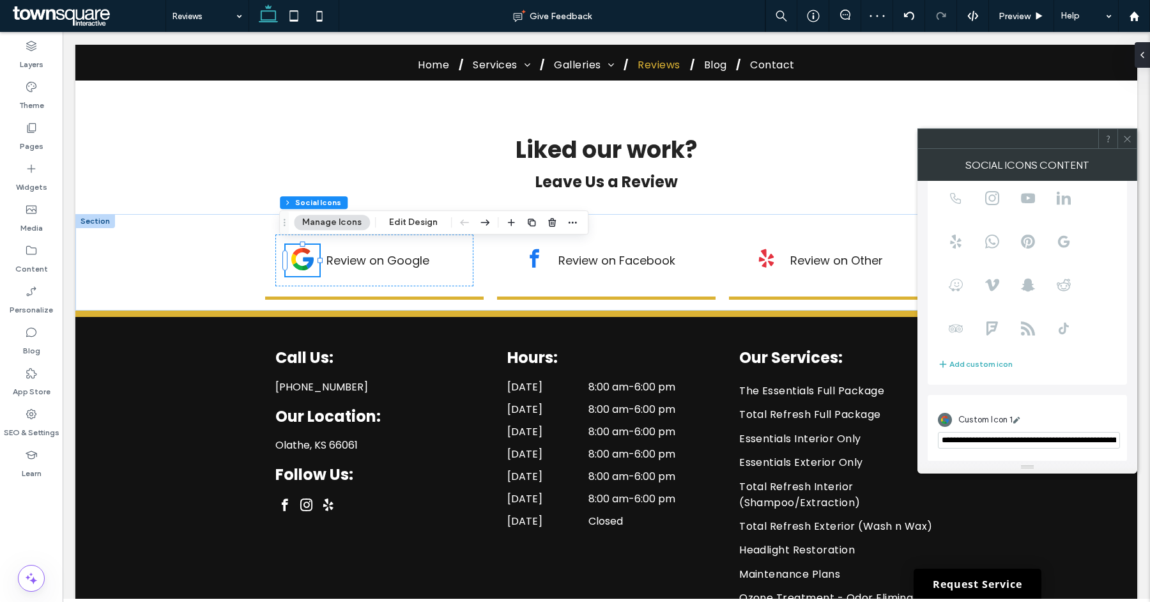
click at [1126, 137] on use at bounding box center [1127, 139] width 6 height 6
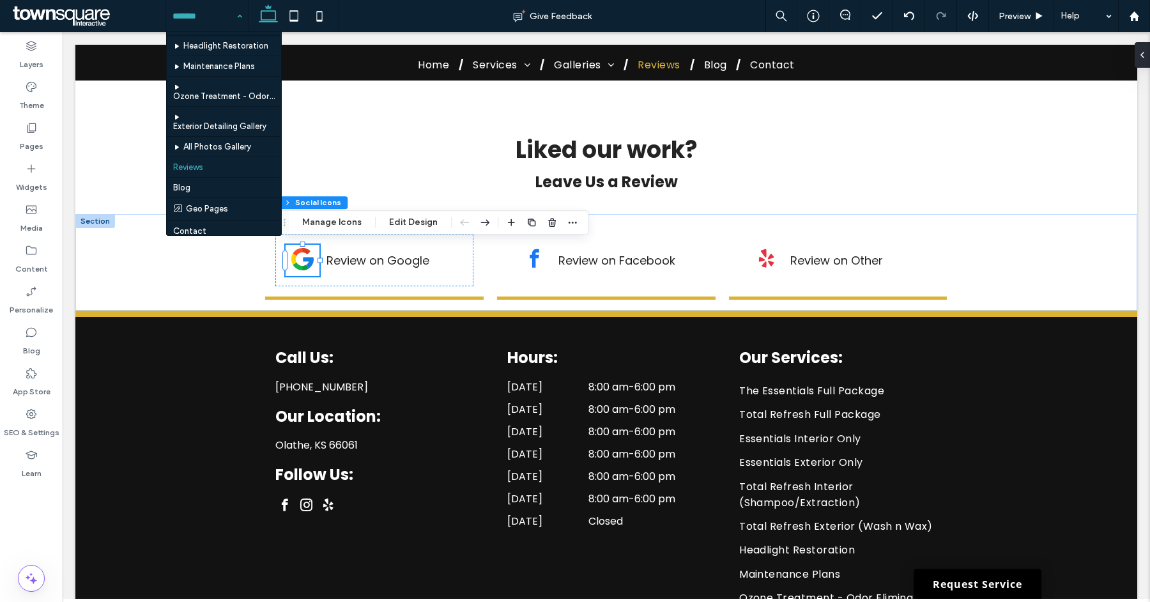
scroll to position [206, 0]
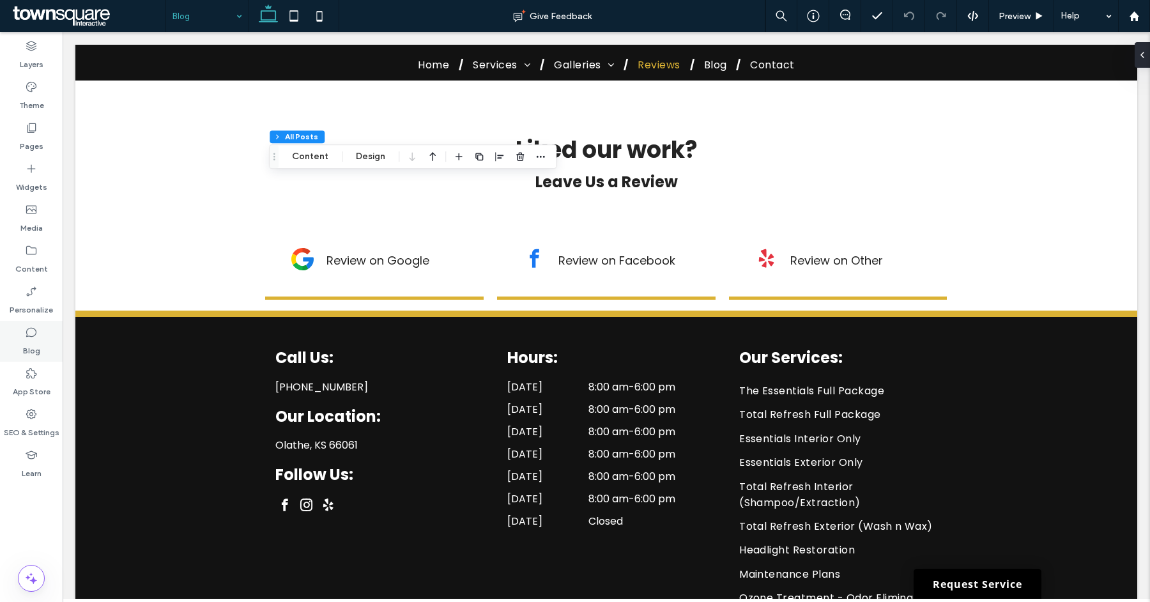
click at [36, 349] on label "Blog" at bounding box center [31, 348] width 17 height 18
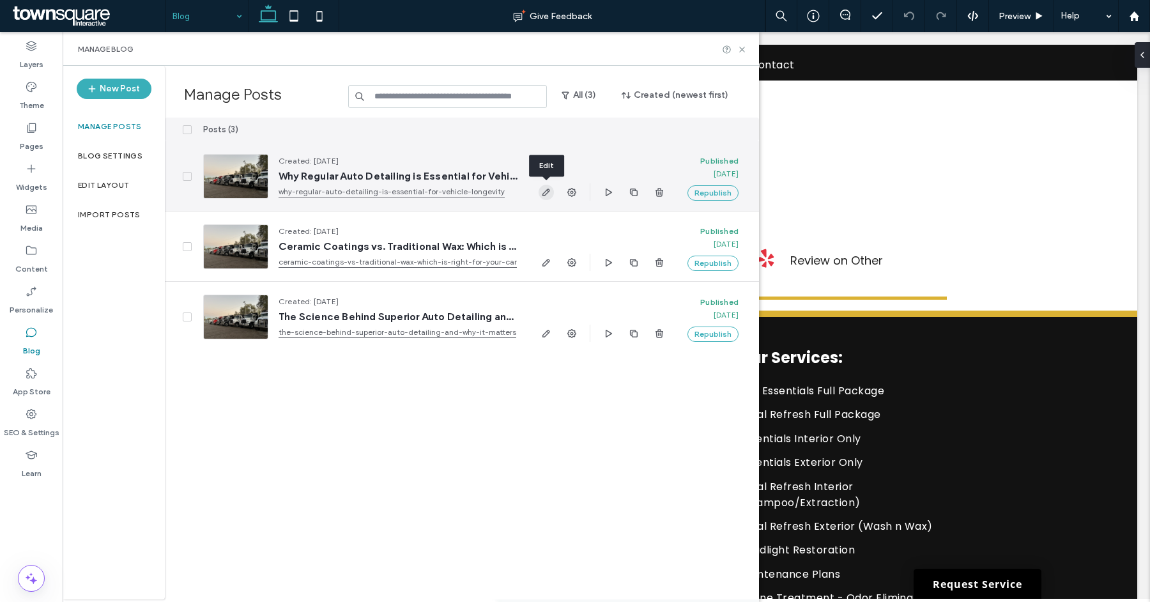
click at [548, 189] on use "button" at bounding box center [547, 193] width 8 height 8
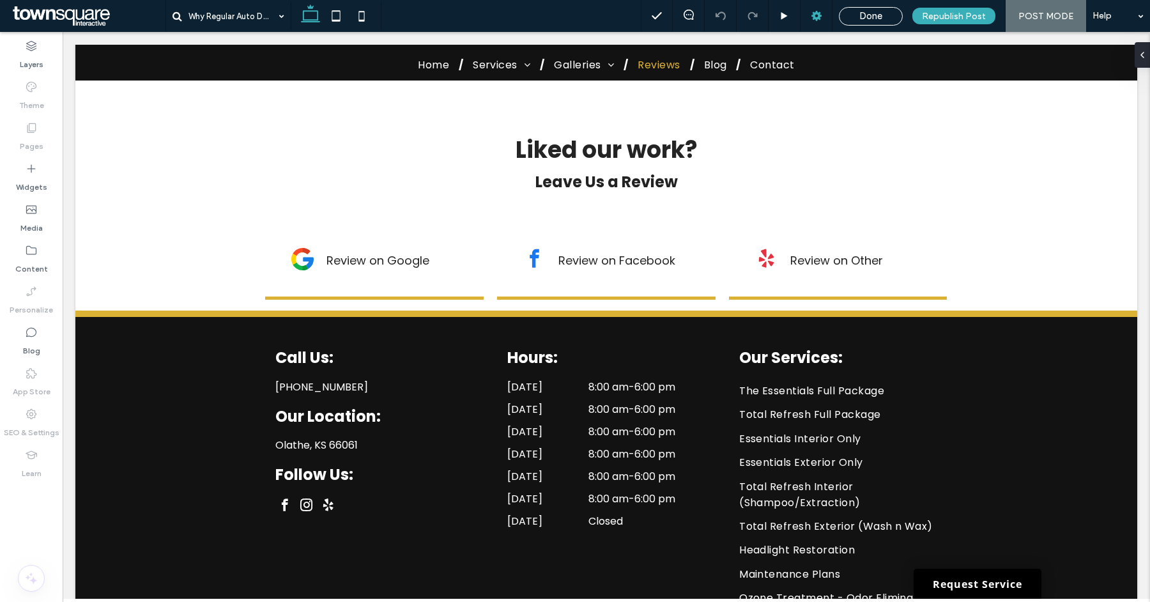
click at [822, 17] on use at bounding box center [817, 16] width 10 height 10
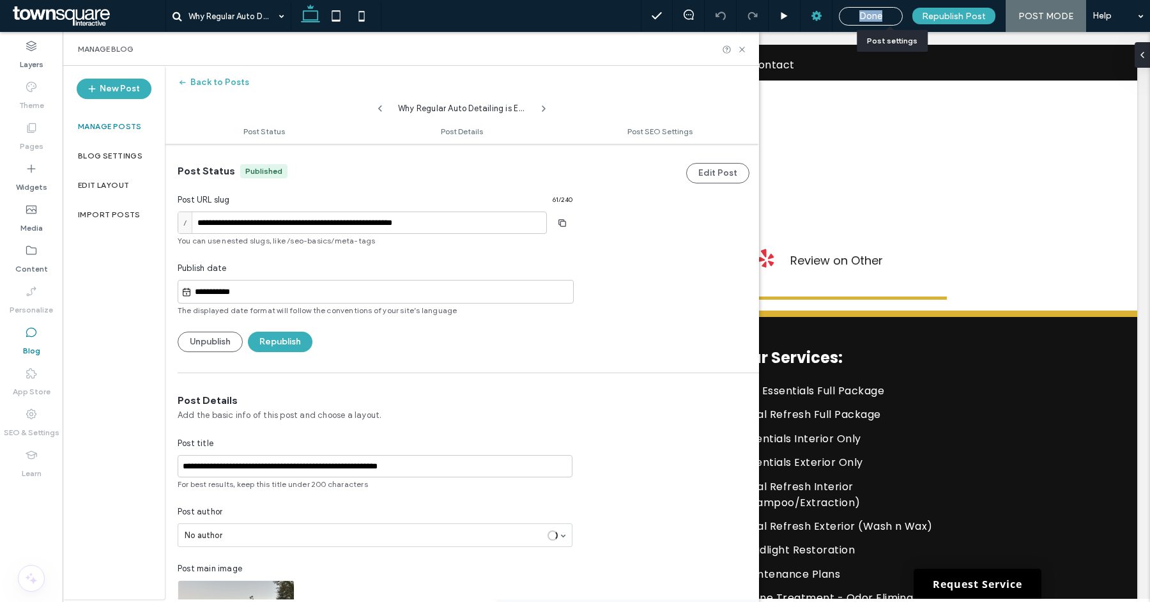
scroll to position [1, 0]
click at [584, 25] on div "Why Regular Auto Detailing is Essential for Vehicle Longevity" at bounding box center [404, 16] width 476 height 32
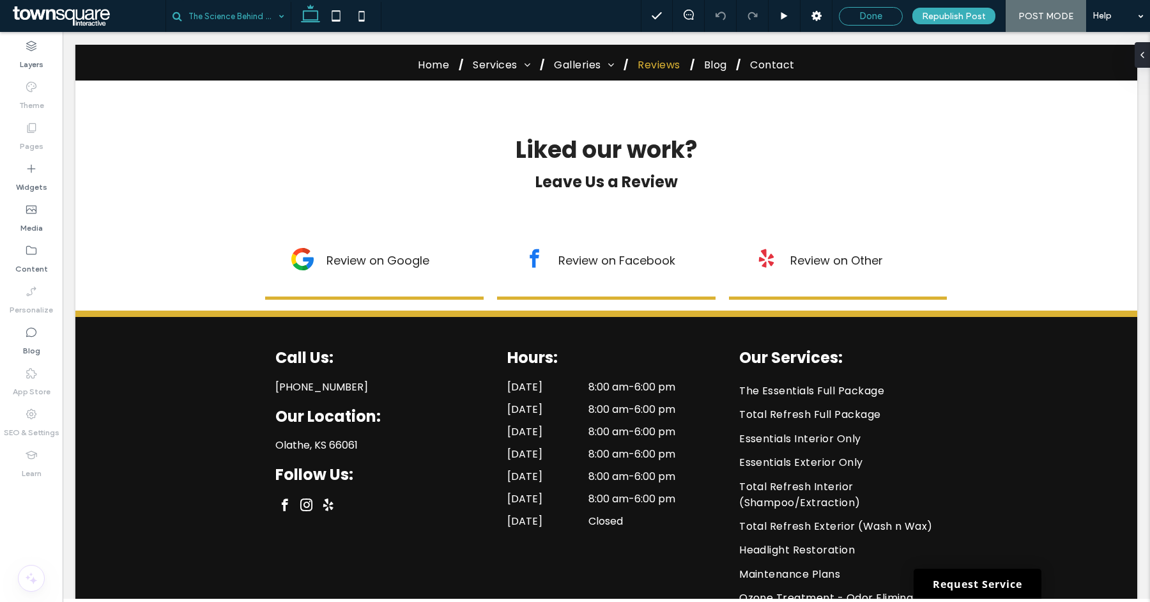
click at [865, 20] on span "Done" at bounding box center [871, 16] width 23 height 12
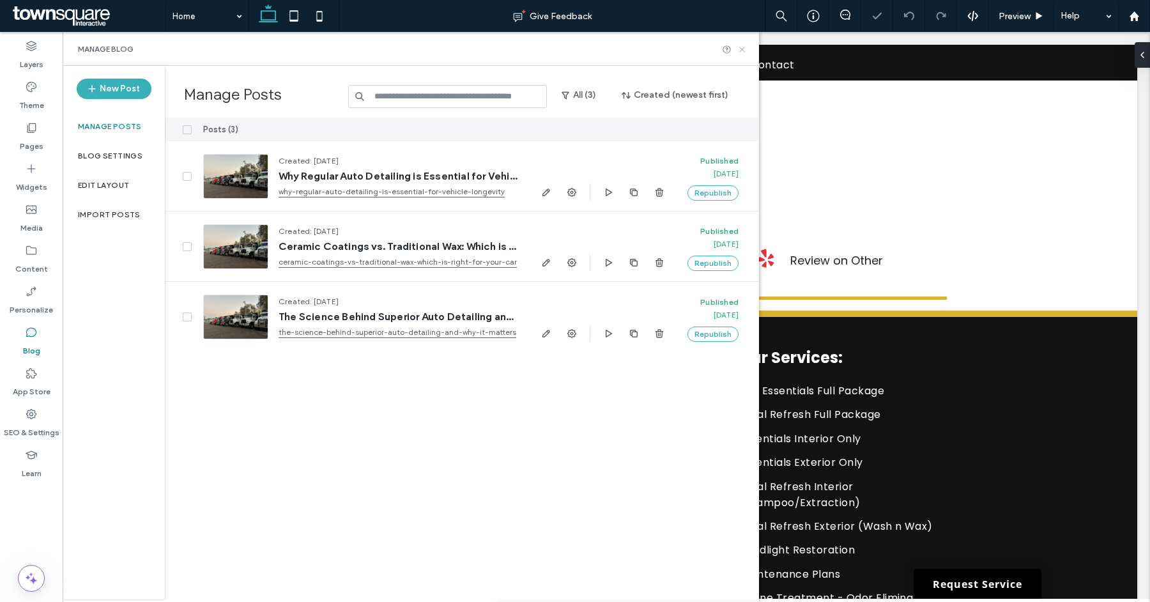
click at [742, 49] on use at bounding box center [742, 49] width 5 height 5
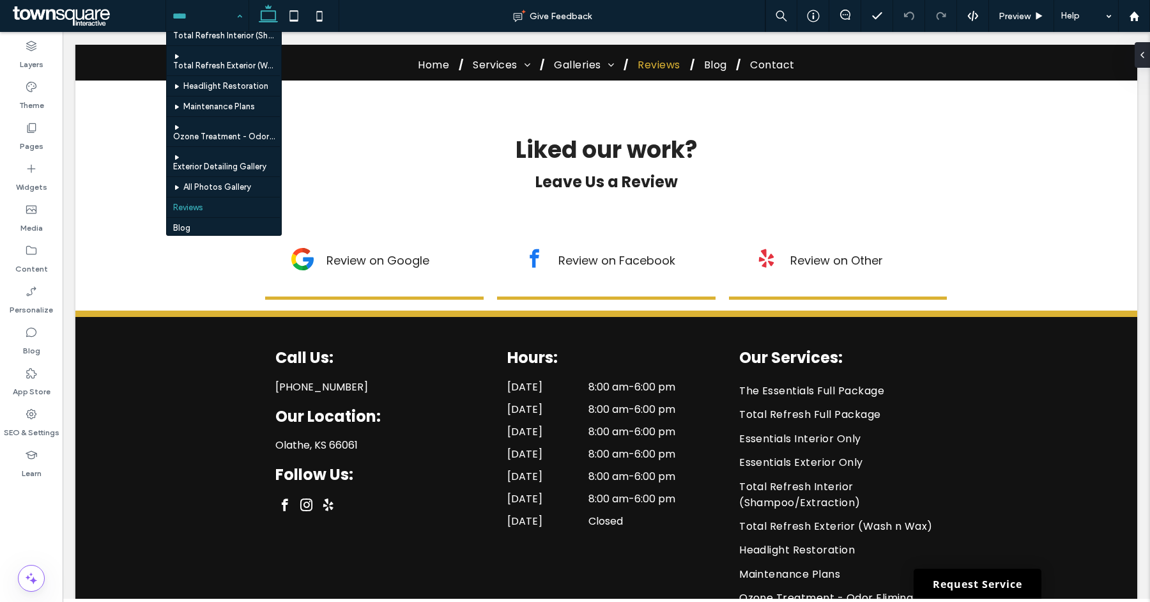
scroll to position [206, 0]
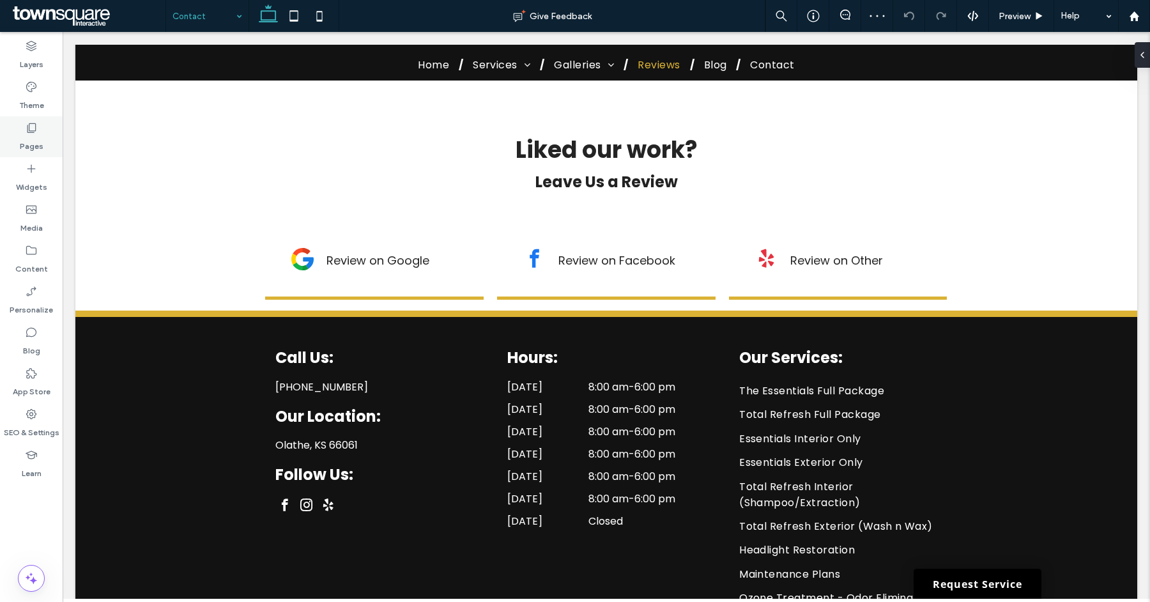
click at [49, 125] on div "Pages" at bounding box center [31, 136] width 63 height 41
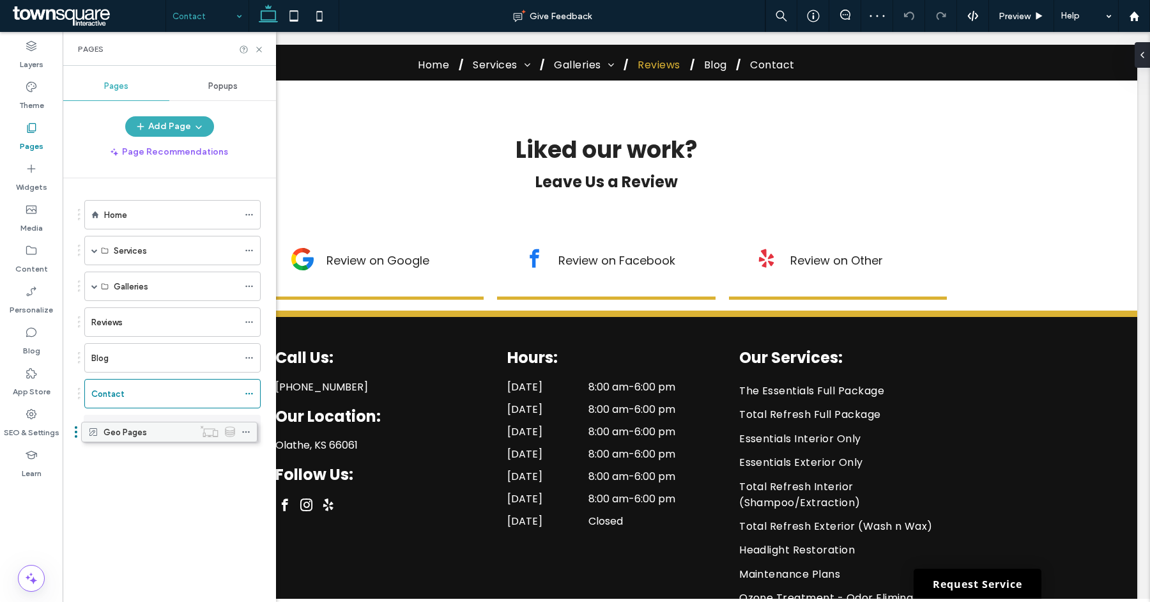
drag, startPoint x: 115, startPoint y: 395, endPoint x: 112, endPoint y: 441, distance: 46.1
click at [120, 394] on label "Contact" at bounding box center [107, 394] width 33 height 22
click at [262, 47] on icon at bounding box center [259, 50] width 10 height 10
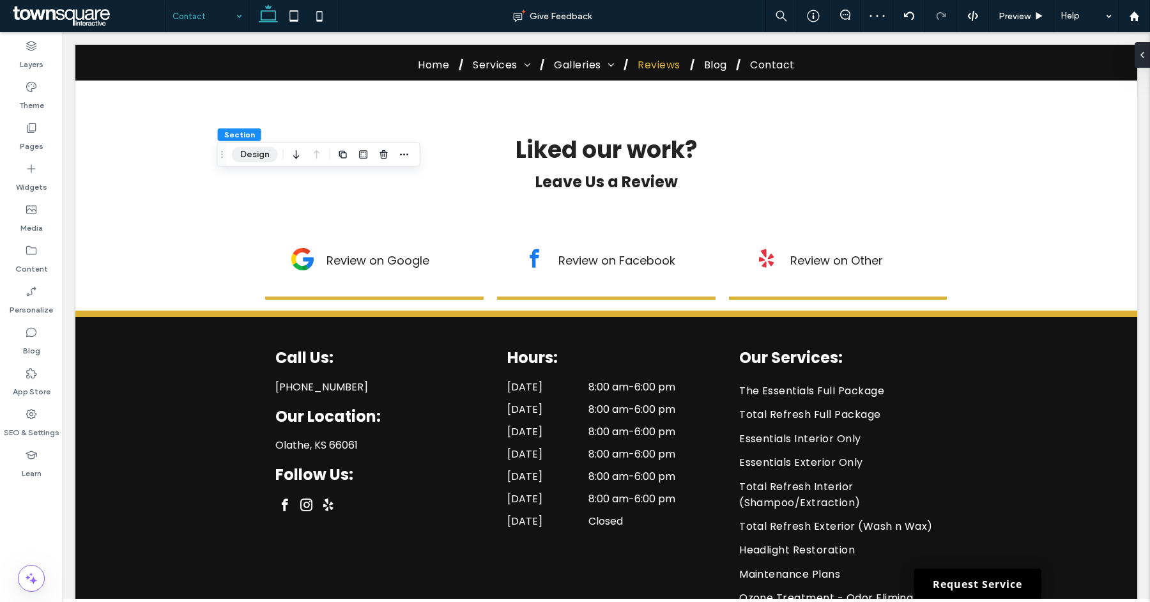
click at [239, 159] on button "Design" at bounding box center [255, 154] width 46 height 15
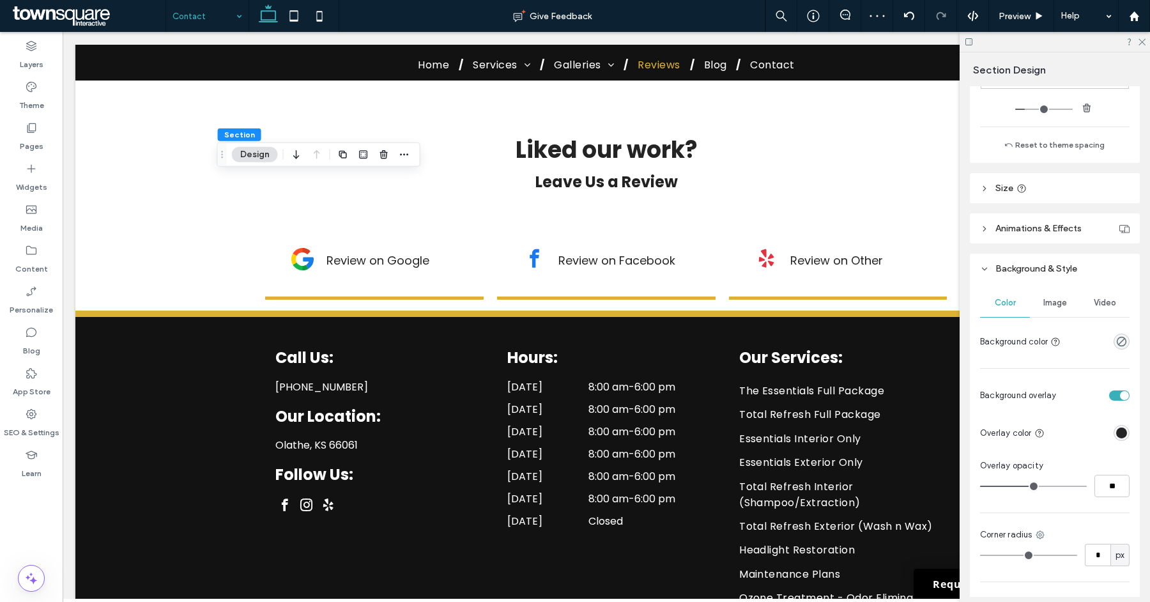
scroll to position [401, 0]
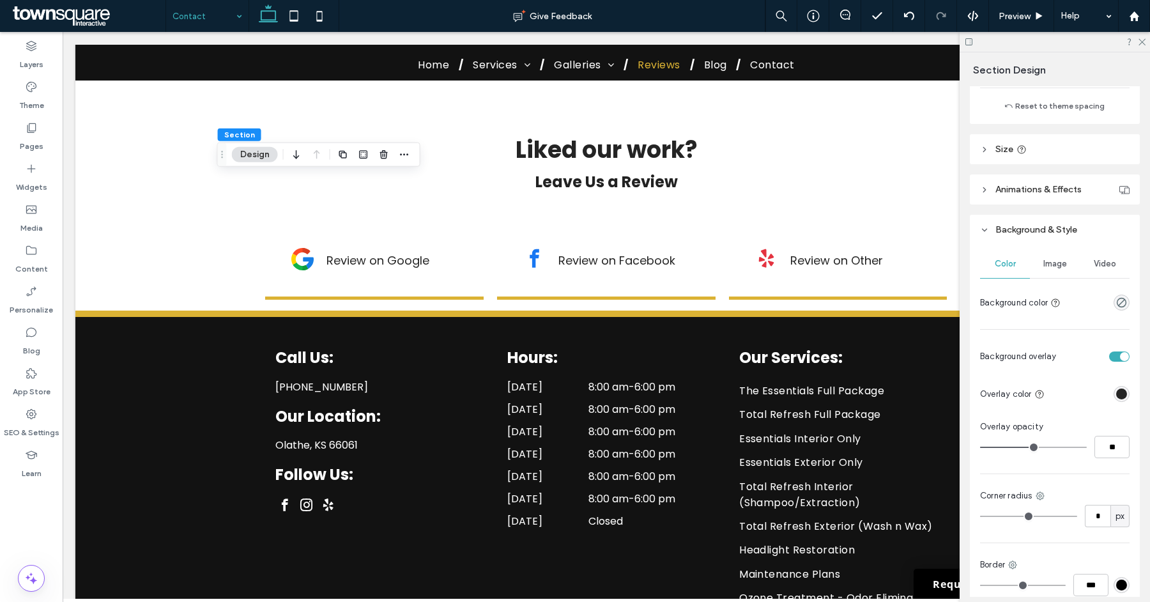
click at [1049, 274] on div "Image" at bounding box center [1055, 264] width 50 height 28
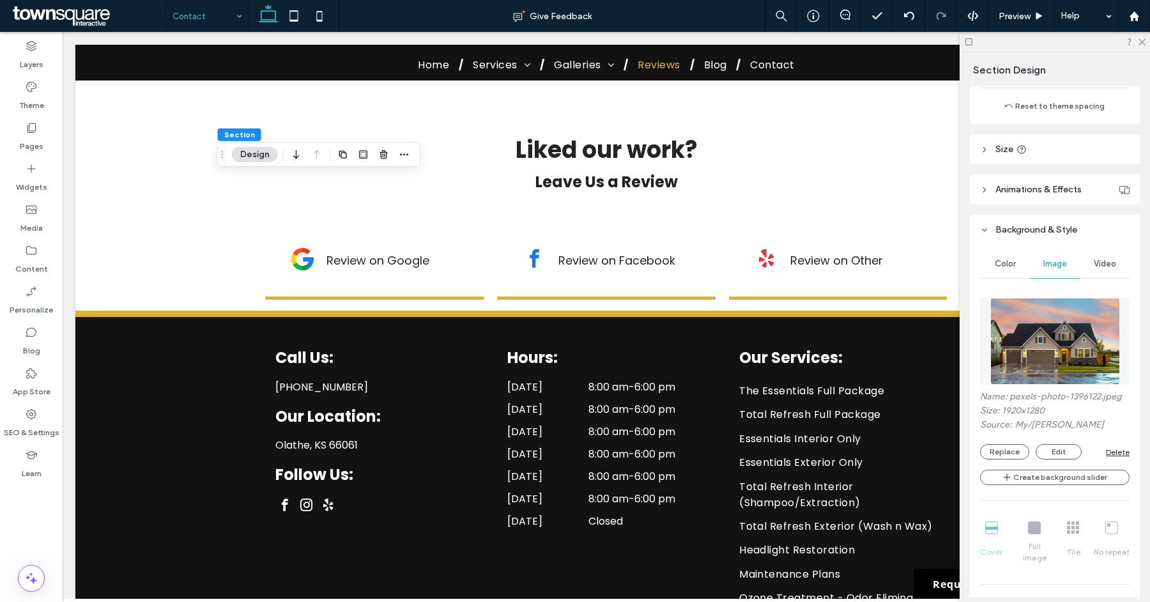
click at [1028, 348] on img at bounding box center [1056, 341] width 130 height 87
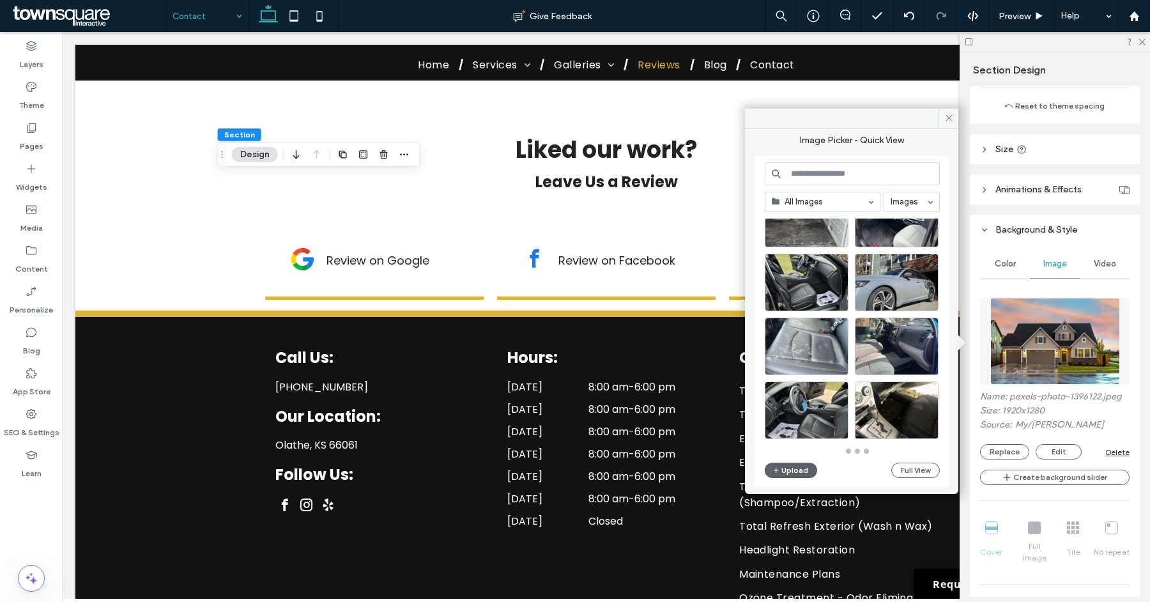
scroll to position [559, 0]
click at [803, 175] on input at bounding box center [852, 173] width 175 height 23
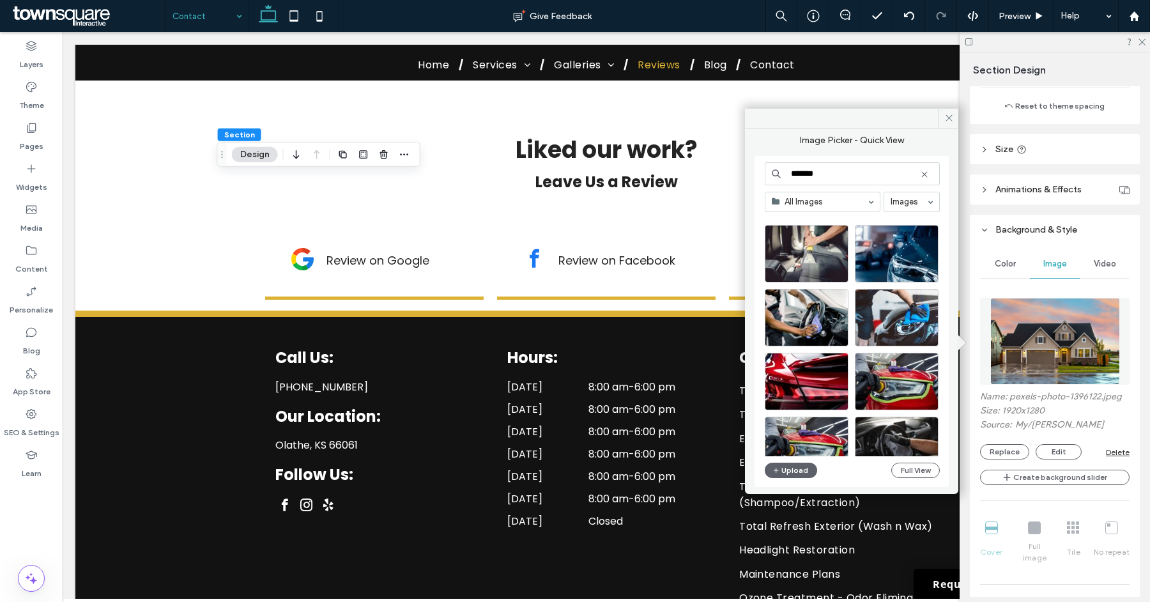
scroll to position [0, 0]
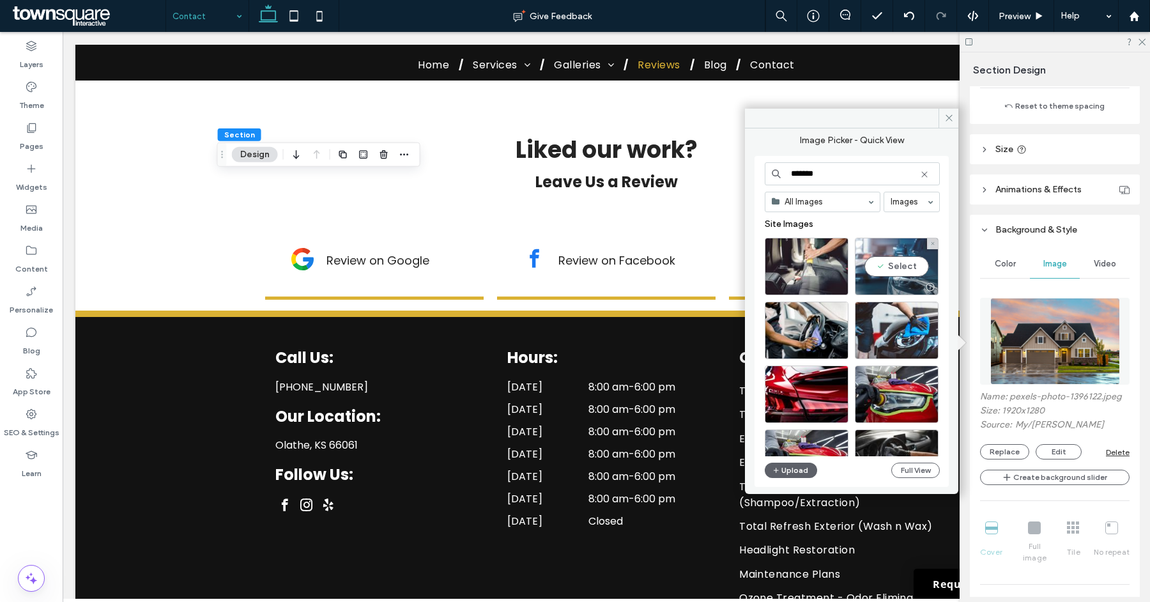
type input "*******"
click at [906, 267] on div "Select" at bounding box center [897, 267] width 84 height 58
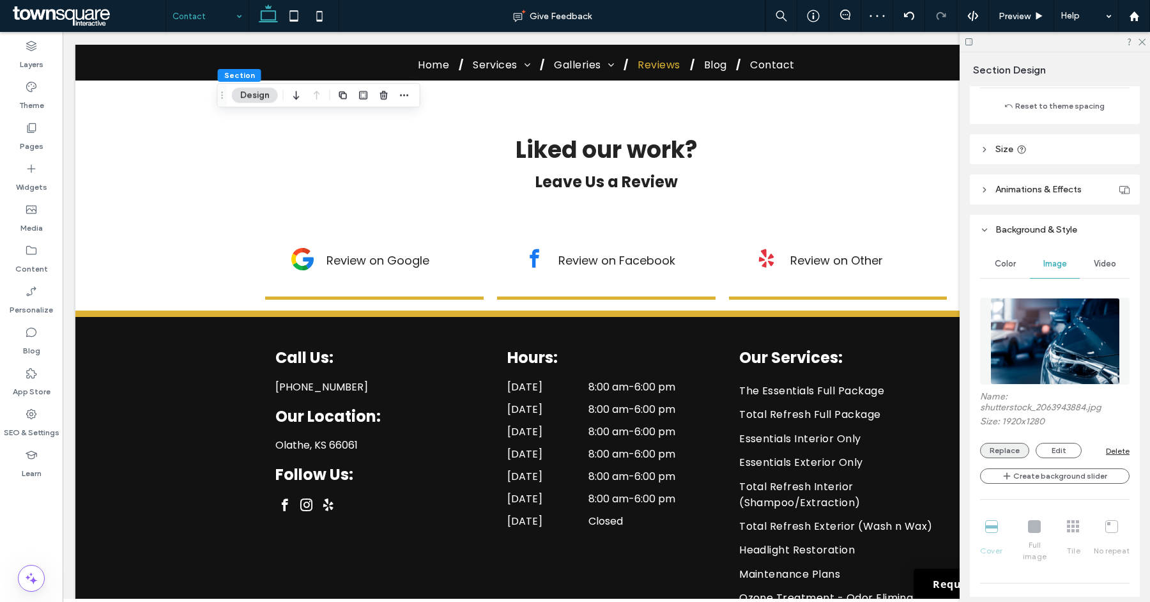
click at [993, 451] on button "Replace" at bounding box center [1004, 450] width 49 height 15
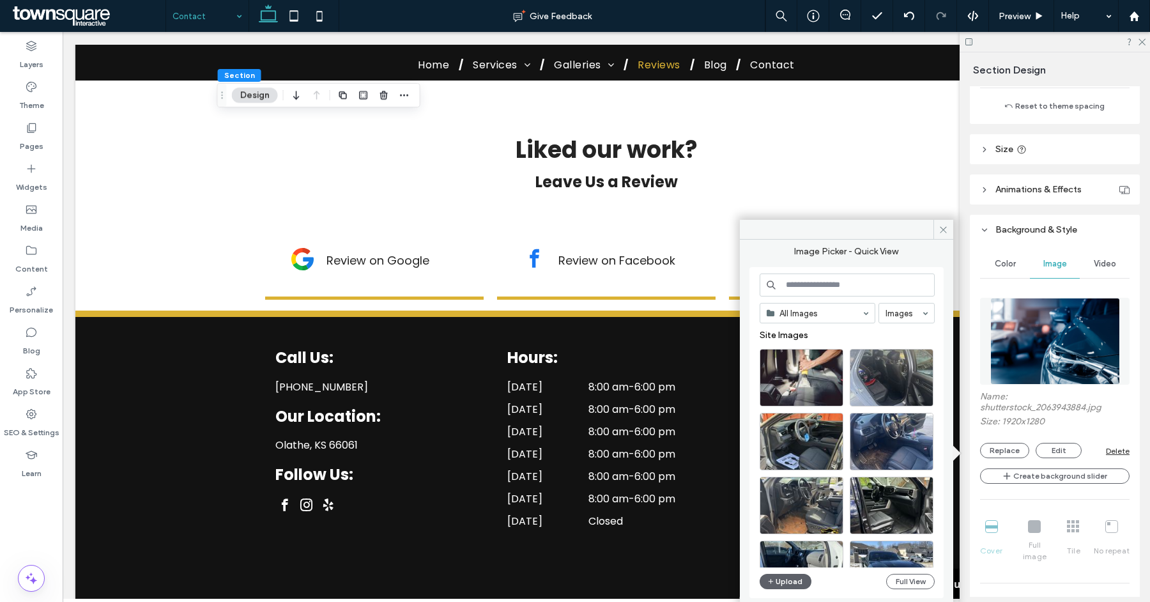
click at [813, 285] on input at bounding box center [847, 285] width 175 height 23
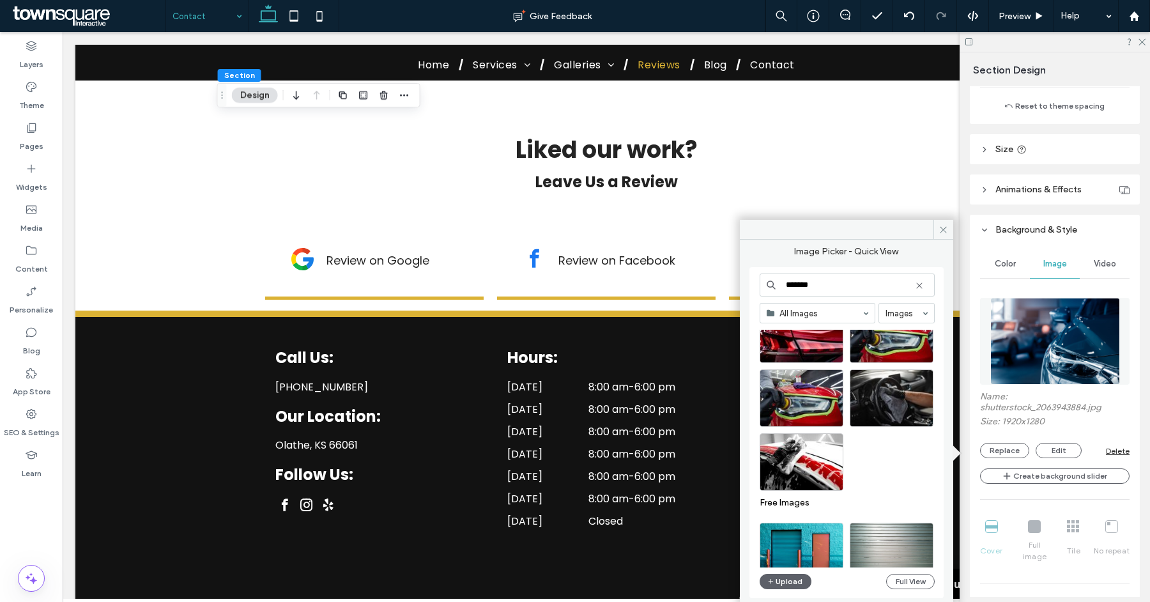
scroll to position [176, 0]
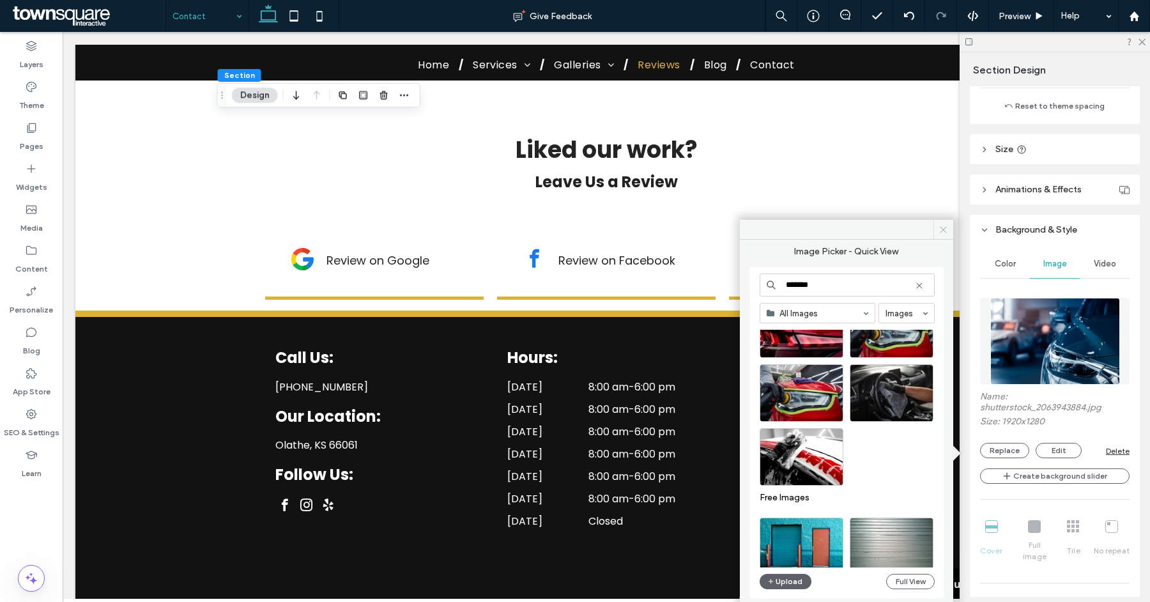
type input "*******"
click at [940, 232] on icon at bounding box center [944, 230] width 10 height 10
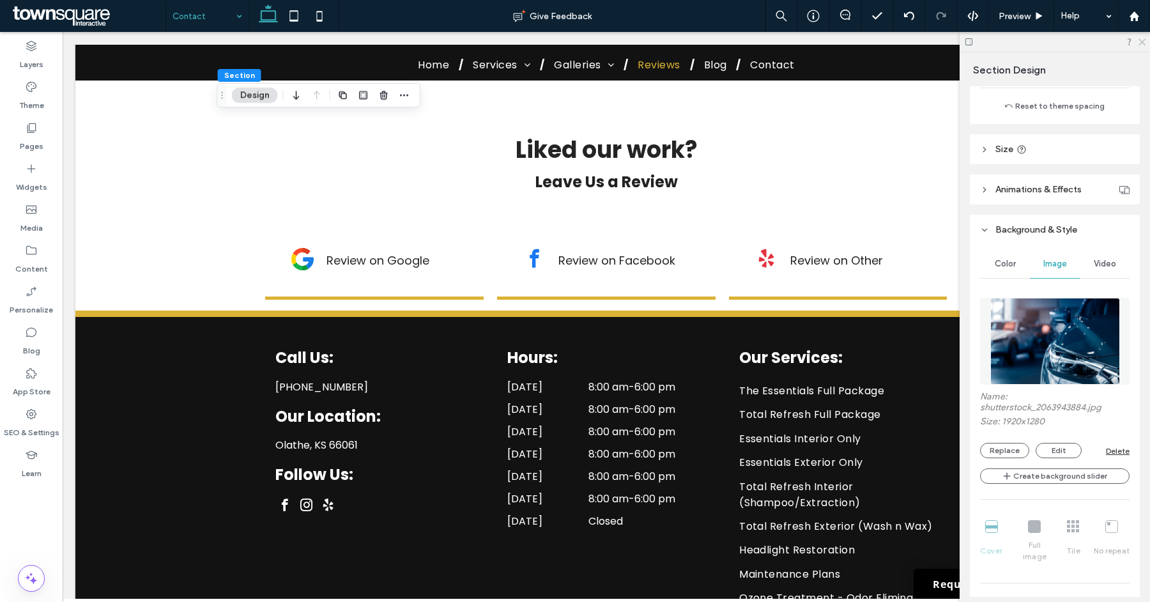
click at [1138, 42] on icon at bounding box center [1142, 41] width 8 height 8
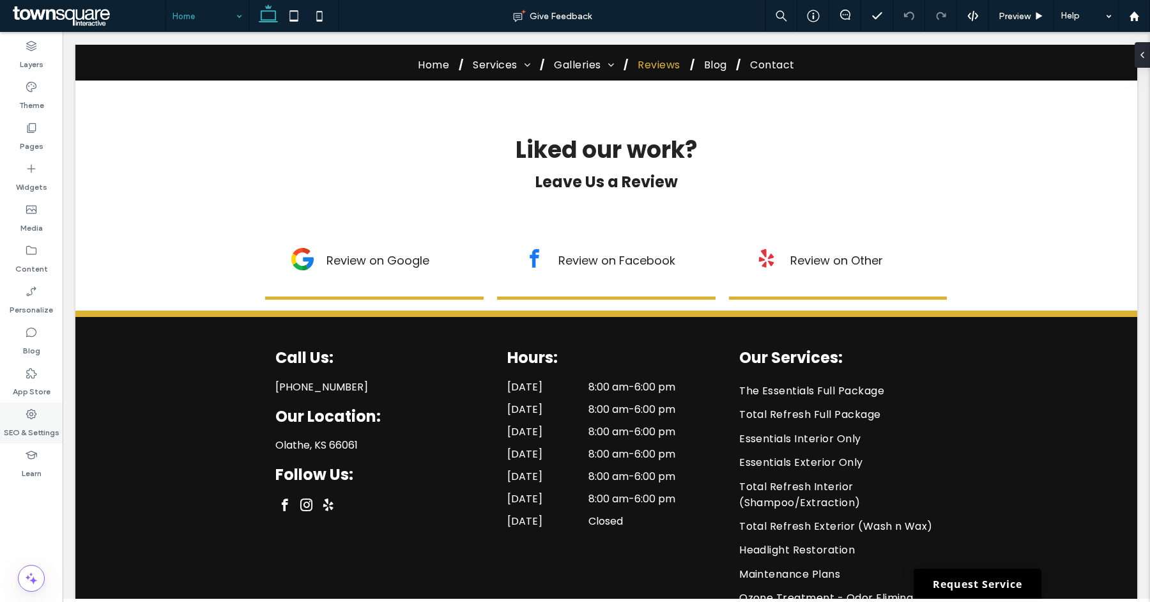
click at [26, 414] on icon at bounding box center [31, 414] width 13 height 13
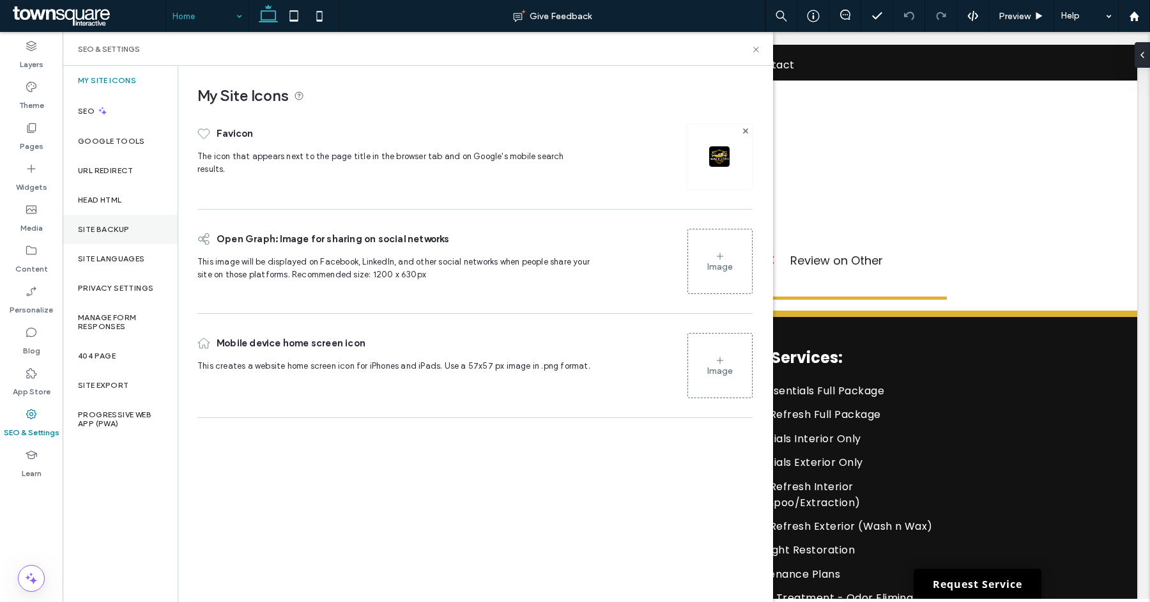
click at [114, 234] on div "Site Backup" at bounding box center [120, 229] width 115 height 29
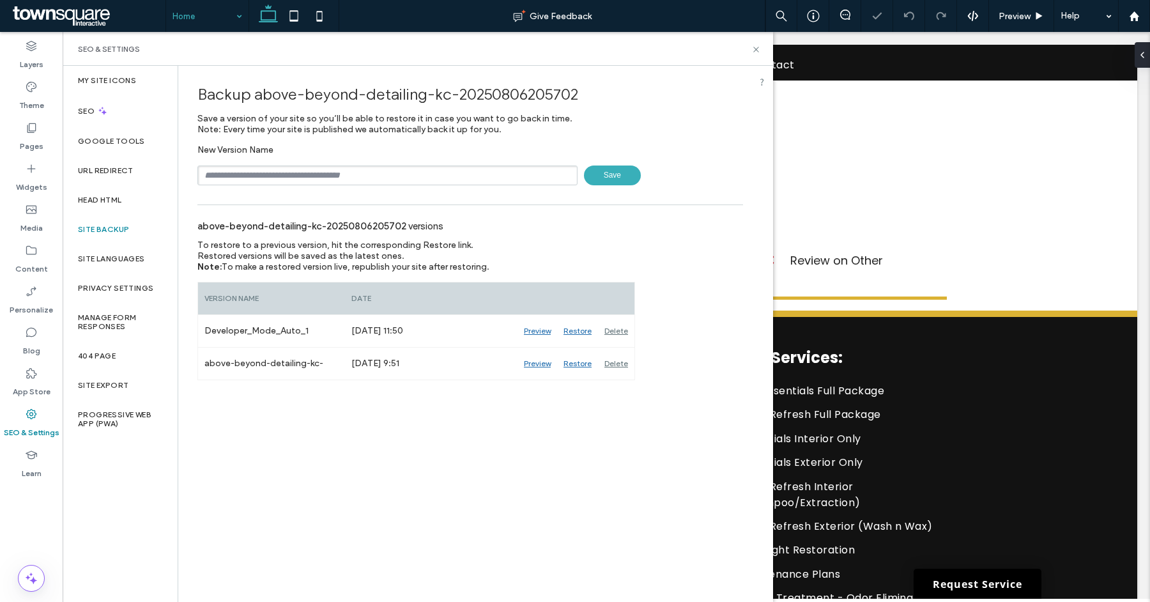
click at [289, 174] on input "text" at bounding box center [387, 176] width 380 height 20
type input "**********"
click at [592, 175] on span "Save" at bounding box center [612, 176] width 57 height 20
click at [756, 50] on icon at bounding box center [757, 50] width 10 height 10
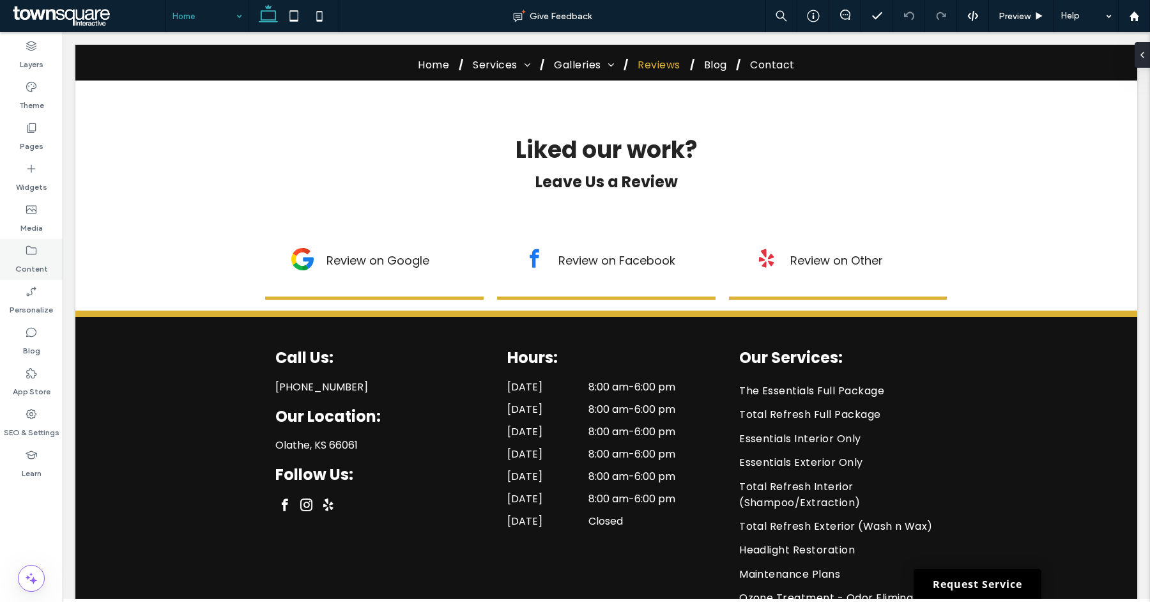
click at [38, 262] on label "Content" at bounding box center [31, 266] width 33 height 18
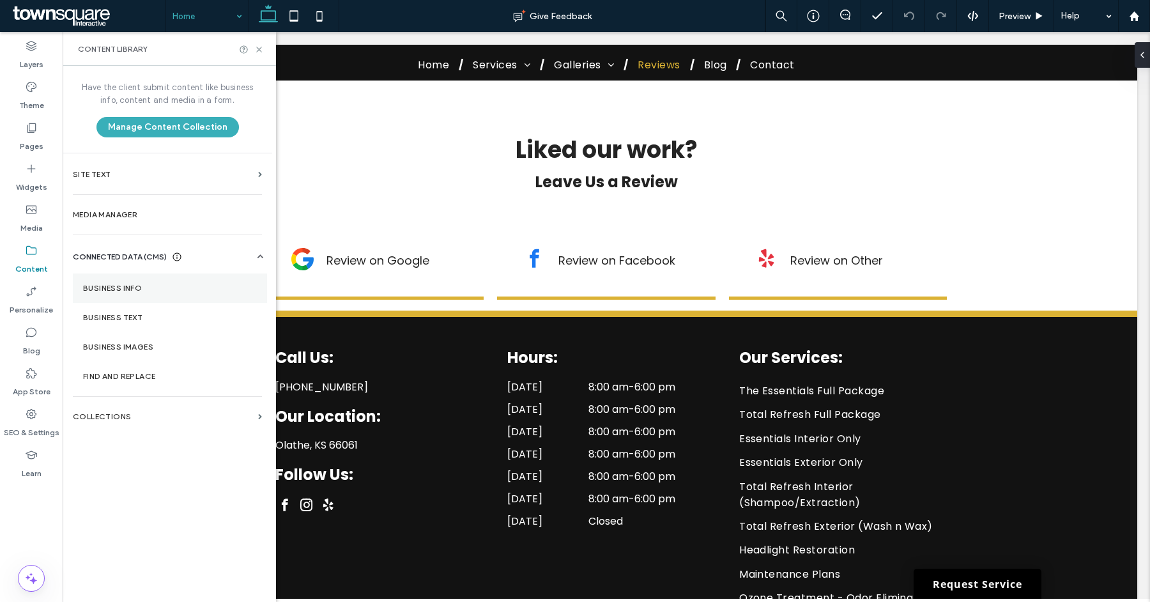
click at [128, 282] on section "Business Info" at bounding box center [170, 288] width 194 height 29
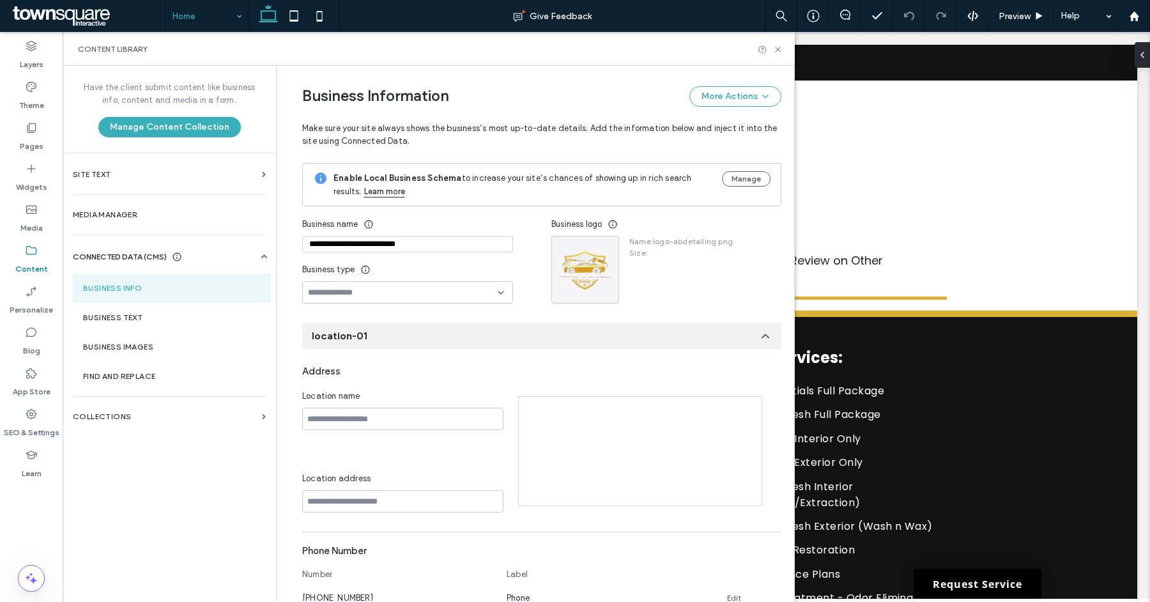
scroll to position [489, 0]
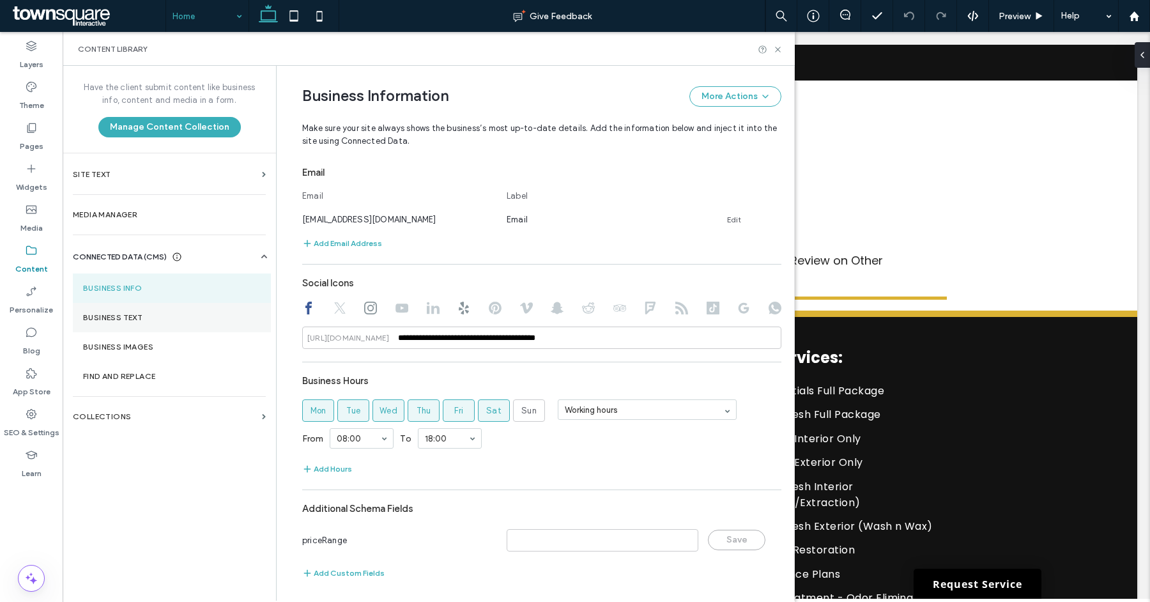
click at [111, 323] on section "Business Text" at bounding box center [172, 317] width 198 height 29
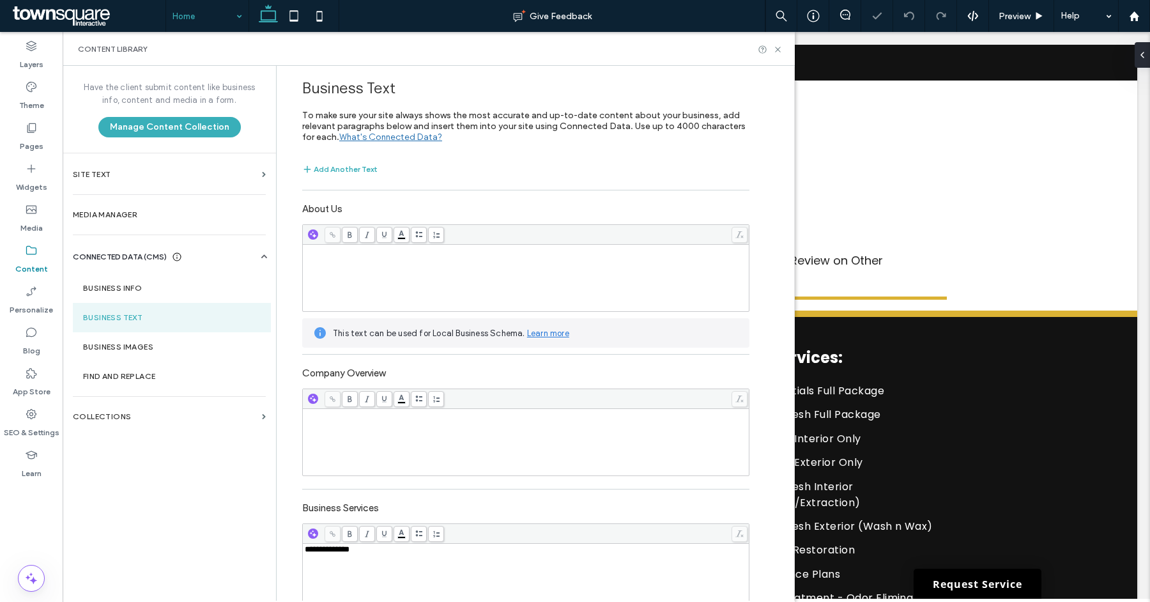
scroll to position [357, 0]
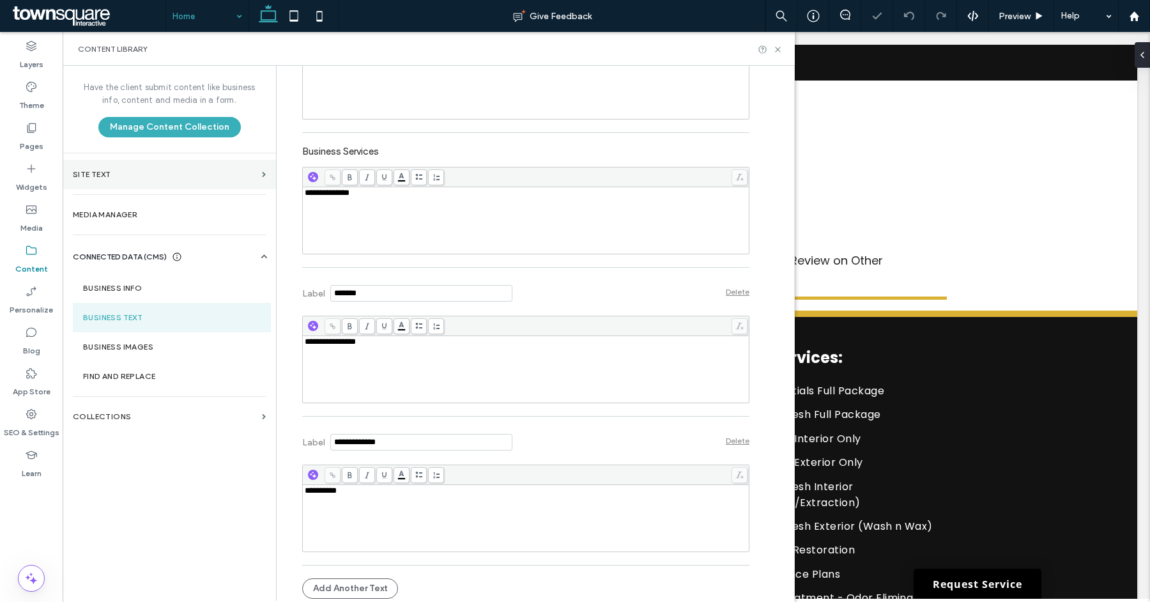
drag, startPoint x: 267, startPoint y: 183, endPoint x: 252, endPoint y: 180, distance: 14.9
click at [251, 182] on div "**********" at bounding box center [429, 333] width 732 height 535
copy span "**********"
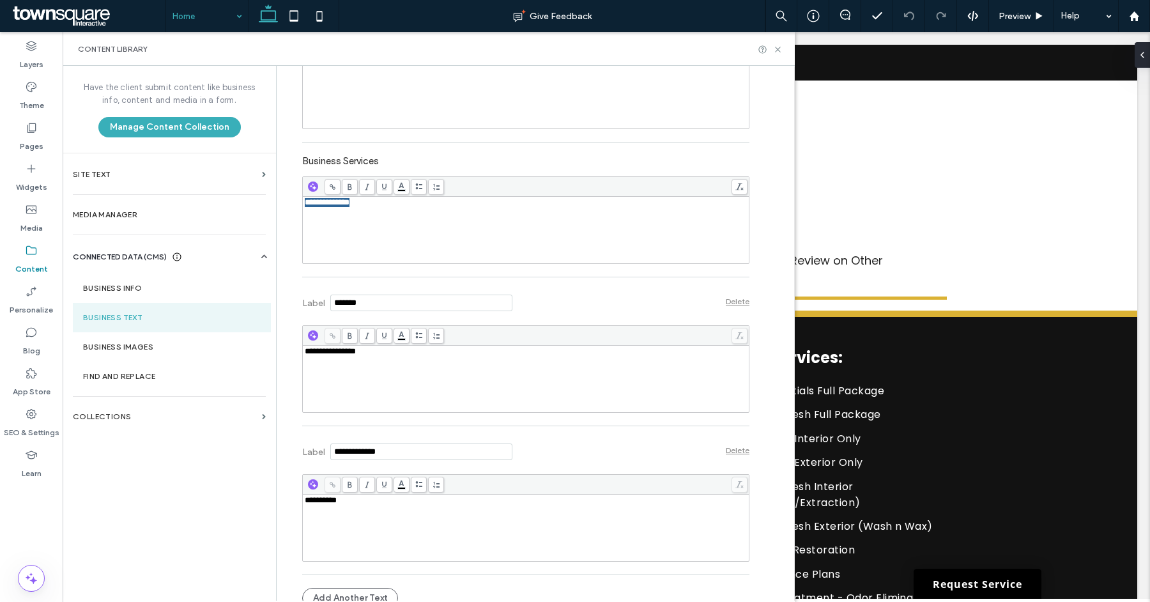
scroll to position [336, 0]
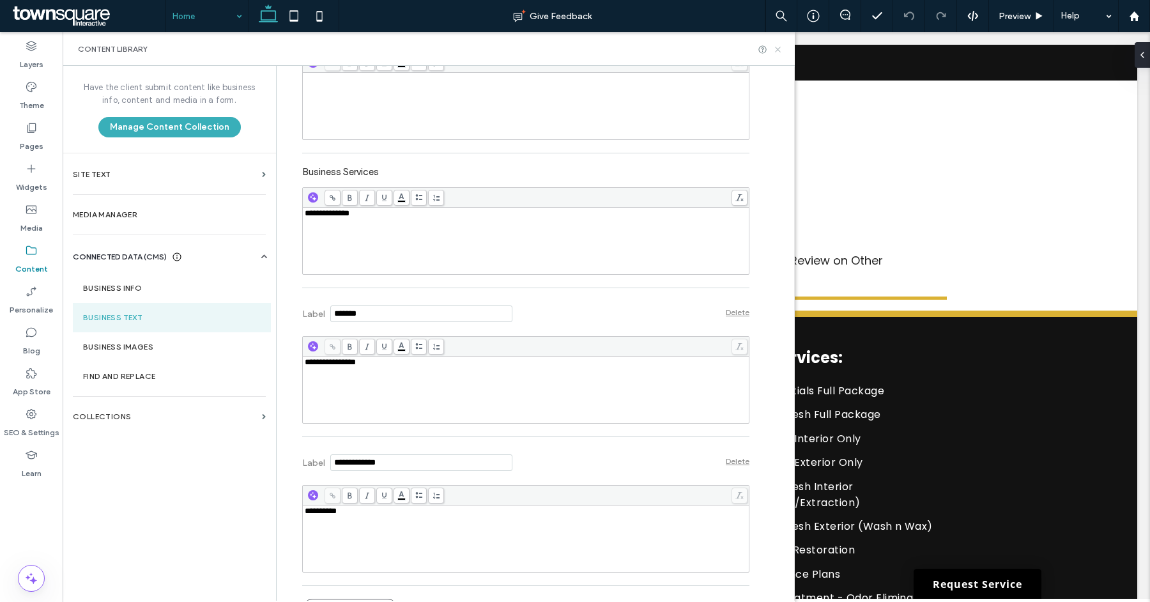
click at [776, 50] on use at bounding box center [777, 49] width 5 height 5
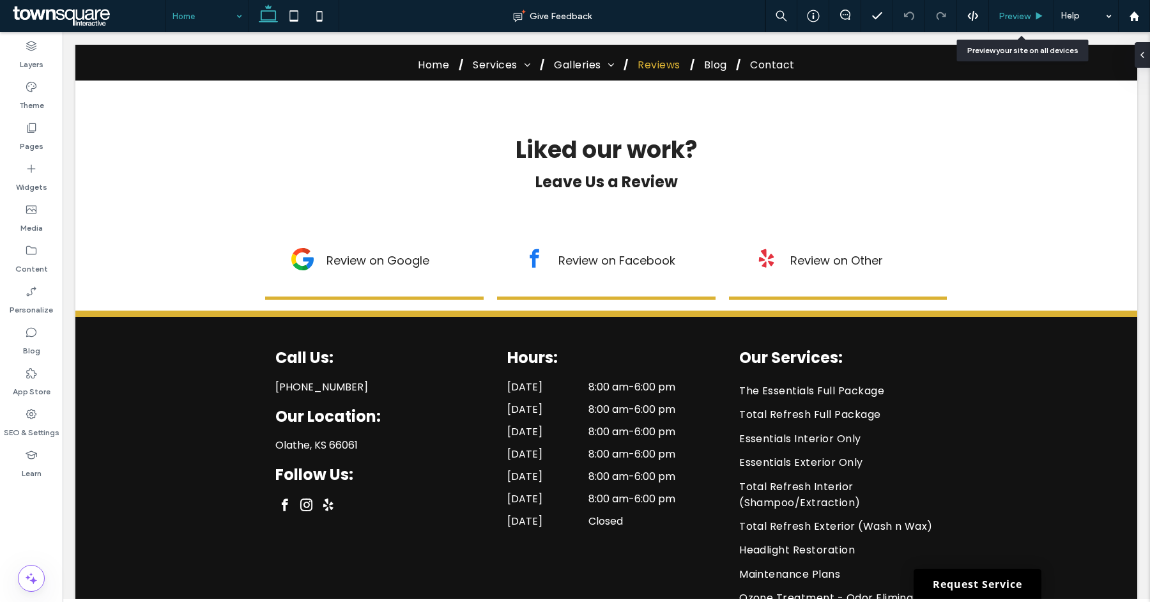
click at [1013, 20] on span "Preview" at bounding box center [1015, 16] width 32 height 11
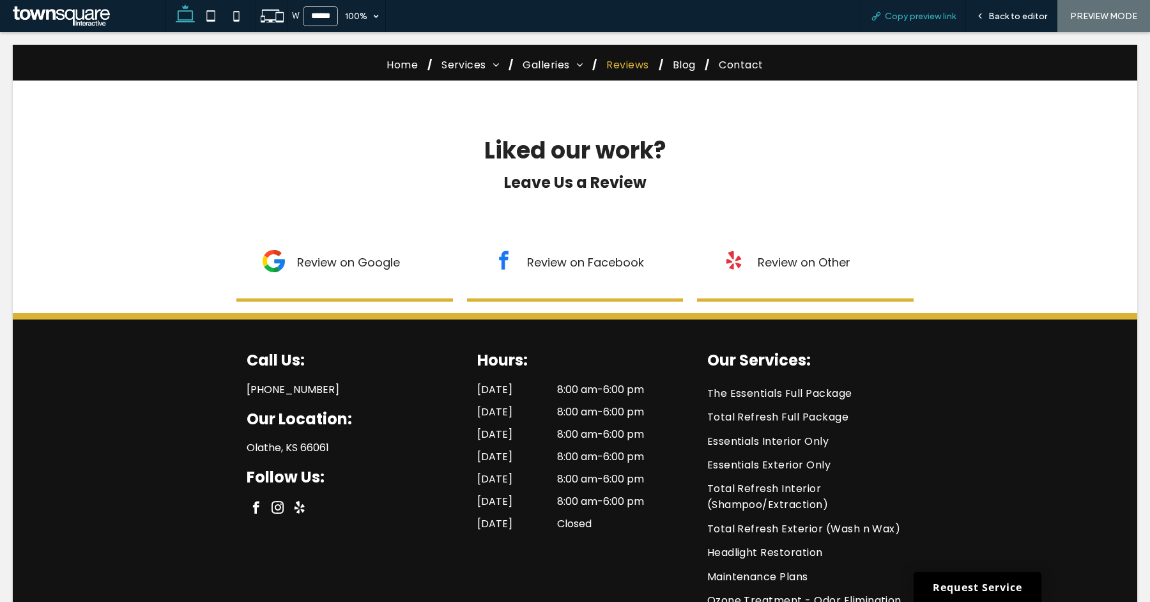
click at [880, 18] on icon at bounding box center [876, 16] width 10 height 10
click at [1006, 13] on span "Back to editor" at bounding box center [1018, 16] width 59 height 11
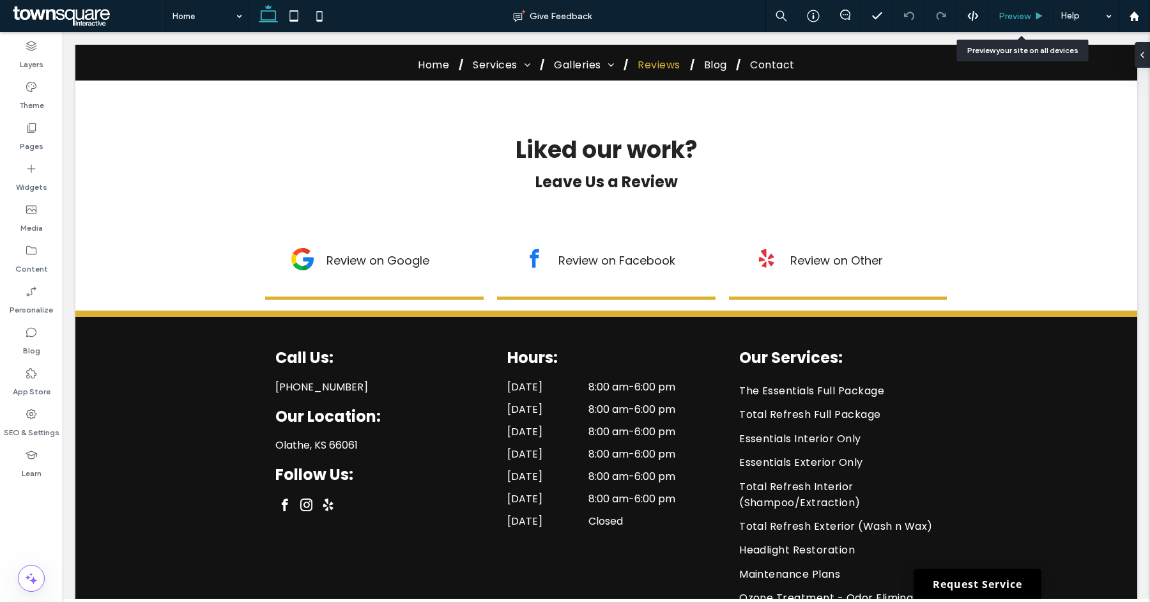
click at [1018, 13] on span "Preview" at bounding box center [1015, 16] width 32 height 11
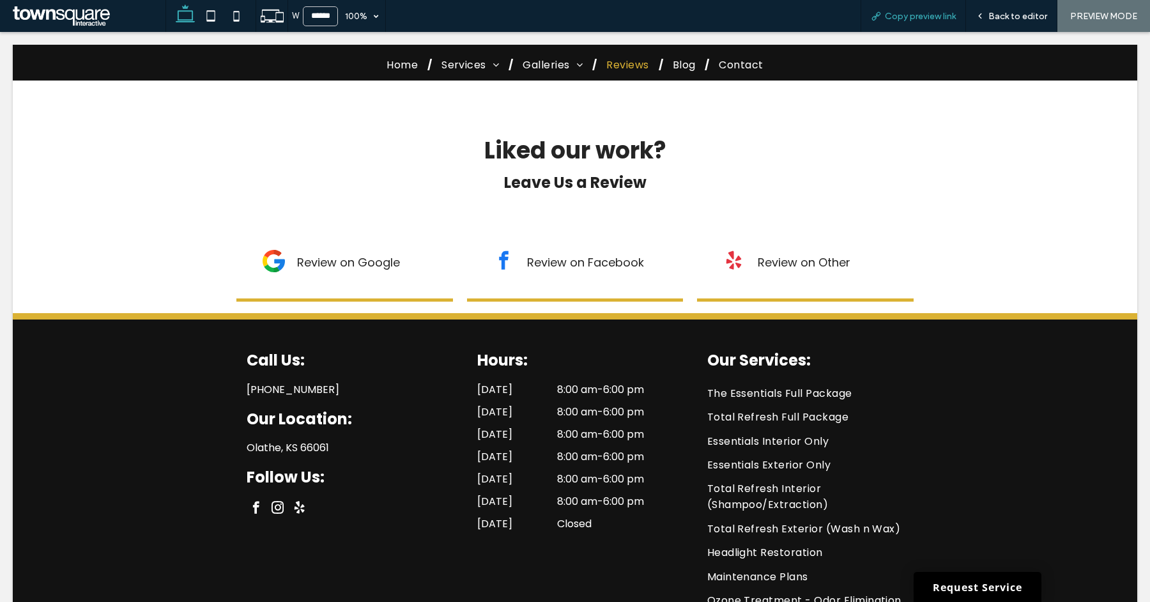
click at [901, 13] on span "Copy preview link" at bounding box center [920, 16] width 71 height 11
click at [993, 15] on span "Back to editor" at bounding box center [1018, 16] width 59 height 11
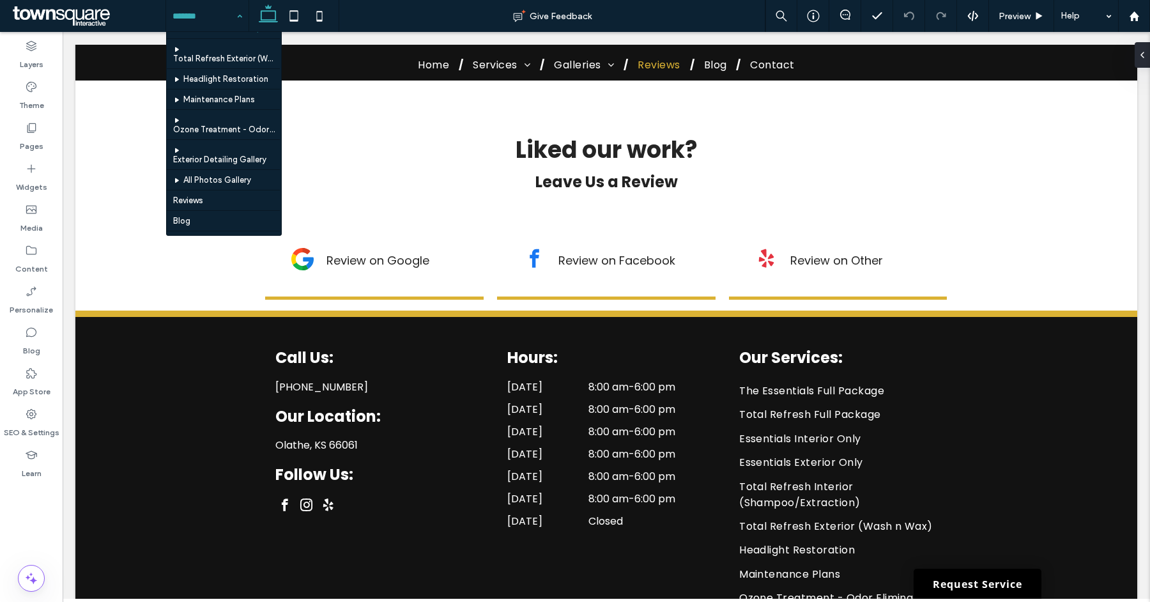
scroll to position [206, 0]
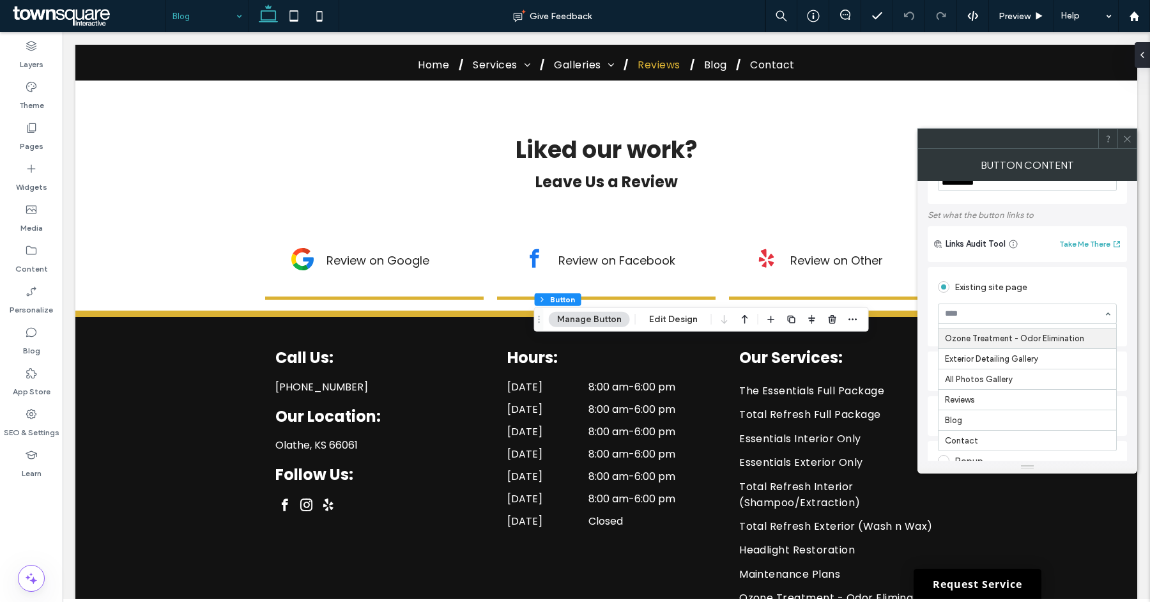
scroll to position [63, 0]
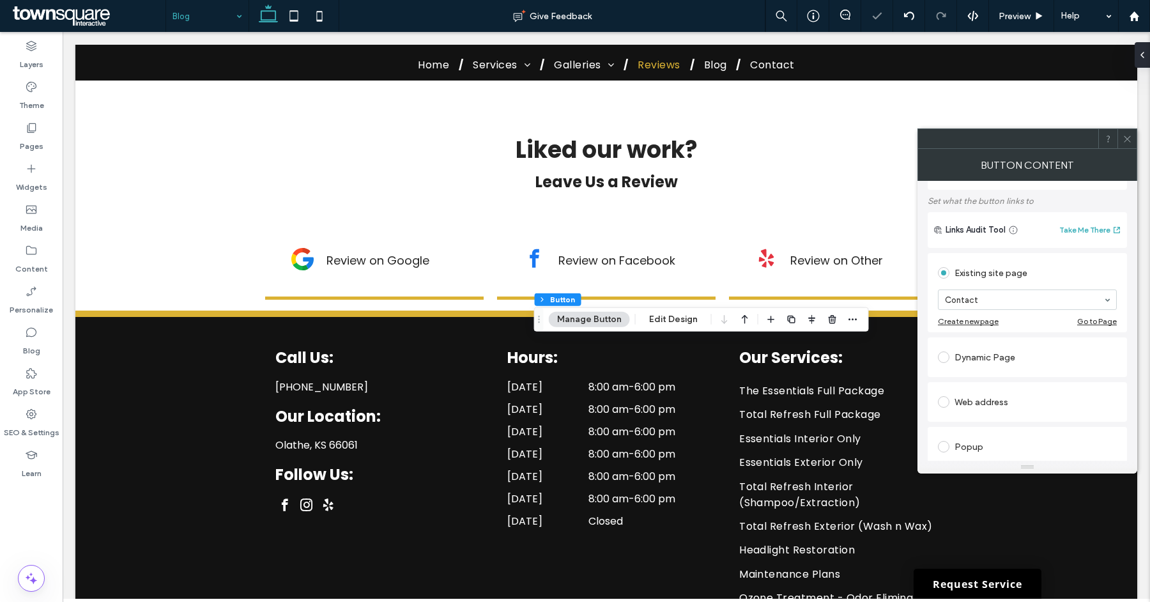
click at [1124, 136] on icon at bounding box center [1128, 139] width 10 height 10
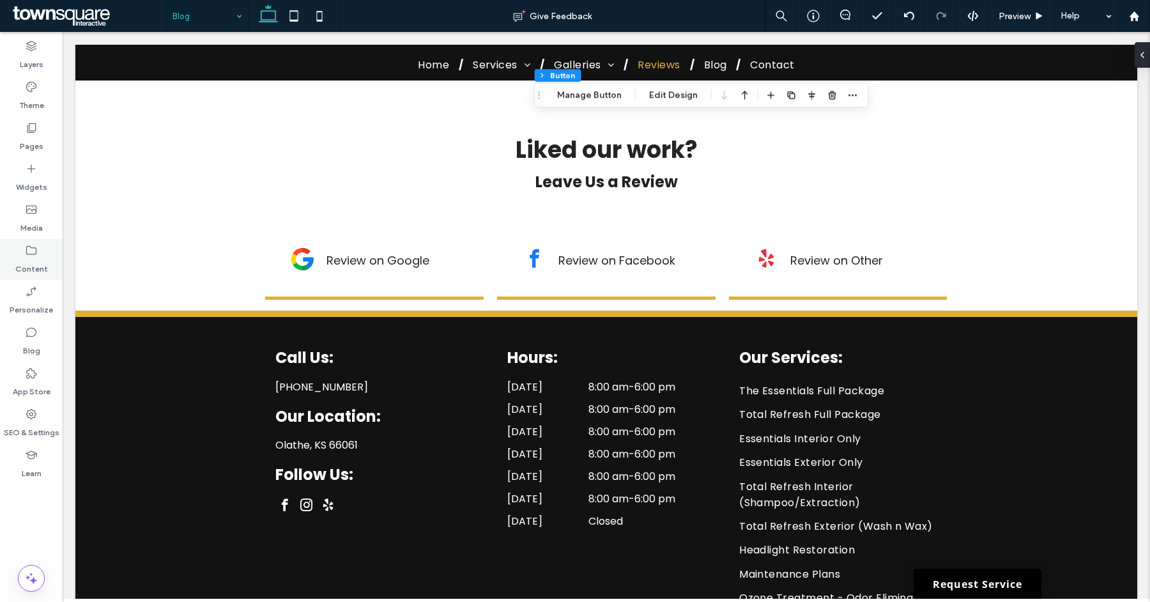
click at [26, 248] on icon at bounding box center [31, 250] width 13 height 13
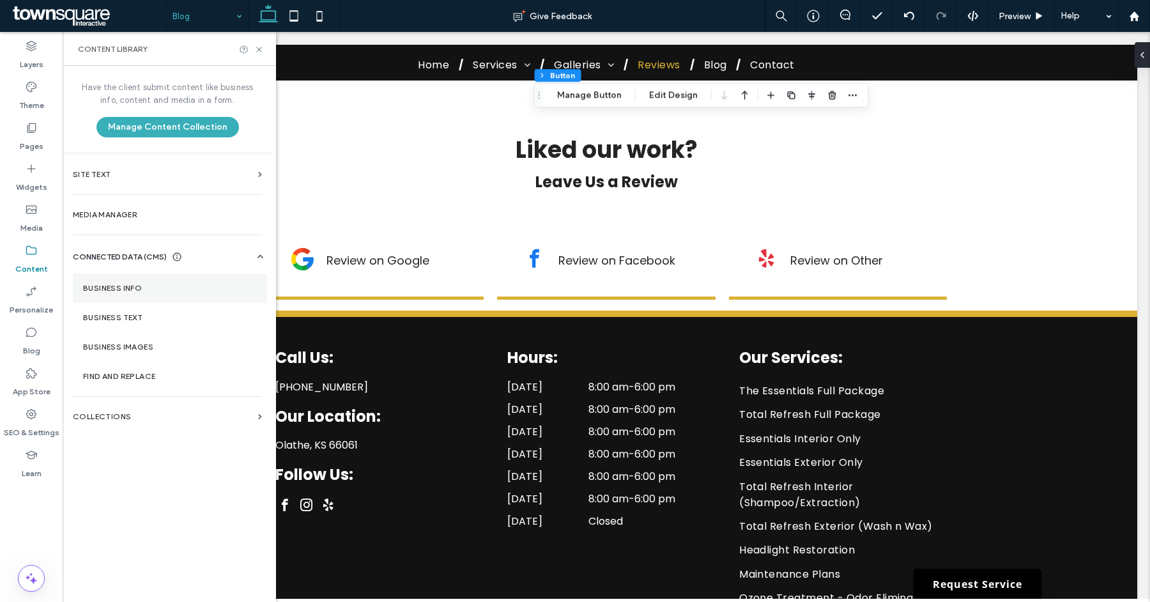
click at [85, 282] on section "Business Info" at bounding box center [170, 288] width 194 height 29
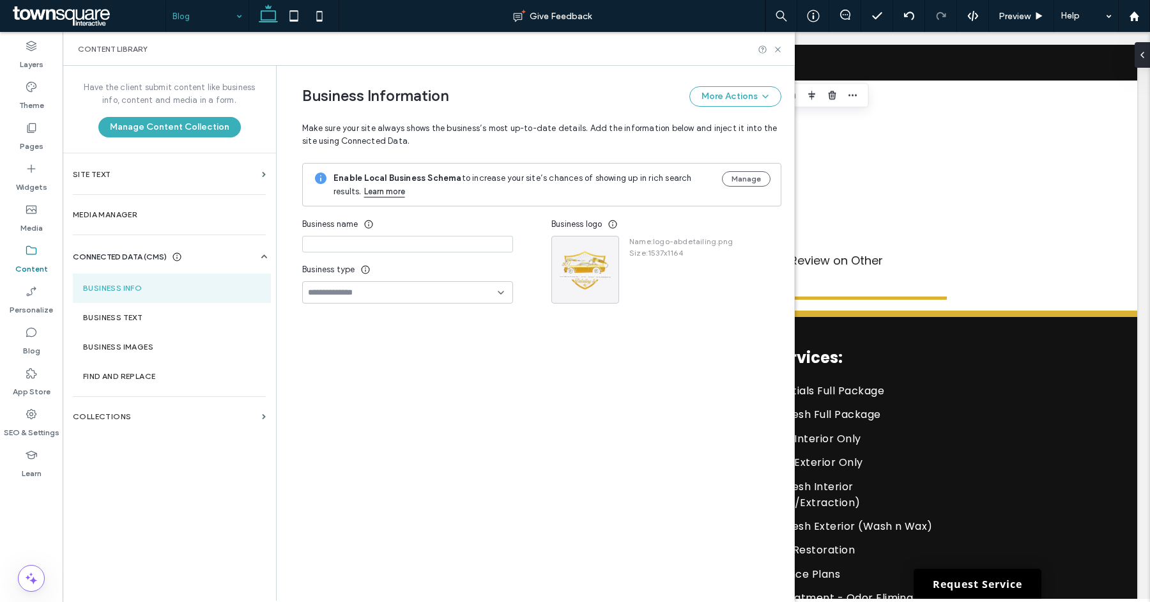
type input "**********"
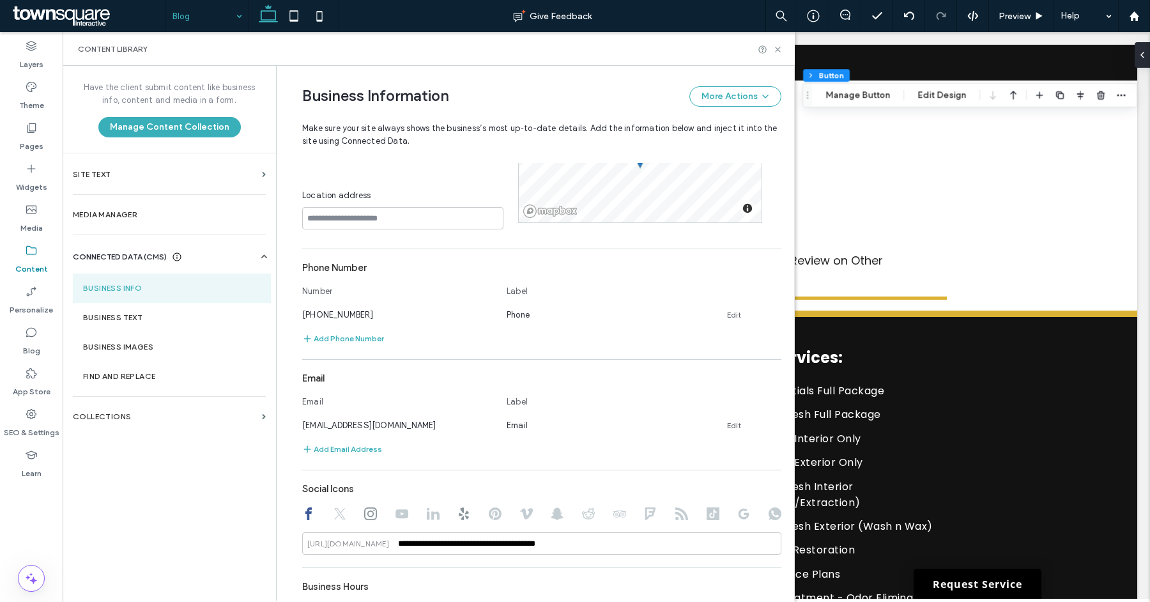
scroll to position [317, 0]
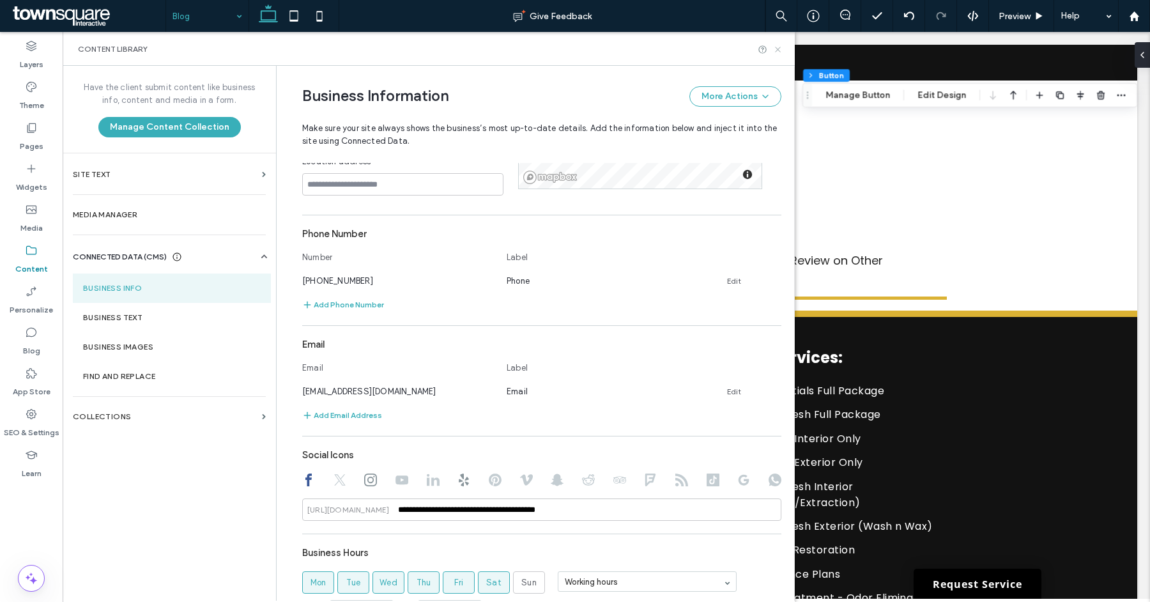
click at [773, 52] on icon at bounding box center [778, 50] width 10 height 10
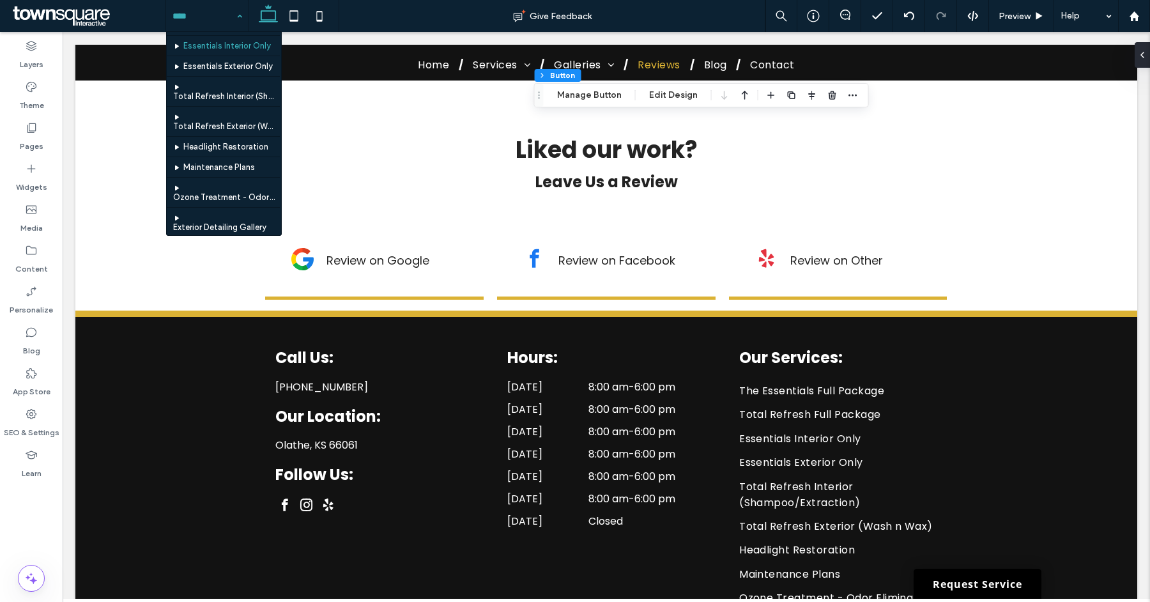
scroll to position [0, 0]
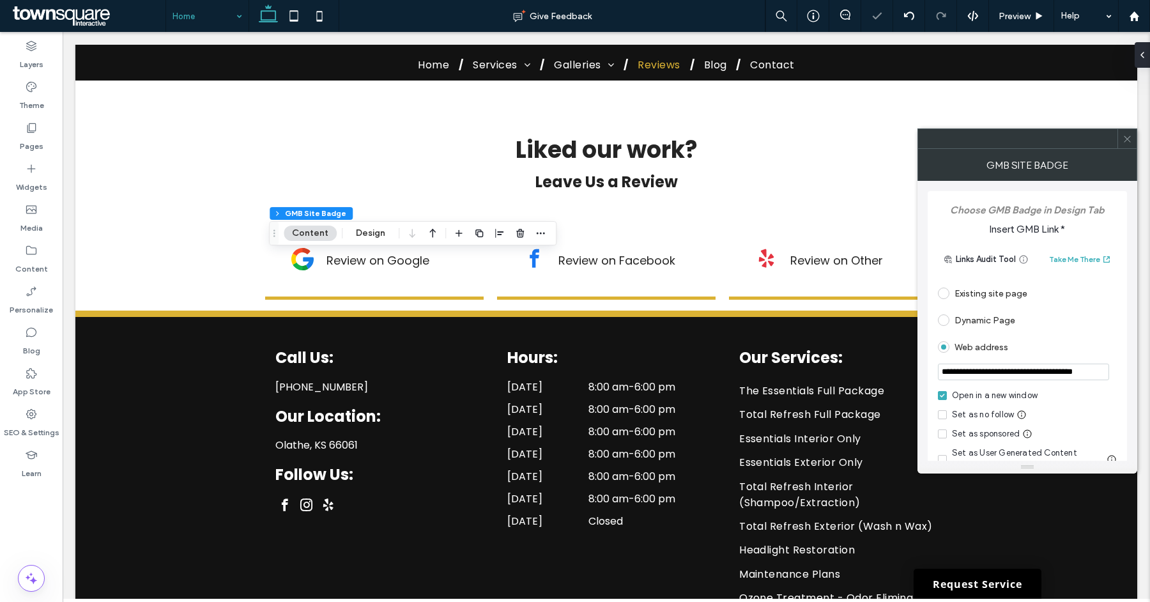
click at [975, 372] on input "**********" at bounding box center [1023, 372] width 171 height 17
click at [1127, 145] on span at bounding box center [1128, 138] width 10 height 19
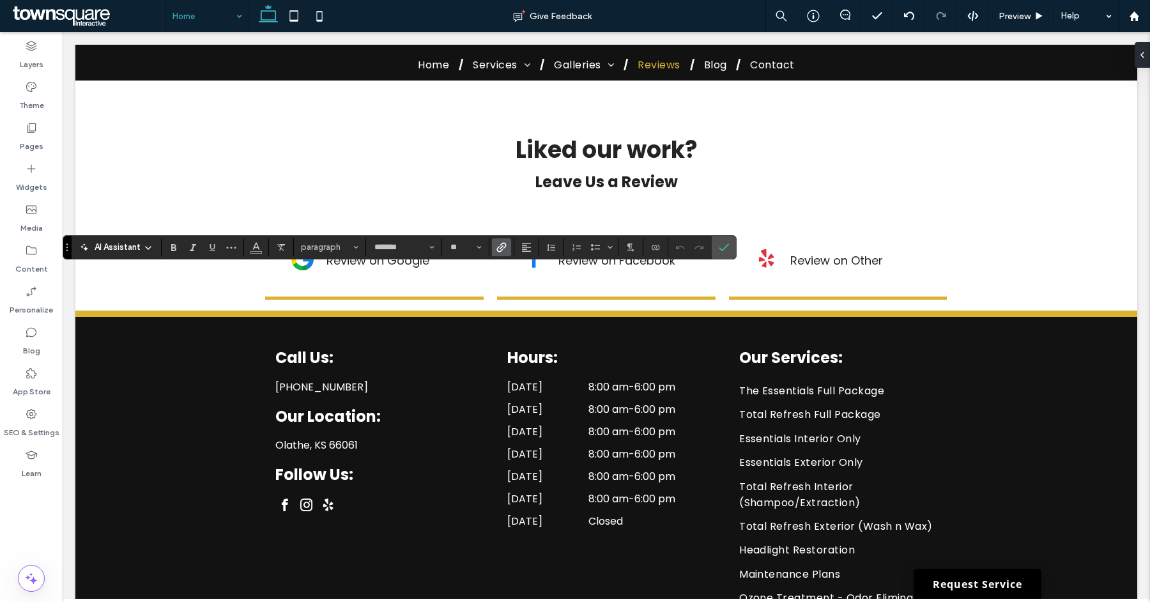
click at [497, 249] on use "Link" at bounding box center [502, 247] width 10 height 10
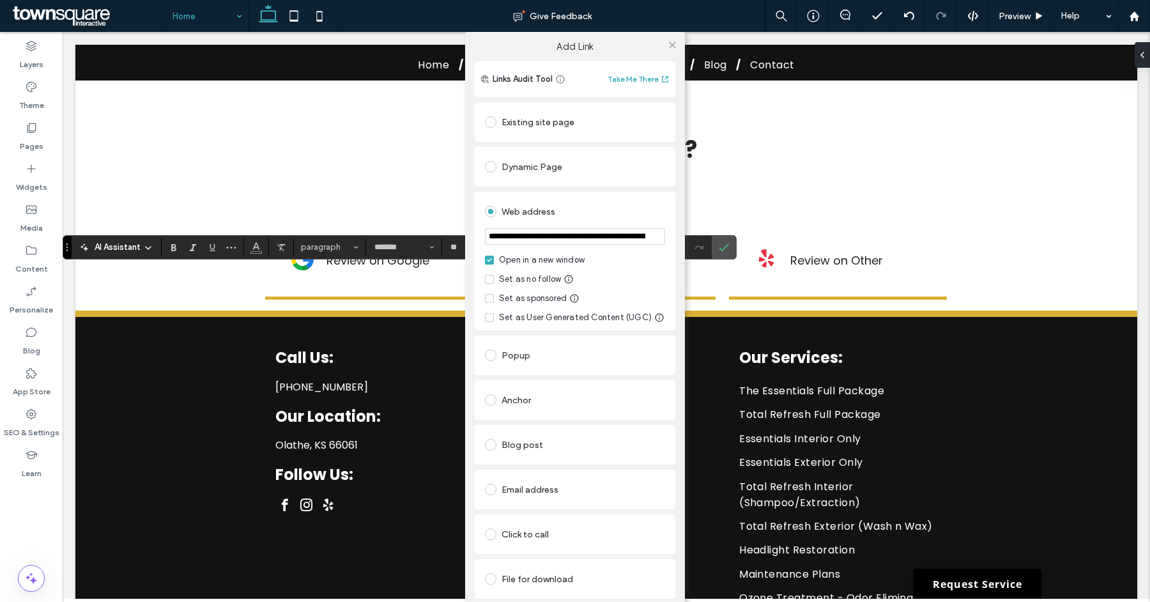
click at [564, 240] on input "**********" at bounding box center [575, 236] width 180 height 17
paste input "url"
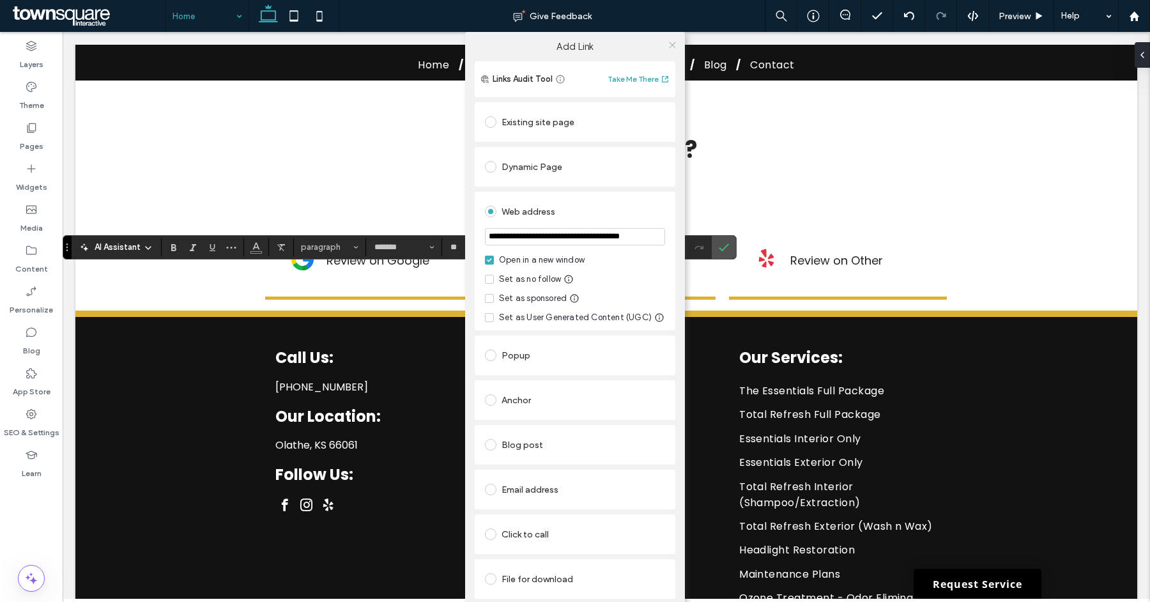
type input "**********"
click at [668, 47] on icon at bounding box center [673, 45] width 10 height 10
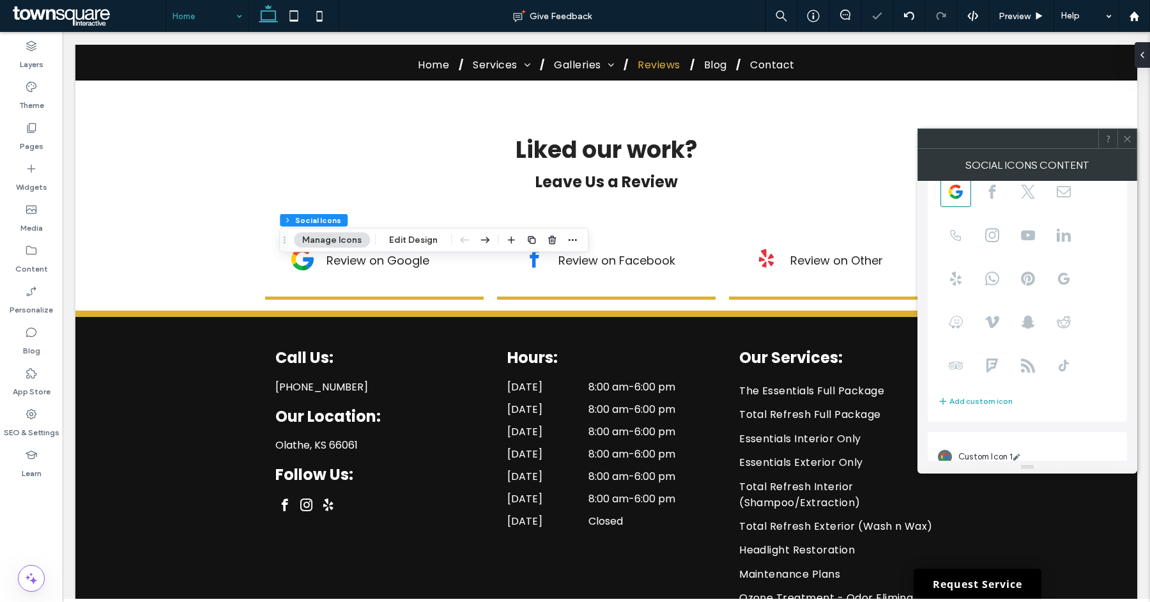
scroll to position [86, 0]
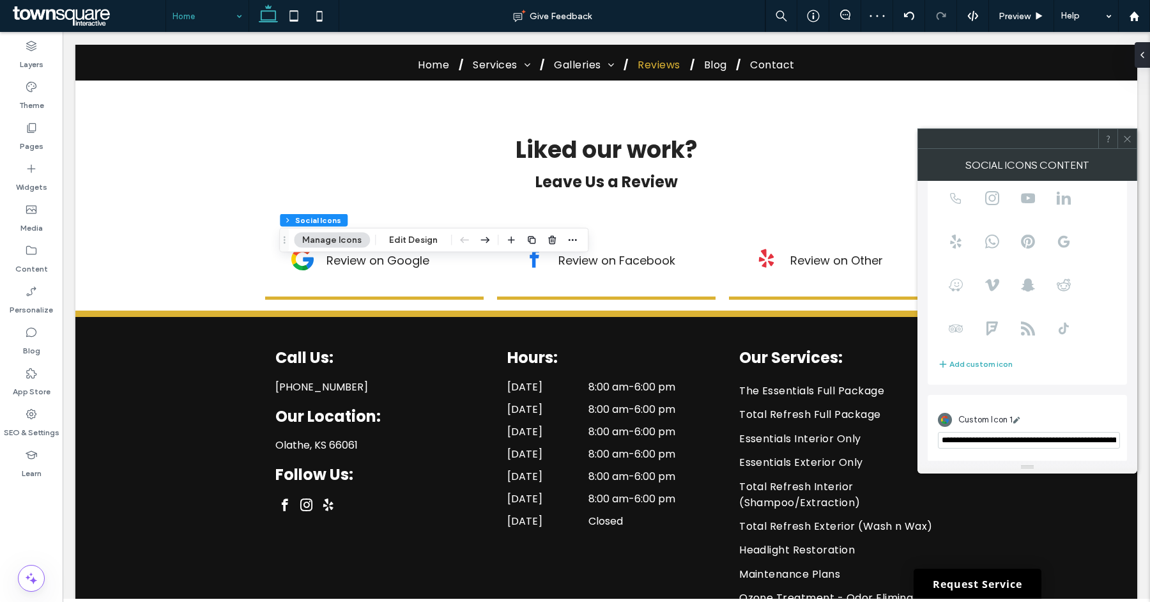
click at [984, 440] on input "**********" at bounding box center [1029, 440] width 182 height 17
paste input "url"
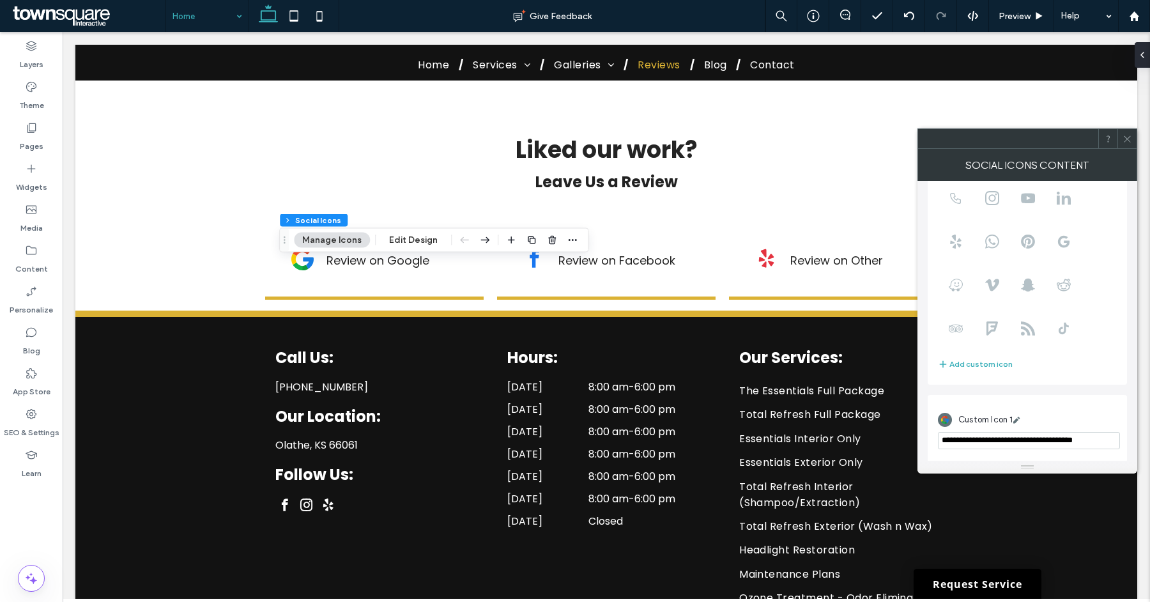
type input "**********"
click at [1125, 143] on span at bounding box center [1128, 138] width 10 height 19
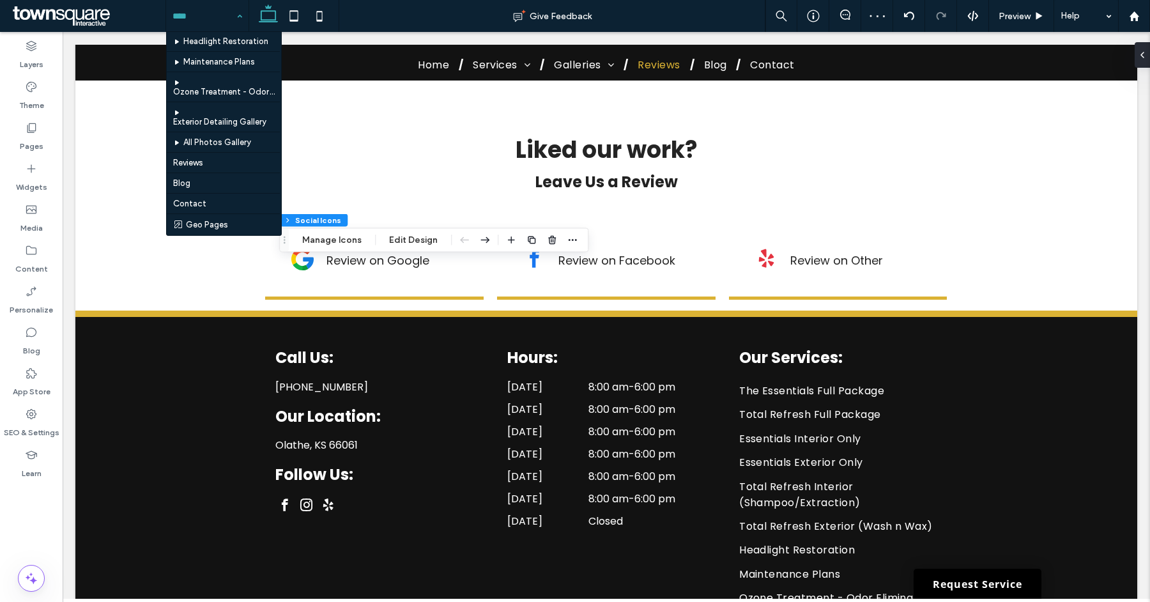
scroll to position [206, 0]
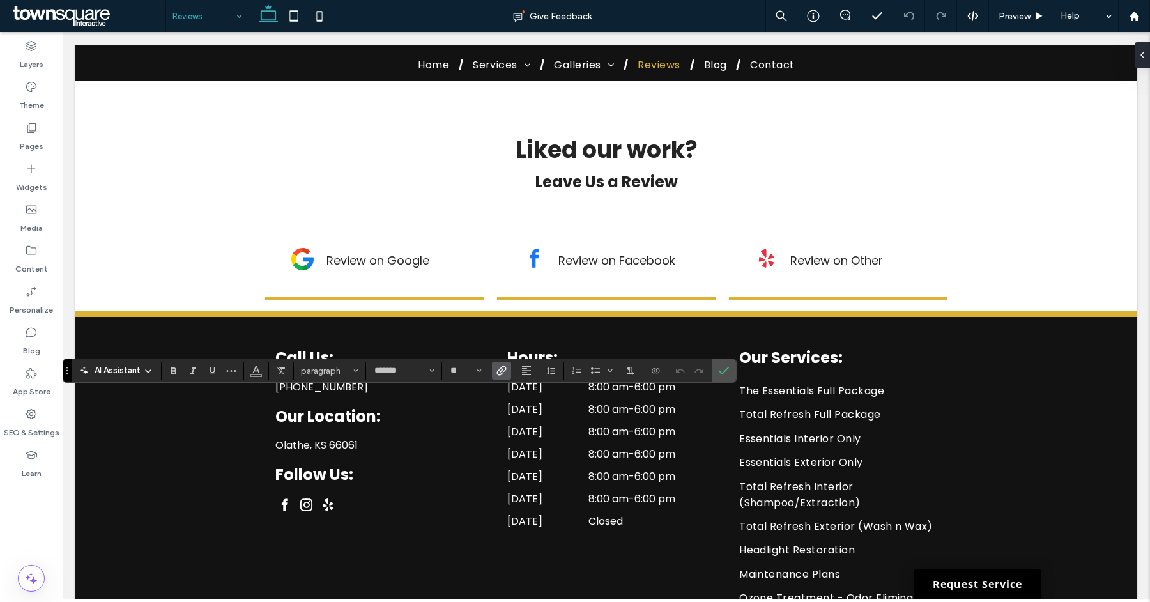
click at [497, 374] on icon "Link" at bounding box center [502, 371] width 10 height 10
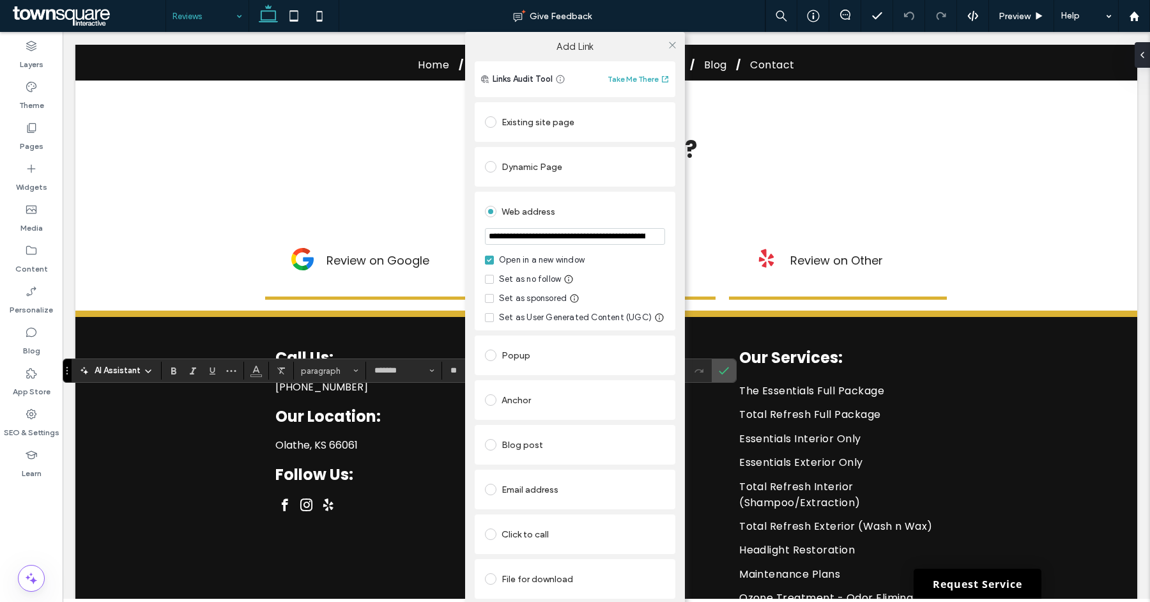
click at [562, 237] on input "**********" at bounding box center [575, 236] width 180 height 17
paste input "url"
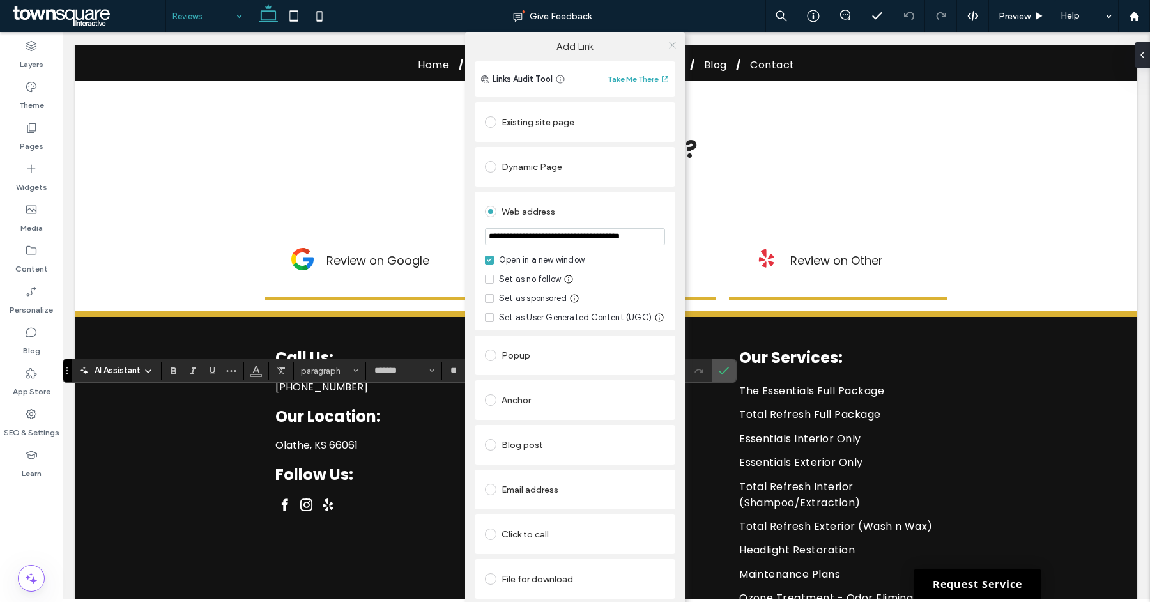
type input "**********"
click at [670, 43] on use at bounding box center [672, 45] width 6 height 6
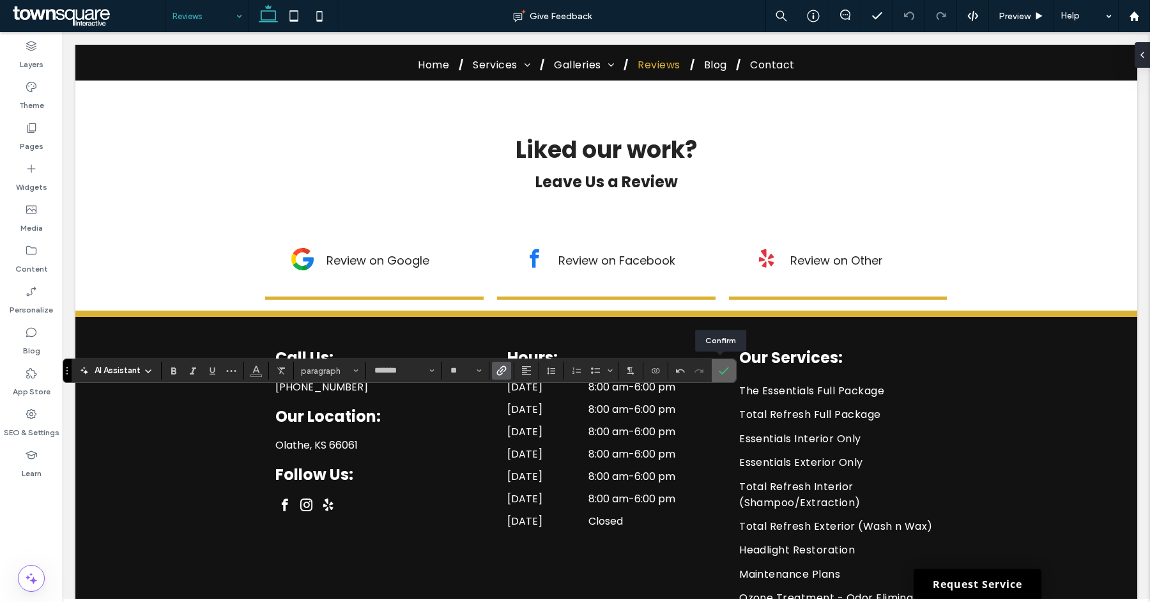
click at [715, 372] on label "Confirm" at bounding box center [724, 370] width 19 height 23
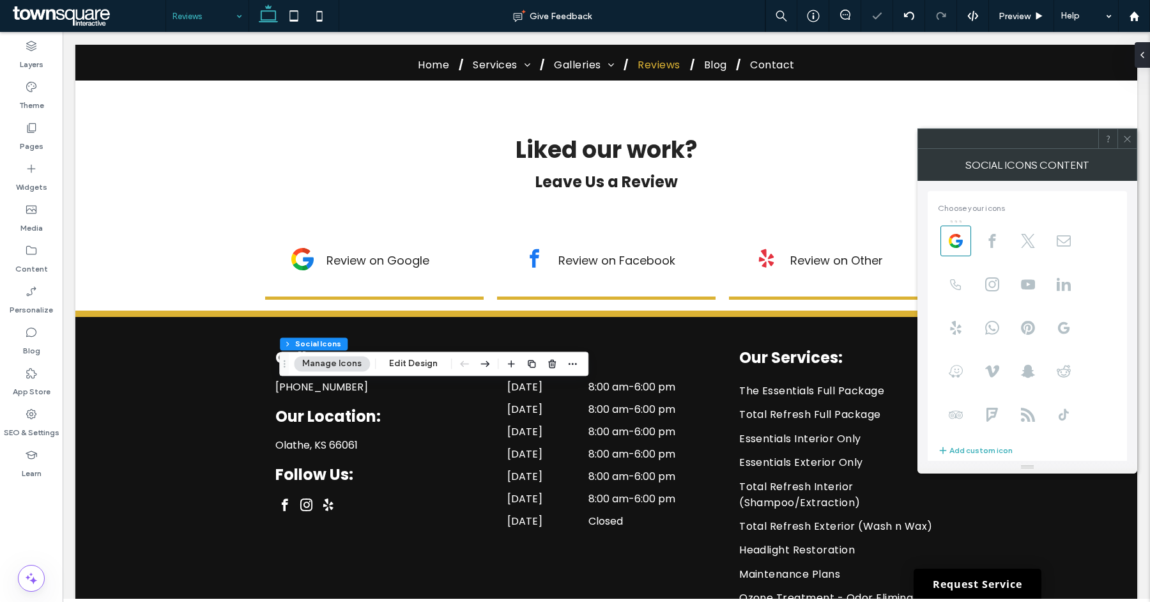
scroll to position [86, 0]
click at [977, 432] on input "**********" at bounding box center [1029, 440] width 182 height 17
click at [977, 440] on input "**********" at bounding box center [1029, 440] width 182 height 17
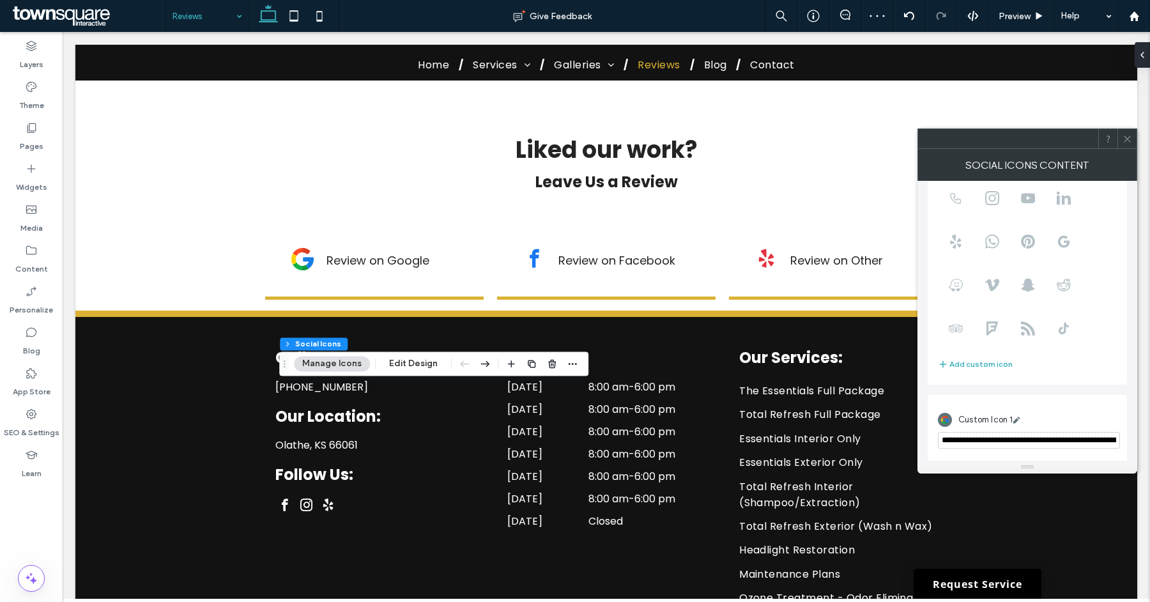
paste input "url"
type input "**********"
click at [1124, 144] on span at bounding box center [1128, 138] width 10 height 19
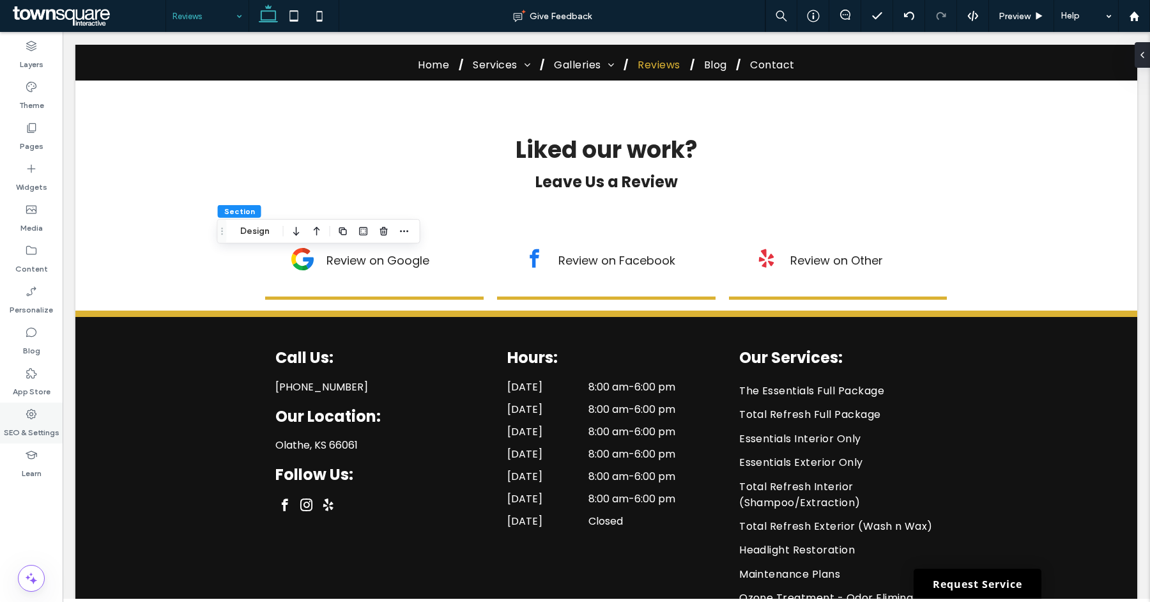
click at [27, 414] on icon at bounding box center [31, 414] width 13 height 13
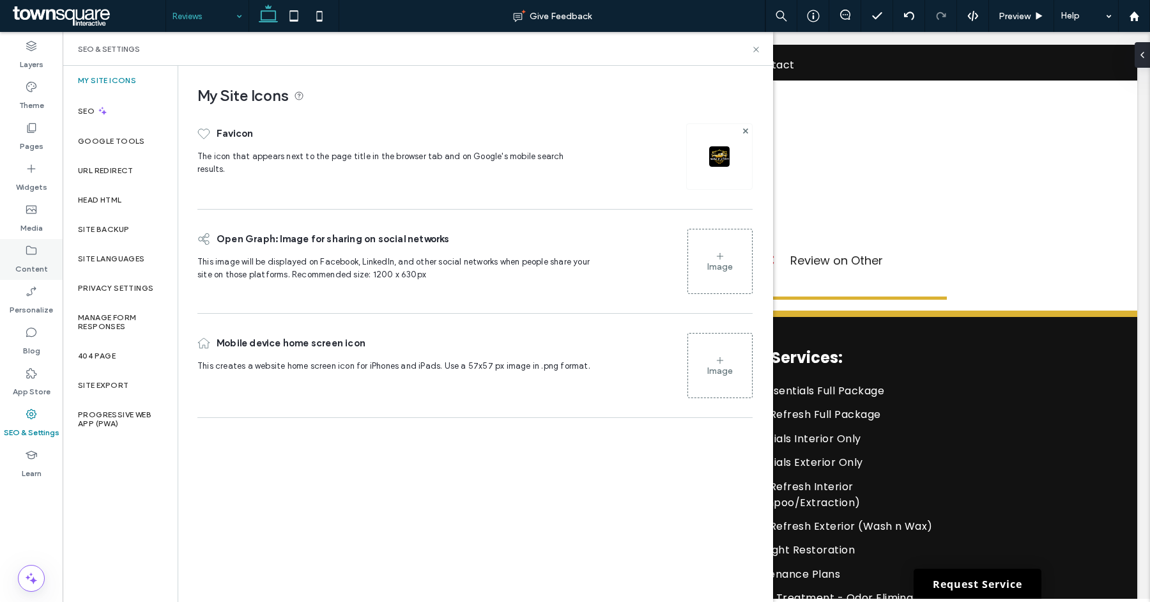
click at [40, 263] on label "Content" at bounding box center [31, 266] width 33 height 18
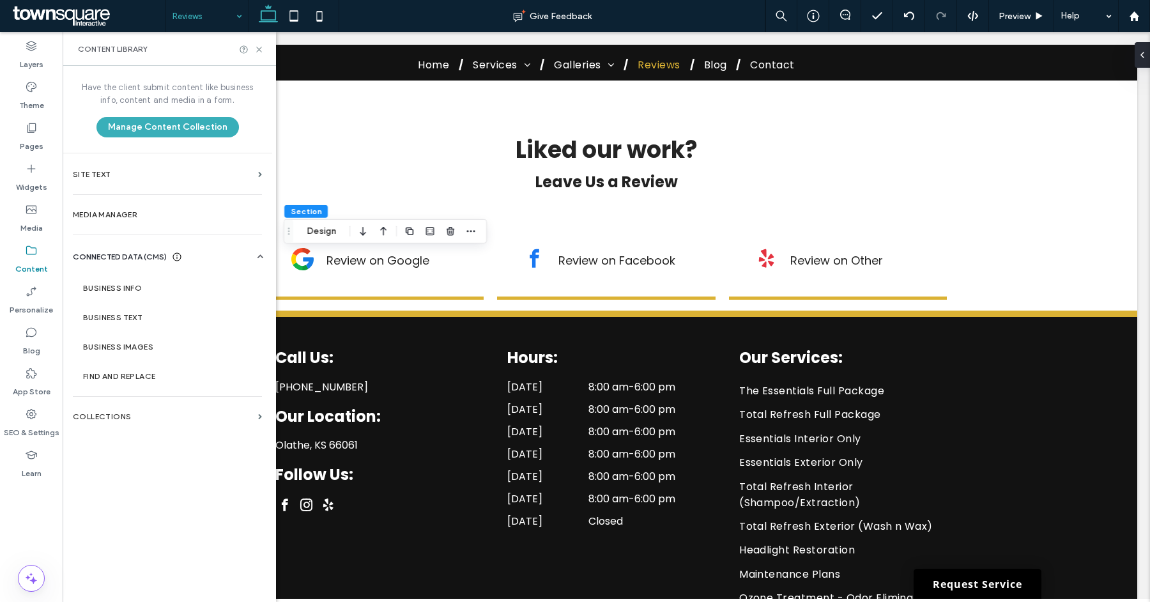
click at [153, 257] on span "CONNECTED DATA (CMS)" at bounding box center [120, 257] width 94 height 13
click at [147, 258] on span "CONNECTED DATA (CMS)" at bounding box center [120, 257] width 94 height 13
click at [137, 284] on label "Business Info" at bounding box center [170, 288] width 174 height 9
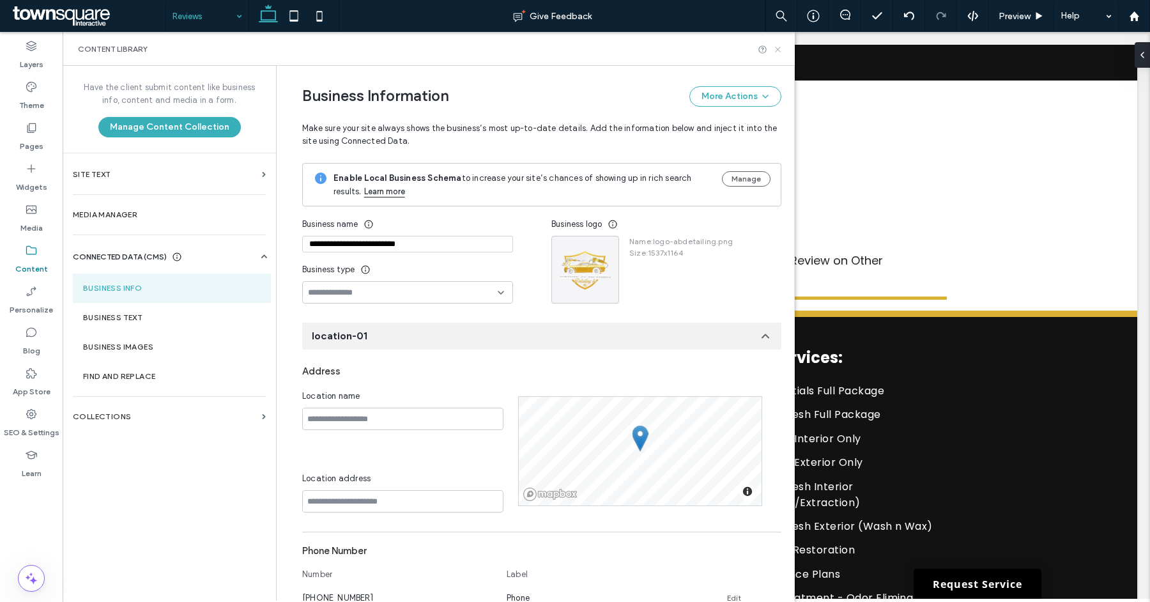
click at [779, 50] on icon at bounding box center [778, 50] width 10 height 10
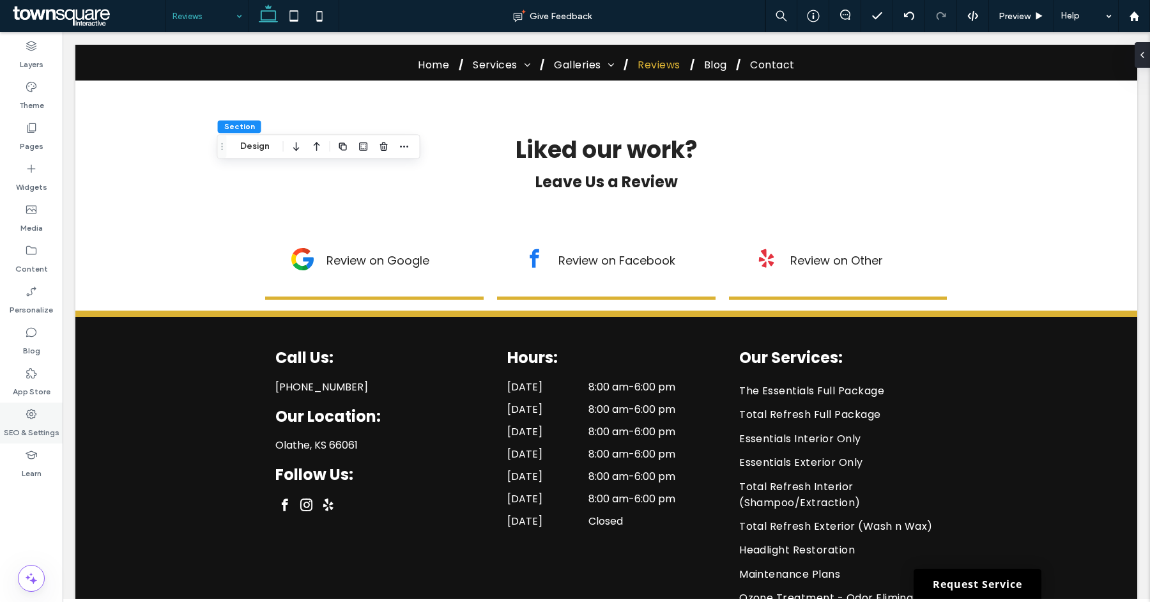
click at [33, 417] on icon at bounding box center [31, 414] width 13 height 13
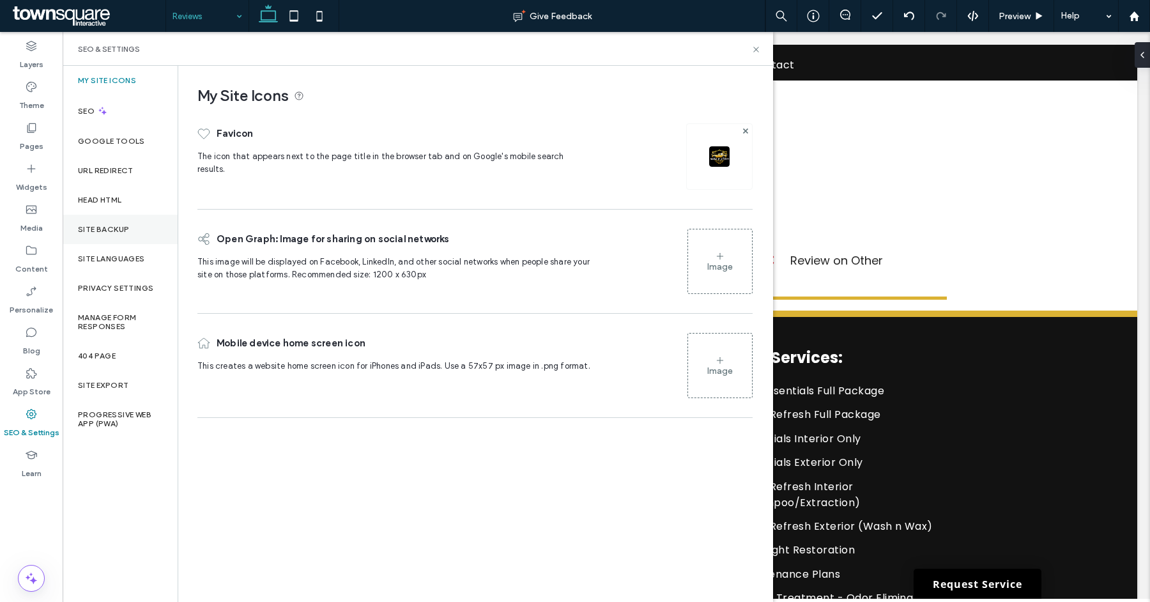
click at [121, 235] on div "Site Backup" at bounding box center [120, 229] width 115 height 29
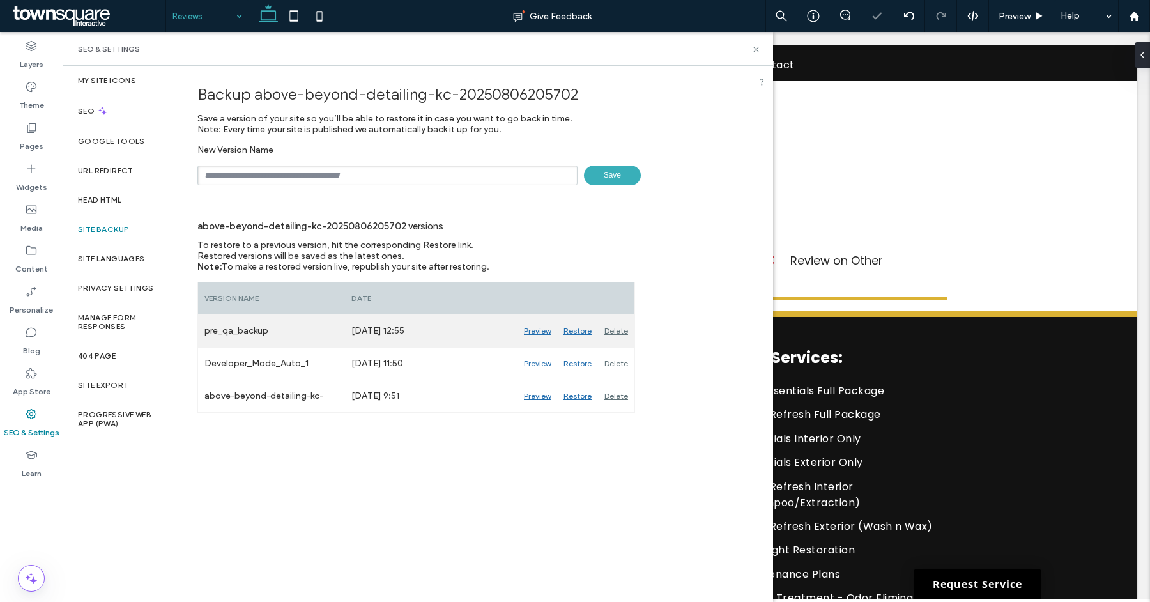
click at [615, 329] on div "Delete" at bounding box center [616, 331] width 36 height 32
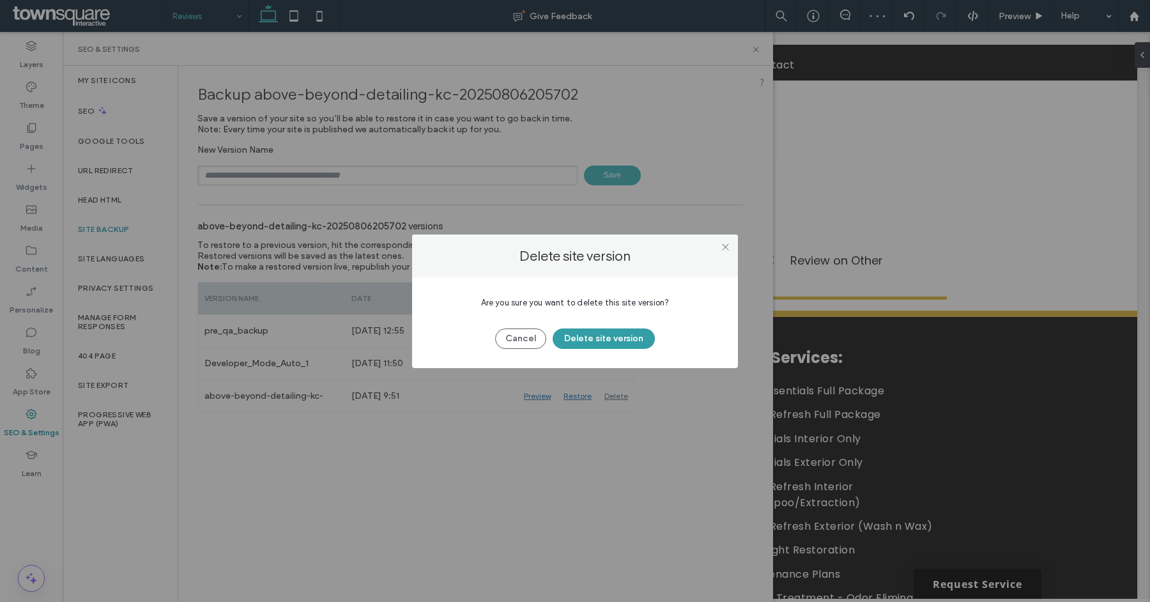
click at [632, 334] on button "Delete site version" at bounding box center [604, 339] width 102 height 20
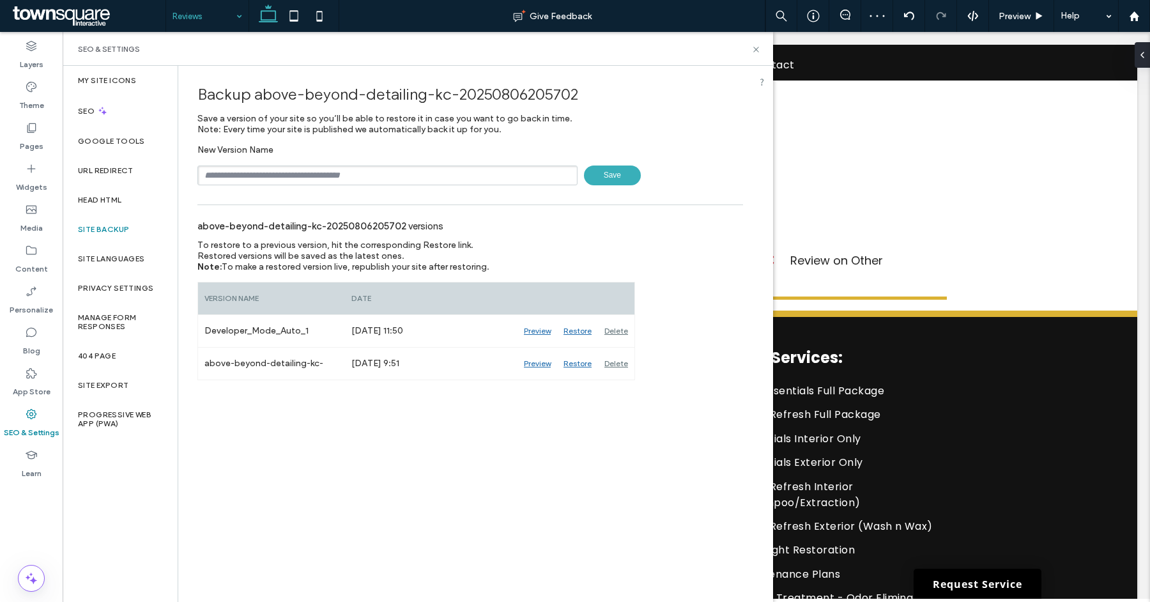
click at [487, 174] on input "text" at bounding box center [387, 176] width 380 height 20
type input "**********"
click at [573, 193] on div "**********" at bounding box center [470, 223] width 584 height 314
click at [594, 190] on div "**********" at bounding box center [470, 223] width 584 height 314
click at [612, 180] on span "Save" at bounding box center [612, 176] width 57 height 20
